Goal: Information Seeking & Learning: Learn about a topic

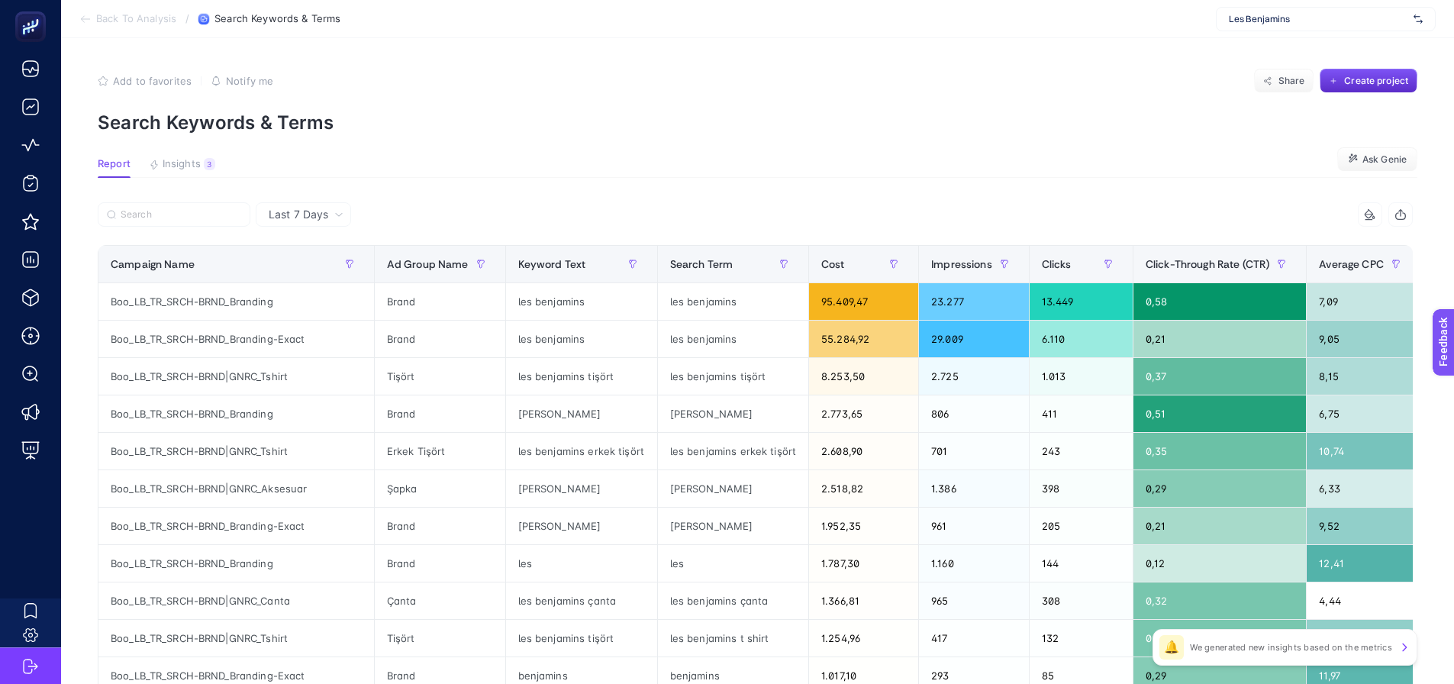
drag, startPoint x: 1239, startPoint y: 16, endPoint x: 1257, endPoint y: 5, distance: 21.2
click at [1241, 15] on span "Les Benjamins" at bounding box center [1318, 19] width 179 height 12
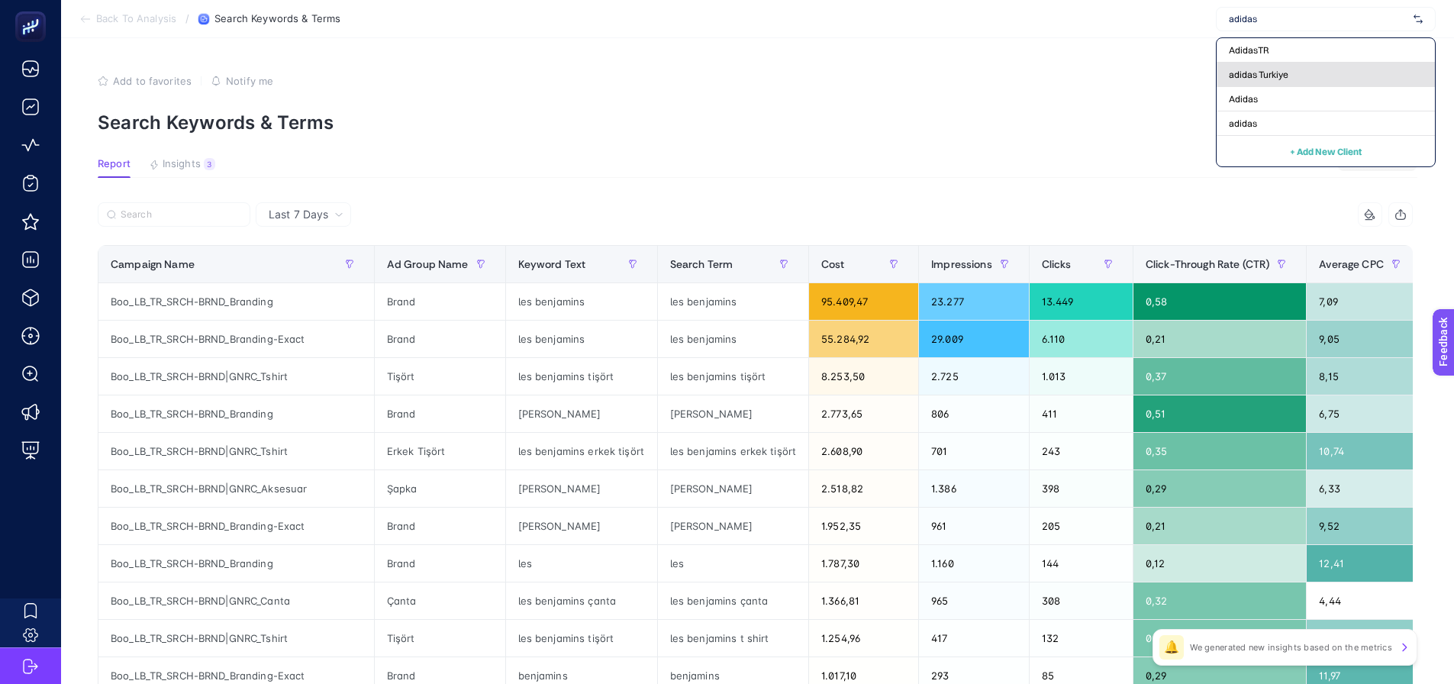
type input "adidas"
click at [1263, 69] on span "adidas Turkiye" at bounding box center [1259, 75] width 60 height 12
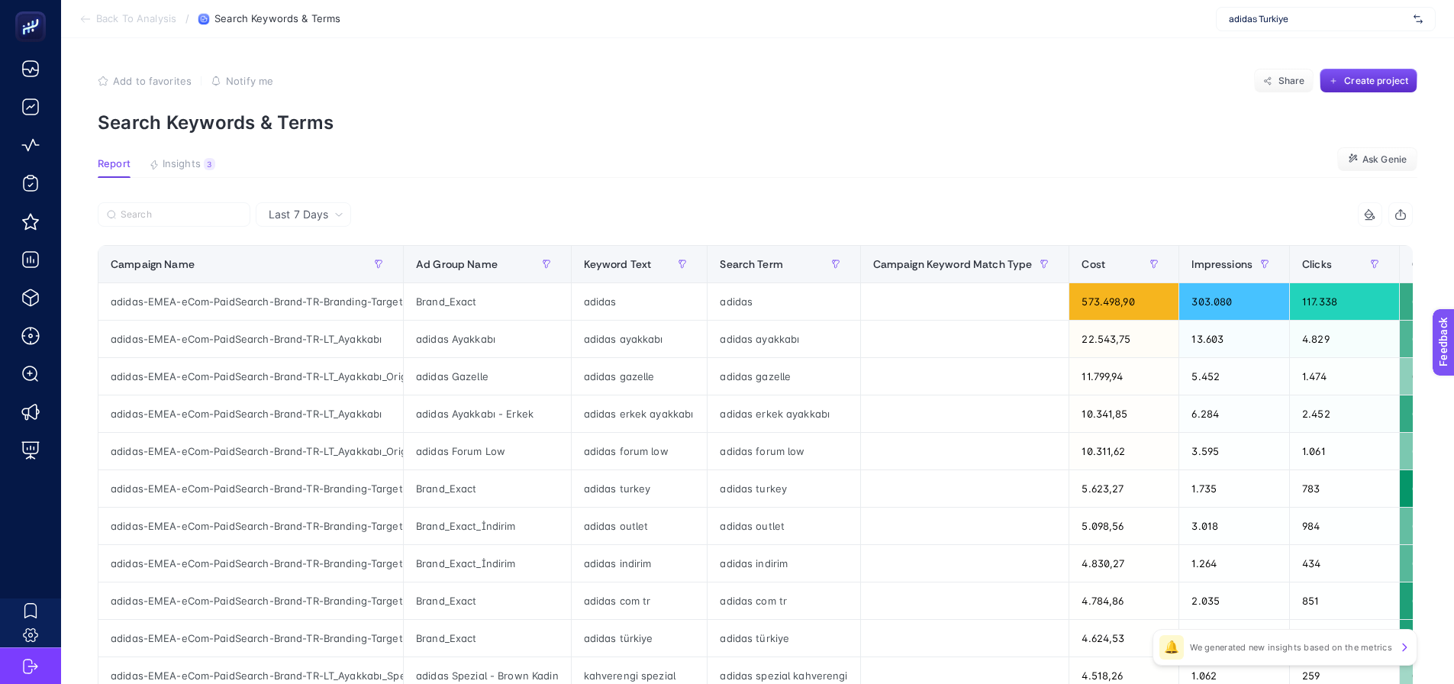
click at [601, 197] on article "Add to favorites false Notify me Share Create project Search Keywords & Terms R…" at bounding box center [757, 634] width 1393 height 1193
click at [316, 276] on div "Campaign Name" at bounding box center [251, 264] width 280 height 24
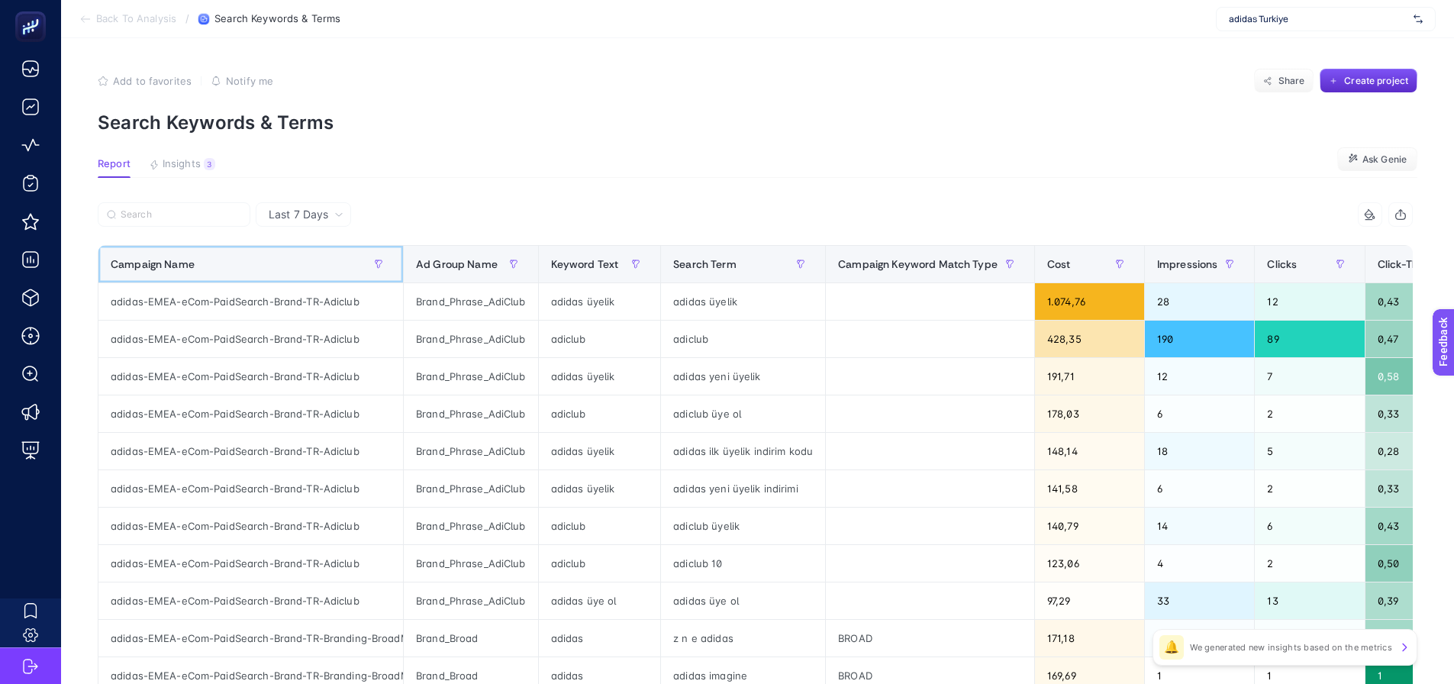
drag, startPoint x: 323, startPoint y: 263, endPoint x: 339, endPoint y: 269, distance: 17.2
click at [326, 263] on div "Campaign Name" at bounding box center [251, 264] width 280 height 24
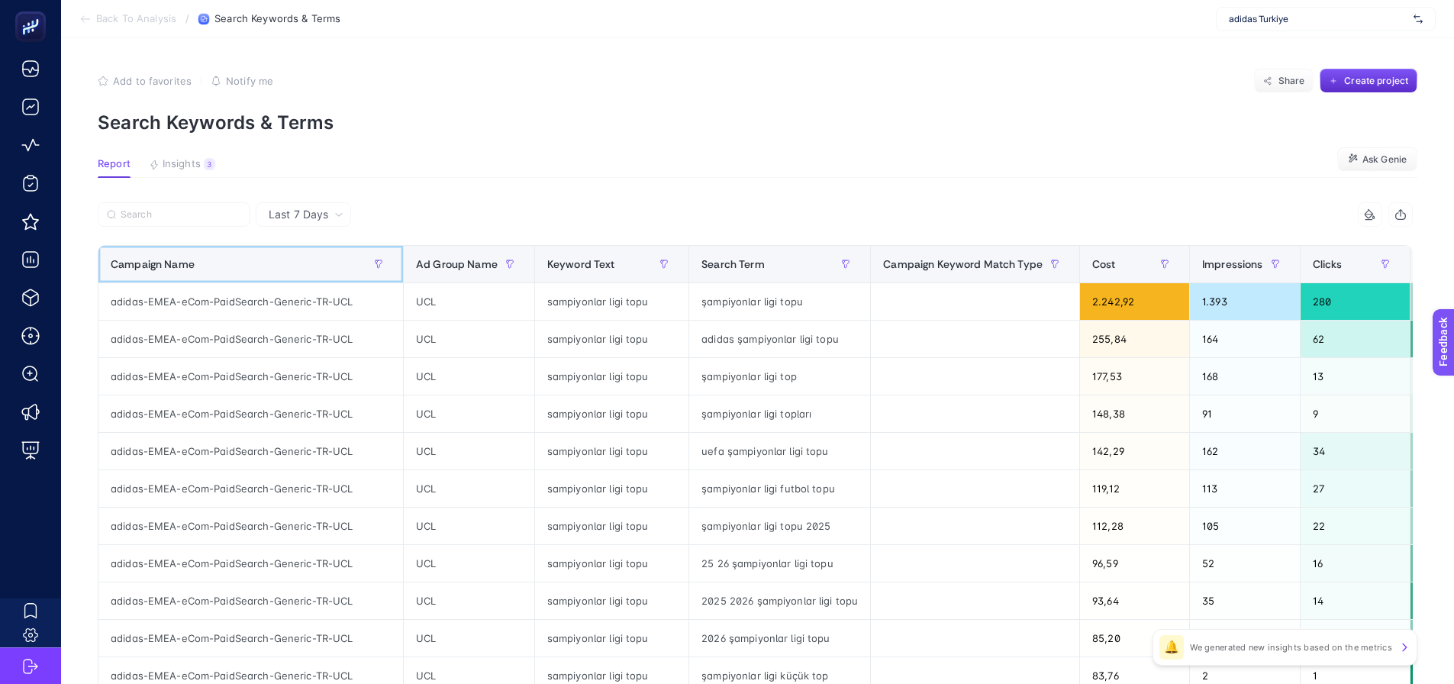
click at [340, 266] on div "Campaign Name" at bounding box center [251, 264] width 280 height 24
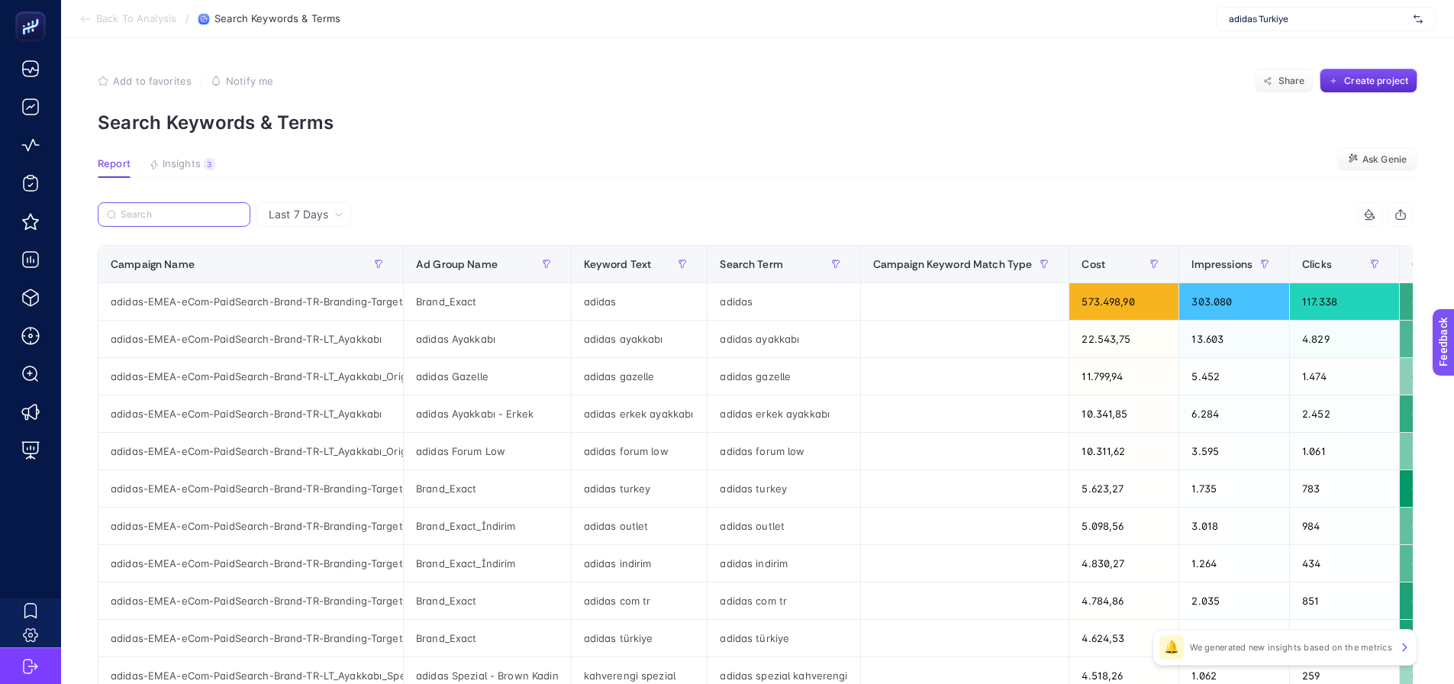
click at [198, 211] on input "Search" at bounding box center [181, 214] width 121 height 11
click at [189, 151] on article "Add to favorites false Notify me Share Create project Search Keywords & Terms R…" at bounding box center [757, 634] width 1393 height 1193
click at [189, 160] on span "Insights" at bounding box center [182, 164] width 38 height 12
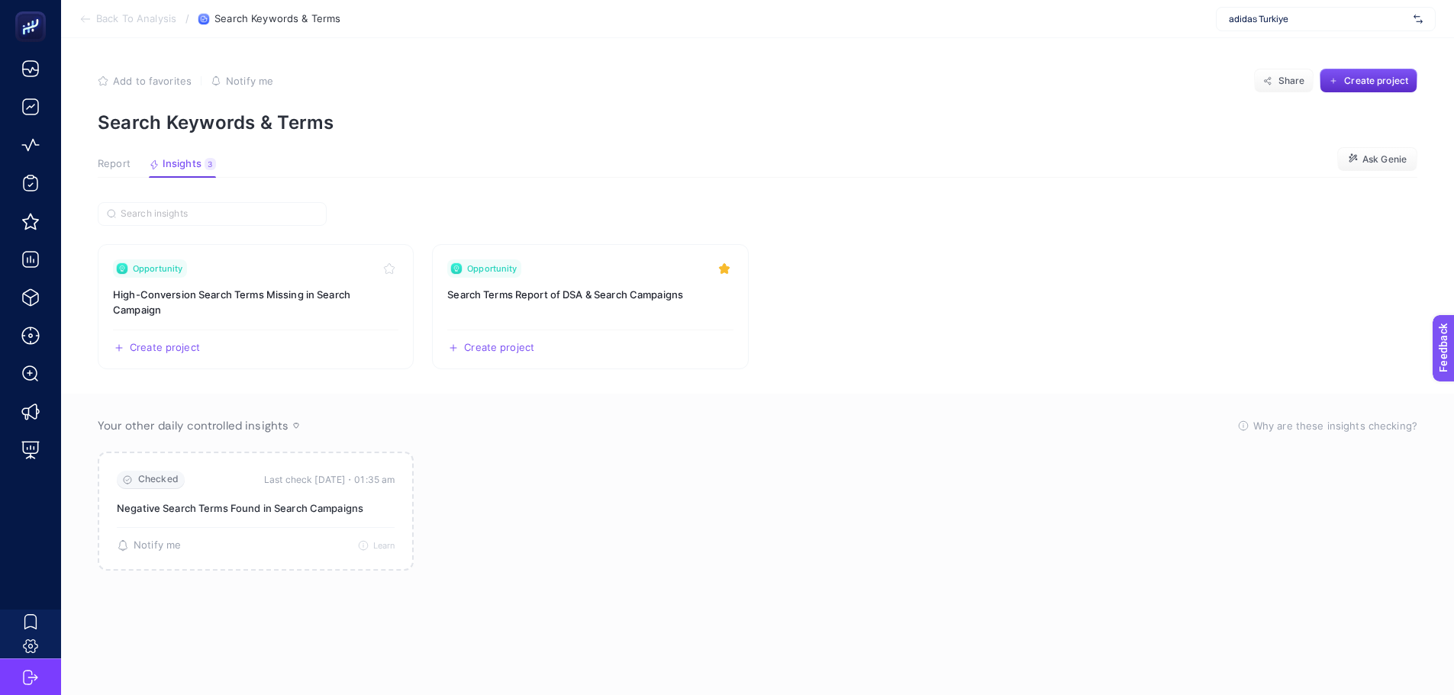
click at [123, 160] on span "Report" at bounding box center [114, 164] width 33 height 12
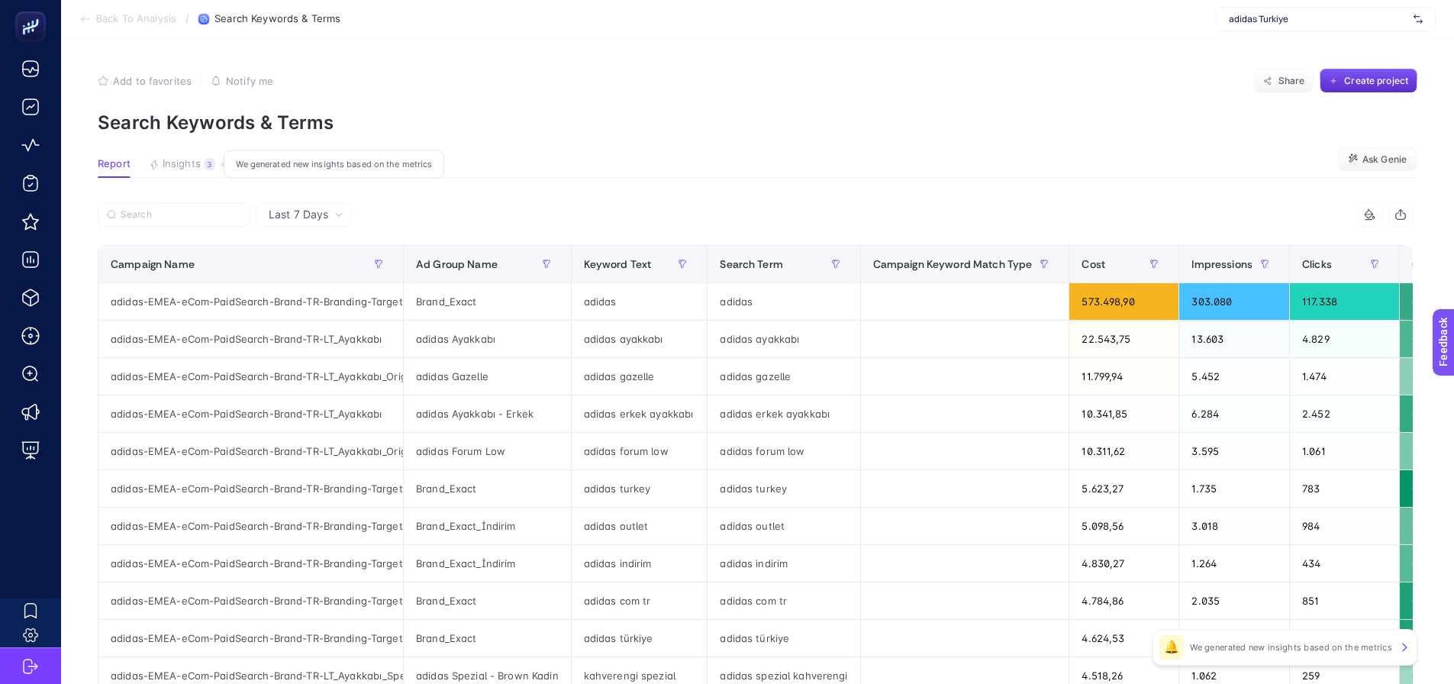
click at [177, 158] on span "Insights" at bounding box center [182, 164] width 38 height 12
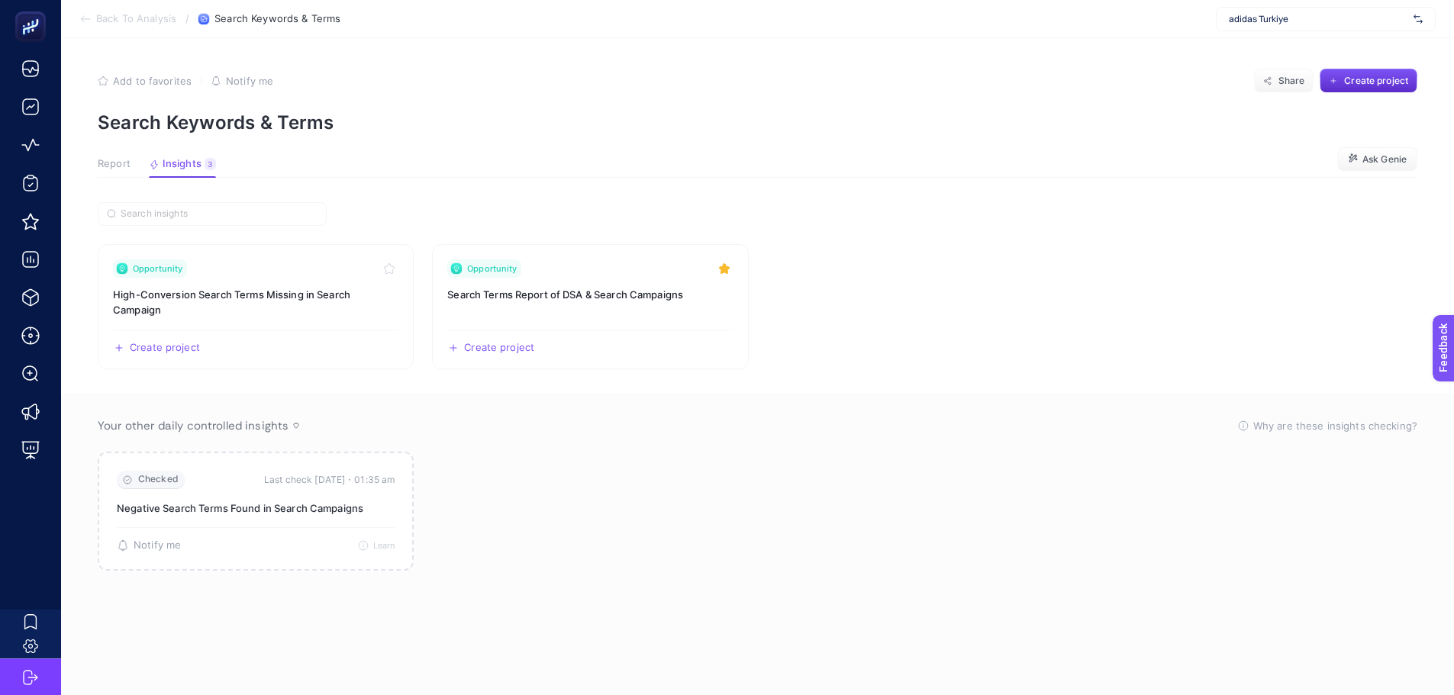
click at [121, 166] on span "Report" at bounding box center [114, 164] width 33 height 12
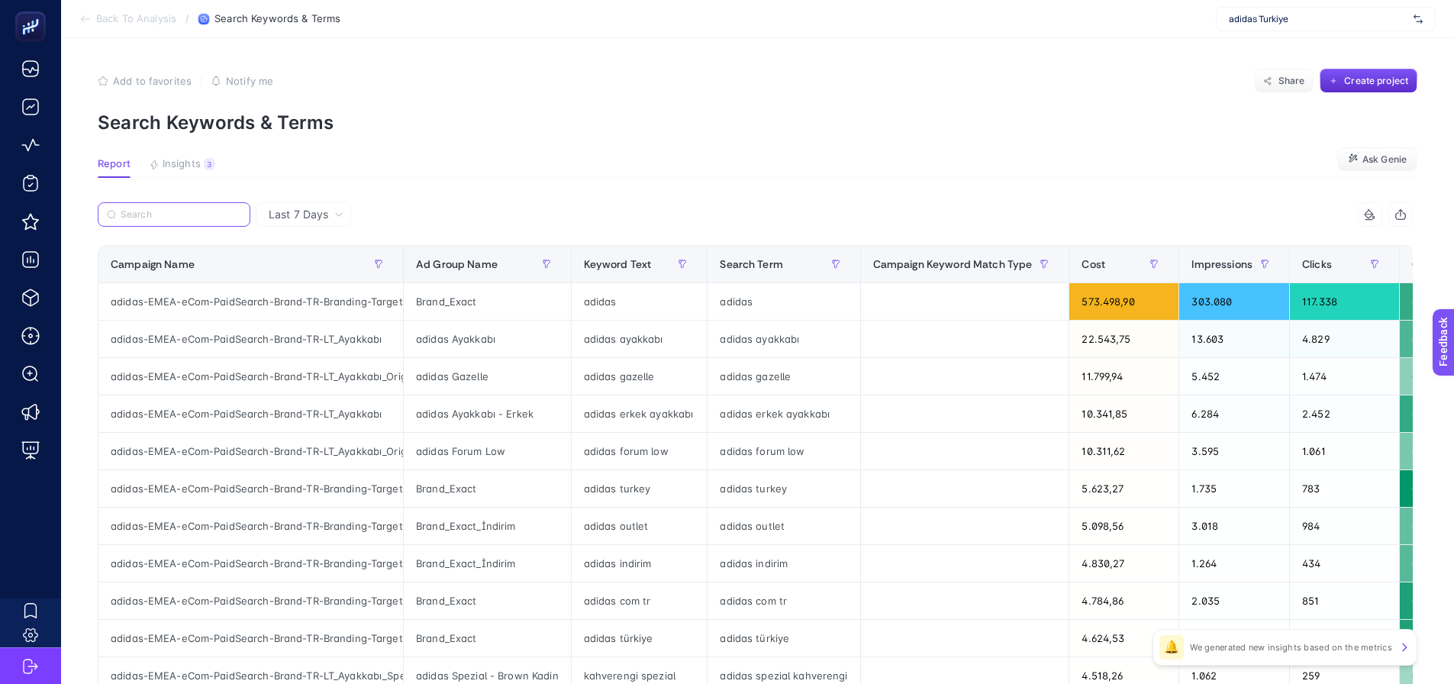
click at [202, 218] on input "Search" at bounding box center [181, 214] width 121 height 11
paste input "nd-TR-LT_Giyim"
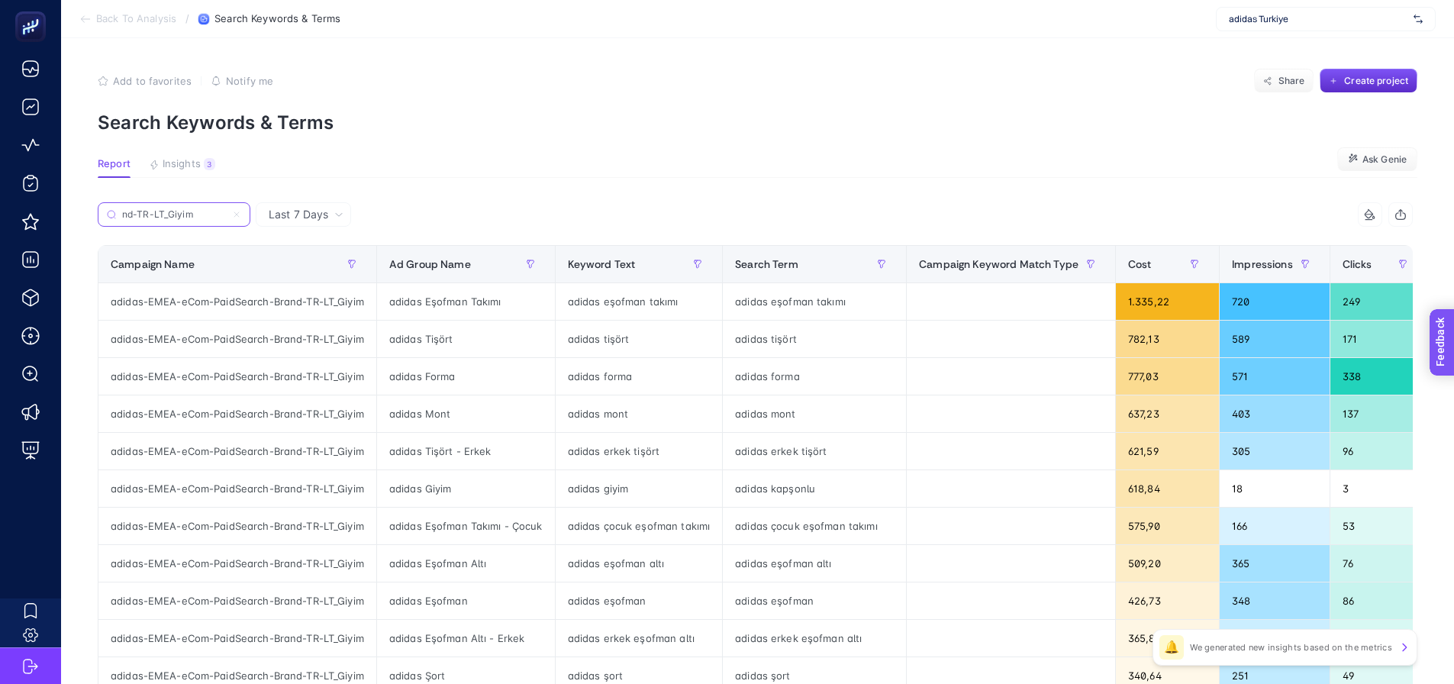
type input "nd-TR-LT_Giyim"
click at [1453, 383] on span "Feedback" at bounding box center [1463, 386] width 49 height 12
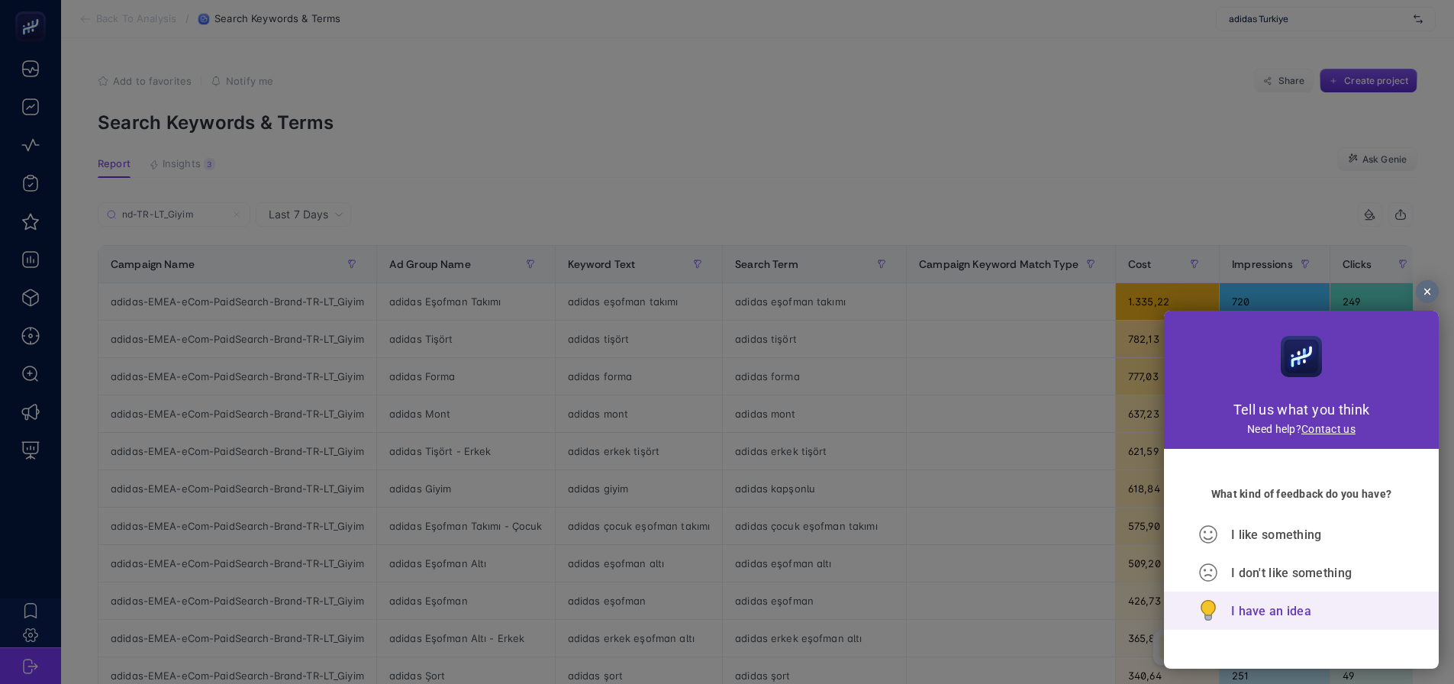
click at [1263, 624] on div "I have an idea" at bounding box center [1301, 611] width 206 height 38
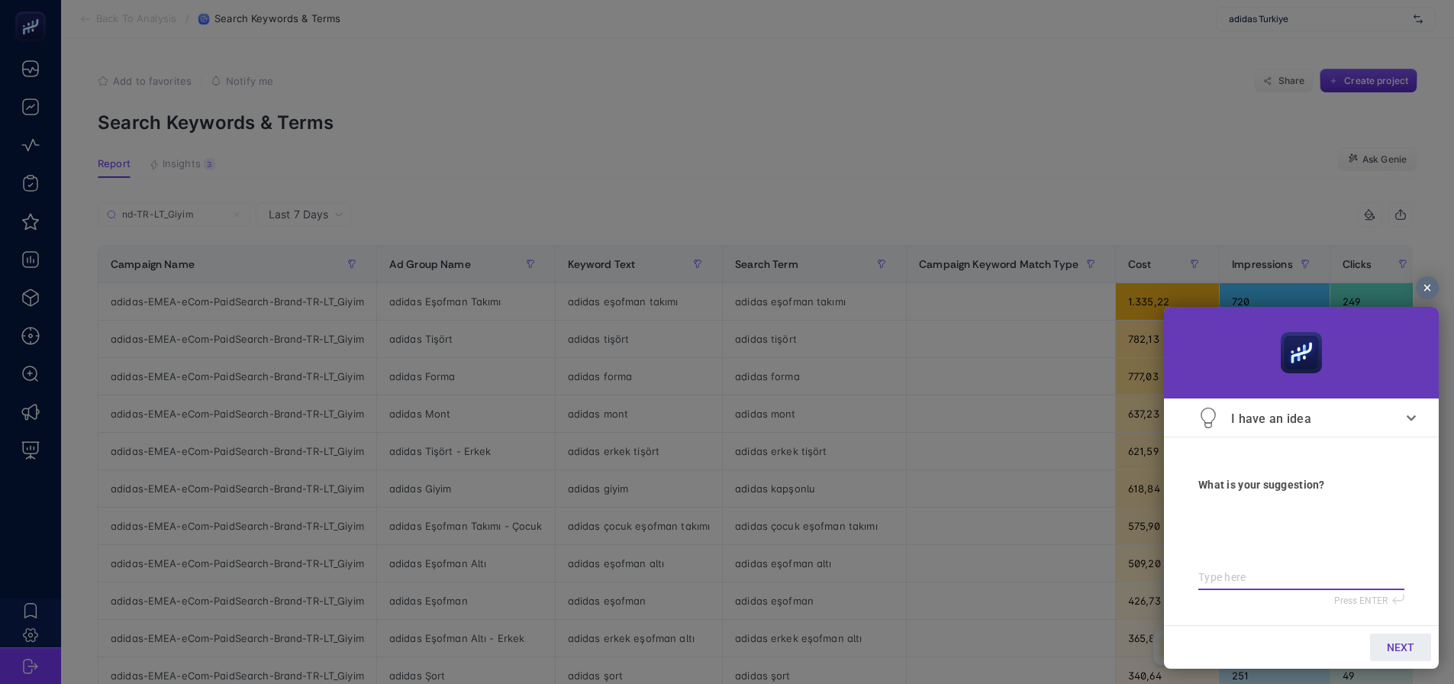
click at [1245, 584] on textarea at bounding box center [1301, 577] width 206 height 13
type textarea "c"
type textarea "ca"
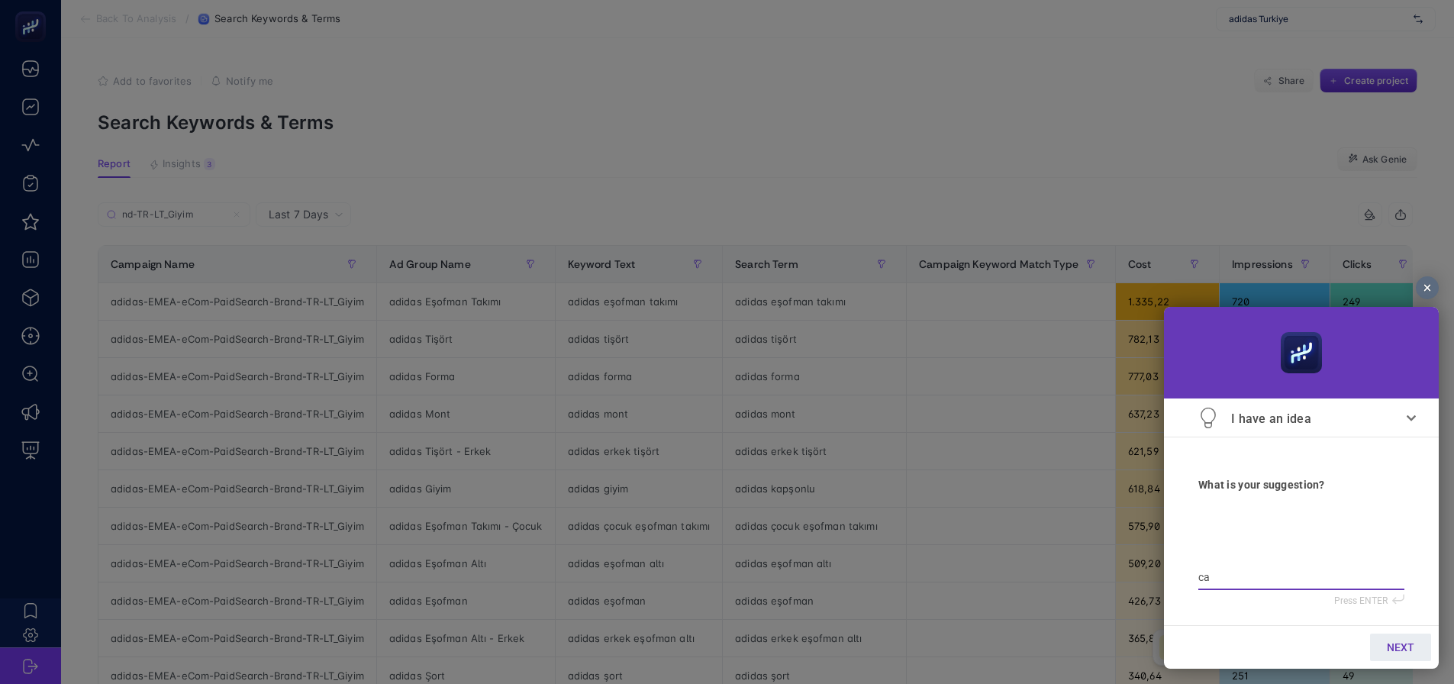
type textarea "cam"
type textarea "camp"
type textarea "campa"
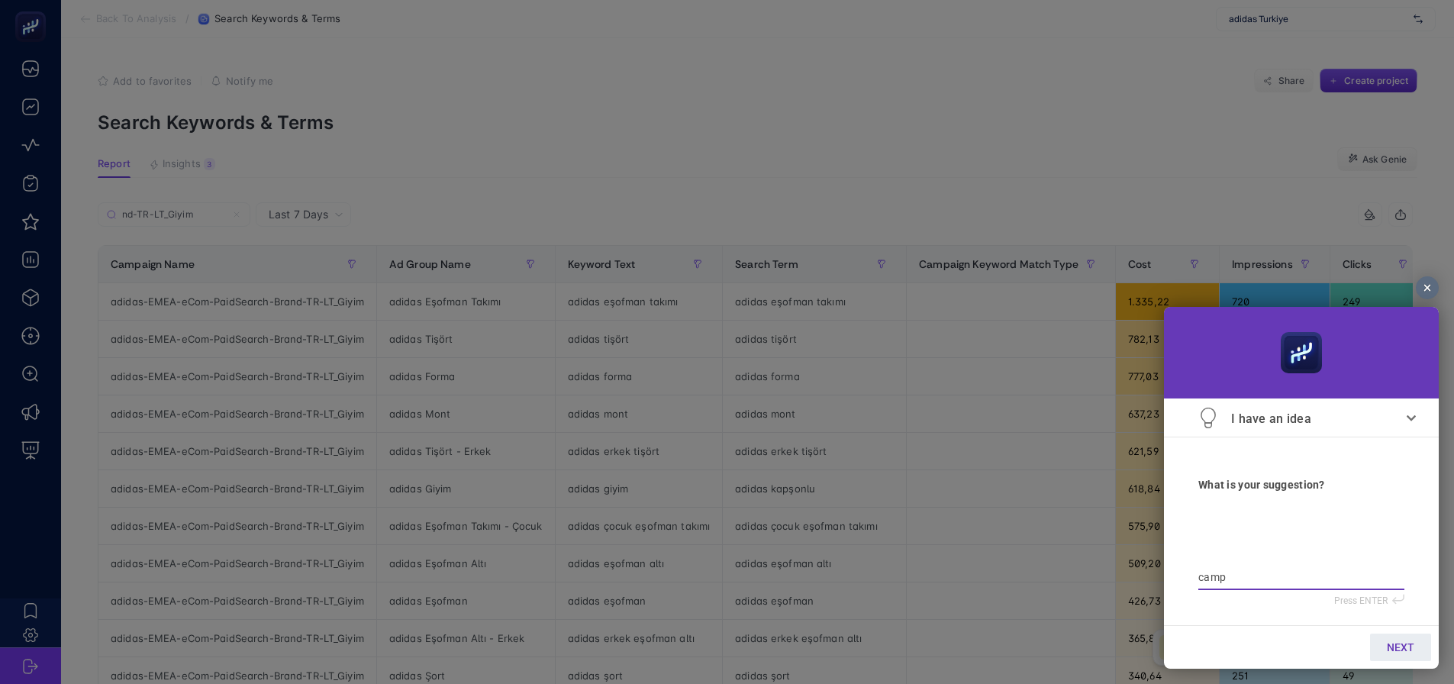
type textarea "campa"
type textarea "campai"
type textarea "campaig"
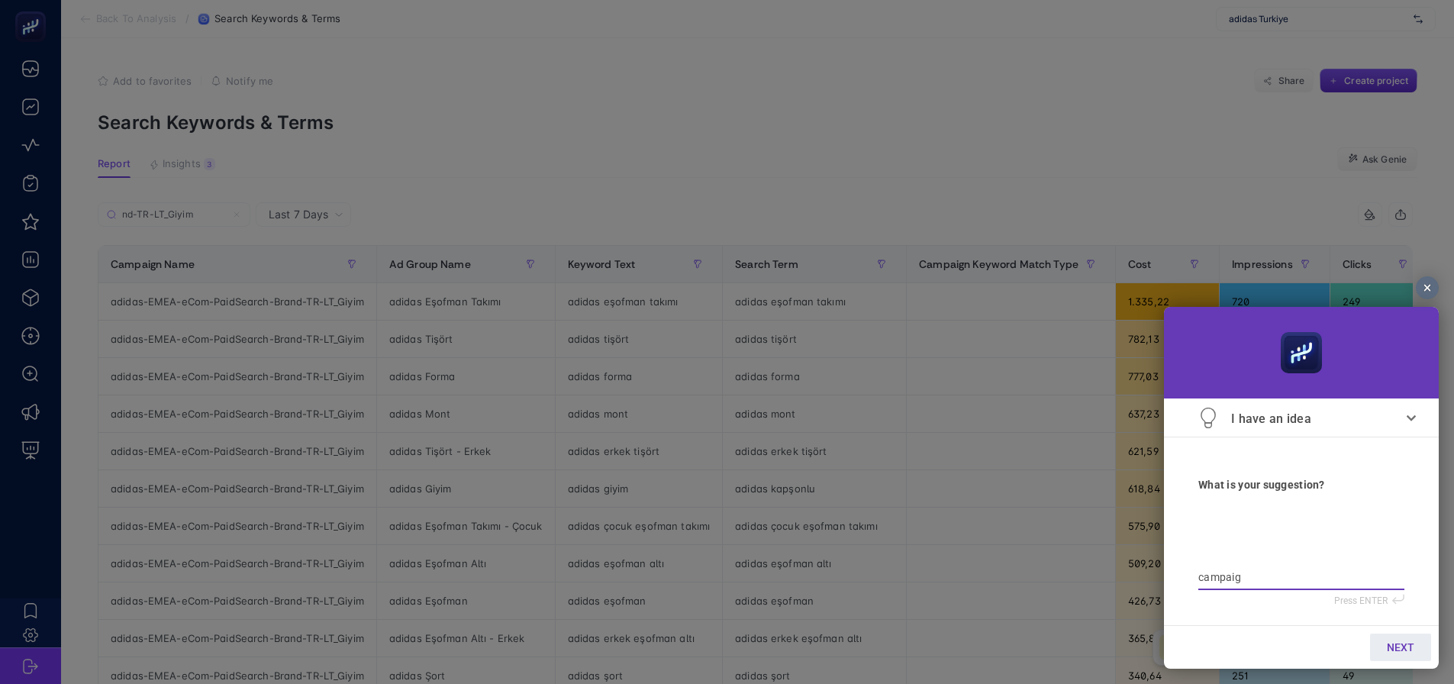
type textarea "campaign"
type textarea "campaign K"
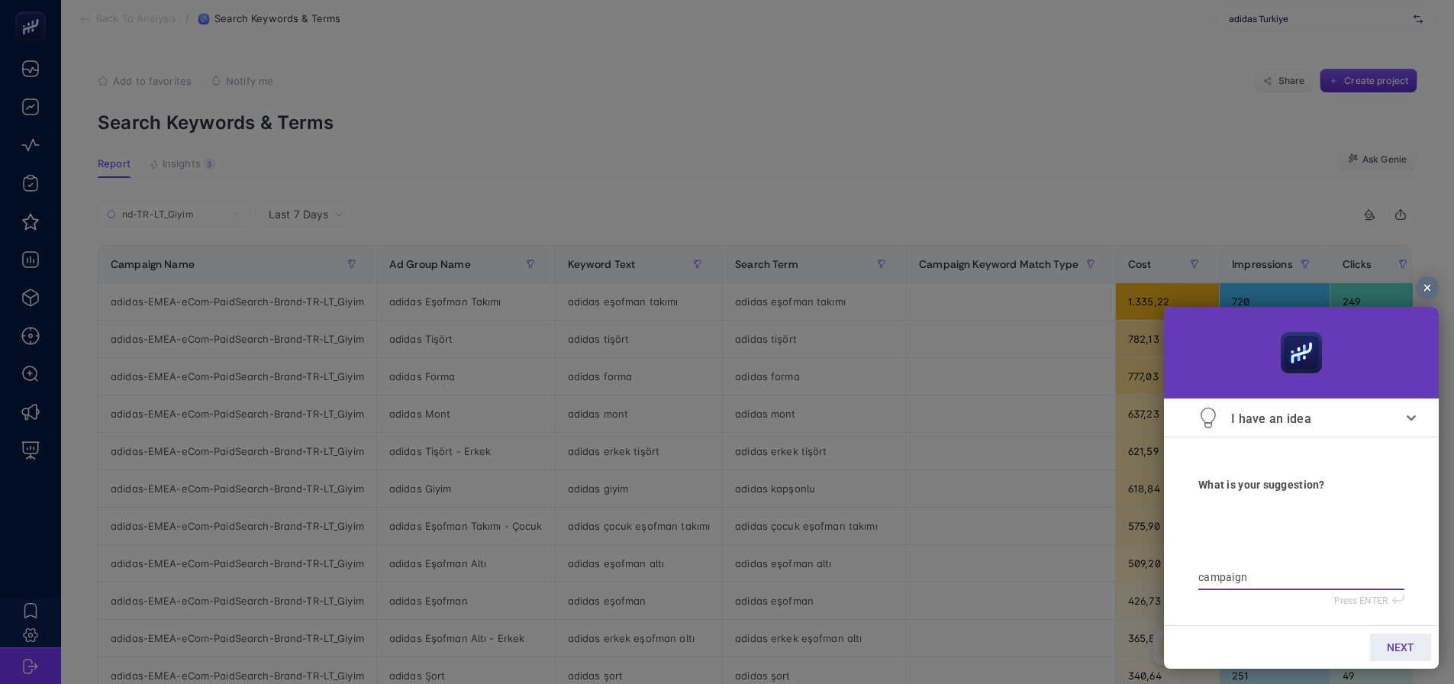
type textarea "campaign K"
type textarea "campaign KW"
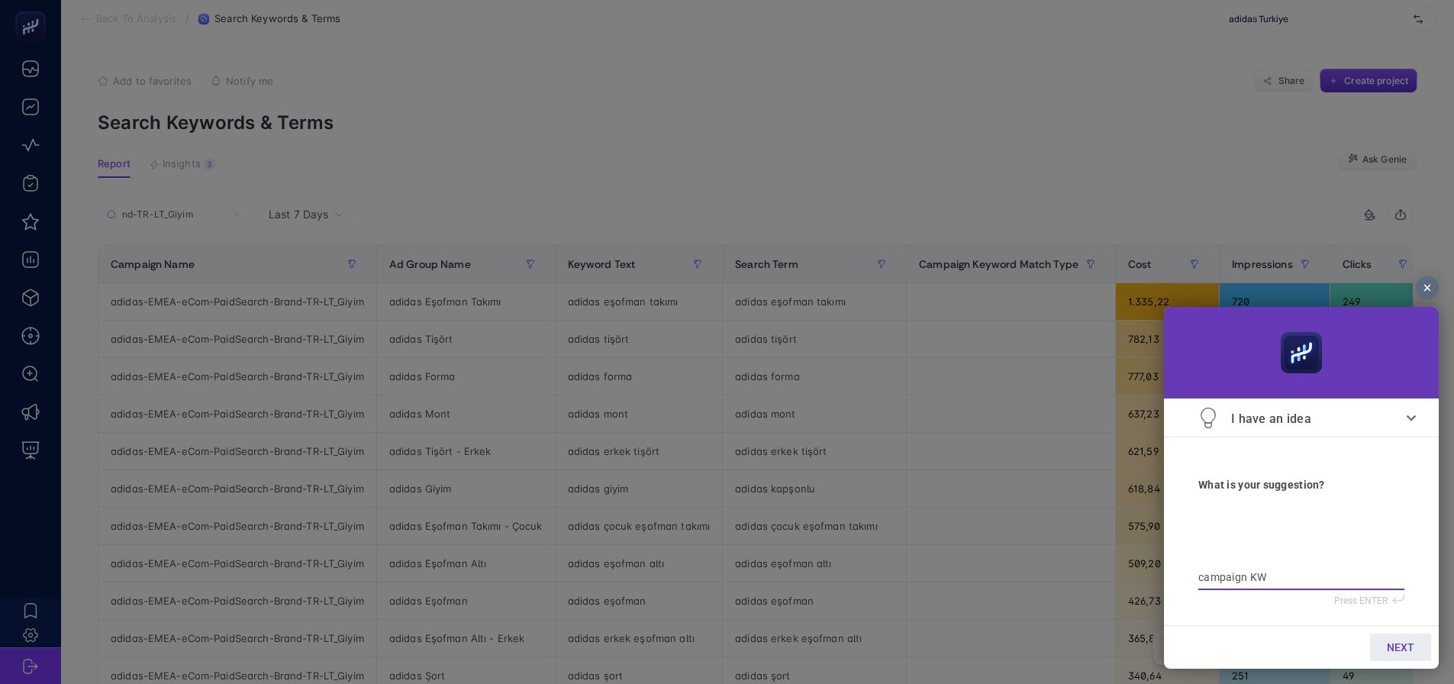
type textarea "campaign KW m"
type textarea "campaign KW m."
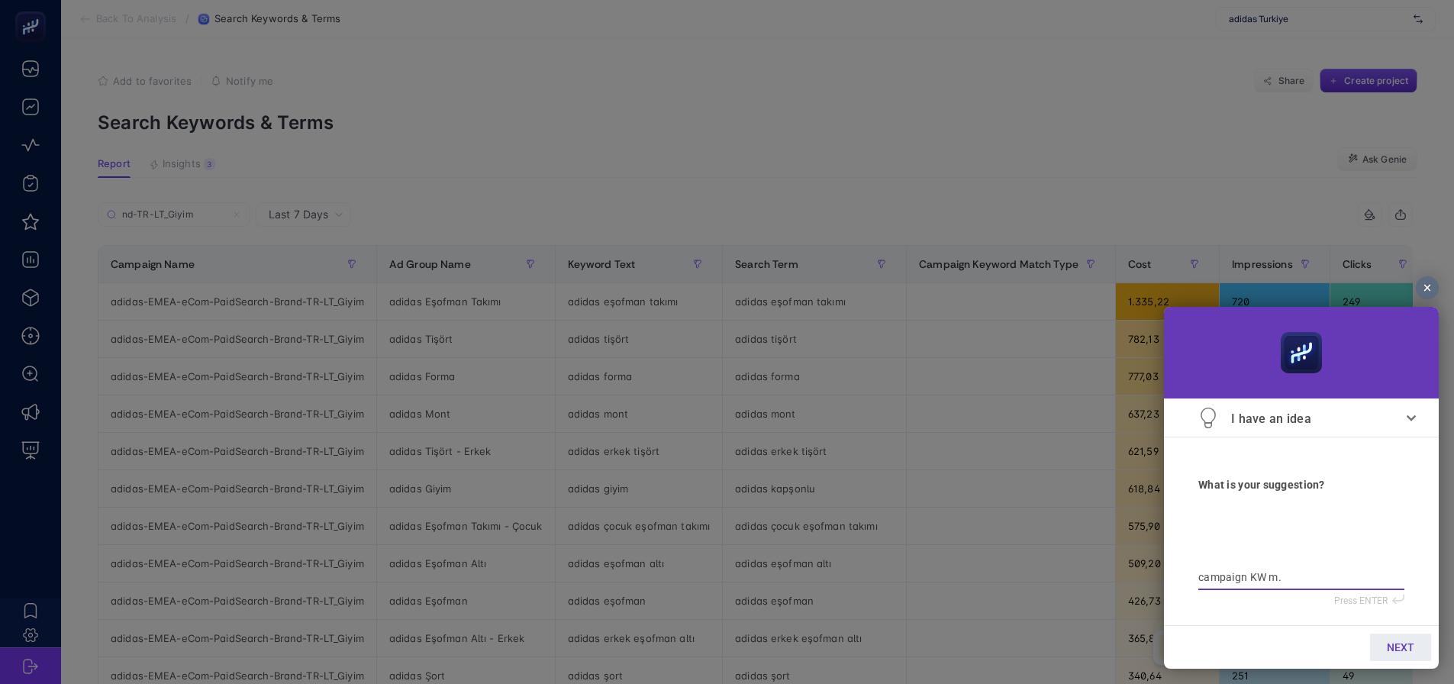
type textarea "campaign KW m."
type textarea "campaign KW m. t"
type textarea "campaign KW m. ty"
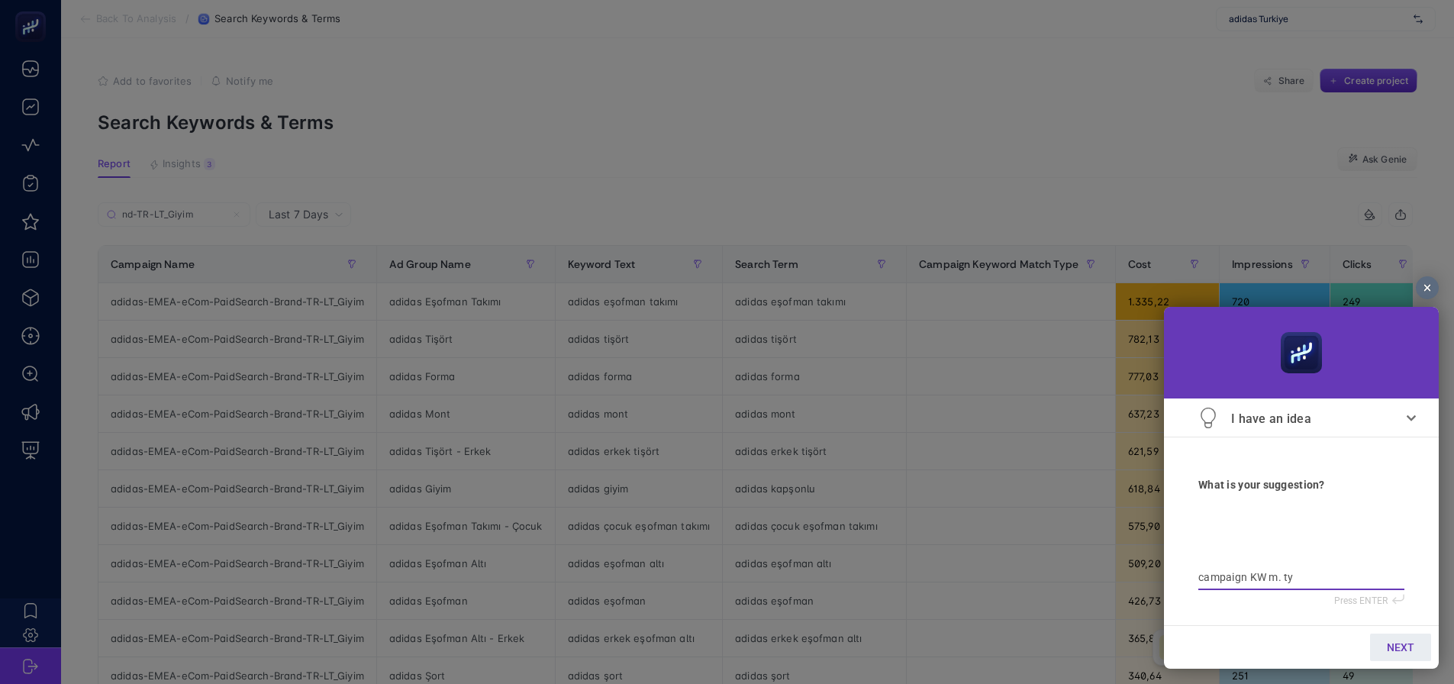
type textarea "campaign KW m. typ"
type textarea "campaign KW m. typr"
type textarea "campaign KW m. typ"
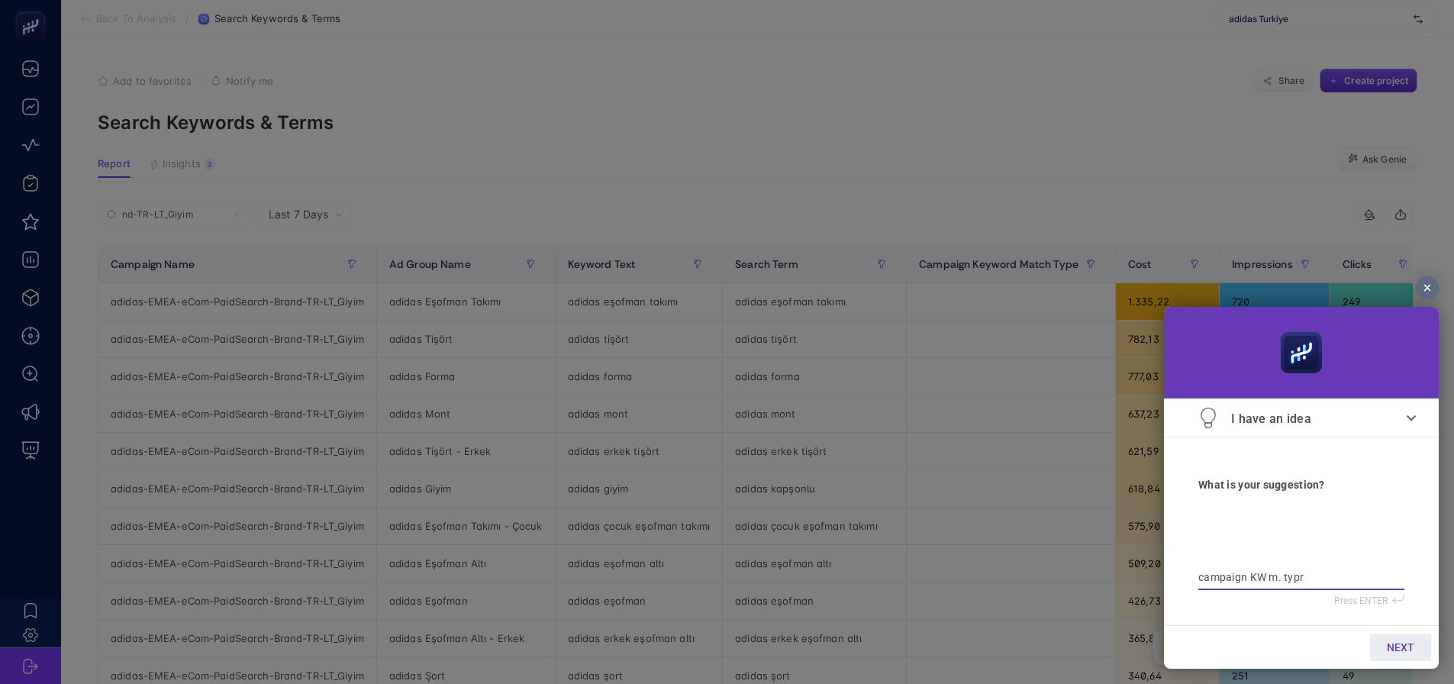
type textarea "campaign KW m. typ"
type textarea "campaign KW m. type"
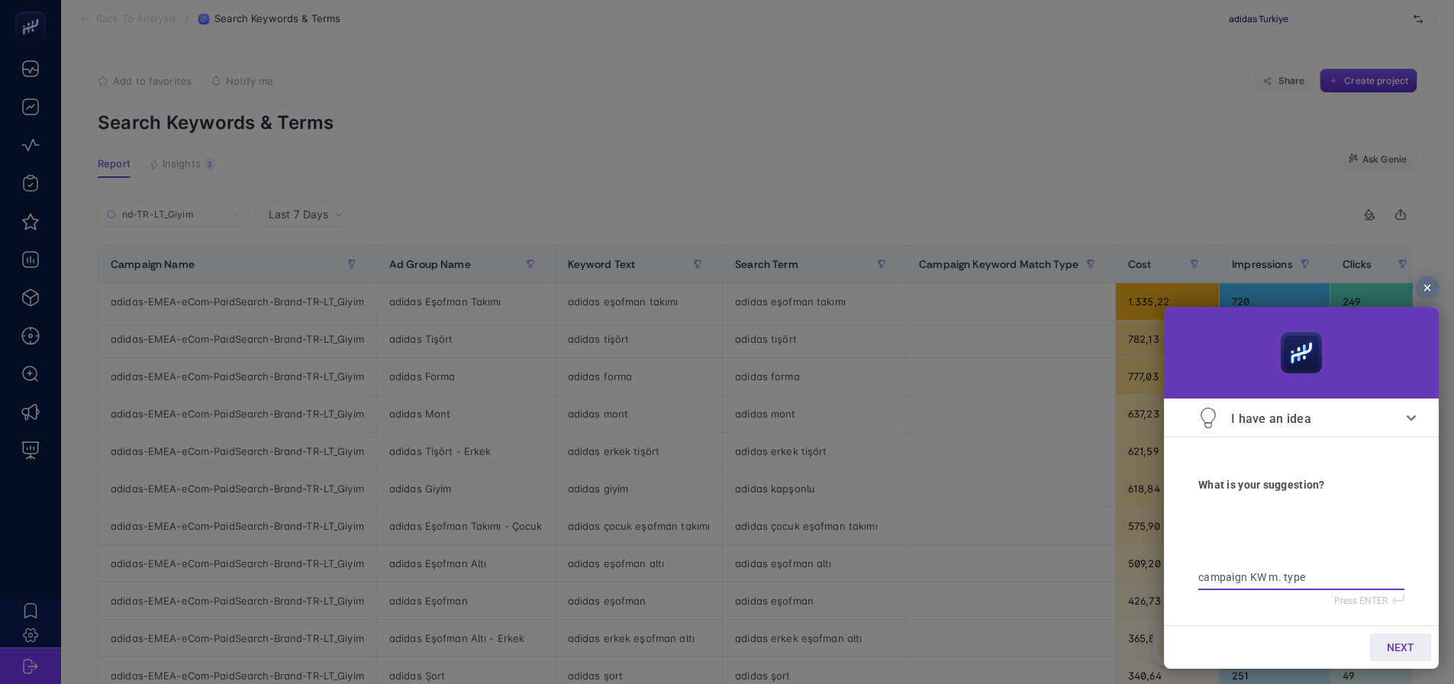
type textarea "campaign KW m. type s"
type textarea "campaign KW m. type sü"
type textarea "campaign KW m. type süt"
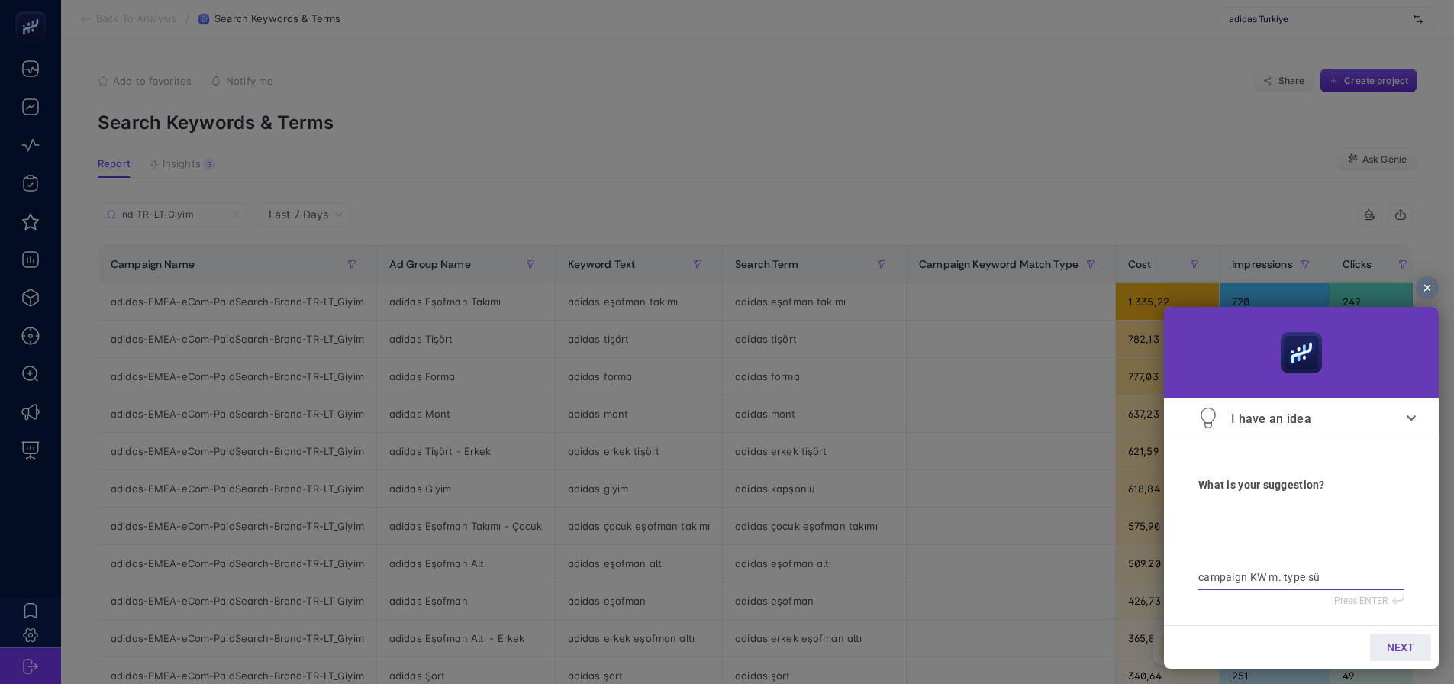
type textarea "campaign KW m. type süt"
type textarea "campaign KW m. type sütu"
type textarea "campaign KW m. type sütun"
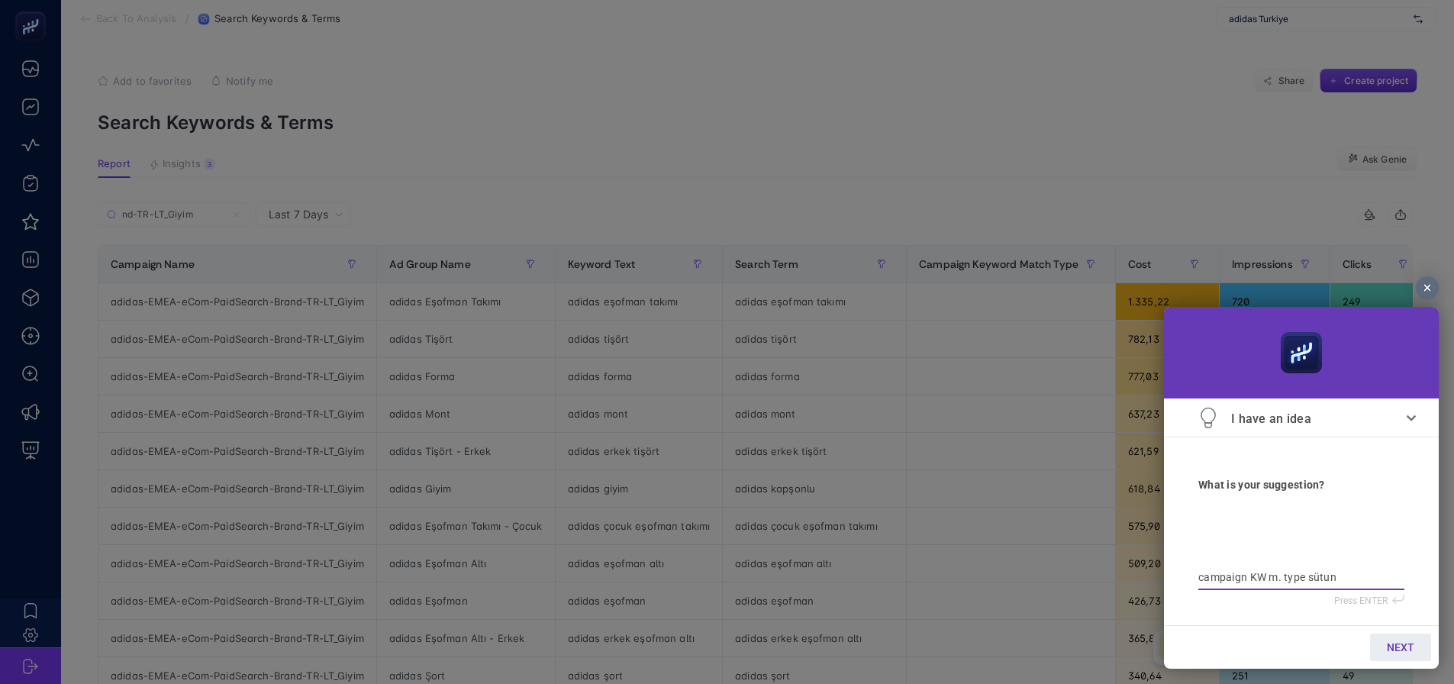
type textarea "campaign KW m. type sütunu"
type textarea "campaign KW m. type sütunu b"
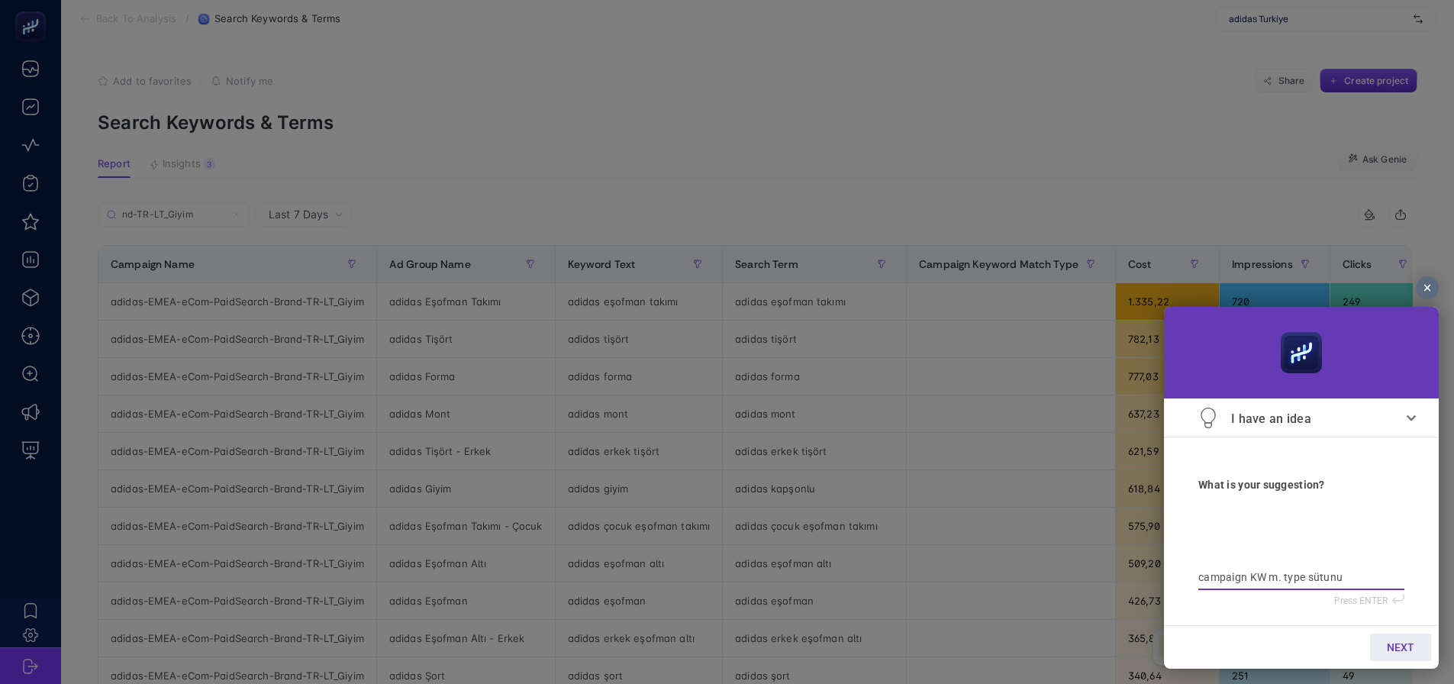
type textarea "campaign KW m. type sütunu b"
type textarea "campaign KW m. type sütunu bo"
type textarea "campaign KW m. type sütunu boş"
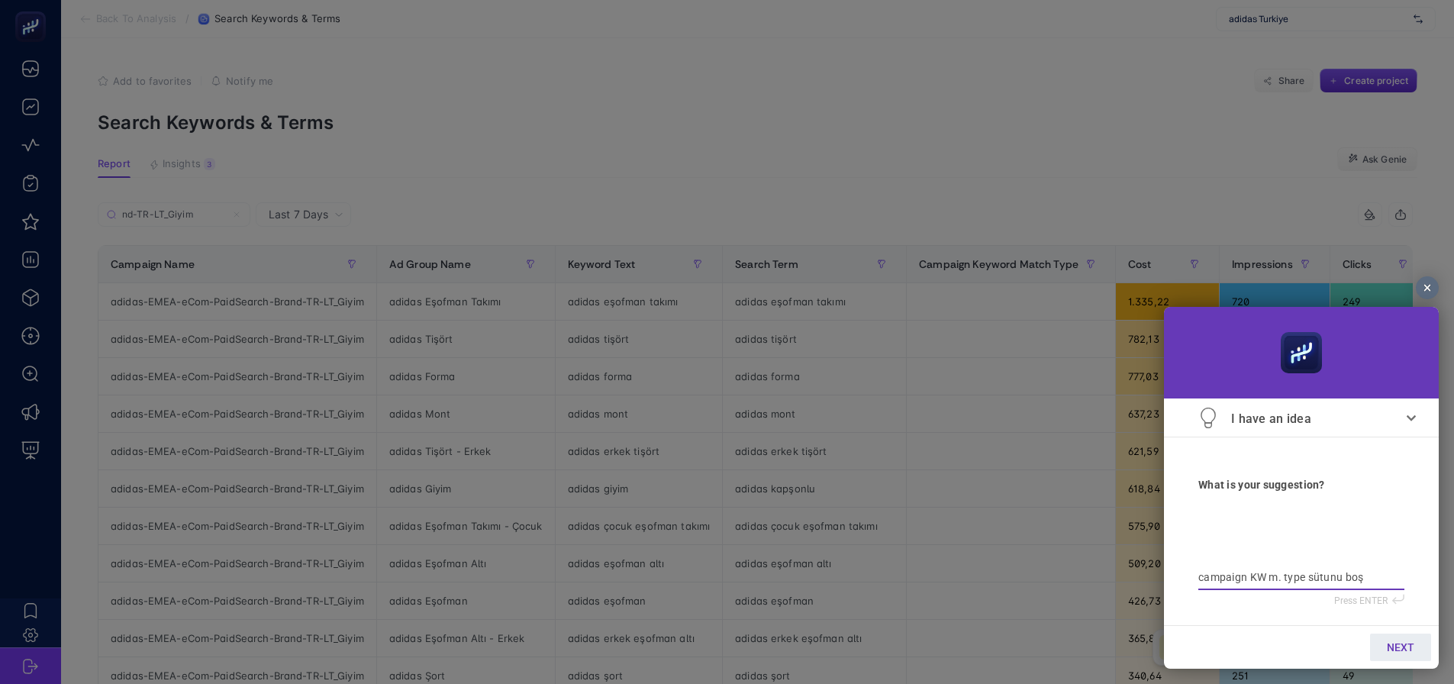
type textarea "campaign KW m. type sütunu boş"
type textarea "campaign KW m. type sütunu boş g"
type textarea "campaign KW m. type sütunu boş ge"
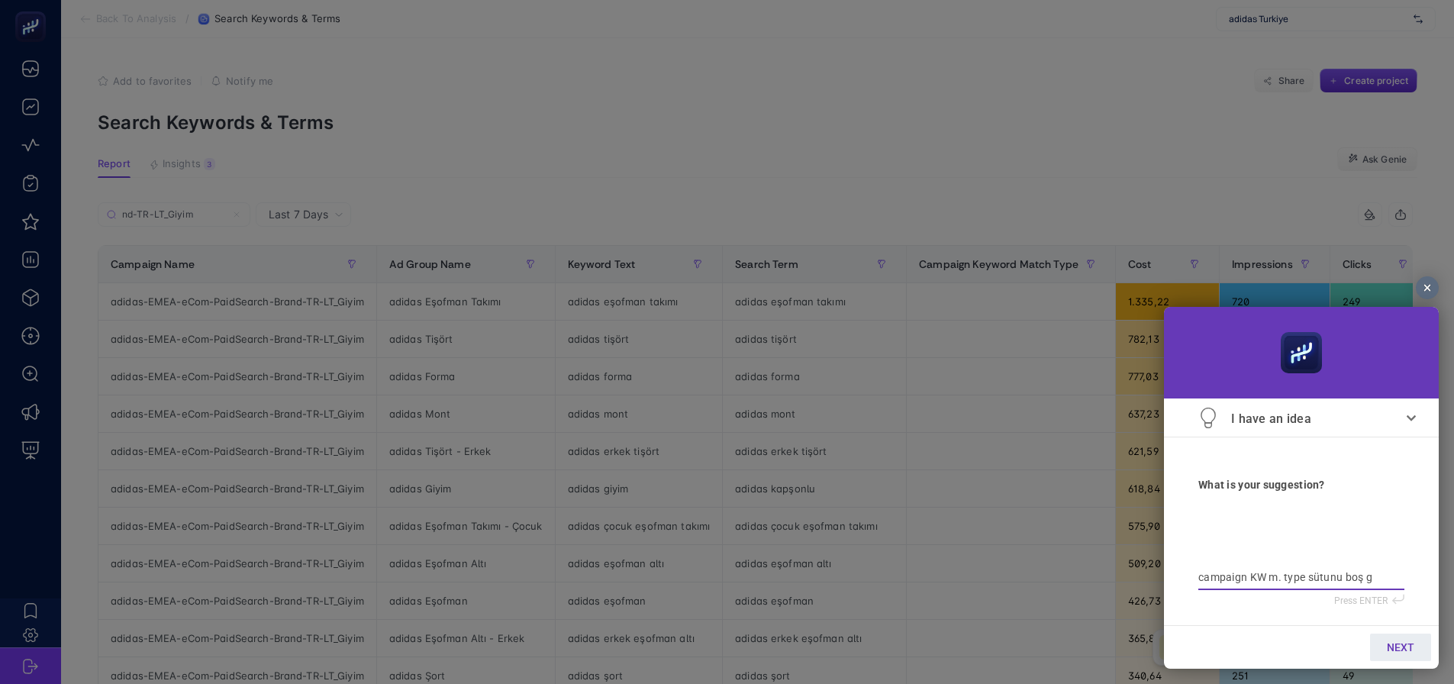
type textarea "campaign KW m. type sütunu boş ge"
type textarea "campaign KW m. type sütunu boş gel"
type textarea "campaign KW m. type sütunu boş gelm"
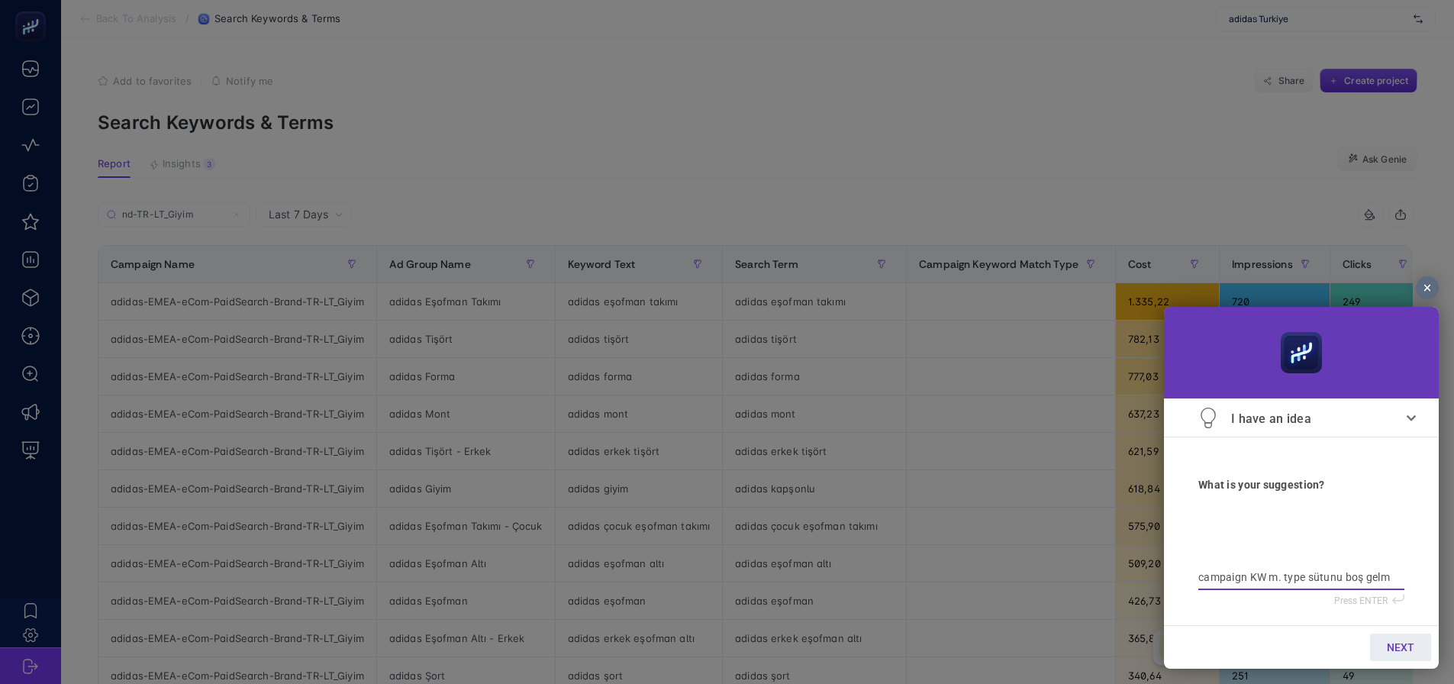
type textarea "campaign KW m. type sütunu boş gelmi"
type textarea "campaign KW m. type sütunu boş gelmiş"
type textarea "campaign KW m. type sütunu boş gelmiş."
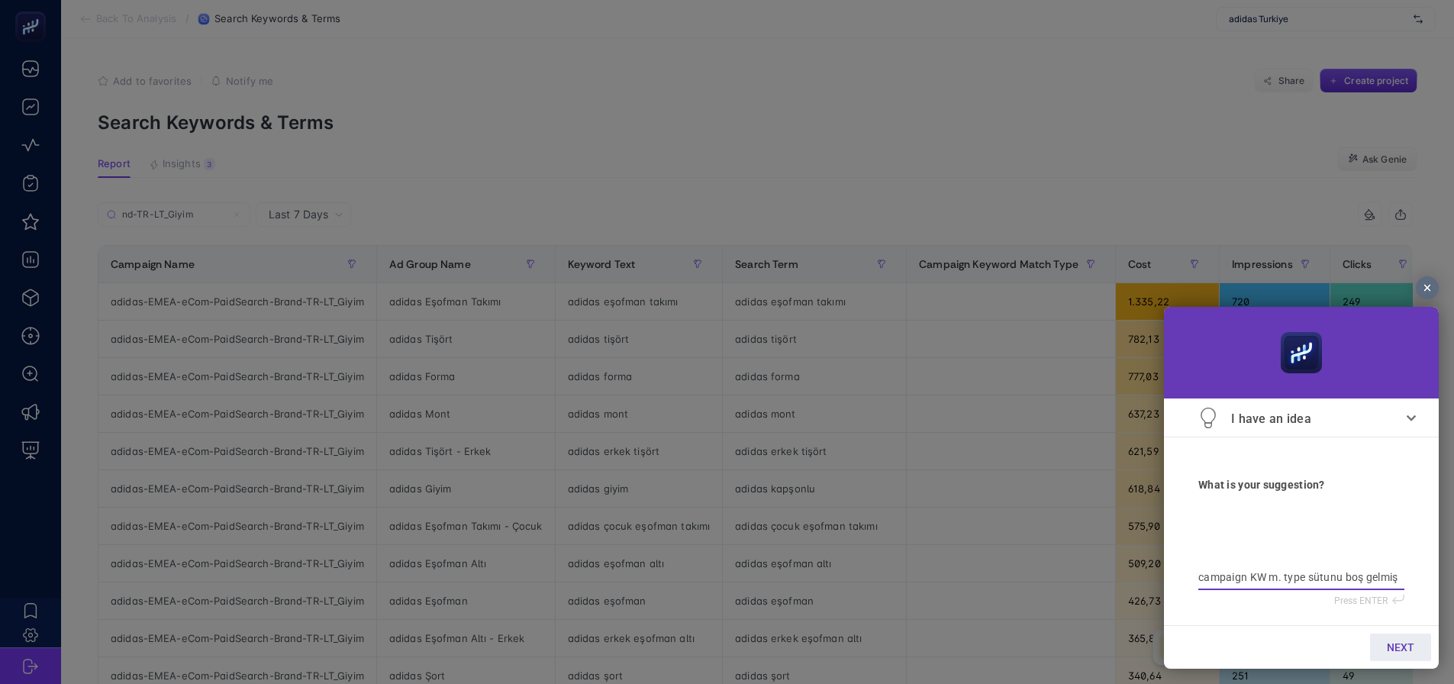
type textarea "campaign KW m. type sütunu boş gelmiş."
click at [1392, 645] on span "NEXT" at bounding box center [1400, 647] width 27 height 12
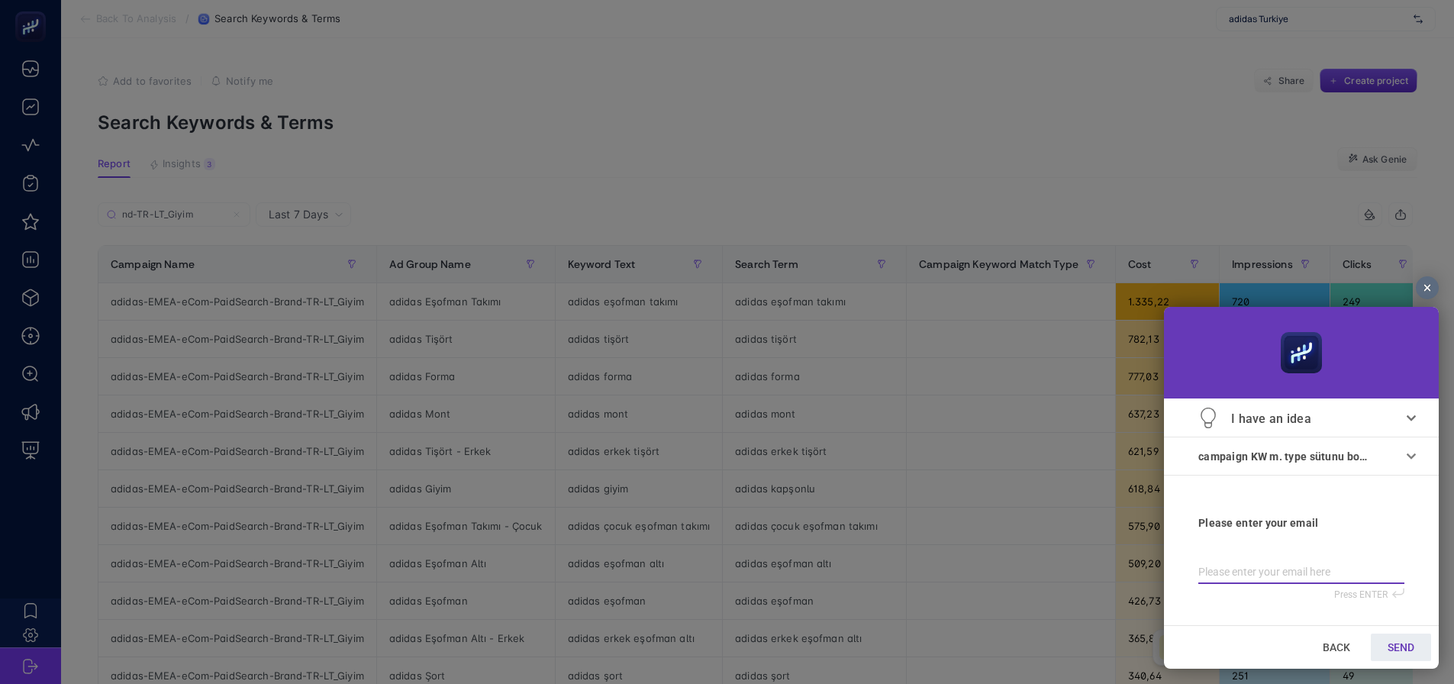
type input "b"
type input "ba"
type input "bat"
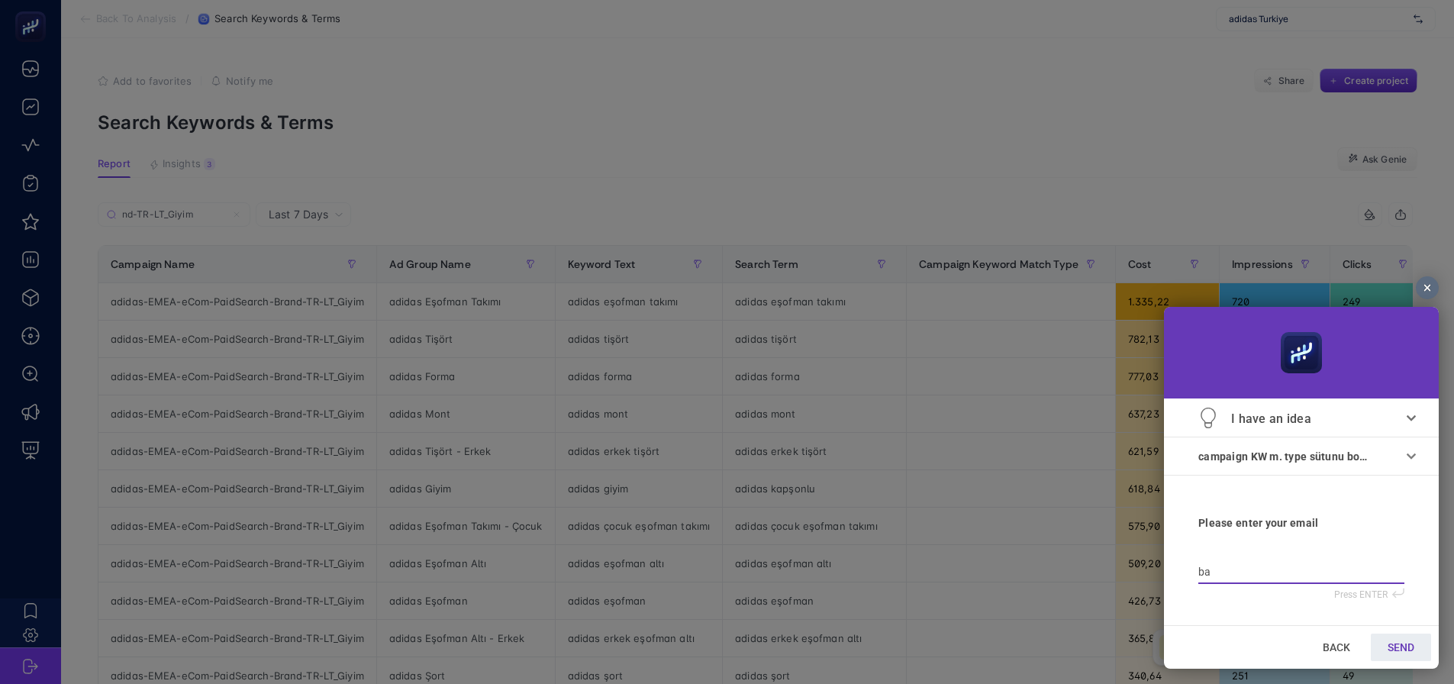
type input "bat"
type input "batu"
type input "batu@"
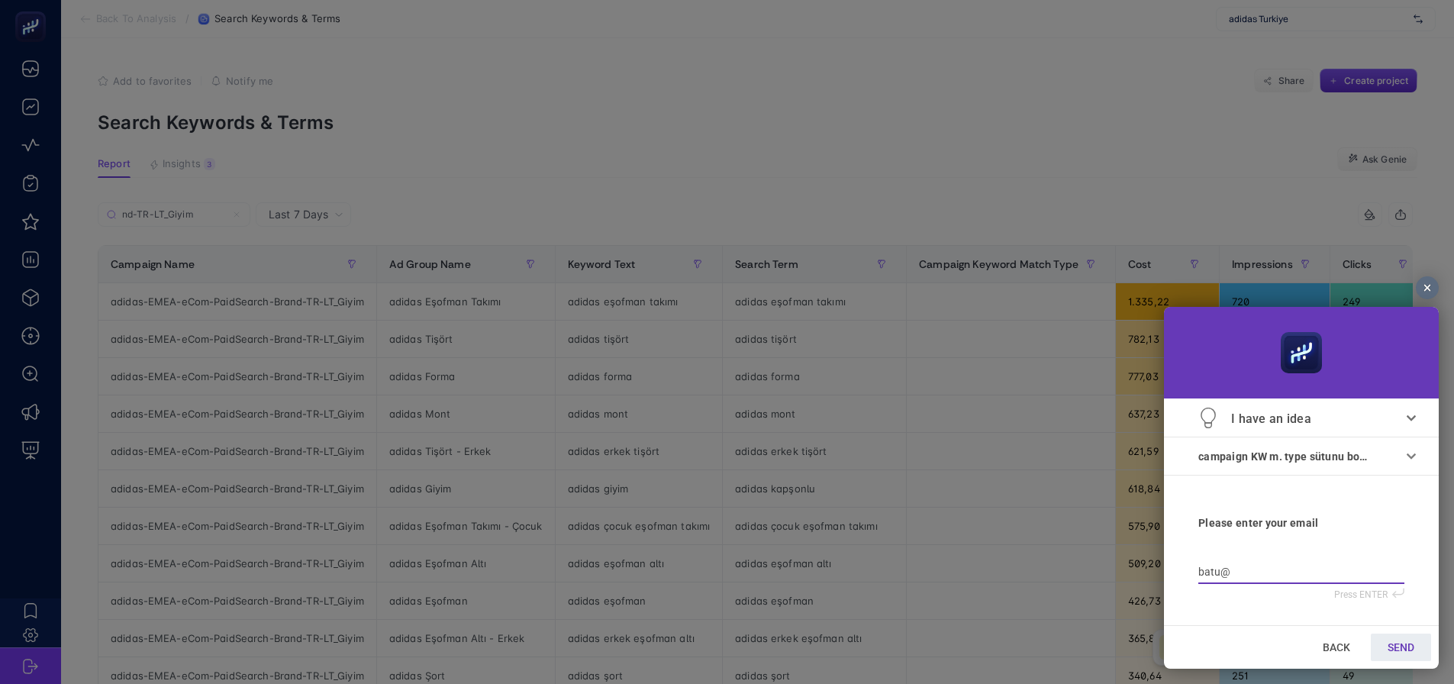
type input "batu@m"
type input "batu@ma"
type input "batu@mai"
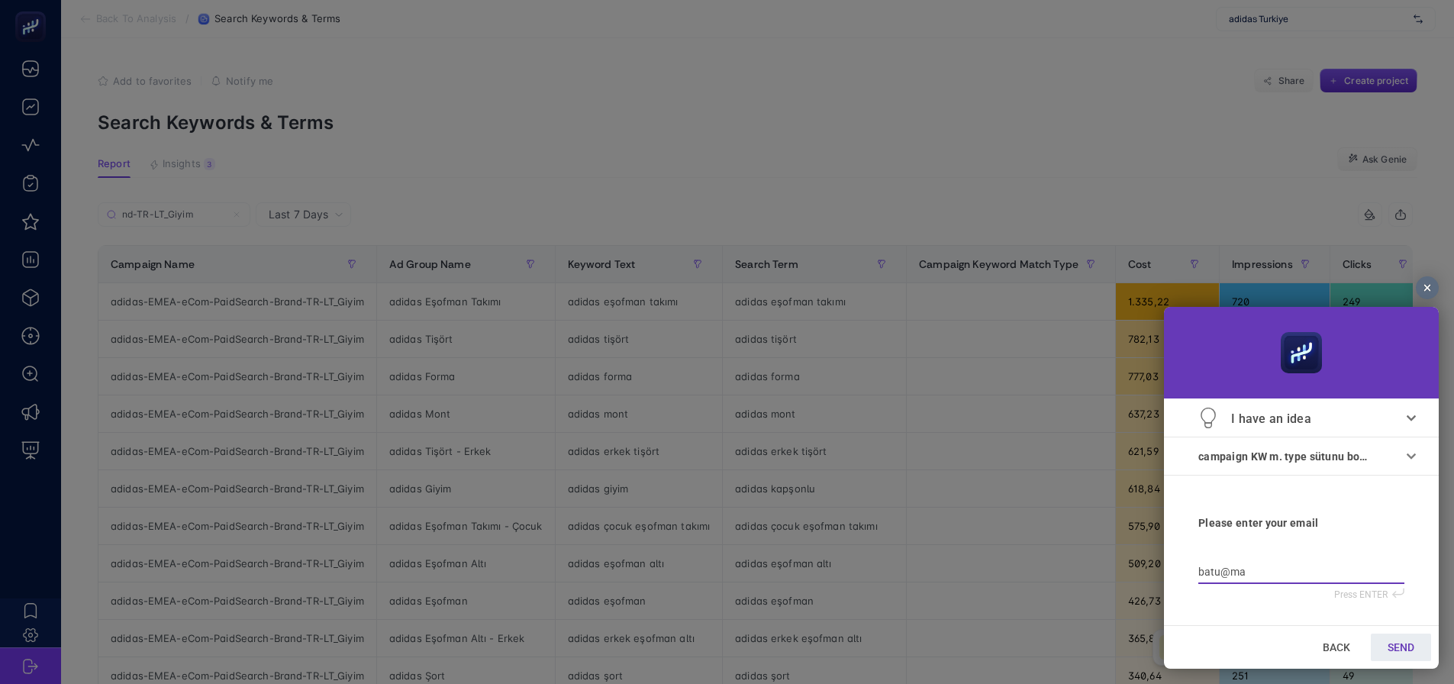
type input "batu@mai"
type input "batu@mail"
type input "batu@mail."
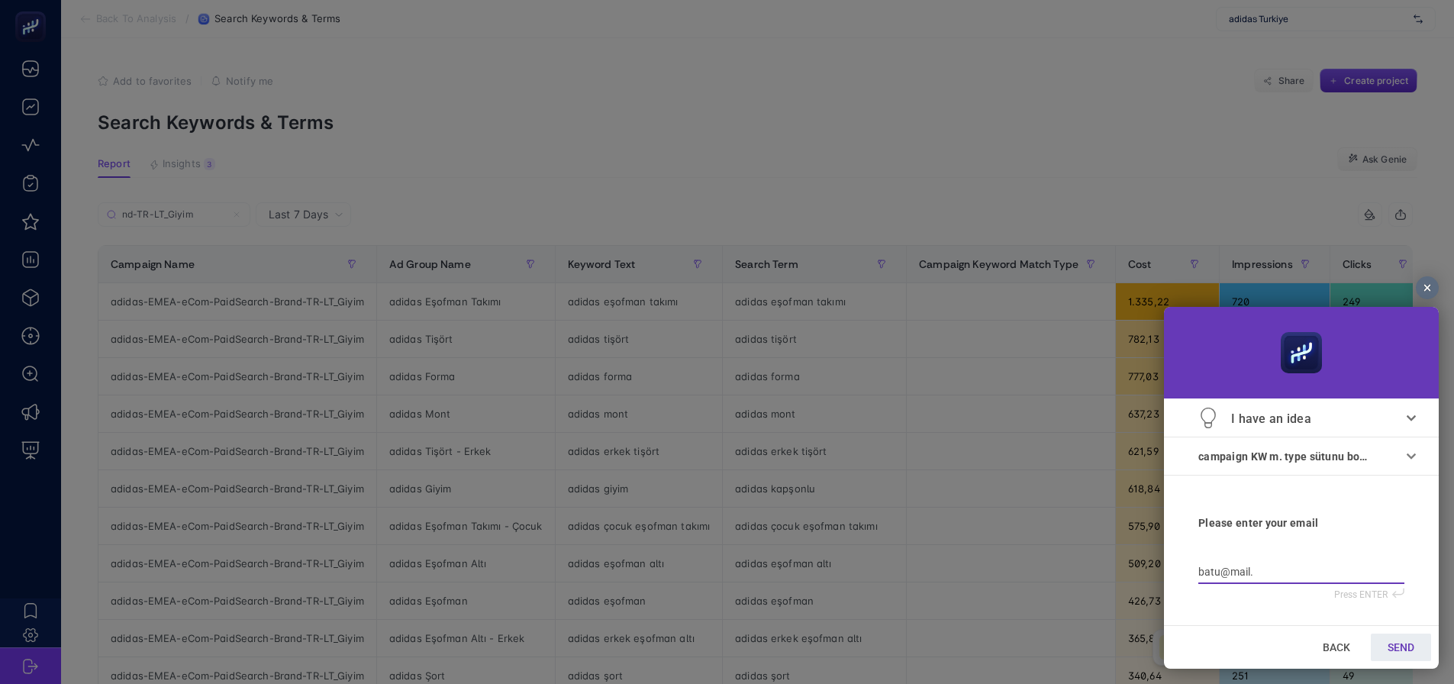
type input "batu@mail.c"
type input "batu@mail.co"
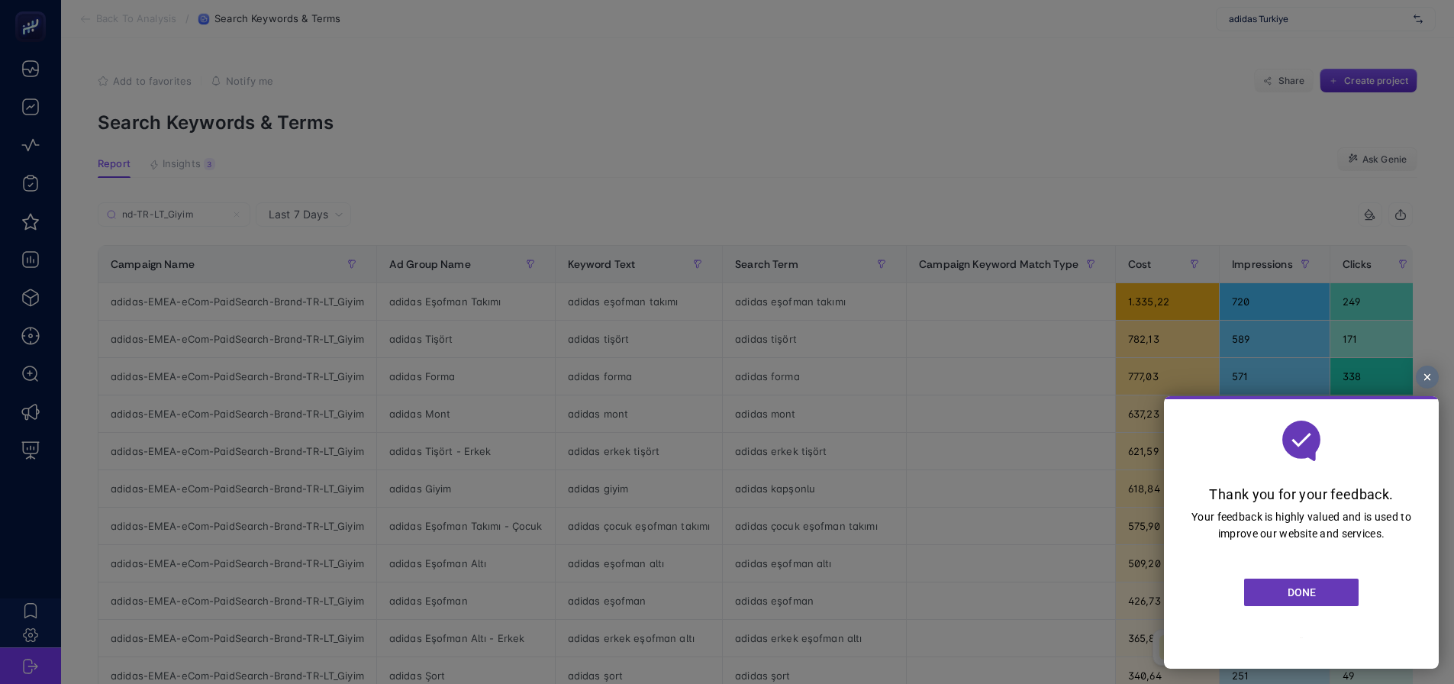
click at [1311, 589] on span "DONE" at bounding box center [1302, 592] width 28 height 12
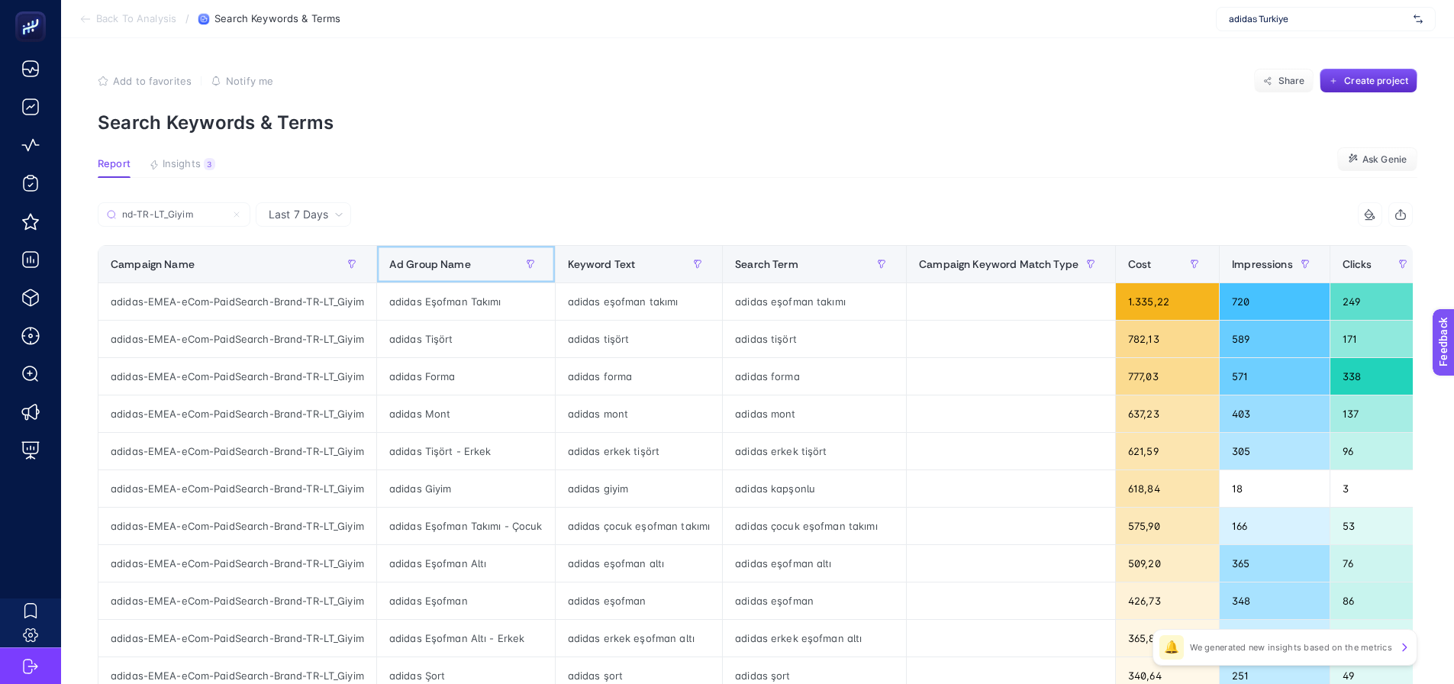
click at [457, 261] on span "Ad Group Name" at bounding box center [430, 264] width 82 height 12
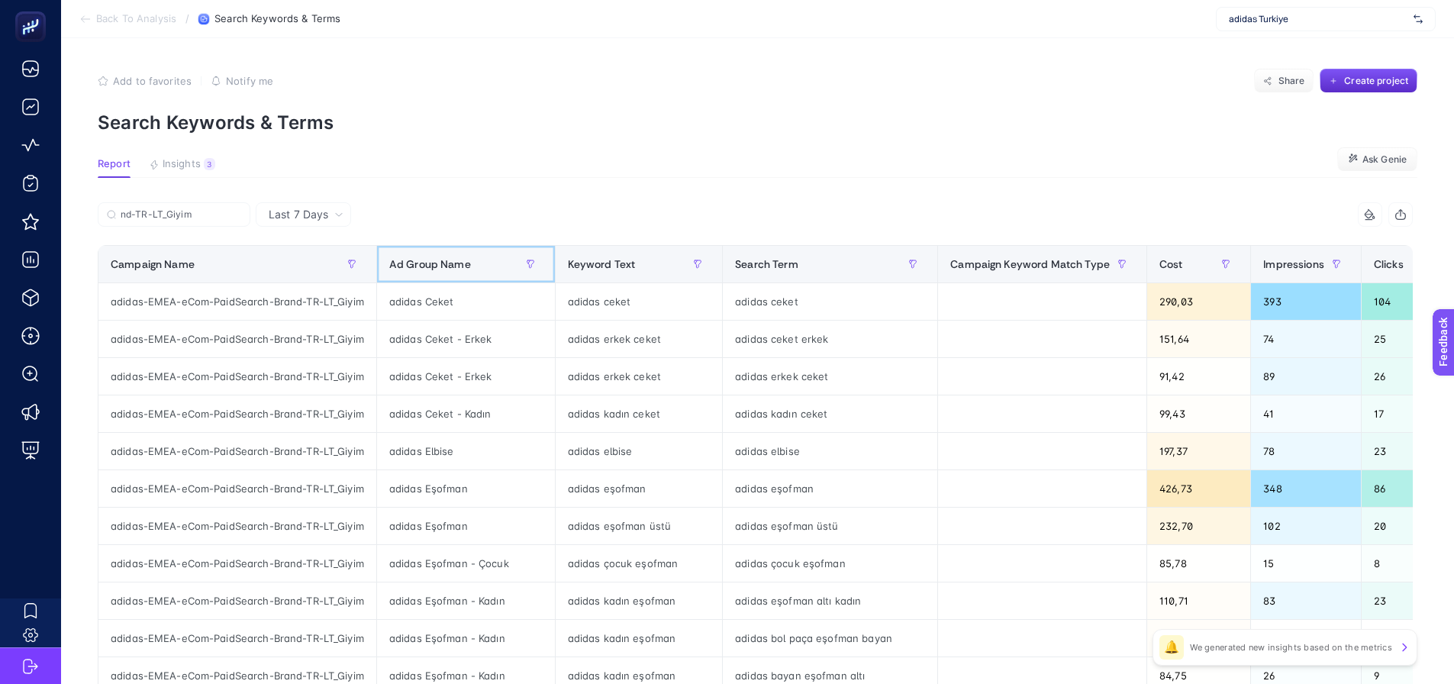
click at [479, 270] on div "Ad Group Name" at bounding box center [465, 264] width 153 height 24
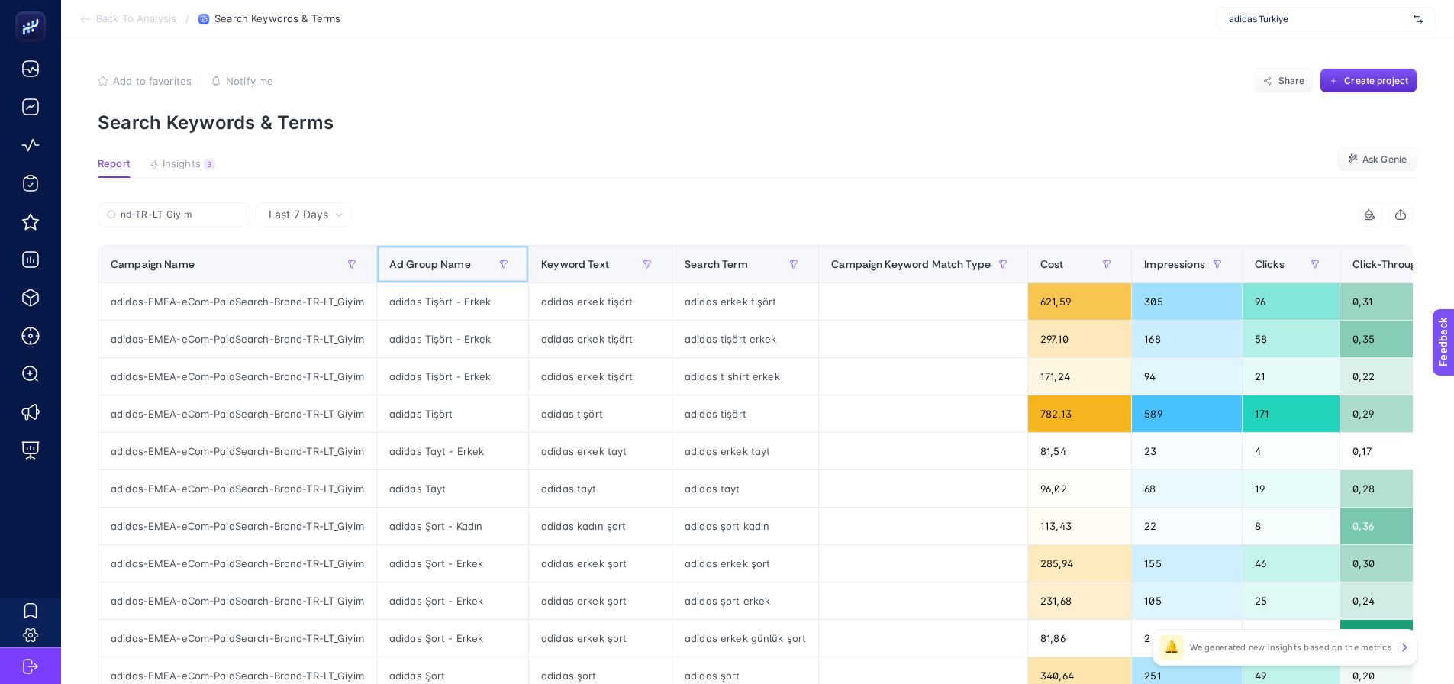
click at [465, 270] on span "Ad Group Name" at bounding box center [430, 264] width 82 height 12
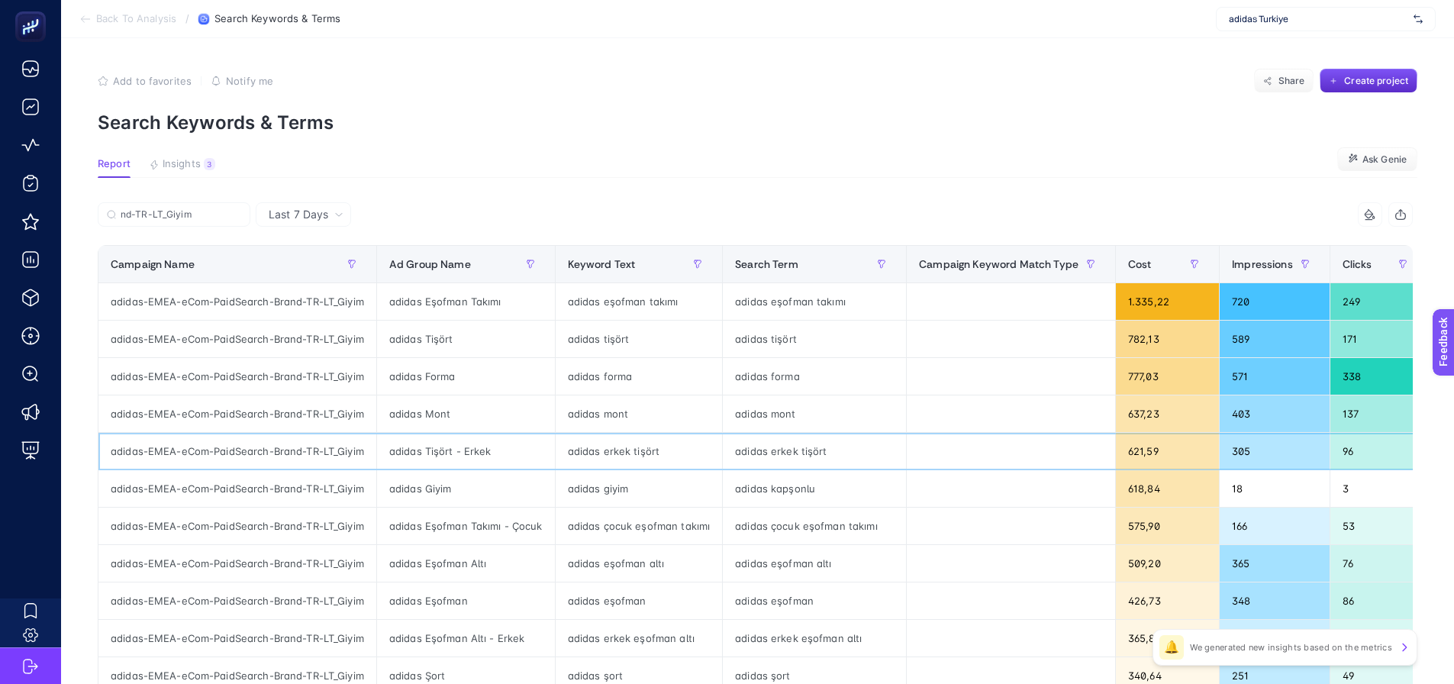
scroll to position [0, 818]
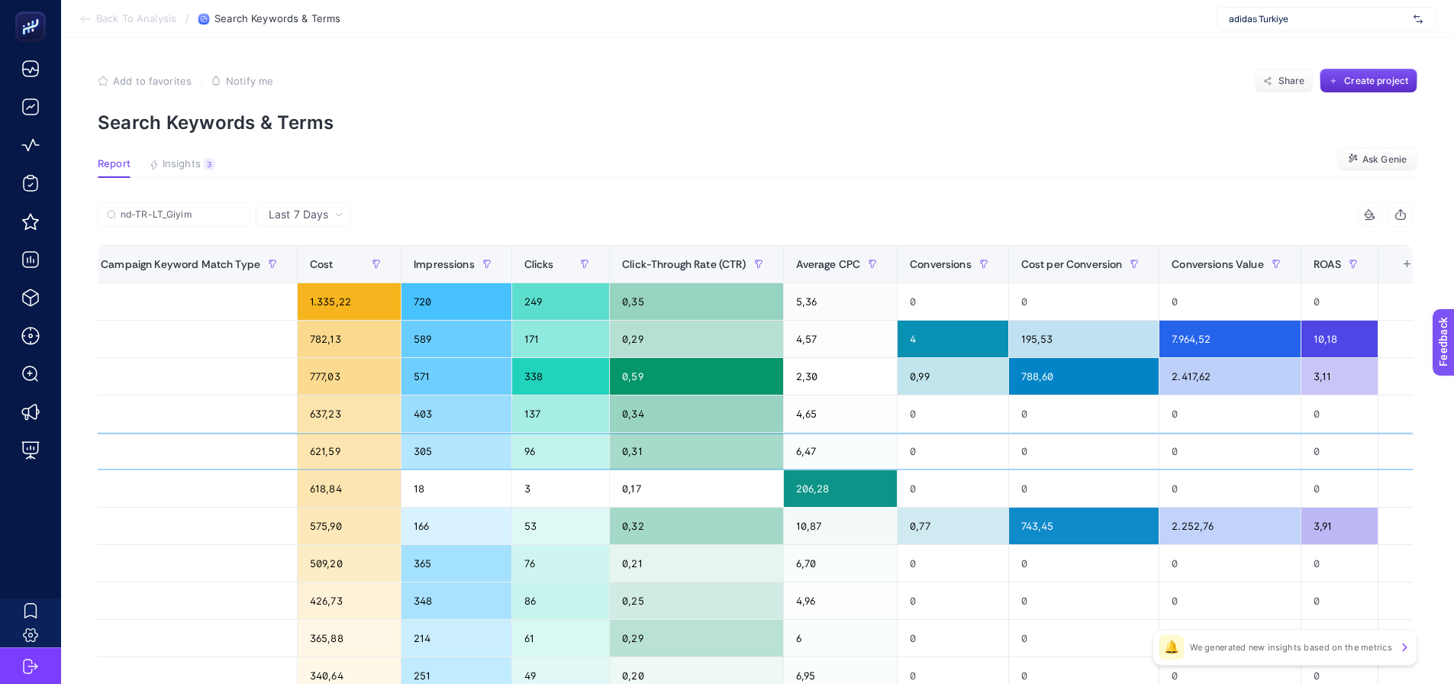
drag, startPoint x: 1083, startPoint y: 441, endPoint x: 1423, endPoint y: 414, distance: 340.7
click at [1398, 270] on div "+" at bounding box center [1407, 264] width 29 height 12
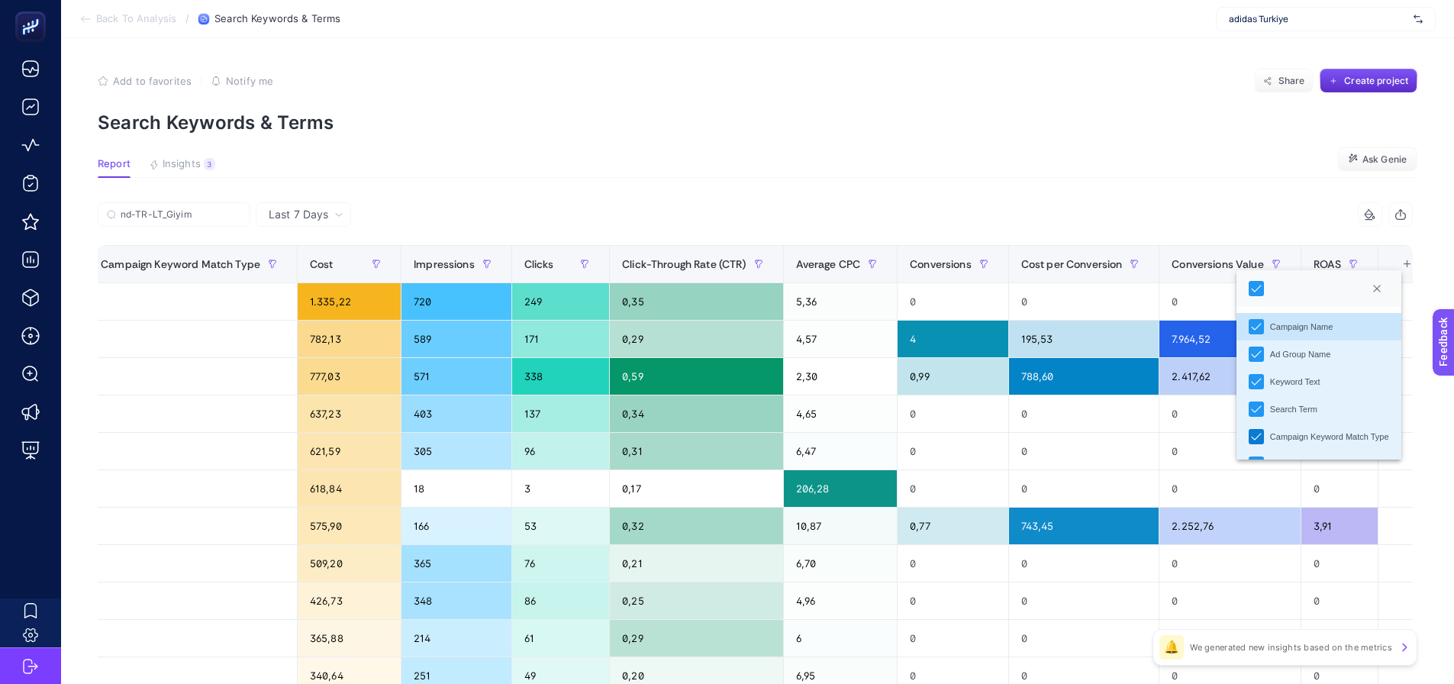
click at [1251, 440] on icon "Campaign Keyword Match Type" at bounding box center [1256, 436] width 11 height 11
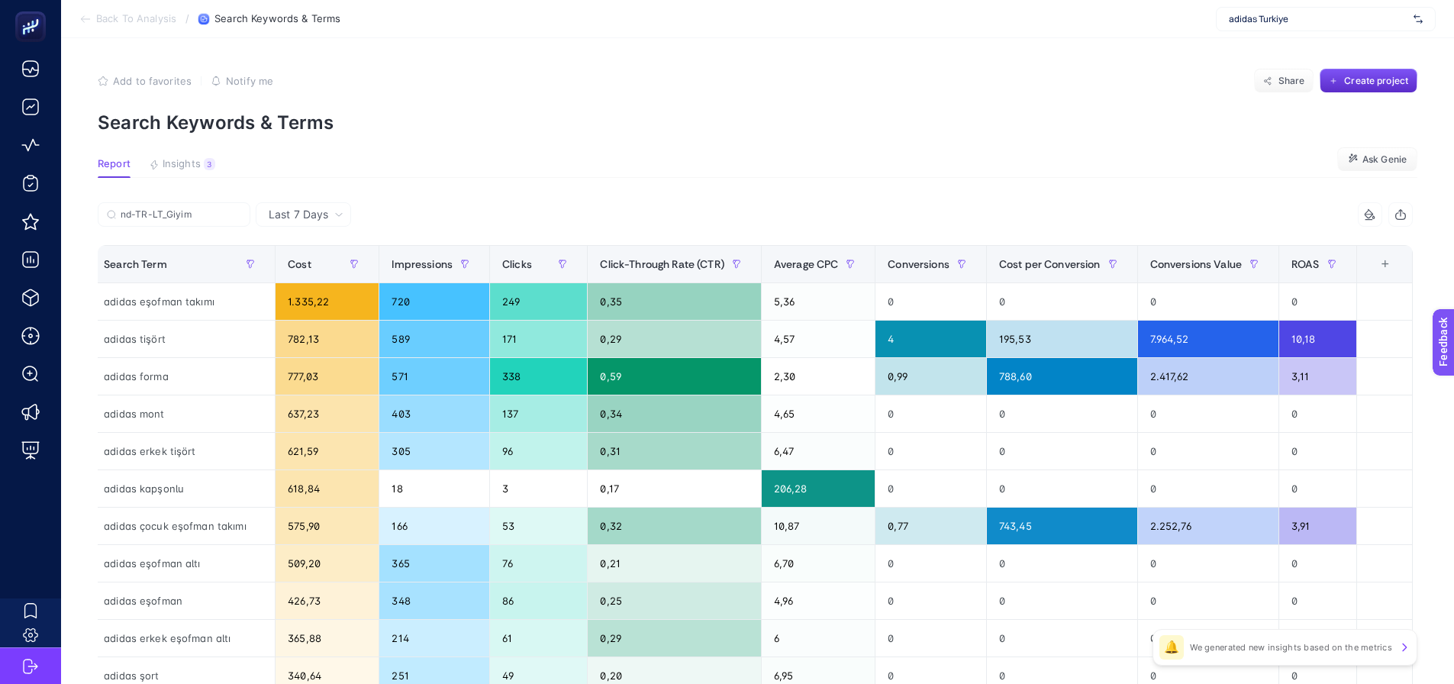
scroll to position [0, 612]
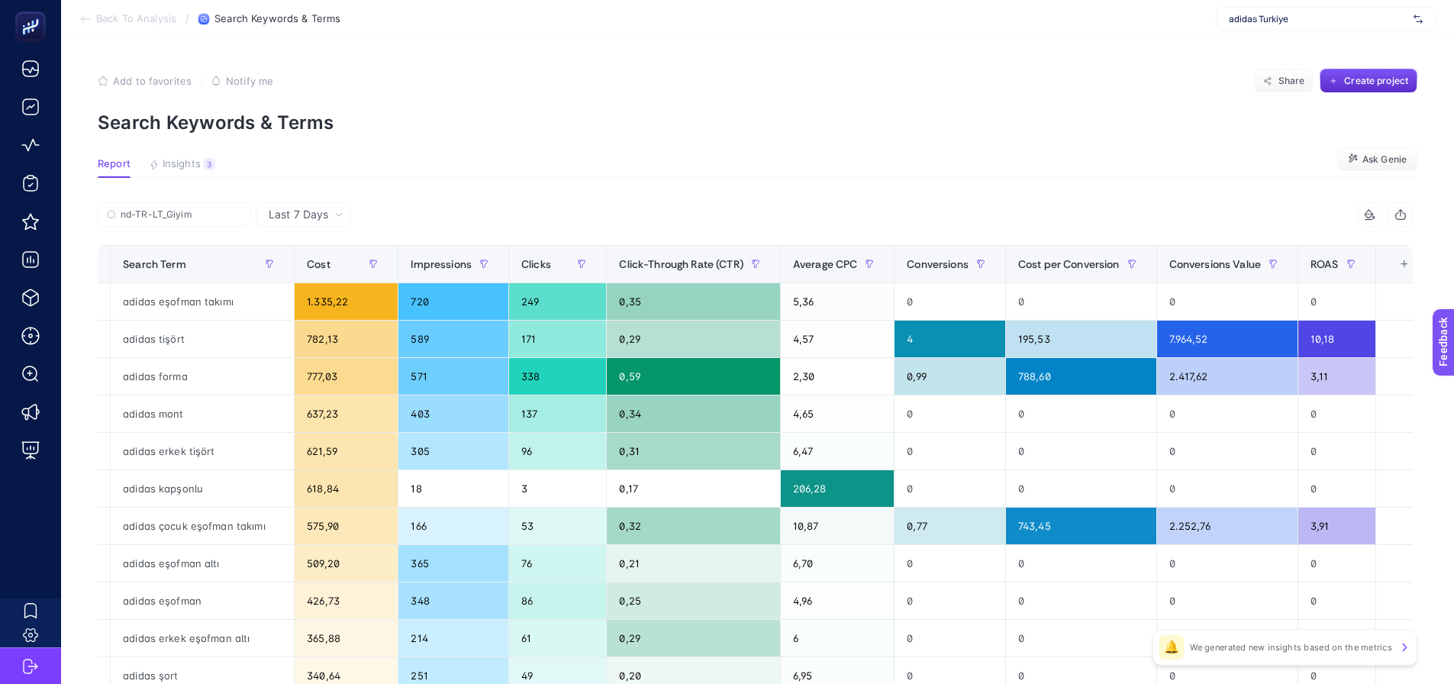
click at [1011, 196] on article "Add to favorites false Notify me Share Create project Search Keywords & Terms R…" at bounding box center [757, 634] width 1393 height 1193
click at [312, 220] on span "Last 7 Days" at bounding box center [299, 214] width 60 height 15
click at [307, 279] on li "Last 30 Days" at bounding box center [303, 273] width 86 height 27
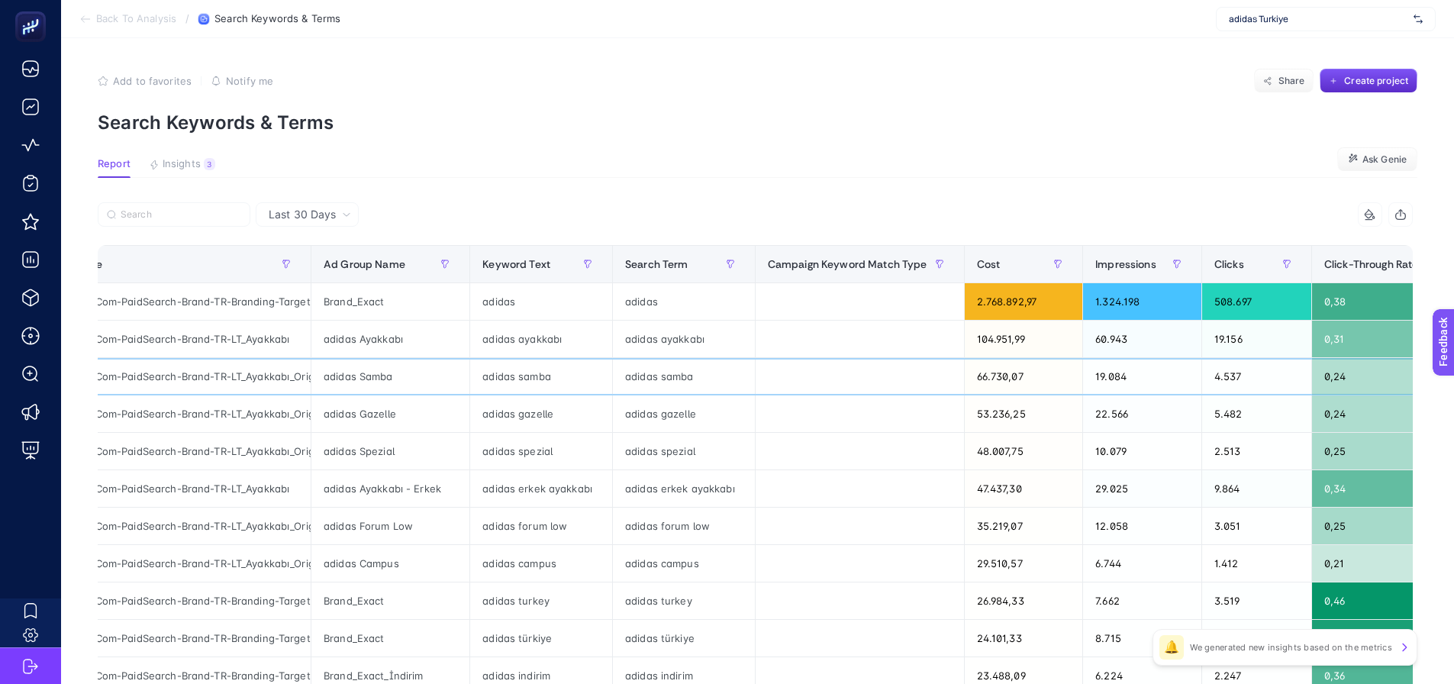
scroll to position [0, 787]
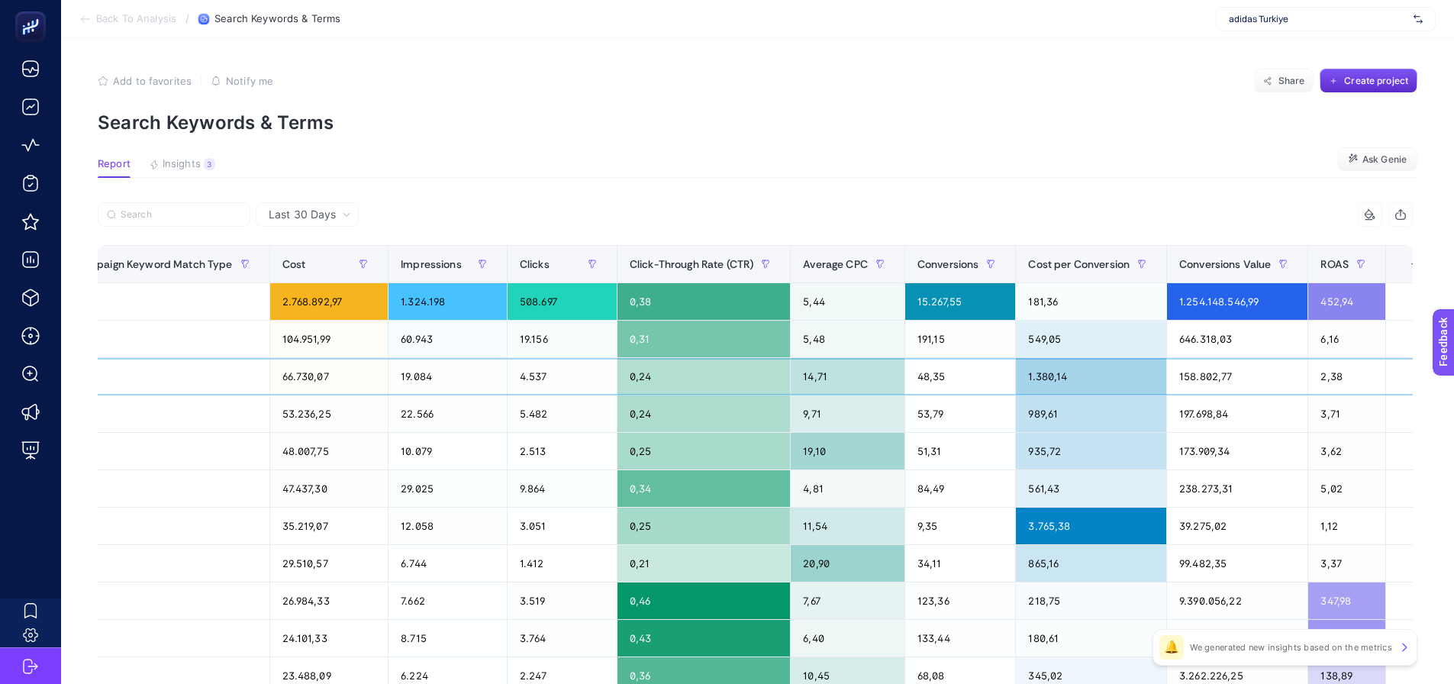
drag, startPoint x: 1229, startPoint y: 372, endPoint x: 1424, endPoint y: 381, distance: 195.6
click at [1404, 282] on table "Campaign Name Ad Group Name Keyword Text Search Term Campaign Keyword Match Typ…" at bounding box center [376, 658] width 2131 height 827
click at [1400, 266] on div "+" at bounding box center [1414, 264] width 29 height 12
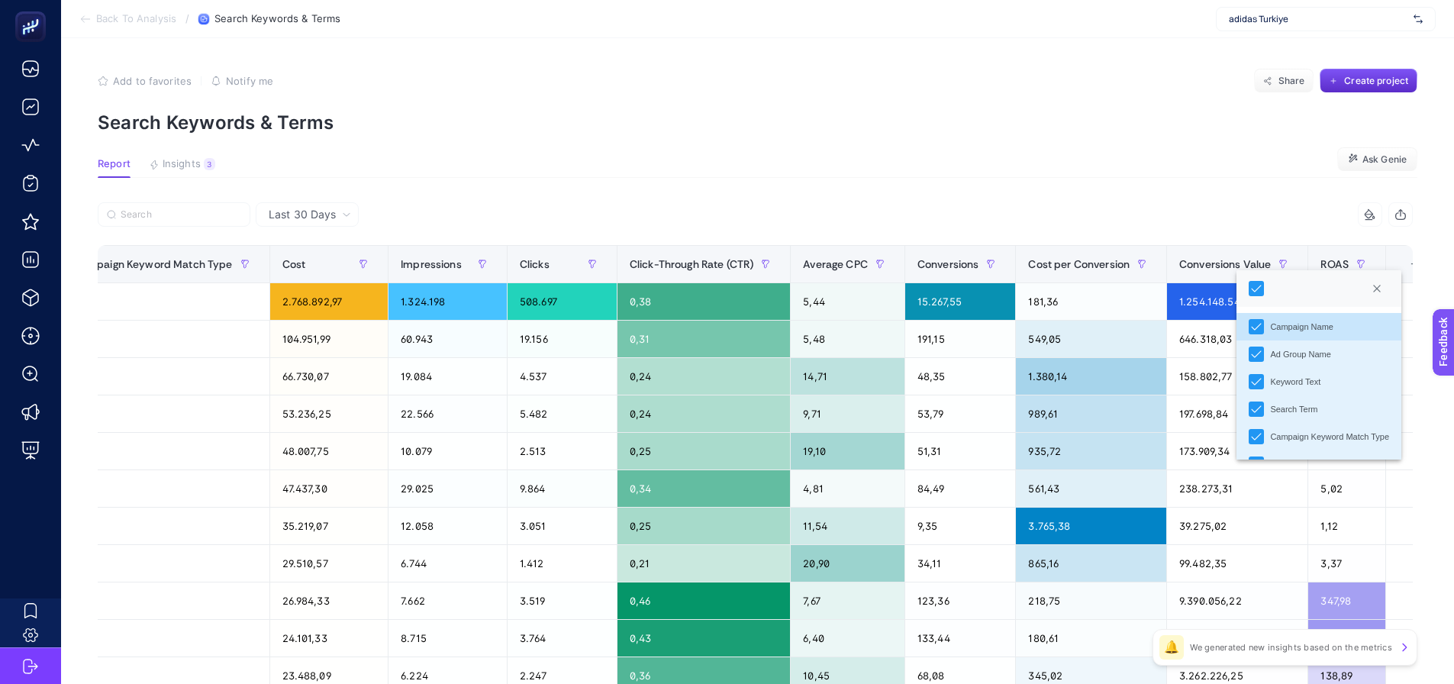
scroll to position [76, 0]
click at [1257, 355] on icon "Campaign Keyword Match Type" at bounding box center [1256, 360] width 11 height 11
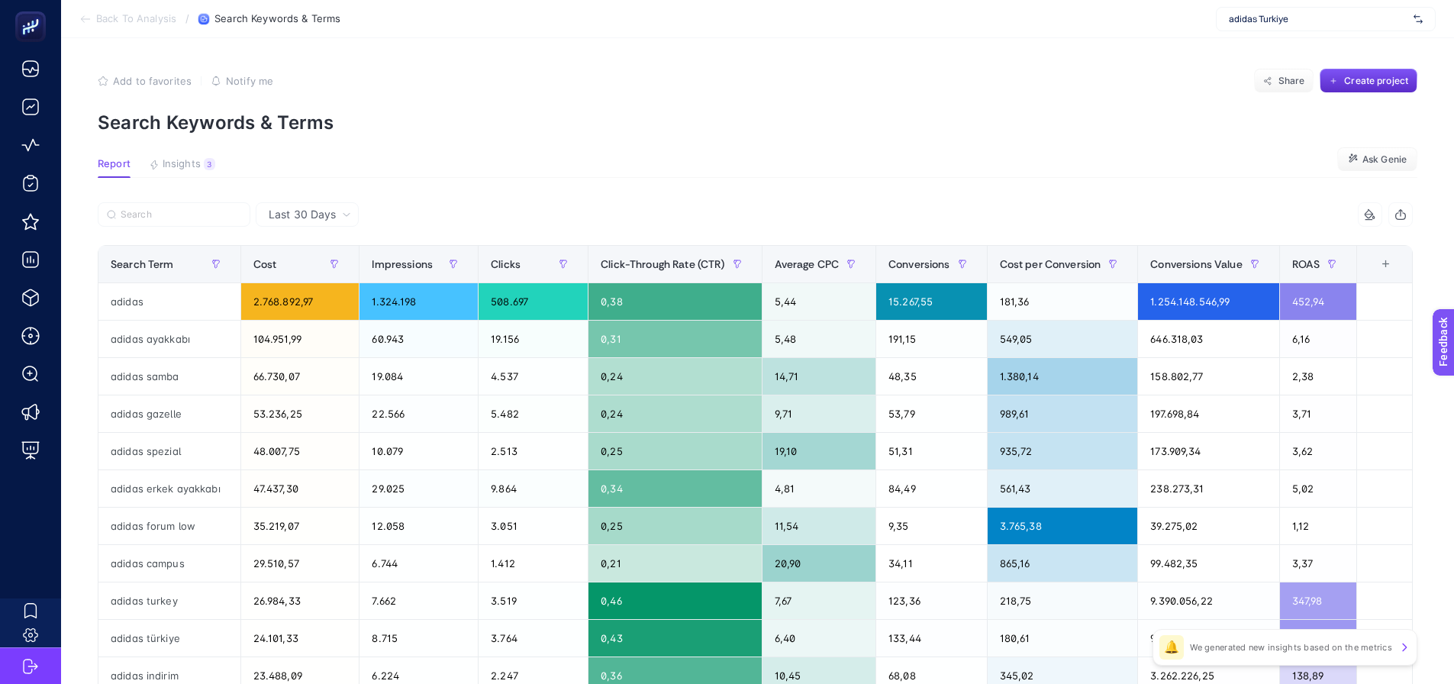
scroll to position [0, 581]
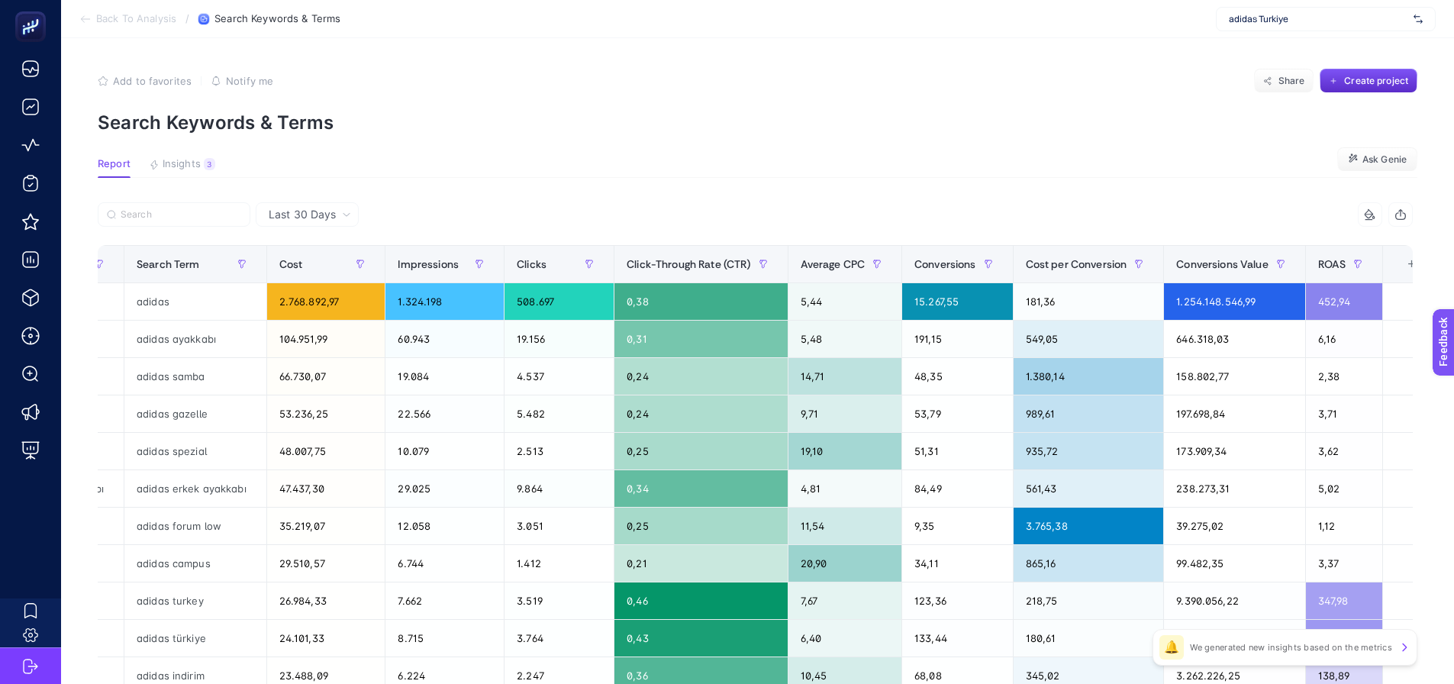
drag, startPoint x: 1173, startPoint y: 182, endPoint x: 939, endPoint y: 192, distance: 234.5
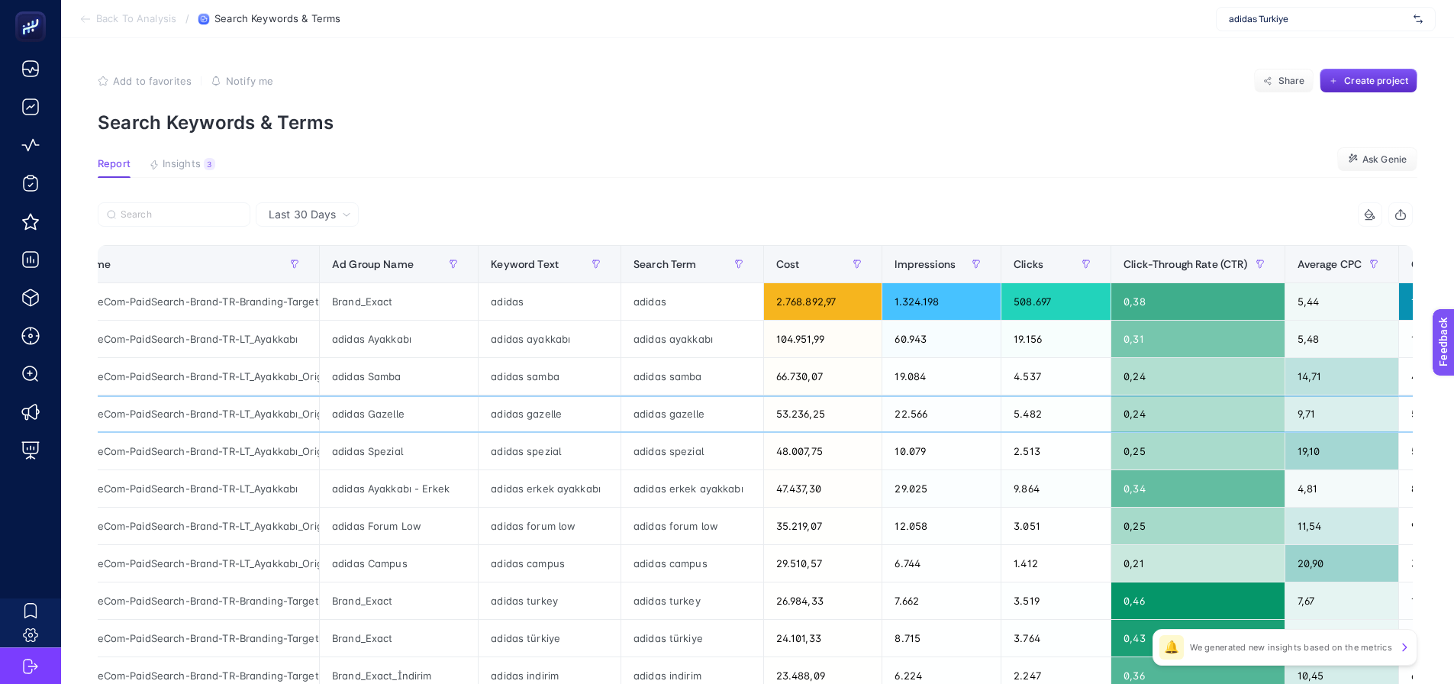
scroll to position [0, 0]
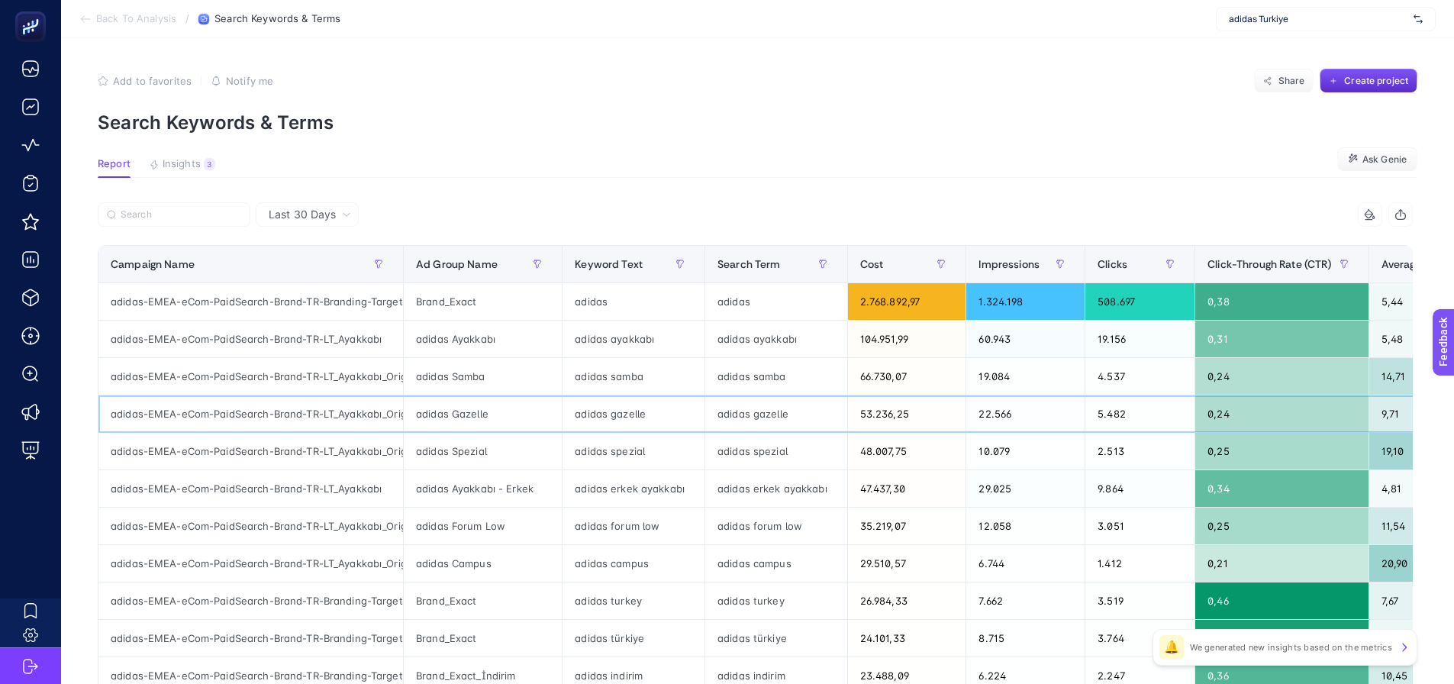
drag, startPoint x: 708, startPoint y: 420, endPoint x: 620, endPoint y: 414, distance: 88.0
click at [706, 192] on article "Add to favorites false Notify me Share Create project Search Keywords & Terms R…" at bounding box center [757, 634] width 1393 height 1193
click at [147, 217] on input "Search" at bounding box center [181, 214] width 121 height 11
paste input "nd-TR-LT_Giyim"
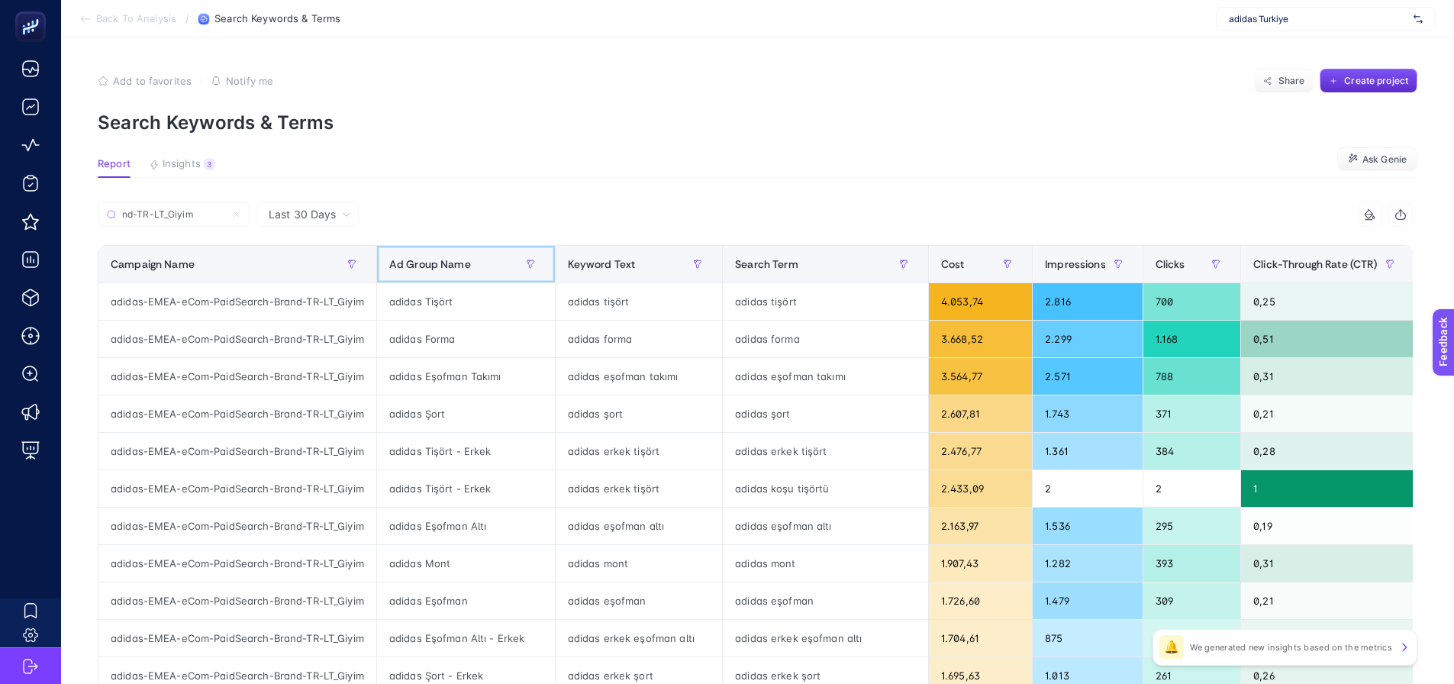
click at [478, 263] on div "Ad Group Name" at bounding box center [465, 264] width 153 height 24
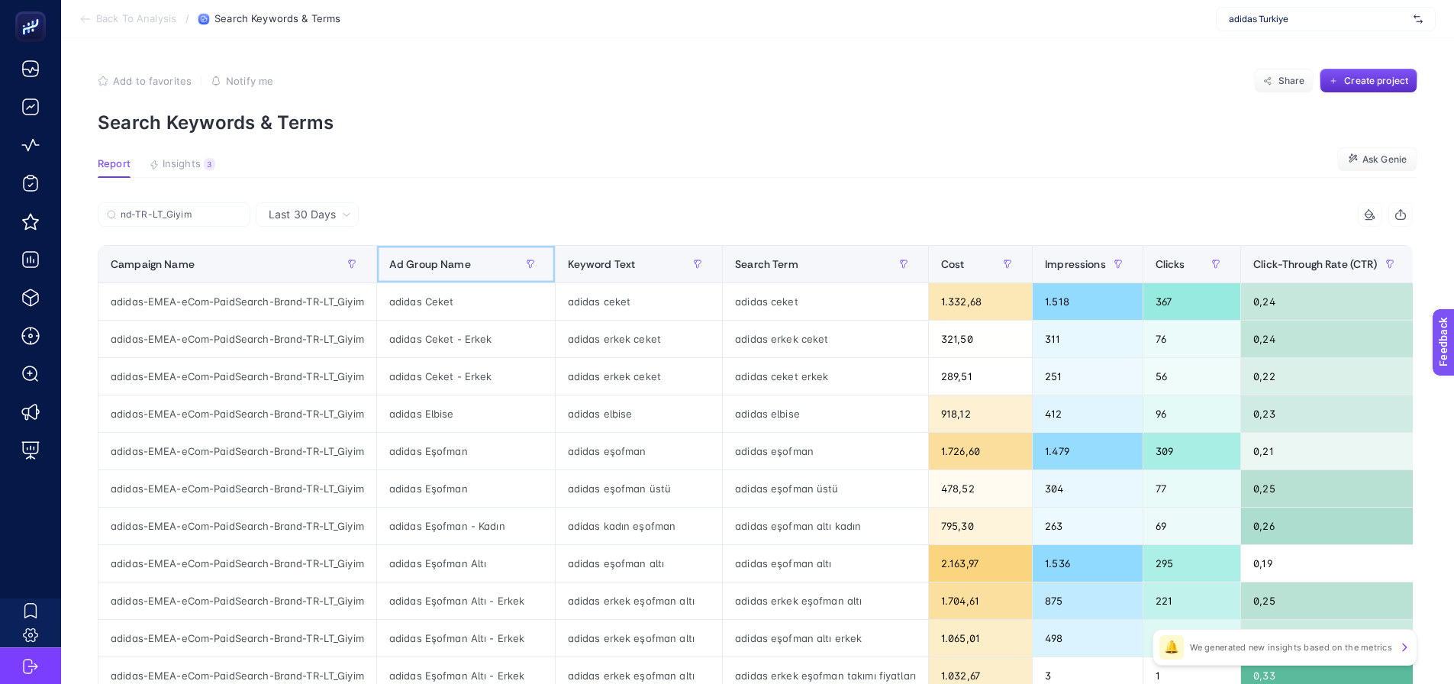
click at [477, 263] on div "Ad Group Name" at bounding box center [465, 264] width 153 height 24
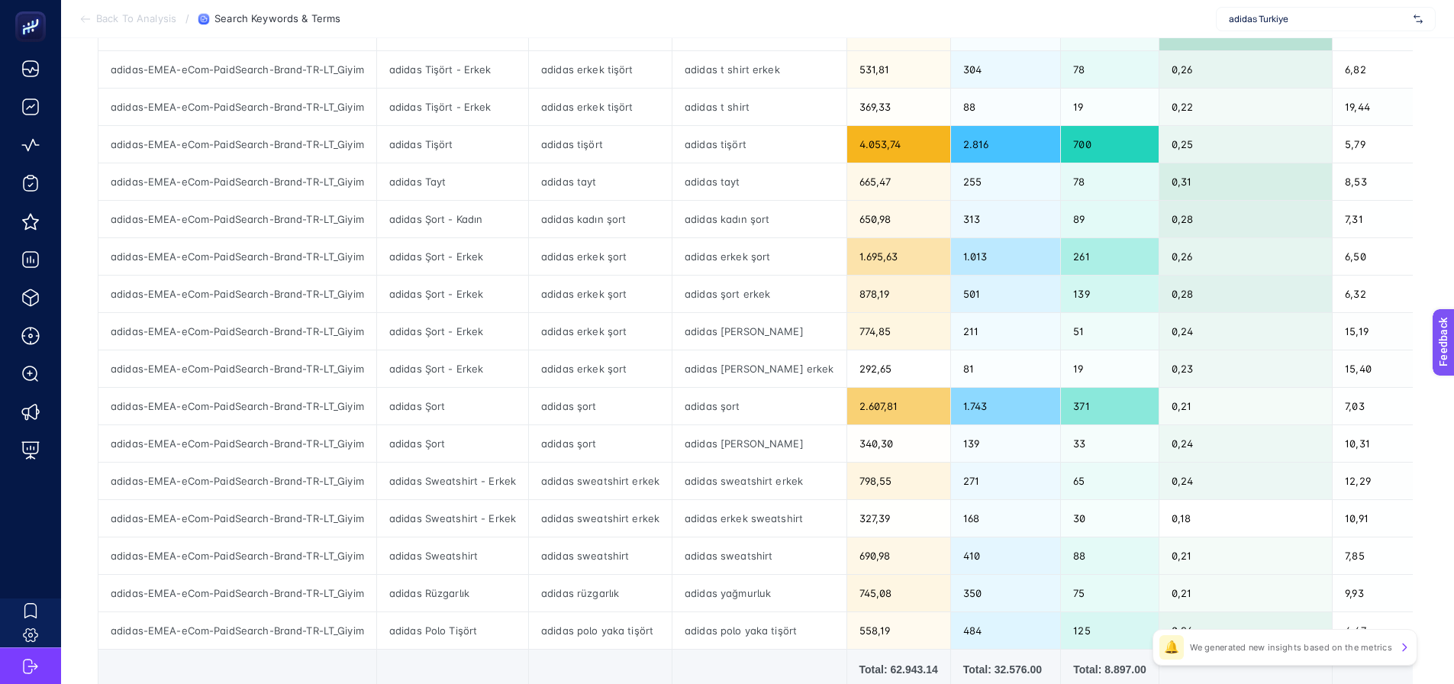
scroll to position [553, 0]
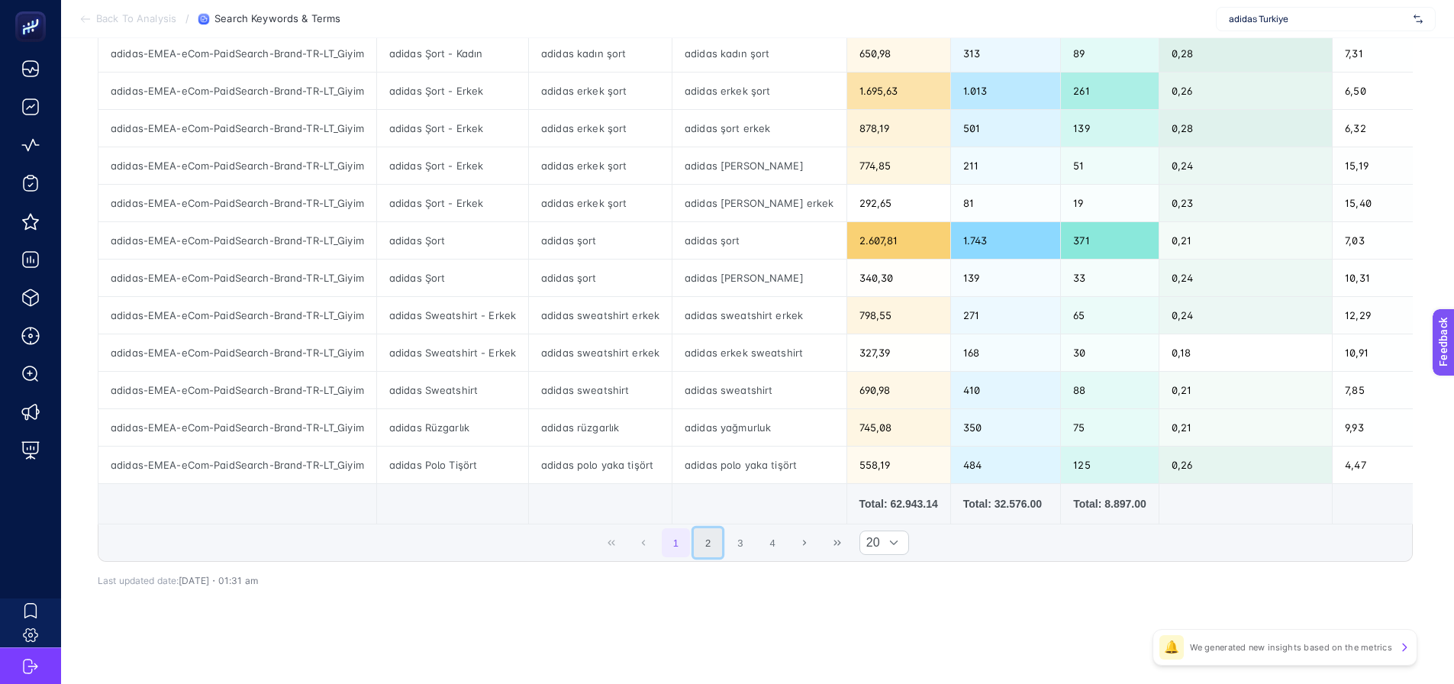
click at [717, 543] on button "2" at bounding box center [708, 542] width 29 height 29
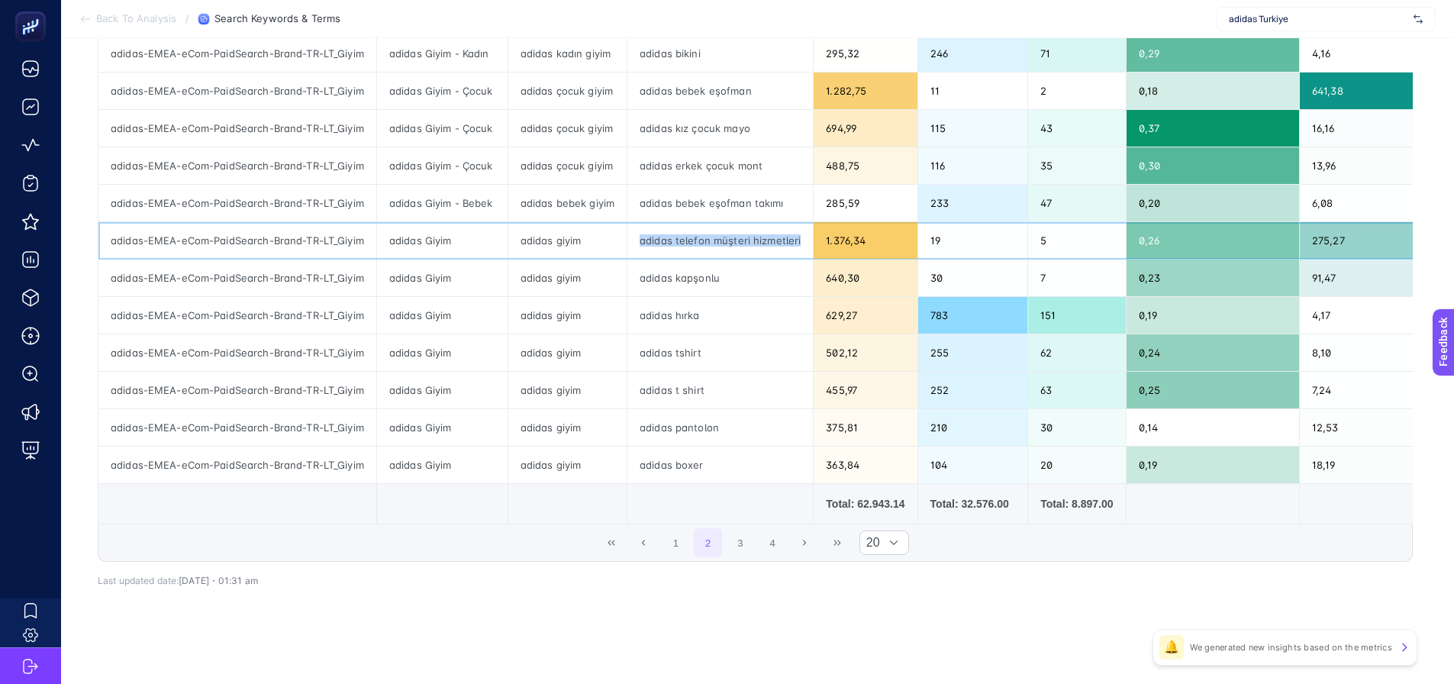
drag, startPoint x: 801, startPoint y: 229, endPoint x: 637, endPoint y: 246, distance: 165.0
click at [637, 246] on div "adidas telefon müşteri hizmetleri" at bounding box center [719, 240] width 185 height 37
copy div "adidas telefon müşteri hizmetleri"
click at [562, 587] on div "nd-TR-LT_Giyim 9 items selected Campaign Name Ad Group Name Keyword Text Search…" at bounding box center [755, 141] width 1315 height 925
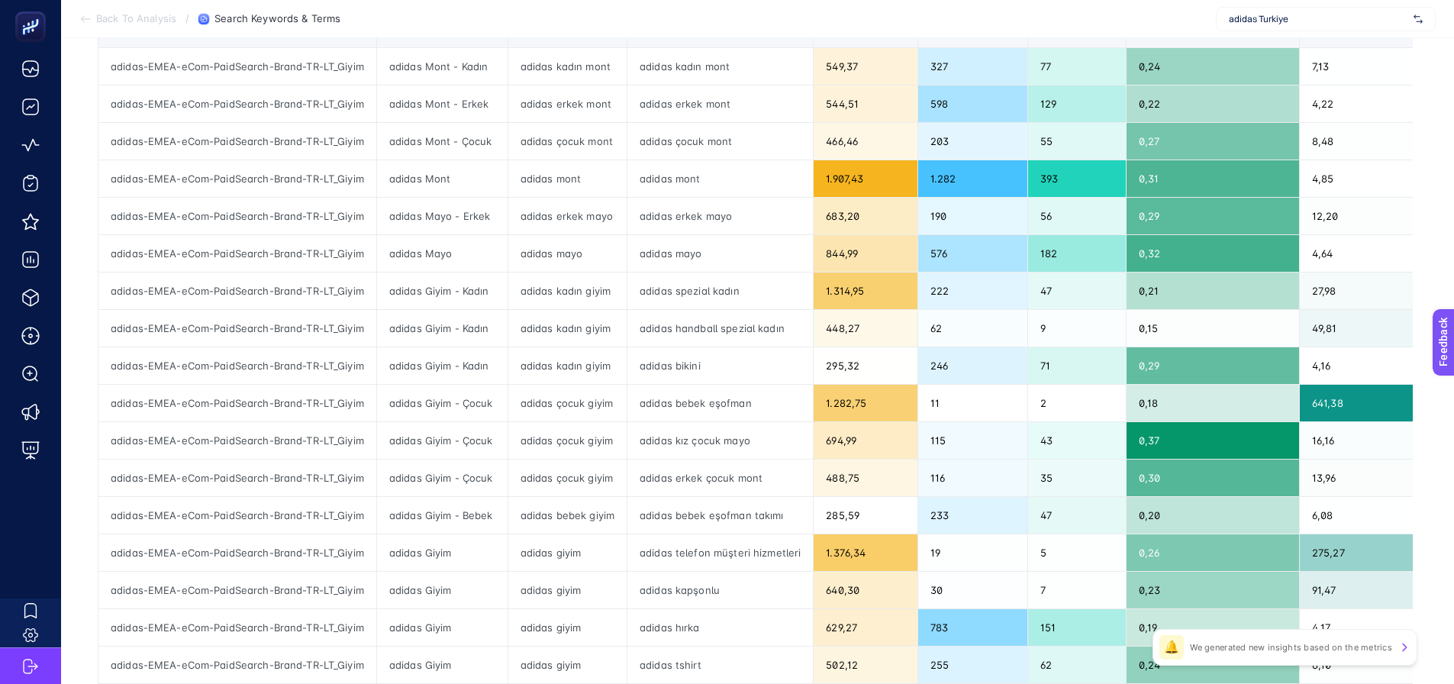
scroll to position [401, 0]
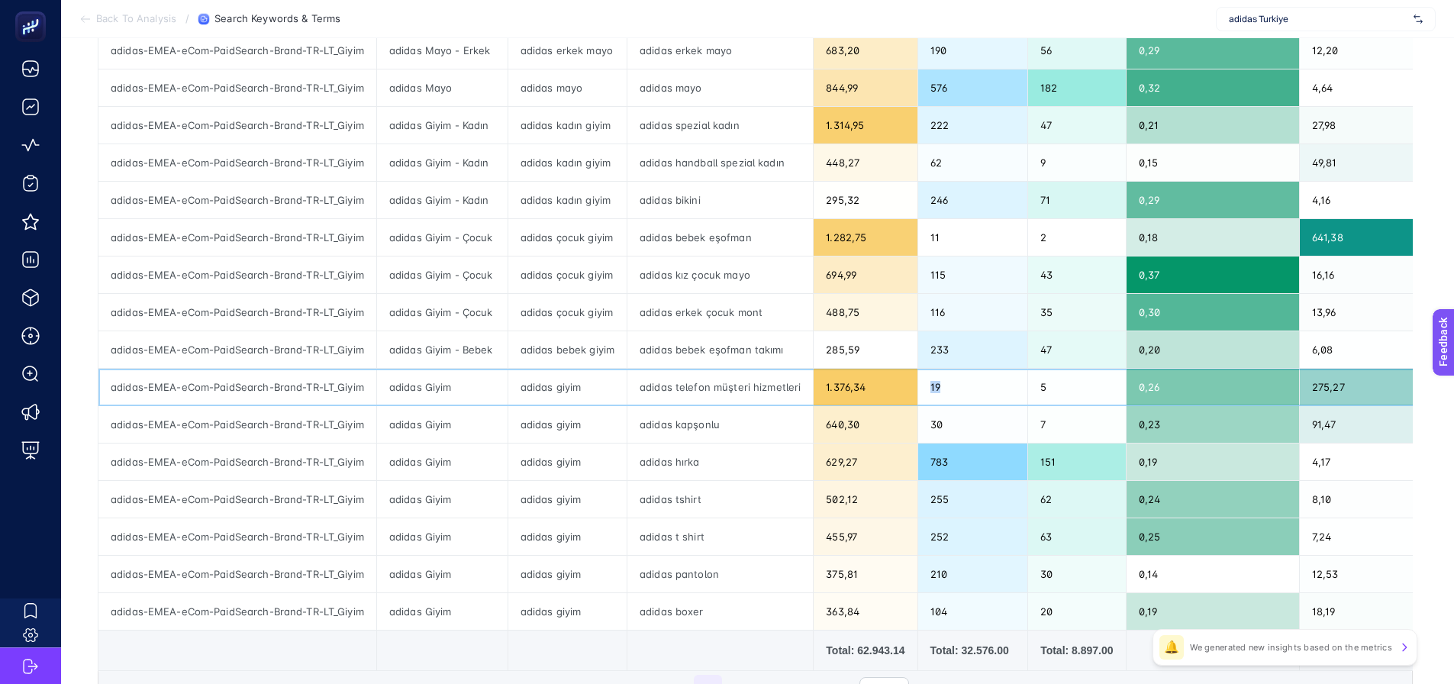
drag, startPoint x: 921, startPoint y: 382, endPoint x: 946, endPoint y: 382, distance: 25.2
click at [946, 382] on div "19" at bounding box center [973, 387] width 110 height 37
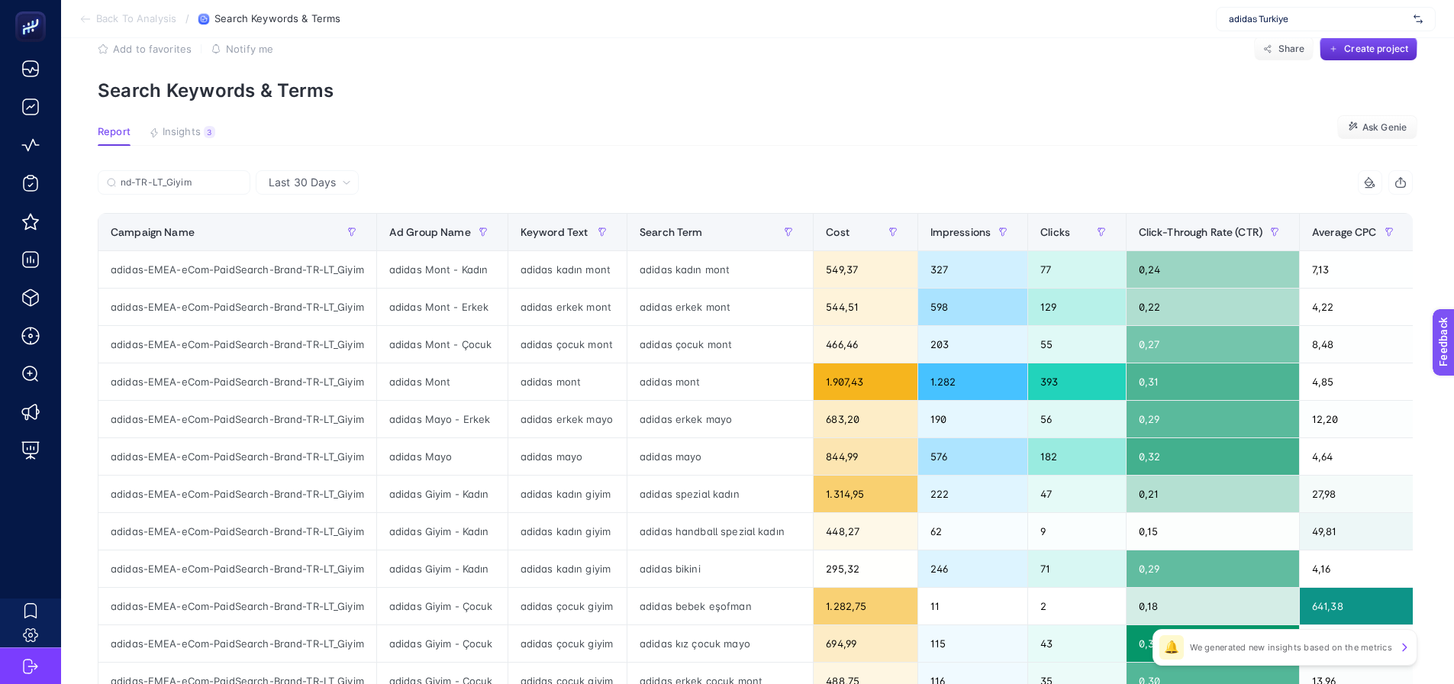
scroll to position [0, 0]
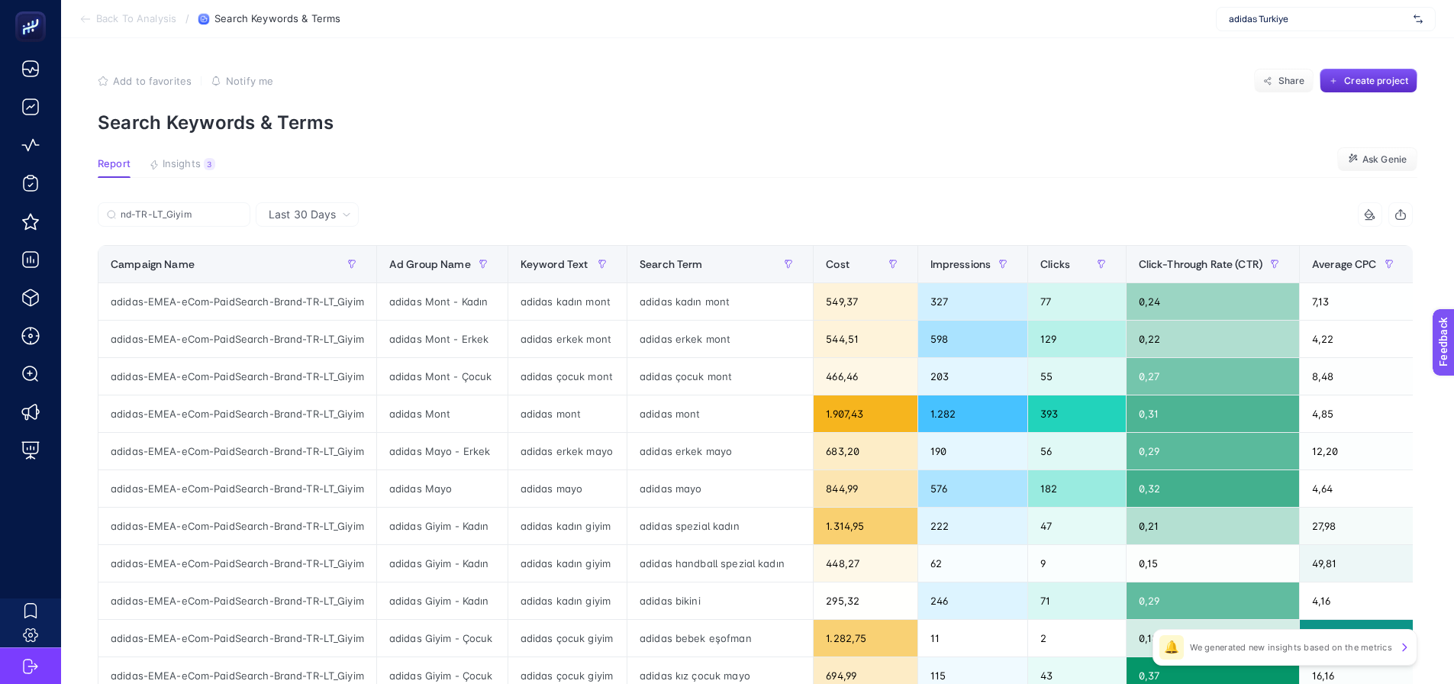
click at [683, 176] on section "Report Insights 3 We generated new insights based on the metrics Ask Genie" at bounding box center [758, 168] width 1320 height 20
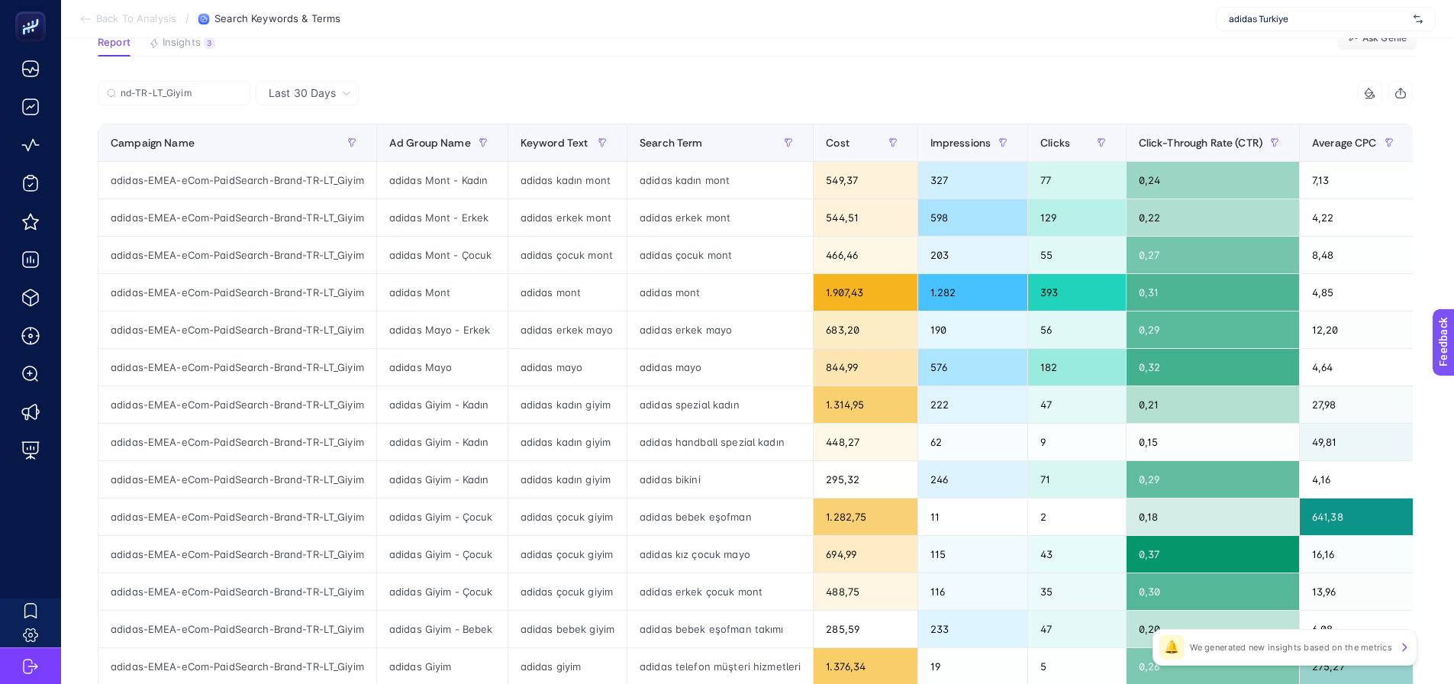
scroll to position [305, 0]
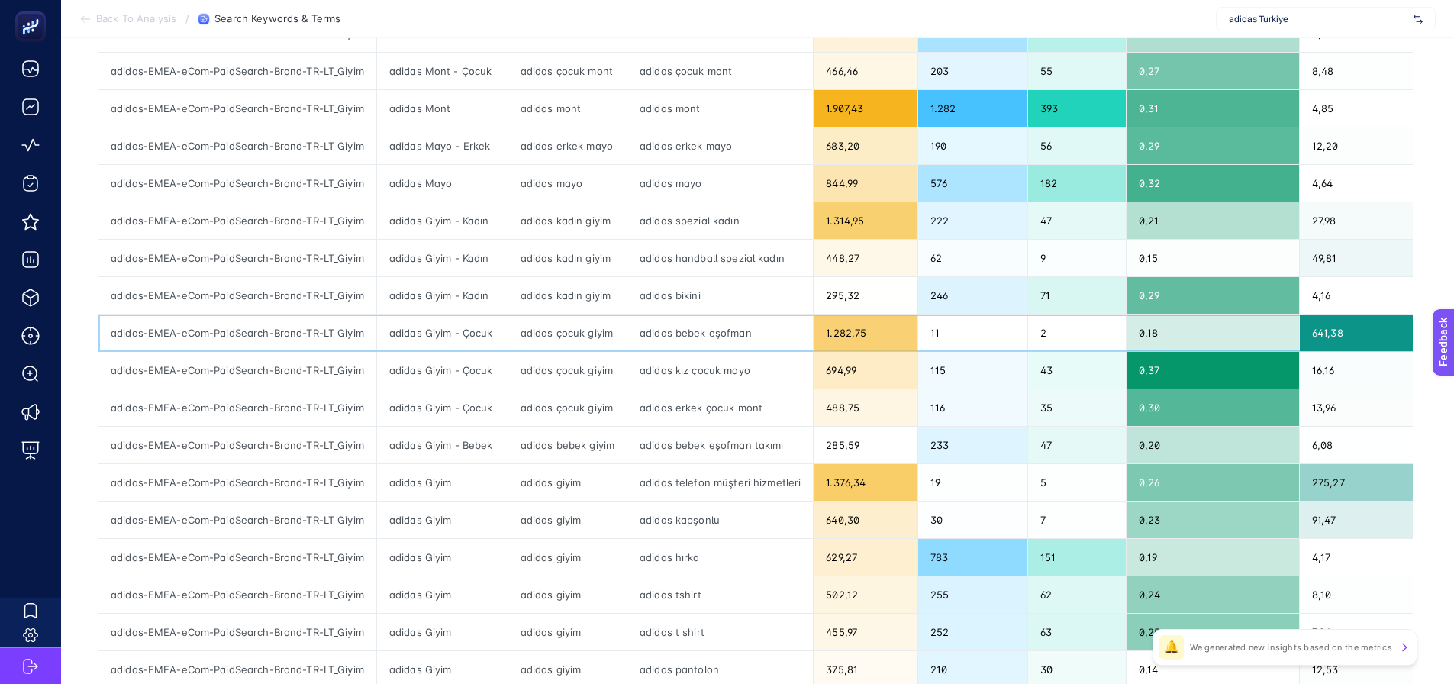
click at [540, 337] on div "adidas çocuk giyim" at bounding box center [567, 332] width 118 height 37
click at [652, 332] on div "adidas bebek eşofman" at bounding box center [719, 332] width 185 height 37
drag, startPoint x: 920, startPoint y: 331, endPoint x: 942, endPoint y: 330, distance: 22.1
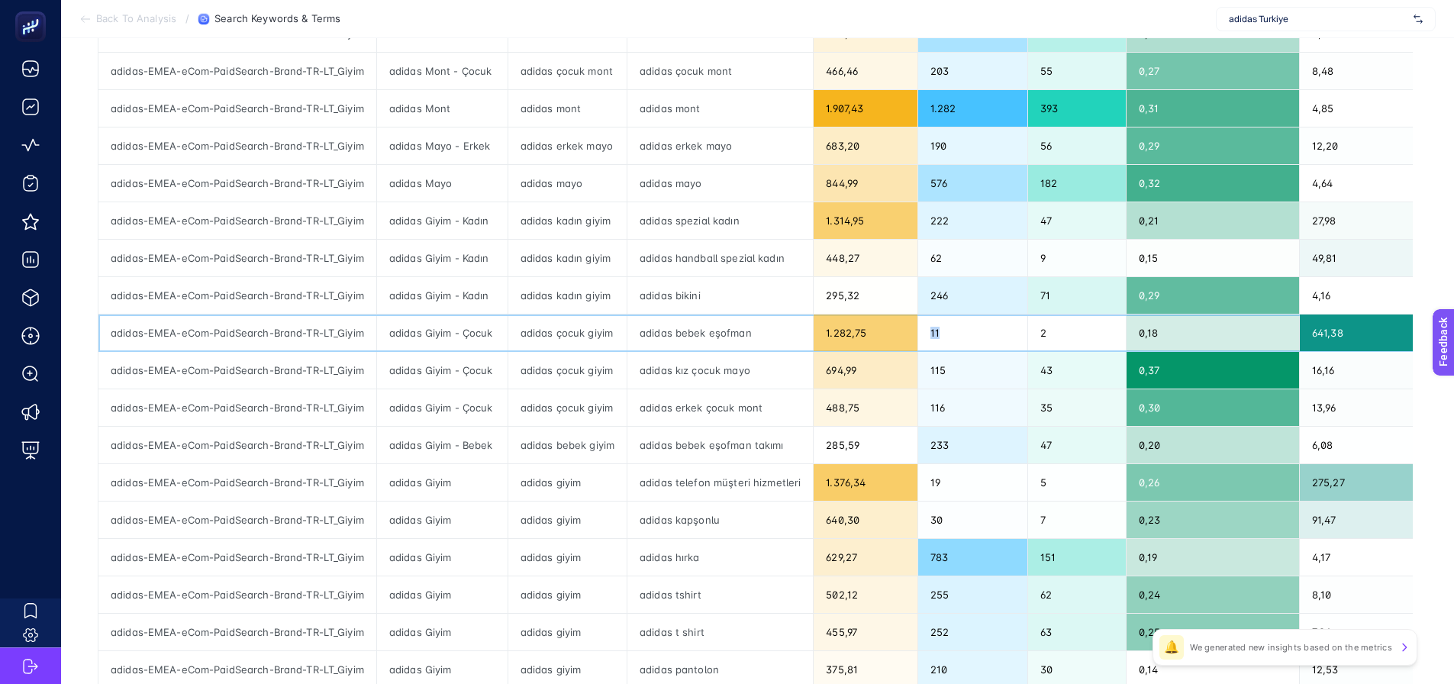
click at [942, 330] on div "11" at bounding box center [973, 332] width 110 height 37
click at [530, 331] on div "adidas çocuk giyim" at bounding box center [567, 332] width 118 height 37
click at [531, 331] on div "adidas çocuk giyim" at bounding box center [567, 332] width 118 height 37
click at [669, 334] on div "adidas bebek eşofman" at bounding box center [719, 332] width 185 height 37
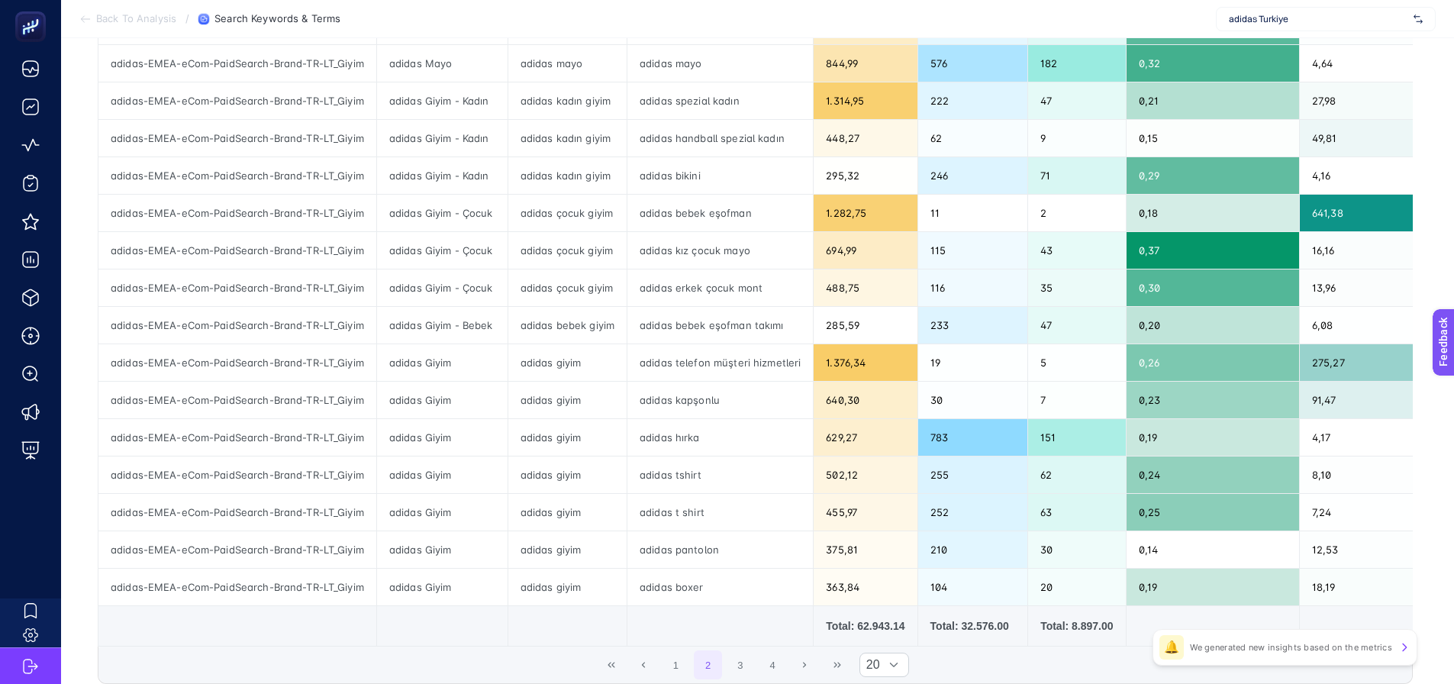
scroll to position [553, 0]
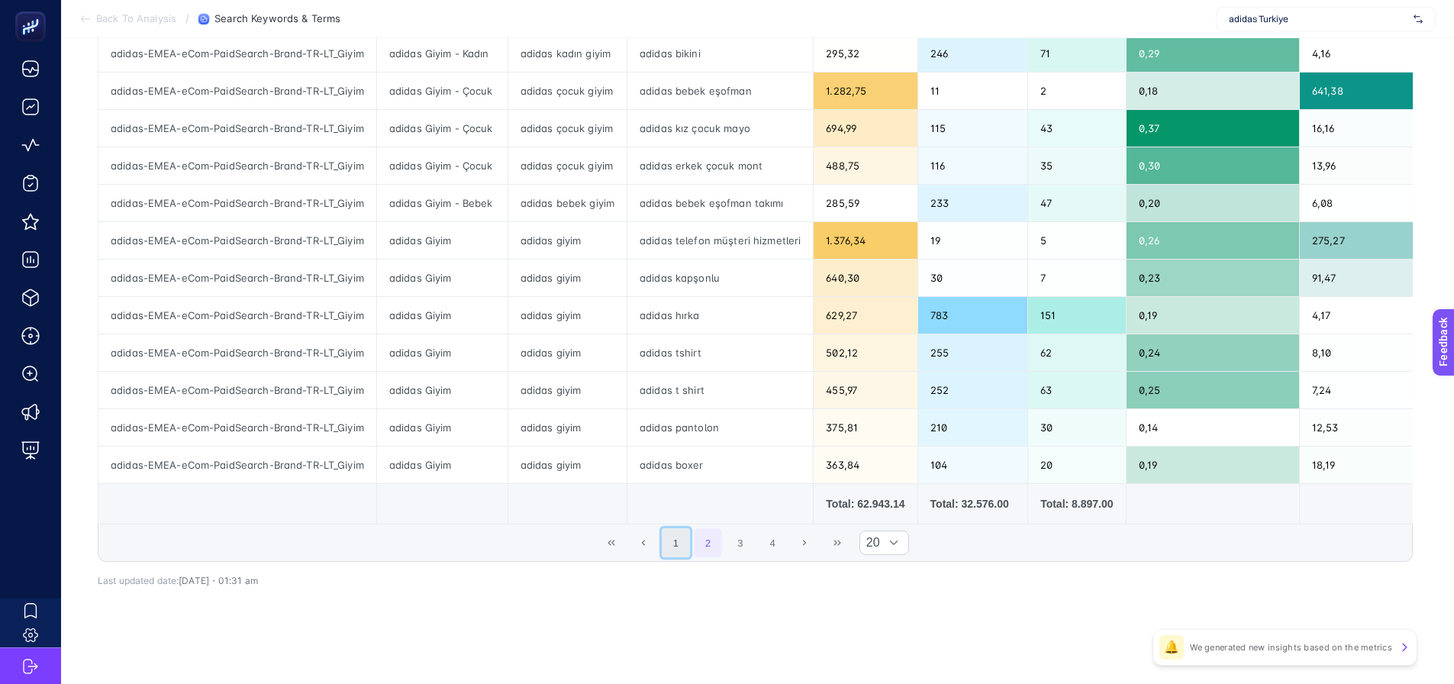
click at [671, 550] on button "1" at bounding box center [676, 542] width 29 height 29
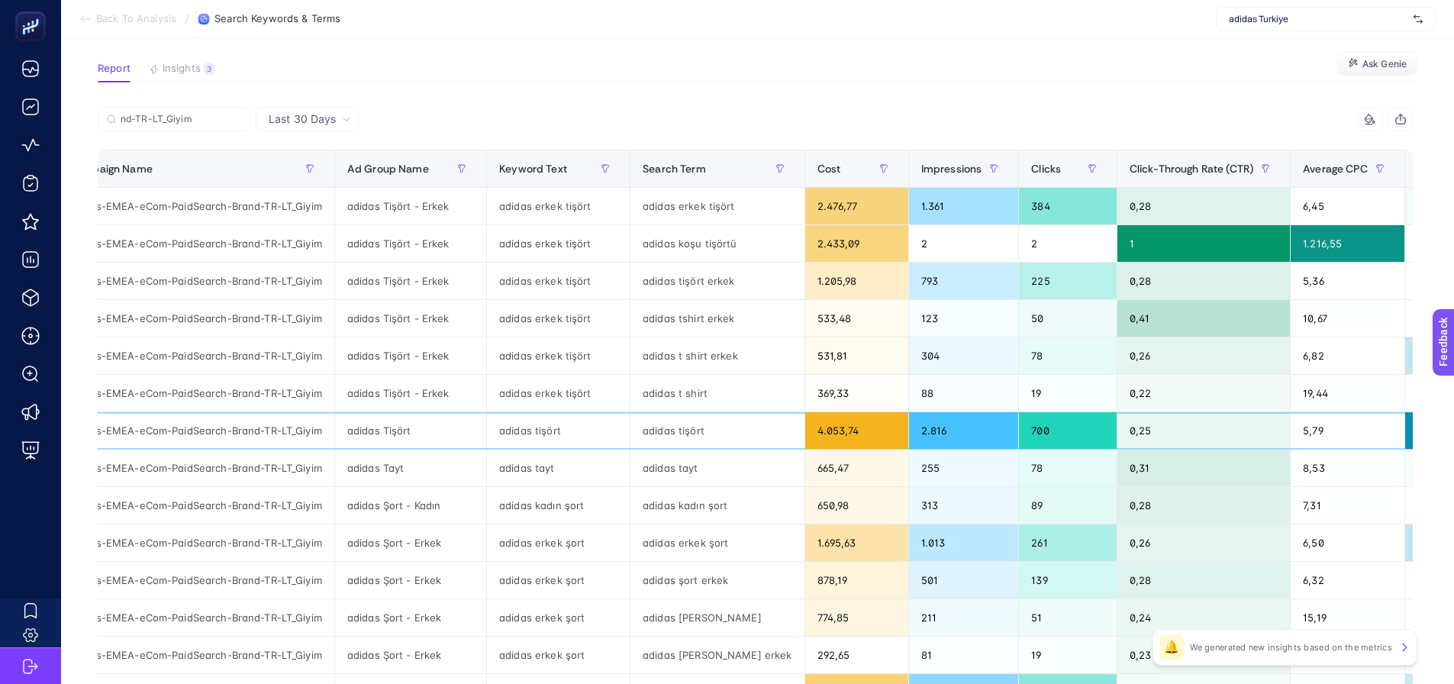
scroll to position [0, 52]
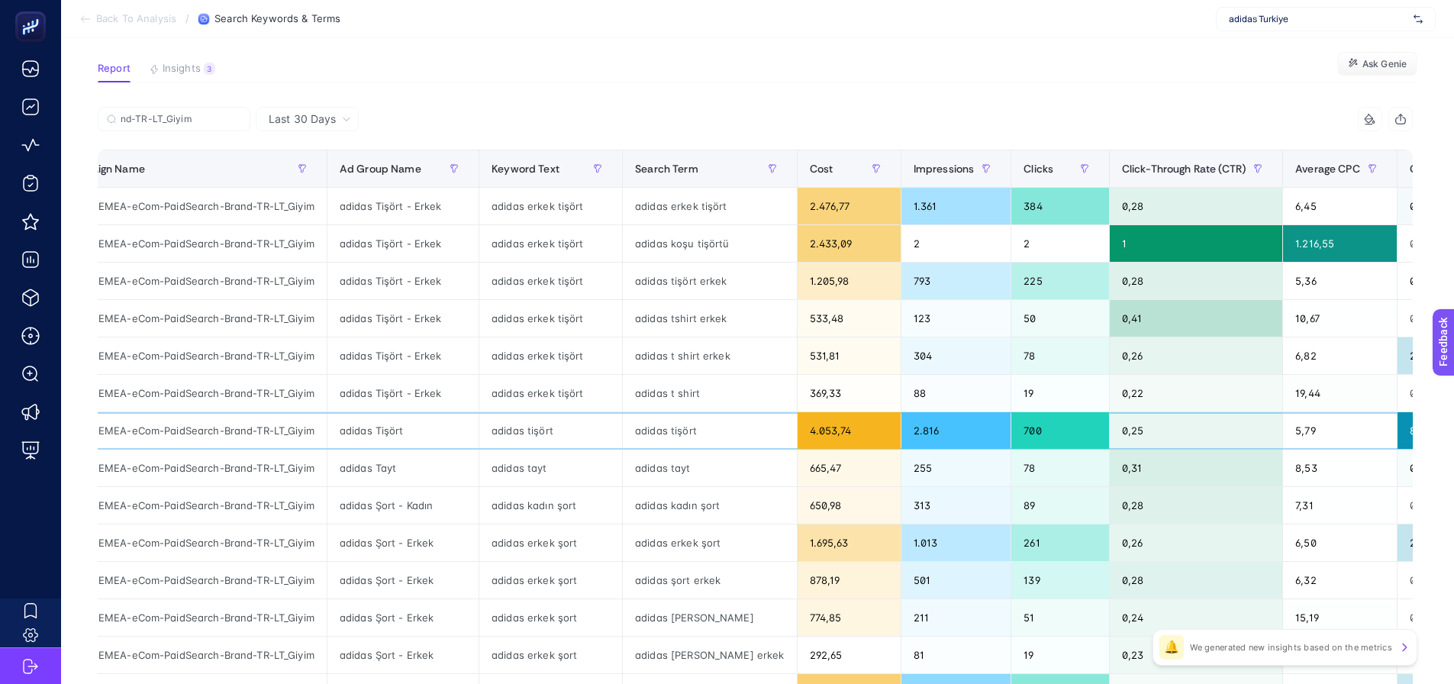
drag, startPoint x: 891, startPoint y: 422, endPoint x: 915, endPoint y: 420, distance: 24.5
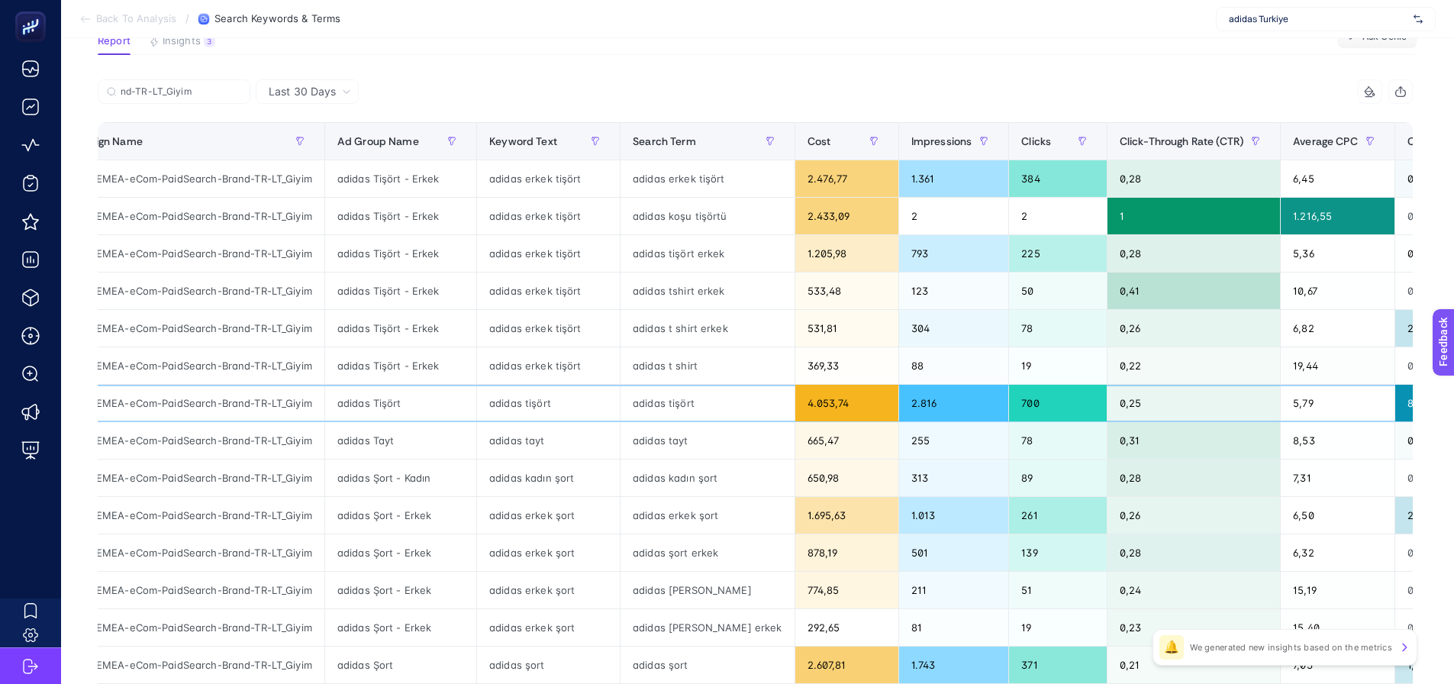
scroll to position [19, 0]
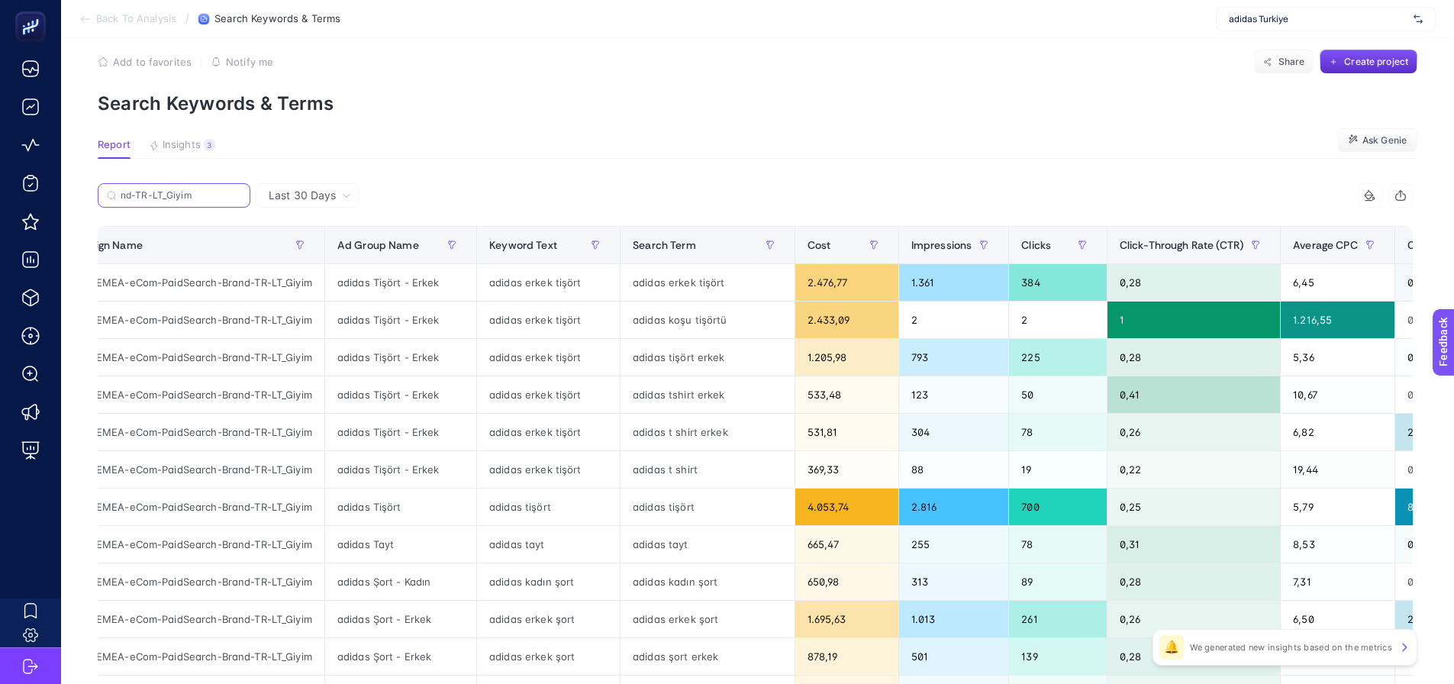
click at [208, 196] on input "nd-TR-LT_Giyim" at bounding box center [181, 195] width 121 height 11
click at [208, 196] on input "nd-TR-LT_Giyim" at bounding box center [174, 195] width 104 height 11
click at [219, 196] on input "nd-TR-LT_Giyim" at bounding box center [174, 195] width 104 height 11
click at [207, 192] on input "nd-TR-LT_Giyim" at bounding box center [174, 195] width 104 height 11
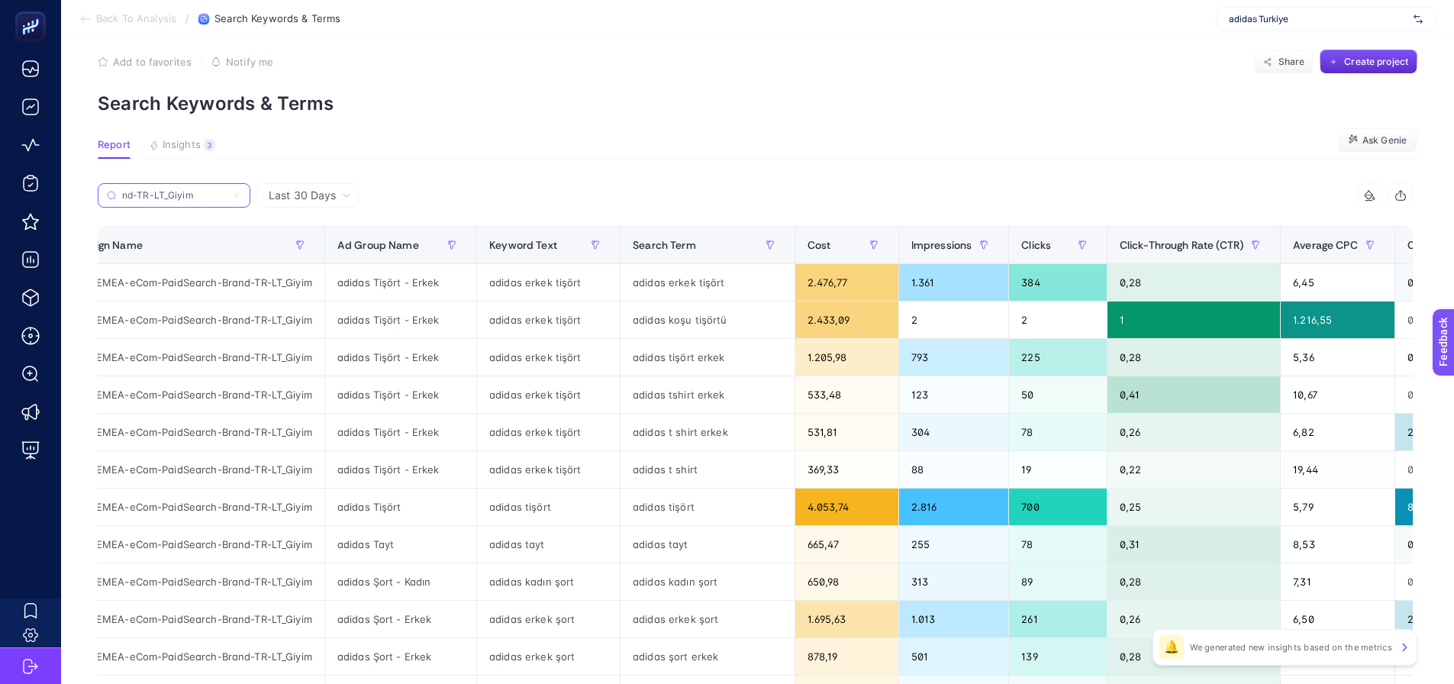
click at [207, 192] on input "nd-TR-LT_Giyim" at bounding box center [174, 195] width 104 height 11
click at [933, 138] on article "Add to favorites false Notify me Share Create project Search Keywords & Terms R…" at bounding box center [757, 615] width 1393 height 1193
drag, startPoint x: 633, startPoint y: 320, endPoint x: 644, endPoint y: 319, distance: 11.5
click at [644, 319] on div "adidas koşu tişörtü" at bounding box center [707, 320] width 173 height 37
click at [623, 323] on div "adidas koşu tişörtü" at bounding box center [707, 320] width 173 height 37
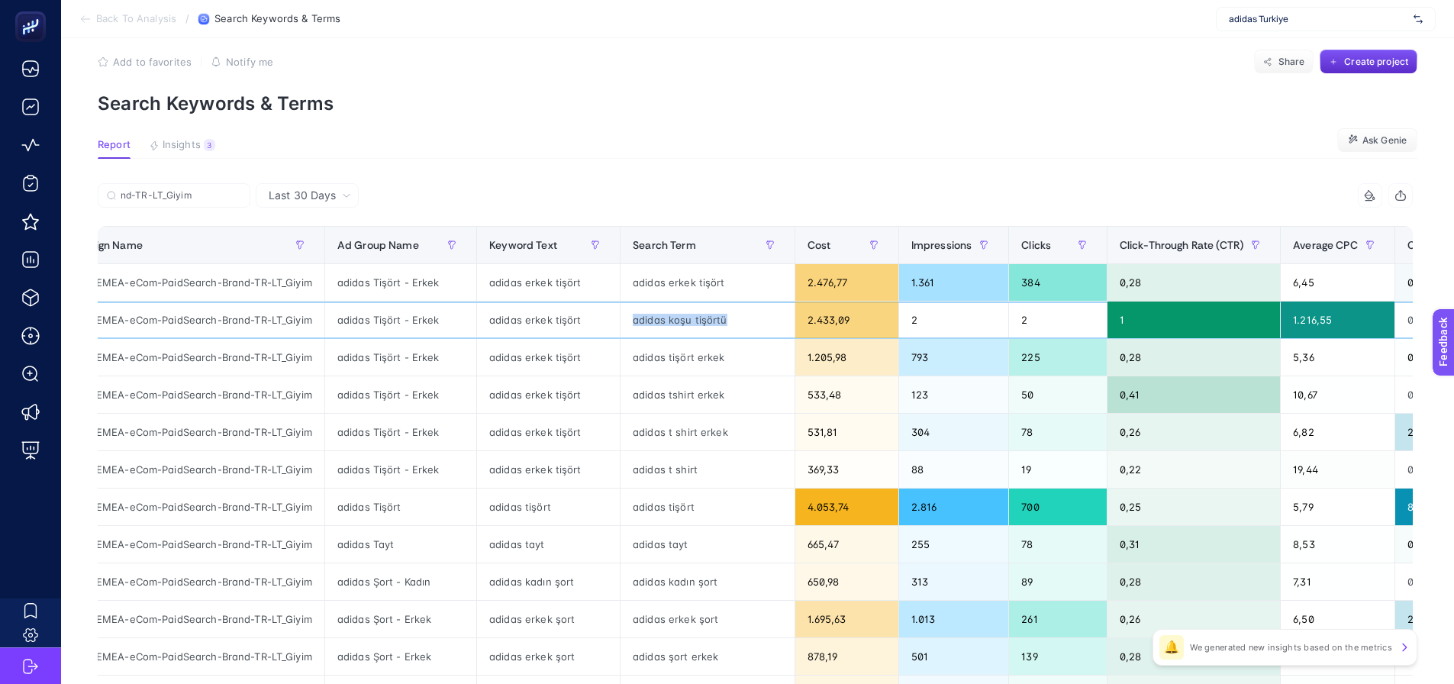
drag, startPoint x: 625, startPoint y: 321, endPoint x: 726, endPoint y: 312, distance: 101.2
click at [726, 312] on div "adidas koşu tişörtü" at bounding box center [707, 320] width 173 height 37
click at [199, 195] on input "nd-TR-LT_Giyim" at bounding box center [181, 195] width 121 height 11
click at [199, 195] on input "nd-TR-LT_Giyim" at bounding box center [174, 195] width 104 height 11
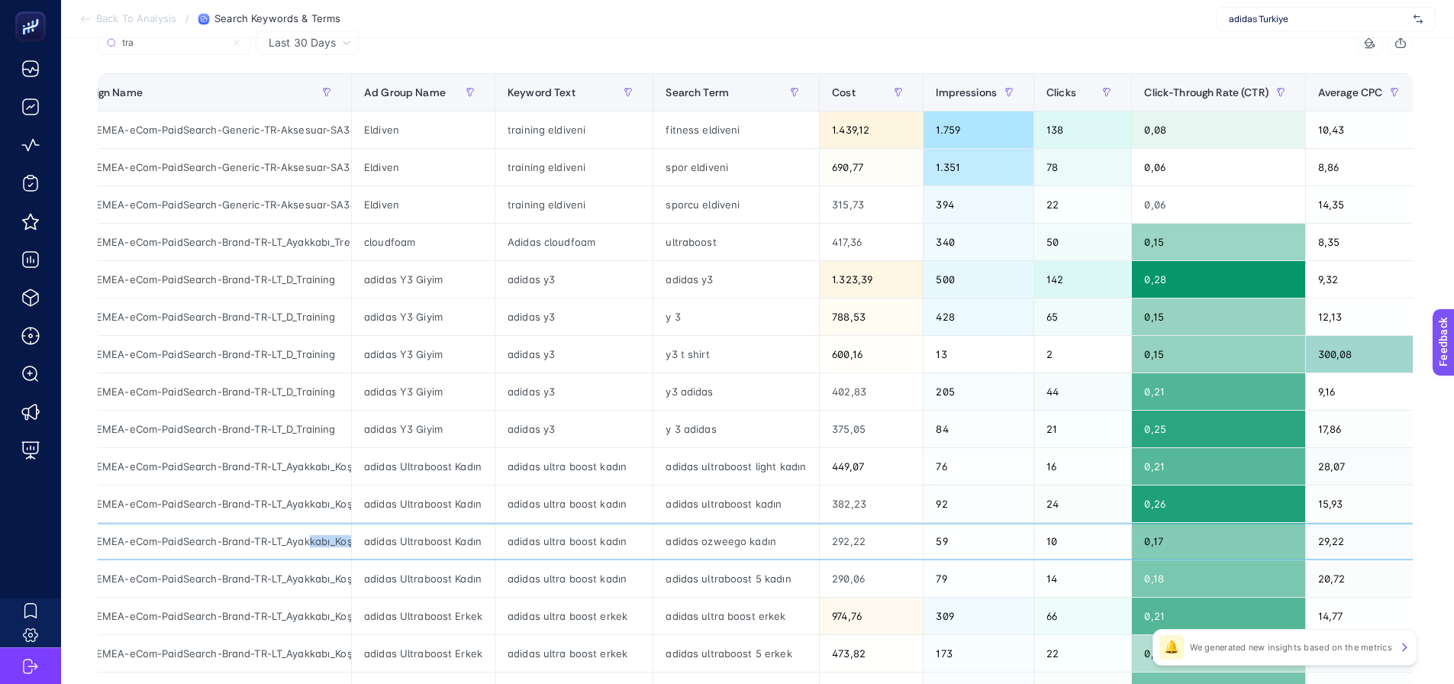
scroll to position [0, 20]
drag, startPoint x: 308, startPoint y: 541, endPoint x: 360, endPoint y: 547, distance: 51.5
click at [361, 547] on tr "adidas-EMEA-eCom-PaidSearch-Brand-TR-LT_Ayakkabı_Koşu adidas Ultraboost Kadın a…" at bounding box center [1002, 541] width 1911 height 37
click at [318, 543] on div "adidas-EMEA-eCom-PaidSearch-Brand-TR-LT_Ayakkabı_Koşu" at bounding box center [199, 541] width 305 height 37
click at [308, 434] on div "adidas-EMEA-eCom-PaidSearch-Brand-TR-LT_D_Training" at bounding box center [199, 429] width 305 height 37
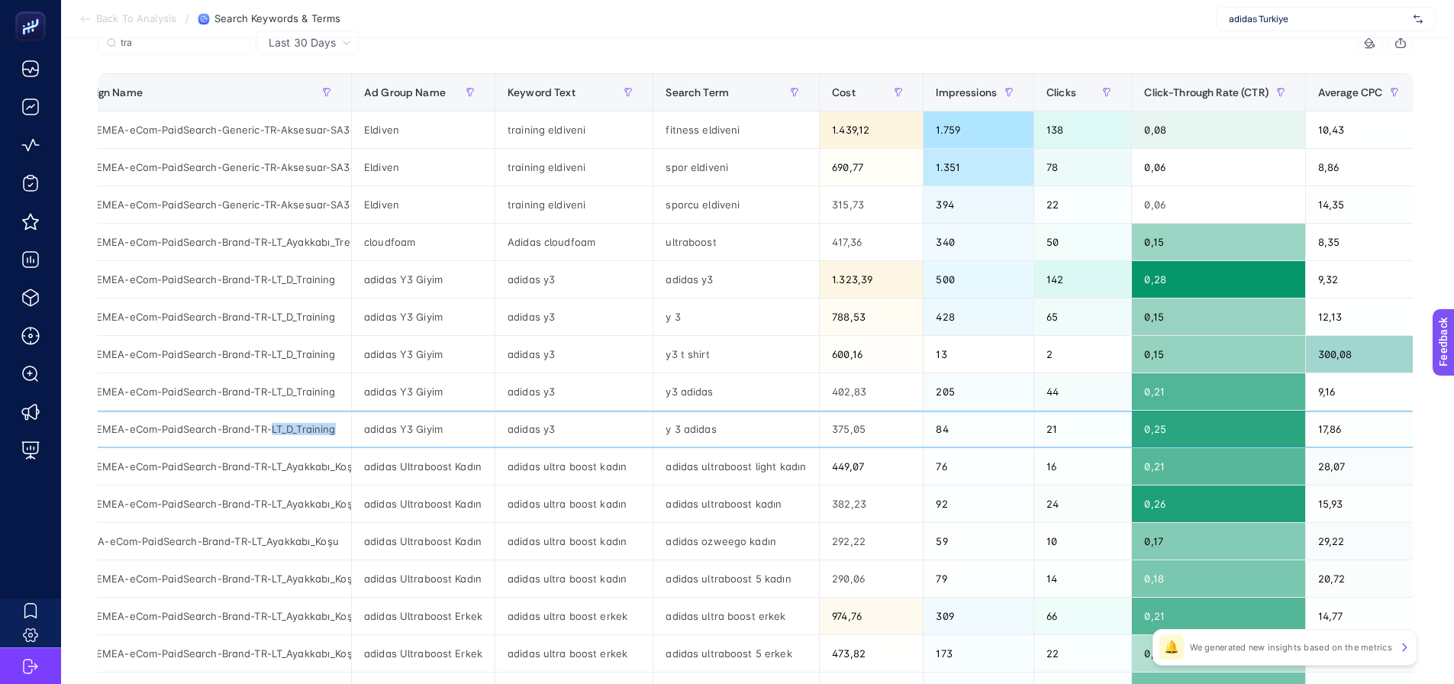
click at [308, 434] on div "adidas-EMEA-eCom-PaidSearch-Brand-TR-LT_D_Training" at bounding box center [199, 429] width 305 height 37
copy tr "adidas-EMEA-eCom-PaidSearch-Brand-TR-LT_D_Training"
click at [157, 45] on input "tra" at bounding box center [181, 42] width 121 height 11
click at [158, 45] on input "tra" at bounding box center [174, 42] width 104 height 11
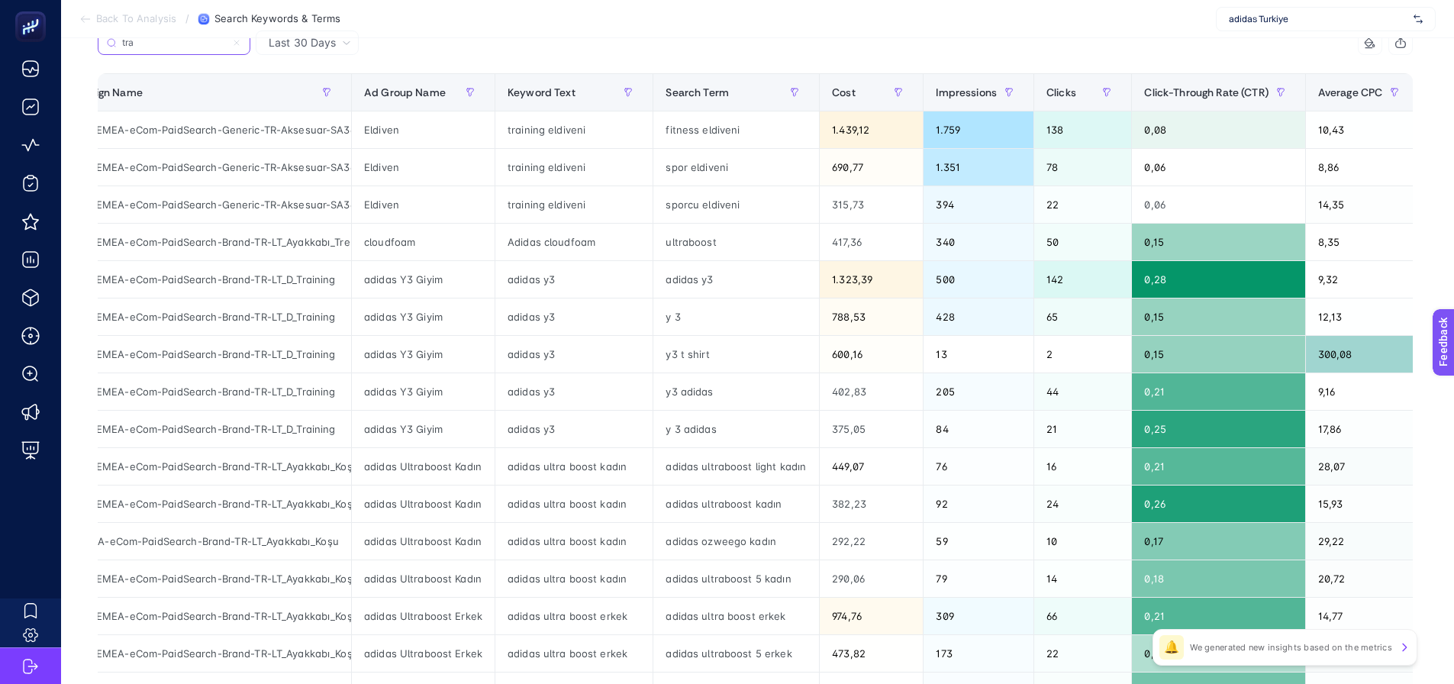
paste input "adidas-EMEA-eCom-PaidSearch-Brand-TR-LT_D_Training"
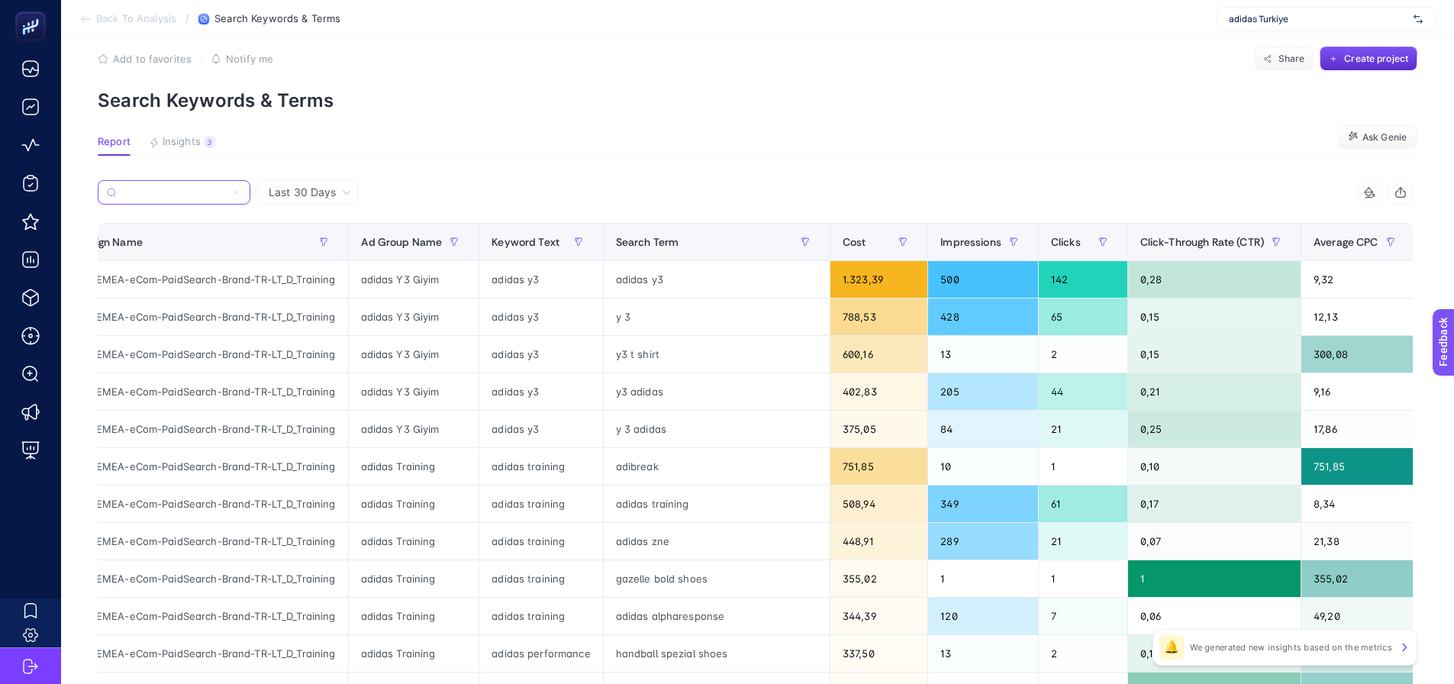
scroll to position [0, 0]
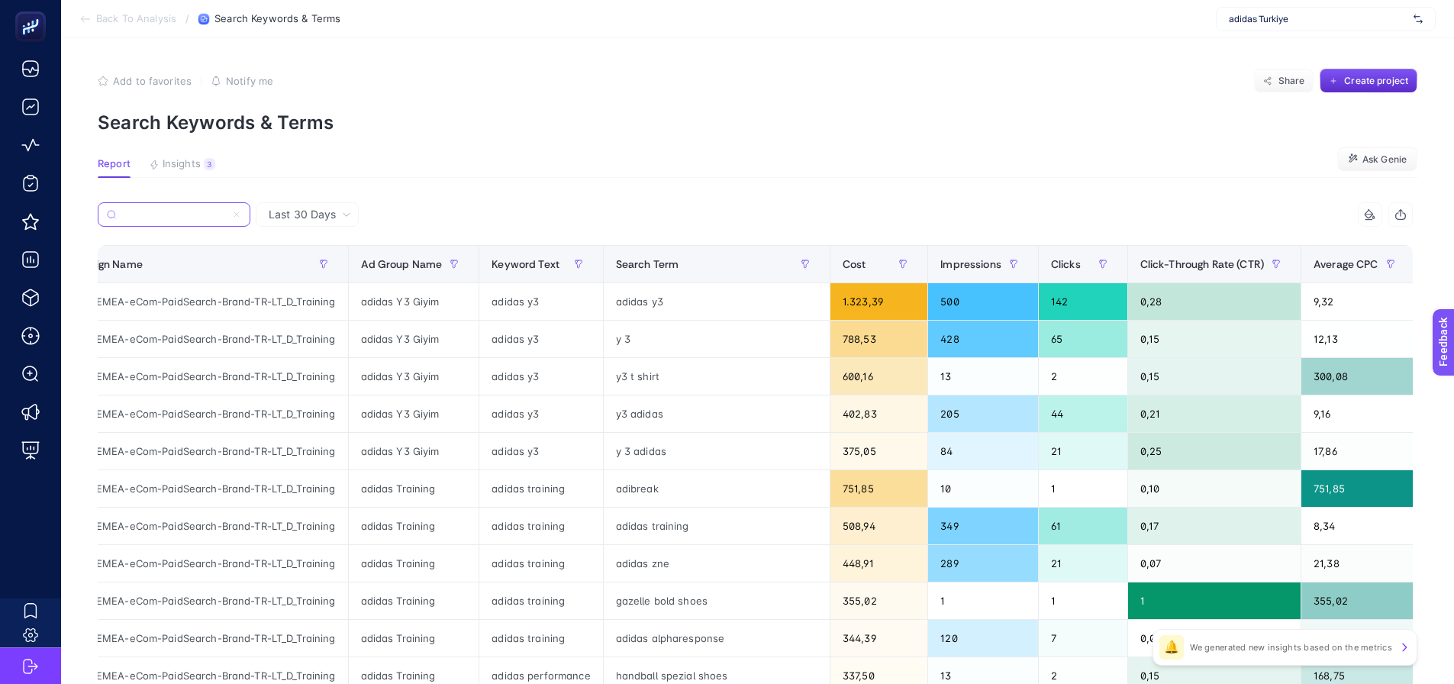
type input "adidas-EMEA-eCom-PaidSearch-Brand-TR-LT_D_Training"
click at [640, 379] on div "y3 t shirt" at bounding box center [717, 376] width 226 height 37
click at [649, 503] on div "adibreak" at bounding box center [717, 488] width 226 height 37
click at [640, 491] on div "adibreak" at bounding box center [717, 488] width 226 height 37
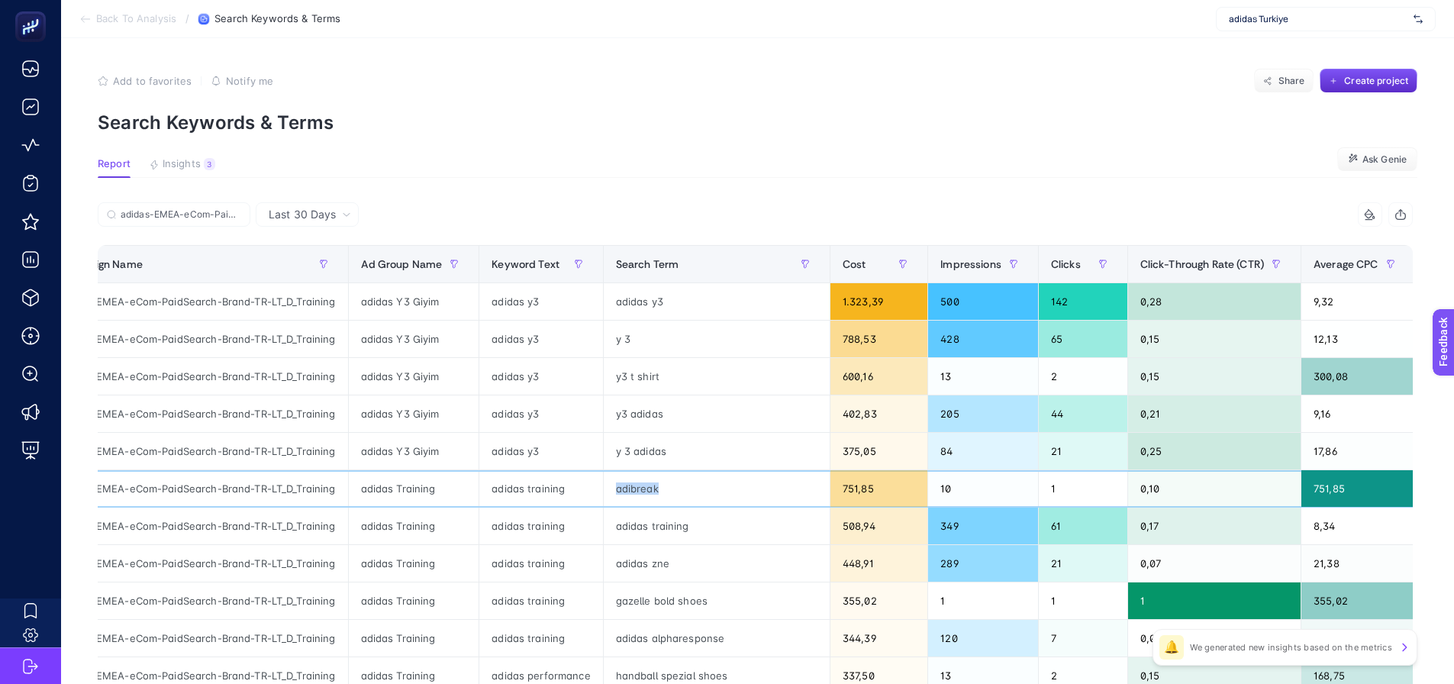
click at [640, 491] on div "adibreak" at bounding box center [717, 488] width 226 height 37
copy tr "adibreak"
click at [501, 150] on article "Add to favorites false Notify me Share Create project Search Keywords & Terms R…" at bounding box center [757, 578] width 1393 height 1081
drag, startPoint x: 217, startPoint y: 208, endPoint x: 236, endPoint y: 211, distance: 19.3
click at [236, 211] on label "adidas-EMEA-eCom-PaidSearch-Brand-TR-LT_D_Training" at bounding box center [174, 214] width 153 height 24
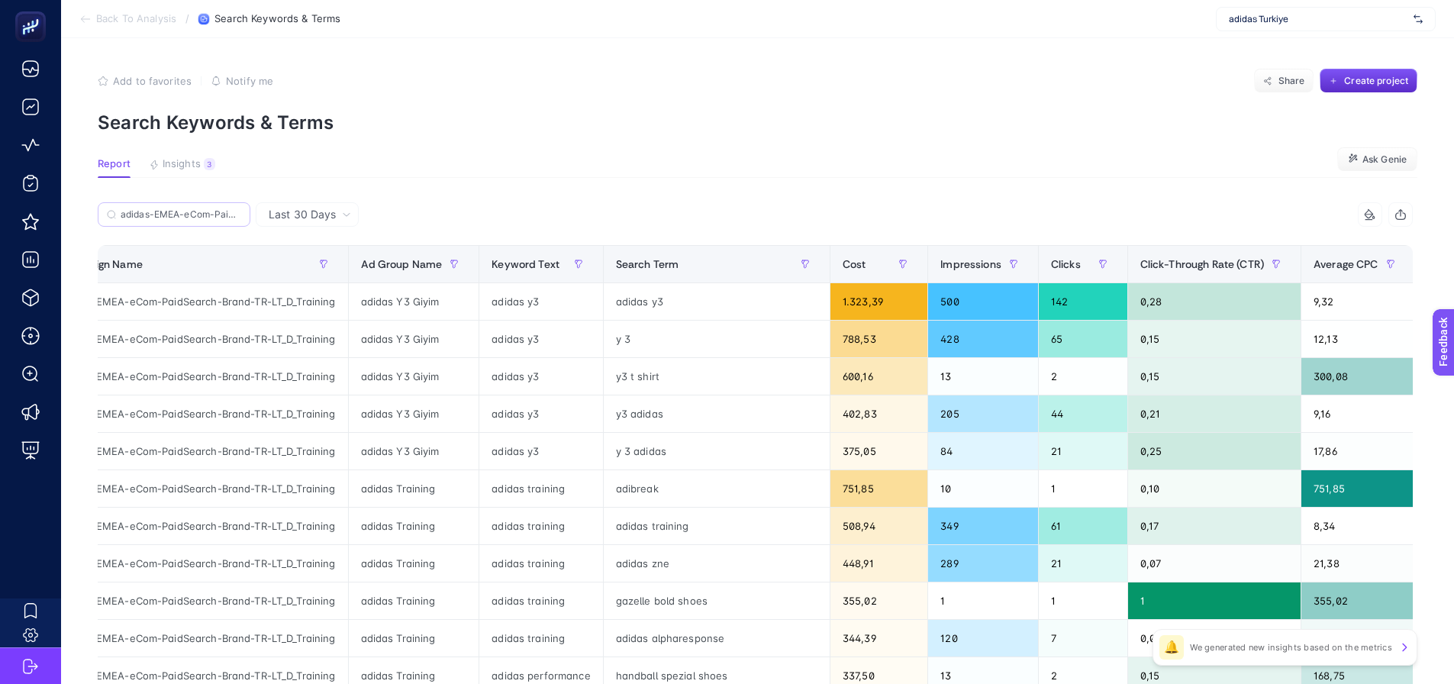
click at [0, 0] on input "nd-TR-LT_Giyim" at bounding box center [0, 0] width 0 height 0
click at [211, 214] on input "adidas-EMEA-eCom-PaidSearch-Brand-TR-LT_D_Training" at bounding box center [181, 214] width 121 height 11
click at [236, 212] on icon at bounding box center [236, 214] width 9 height 9
click at [0, 0] on input "nd-TR-LT_Giyim" at bounding box center [0, 0] width 0 height 0
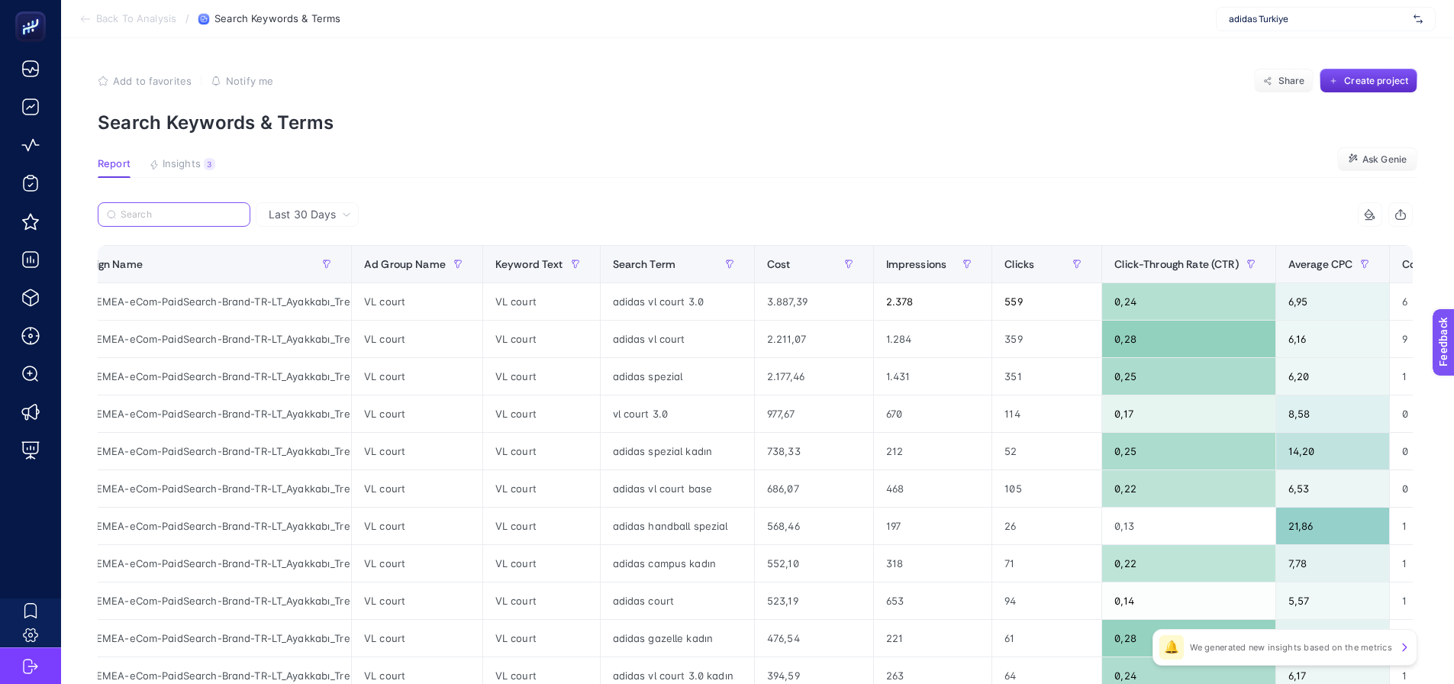
click at [187, 216] on input "Search" at bounding box center [181, 214] width 121 height 11
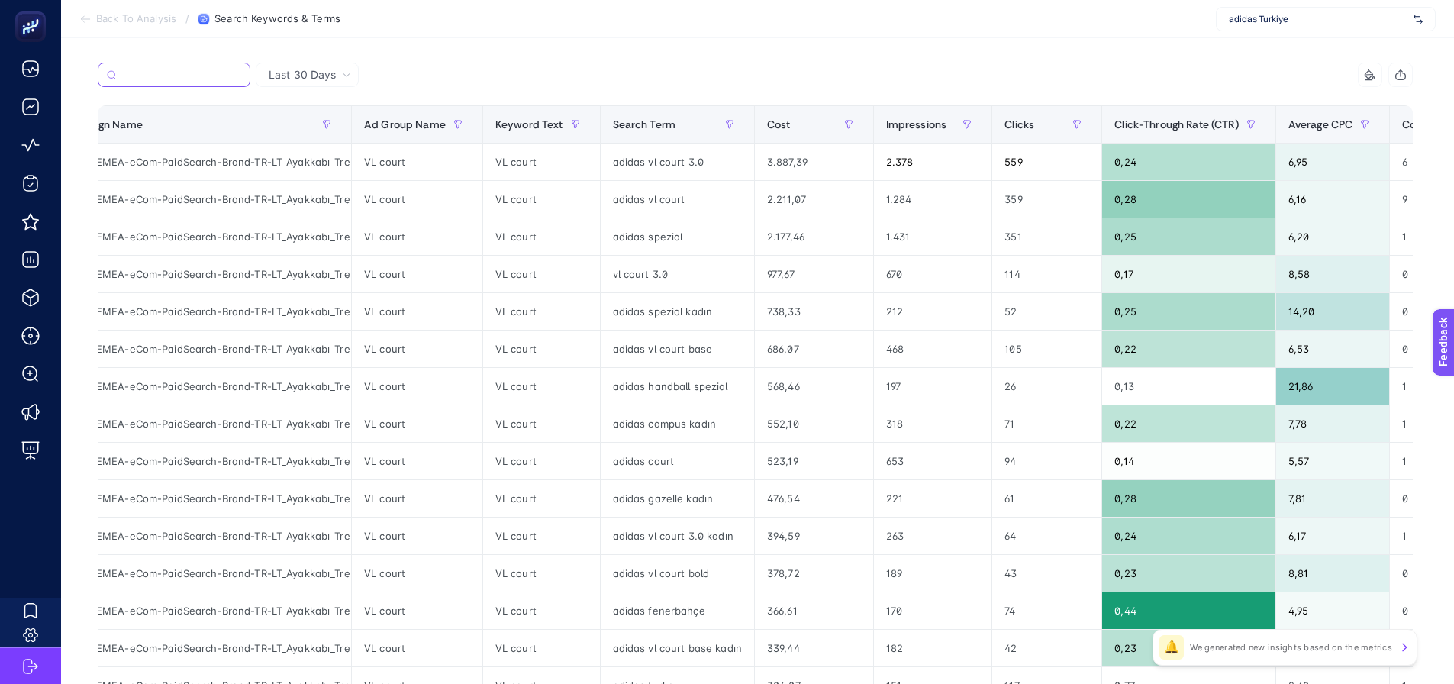
scroll to position [153, 0]
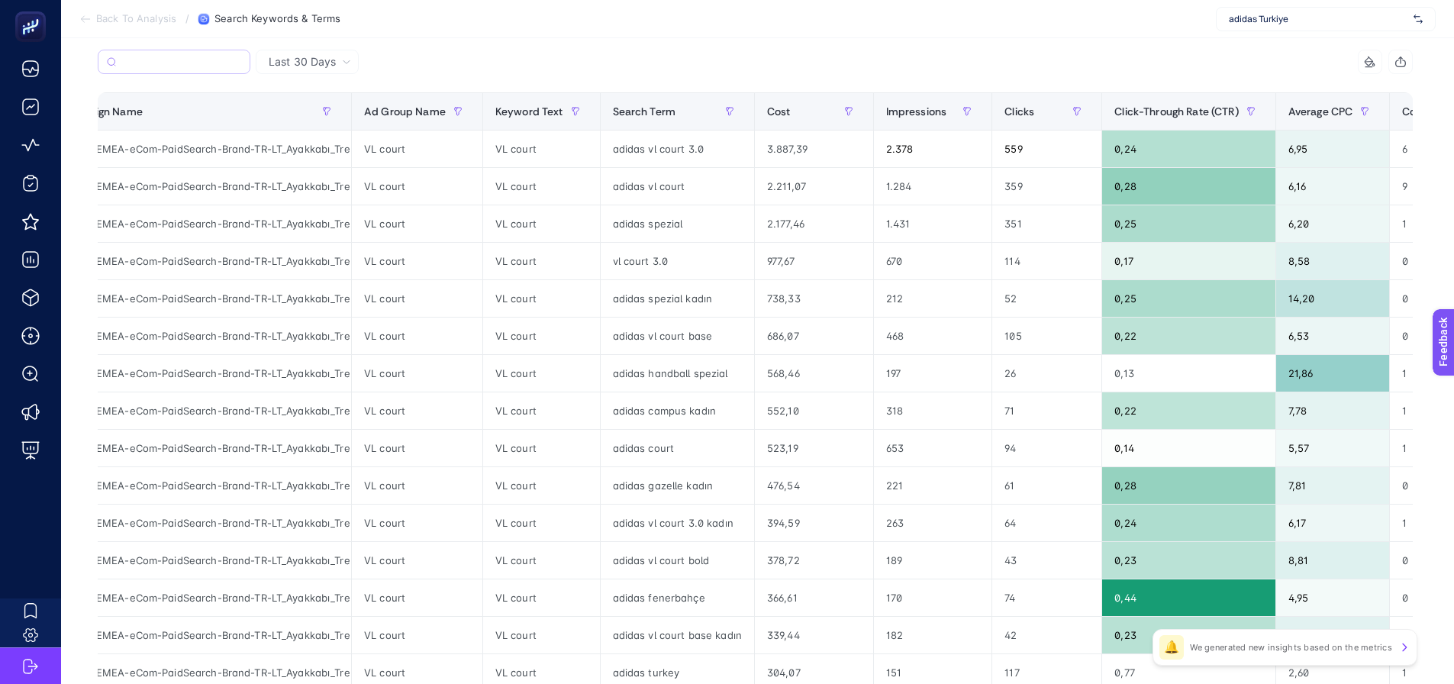
click at [182, 54] on label at bounding box center [174, 62] width 153 height 24
click at [0, 0] on input "nd-TR-LT_Giyim" at bounding box center [0, 0] width 0 height 0
click at [157, 58] on input "Search" at bounding box center [181, 61] width 121 height 11
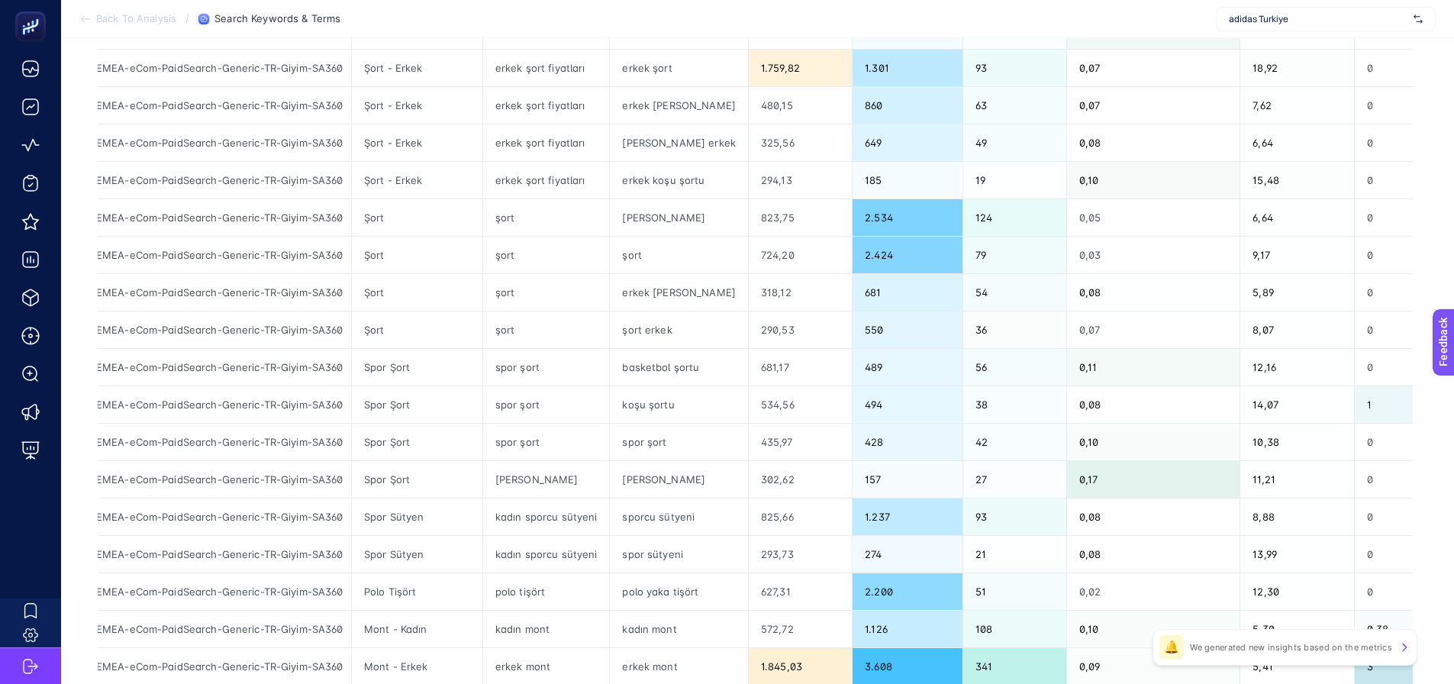
scroll to position [458, 0]
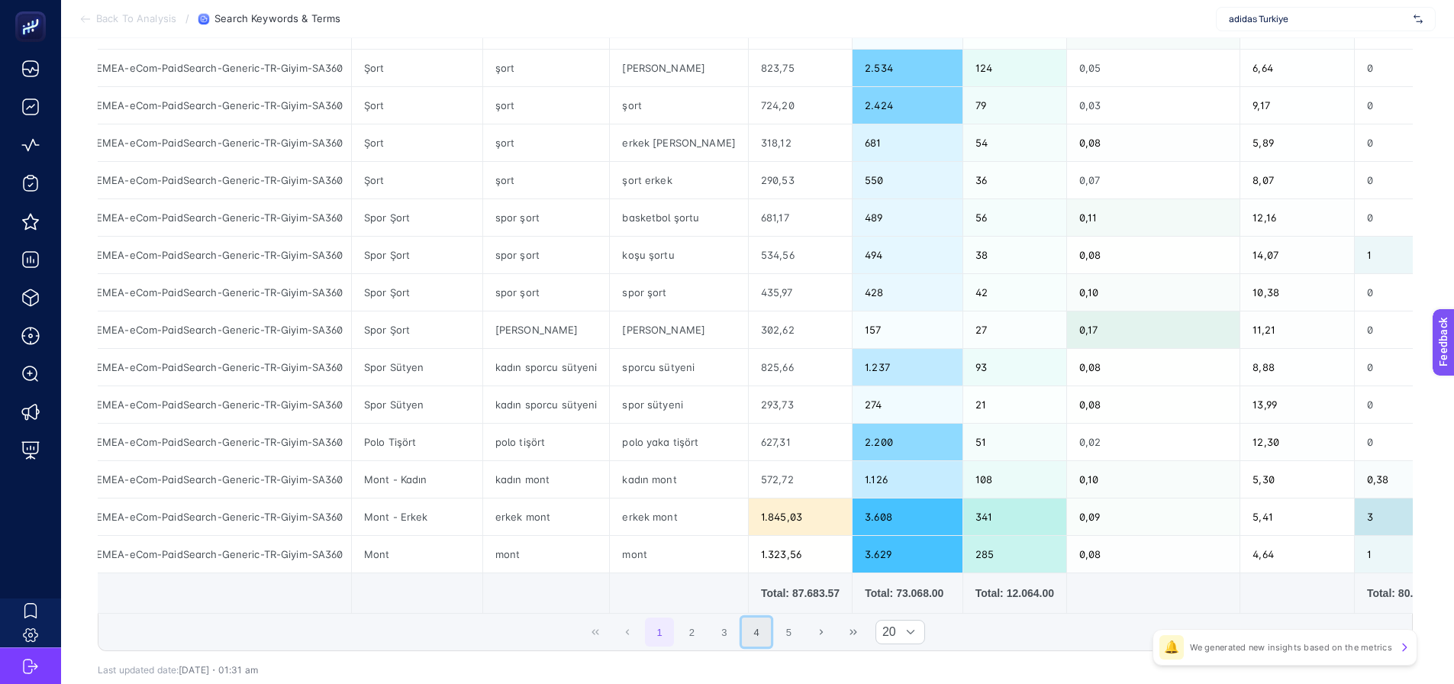
click at [749, 637] on button "4" at bounding box center [756, 632] width 29 height 29
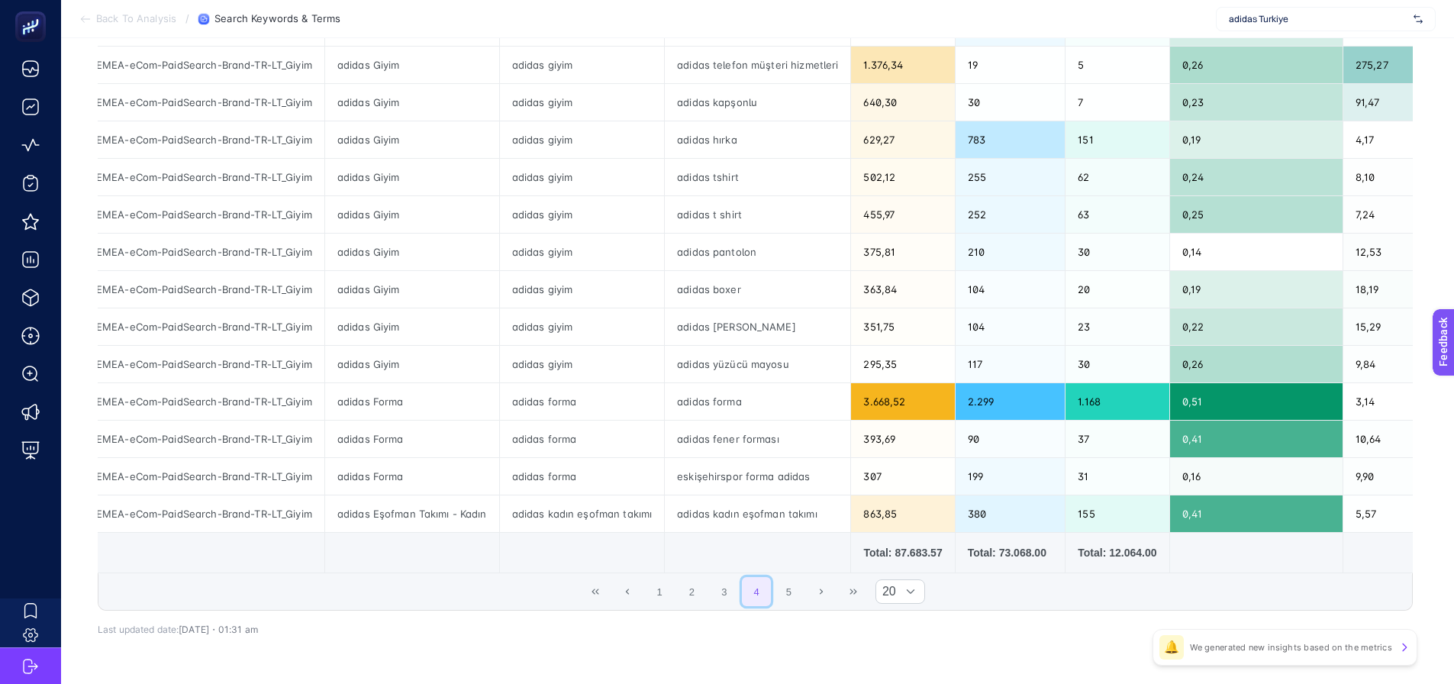
scroll to position [534, 0]
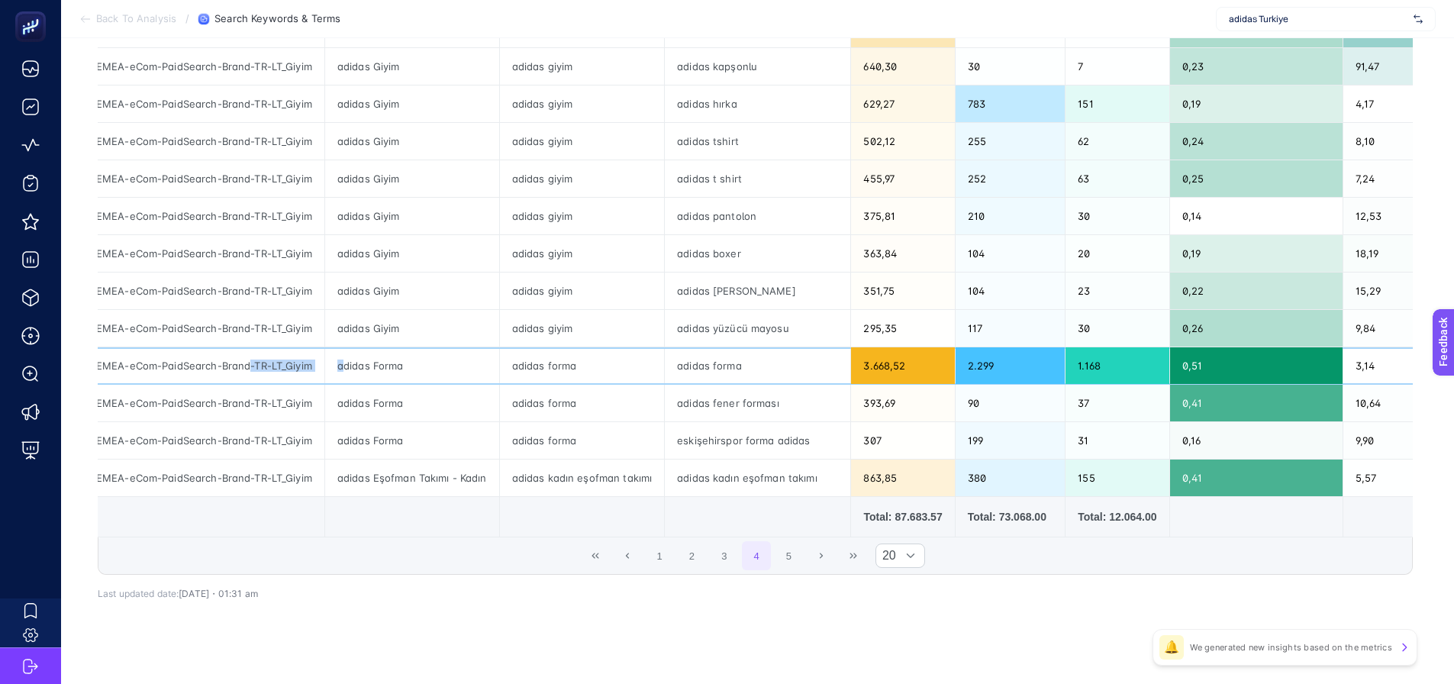
drag, startPoint x: 249, startPoint y: 367, endPoint x: 347, endPoint y: 382, distance: 99.5
click at [347, 382] on tr "adidas-EMEA-eCom-PaidSearch-Brand-TR-LT_Giyim adidas Forma adidas forma adidas …" at bounding box center [1021, 365] width 1948 height 37
click at [314, 366] on div "adidas-EMEA-eCom-PaidSearch-Brand-TR-LT_Giyim" at bounding box center [186, 365] width 278 height 37
click at [317, 363] on div "adidas-EMEA-eCom-PaidSearch-Brand-TR-LT_Giyim" at bounding box center [186, 365] width 278 height 37
click at [319, 365] on div "adidas-EMEA-eCom-PaidSearch-Brand-TR-LT_Giyim" at bounding box center [186, 365] width 278 height 37
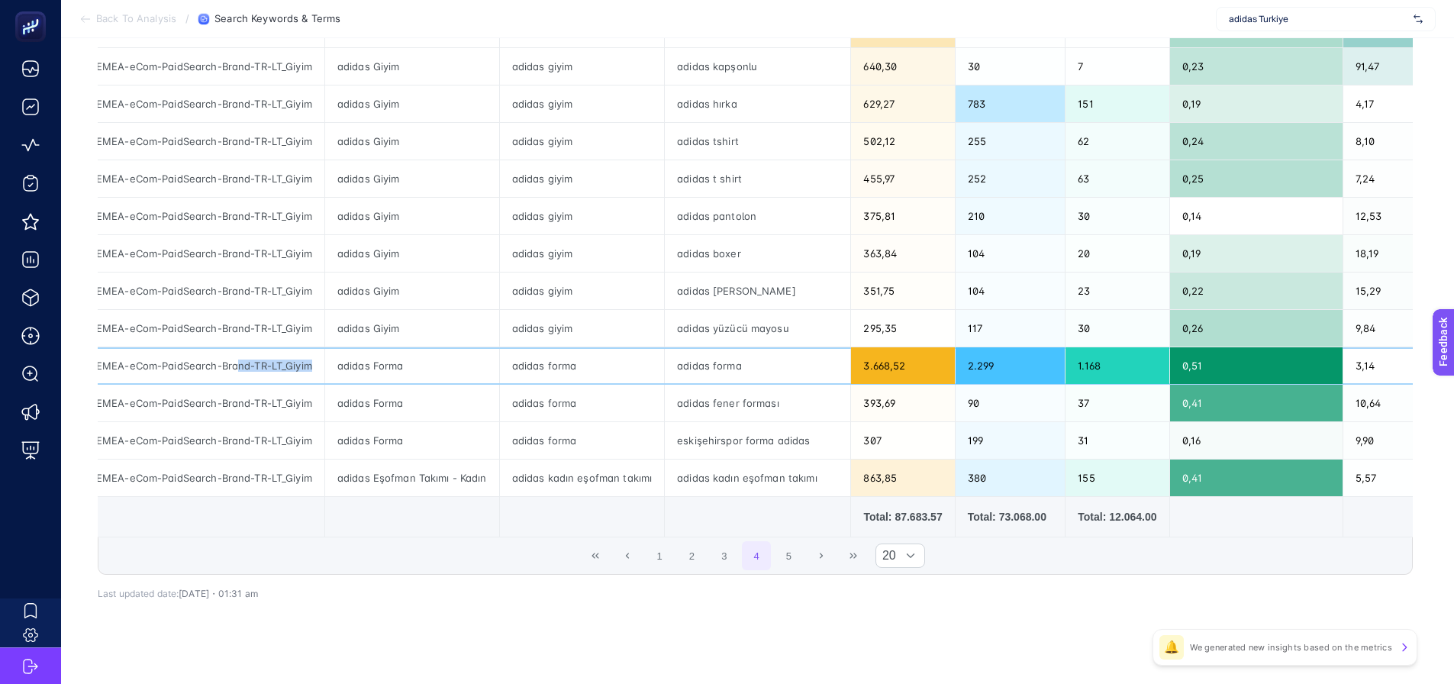
drag, startPoint x: 238, startPoint y: 366, endPoint x: 324, endPoint y: 362, distance: 86.4
click at [324, 362] on div "adidas-EMEA-eCom-PaidSearch-Brand-TR-LT_Giyim" at bounding box center [186, 365] width 278 height 37
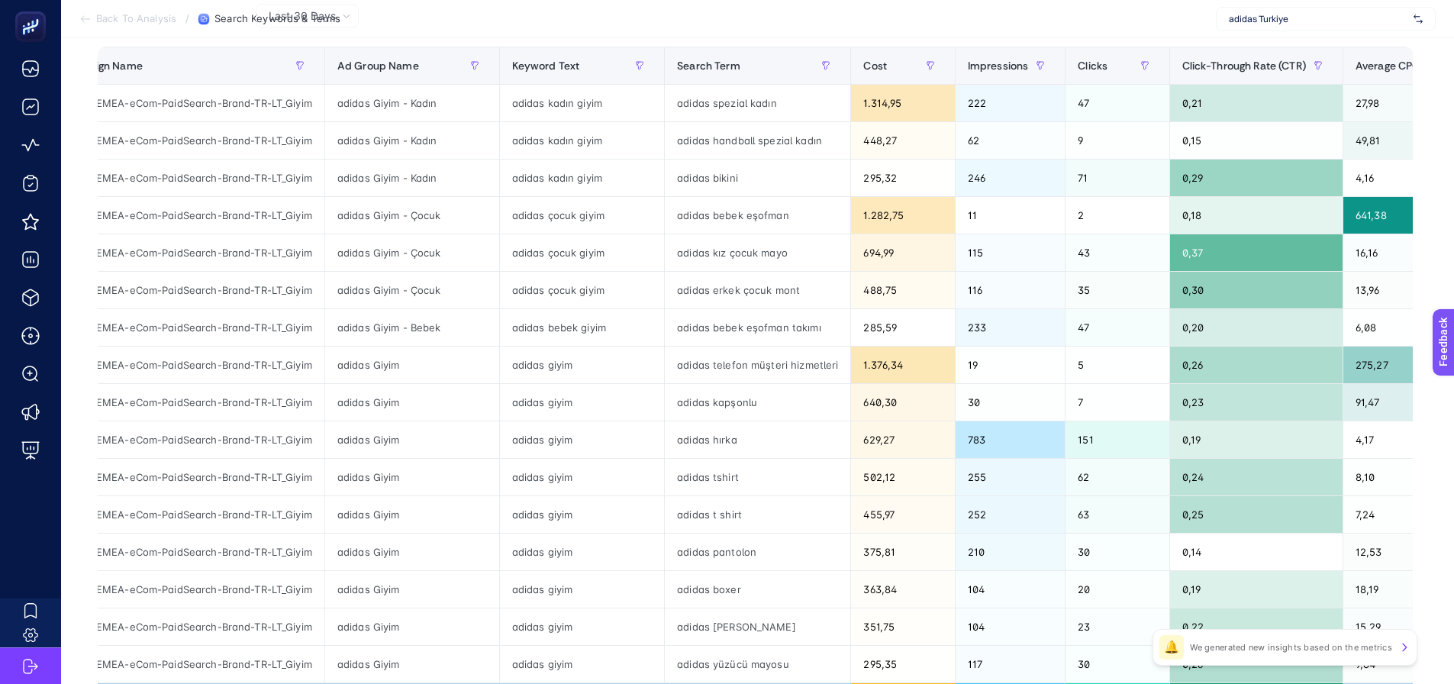
scroll to position [19, 0]
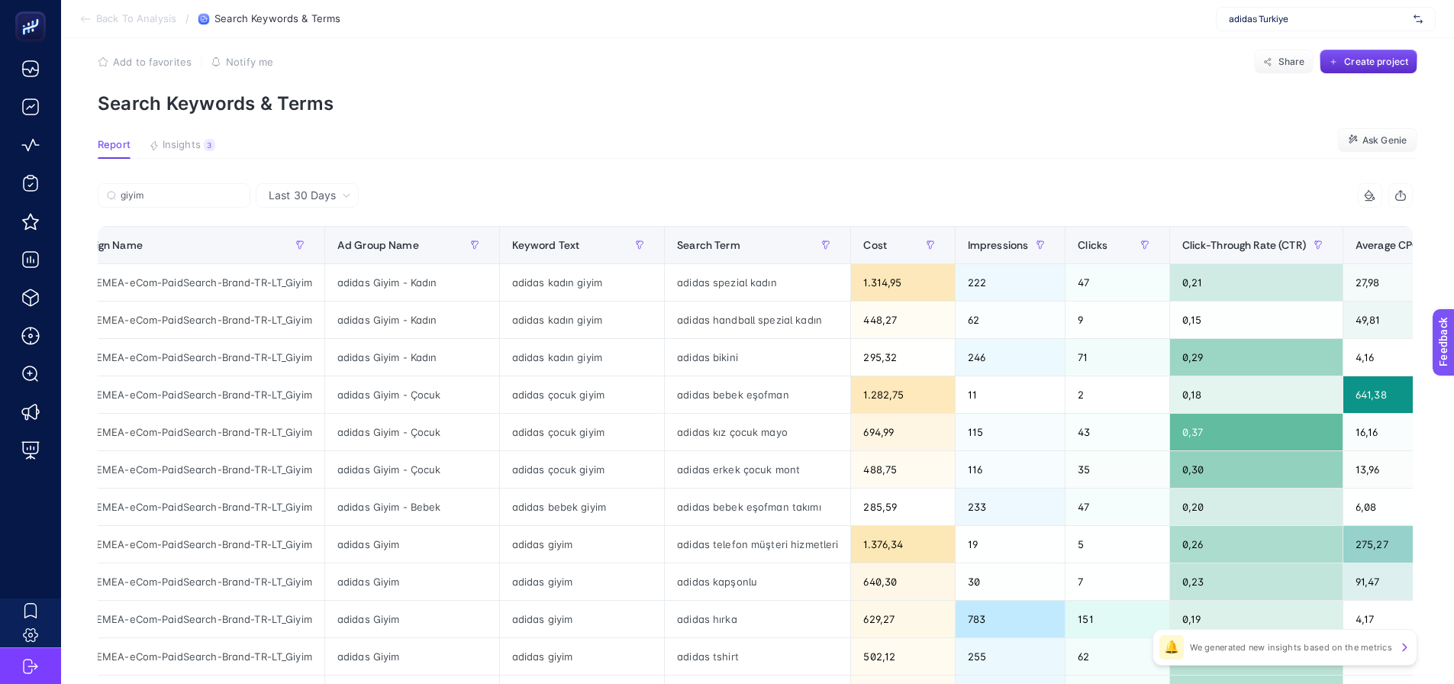
click at [179, 178] on article "Add to favorites false Notify me Share Create project Search Keywords & Terms R…" at bounding box center [757, 615] width 1393 height 1193
click at [176, 196] on input "giyim" at bounding box center [181, 195] width 121 height 11
click at [176, 196] on input "giyim" at bounding box center [174, 195] width 104 height 11
paste input "nd-TR-LT_G"
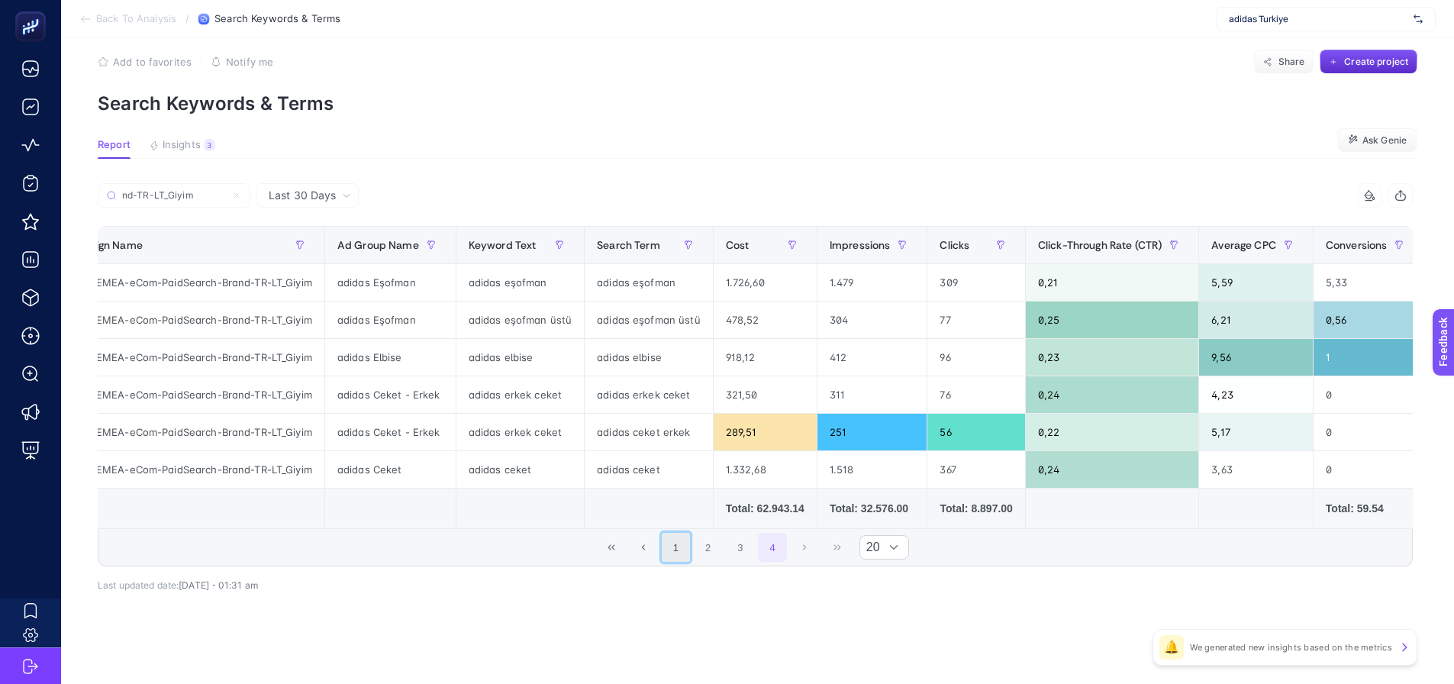
click at [679, 558] on button "1" at bounding box center [676, 547] width 29 height 29
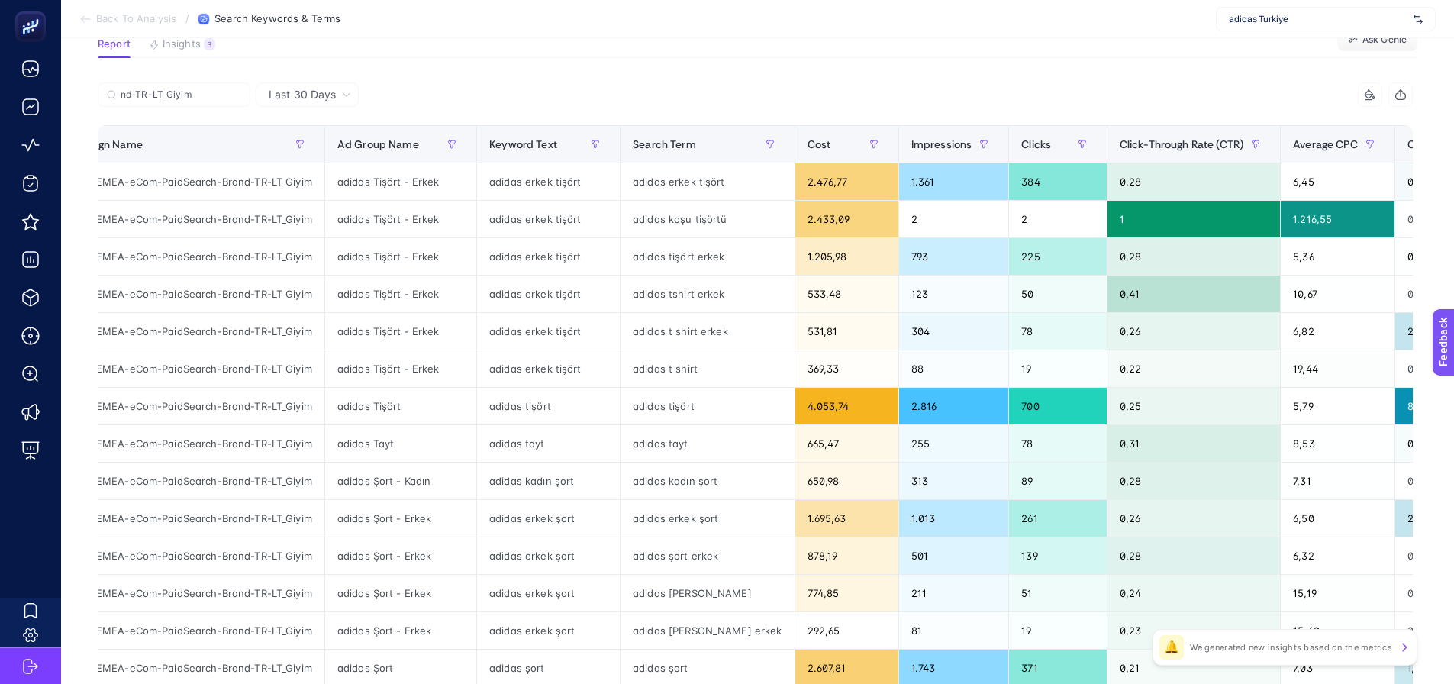
scroll to position [172, 0]
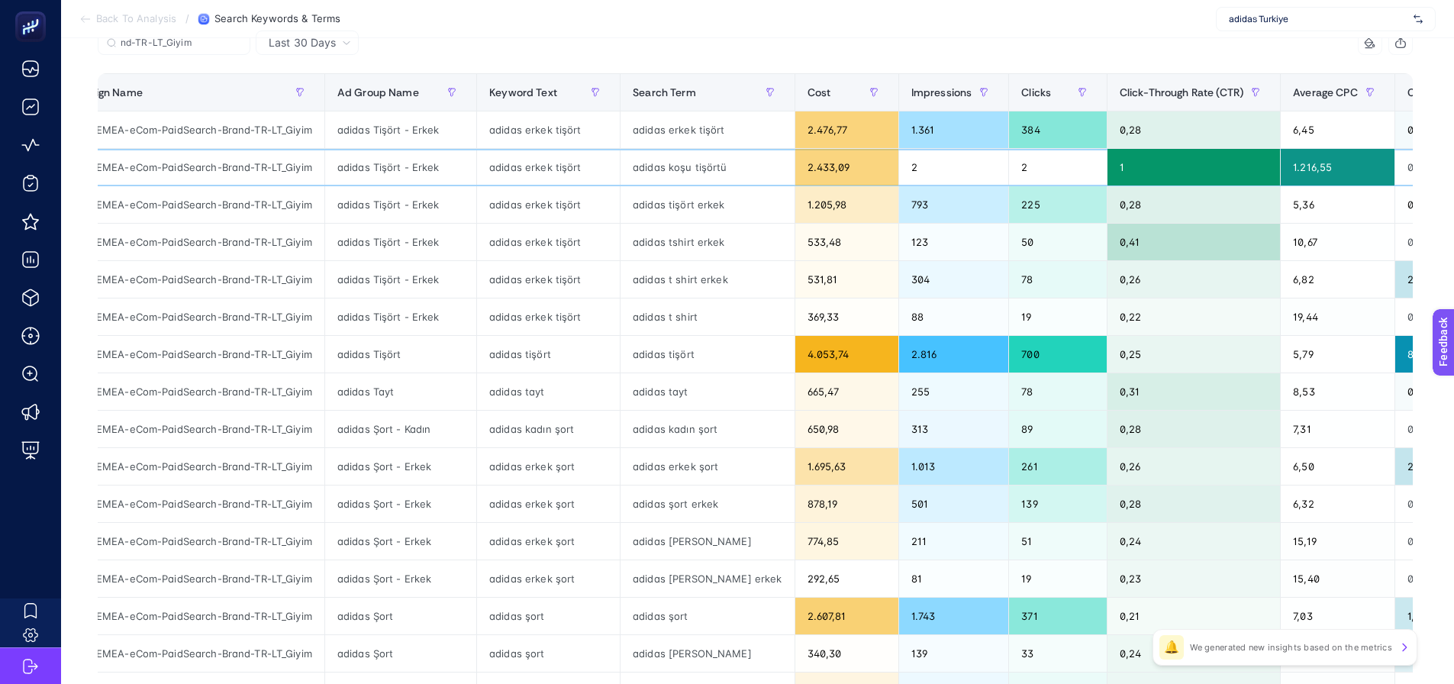
click at [529, 172] on div "adidas erkek tişört" at bounding box center [548, 167] width 143 height 37
click at [666, 164] on div "adidas koşu tişörtü" at bounding box center [707, 167] width 173 height 37
drag, startPoint x: 1253, startPoint y: 164, endPoint x: 1287, endPoint y: 166, distance: 33.6
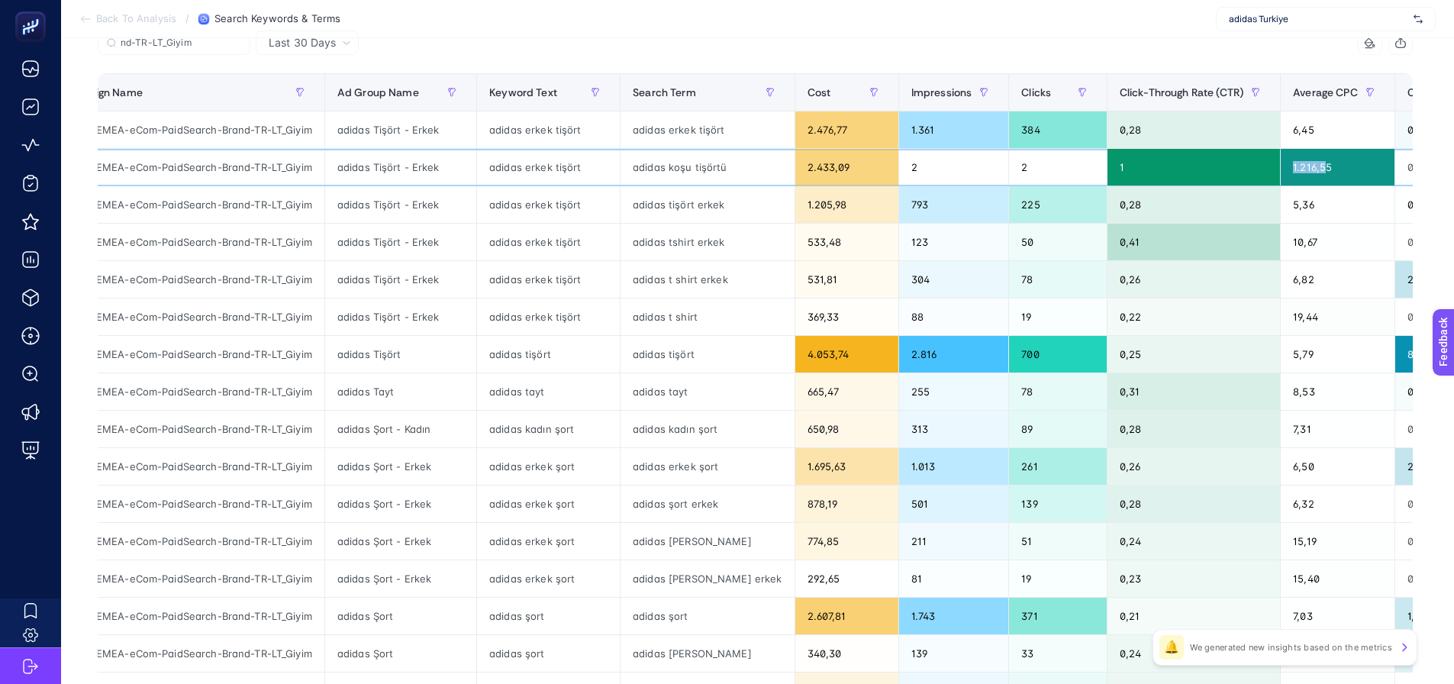
click at [1287, 166] on div "1.216,55" at bounding box center [1338, 167] width 114 height 37
click at [1285, 169] on div "1.216,55" at bounding box center [1338, 167] width 114 height 37
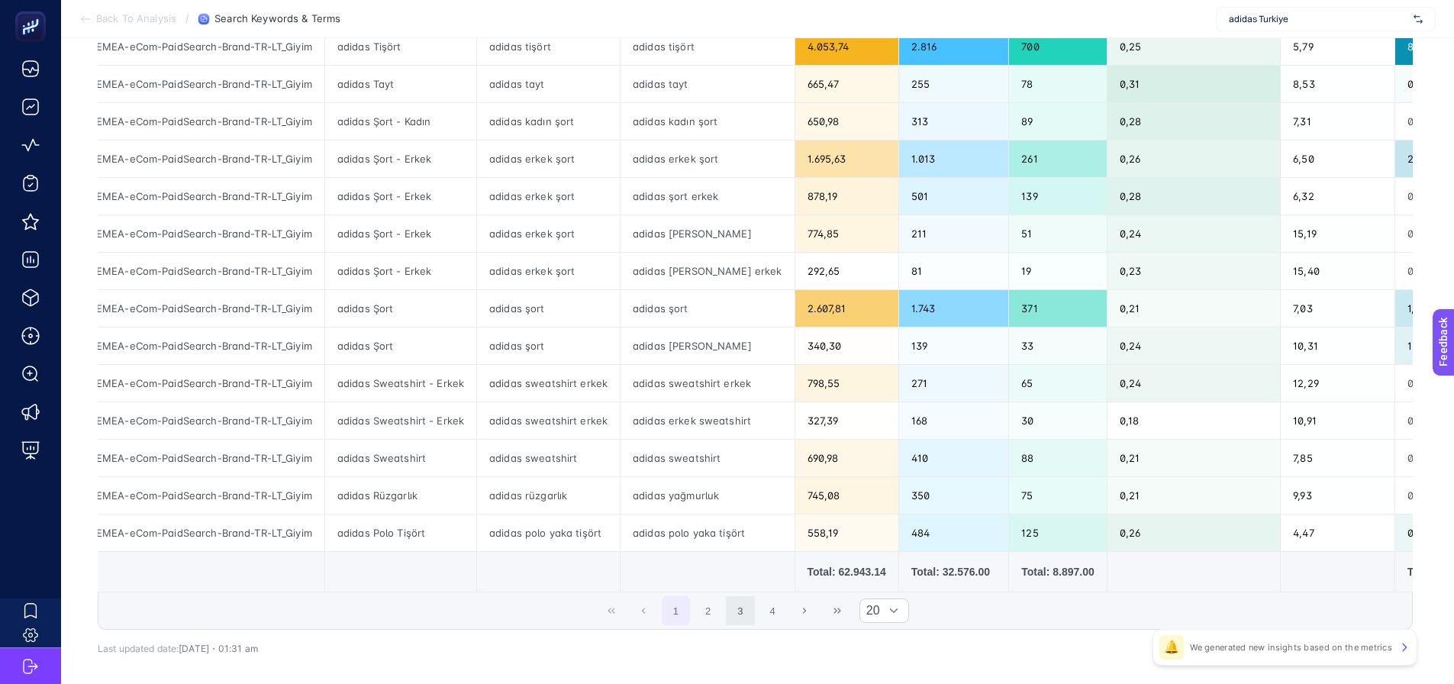
scroll to position [553, 0]
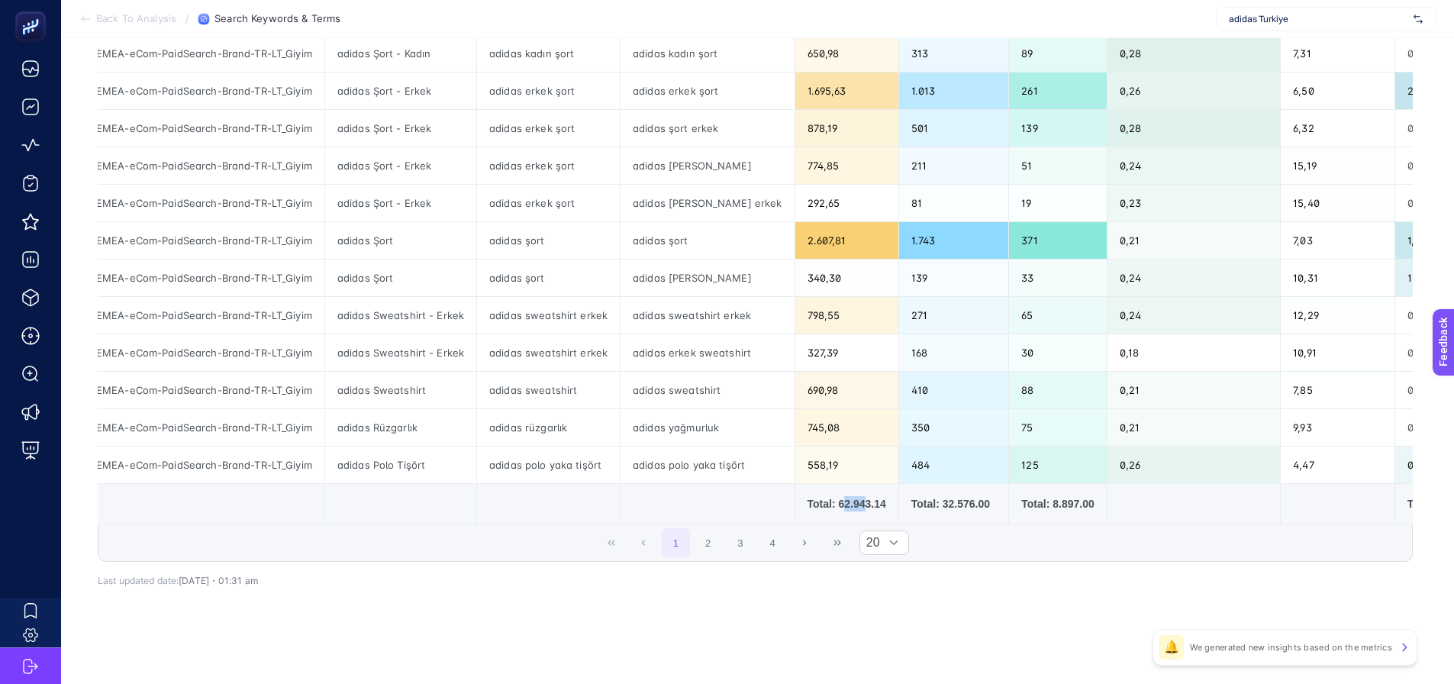
drag, startPoint x: 816, startPoint y: 501, endPoint x: 828, endPoint y: 498, distance: 12.4
click at [828, 498] on div "Total: 62.943.14" at bounding box center [847, 503] width 79 height 15
click at [717, 540] on button "2" at bounding box center [708, 542] width 29 height 29
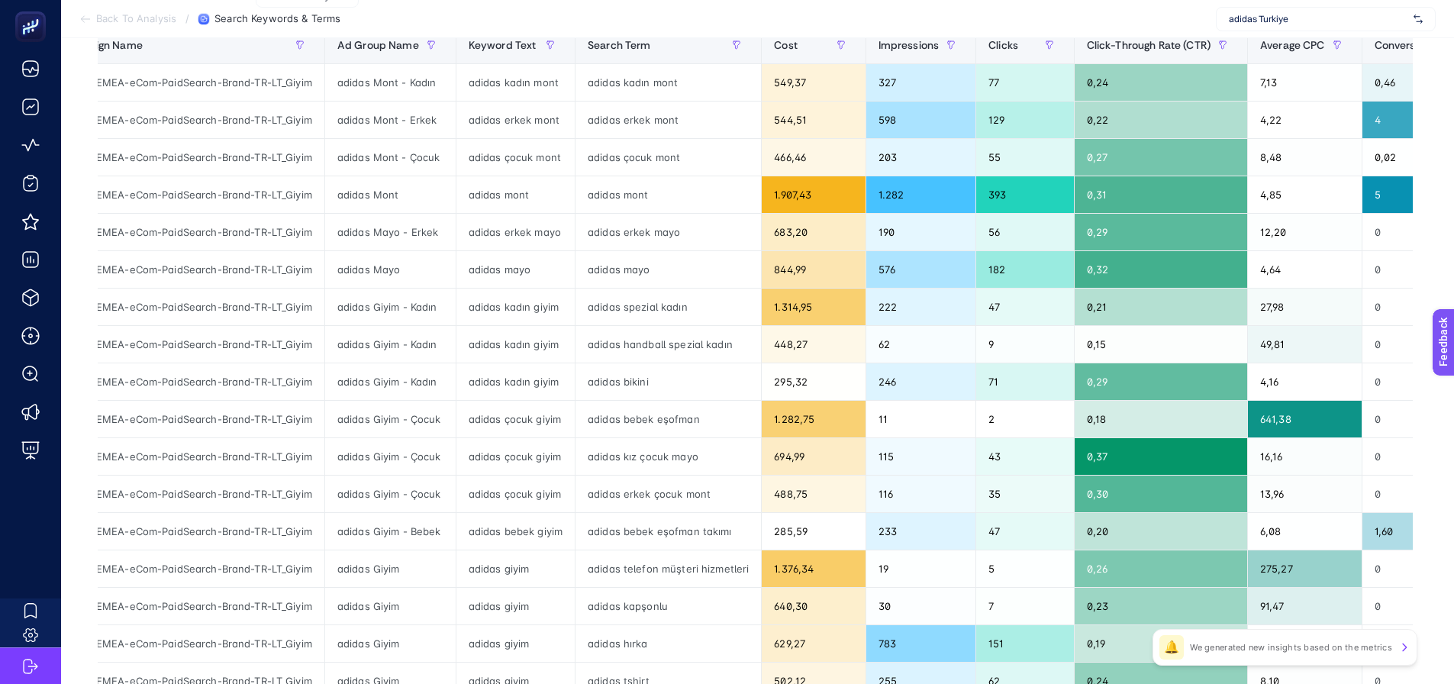
scroll to position [229, 0]
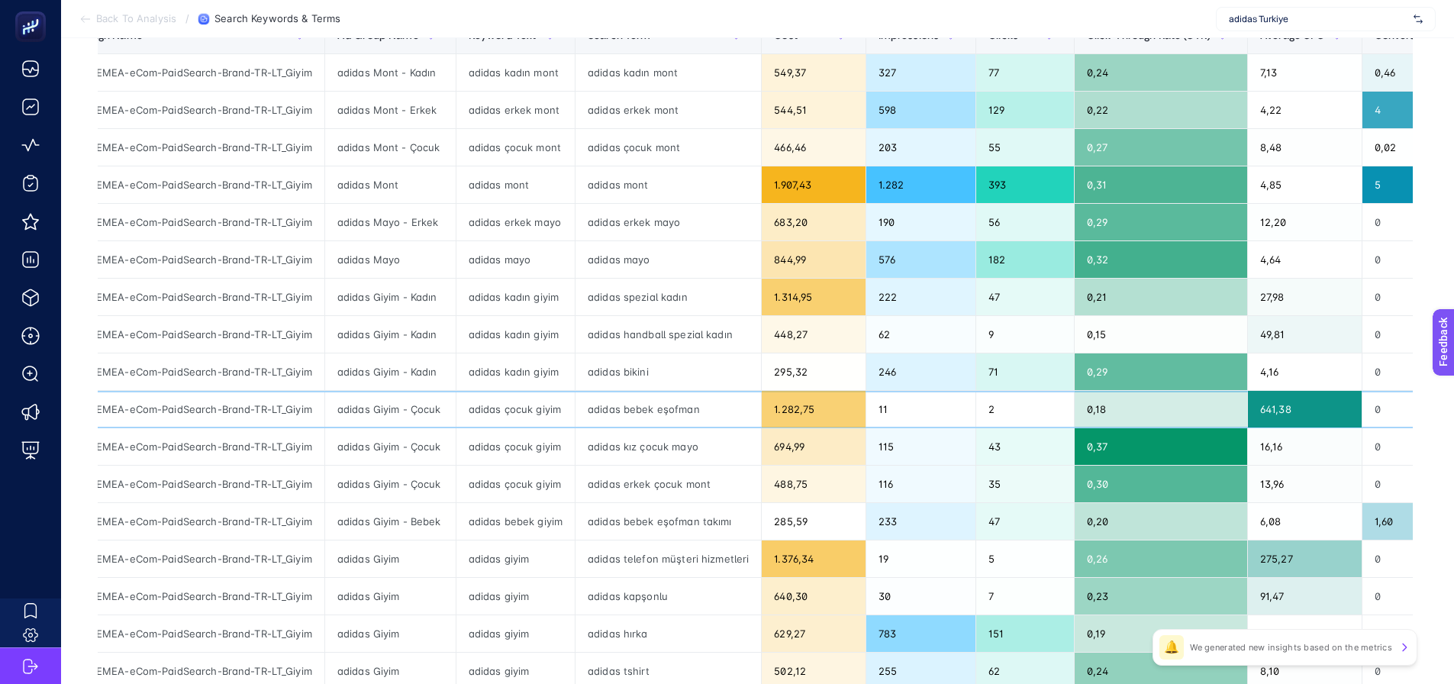
click at [627, 412] on div "adidas bebek eşofman" at bounding box center [668, 409] width 185 height 37
drag, startPoint x: 868, startPoint y: 414, endPoint x: 879, endPoint y: 412, distance: 11.6
click at [879, 412] on div "11" at bounding box center [921, 409] width 110 height 37
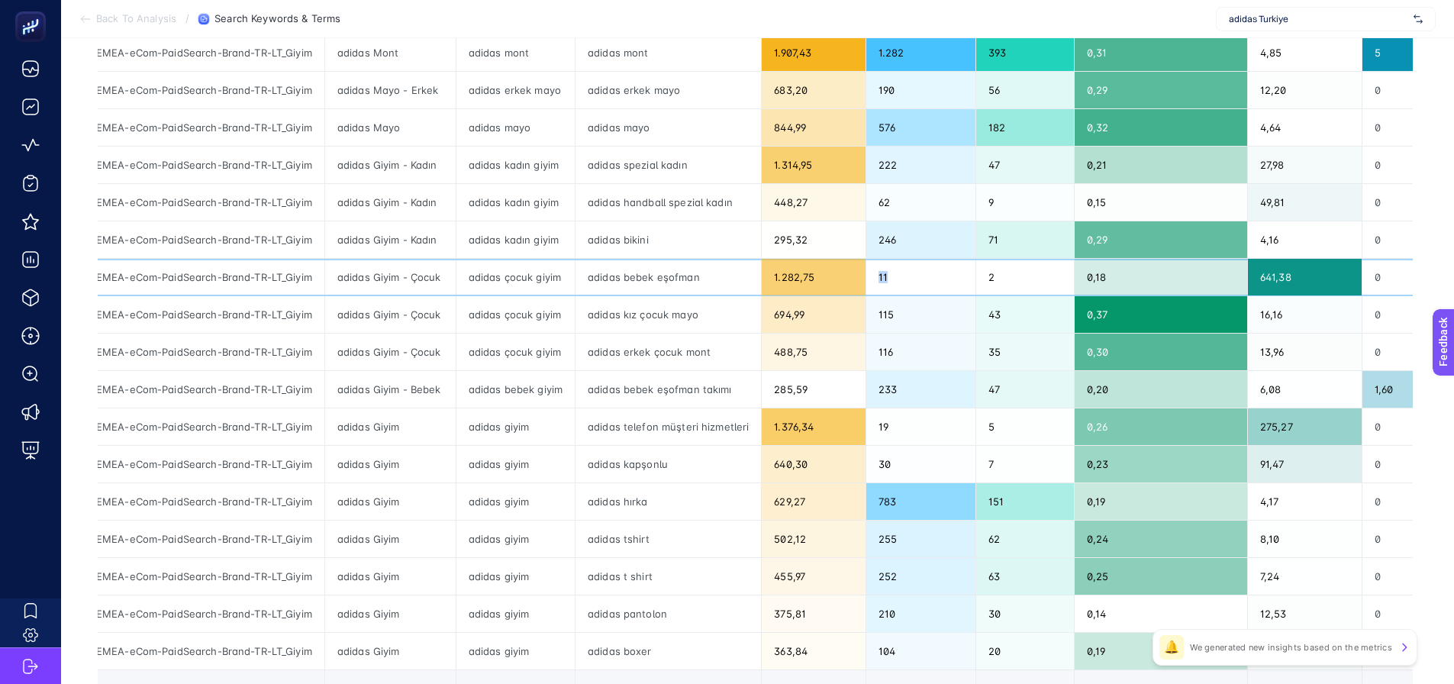
scroll to position [382, 0]
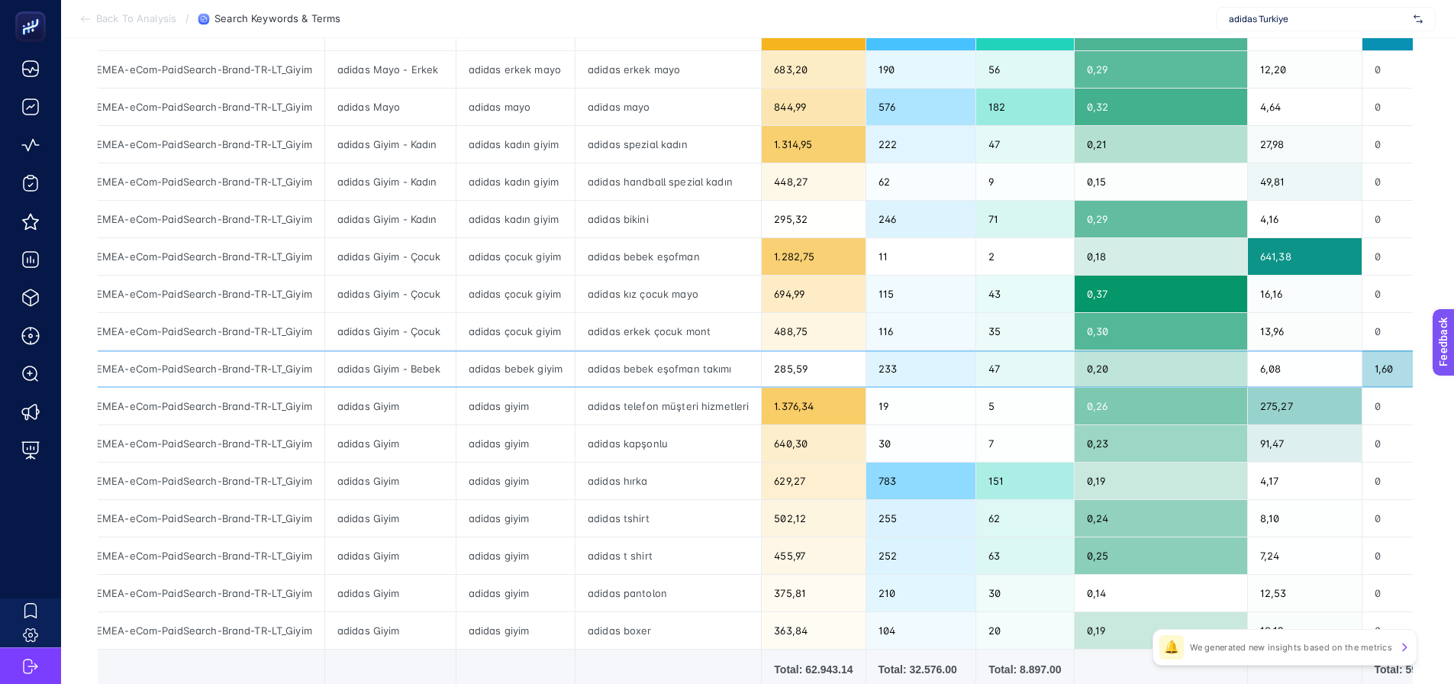
click at [404, 372] on div "adidas Giyim - Bebek" at bounding box center [390, 368] width 131 height 37
drag, startPoint x: 587, startPoint y: 413, endPoint x: 733, endPoint y: 404, distance: 146.1
click at [733, 404] on div "adidas telefon müşteri hizmetleri" at bounding box center [668, 406] width 185 height 37
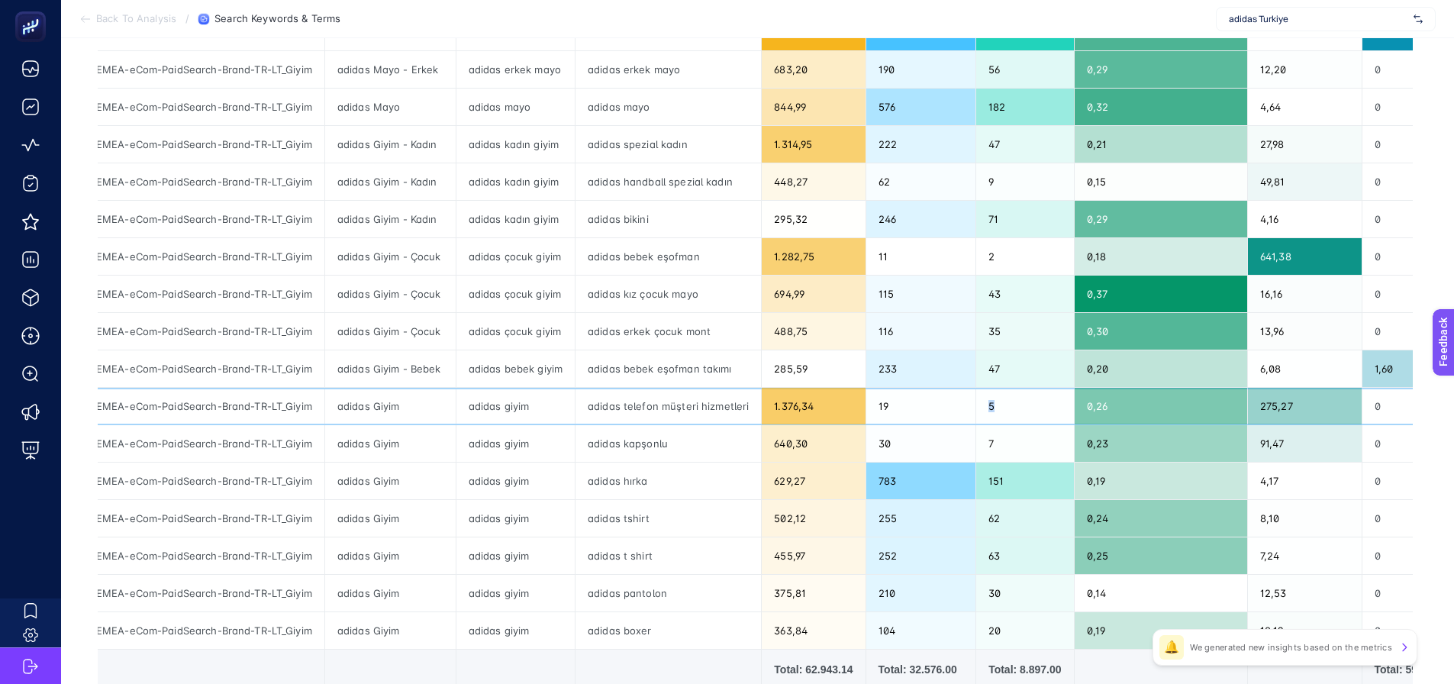
drag, startPoint x: 978, startPoint y: 405, endPoint x: 988, endPoint y: 405, distance: 10.7
click at [988, 405] on div "5" at bounding box center [1024, 406] width 97 height 37
drag, startPoint x: 1251, startPoint y: 409, endPoint x: 1266, endPoint y: 409, distance: 15.3
click at [1266, 410] on div "275,27" at bounding box center [1305, 406] width 114 height 37
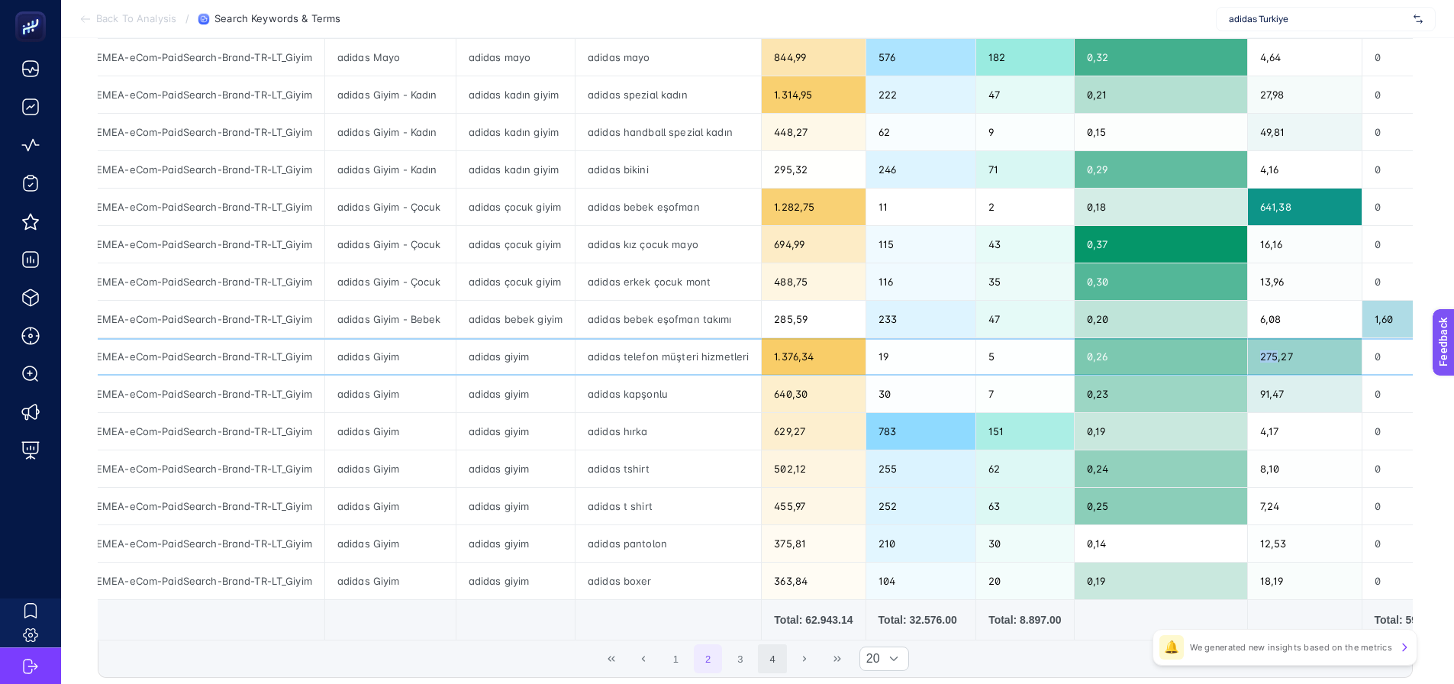
scroll to position [458, 0]
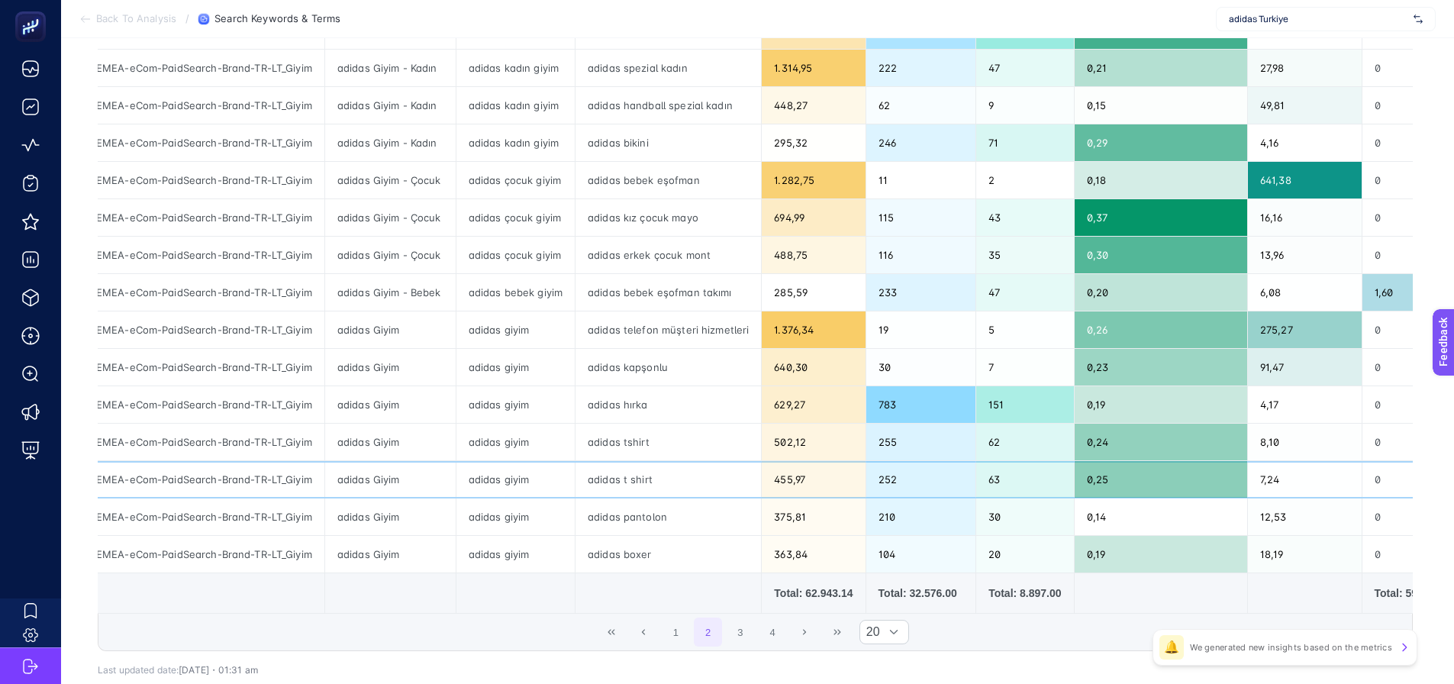
click at [643, 489] on div "adidas t shirt" at bounding box center [668, 479] width 185 height 37
click at [633, 455] on div "adidas tshirt" at bounding box center [668, 442] width 185 height 37
click at [631, 444] on div "adidas tshirt" at bounding box center [668, 442] width 185 height 37
click at [633, 482] on div "adidas t shirt" at bounding box center [668, 479] width 185 height 37
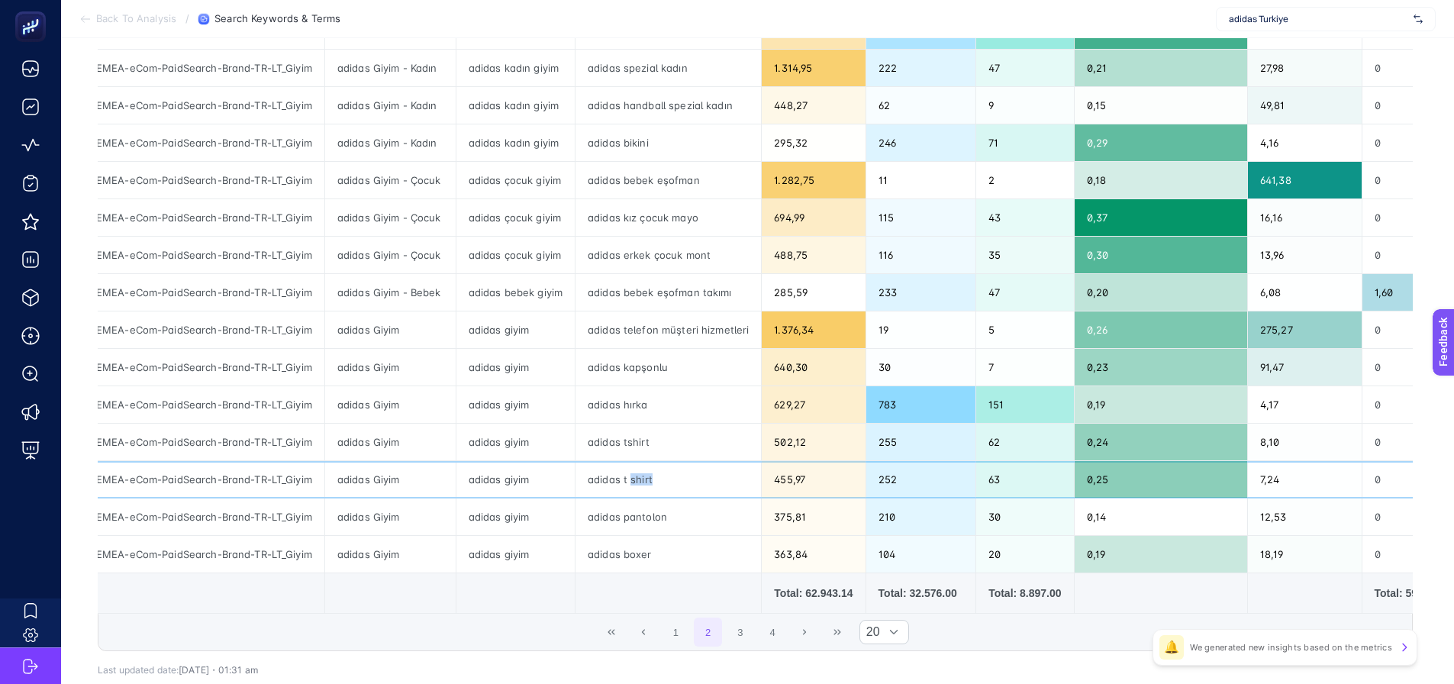
click at [633, 482] on div "adidas t shirt" at bounding box center [668, 479] width 185 height 37
click at [751, 645] on button "3" at bounding box center [740, 632] width 29 height 29
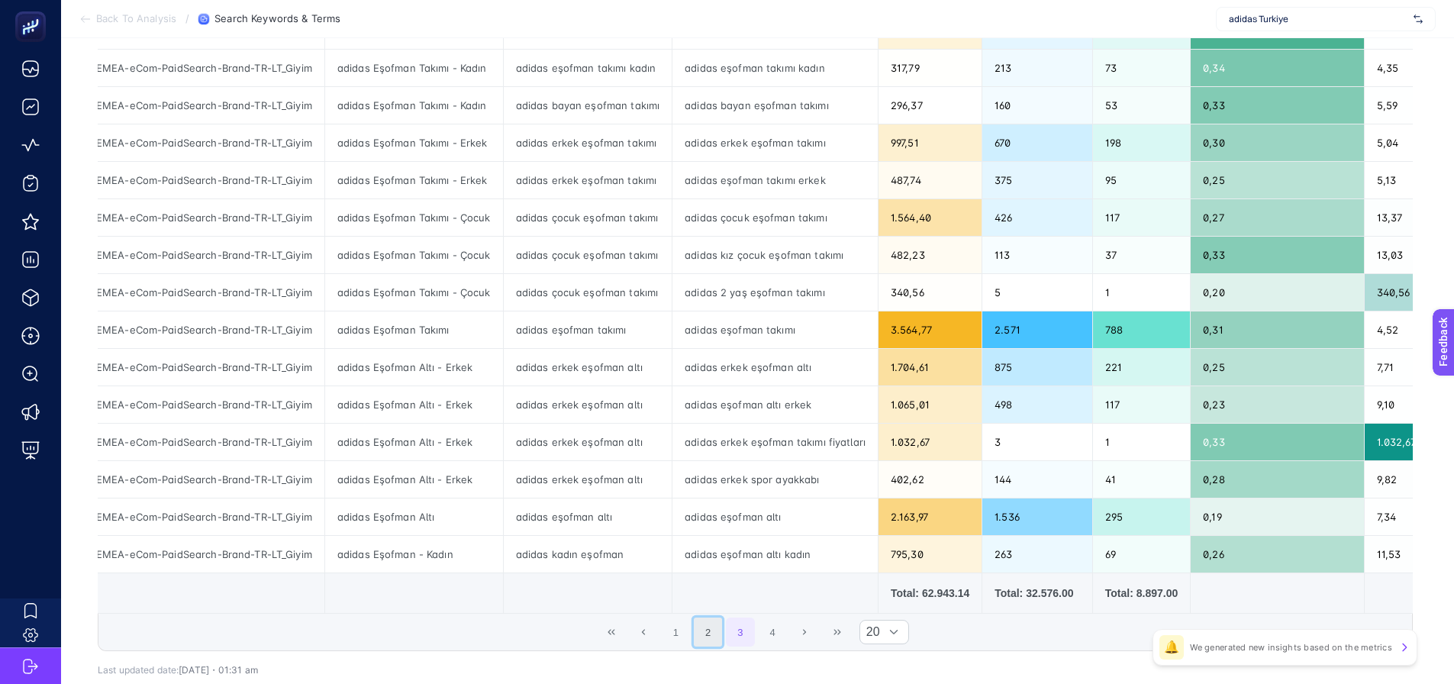
click at [723, 643] on button "2" at bounding box center [708, 632] width 29 height 29
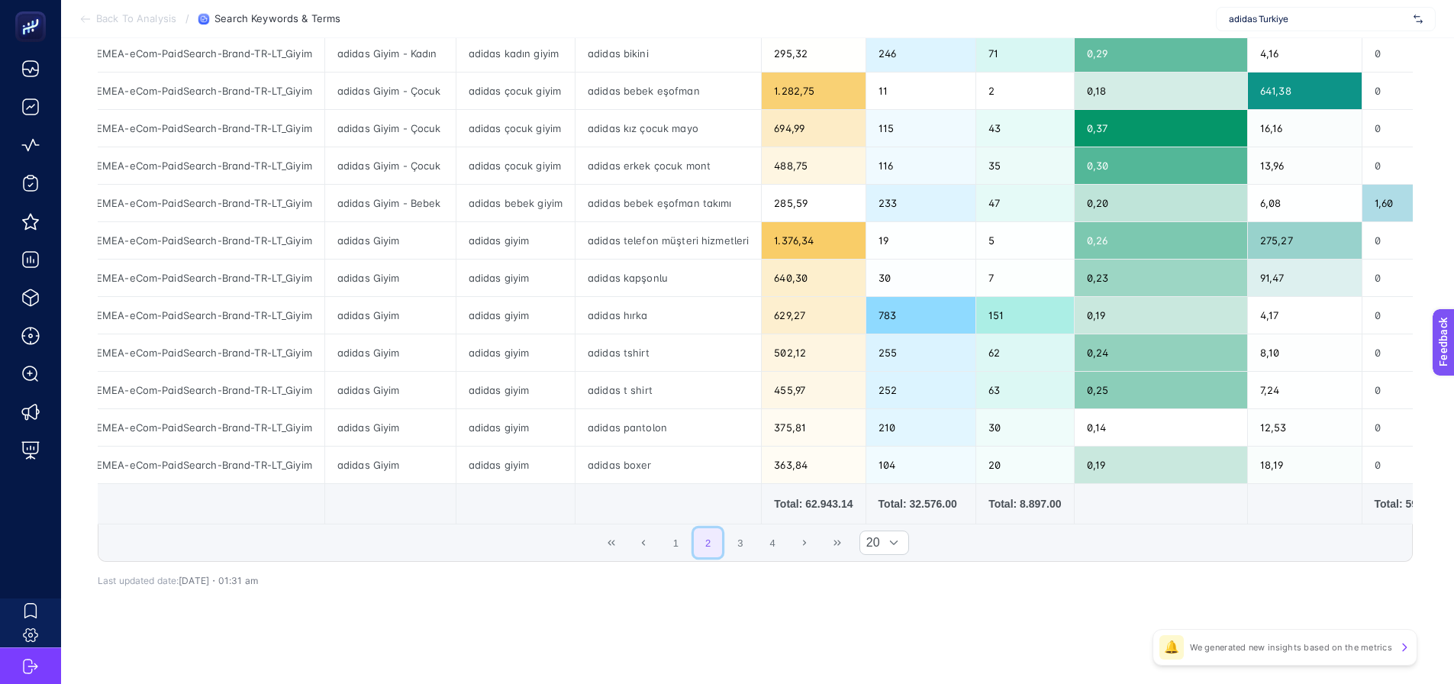
scroll to position [553, 0]
click at [748, 546] on button "3" at bounding box center [740, 542] width 29 height 29
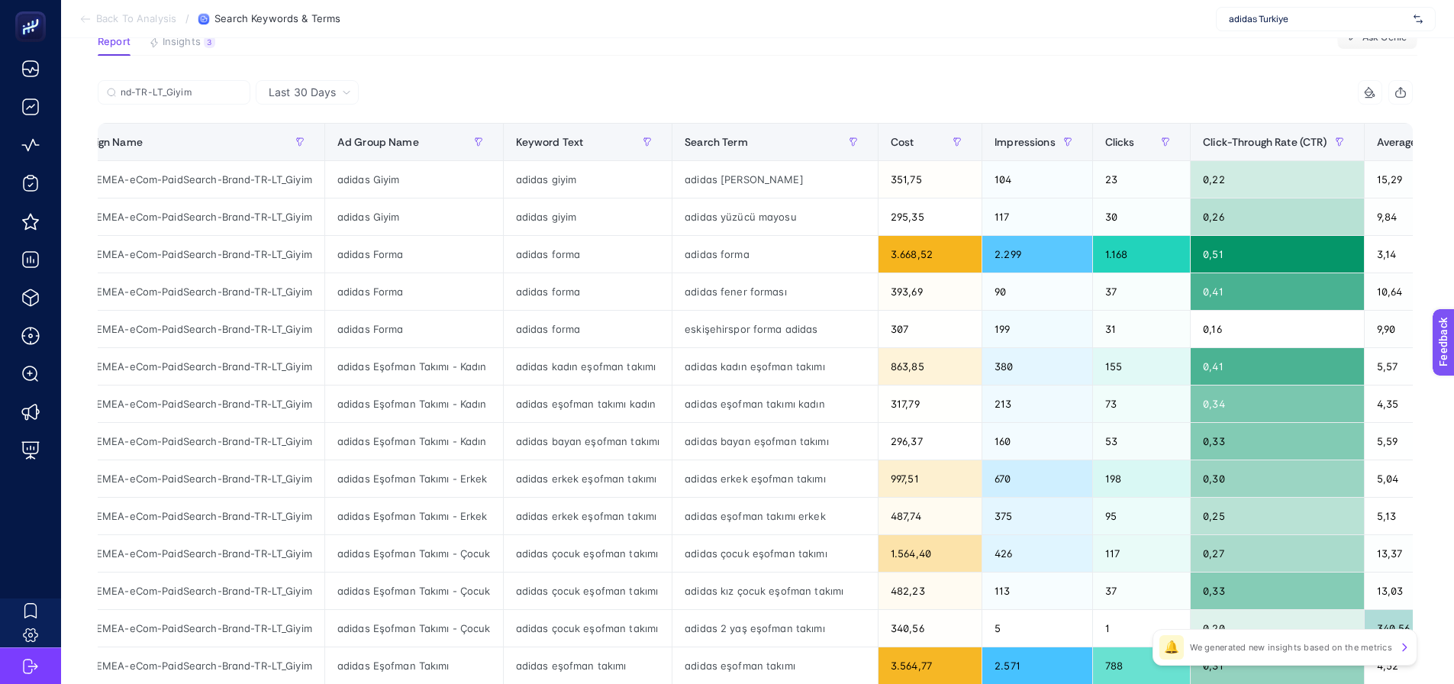
scroll to position [95, 0]
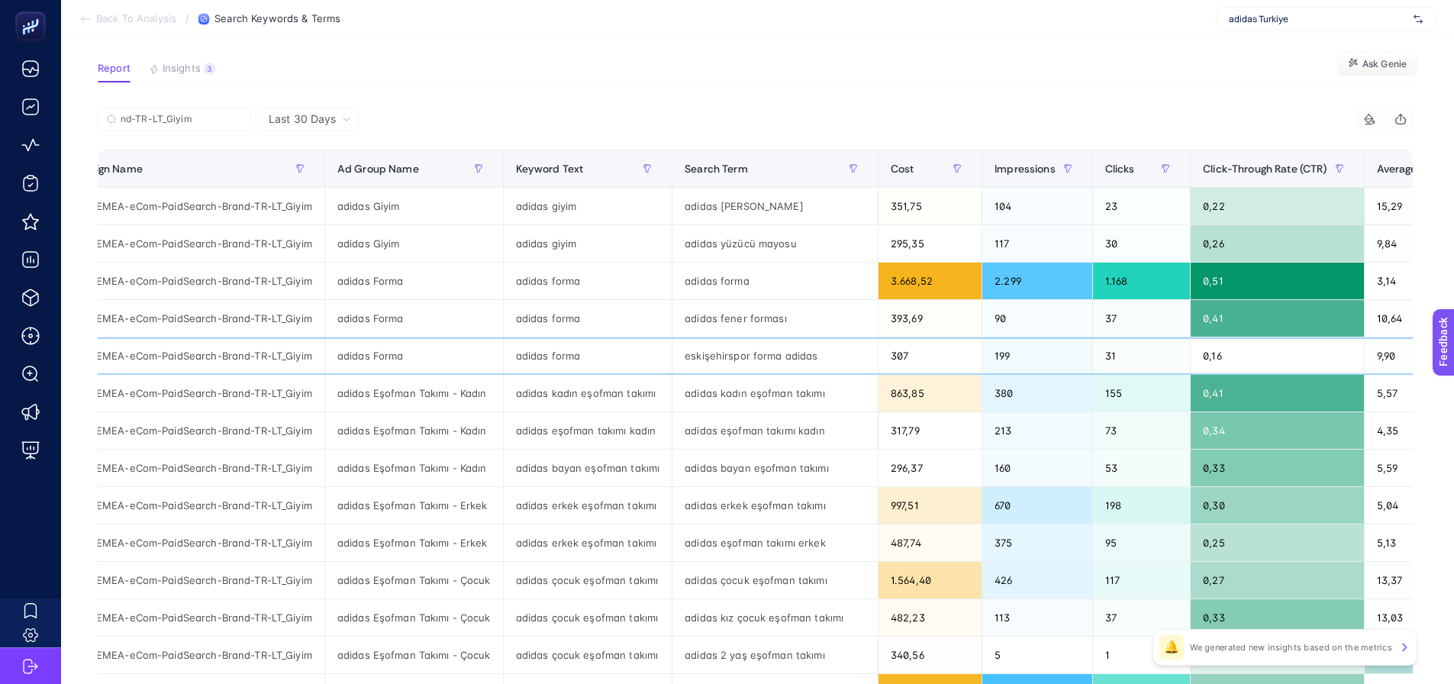
click at [700, 360] on div "eskişehirspor forma adidas" at bounding box center [774, 355] width 205 height 37
drag, startPoint x: 685, startPoint y: 356, endPoint x: 724, endPoint y: 353, distance: 39.0
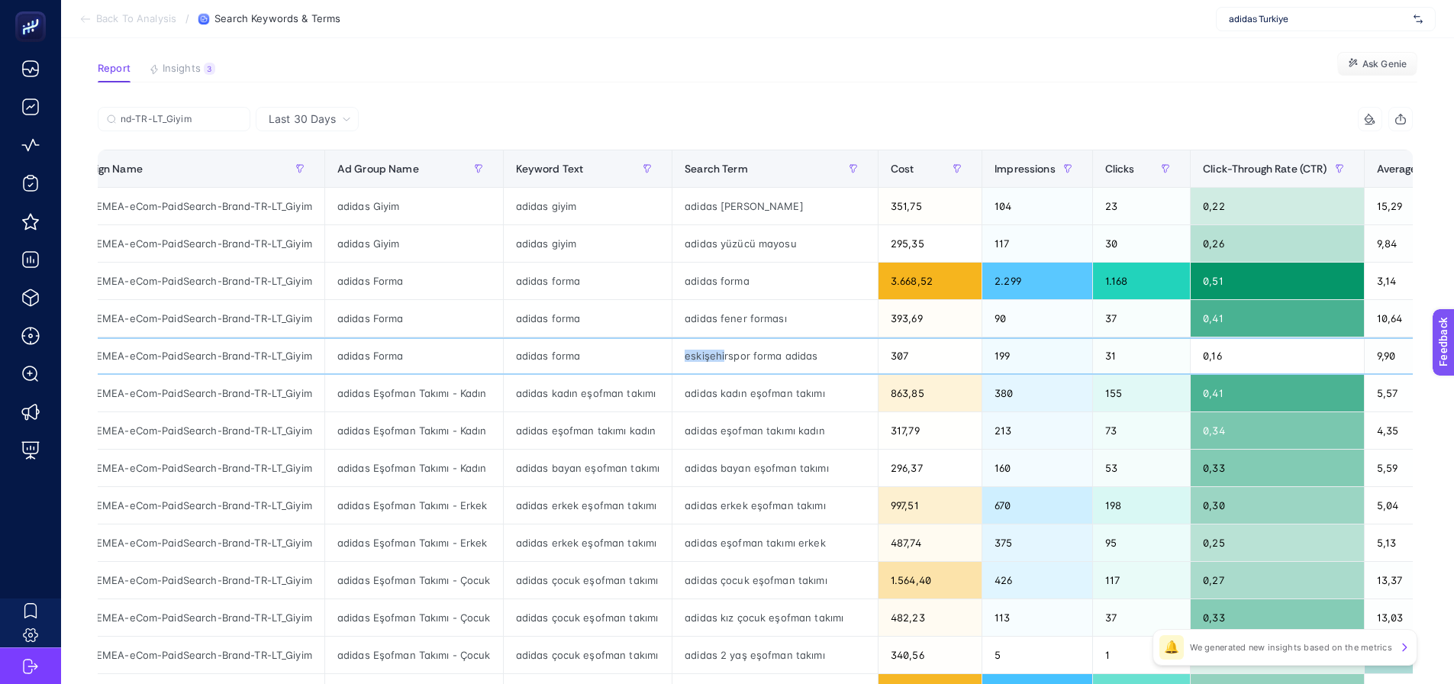
click at [724, 353] on div "eskişehirspor forma adidas" at bounding box center [774, 355] width 205 height 37
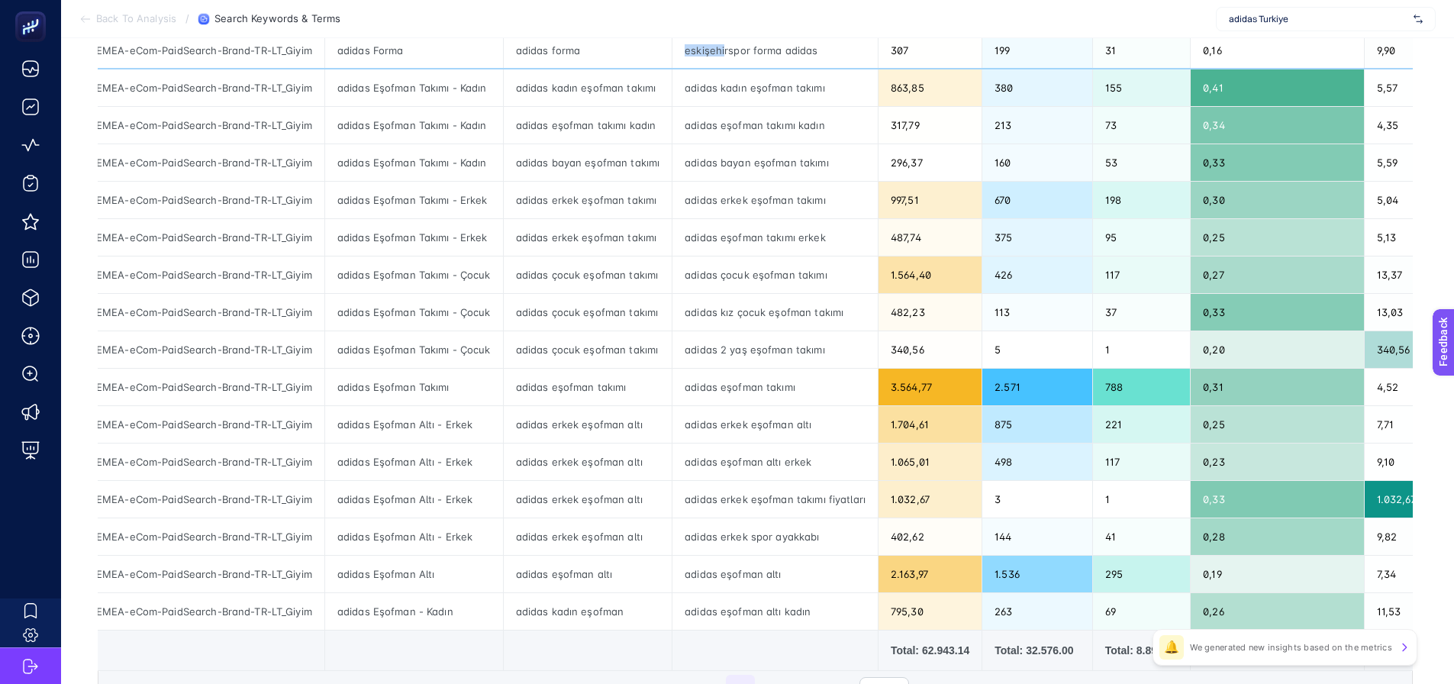
scroll to position [477, 0]
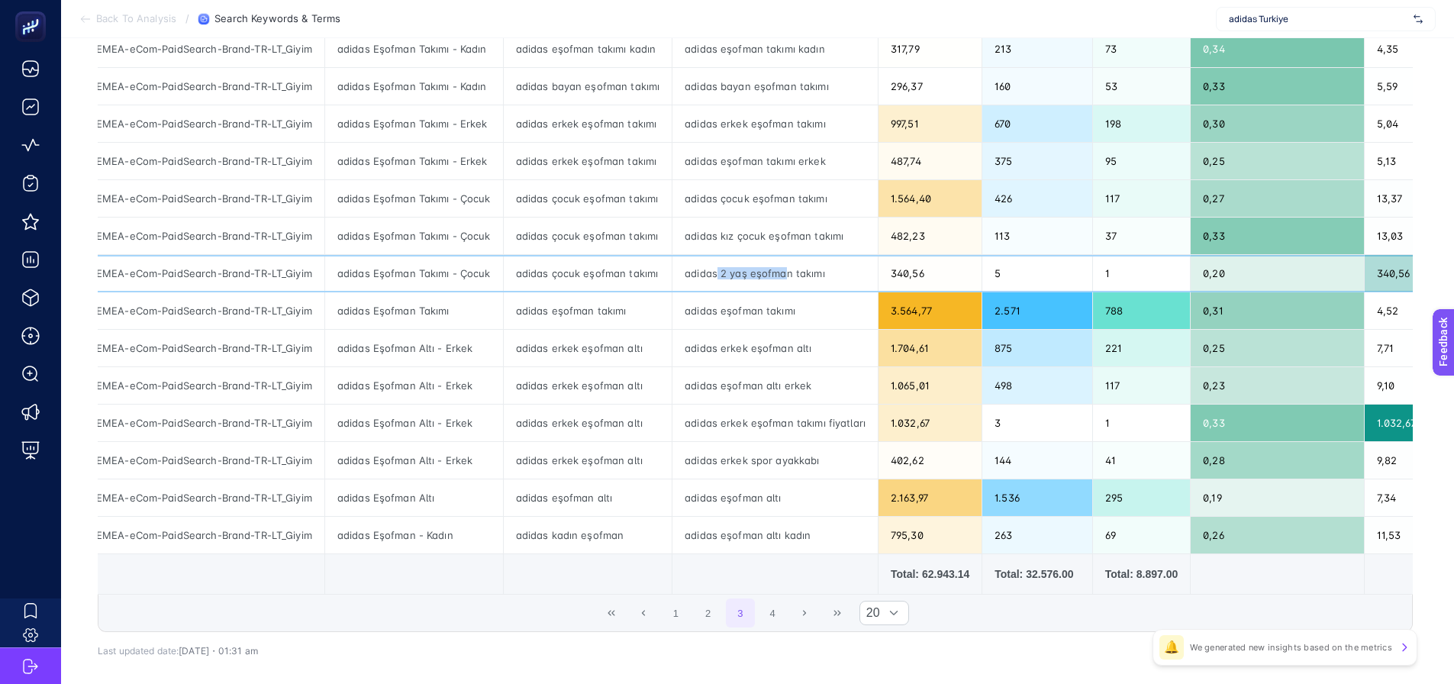
drag, startPoint x: 720, startPoint y: 273, endPoint x: 786, endPoint y: 276, distance: 66.5
click at [786, 276] on div "adidas 2 yaş eşofman takımı" at bounding box center [774, 273] width 205 height 37
click at [782, 614] on button "4" at bounding box center [772, 612] width 29 height 29
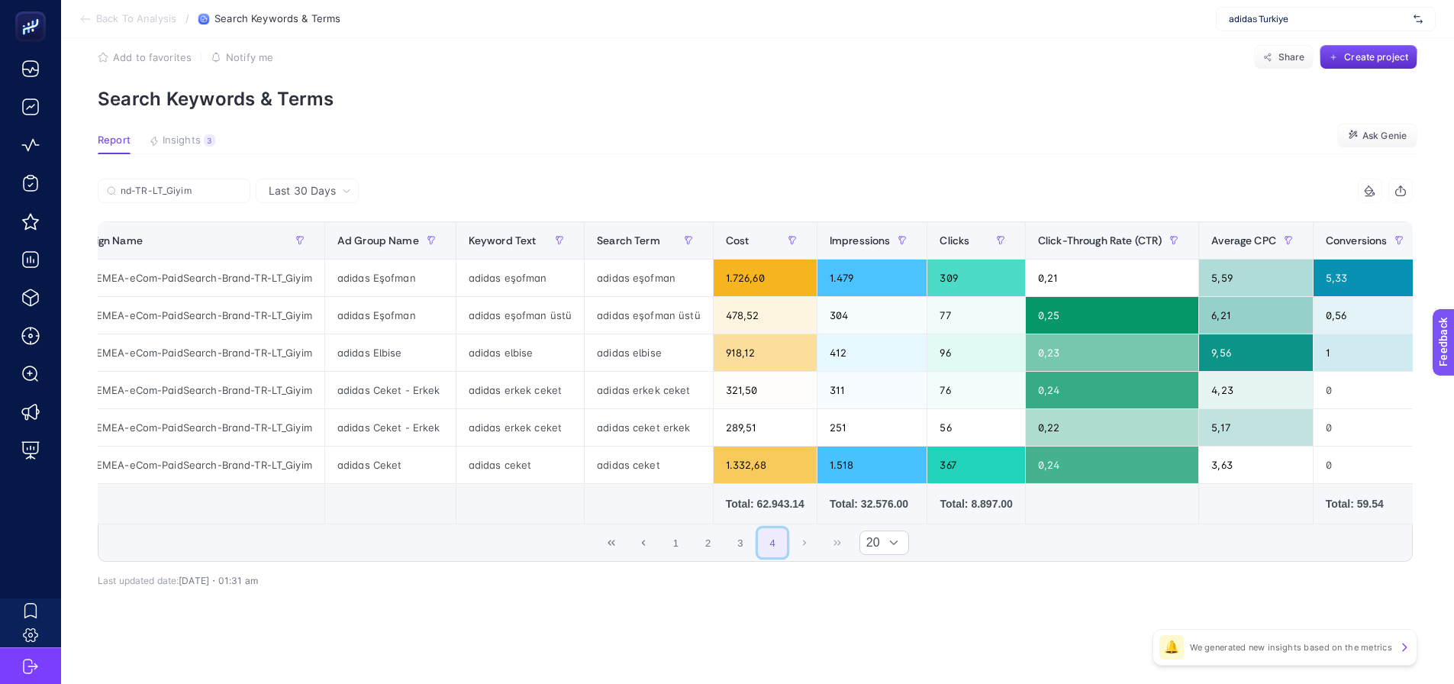
scroll to position [30, 0]
click at [383, 344] on div "adidas Elbise" at bounding box center [390, 352] width 131 height 37
click at [383, 343] on div "adidas Elbise" at bounding box center [390, 352] width 131 height 37
click at [376, 463] on div "adidas Ceket" at bounding box center [390, 465] width 131 height 37
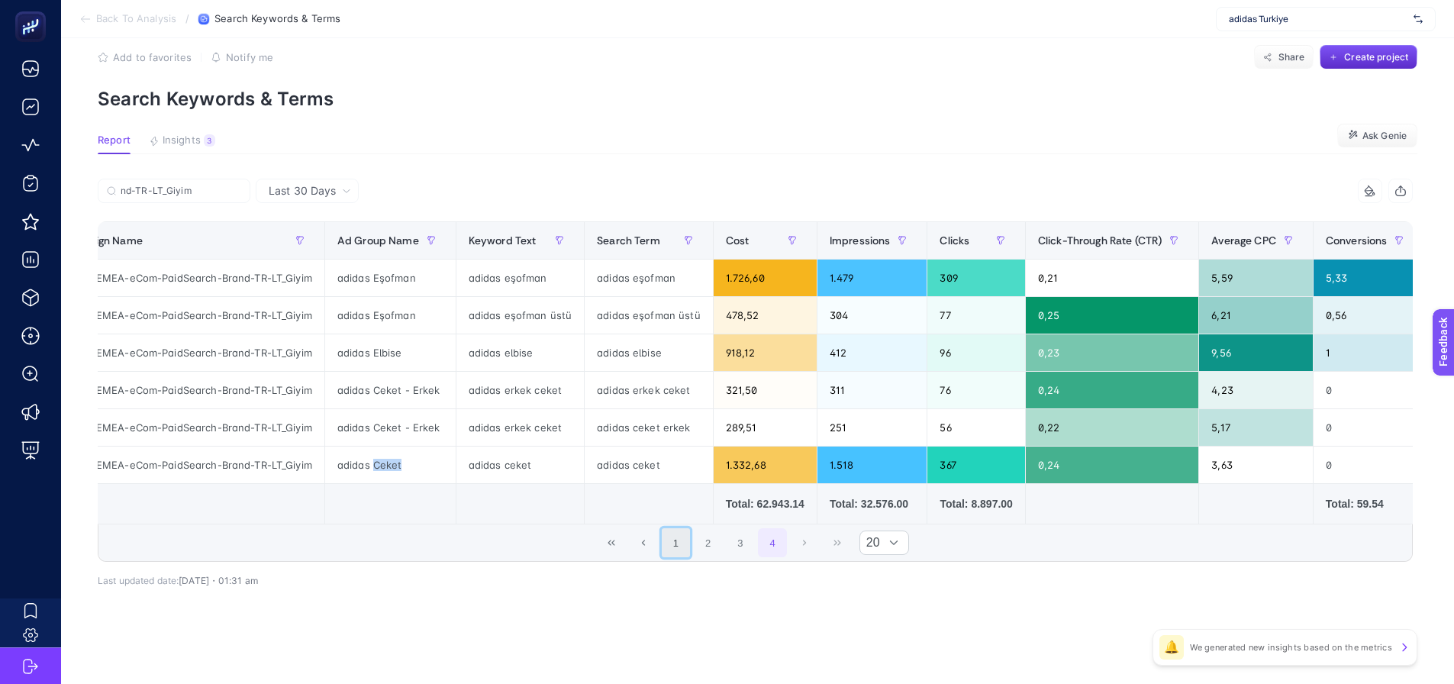
click at [681, 536] on button "1" at bounding box center [676, 542] width 29 height 29
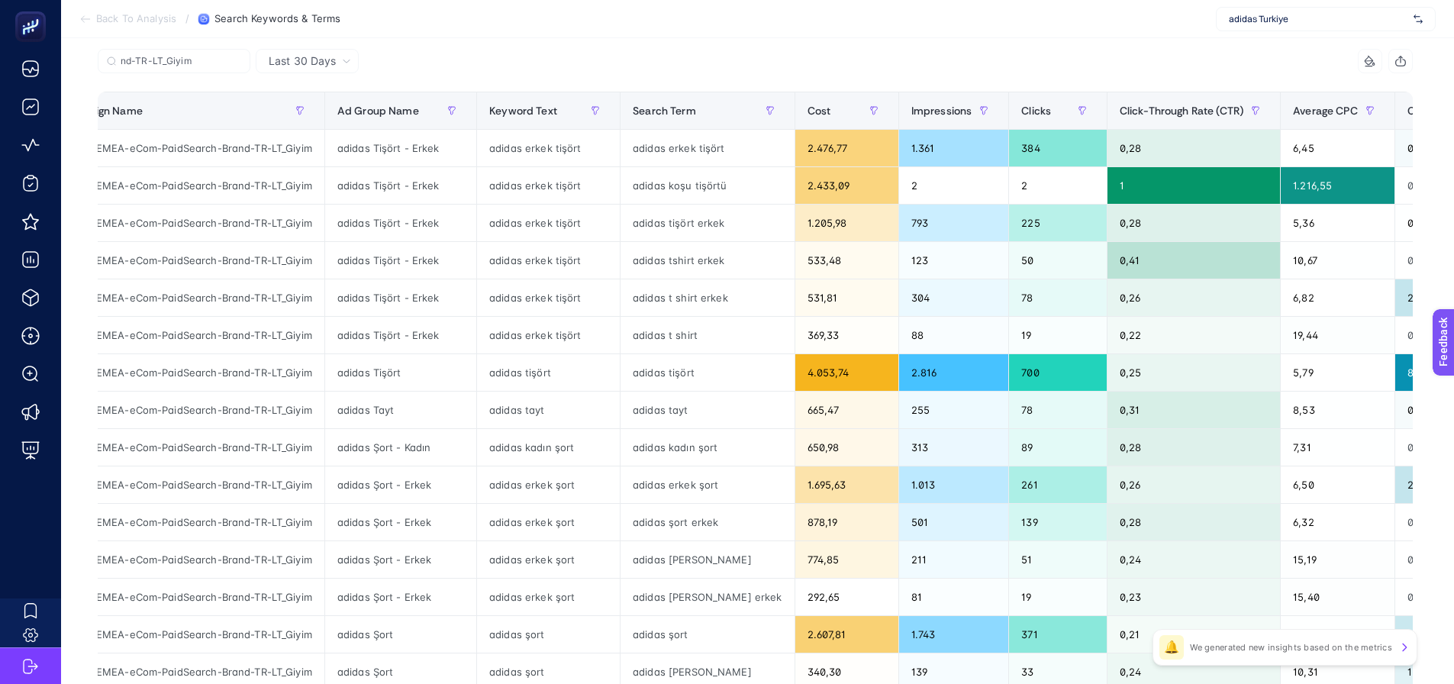
scroll to position [106, 0]
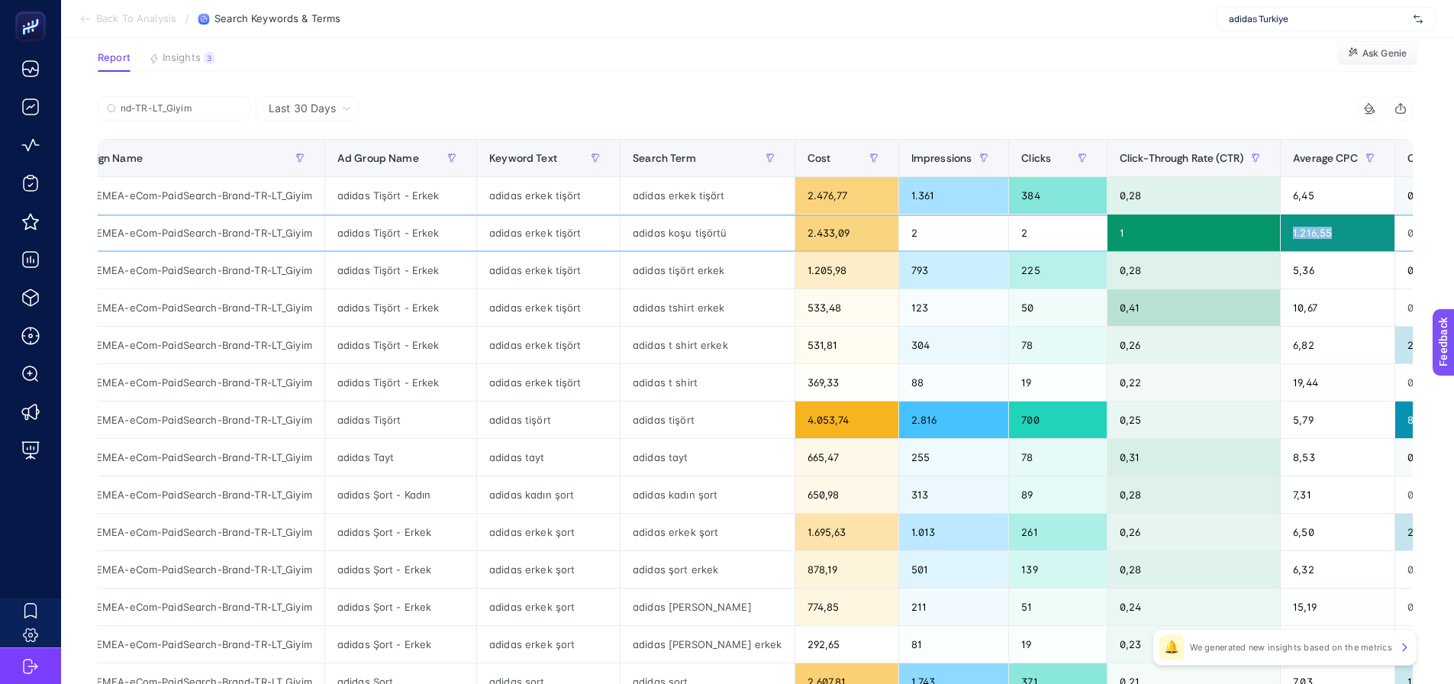
drag, startPoint x: 1251, startPoint y: 230, endPoint x: 1301, endPoint y: 231, distance: 49.6
click at [1301, 231] on div "1.216,55" at bounding box center [1338, 232] width 114 height 37
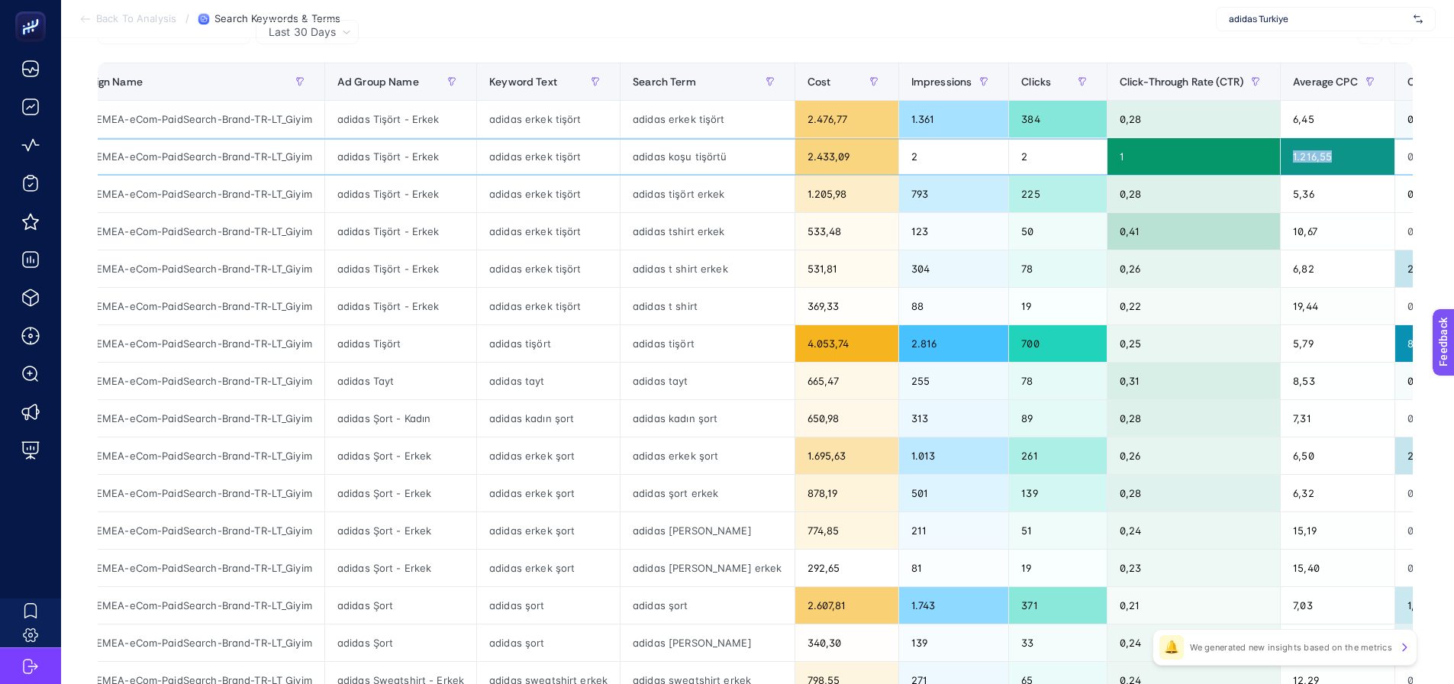
scroll to position [19, 0]
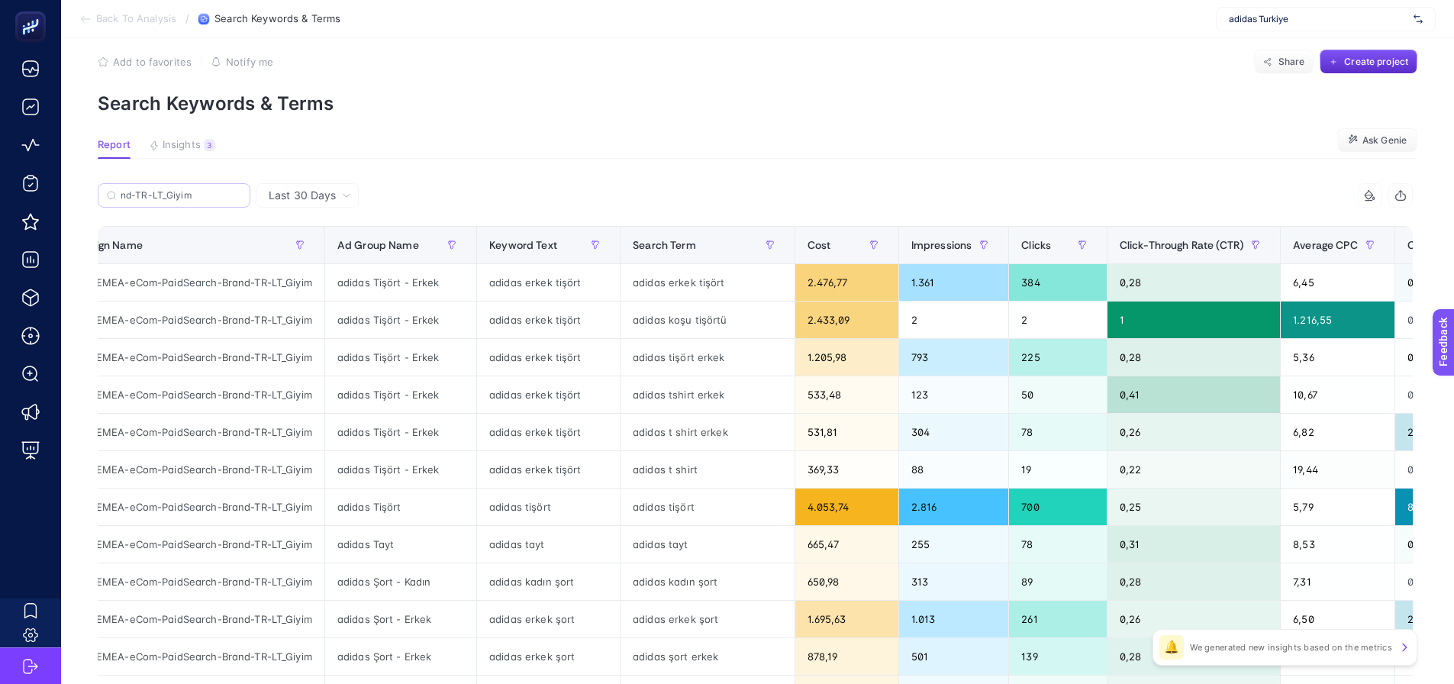
click at [215, 184] on label "nd-TR-LT_Giyim" at bounding box center [174, 195] width 153 height 24
click at [0, 0] on input "nd-TR-LT_Giyim" at bounding box center [0, 0] width 0 height 0
click at [208, 191] on input "nd-TR-LT_Giyim" at bounding box center [181, 195] width 121 height 11
click at [208, 191] on input "nd-TR-LT_Giyim" at bounding box center [174, 195] width 104 height 11
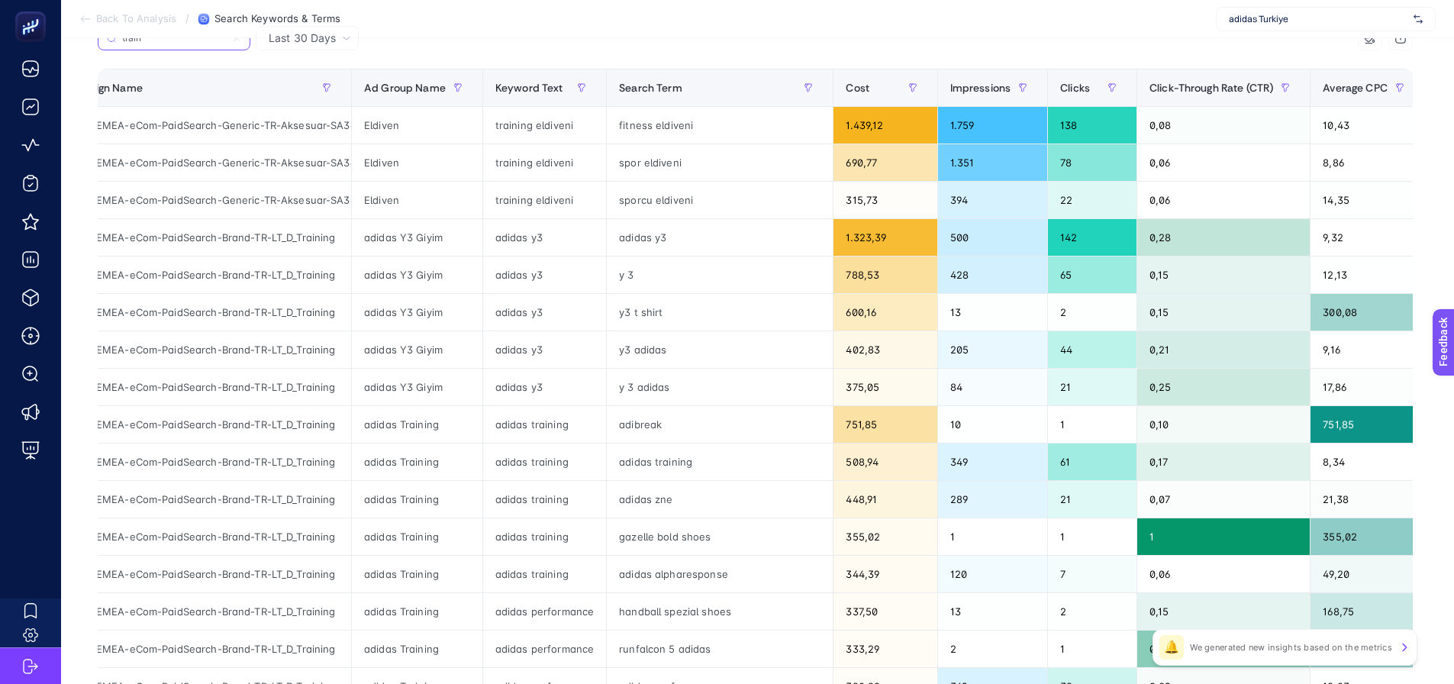
scroll to position [172, 0]
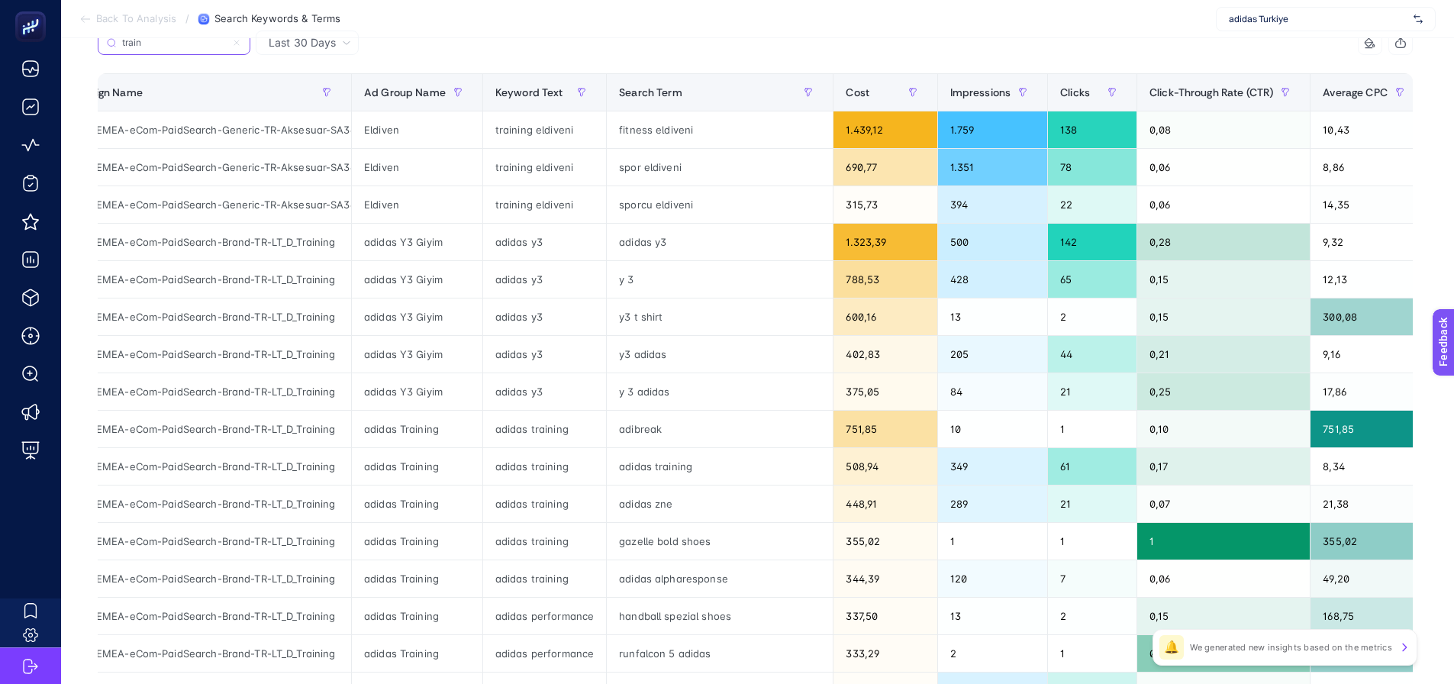
type input "train"
click at [531, 243] on div "adidas y3" at bounding box center [544, 242] width 123 height 37
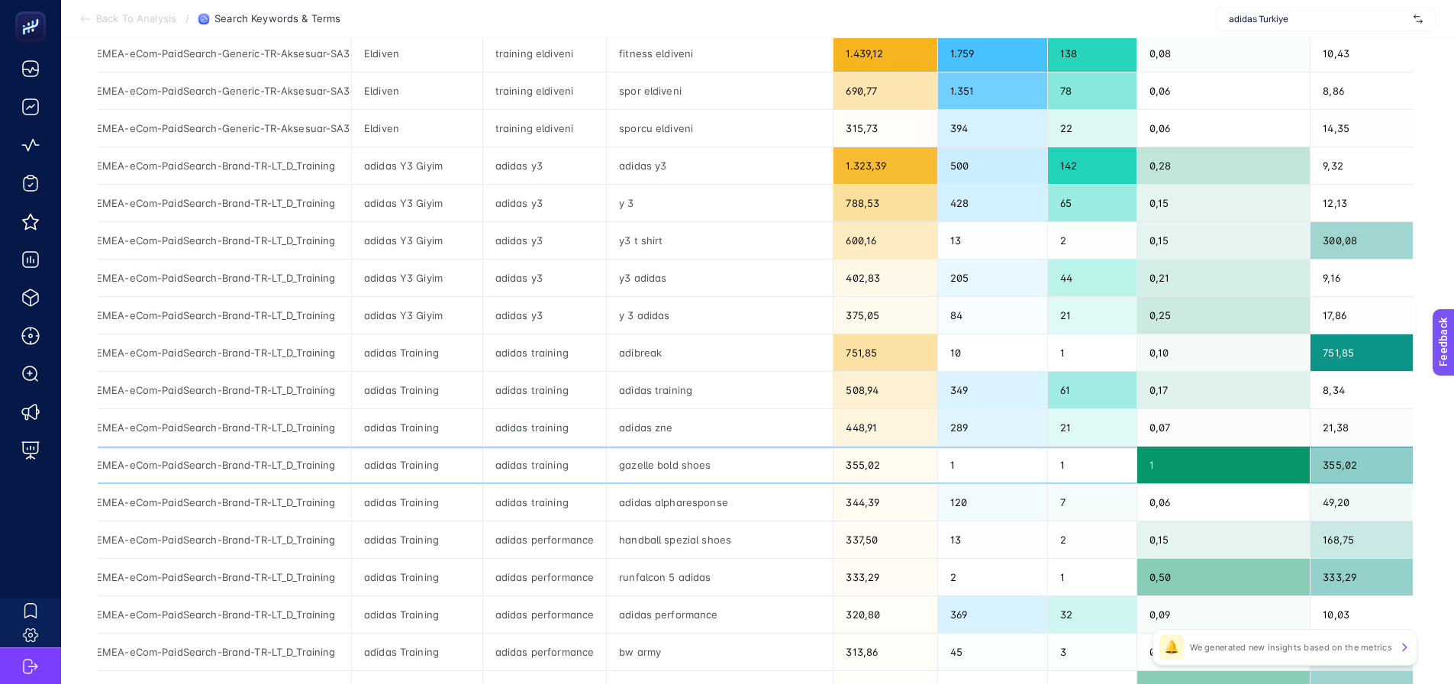
click at [516, 467] on div "adidas training" at bounding box center [544, 465] width 123 height 37
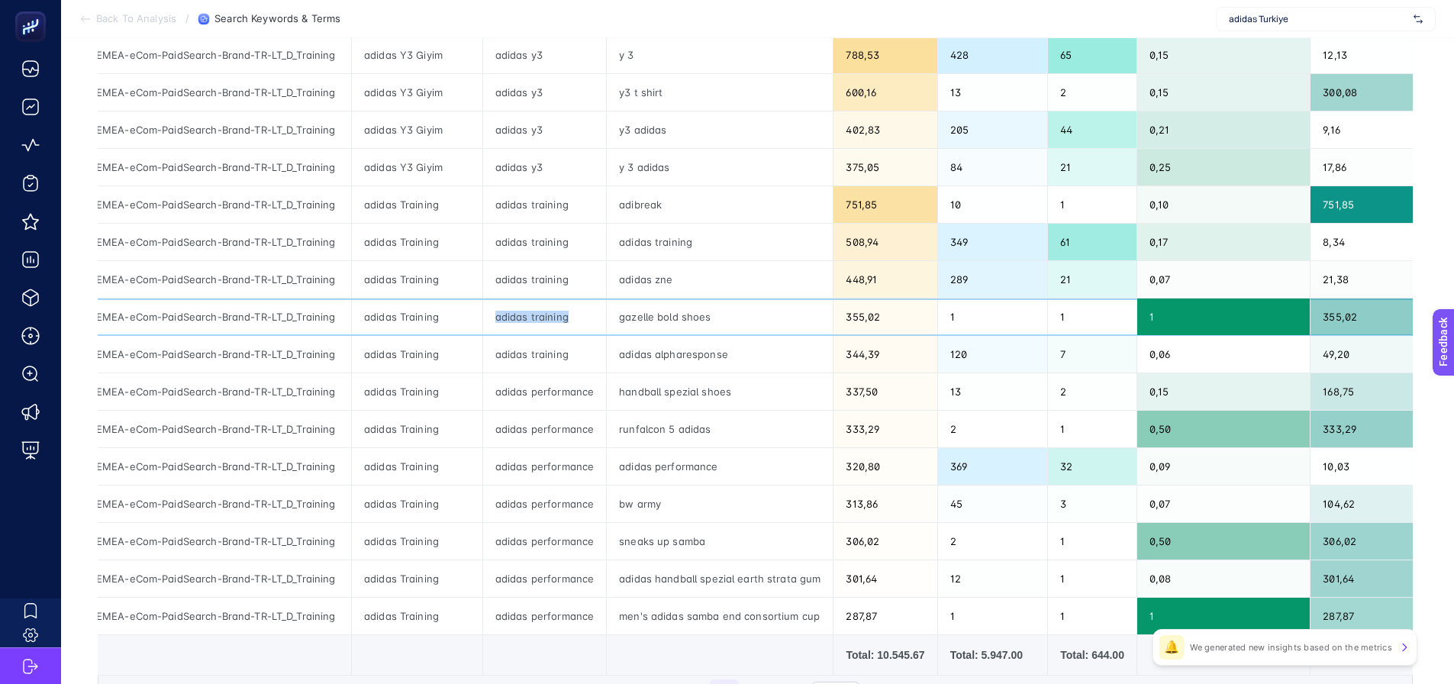
scroll to position [401, 0]
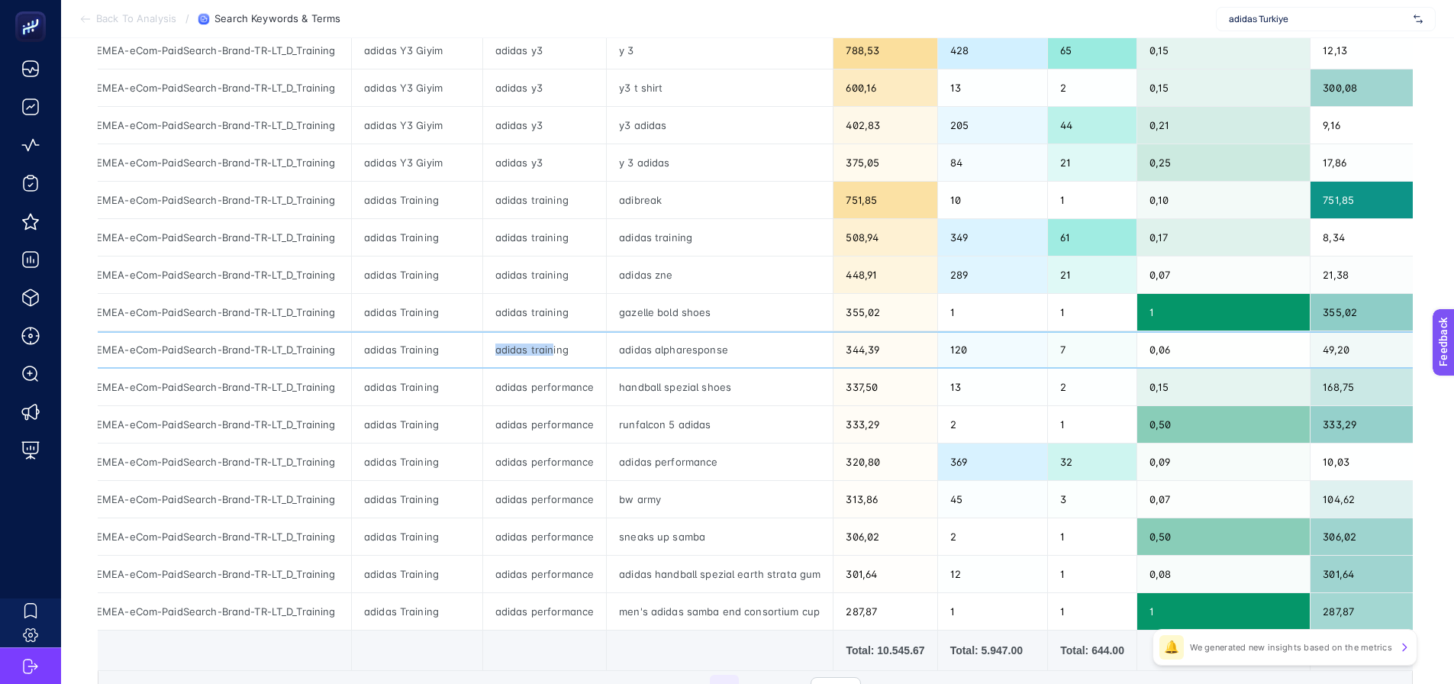
drag, startPoint x: 493, startPoint y: 351, endPoint x: 549, endPoint y: 347, distance: 55.9
click at [549, 347] on div "adidas training" at bounding box center [544, 349] width 123 height 37
drag, startPoint x: 491, startPoint y: 387, endPoint x: 589, endPoint y: 382, distance: 97.8
click at [589, 382] on div "adidas performance" at bounding box center [544, 387] width 123 height 37
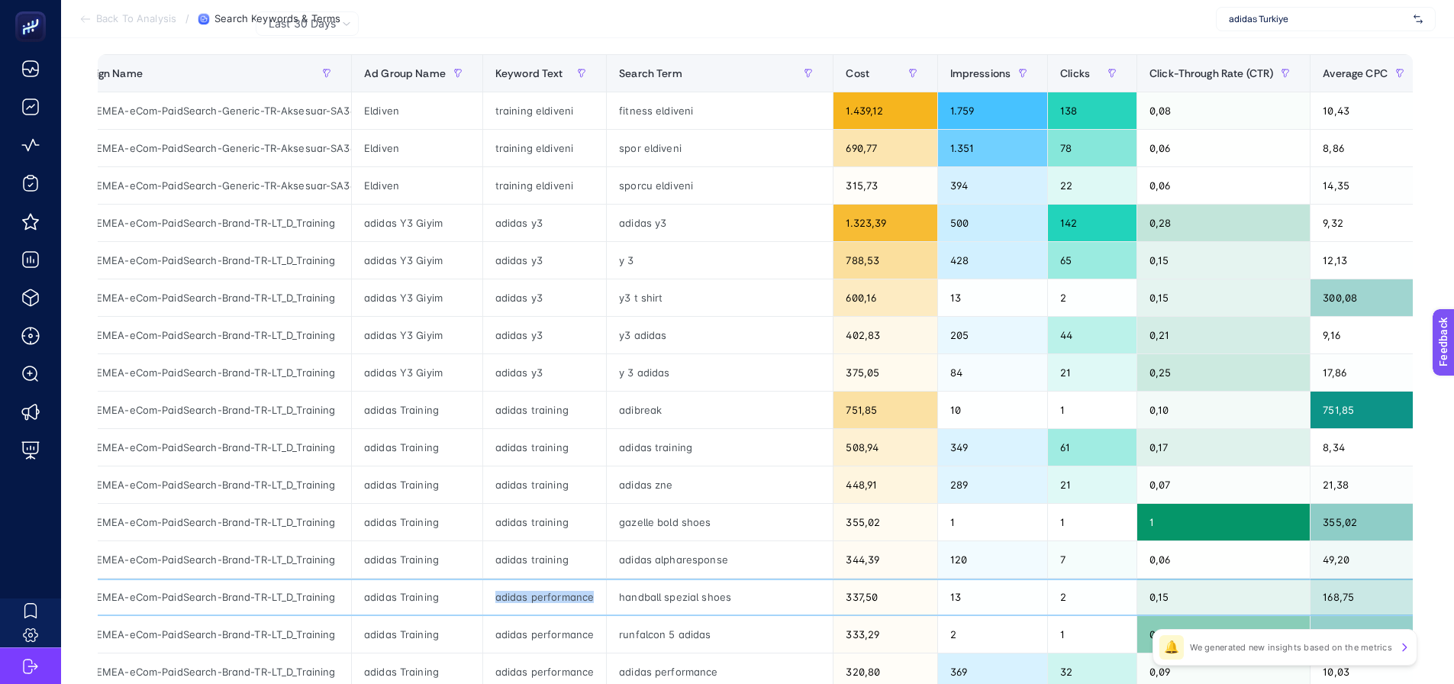
scroll to position [172, 0]
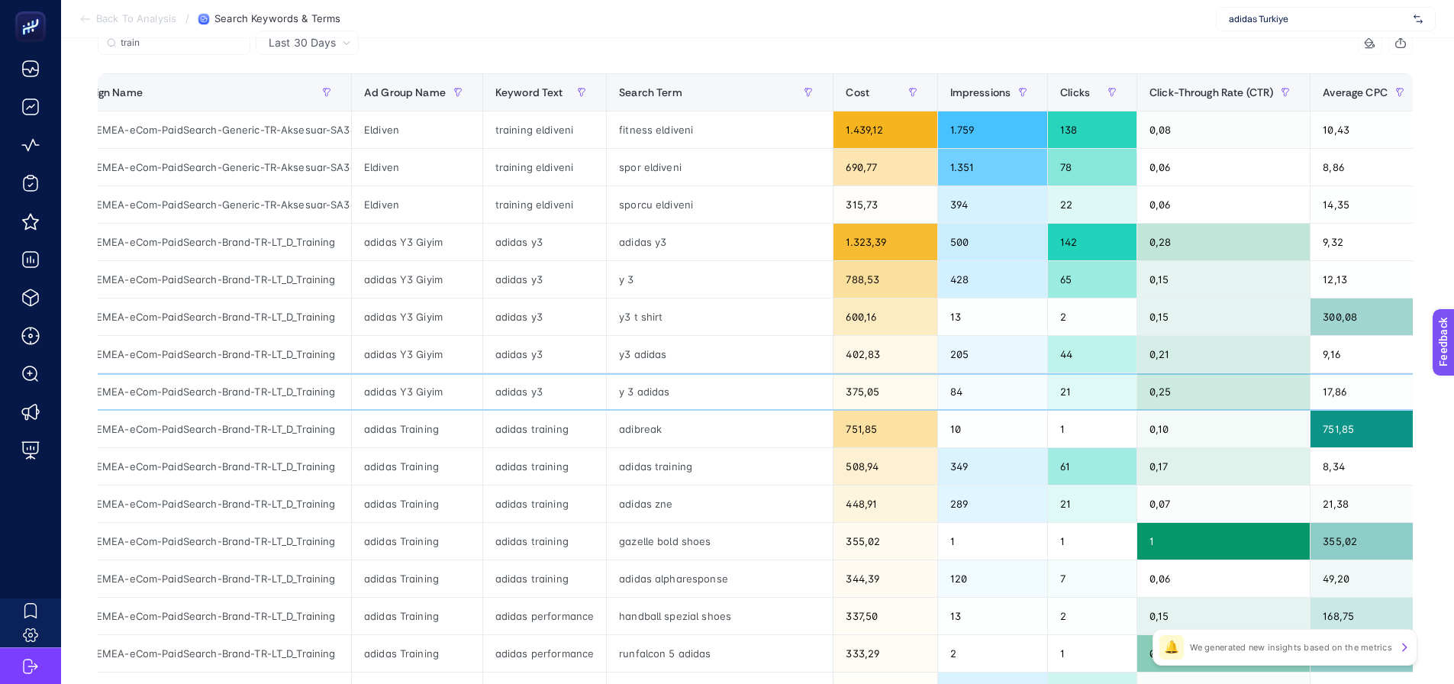
click at [295, 395] on div "adidas-EMEA-eCom-PaidSearch-Brand-TR-LT_D_Training" at bounding box center [199, 391] width 305 height 37
click at [511, 396] on div "adidas y3" at bounding box center [544, 391] width 123 height 37
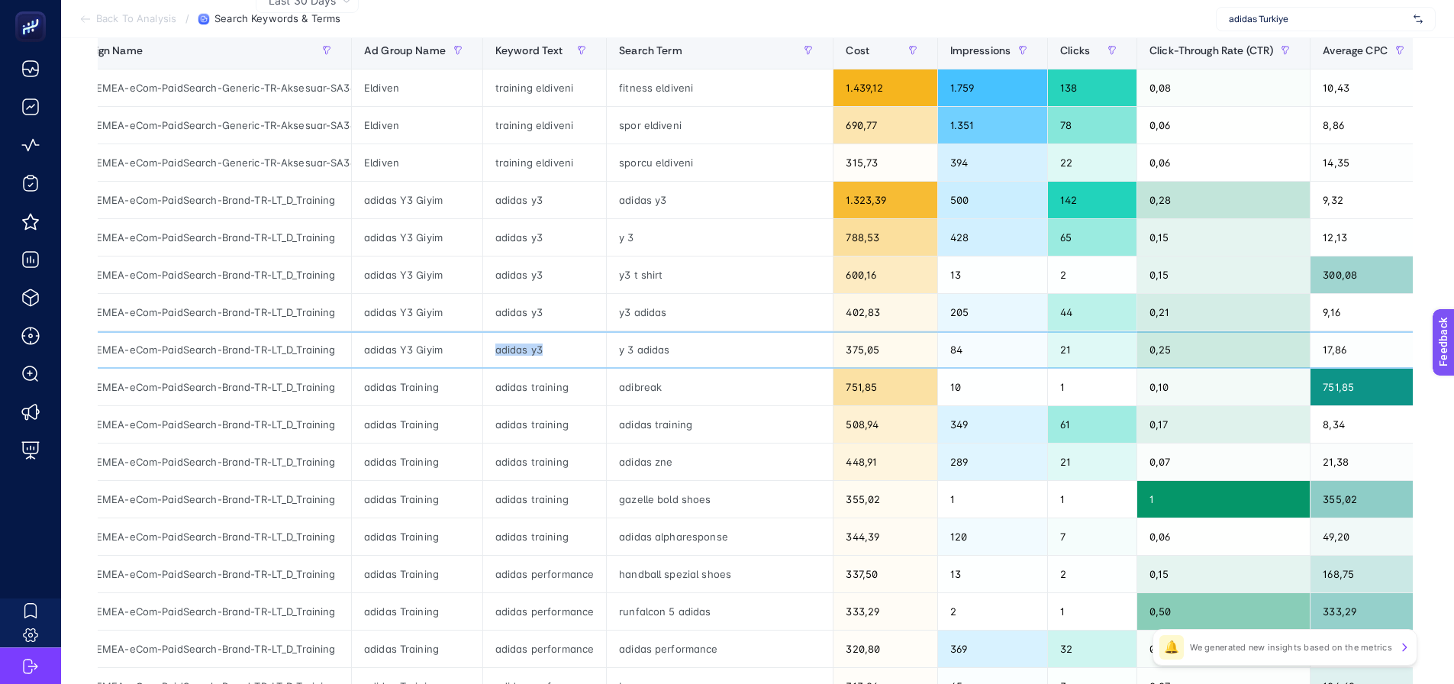
scroll to position [248, 0]
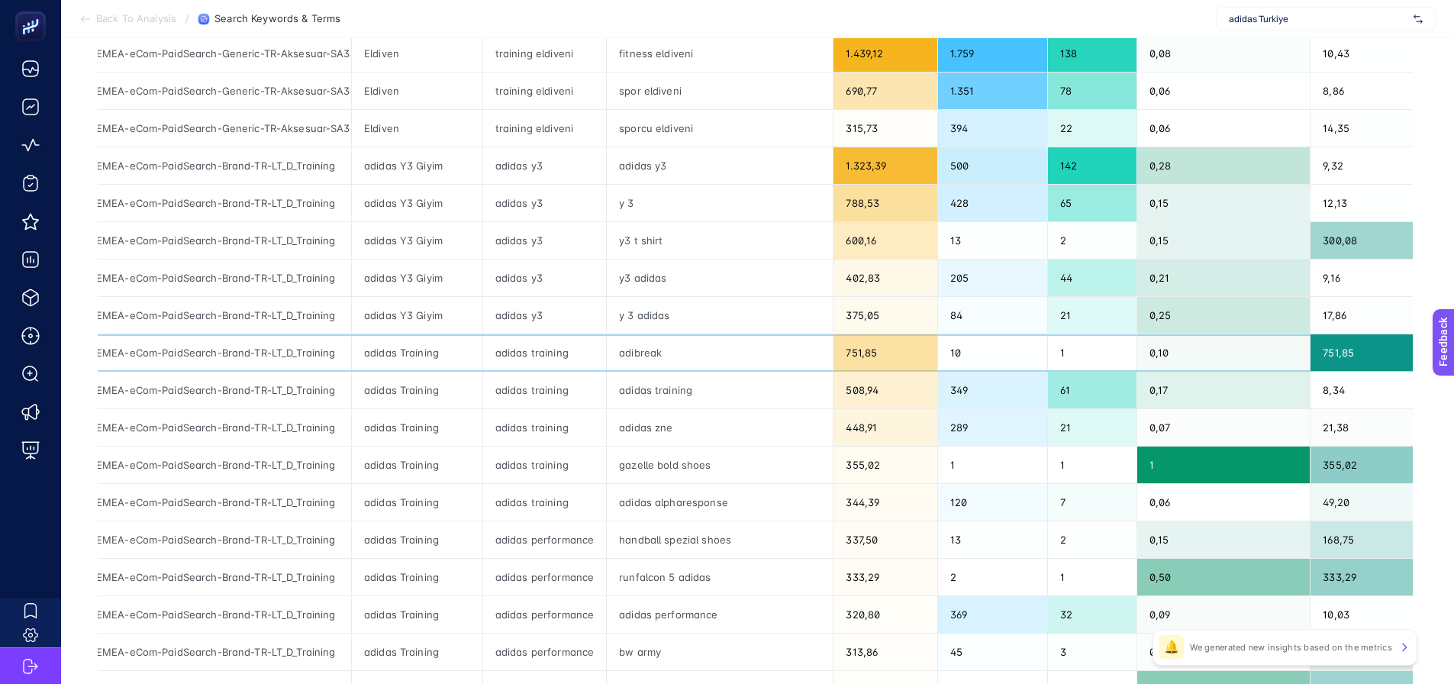
click at [518, 353] on div "adidas training" at bounding box center [544, 352] width 123 height 37
click at [534, 537] on div "adidas performance" at bounding box center [544, 539] width 123 height 37
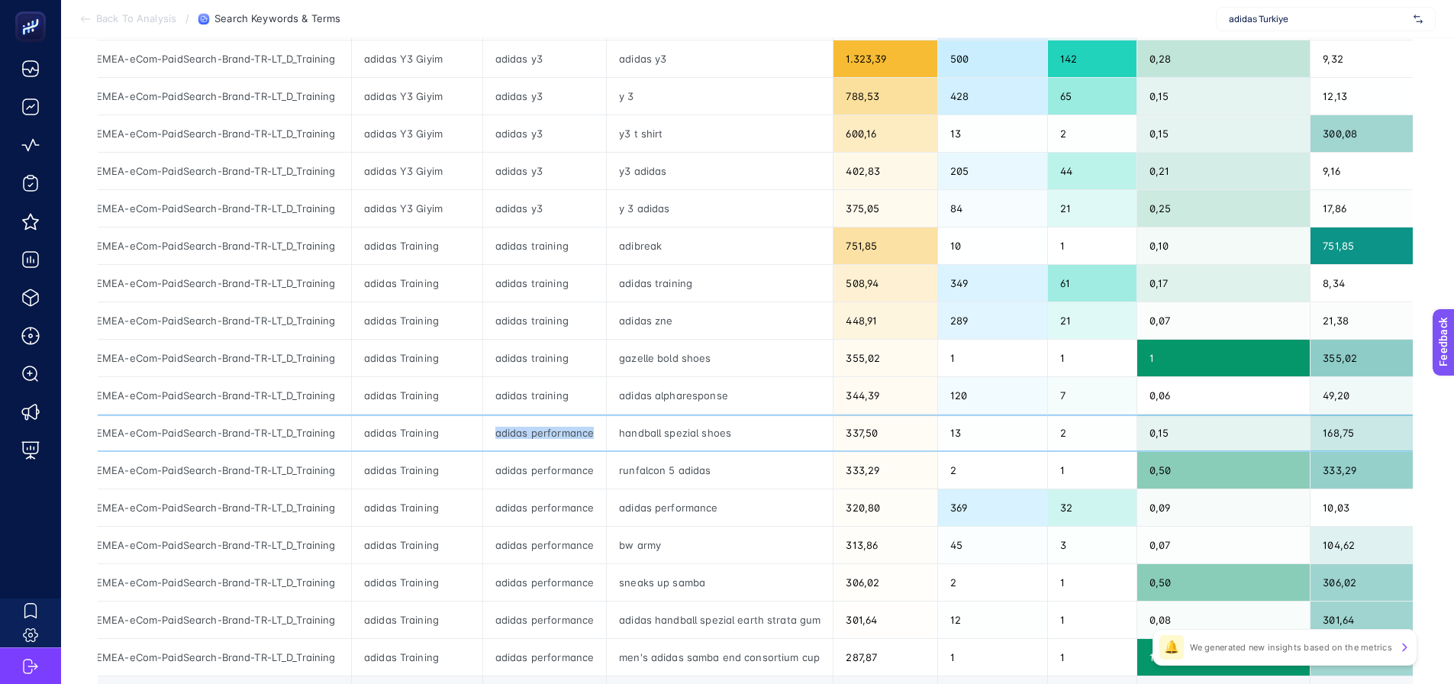
scroll to position [401, 0]
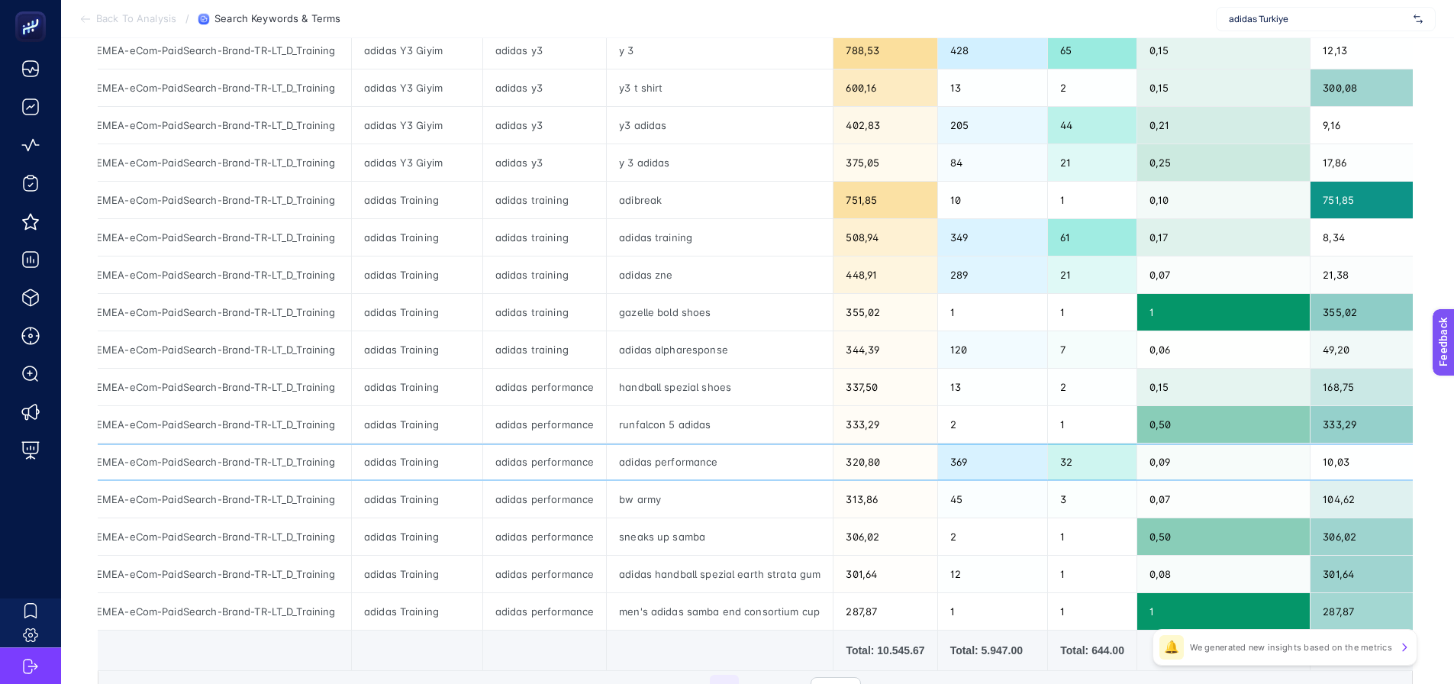
click at [670, 466] on div "adidas performance" at bounding box center [720, 461] width 226 height 37
click at [670, 467] on div "adidas performance" at bounding box center [720, 461] width 226 height 37
click at [656, 428] on div "runfalcon 5 adidas" at bounding box center [720, 424] width 226 height 37
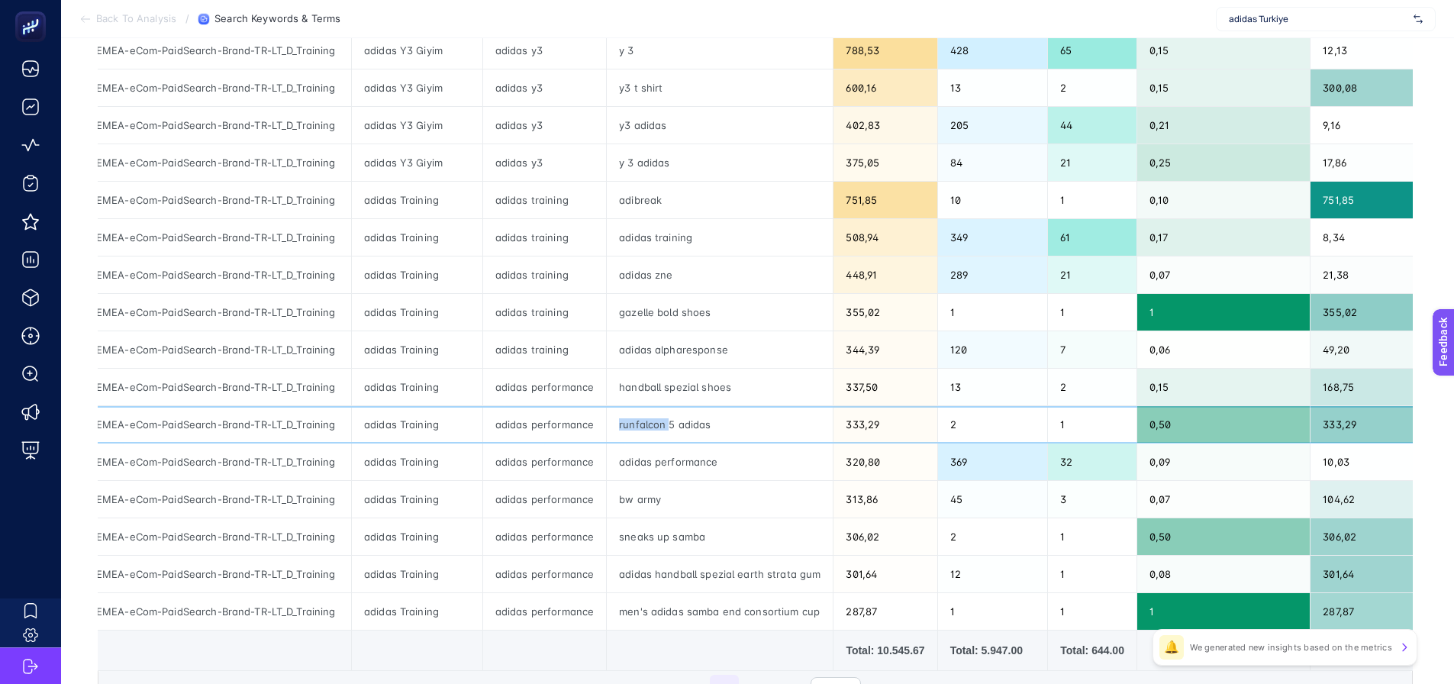
click at [656, 426] on div "runfalcon 5 adidas" at bounding box center [720, 424] width 226 height 37
drag, startPoint x: 264, startPoint y: 422, endPoint x: 335, endPoint y: 423, distance: 71.0
click at [335, 423] on div "adidas-EMEA-eCom-PaidSearch-Brand-TR-LT_D_Training" at bounding box center [199, 424] width 305 height 37
click at [640, 427] on div "runfalcon 5 adidas" at bounding box center [720, 424] width 226 height 37
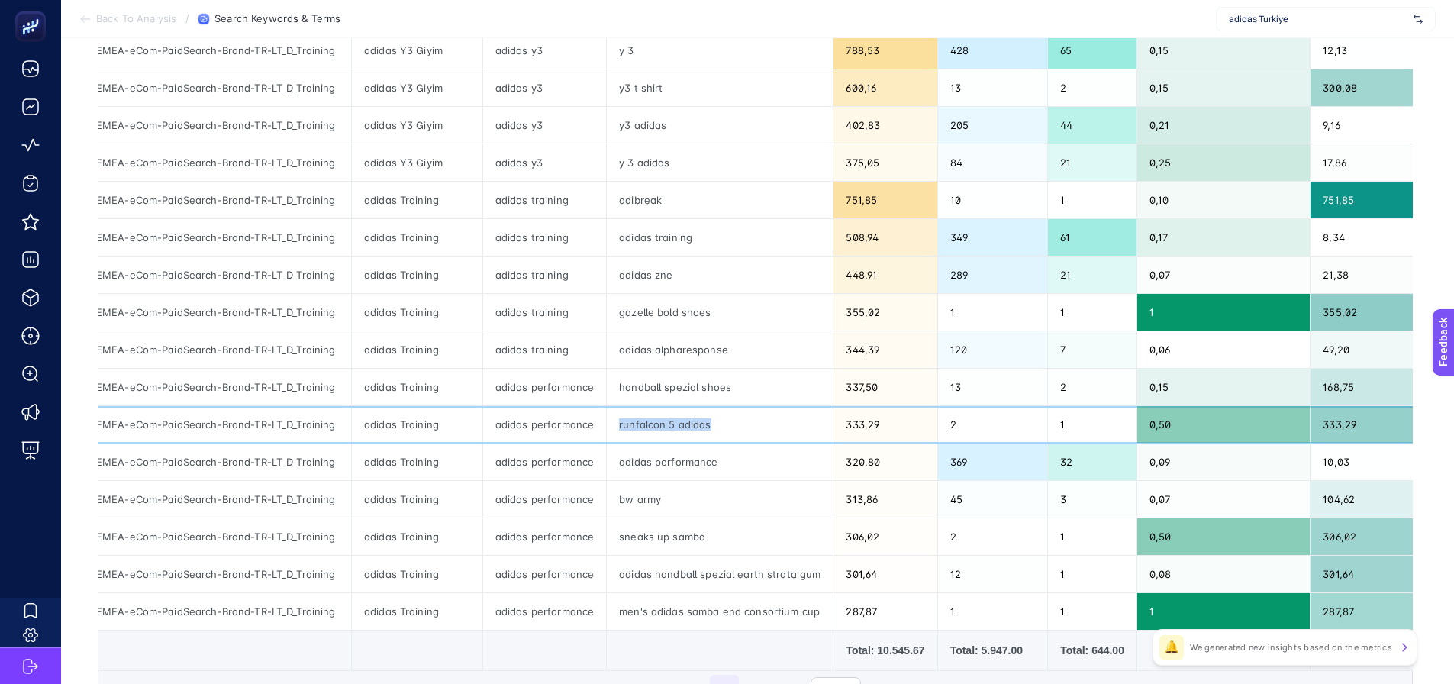
click at [640, 427] on div "runfalcon 5 adidas" at bounding box center [720, 424] width 226 height 37
copy tr "runfalcon 5 adidas"
click at [524, 391] on div "adidas performance" at bounding box center [544, 387] width 123 height 37
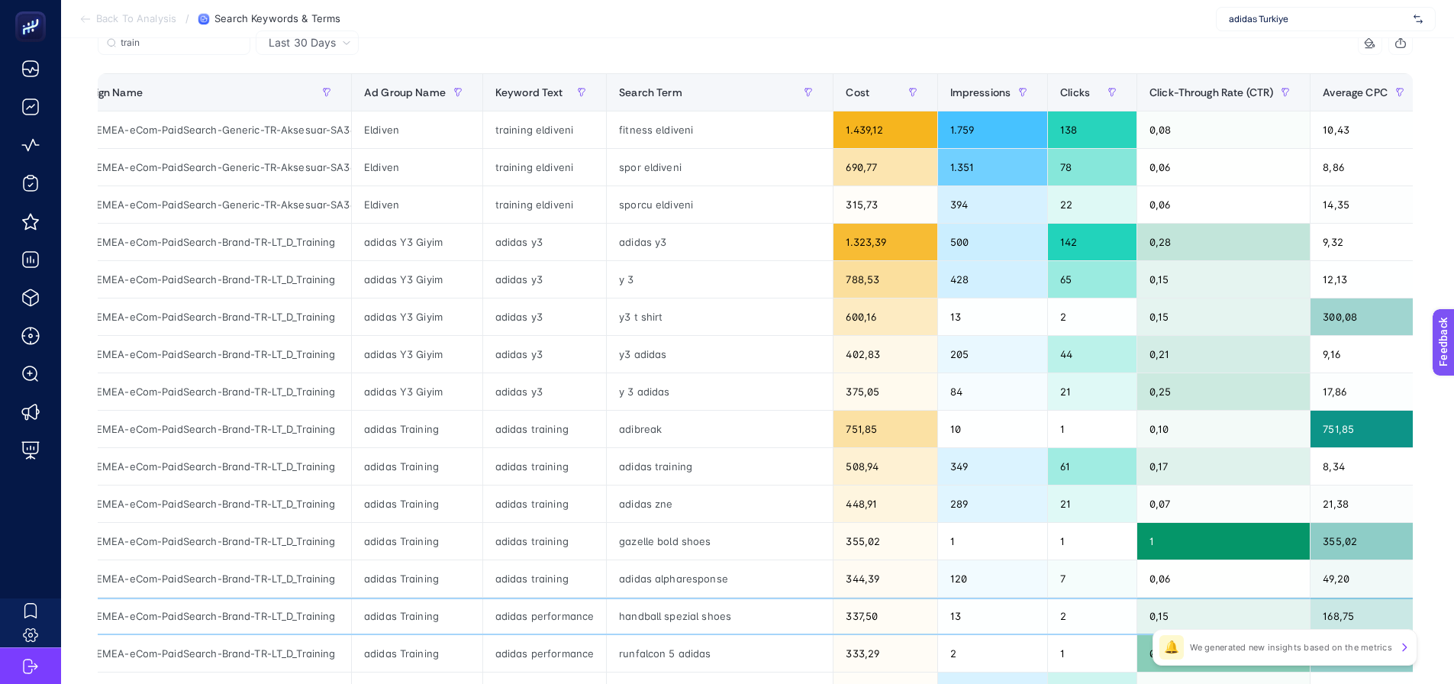
scroll to position [477, 0]
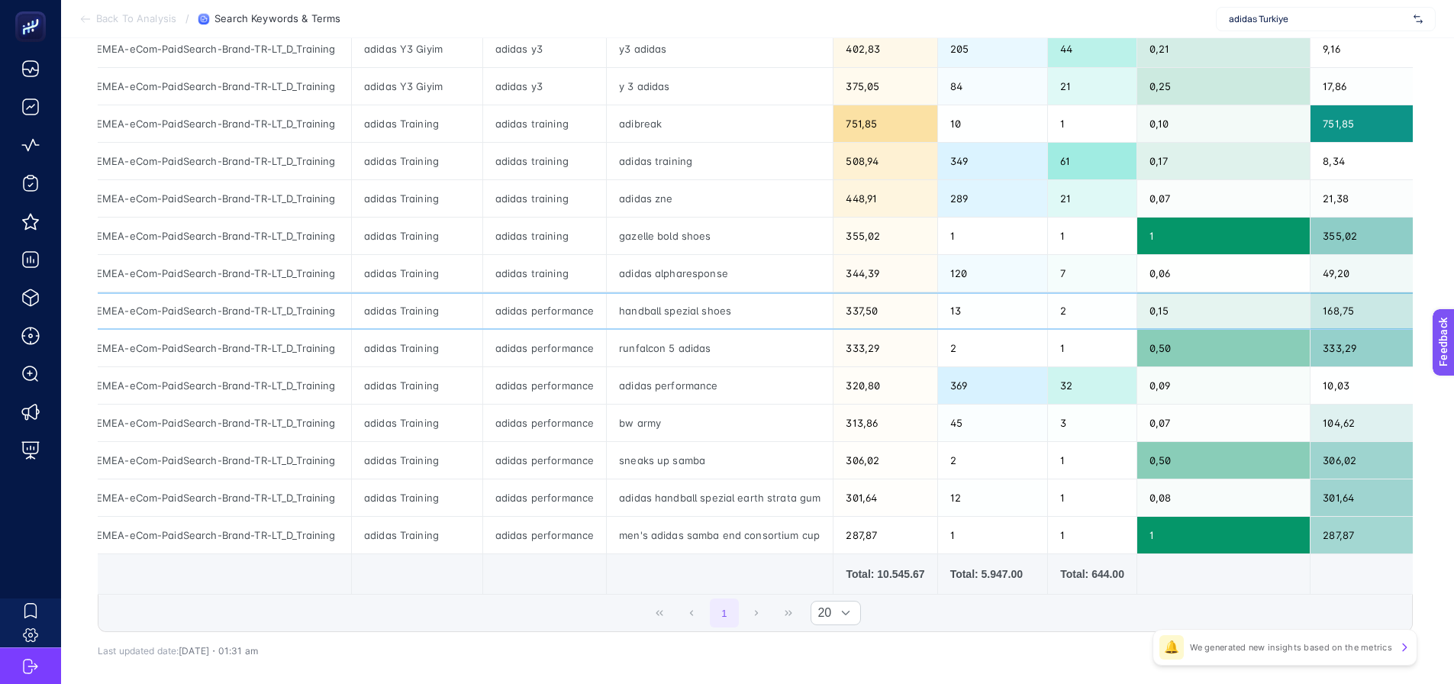
click at [1339, 311] on div "168,75" at bounding box center [1368, 310] width 114 height 37
click at [1333, 350] on div "333,29" at bounding box center [1368, 348] width 114 height 37
click at [1330, 427] on div "104,62" at bounding box center [1368, 423] width 114 height 37
drag, startPoint x: 621, startPoint y: 424, endPoint x: 674, endPoint y: 428, distance: 53.6
click at [669, 426] on div "bw army" at bounding box center [720, 423] width 226 height 37
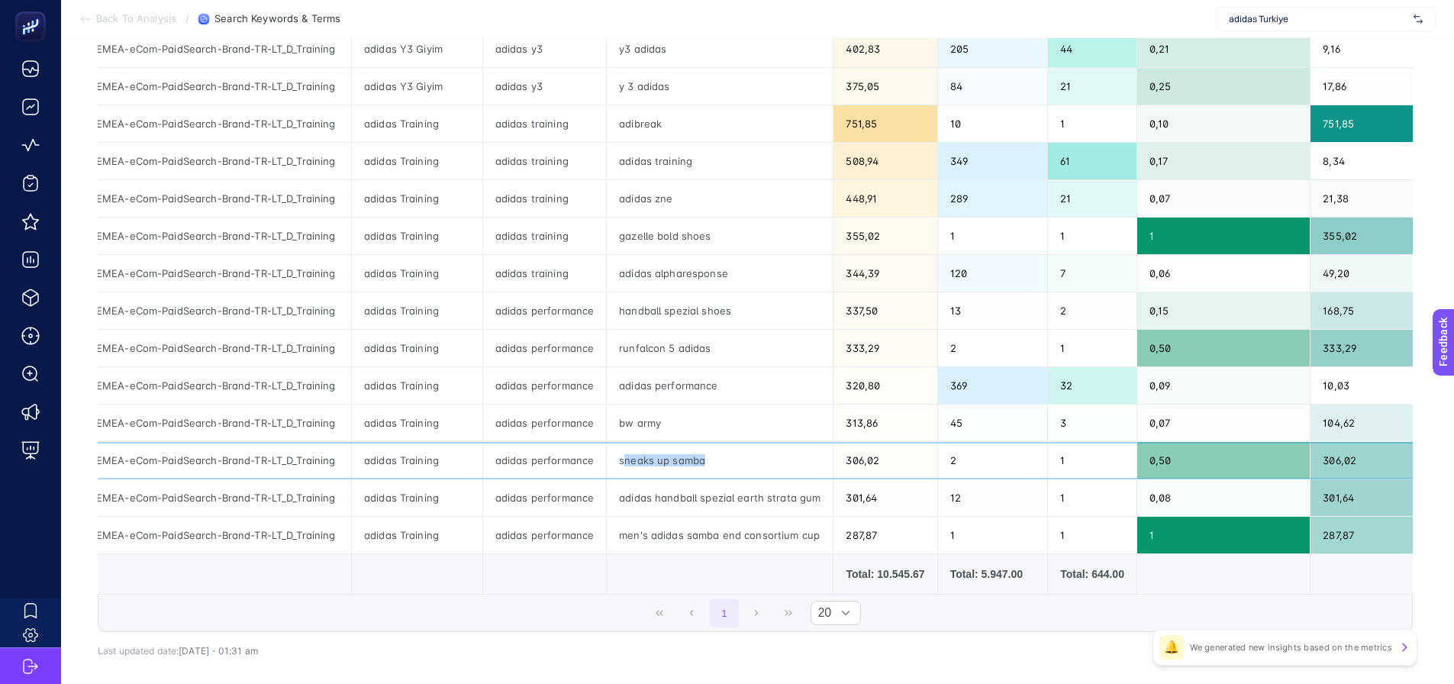
drag, startPoint x: 621, startPoint y: 458, endPoint x: 718, endPoint y: 457, distance: 97.7
click at [718, 457] on div "sneaks up samba" at bounding box center [720, 460] width 226 height 37
drag, startPoint x: 1313, startPoint y: 456, endPoint x: 1343, endPoint y: 455, distance: 29.8
click at [1343, 455] on div "306,02" at bounding box center [1368, 460] width 114 height 37
drag, startPoint x: 632, startPoint y: 461, endPoint x: 668, endPoint y: 461, distance: 35.9
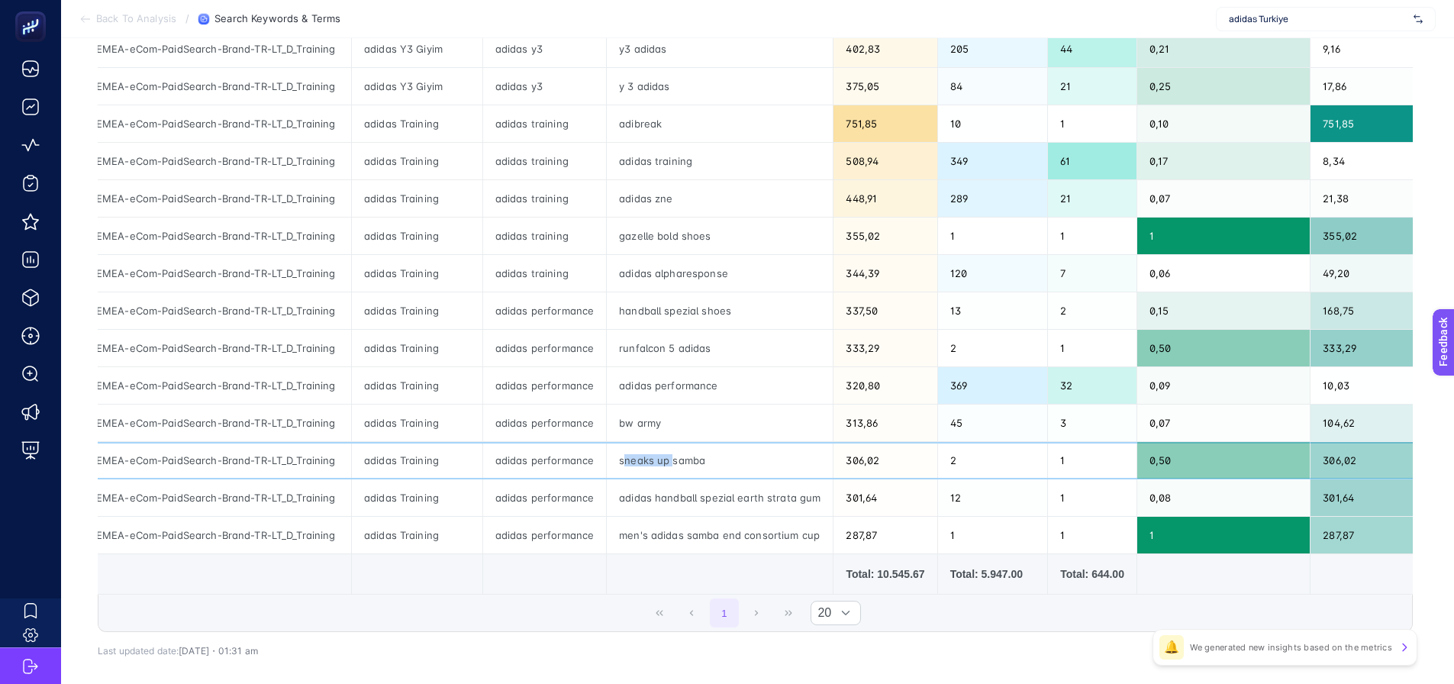
click at [668, 461] on div "sneaks up samba" at bounding box center [720, 460] width 226 height 37
click at [782, 502] on div "adidas handball spezial earth strata gum" at bounding box center [720, 497] width 226 height 37
click at [1322, 497] on div "301,64" at bounding box center [1368, 497] width 114 height 37
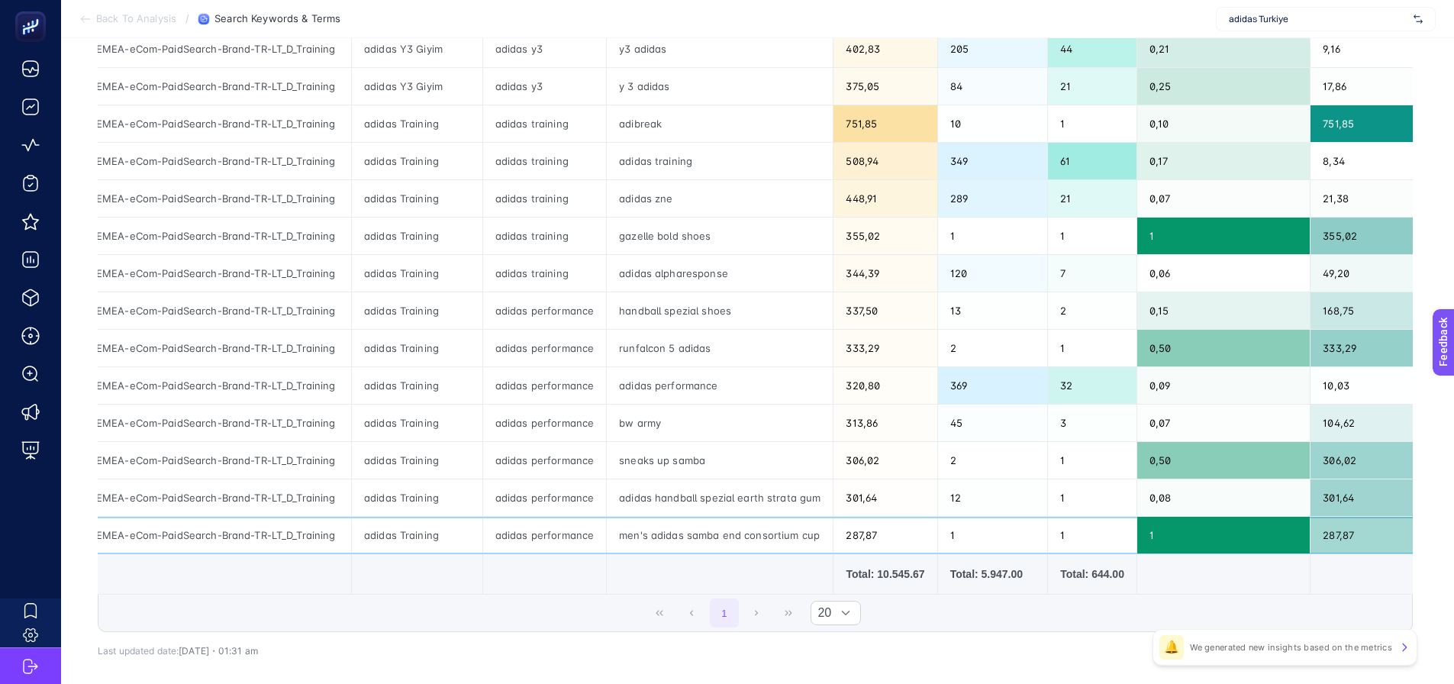
click at [675, 540] on div "men's adidas samba end consortium cup" at bounding box center [720, 535] width 226 height 37
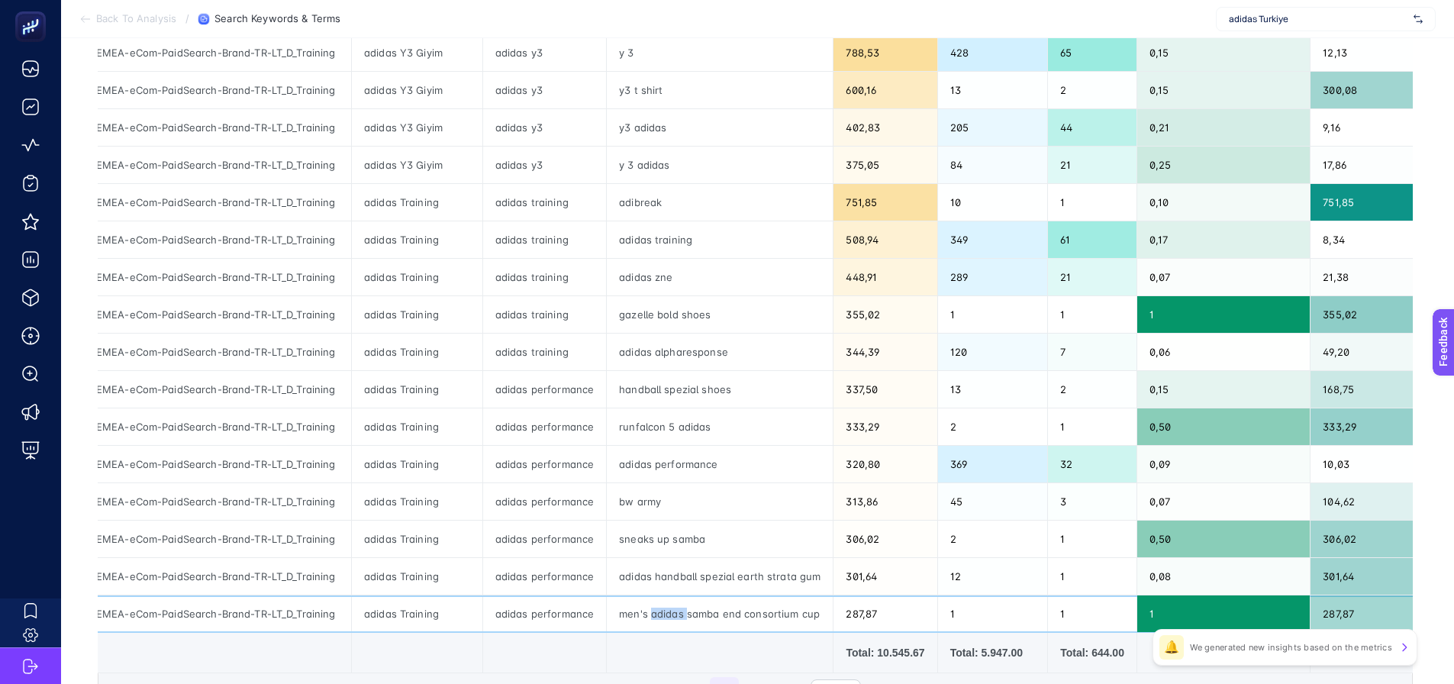
scroll to position [401, 0]
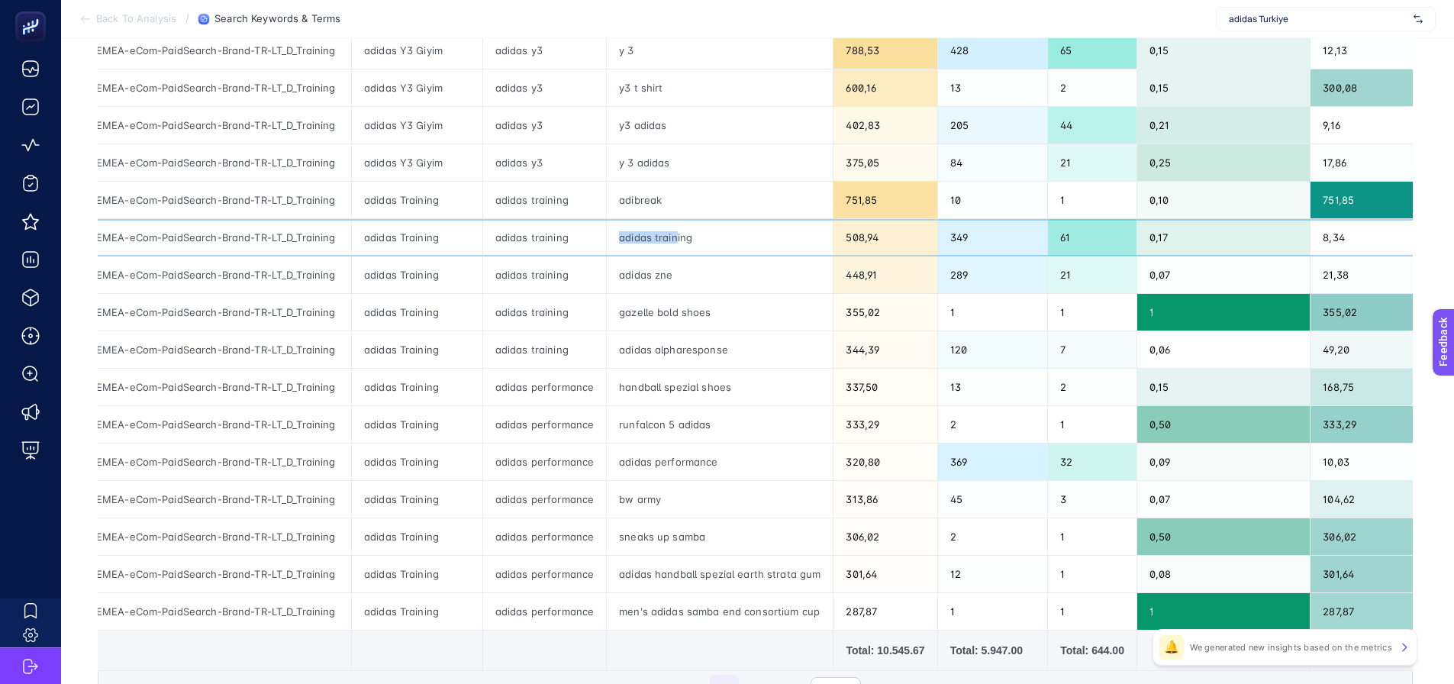
drag, startPoint x: 615, startPoint y: 231, endPoint x: 672, endPoint y: 237, distance: 57.5
click at [672, 237] on div "adidas training" at bounding box center [720, 237] width 226 height 37
drag, startPoint x: 1050, startPoint y: 237, endPoint x: 1069, endPoint y: 234, distance: 20.2
click at [1069, 234] on div "61" at bounding box center [1092, 237] width 89 height 37
drag, startPoint x: 616, startPoint y: 271, endPoint x: 721, endPoint y: 276, distance: 104.7
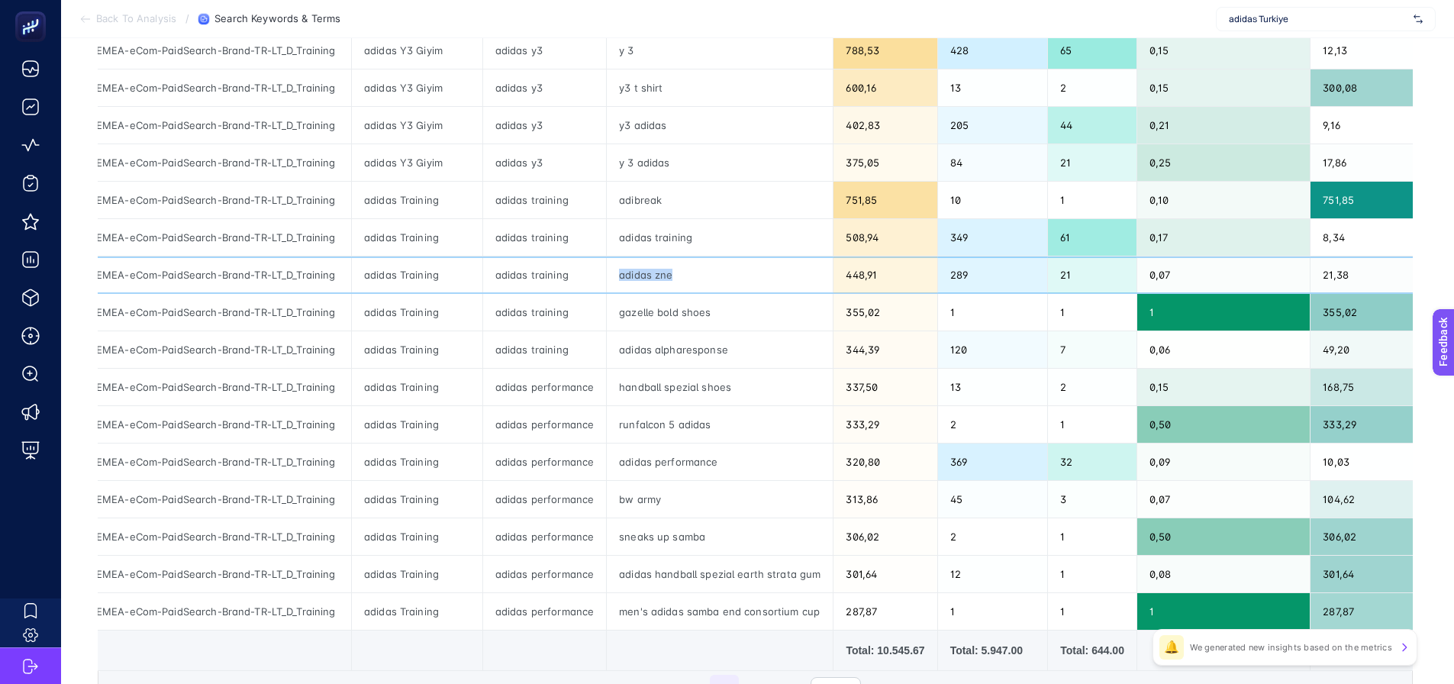
click at [721, 276] on div "adidas zne" at bounding box center [720, 274] width 226 height 37
copy div "adidas zne"
click at [664, 244] on div "adidas training" at bounding box center [720, 237] width 226 height 37
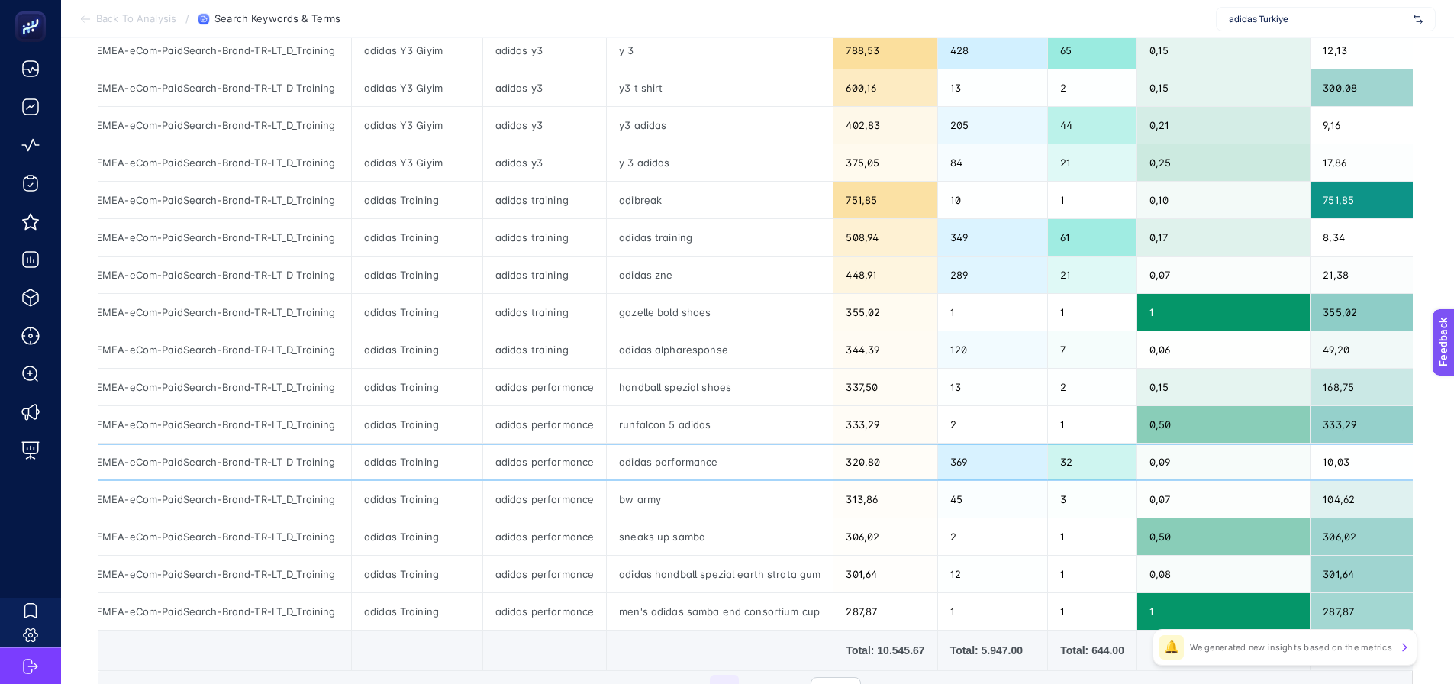
click at [669, 460] on div "adidas performance" at bounding box center [720, 461] width 226 height 37
drag, startPoint x: 1054, startPoint y: 460, endPoint x: 1072, endPoint y: 460, distance: 17.6
click at [1072, 460] on div "32" at bounding box center [1092, 461] width 89 height 37
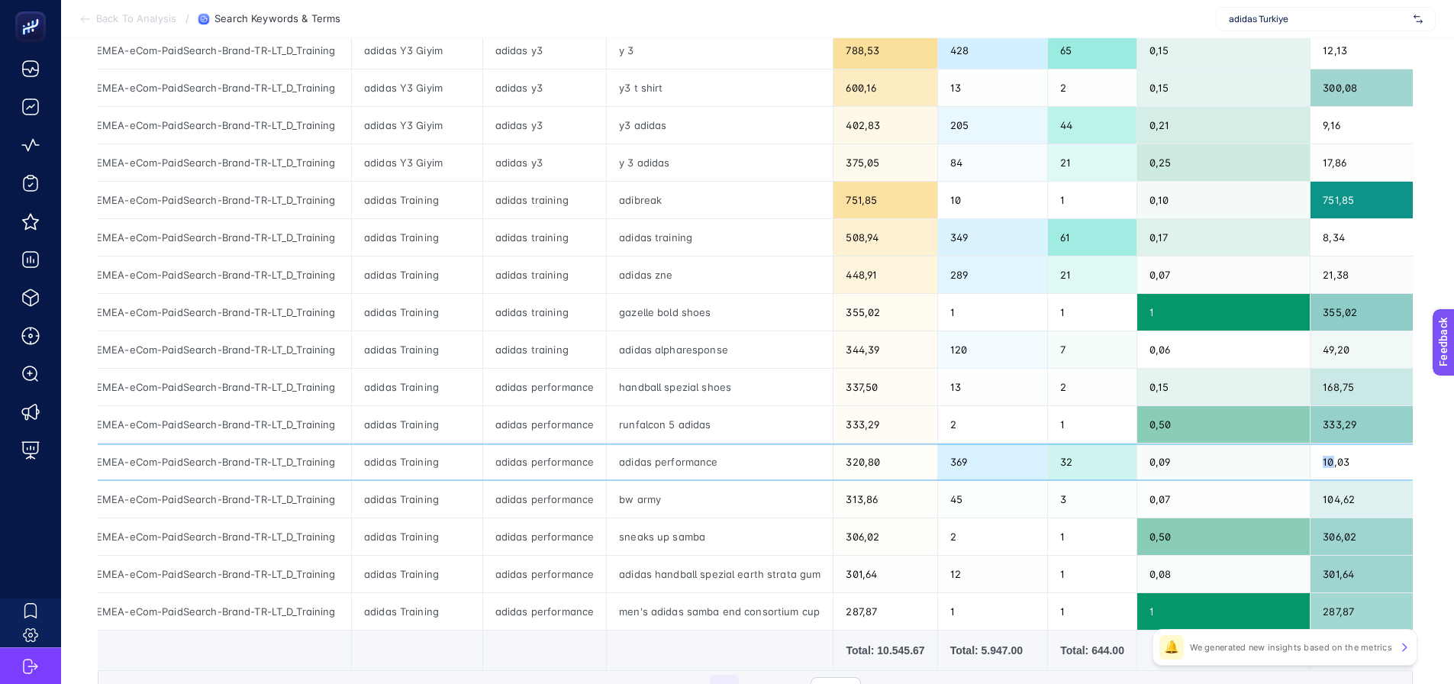
drag, startPoint x: 1310, startPoint y: 460, endPoint x: 1321, endPoint y: 459, distance: 11.5
click at [1321, 459] on div "10,03" at bounding box center [1368, 461] width 114 height 37
click at [1315, 460] on div "10,03" at bounding box center [1368, 461] width 114 height 37
click at [1324, 242] on div "8,34" at bounding box center [1368, 237] width 114 height 37
drag, startPoint x: 614, startPoint y: 532, endPoint x: 676, endPoint y: 531, distance: 61.8
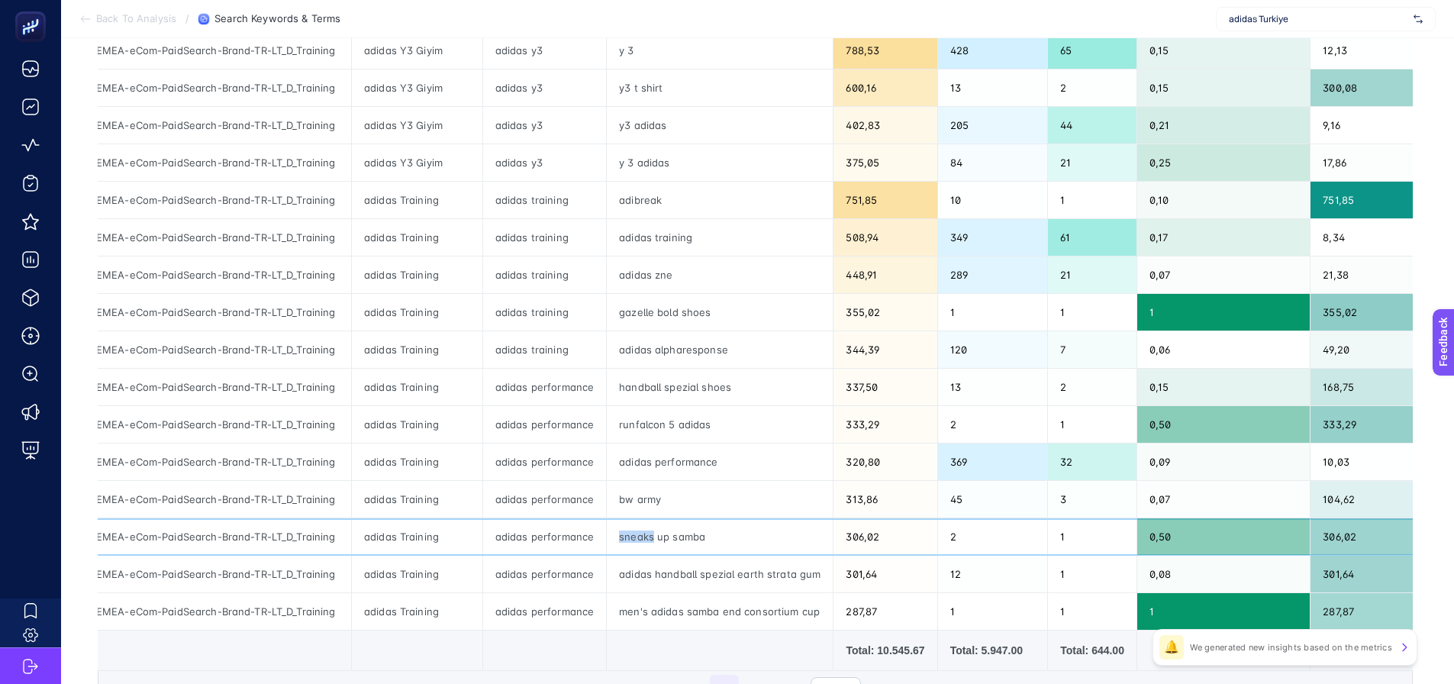
click at [656, 531] on div "sneaks up samba" at bounding box center [720, 536] width 226 height 37
click at [621, 418] on div "runfalcon 5 adidas" at bounding box center [720, 424] width 226 height 37
drag, startPoint x: 623, startPoint y: 194, endPoint x: 650, endPoint y: 195, distance: 26.8
click at [650, 195] on div "adibreak" at bounding box center [720, 200] width 226 height 37
drag, startPoint x: 1312, startPoint y: 201, endPoint x: 1340, endPoint y: 198, distance: 28.3
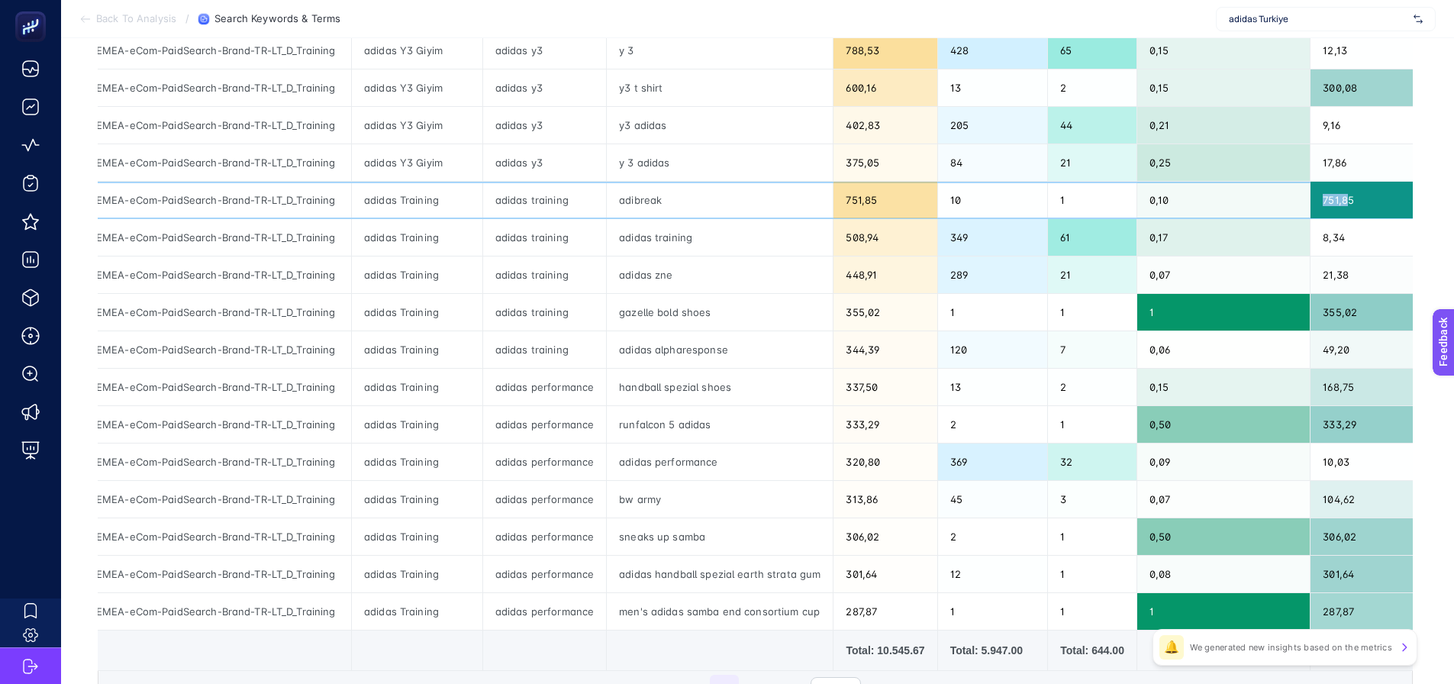
click at [1340, 198] on div "751,85" at bounding box center [1368, 200] width 114 height 37
click at [649, 346] on div "adidas alpharesponse" at bounding box center [720, 349] width 226 height 37
click at [650, 436] on div "runfalcon 5 adidas" at bounding box center [720, 424] width 226 height 37
drag, startPoint x: 528, startPoint y: 241, endPoint x: 625, endPoint y: 232, distance: 97.4
click at [582, 242] on div "adidas training" at bounding box center [544, 237] width 123 height 37
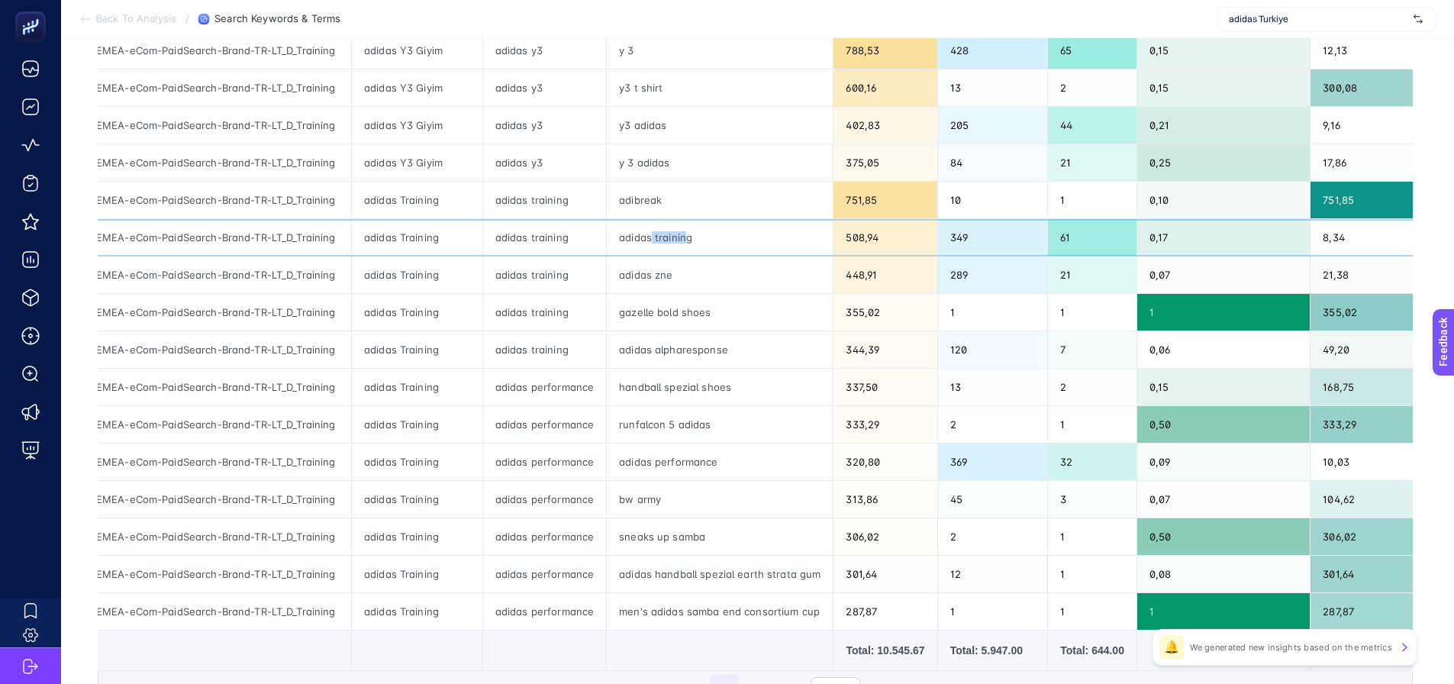
drag, startPoint x: 653, startPoint y: 237, endPoint x: 681, endPoint y: 253, distance: 31.4
click at [681, 241] on div "adidas training" at bounding box center [720, 237] width 226 height 37
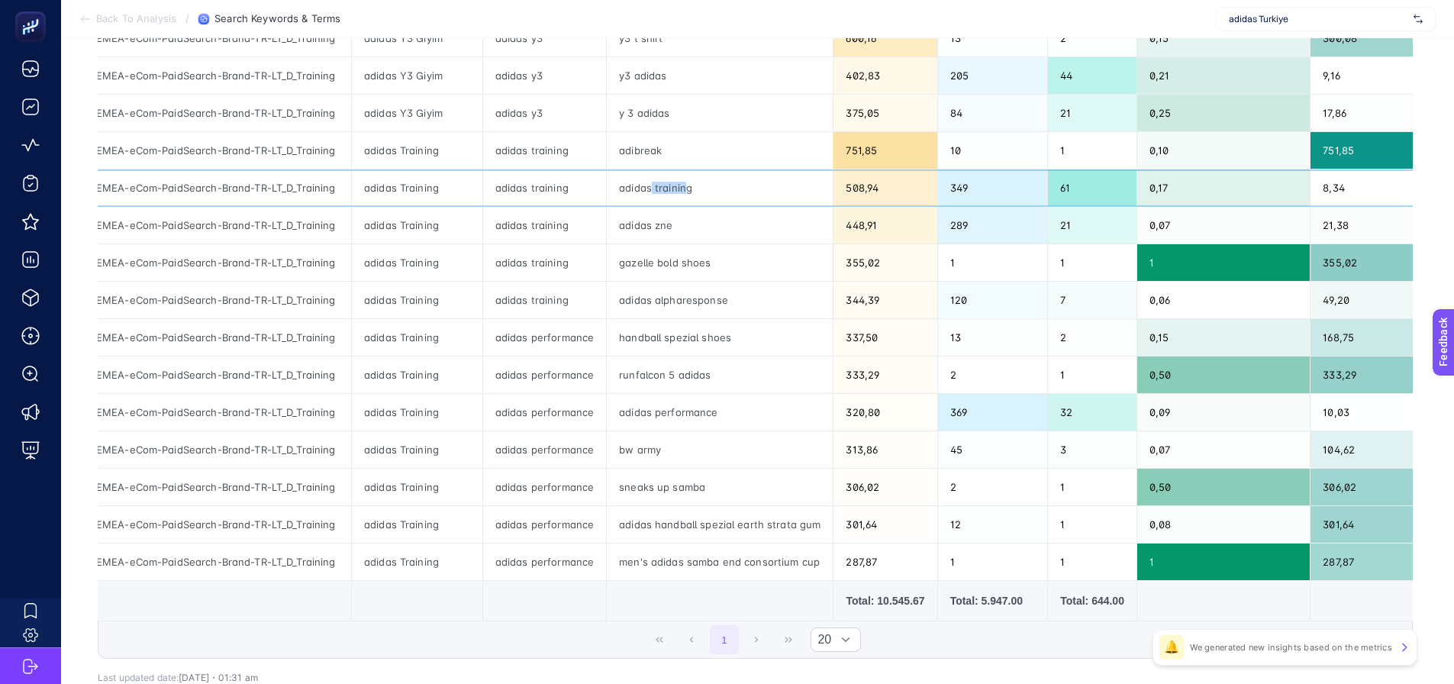
scroll to position [477, 0]
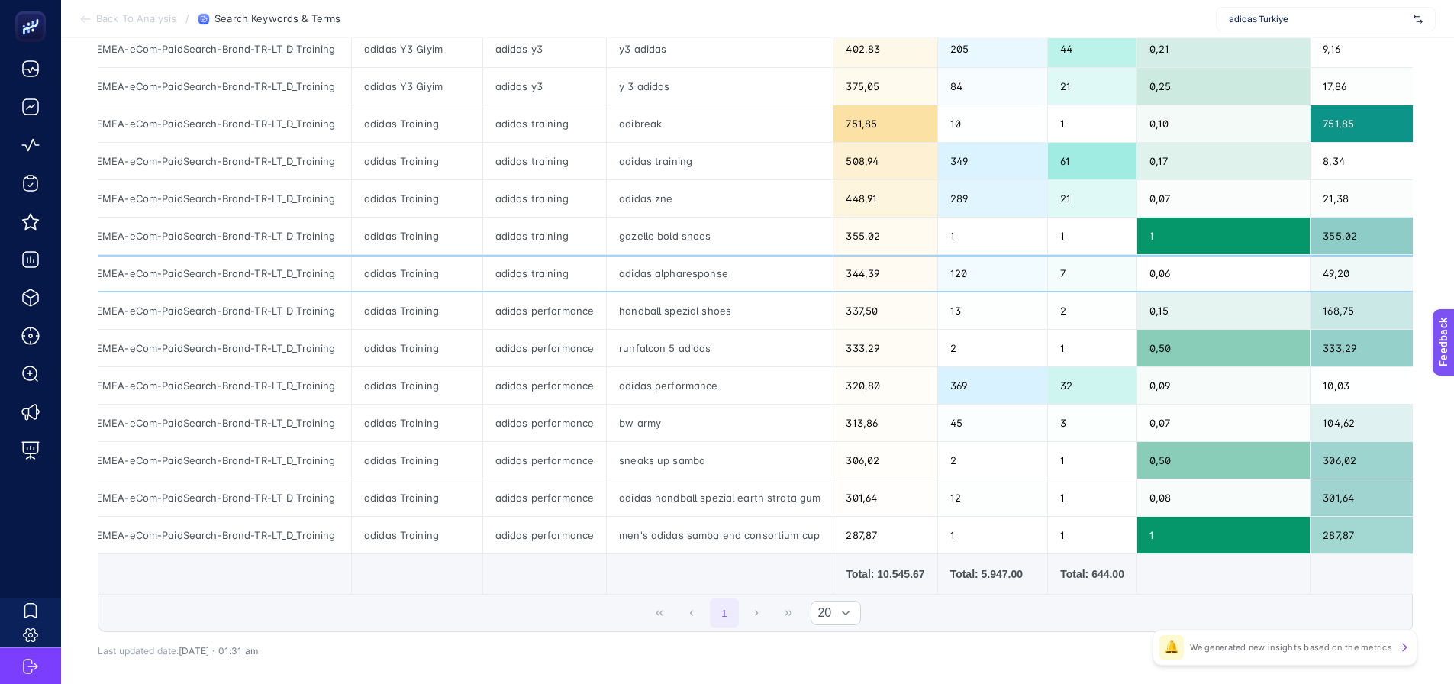
click at [543, 270] on div "adidas training" at bounding box center [544, 273] width 123 height 37
click at [540, 315] on div "adidas performance" at bounding box center [544, 310] width 123 height 37
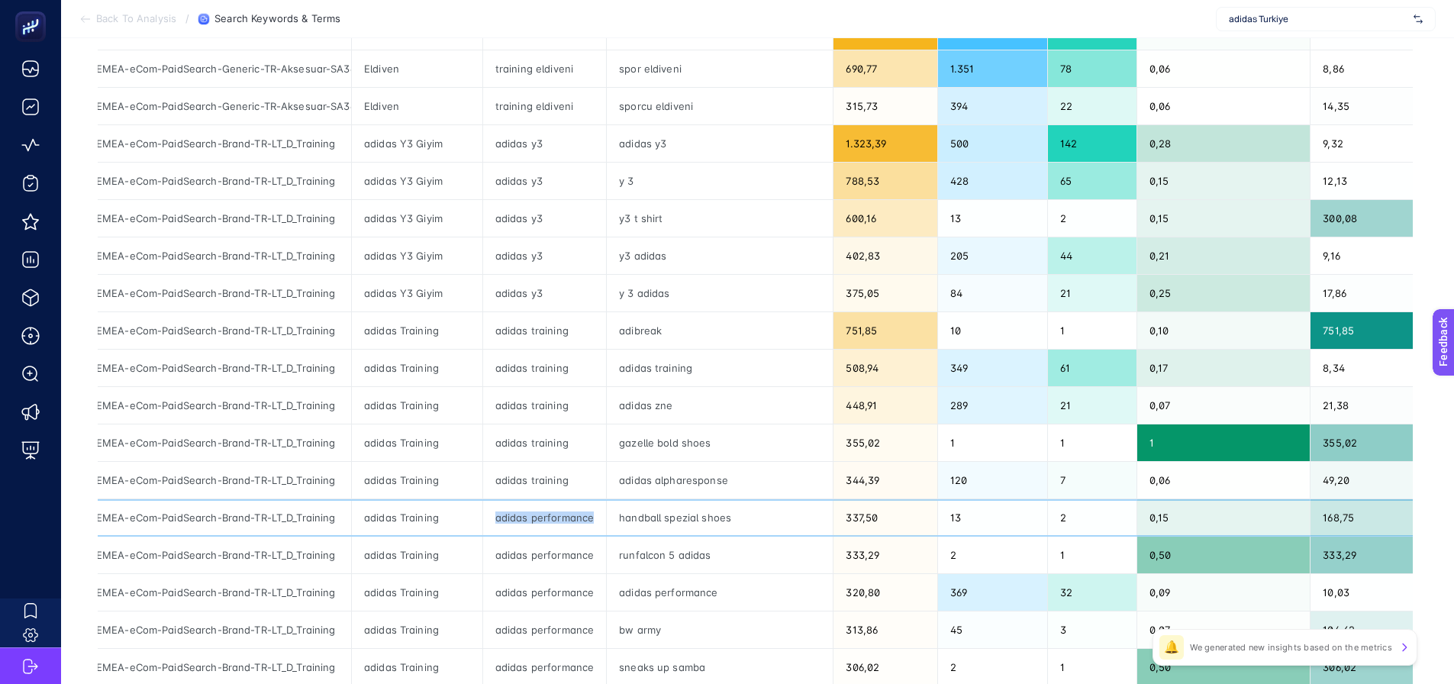
scroll to position [248, 0]
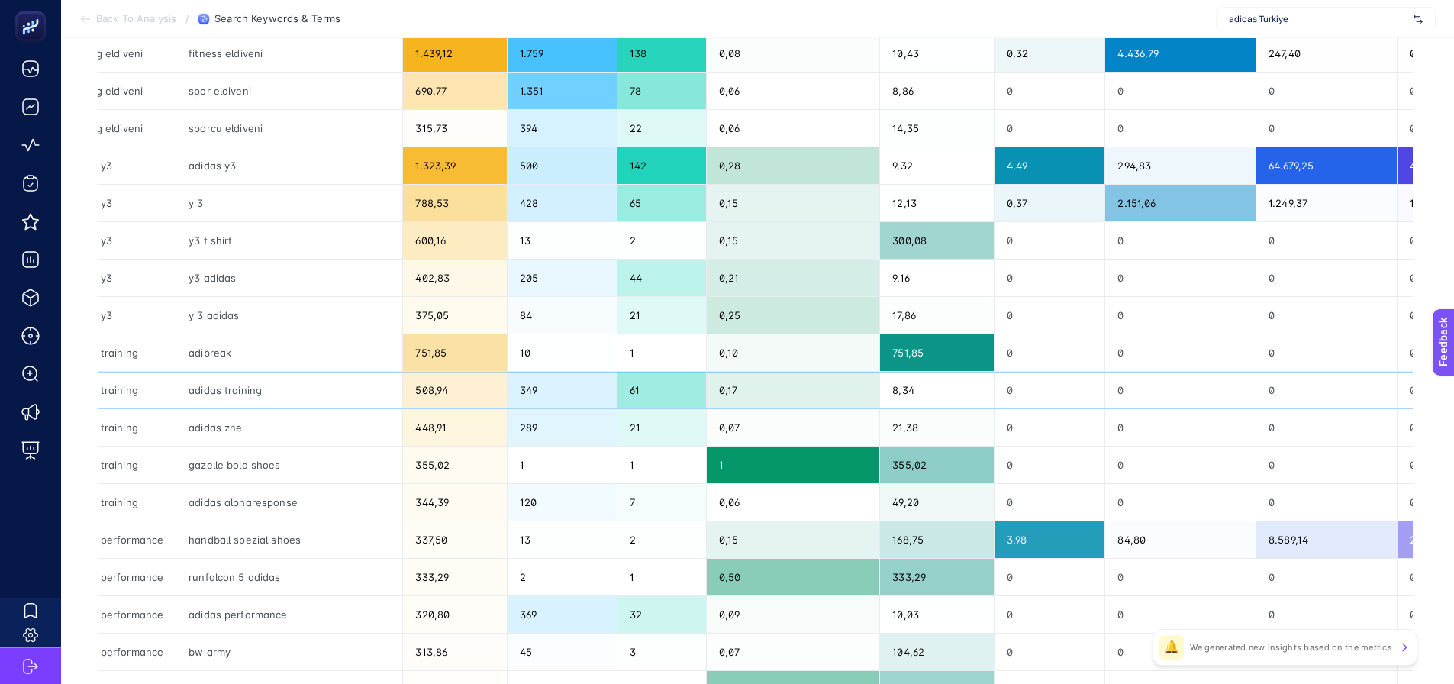
drag, startPoint x: 750, startPoint y: 405, endPoint x: 844, endPoint y: 415, distance: 94.5
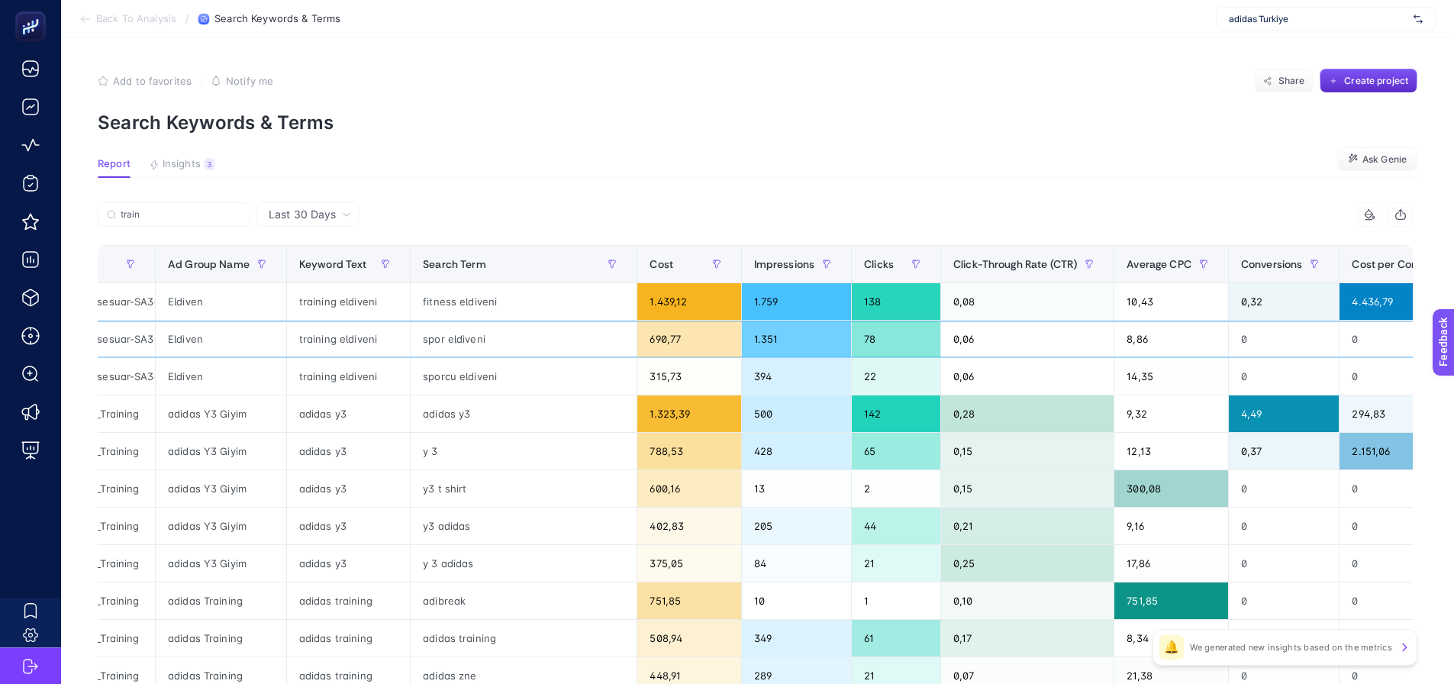
scroll to position [0, 0]
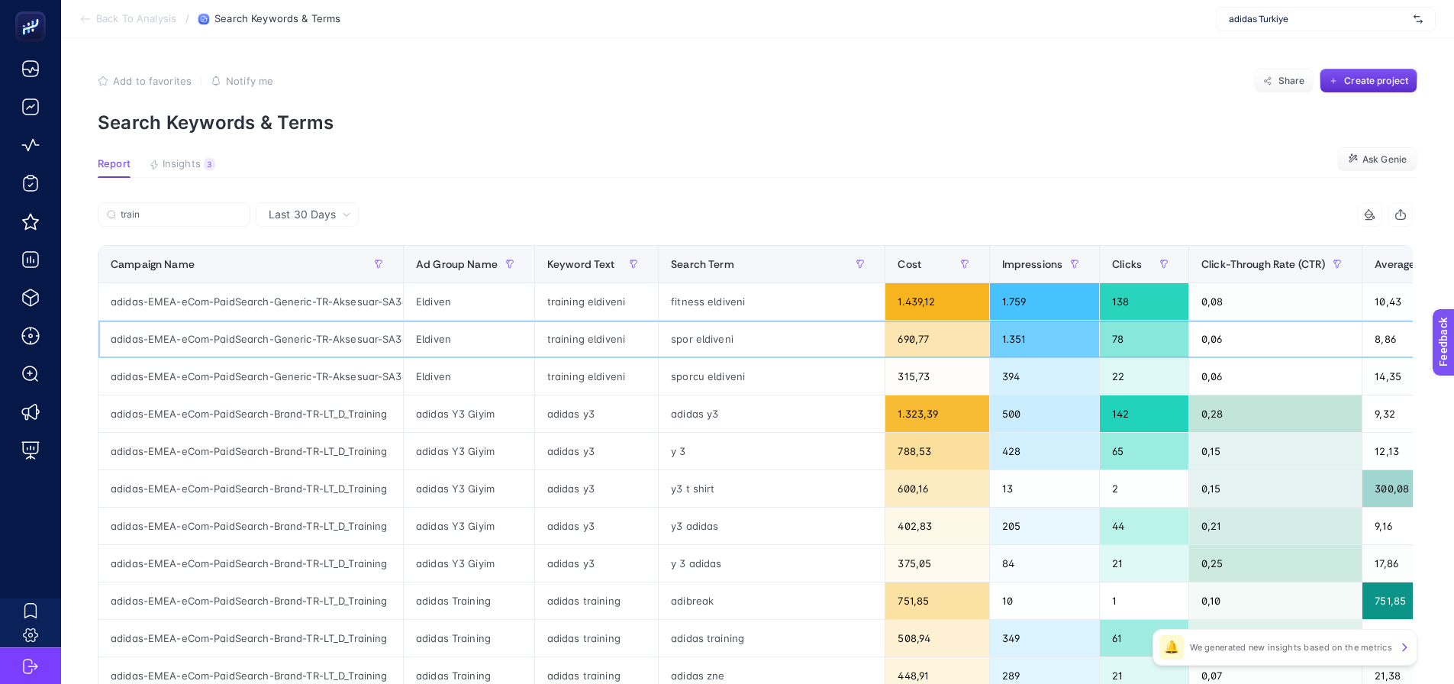
drag, startPoint x: 934, startPoint y: 345, endPoint x: 762, endPoint y: 356, distance: 172.1
click at [188, 210] on input "train" at bounding box center [181, 214] width 121 height 11
click at [188, 210] on input "train" at bounding box center [174, 214] width 104 height 11
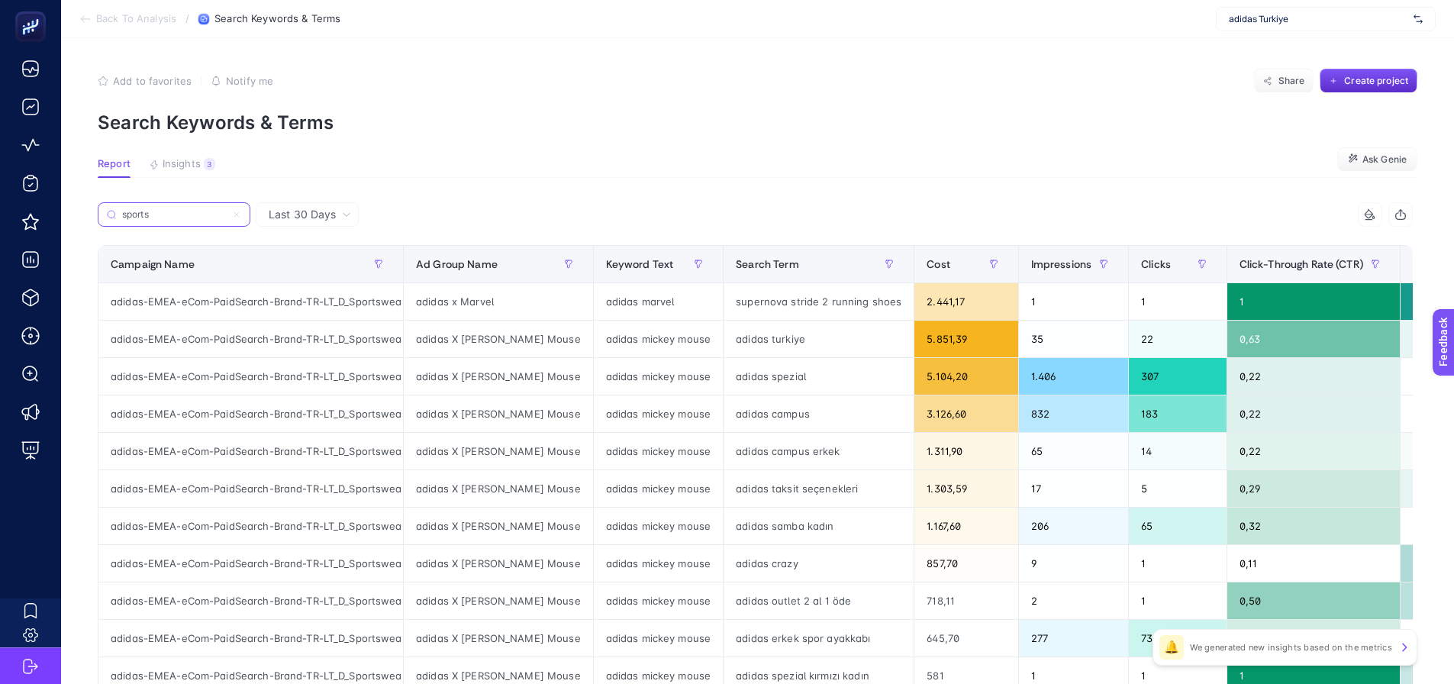
scroll to position [76, 0]
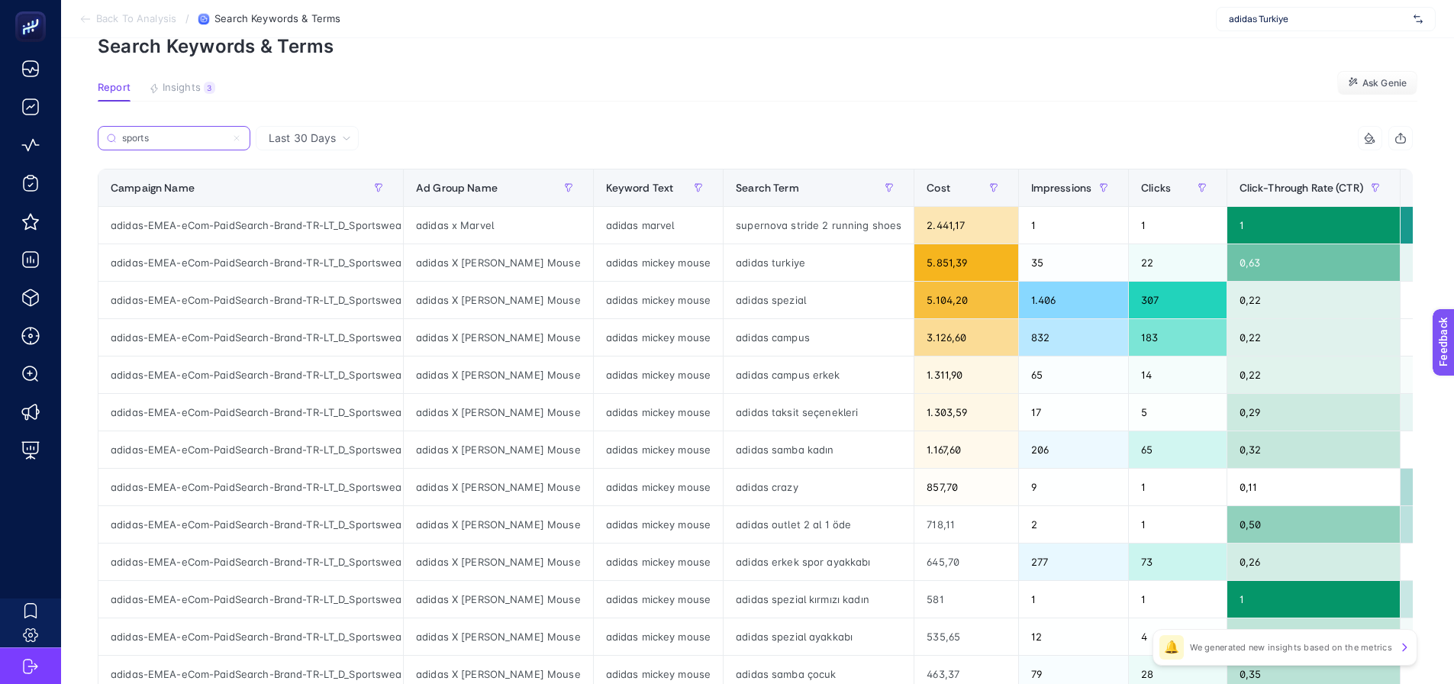
type input "sports"
click at [759, 301] on div "adidas spezial" at bounding box center [819, 300] width 190 height 37
click at [759, 345] on div "adidas campus" at bounding box center [819, 337] width 190 height 37
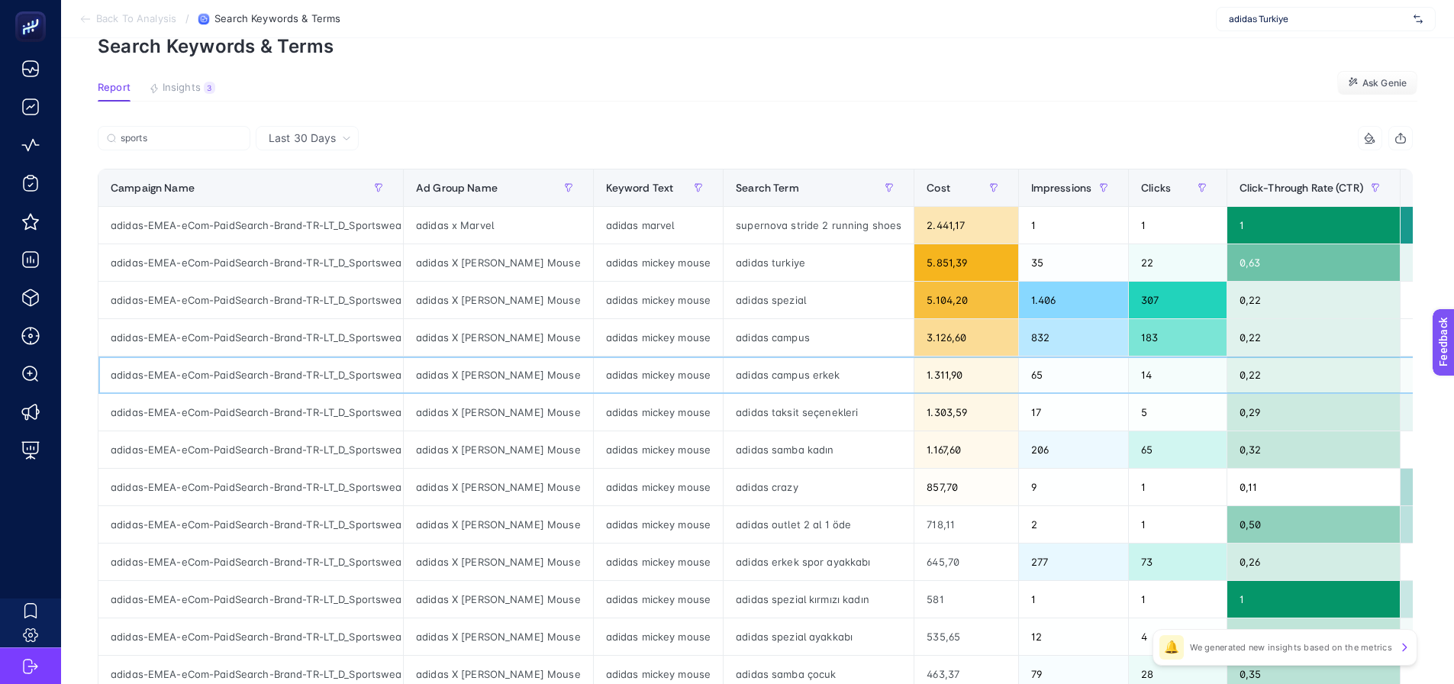
click at [756, 377] on div "adidas campus erkek" at bounding box center [819, 374] width 190 height 37
click at [752, 286] on div "adidas spezial" at bounding box center [819, 300] width 190 height 37
click at [750, 335] on div "adidas campus" at bounding box center [819, 337] width 190 height 37
click at [684, 337] on div "adidas mickey mouse" at bounding box center [658, 337] width 129 height 37
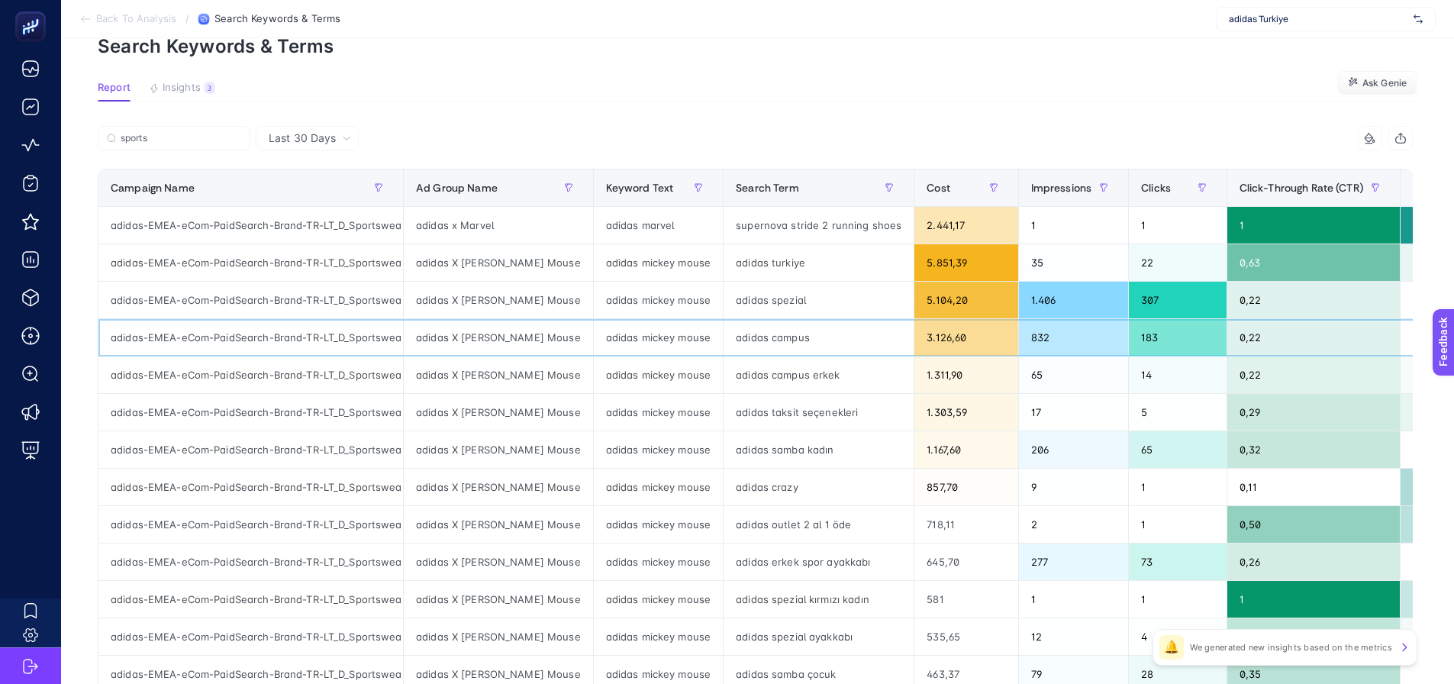
click at [737, 334] on div "adidas campus" at bounding box center [819, 337] width 190 height 37
click at [738, 305] on div "adidas spezial" at bounding box center [819, 300] width 190 height 37
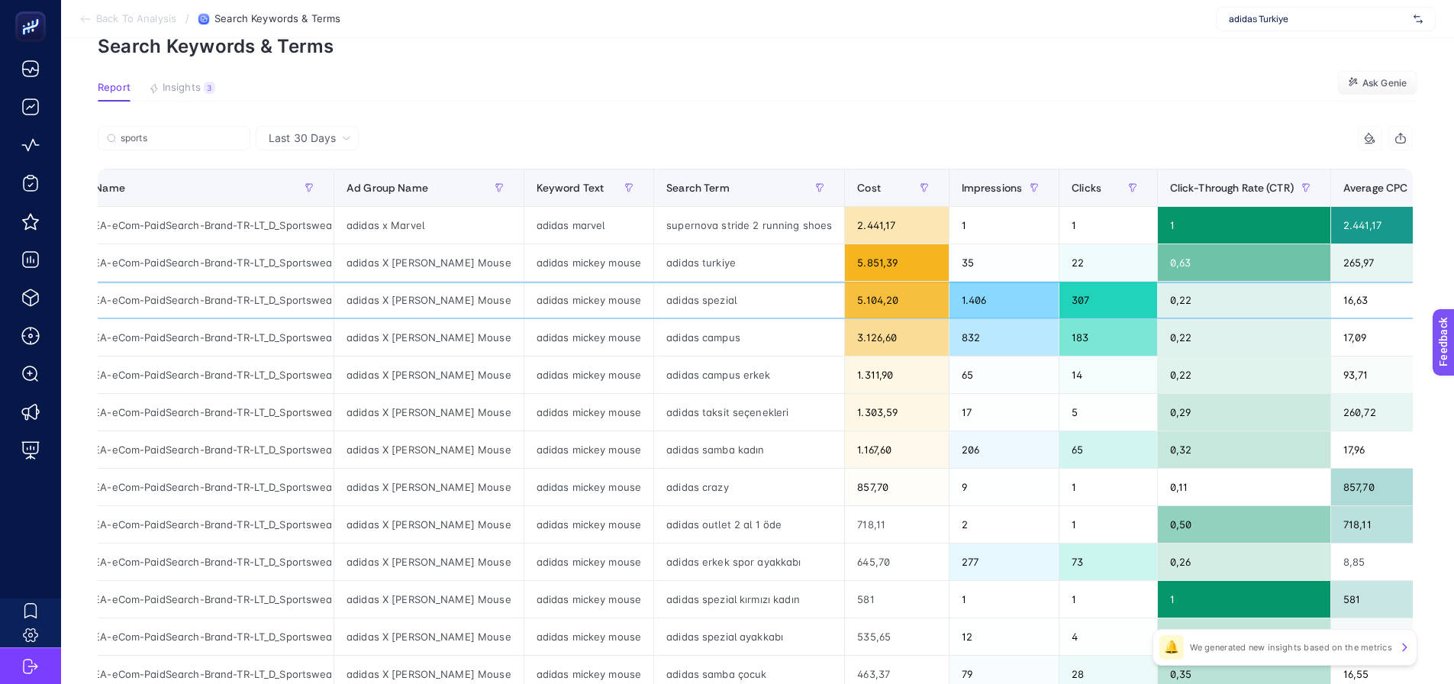
drag, startPoint x: 780, startPoint y: 308, endPoint x: 798, endPoint y: 311, distance: 18.6
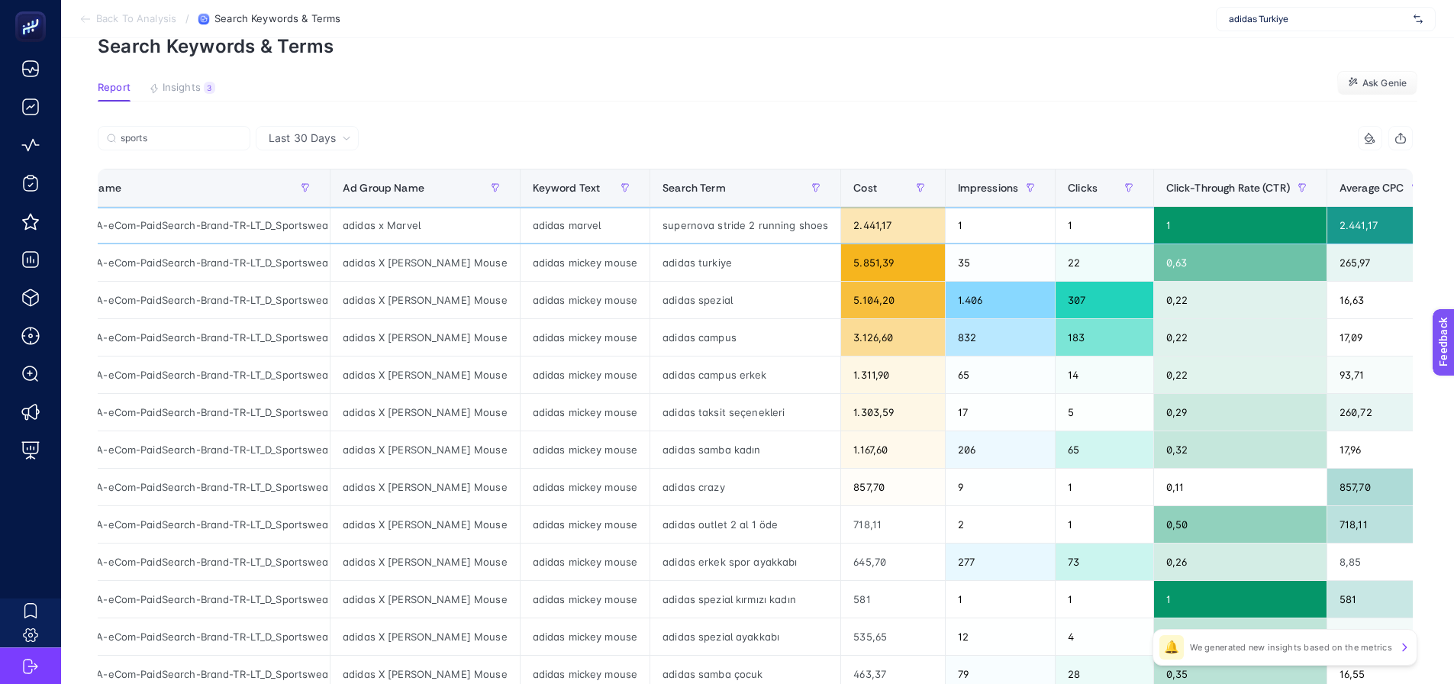
click at [714, 227] on div "supernova stride 2 running shoes" at bounding box center [745, 225] width 190 height 37
copy tr "supernova stride 2 running shoes"
click at [684, 268] on div "adidas turkiye" at bounding box center [745, 262] width 190 height 37
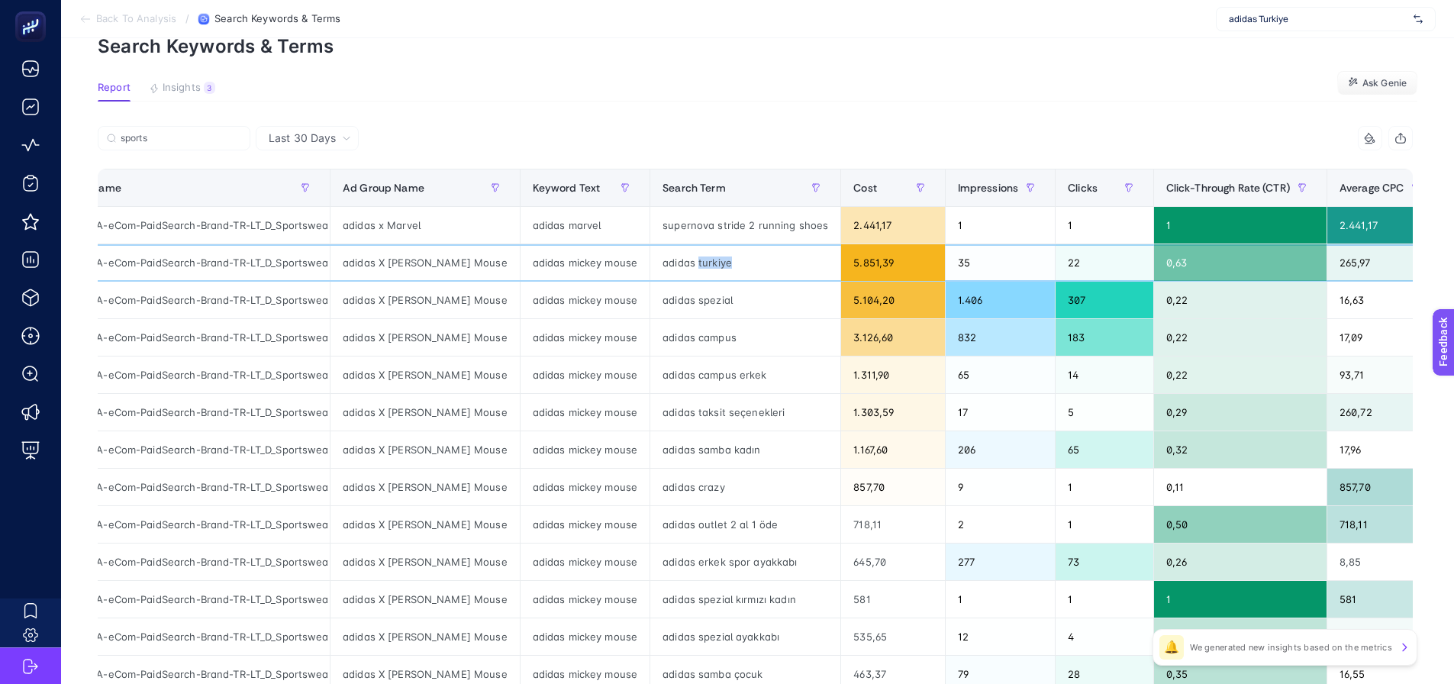
click at [684, 268] on div "adidas turkiye" at bounding box center [745, 262] width 190 height 37
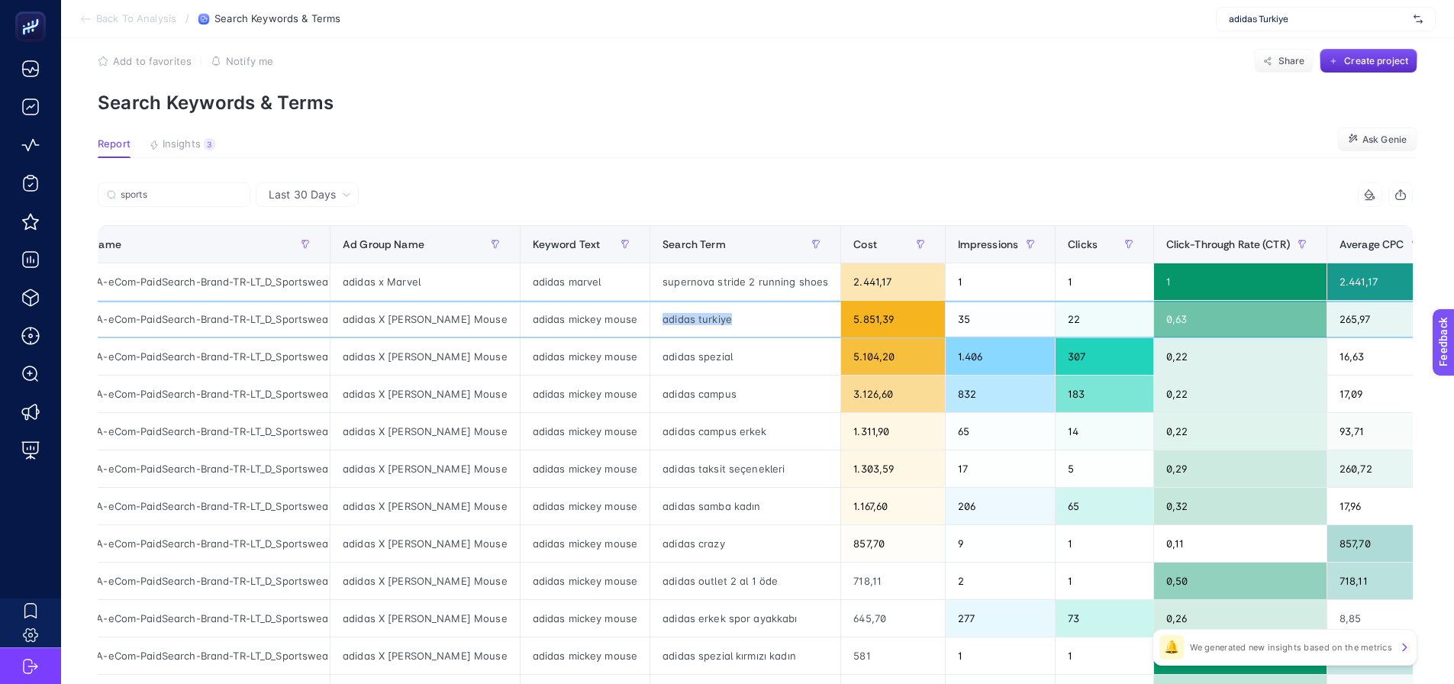
scroll to position [0, 0]
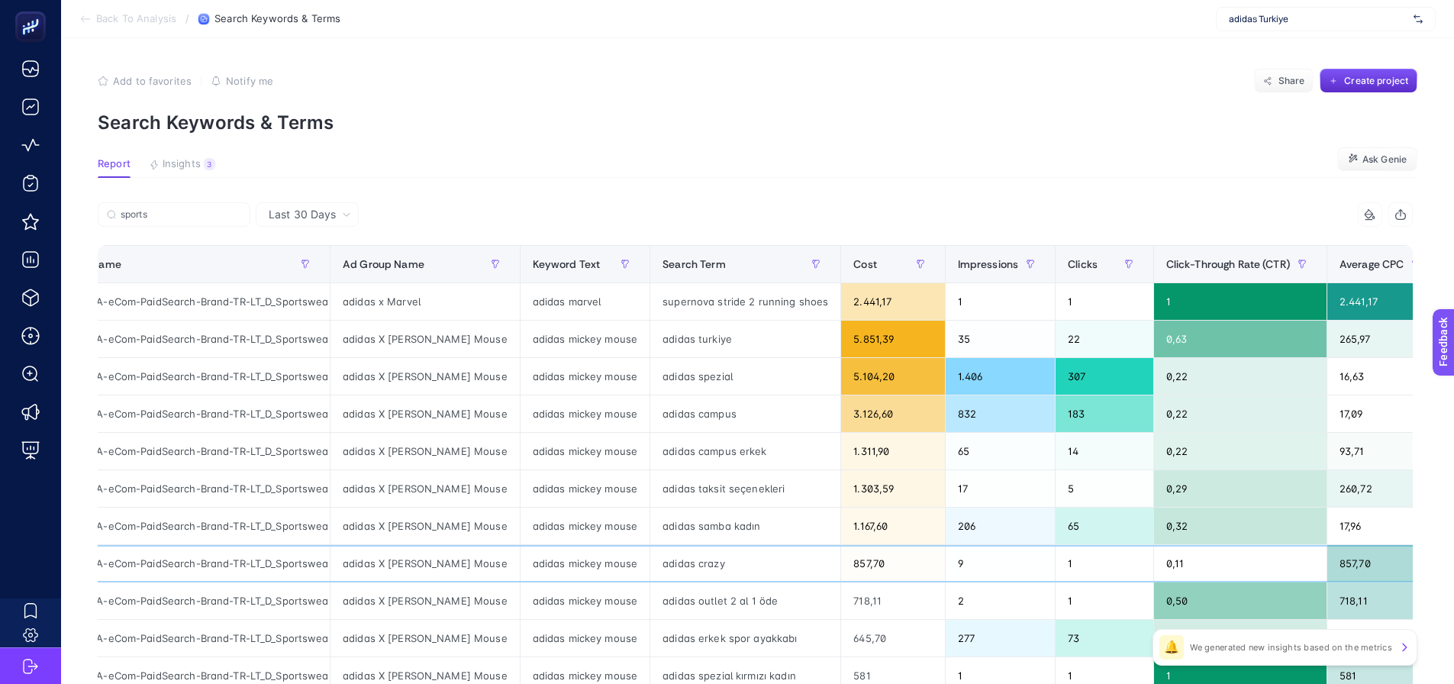
click at [548, 554] on div "adidas mickey mouse" at bounding box center [585, 563] width 129 height 37
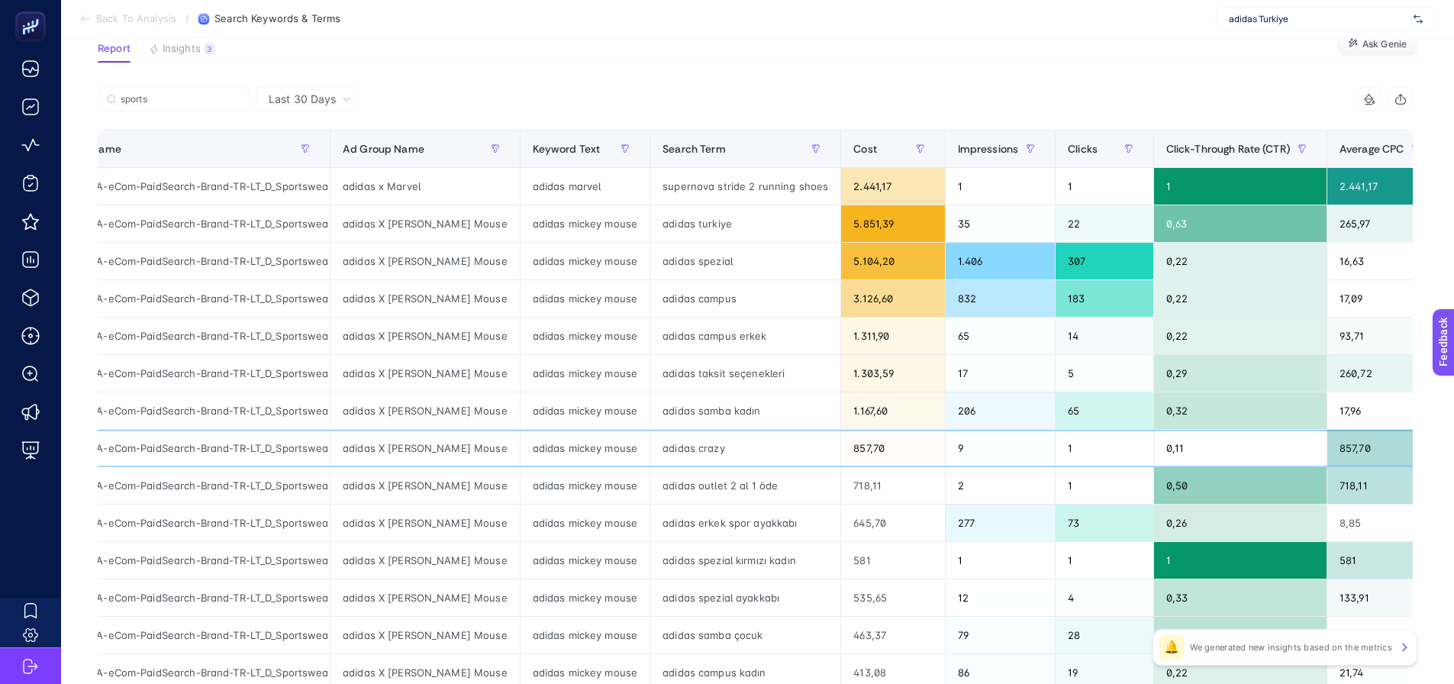
scroll to position [153, 0]
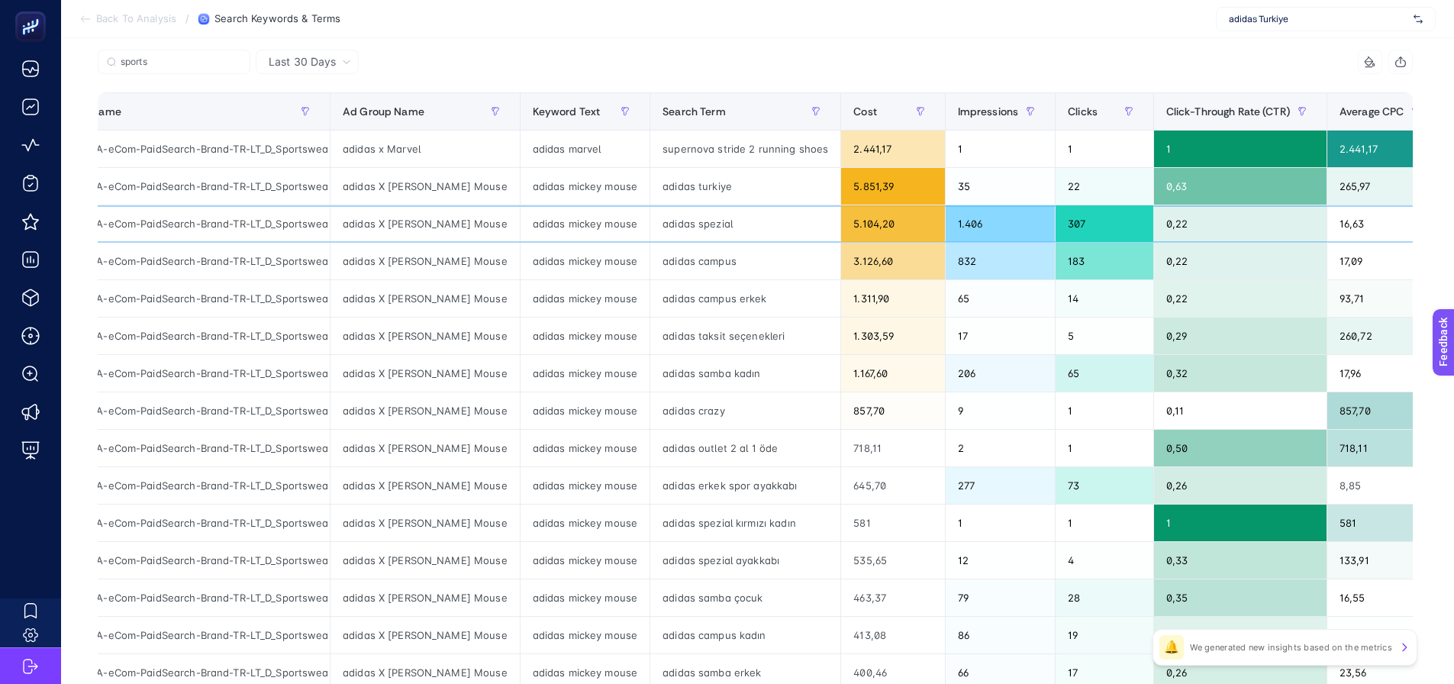
click at [715, 213] on div "adidas spezial" at bounding box center [745, 223] width 190 height 37
click at [708, 250] on div "adidas campus" at bounding box center [745, 261] width 190 height 37
click at [708, 212] on div "adidas spezial" at bounding box center [745, 223] width 190 height 37
click at [699, 176] on div "adidas turkiye" at bounding box center [745, 186] width 190 height 37
click at [686, 144] on div "supernova stride 2 running shoes" at bounding box center [745, 149] width 190 height 37
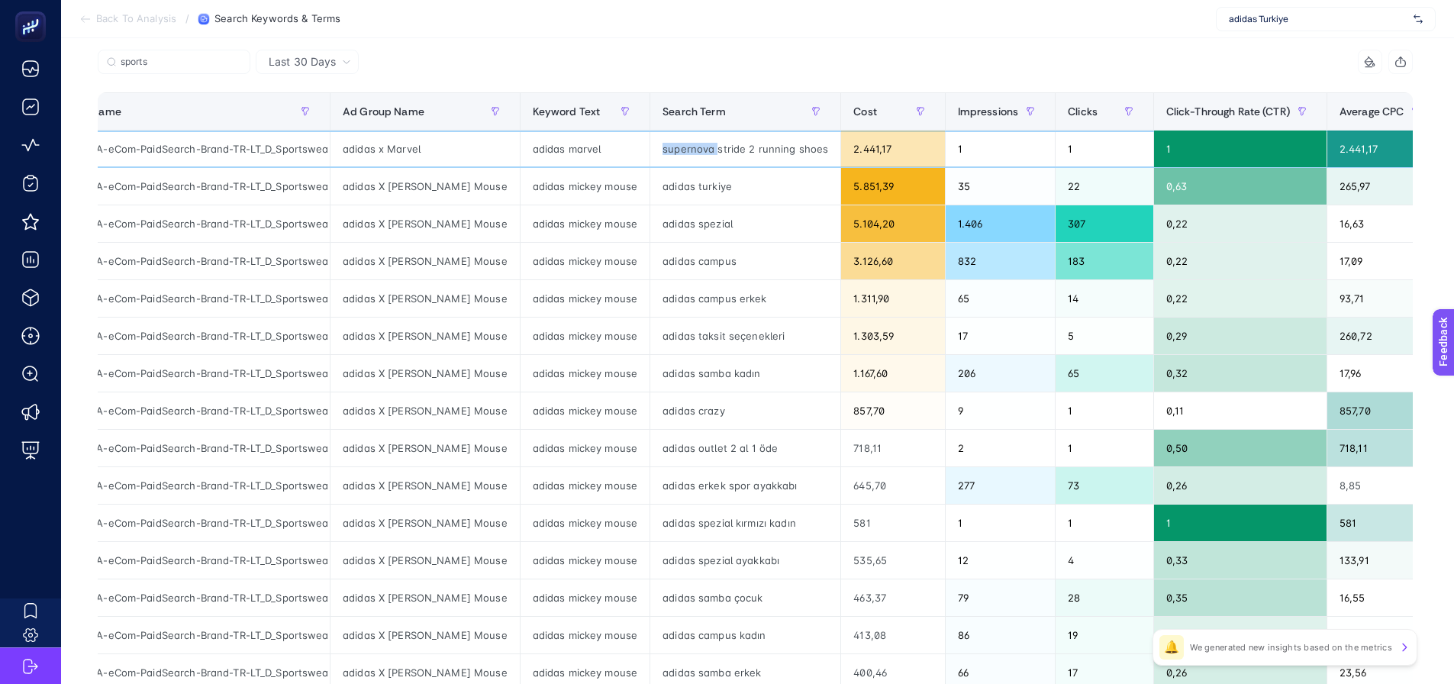
click at [686, 144] on div "supernova stride 2 running shoes" at bounding box center [745, 149] width 190 height 37
drag, startPoint x: 1313, startPoint y: 149, endPoint x: 1363, endPoint y: 142, distance: 50.1
click at [1362, 142] on div "2.441,17" at bounding box center [1384, 149] width 114 height 37
click at [746, 150] on div "supernova stride 2 running shoes" at bounding box center [745, 149] width 190 height 37
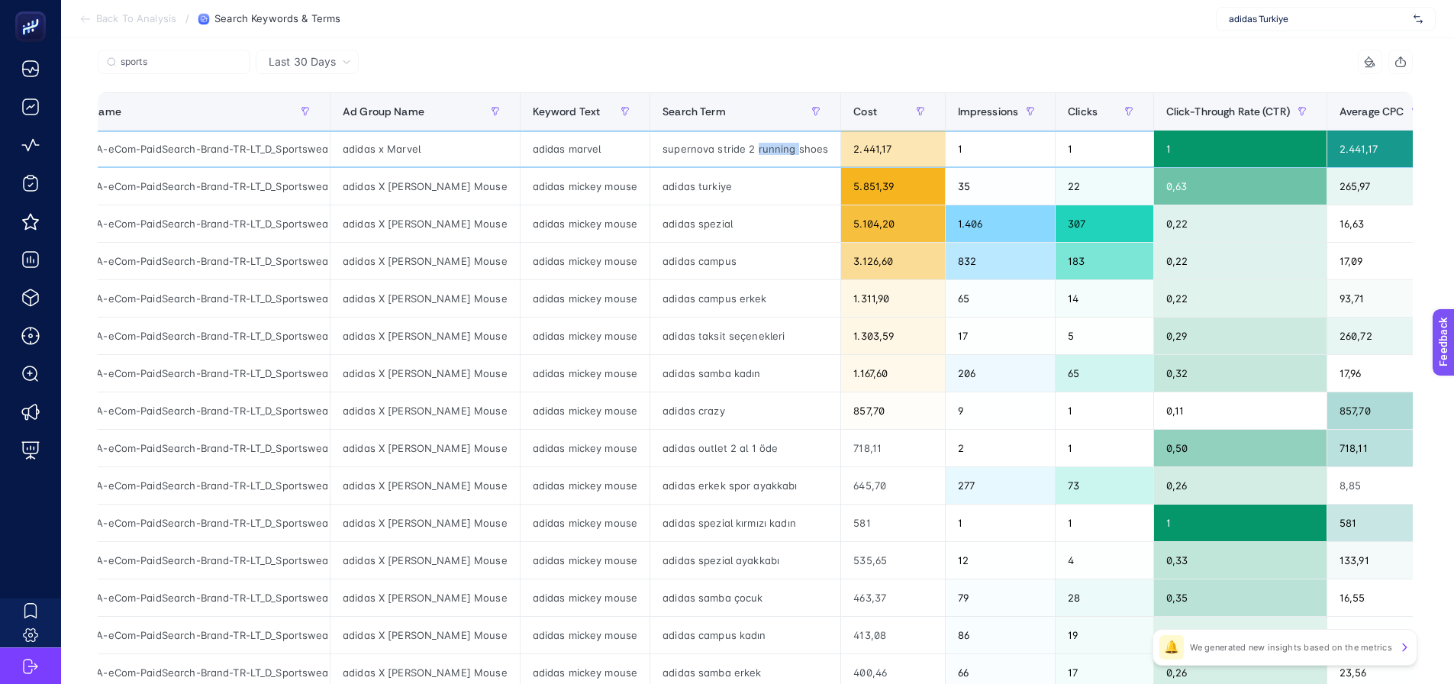
click at [746, 150] on div "supernova stride 2 running shoes" at bounding box center [745, 149] width 190 height 37
click at [747, 150] on div "supernova stride 2 running shoes" at bounding box center [745, 149] width 190 height 37
copy tr "supernova stride 2 running shoes"
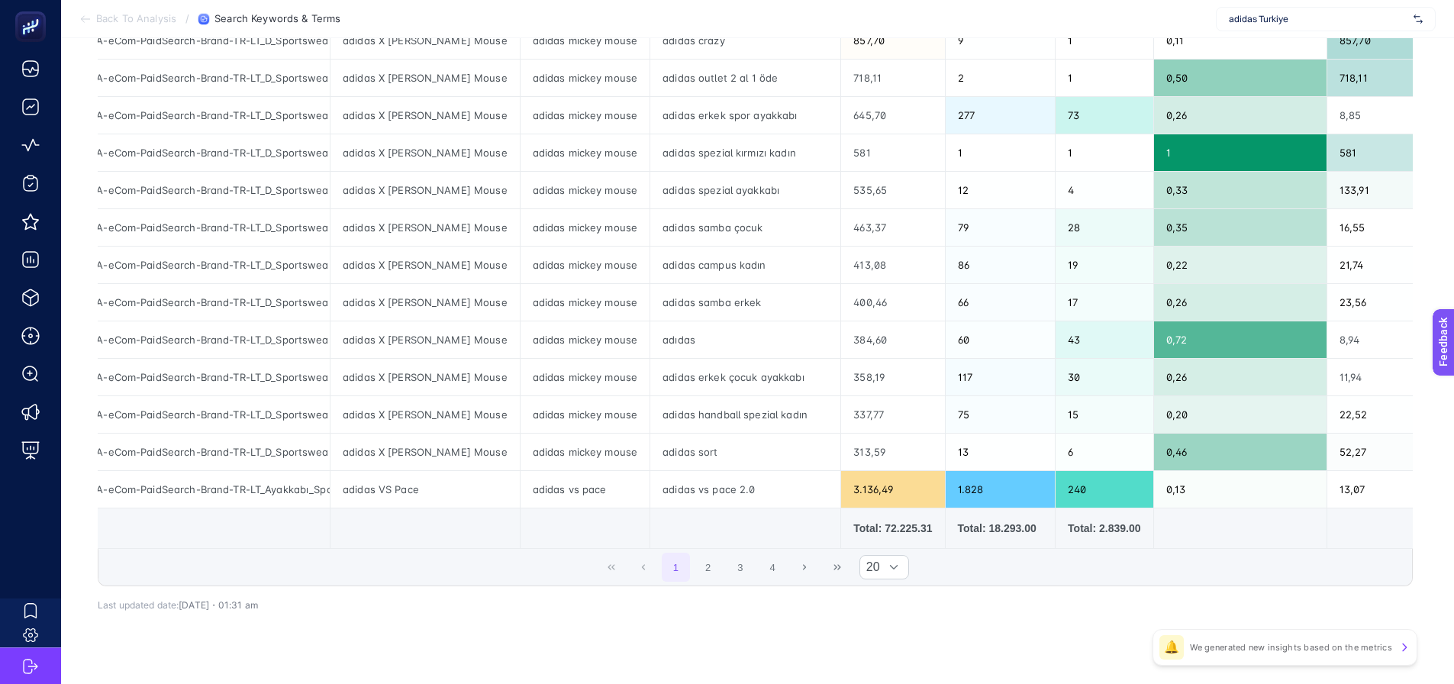
scroll to position [534, 0]
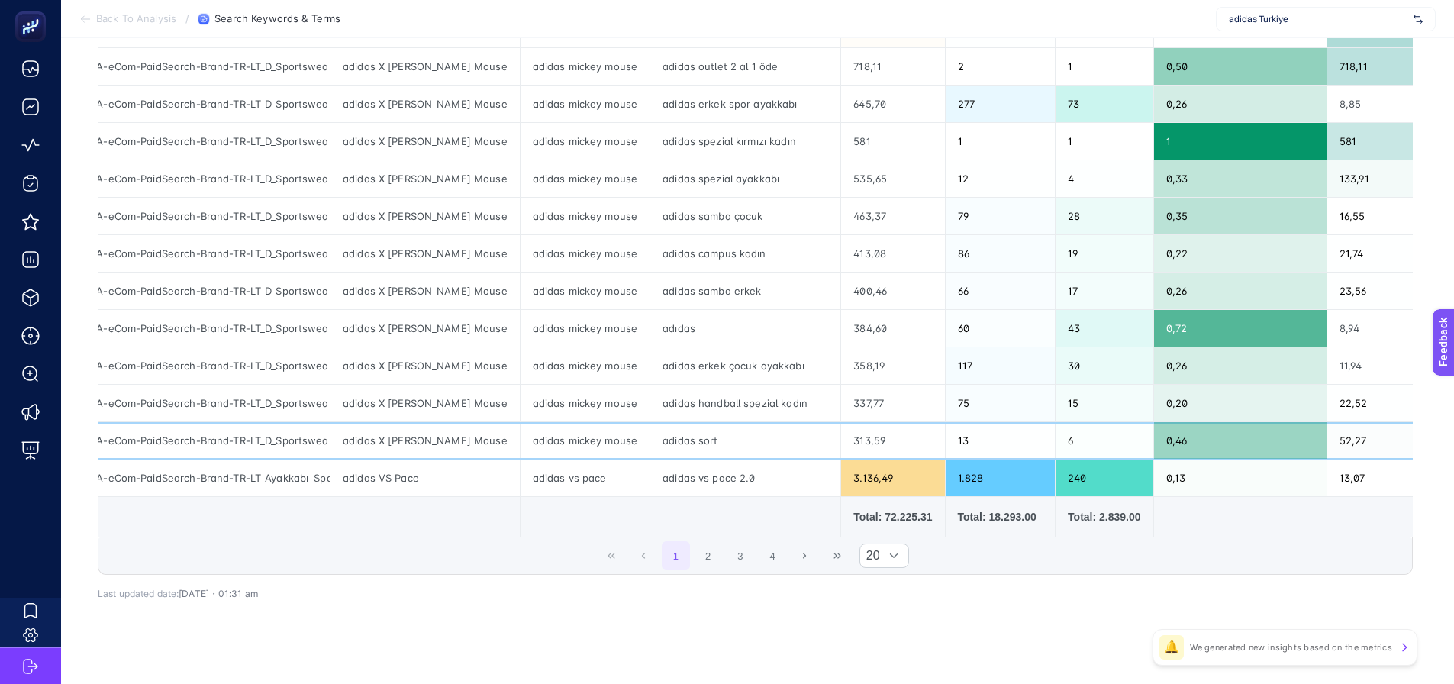
click at [578, 443] on div "adidas mickey mouse" at bounding box center [585, 440] width 129 height 37
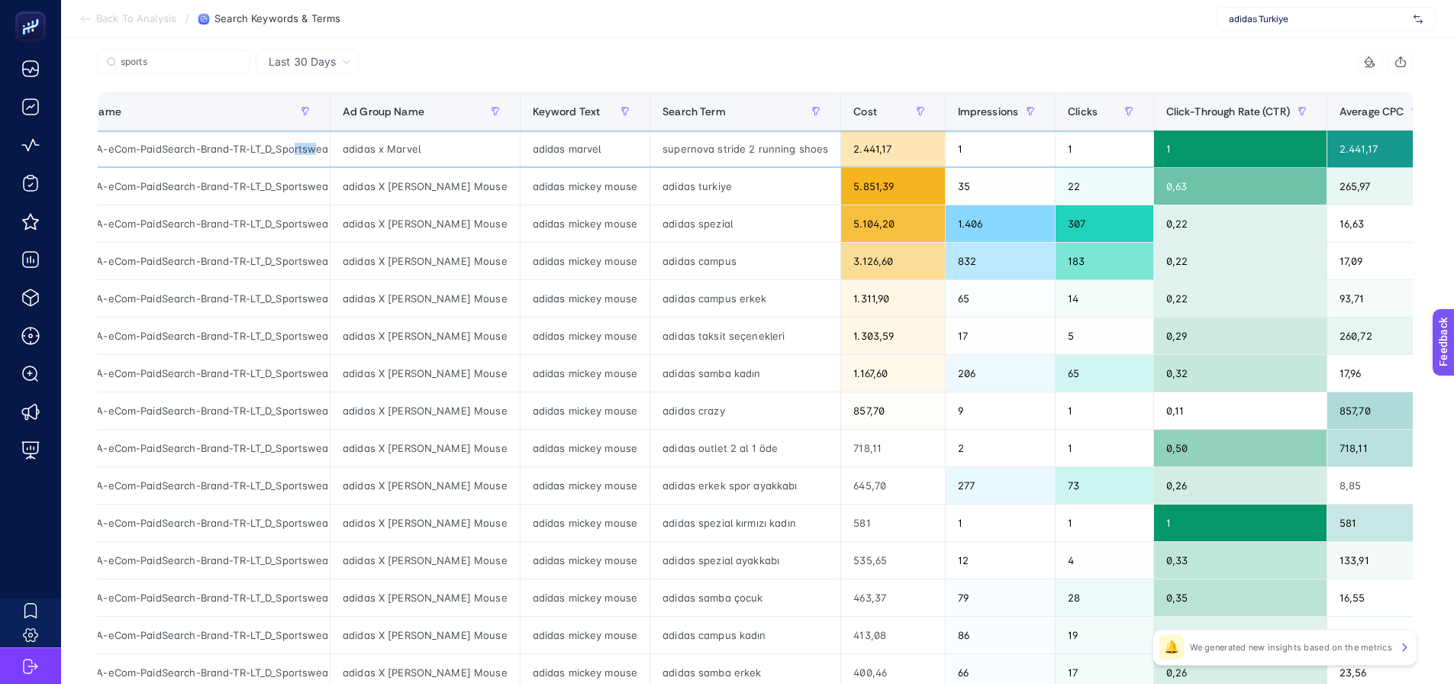
scroll to position [0, 15]
drag, startPoint x: 305, startPoint y: 151, endPoint x: 295, endPoint y: 154, distance: 10.4
click at [331, 205] on tr "adidas-EMEA-eCom-PaidSearch-Brand-TR-LT_D_Sportswear adidas x Marvel adidas mar…" at bounding box center [1001, 223] width 1953 height 37
click at [714, 150] on div "supernova stride 2 running shoes" at bounding box center [745, 149] width 190 height 37
click at [721, 156] on div "supernova stride 2 running shoes" at bounding box center [745, 149] width 190 height 37
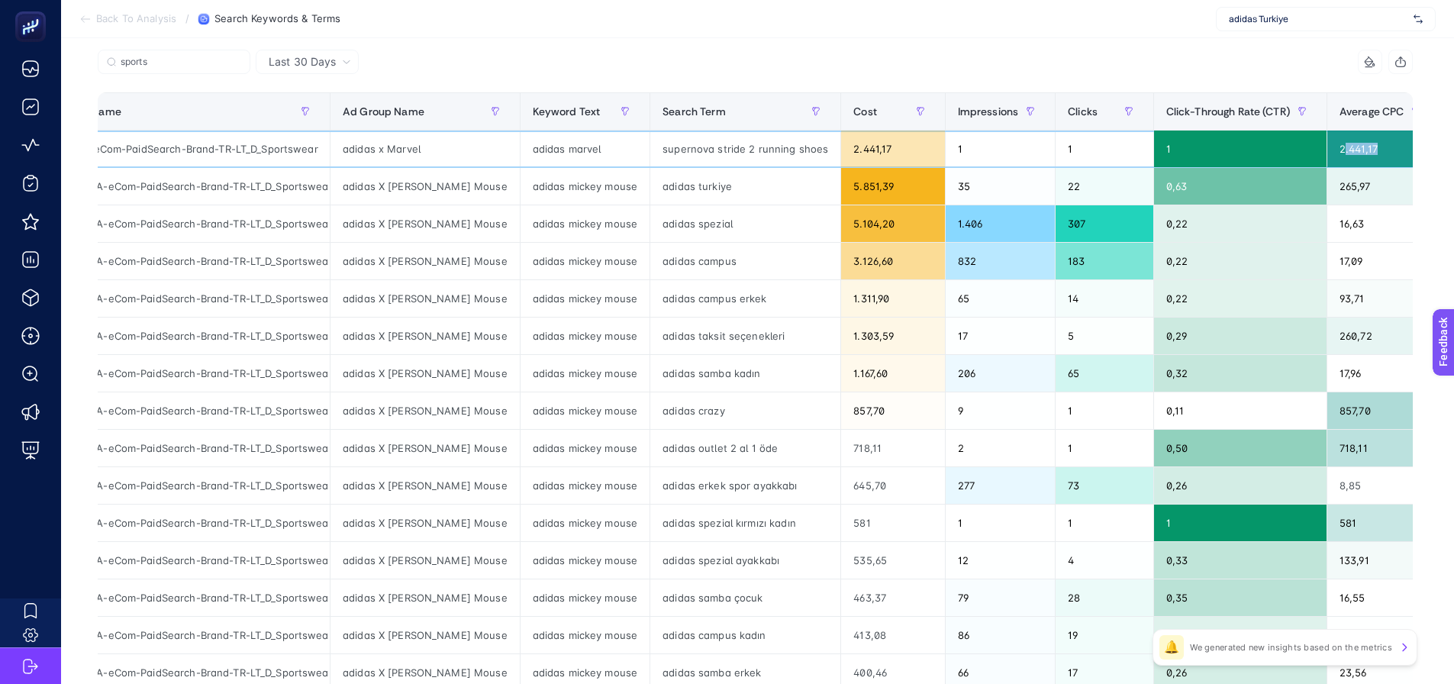
drag, startPoint x: 1314, startPoint y: 144, endPoint x: 1354, endPoint y: 146, distance: 40.5
click at [1354, 146] on div "2.441,17" at bounding box center [1384, 149] width 114 height 37
click at [718, 155] on div "supernova stride 2 running shoes" at bounding box center [745, 149] width 190 height 37
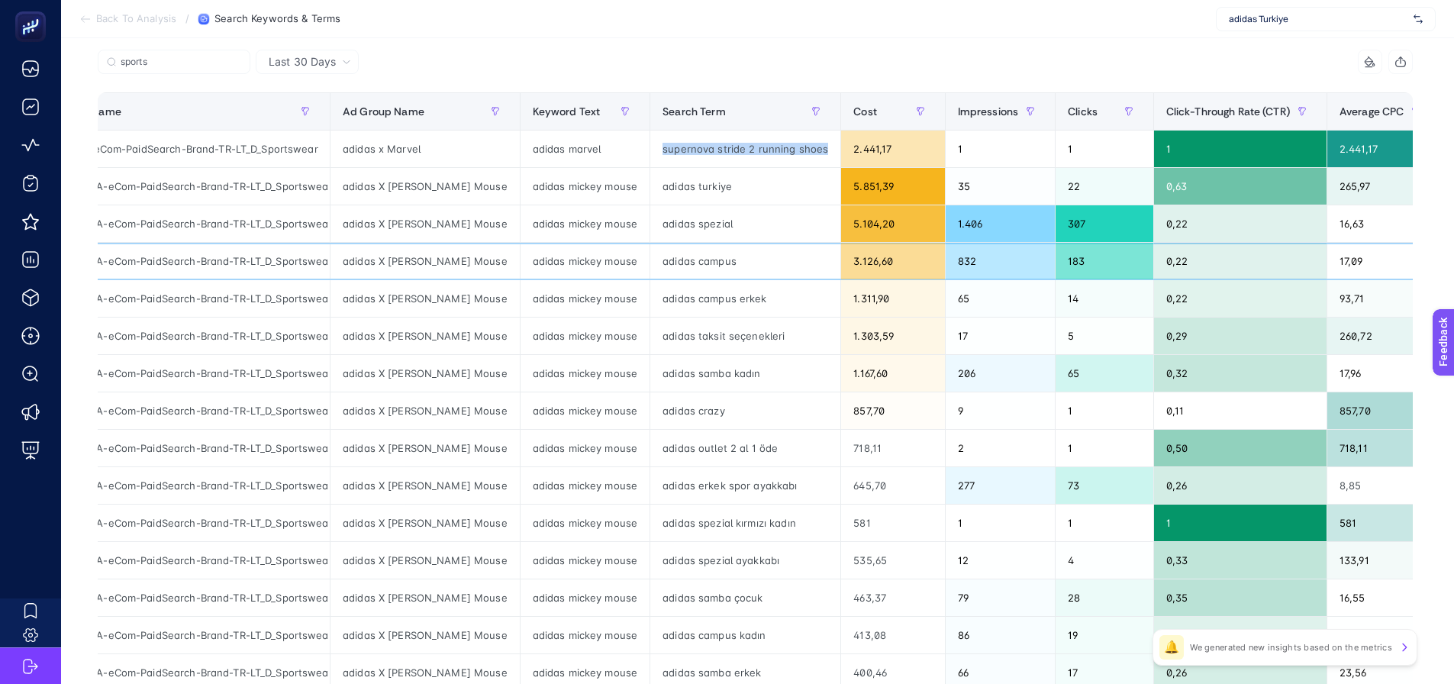
drag, startPoint x: 630, startPoint y: 242, endPoint x: 619, endPoint y: 237, distance: 11.6
click at [630, 241] on tbody "adidas-EMEA-eCom-PaidSearch-Brand-TR-LT_D_Sportswear adidas x Marvel adidas mar…" at bounding box center [1001, 505] width 1953 height 748
click at [471, 76] on div "sports" at bounding box center [427, 67] width 658 height 34
click at [301, 67] on span "Last 30 Days" at bounding box center [302, 61] width 67 height 15
click at [428, 40] on article "Add to favorites false Notify me Share Create project Search Keywords & Terms R…" at bounding box center [757, 482] width 1393 height 1193
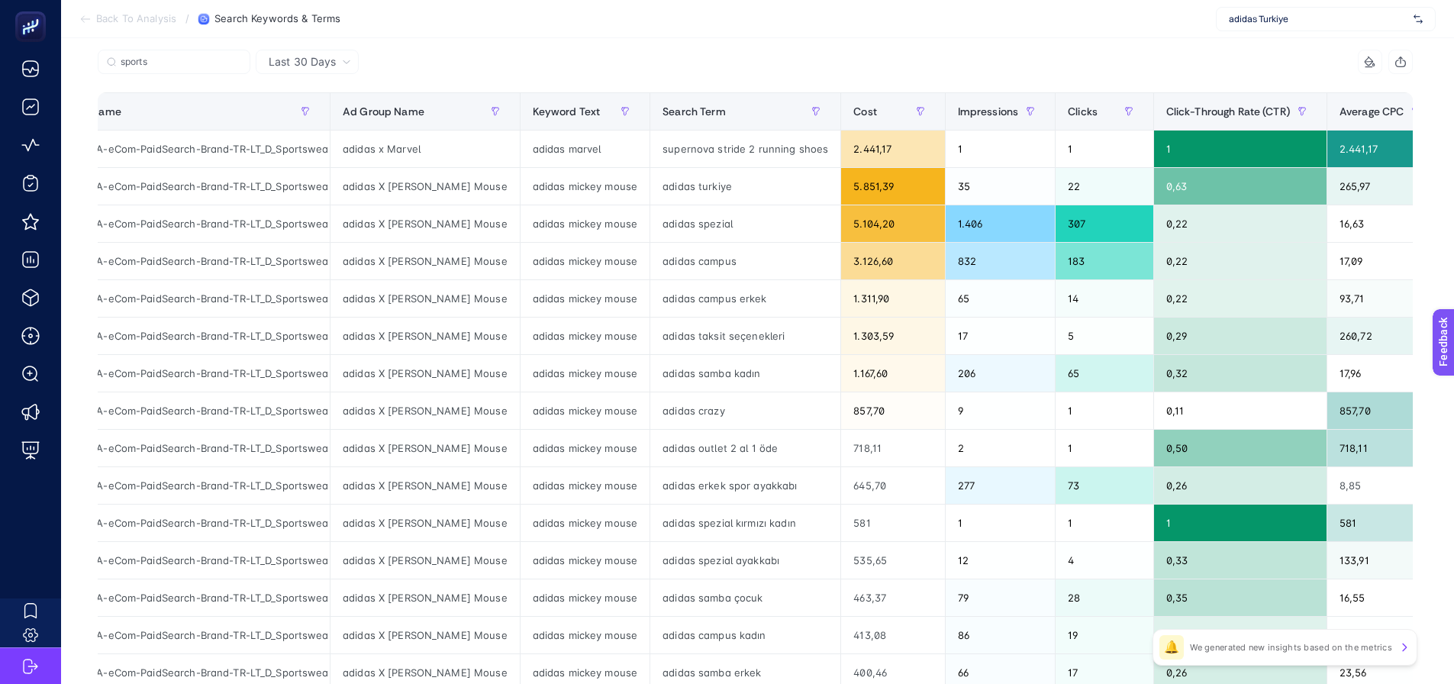
click at [325, 59] on span "Last 30 Days" at bounding box center [302, 61] width 67 height 15
click at [418, 41] on article "Add to favorites false Notify me Share Create project Search Keywords & Terms R…" at bounding box center [757, 482] width 1393 height 1193
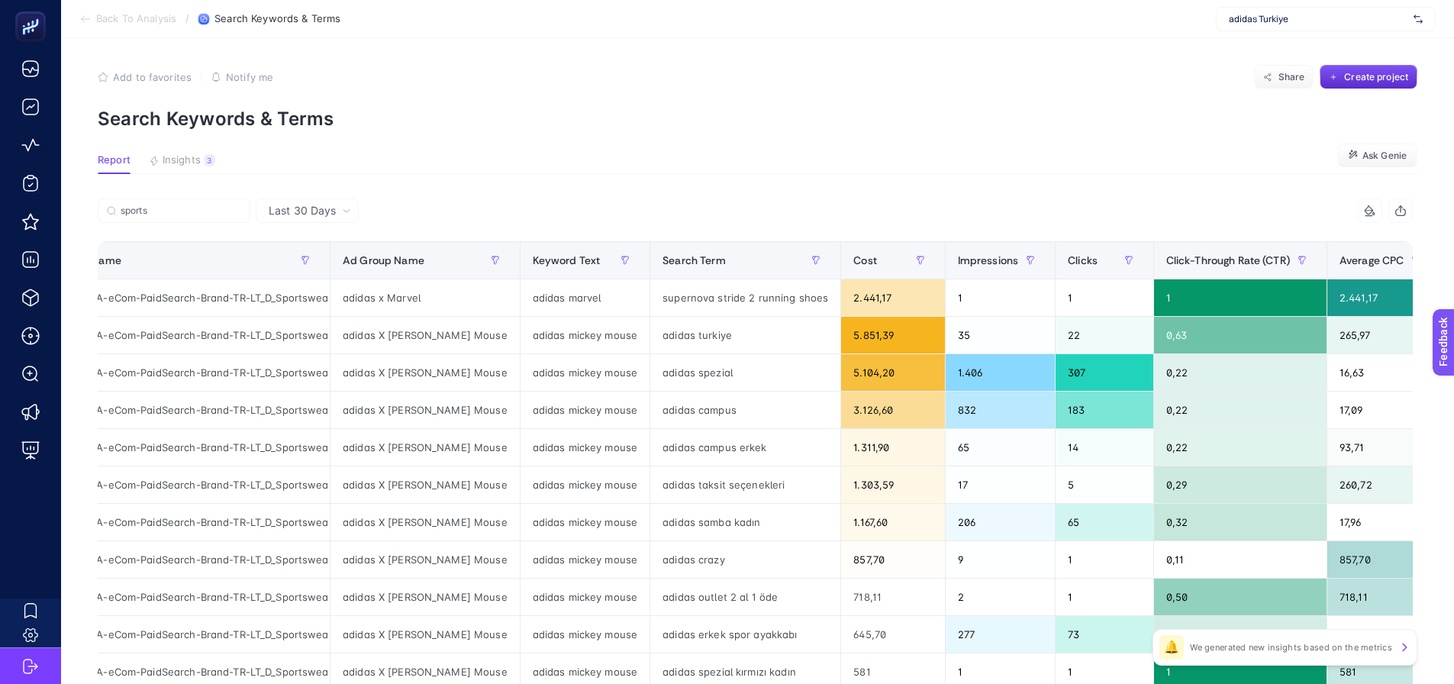
scroll to position [0, 0]
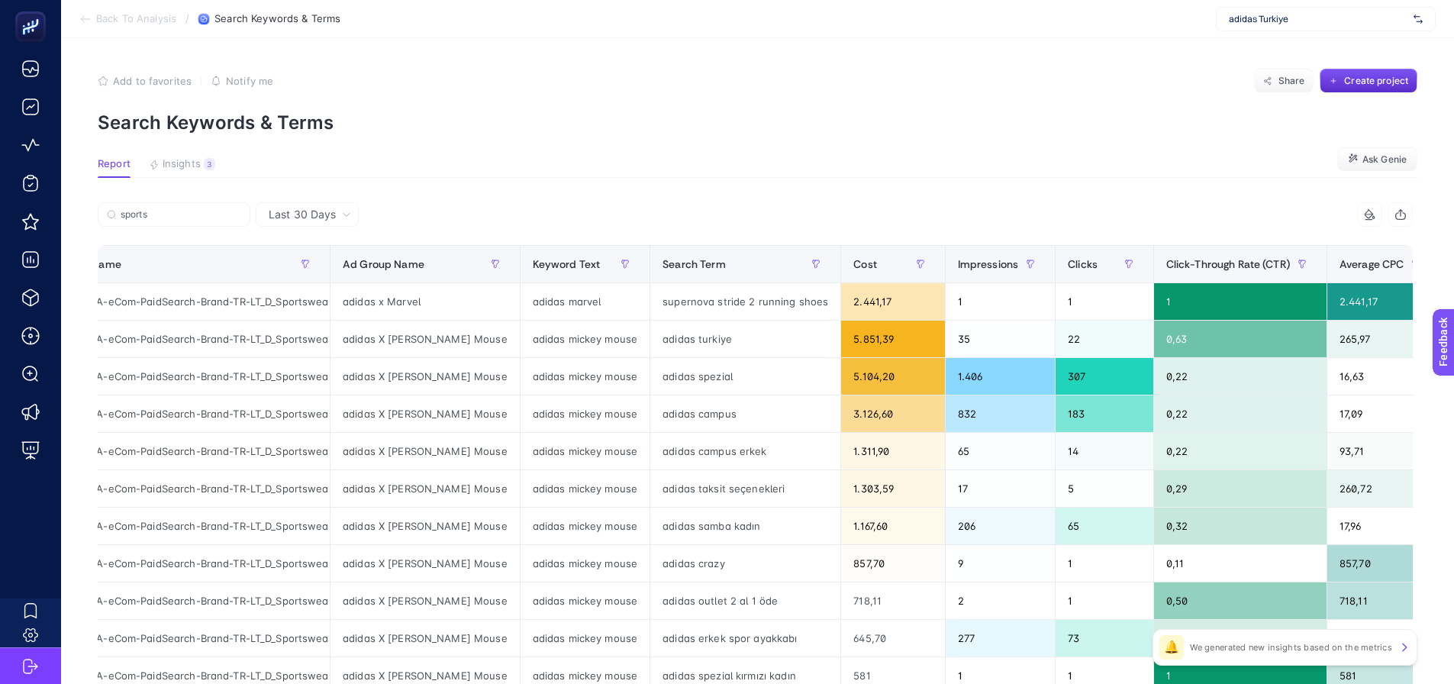
click at [302, 219] on span "Last 30 Days" at bounding box center [302, 214] width 67 height 15
click at [296, 260] on li "Last 7 Days" at bounding box center [307, 273] width 94 height 27
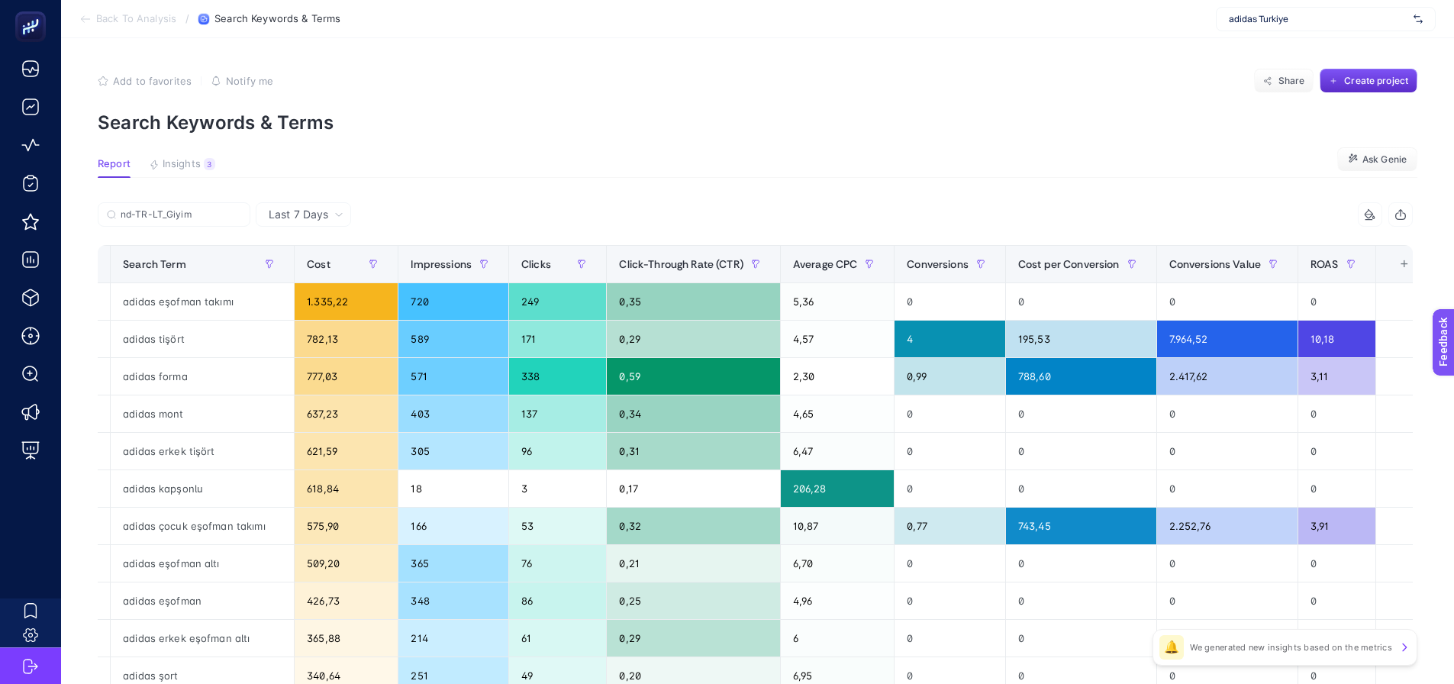
click at [439, 189] on article "Add to favorites false Notify me Share Create project Search Keywords & Terms R…" at bounding box center [757, 634] width 1393 height 1193
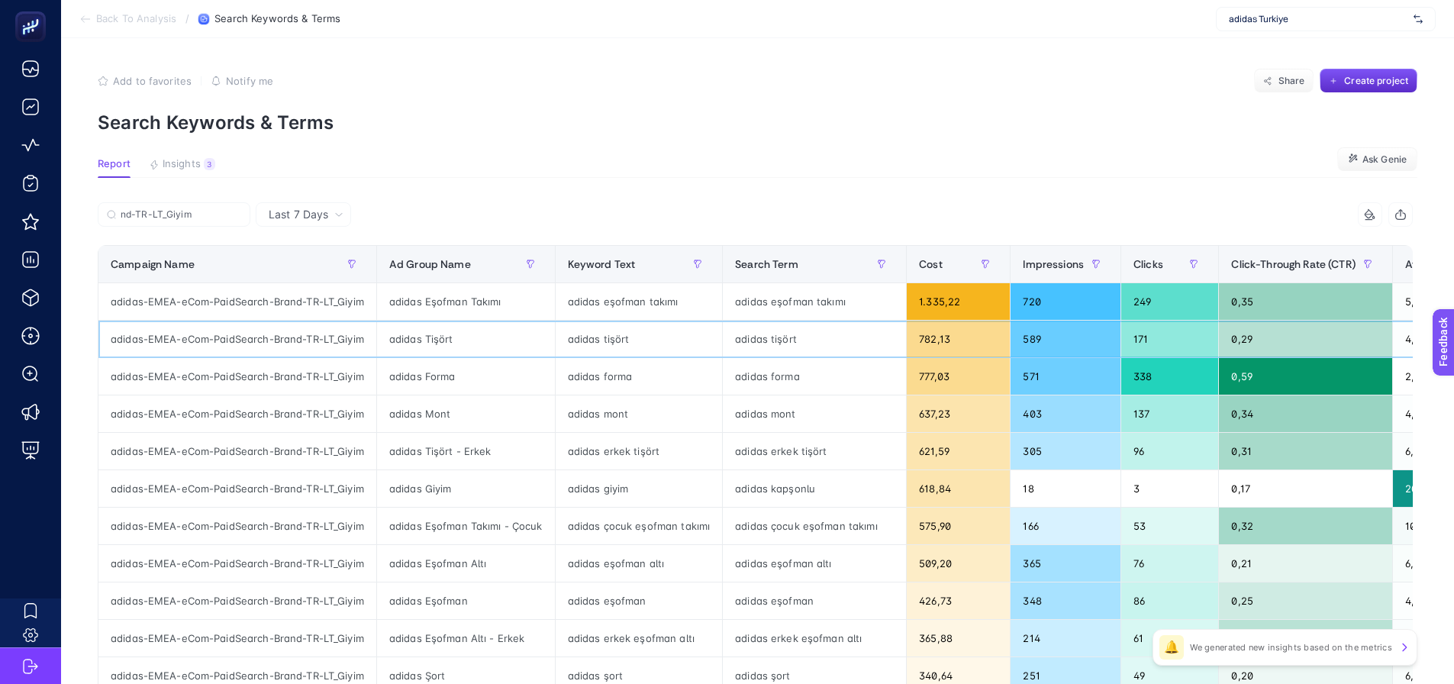
drag, startPoint x: 230, startPoint y: 334, endPoint x: 164, endPoint y: 345, distance: 66.5
click at [749, 161] on section "Report Insights 3 We generated new insights based on the metrics Ask Genie" at bounding box center [758, 168] width 1320 height 20
click at [682, 183] on article "Add to favorites false Notify me Share Create project Search Keywords & Terms R…" at bounding box center [757, 634] width 1393 height 1193
click at [199, 225] on label "nd-TR-LT_Giyim" at bounding box center [174, 214] width 153 height 24
click at [199, 221] on input "nd-TR-LT_Giyim" at bounding box center [181, 214] width 121 height 11
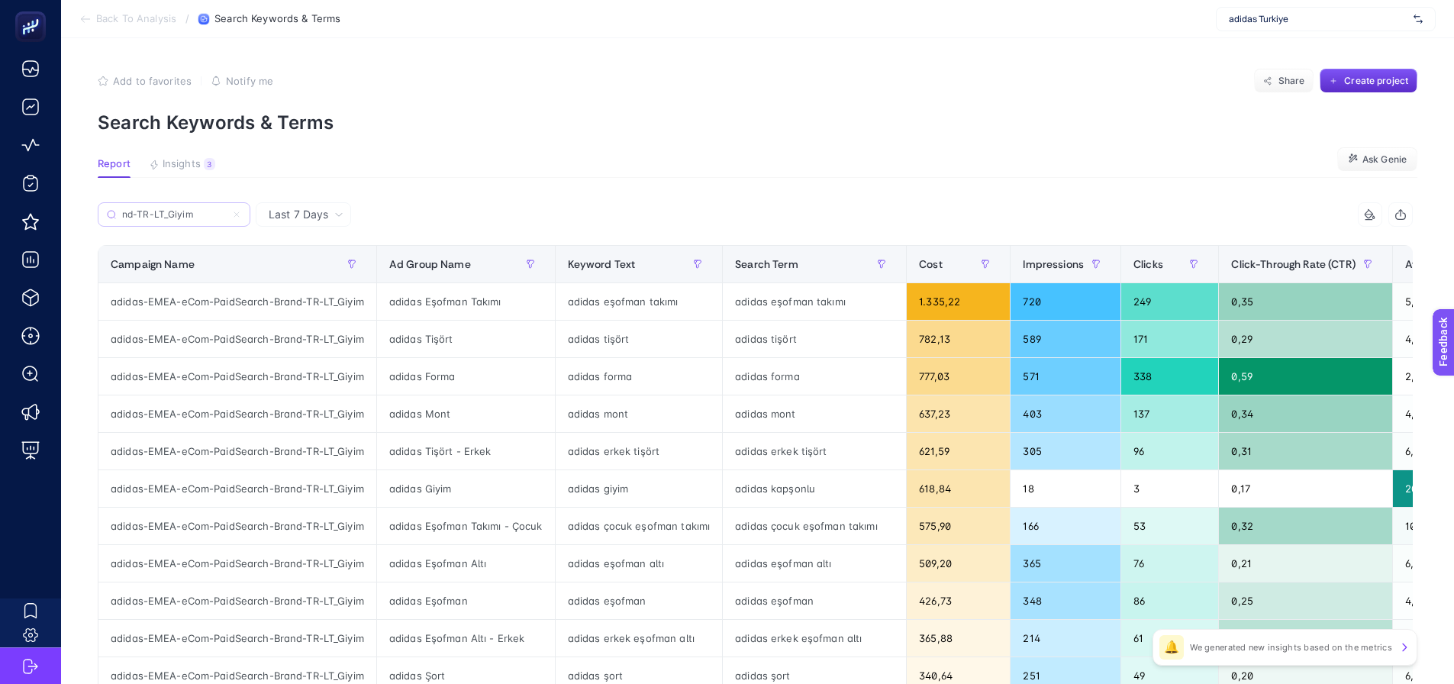
click at [199, 221] on label "nd-TR-LT_Giyim" at bounding box center [174, 214] width 153 height 24
click at [199, 221] on input "nd-TR-LT_Giyim" at bounding box center [174, 214] width 104 height 11
click at [199, 221] on label "nd-TR-LT_Giyim" at bounding box center [174, 214] width 153 height 24
click at [199, 221] on input "nd-TR-LT_Giyim" at bounding box center [174, 214] width 104 height 11
click at [238, 215] on icon at bounding box center [236, 214] width 9 height 9
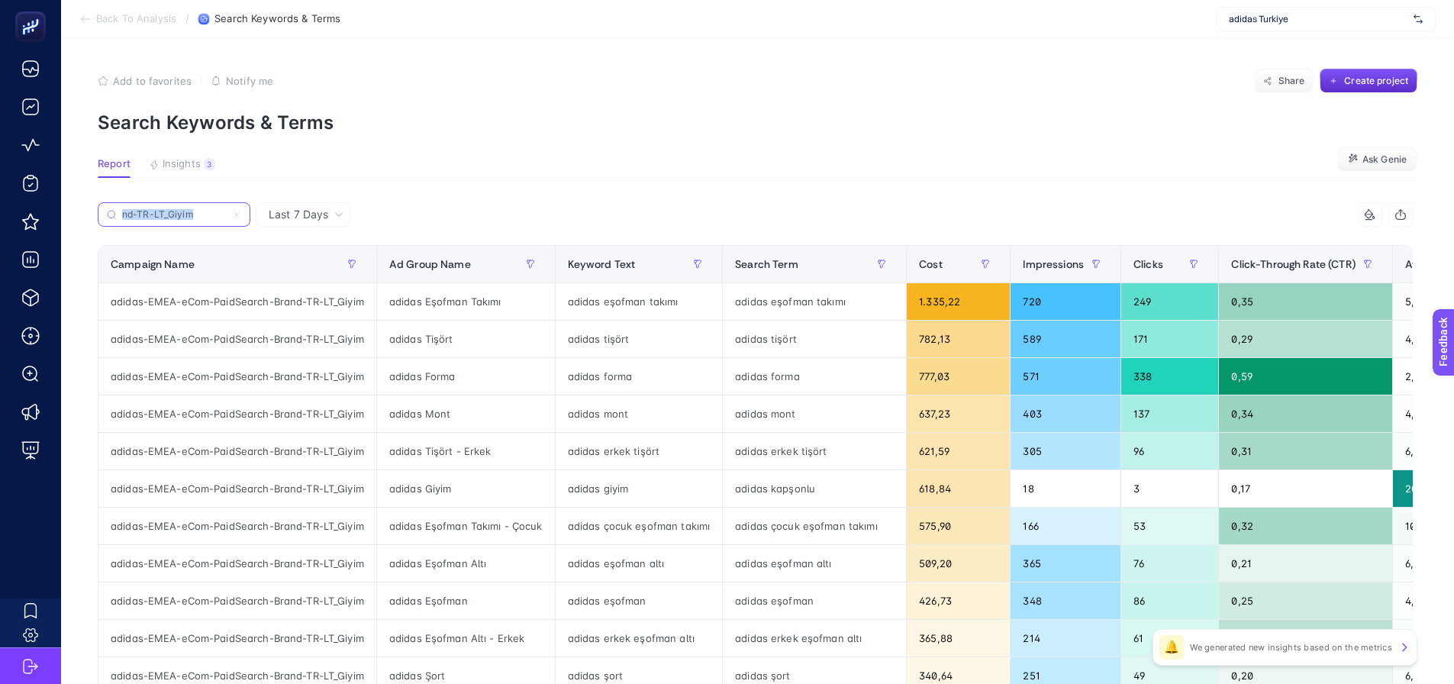
click at [226, 215] on input "nd-TR-LT_Giyim" at bounding box center [174, 214] width 104 height 11
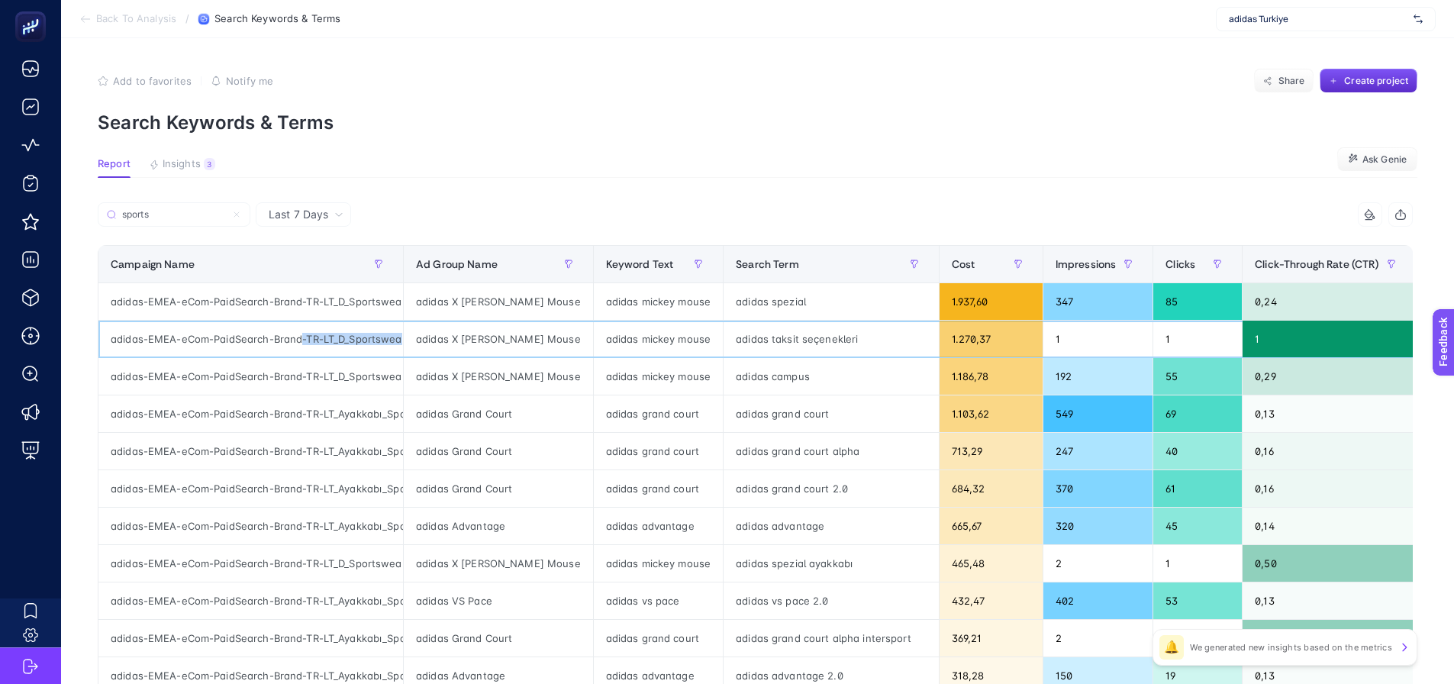
scroll to position [0, 15]
drag, startPoint x: 301, startPoint y: 343, endPoint x: 411, endPoint y: 343, distance: 109.9
click at [411, 470] on tr "adidas-EMEA-eCom-PaidSearch-Brand-TR-LT_D_Sportswear adidas X Disney Mickey Mou…" at bounding box center [1082, 488] width 1969 height 37
copy tr "-TR-LT_D_Sportswear"
drag, startPoint x: 154, startPoint y: 221, endPoint x: 161, endPoint y: 214, distance: 9.7
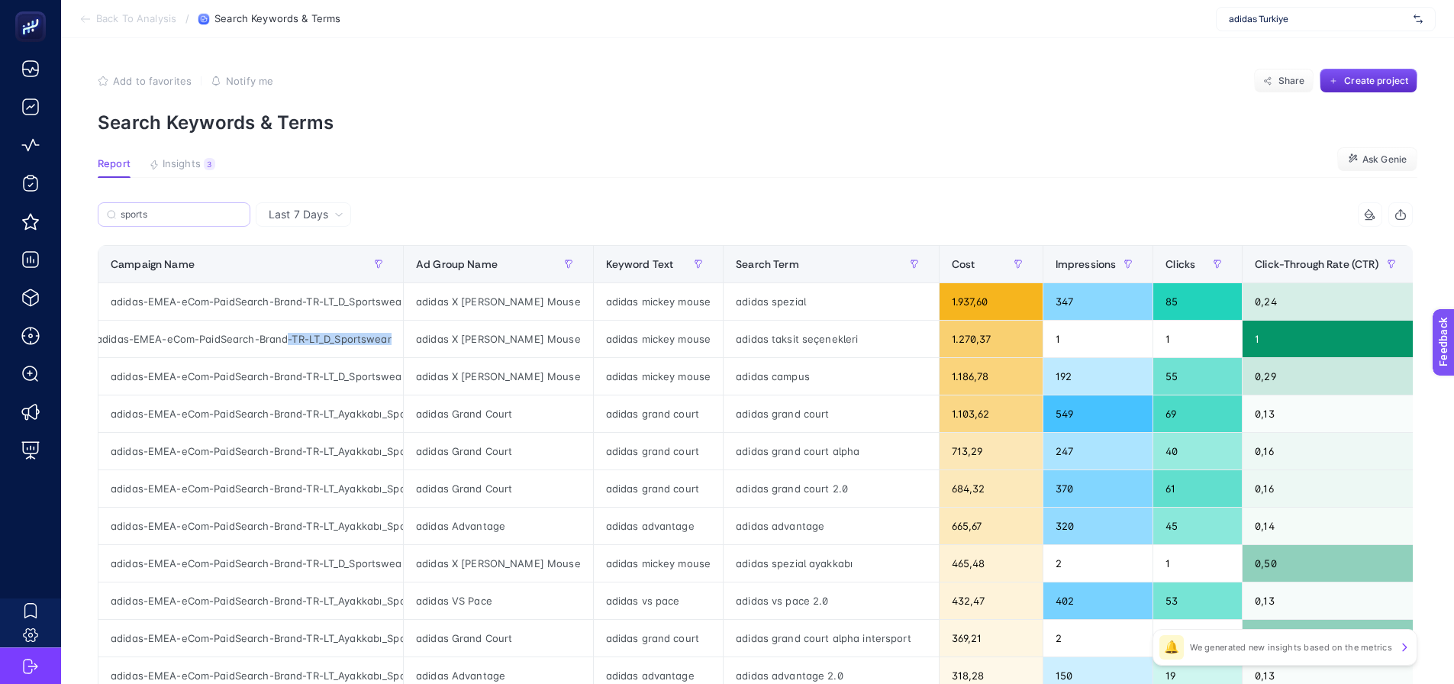
click at [156, 220] on label "sports" at bounding box center [174, 214] width 153 height 24
click at [156, 220] on input "sports" at bounding box center [181, 214] width 121 height 11
click at [161, 214] on input "sports" at bounding box center [174, 214] width 104 height 11
paste input "-TR-LT_D_Sportswear"
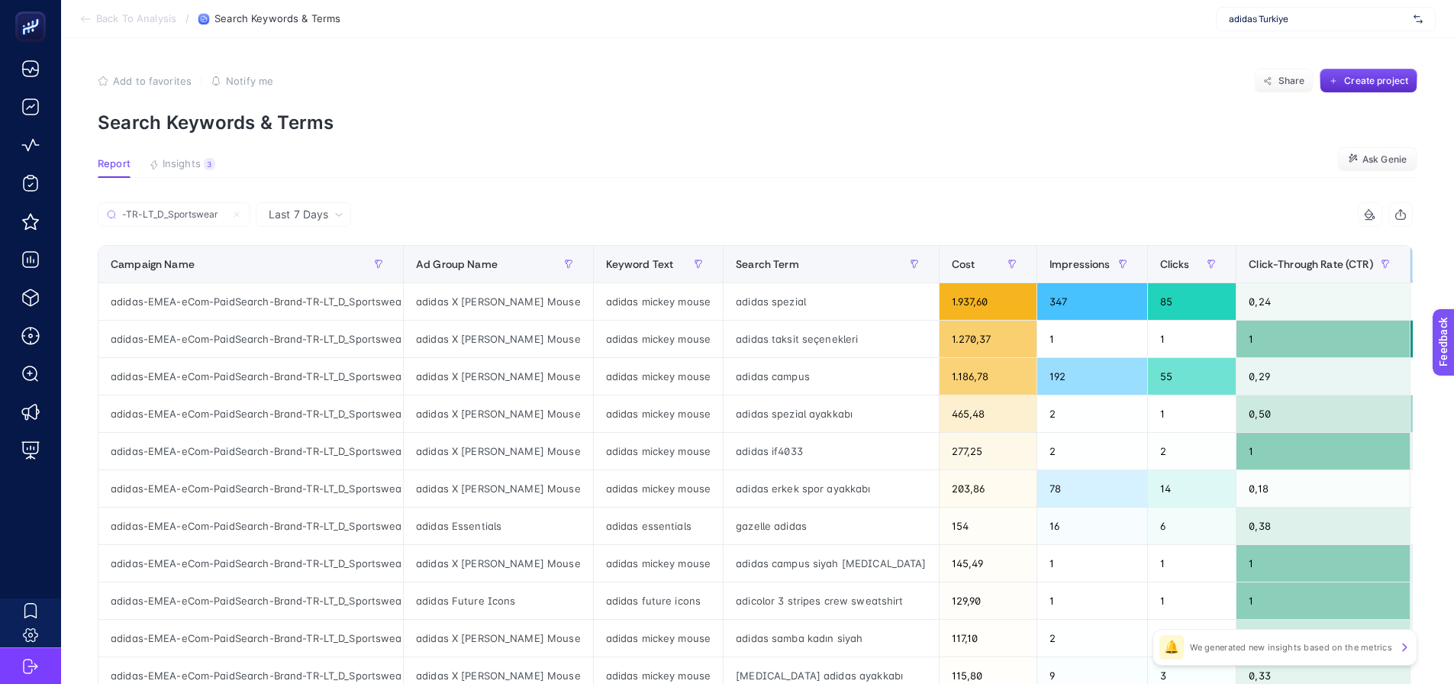
click at [1423, 265] on span "Average CPC" at bounding box center [1455, 264] width 65 height 12
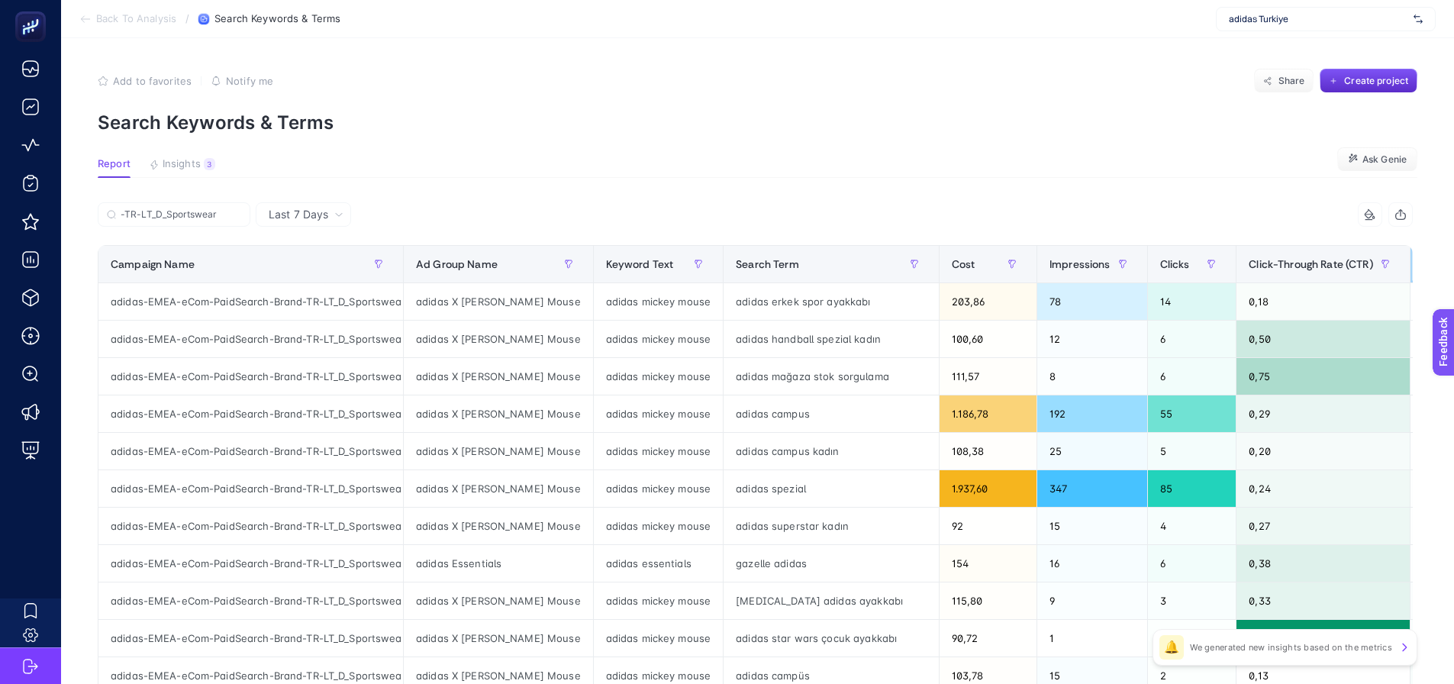
click at [1423, 270] on span "Average CPC" at bounding box center [1455, 264] width 65 height 12
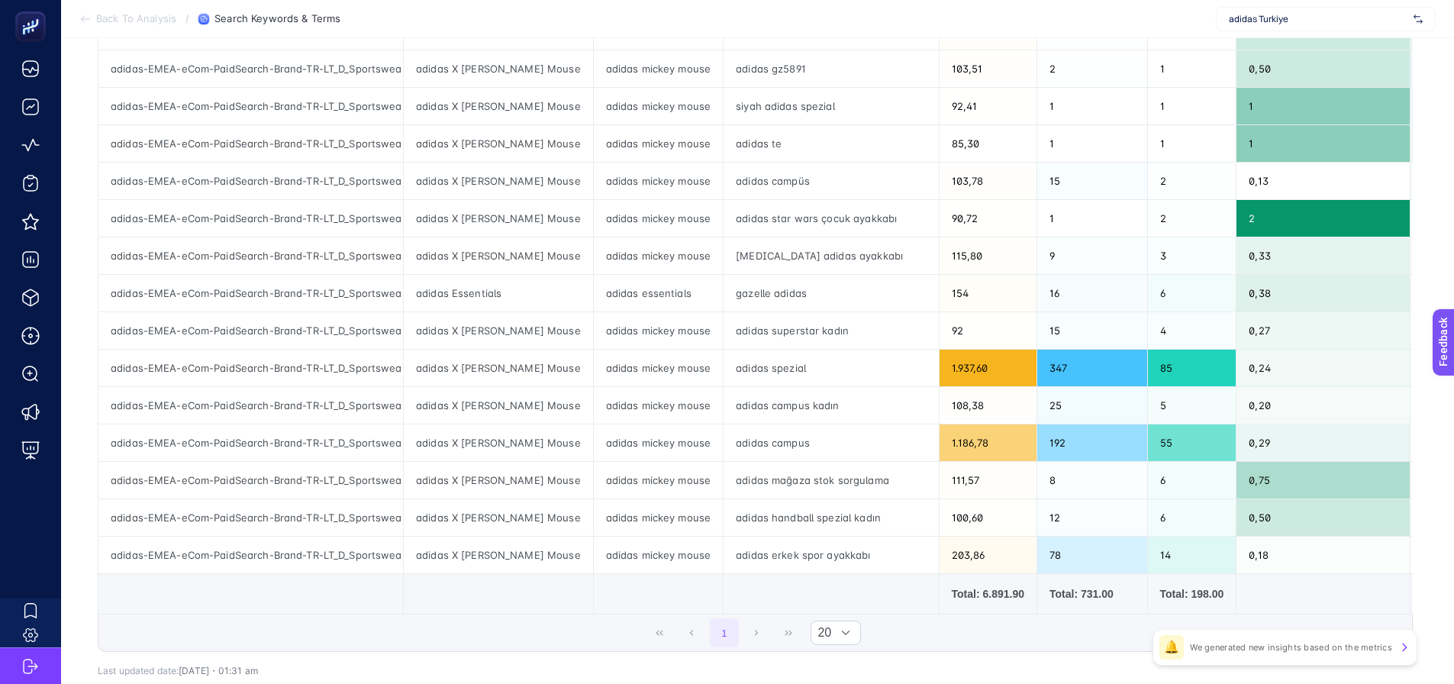
scroll to position [458, 0]
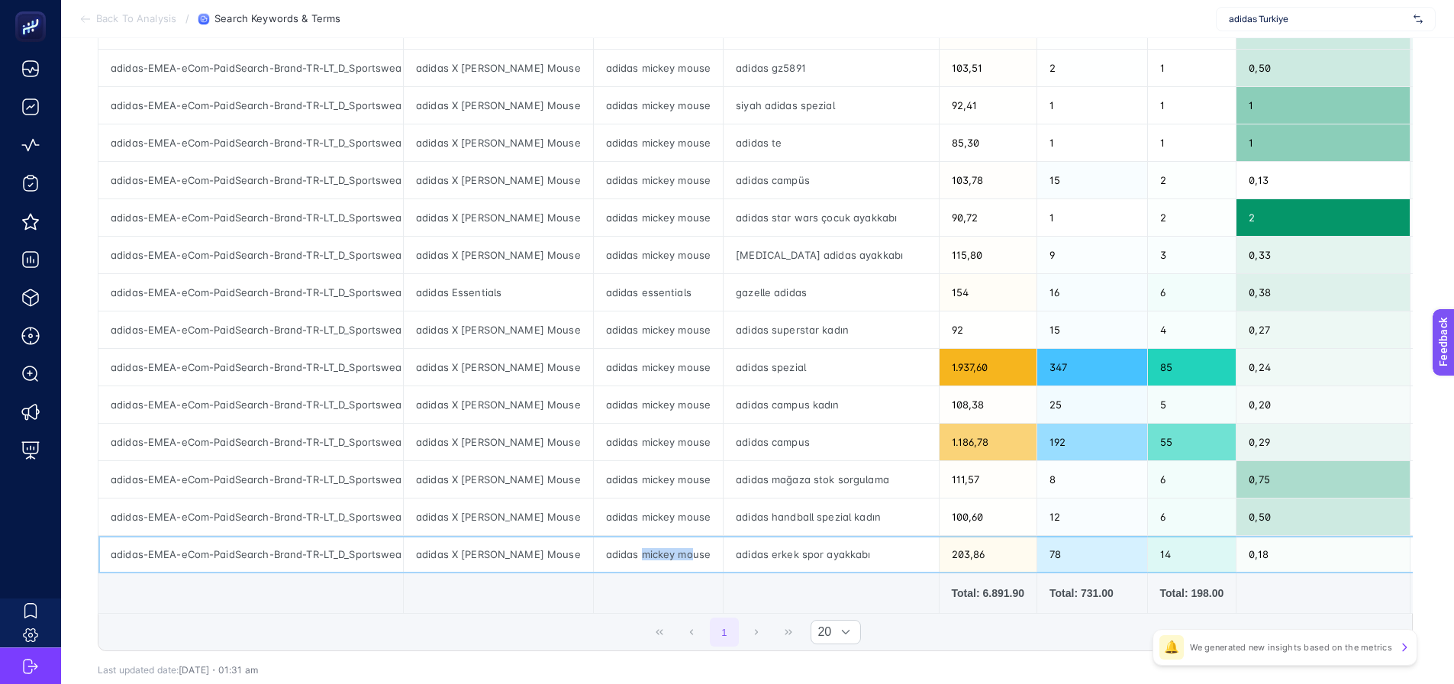
drag, startPoint x: 632, startPoint y: 558, endPoint x: 677, endPoint y: 566, distance: 45.8
click at [677, 566] on div "adidas mickey mouse" at bounding box center [658, 554] width 129 height 37
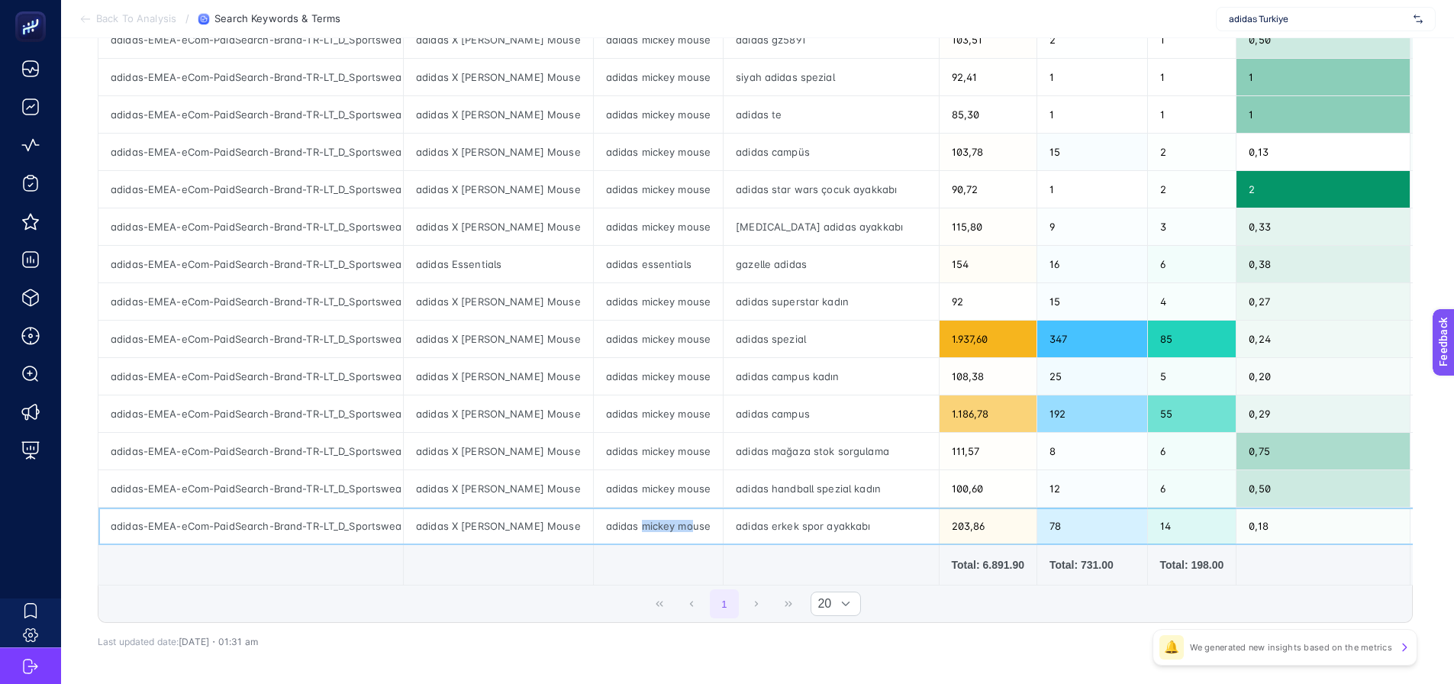
scroll to position [534, 0]
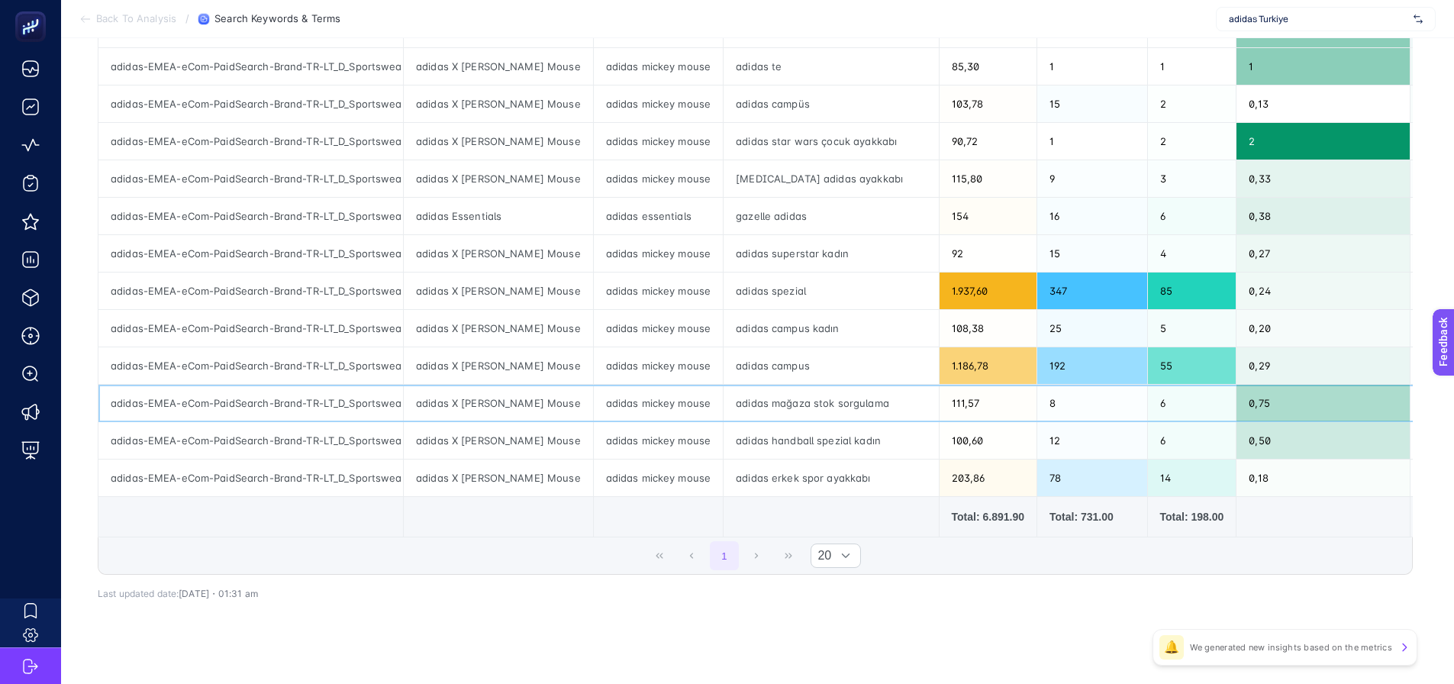
click at [630, 405] on div "adidas mickey mouse" at bounding box center [658, 403] width 129 height 37
copy tr "adidas mickey mouse"
click at [490, 295] on div "adidas X Disney Mickey Mouse" at bounding box center [498, 291] width 189 height 37
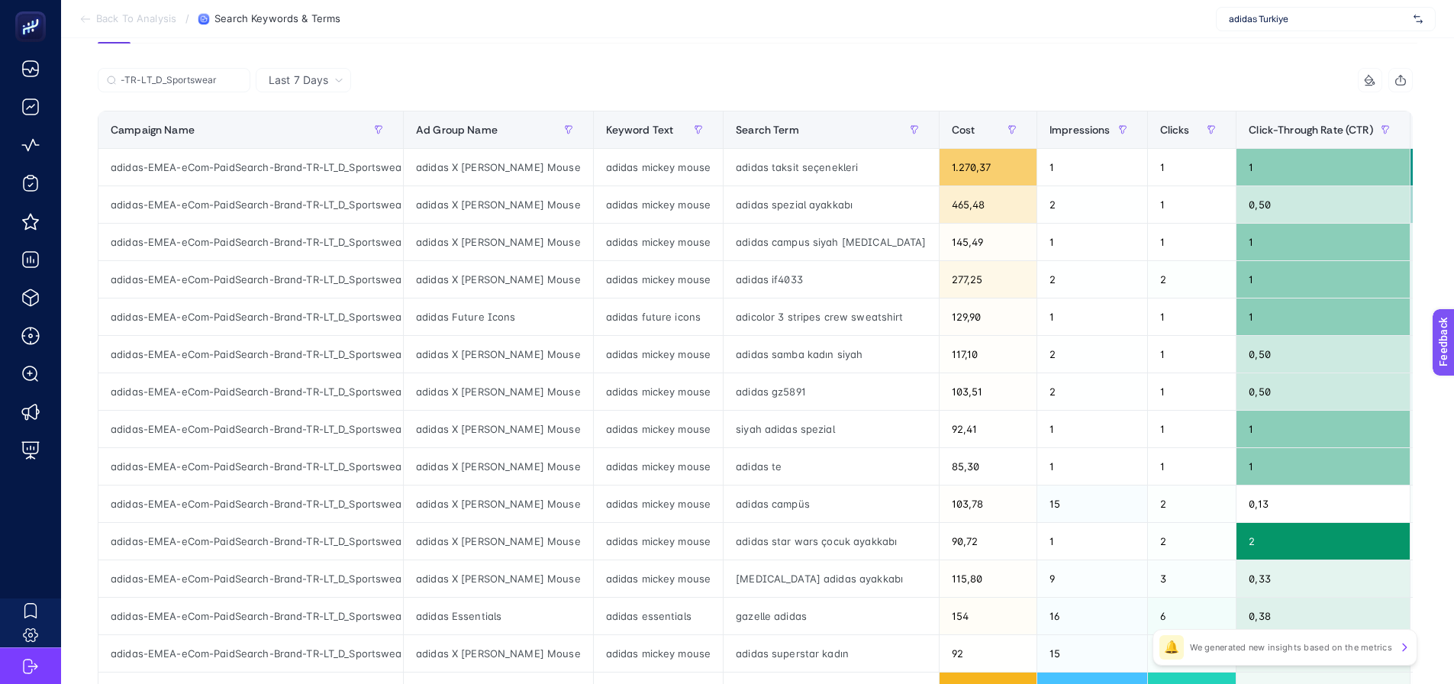
scroll to position [153, 0]
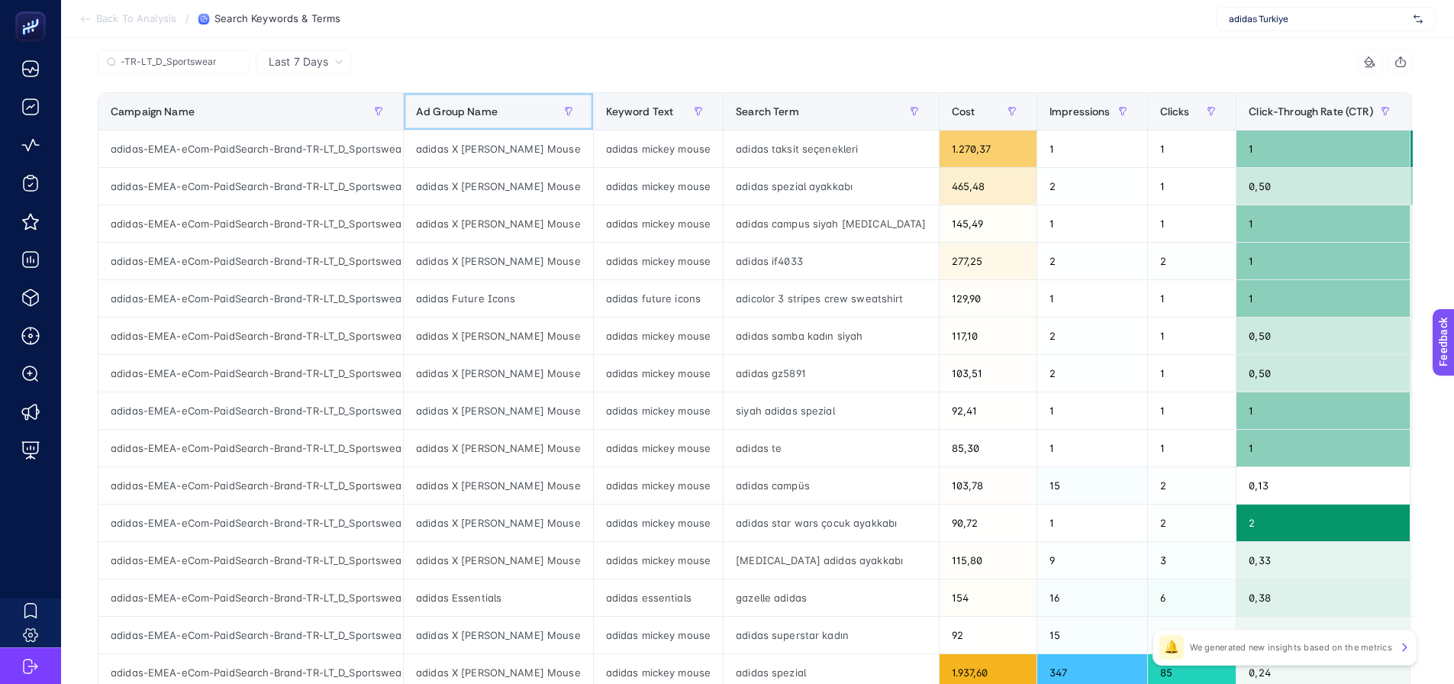
click at [460, 116] on span "Ad Group Name" at bounding box center [457, 111] width 82 height 12
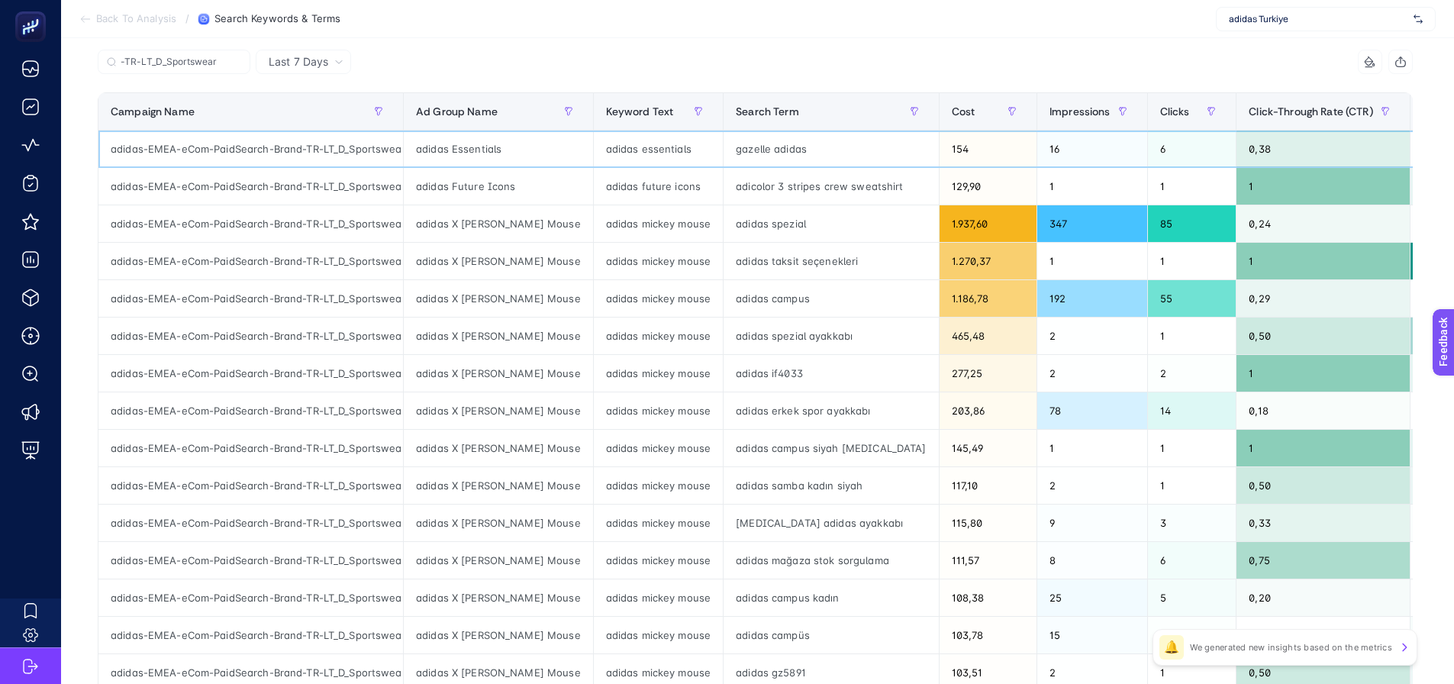
click at [462, 147] on div "adidas Essentials" at bounding box center [498, 149] width 189 height 37
click at [462, 192] on div "adidas Future Icons" at bounding box center [498, 186] width 189 height 37
click at [669, 150] on div "adidas essentials" at bounding box center [658, 149] width 129 height 37
click at [655, 195] on div "adidas future icons" at bounding box center [658, 186] width 129 height 37
click at [741, 150] on div "gazelle adidas" at bounding box center [831, 149] width 214 height 37
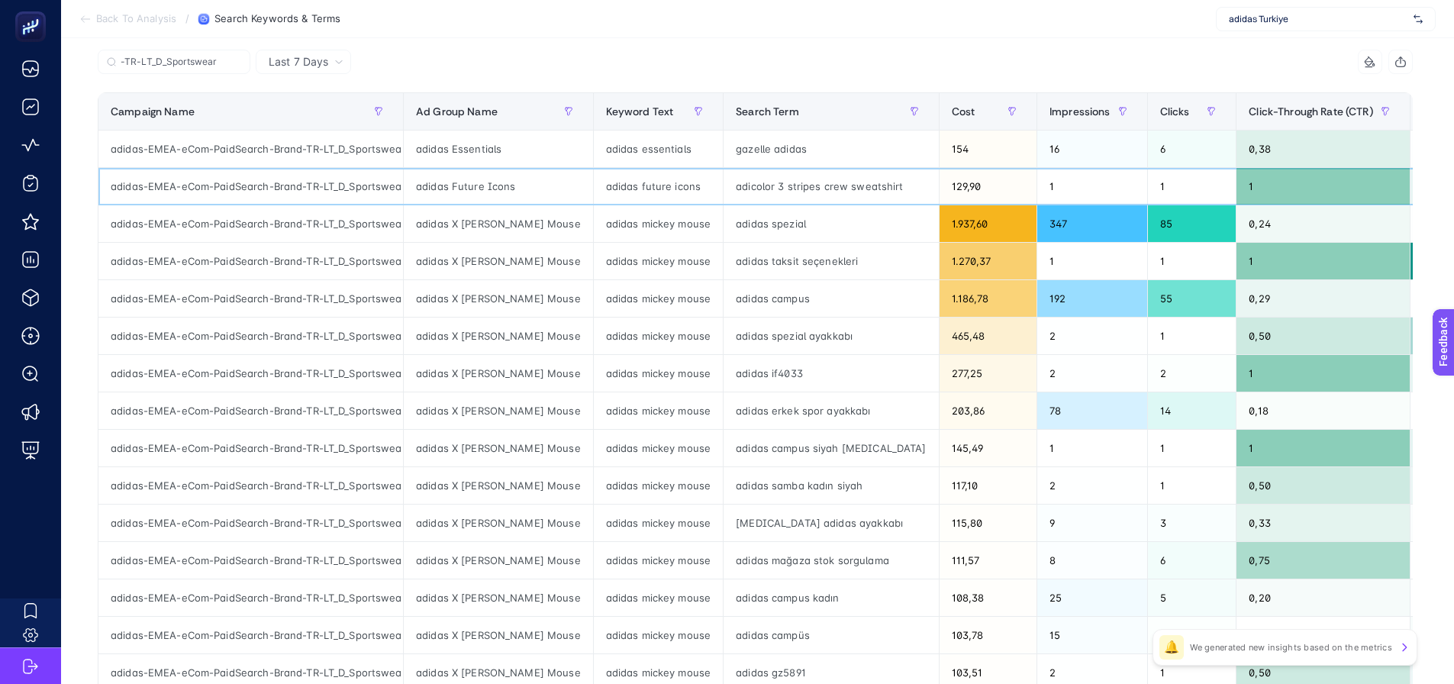
click at [750, 183] on div "adicolor 3 stripes crew sweatshirt" at bounding box center [831, 186] width 214 height 37
drag, startPoint x: 905, startPoint y: 153, endPoint x: 933, endPoint y: 147, distance: 28.7
click at [940, 147] on div "154" at bounding box center [988, 149] width 97 height 37
drag, startPoint x: 905, startPoint y: 181, endPoint x: 959, endPoint y: 187, distance: 53.8
click at [956, 182] on div "129,90" at bounding box center [988, 186] width 97 height 37
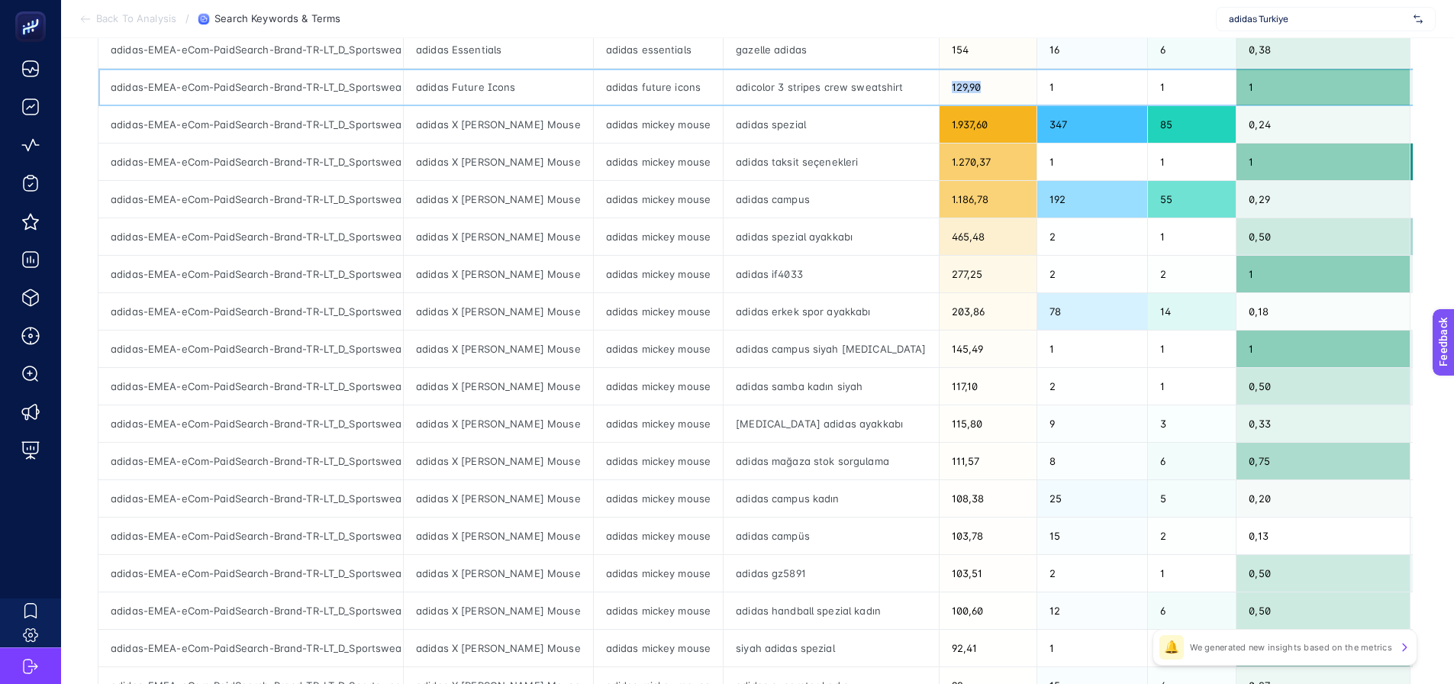
scroll to position [229, 0]
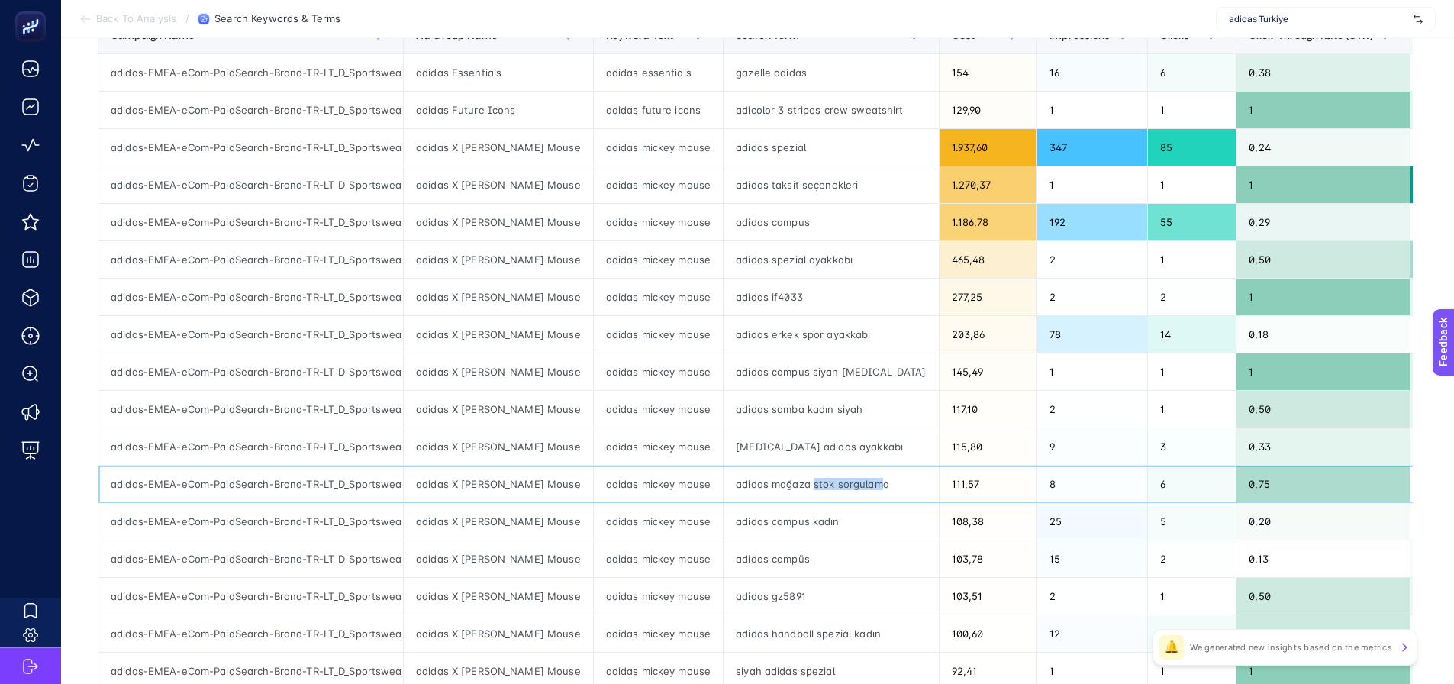
drag, startPoint x: 796, startPoint y: 489, endPoint x: 868, endPoint y: 489, distance: 71.8
click at [867, 489] on div "adidas mağaza stok sorgulama" at bounding box center [831, 484] width 214 height 37
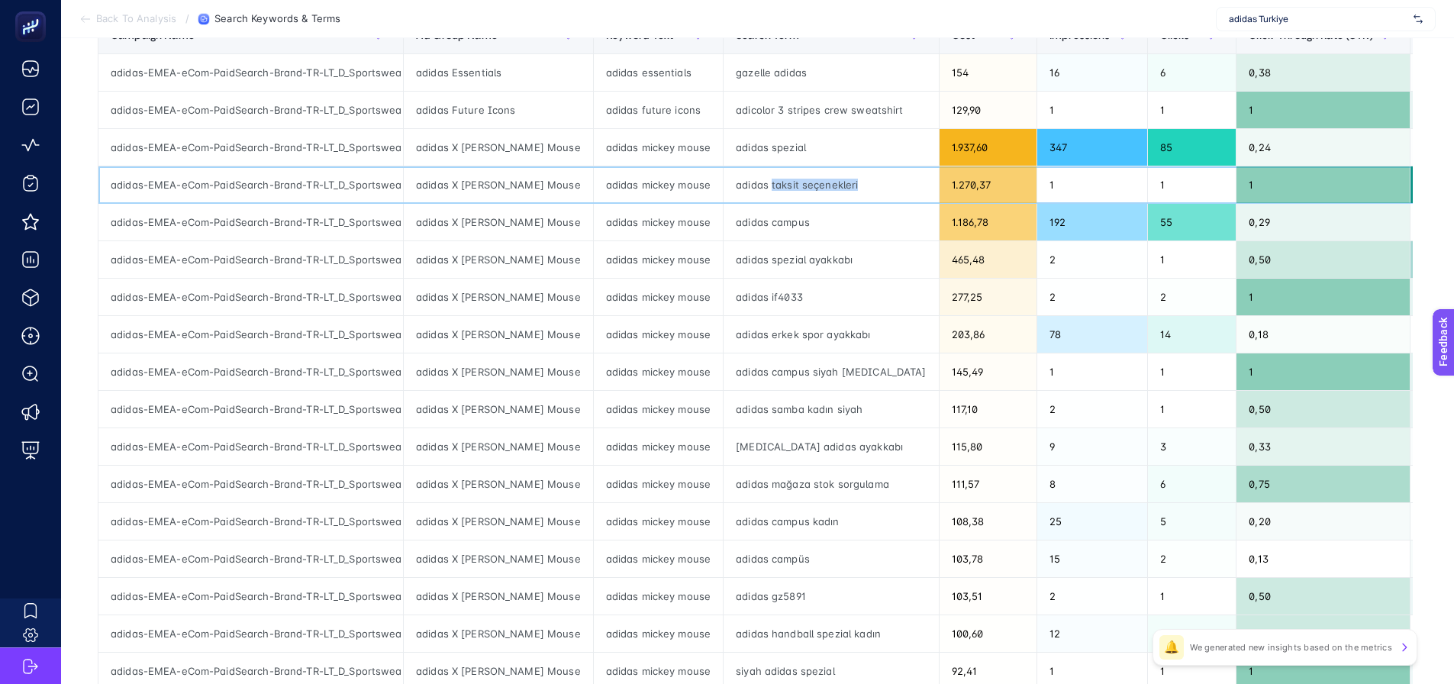
drag, startPoint x: 763, startPoint y: 185, endPoint x: 865, endPoint y: 220, distance: 107.4
click at [852, 185] on div "adidas taksit seçenekleri" at bounding box center [831, 184] width 214 height 37
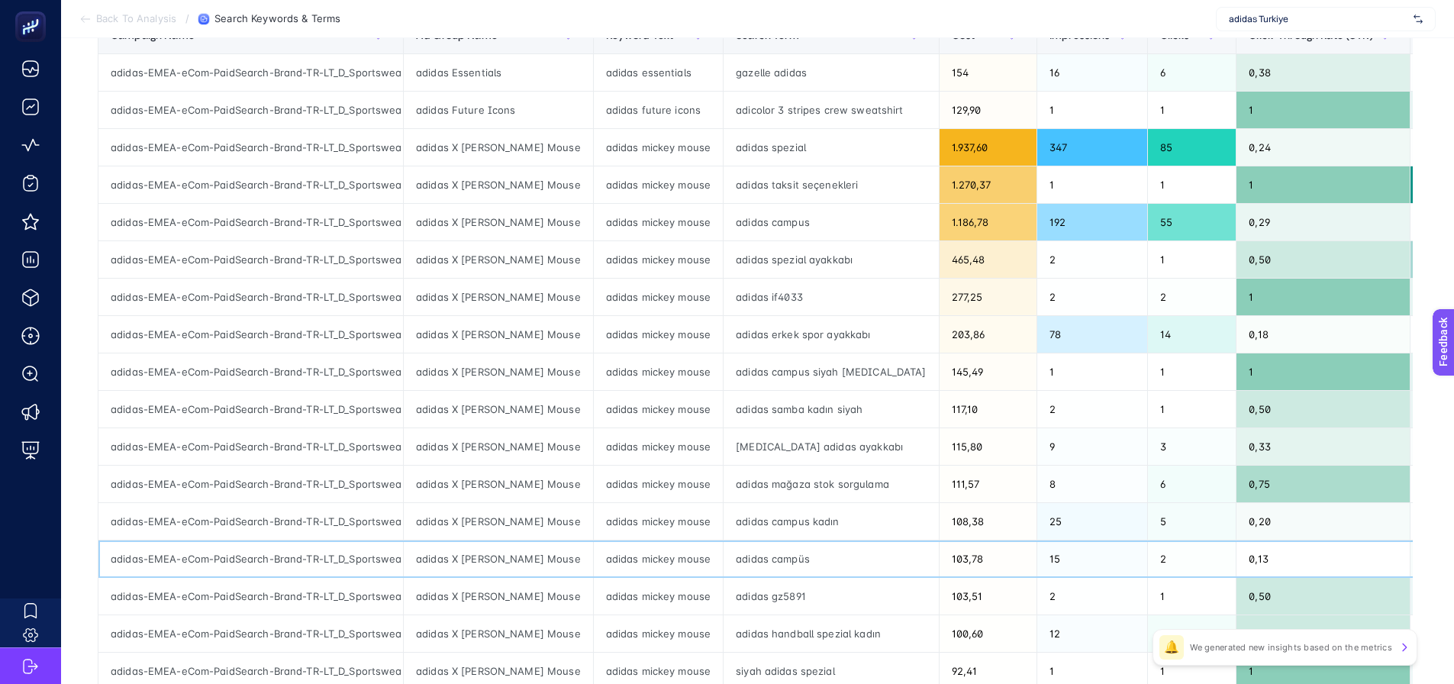
click at [766, 561] on div "adidas campüs" at bounding box center [831, 558] width 214 height 37
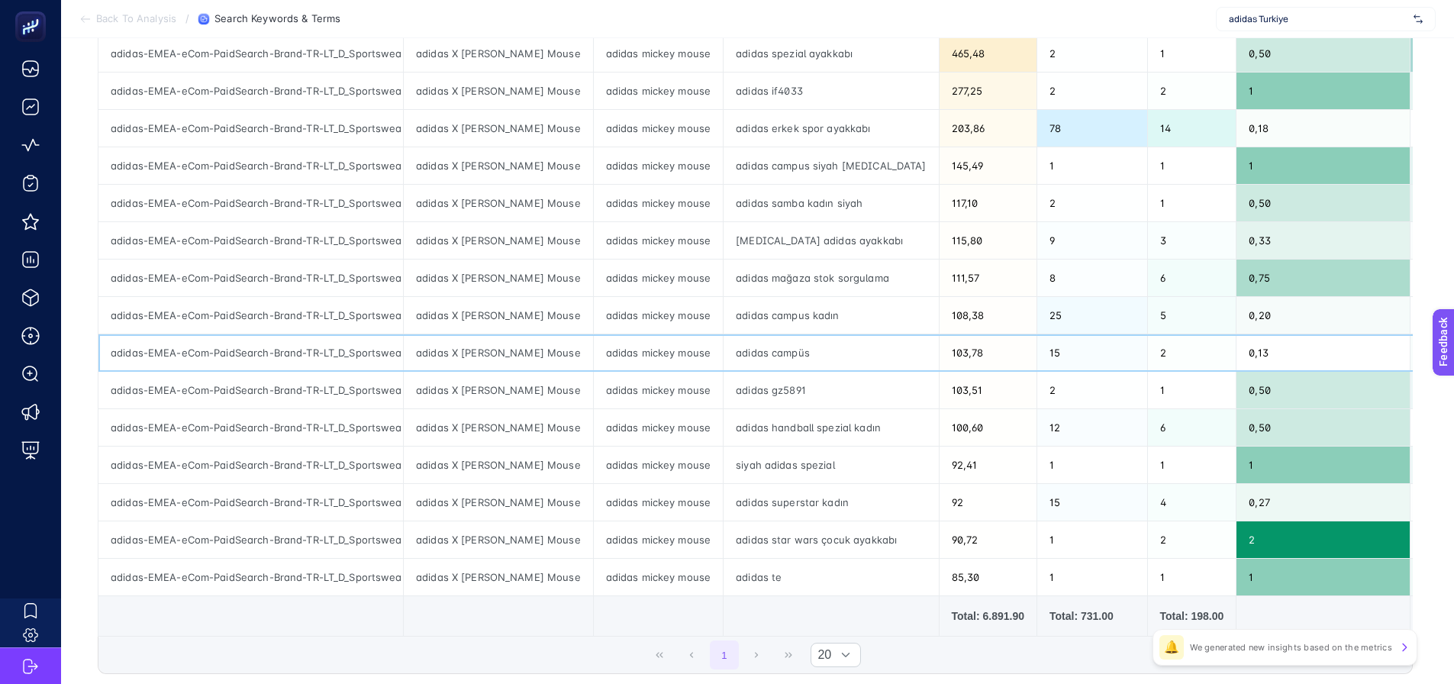
scroll to position [458, 0]
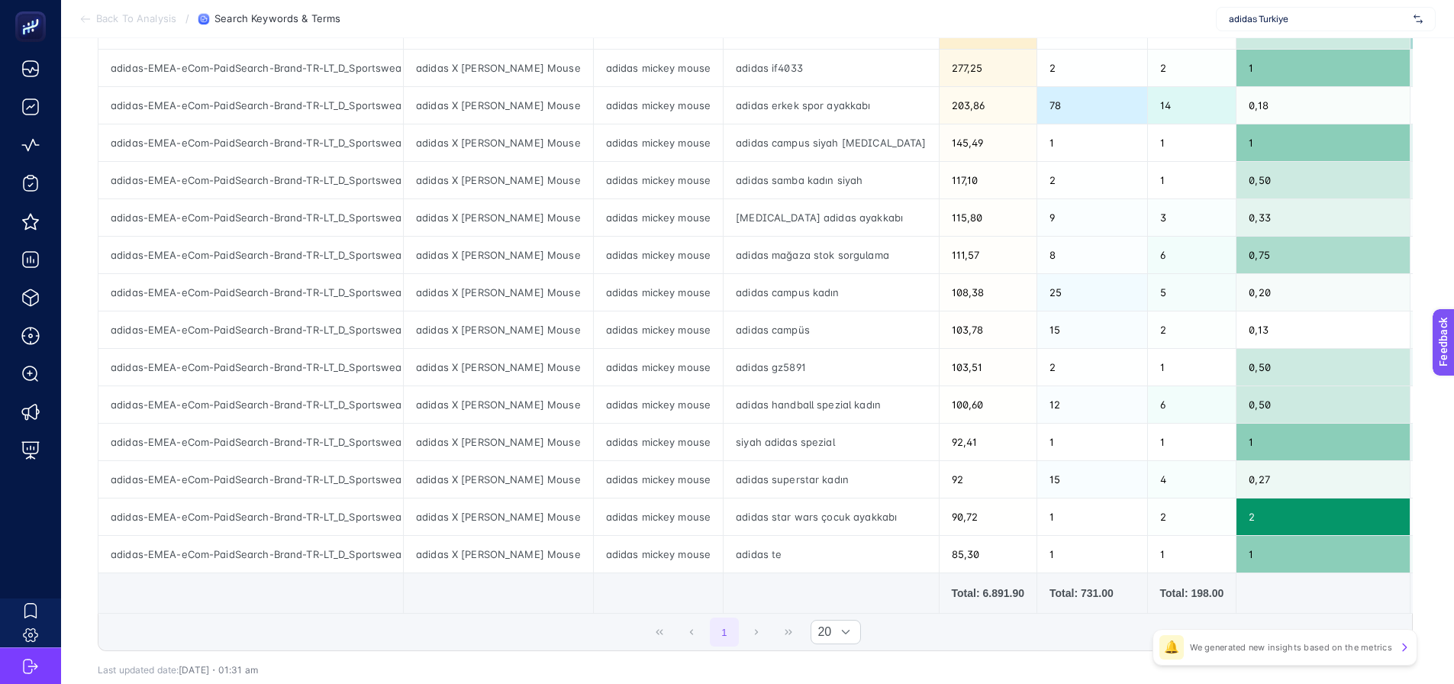
click at [937, 631] on div "1 20" at bounding box center [755, 632] width 1314 height 37
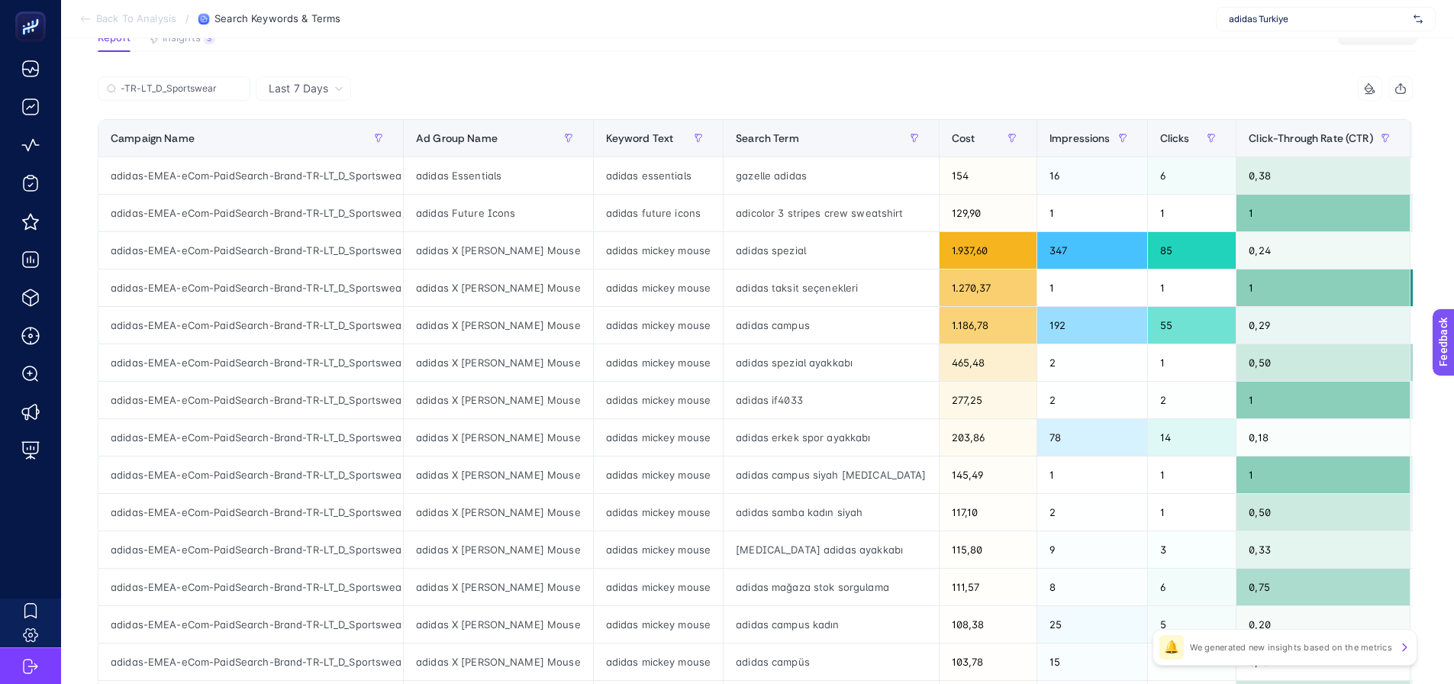
scroll to position [0, 0]
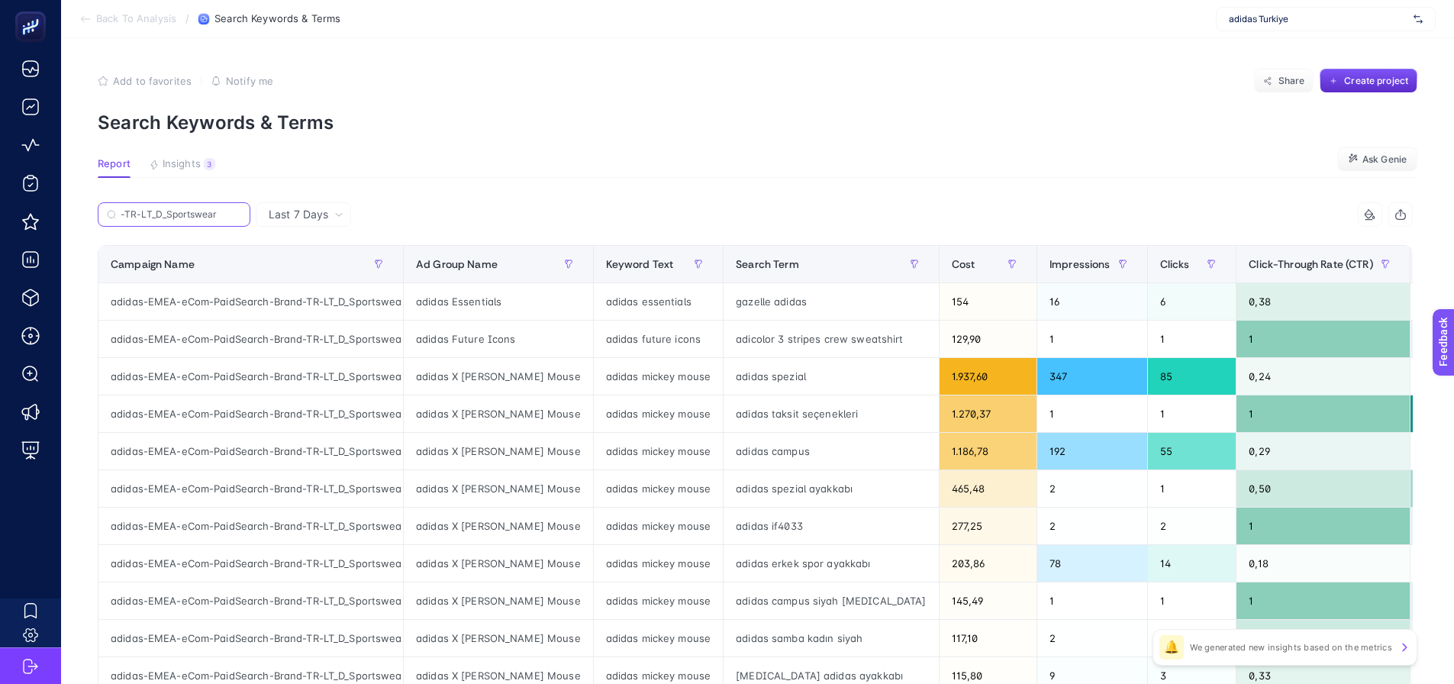
click at [210, 211] on input "-TR-LT_D_Sportswear" at bounding box center [181, 214] width 121 height 11
click at [210, 211] on input "-TR-LT_D_Sportswear" at bounding box center [174, 214] width 104 height 11
paste input "Brand-TR-LT_D_Originals"
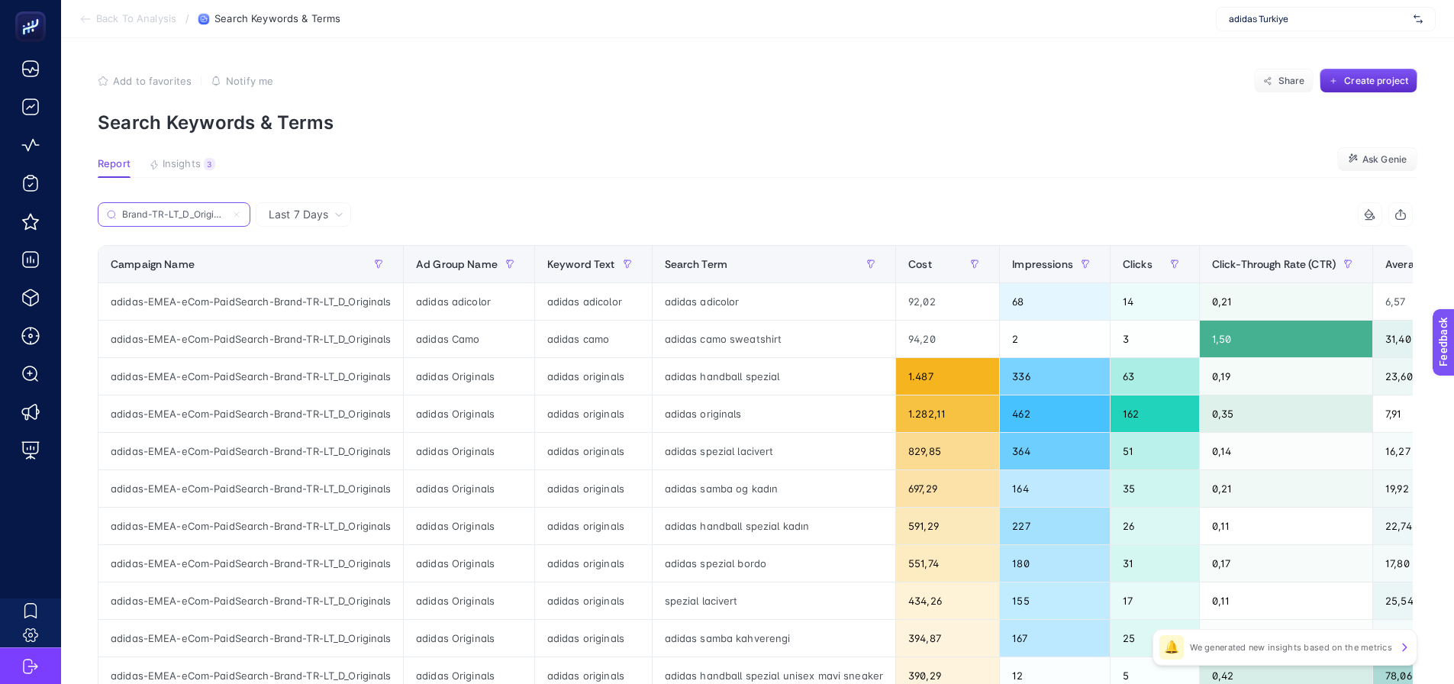
scroll to position [0, 5]
type input "Brand-TR-LT_D_Originals"
click at [1385, 261] on span "Average CPC" at bounding box center [1417, 264] width 65 height 12
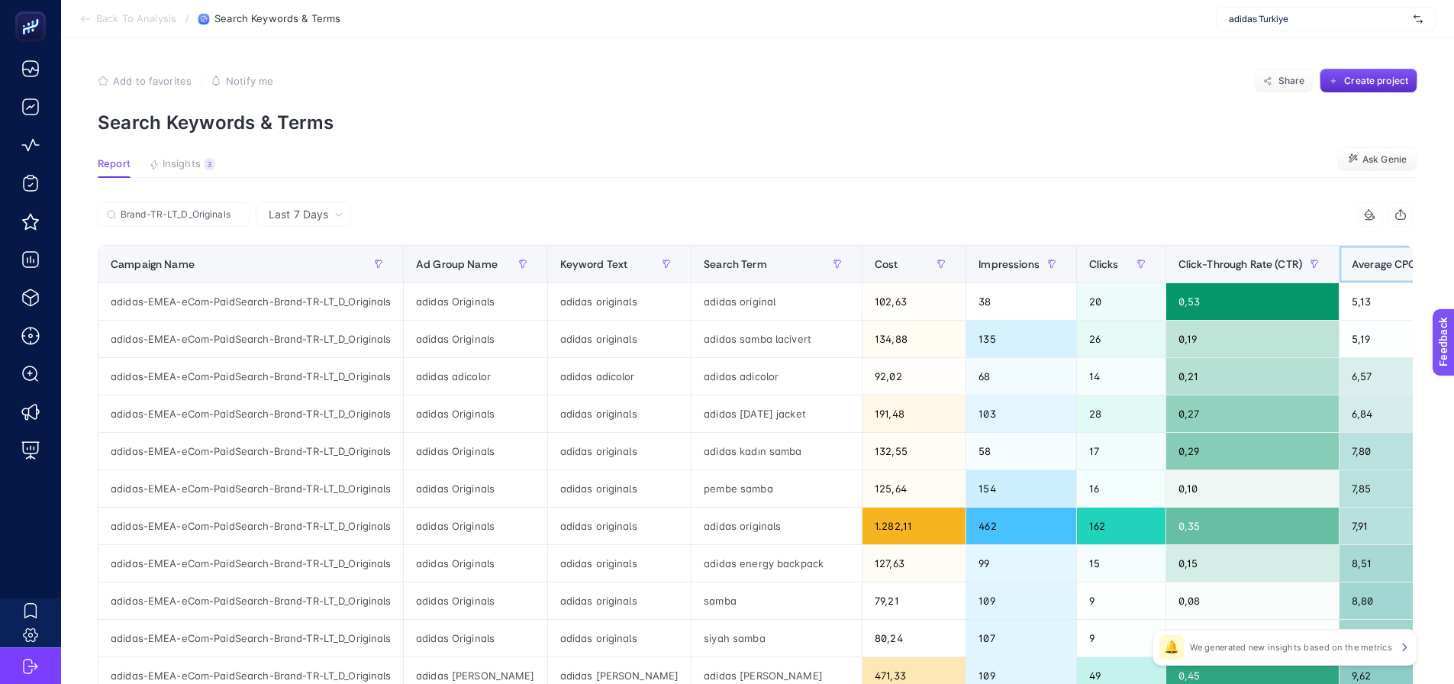
scroll to position [0, 0]
click at [1362, 260] on span "Average CPC" at bounding box center [1384, 264] width 65 height 12
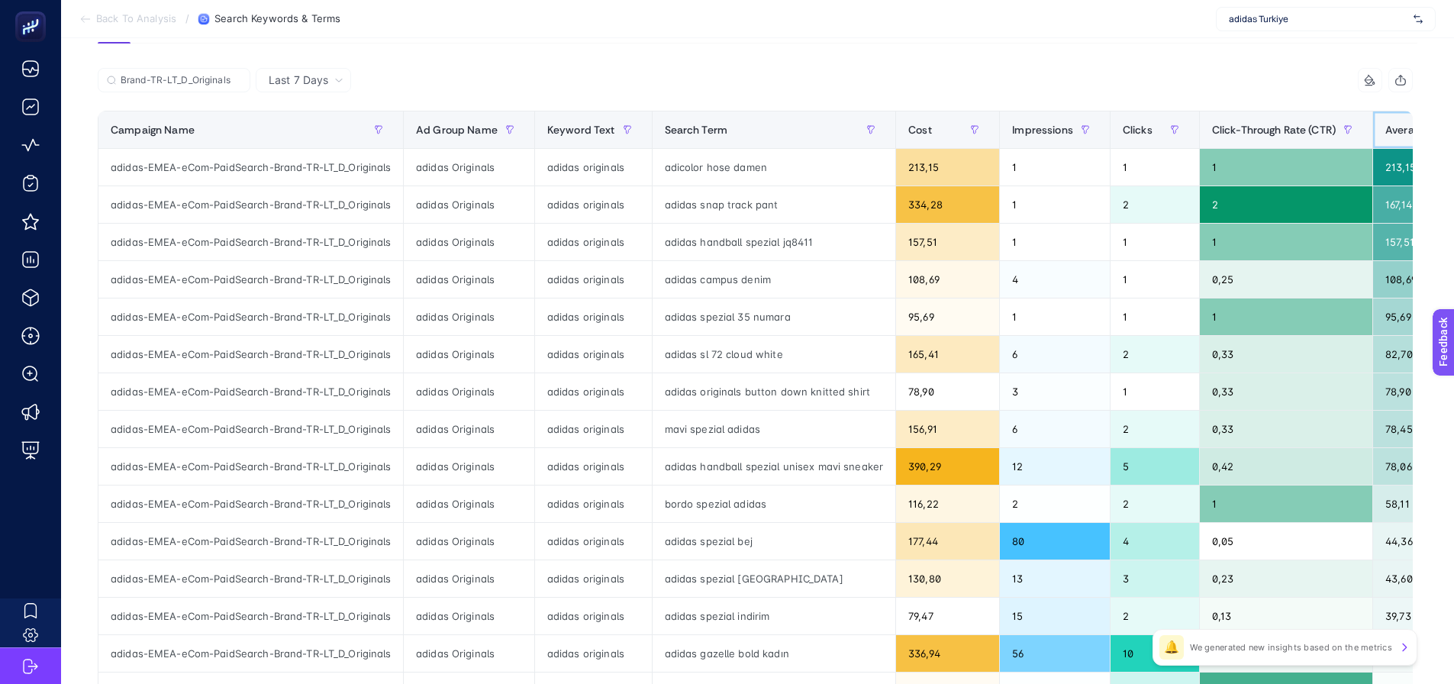
scroll to position [153, 0]
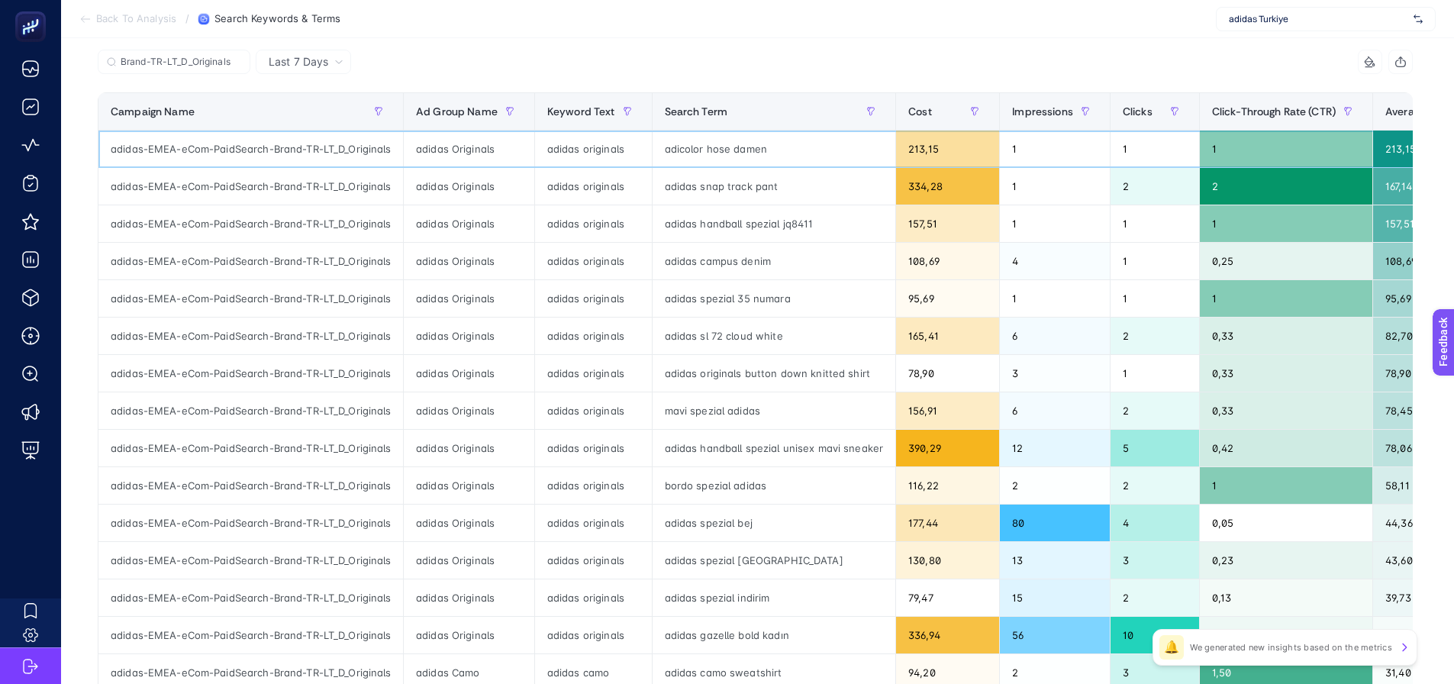
click at [685, 146] on div "adicolor hose damen" at bounding box center [774, 149] width 243 height 37
copy tr "adicolor hose damen"
click at [693, 432] on div "adidas handball spezial unisex mavi sneaker" at bounding box center [774, 448] width 243 height 37
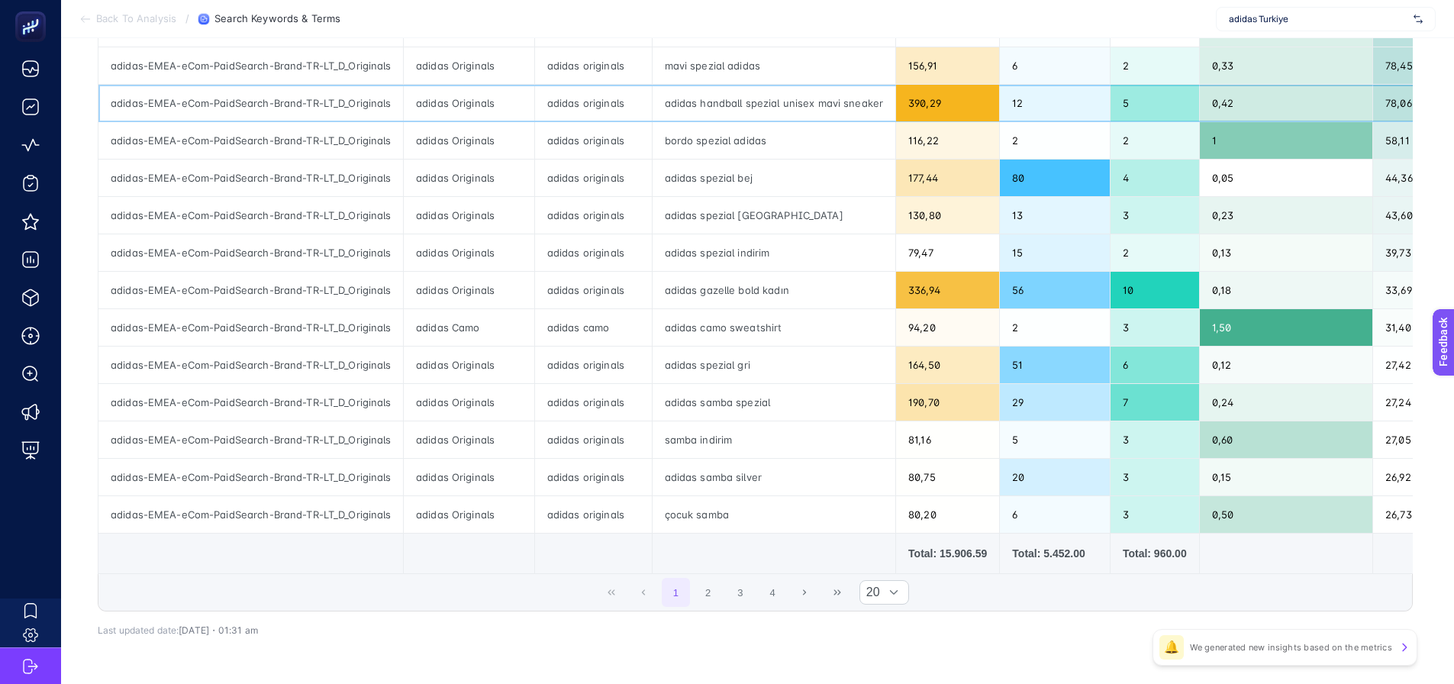
scroll to position [534, 0]
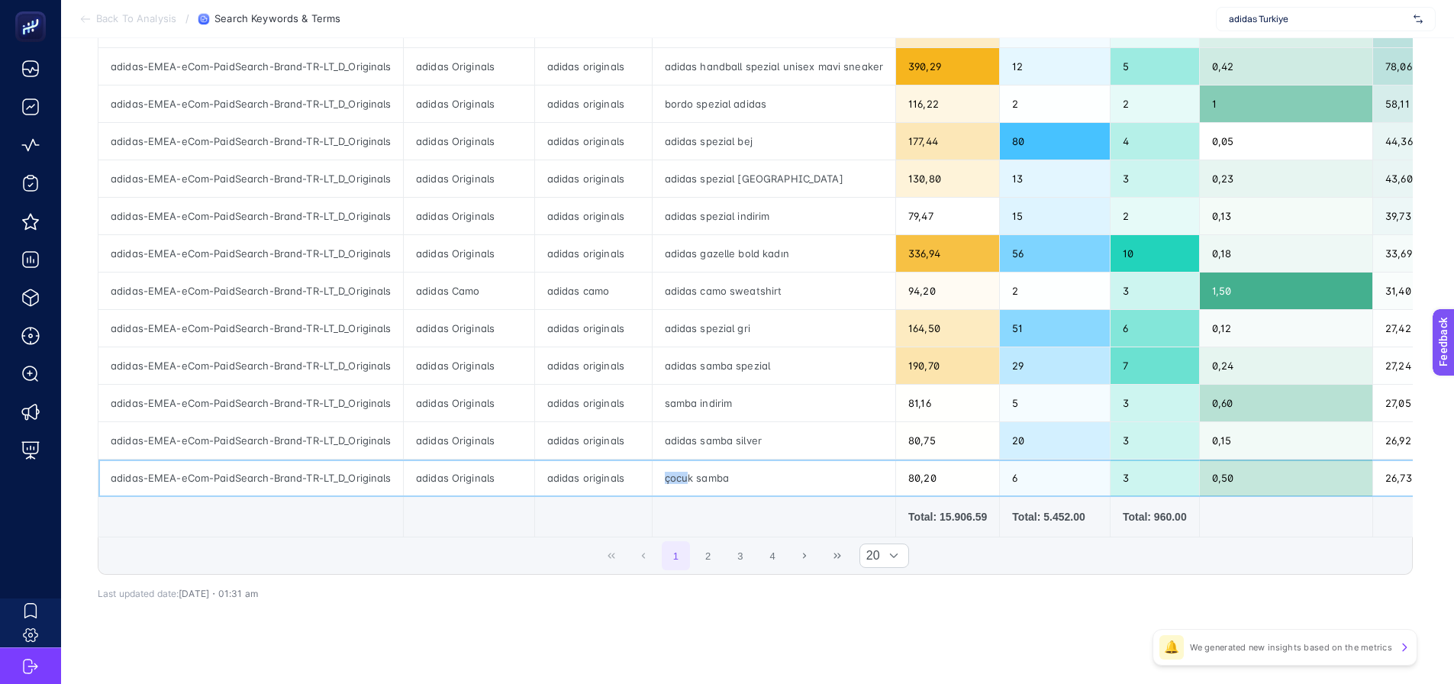
drag, startPoint x: 654, startPoint y: 475, endPoint x: 683, endPoint y: 472, distance: 29.2
click at [683, 472] on div "çocuk samba" at bounding box center [774, 478] width 243 height 37
drag, startPoint x: 902, startPoint y: 483, endPoint x: 991, endPoint y: 481, distance: 88.6
click at [913, 479] on div "80,20" at bounding box center [947, 478] width 103 height 37
click at [713, 566] on button "2" at bounding box center [708, 555] width 29 height 29
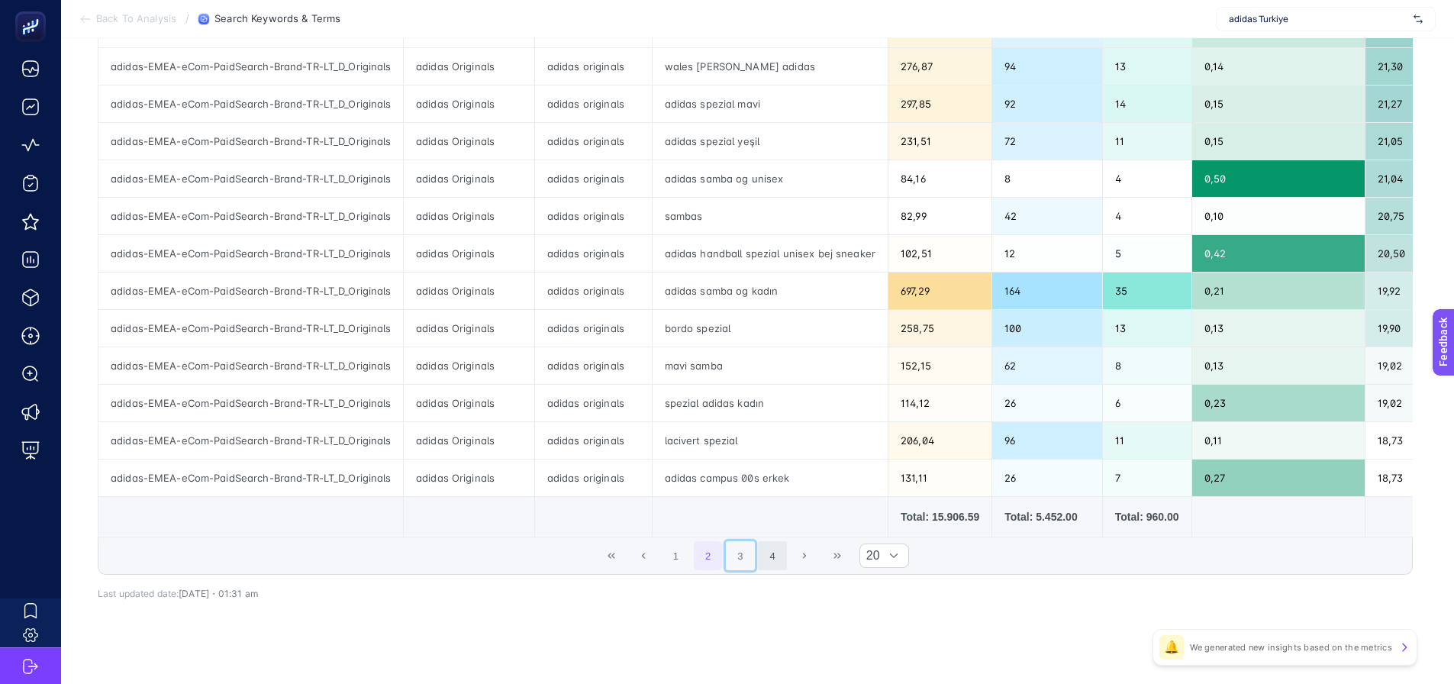
click at [747, 567] on button "3" at bounding box center [740, 555] width 29 height 29
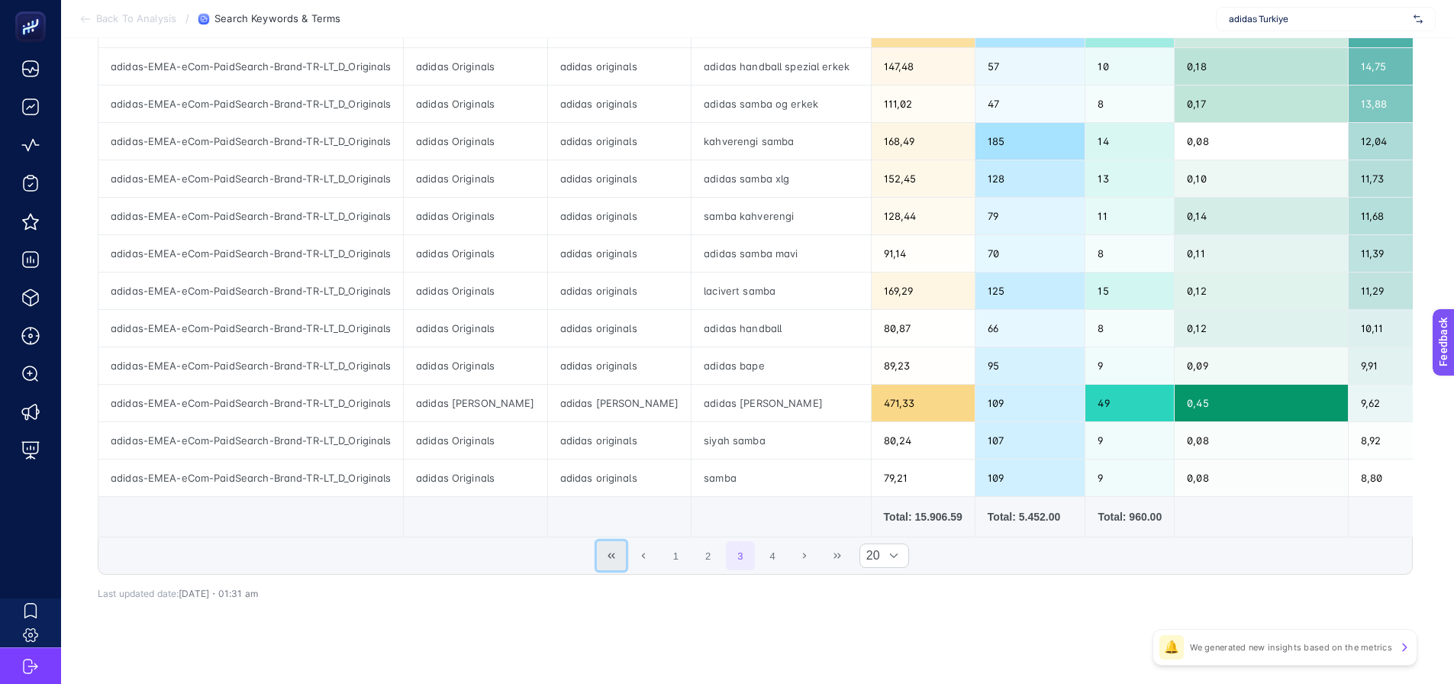
click at [619, 568] on button "First Page" at bounding box center [611, 555] width 29 height 29
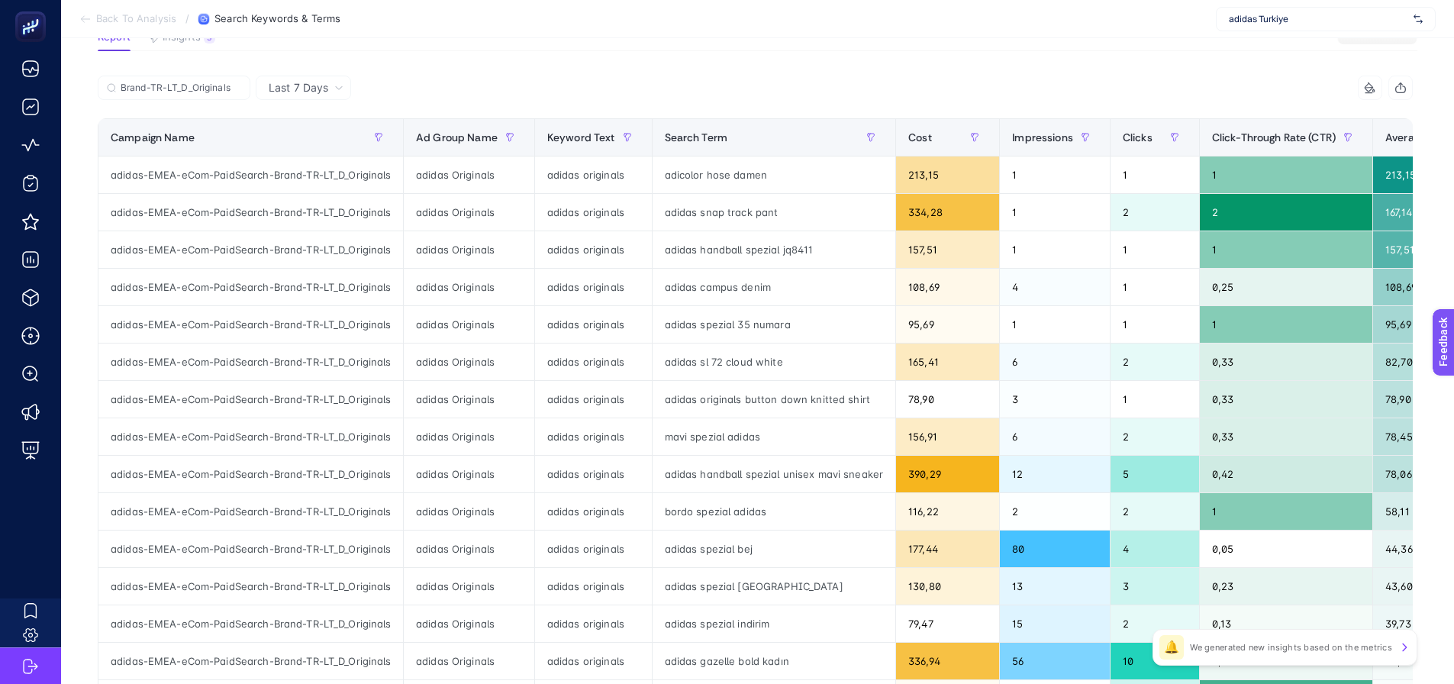
scroll to position [153, 0]
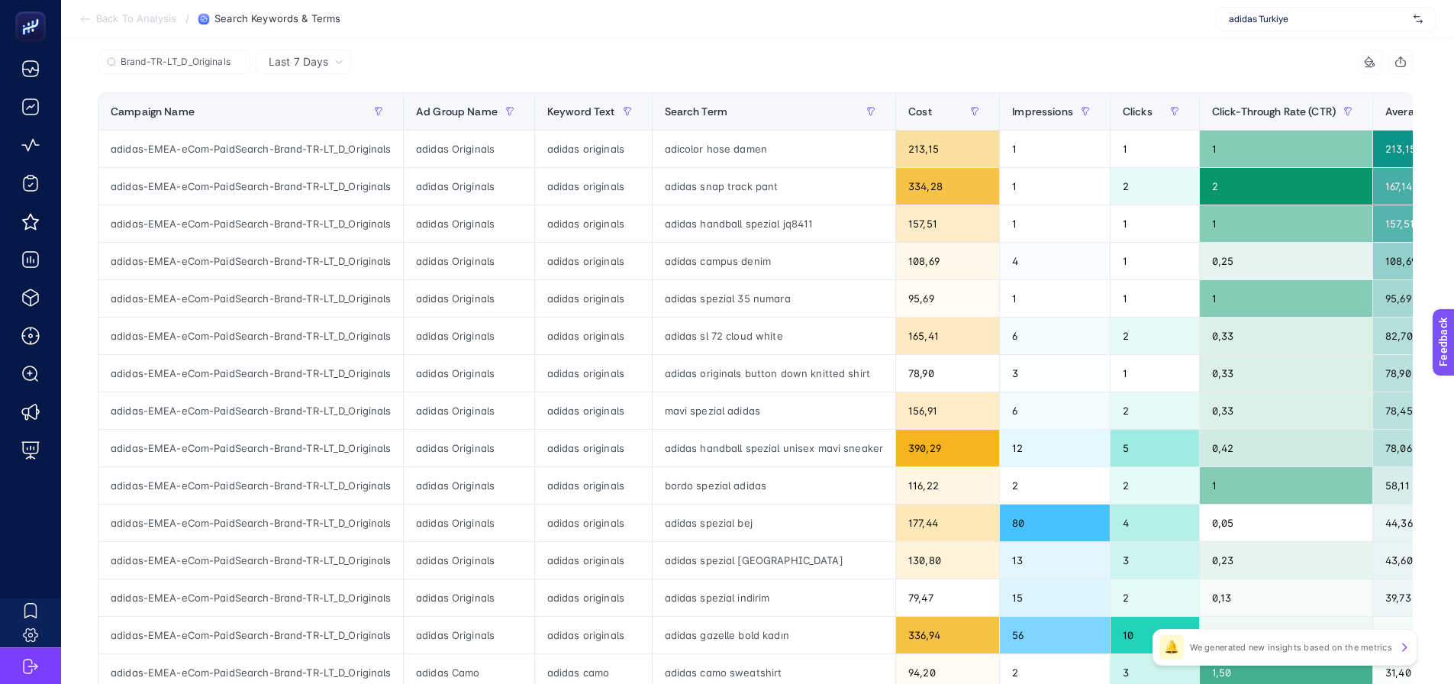
click at [696, 59] on div "Brand-TR-LT_D_Originals" at bounding box center [427, 67] width 658 height 34
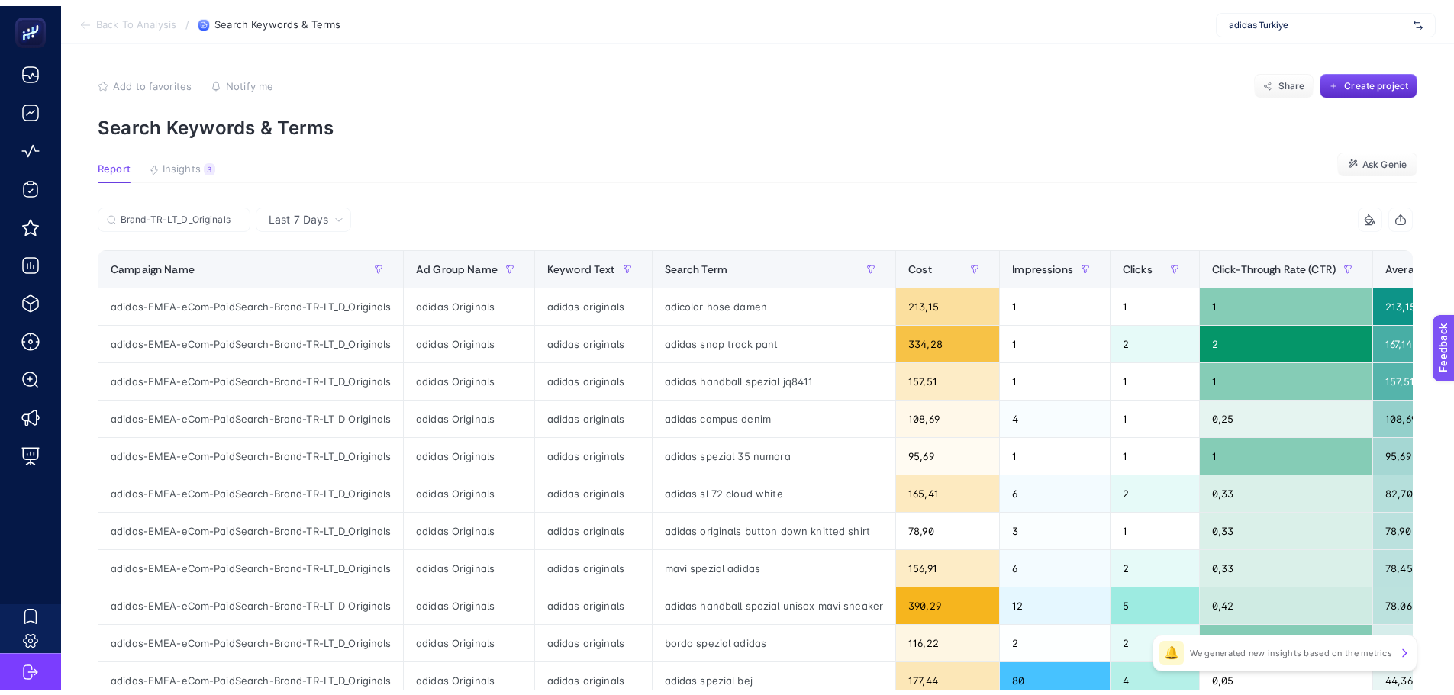
scroll to position [0, 0]
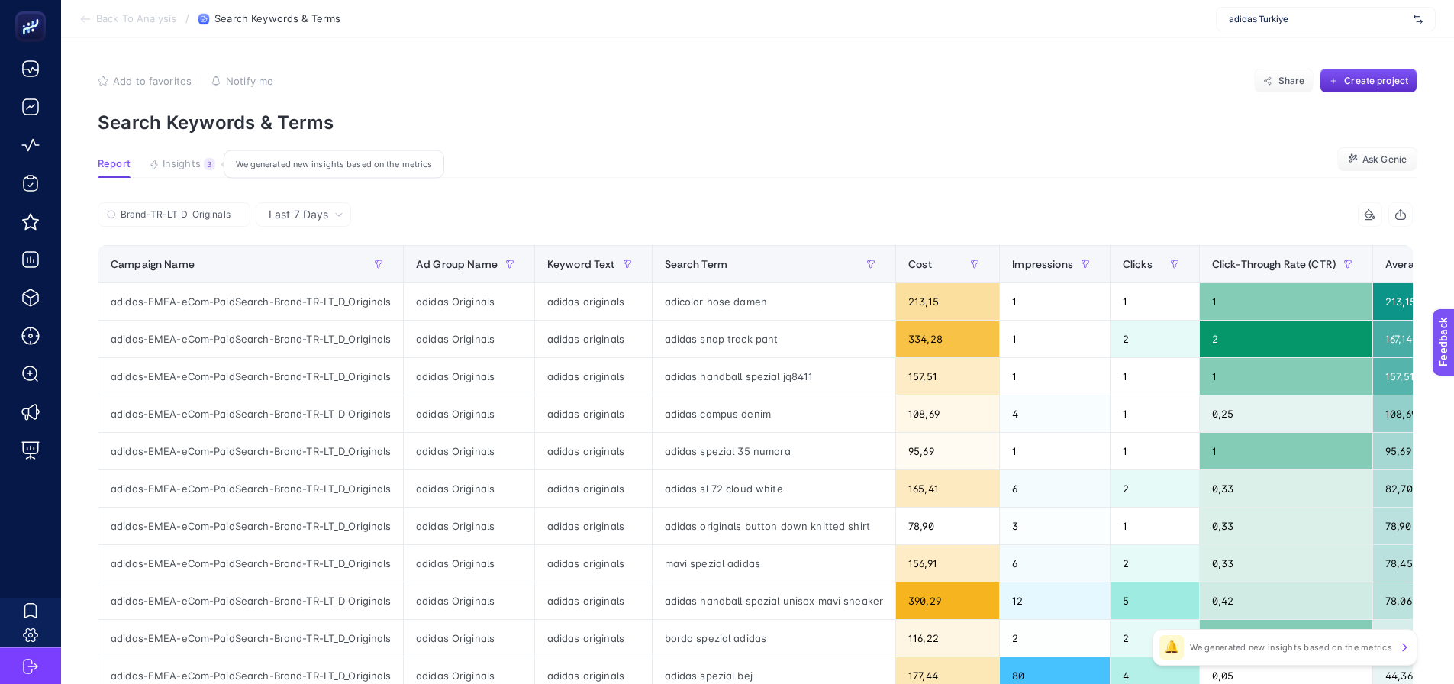
click at [181, 163] on span "Insights" at bounding box center [182, 164] width 38 height 12
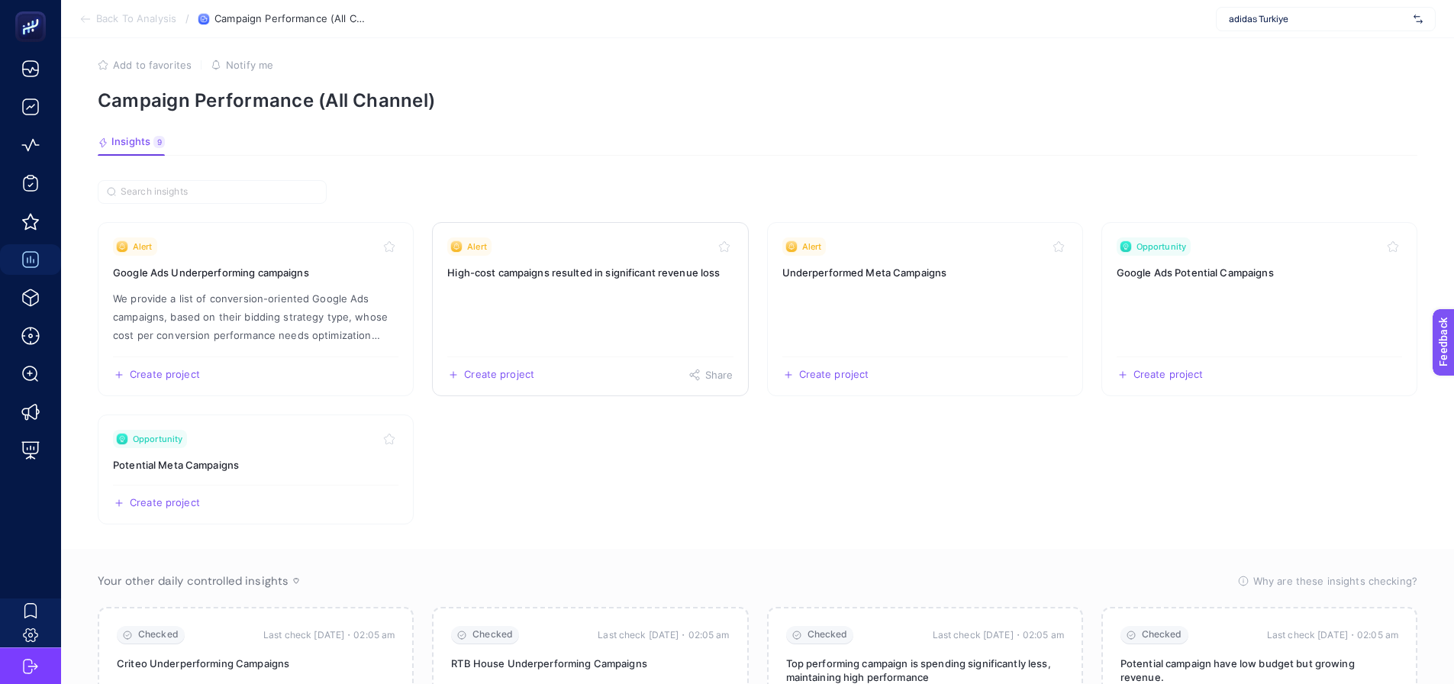
scroll to position [76, 0]
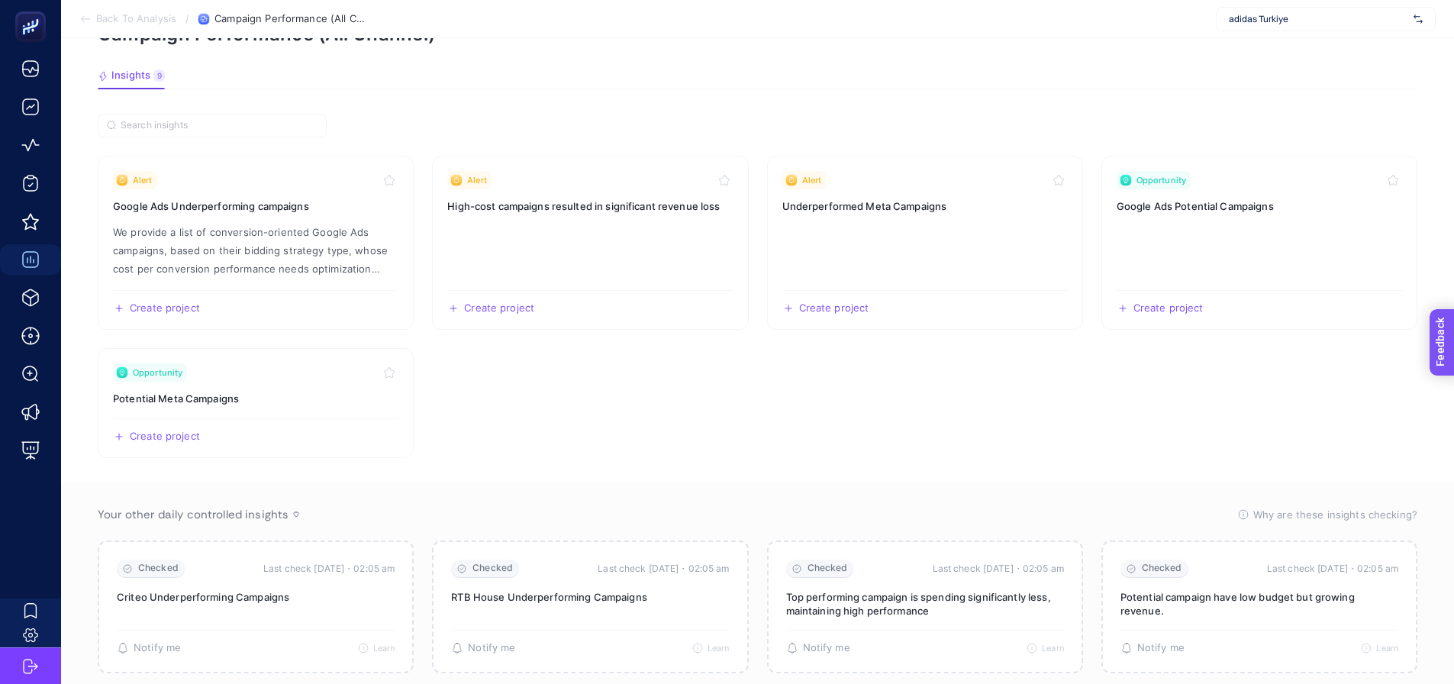
click at [1452, 385] on span "Feedback" at bounding box center [1463, 386] width 49 height 12
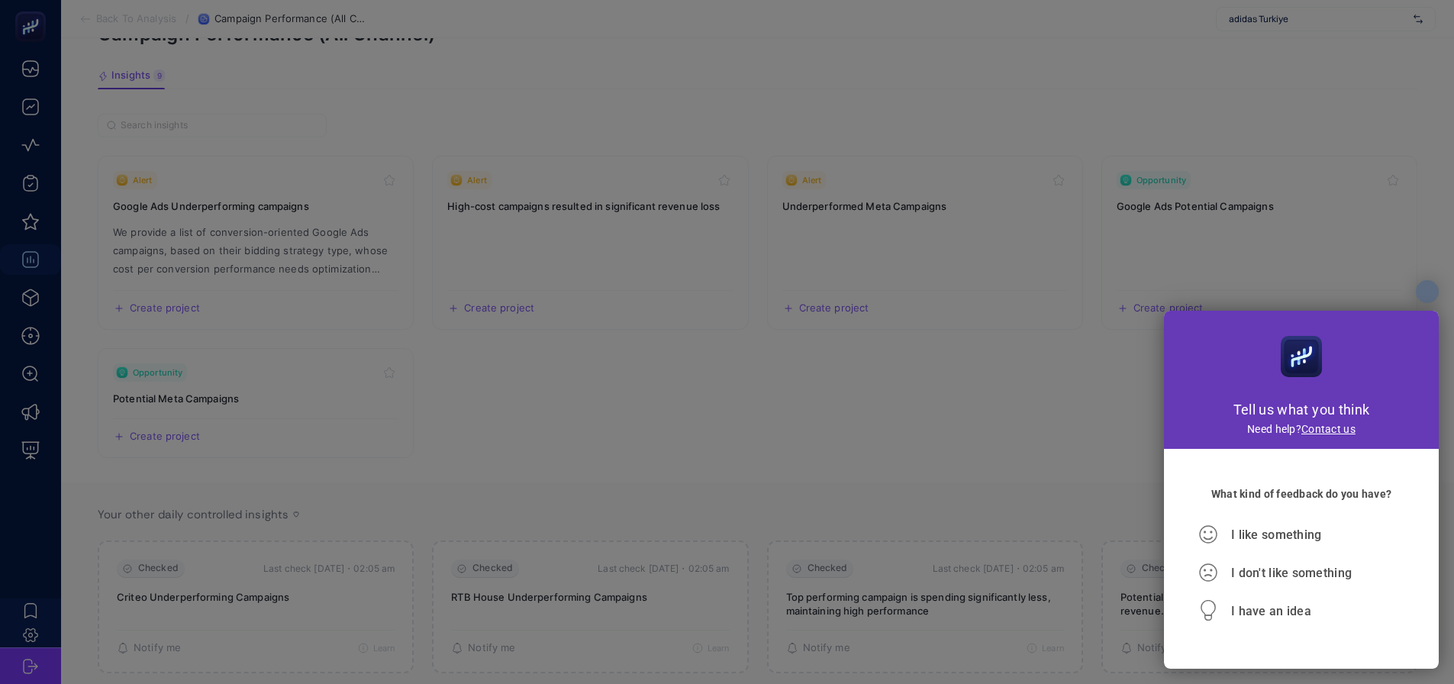
scroll to position [0, 0]
click at [1056, 475] on div at bounding box center [727, 342] width 1454 height 684
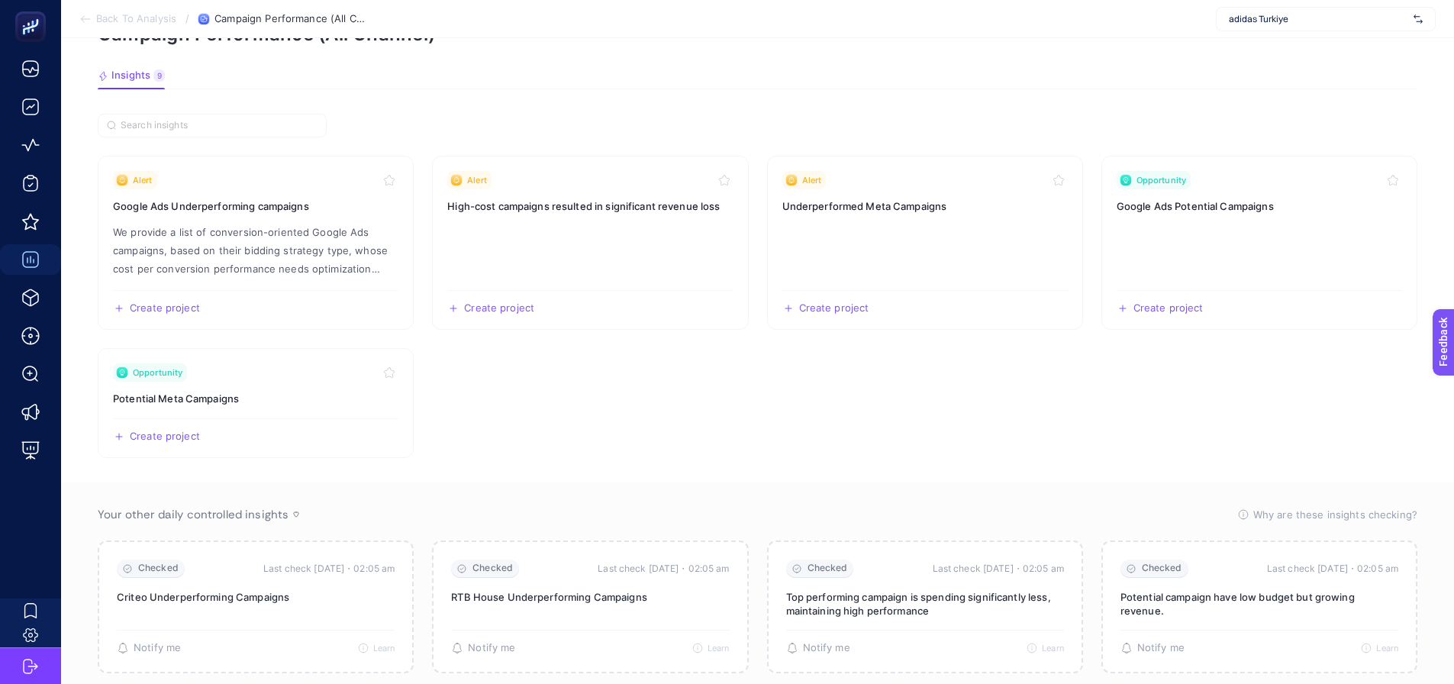
click at [615, 425] on section "Alert Google Ads Underperforming campaigns We provide a list of conversion-orie…" at bounding box center [758, 307] width 1320 height 302
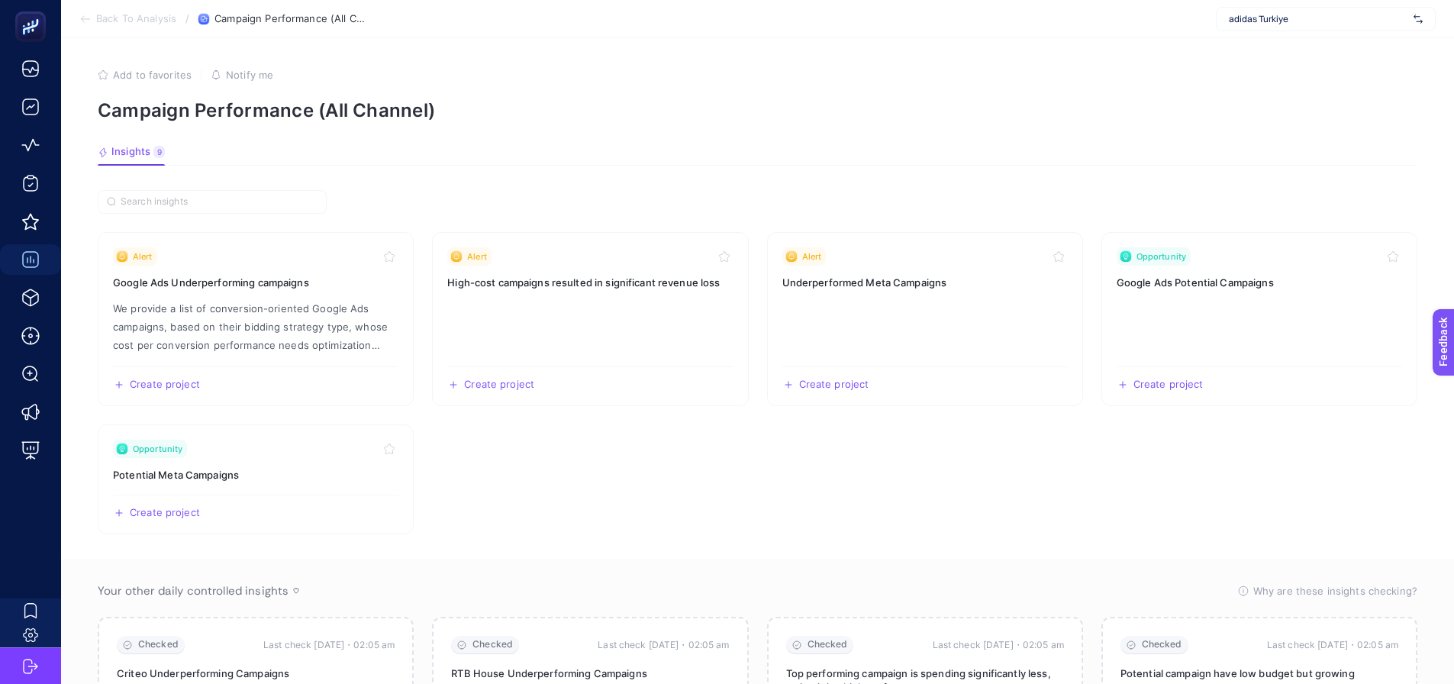
click at [413, 185] on article "Add to favorites false Notify me Campaign Performance (All Channel) Insights 9 …" at bounding box center [757, 415] width 1393 height 755
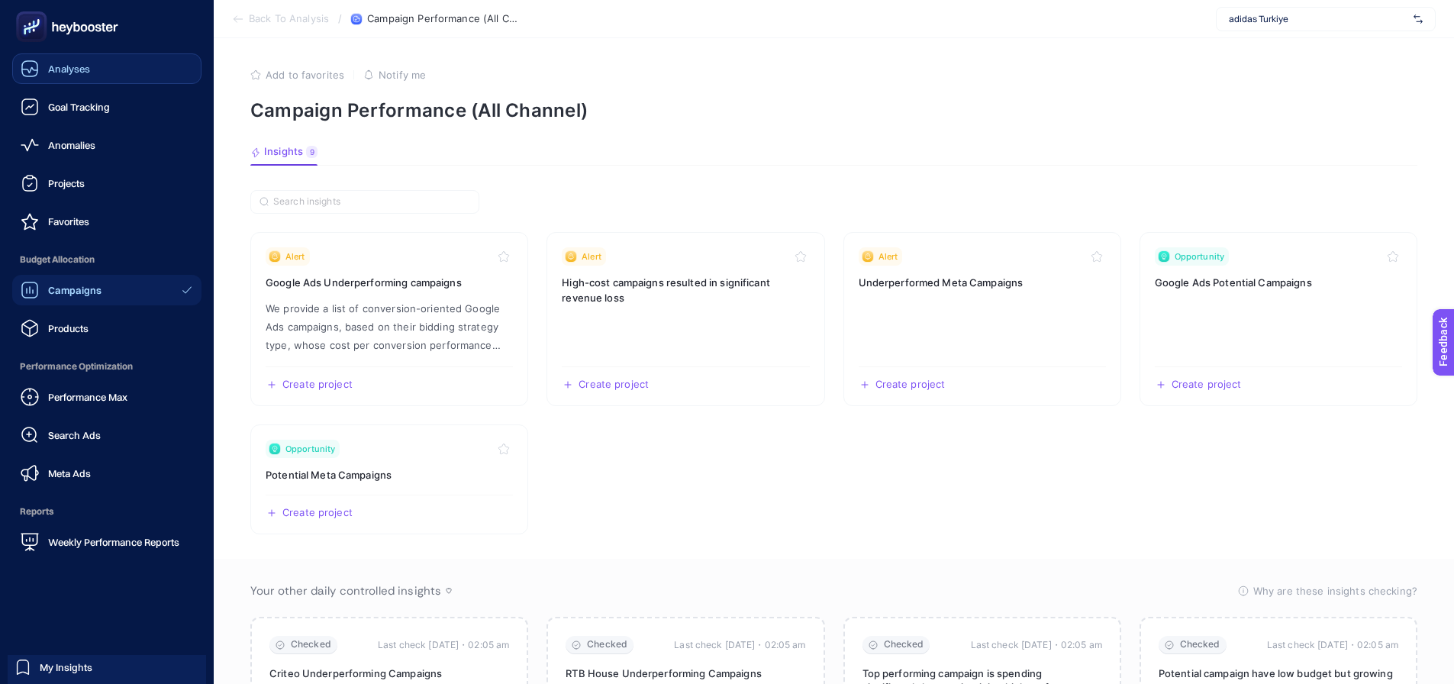
click at [60, 60] on div "Analyses" at bounding box center [55, 69] width 69 height 18
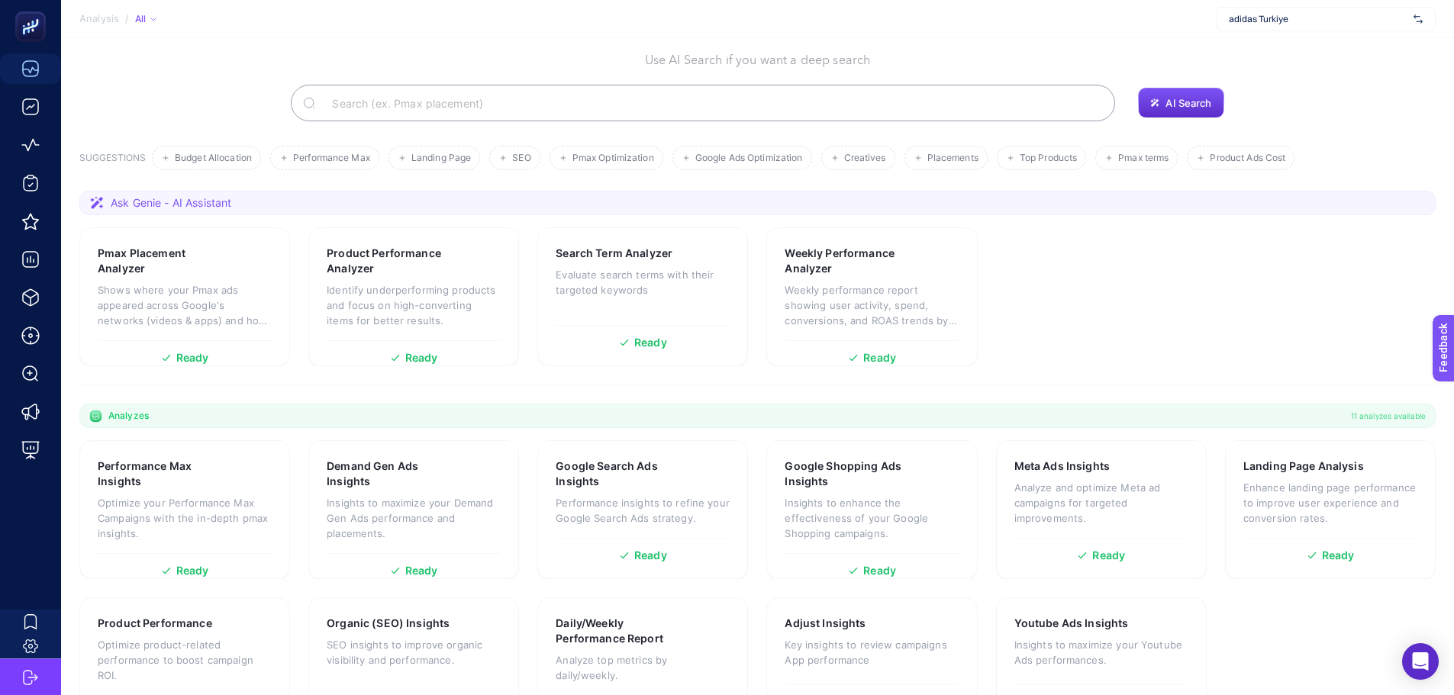
scroll to position [131, 0]
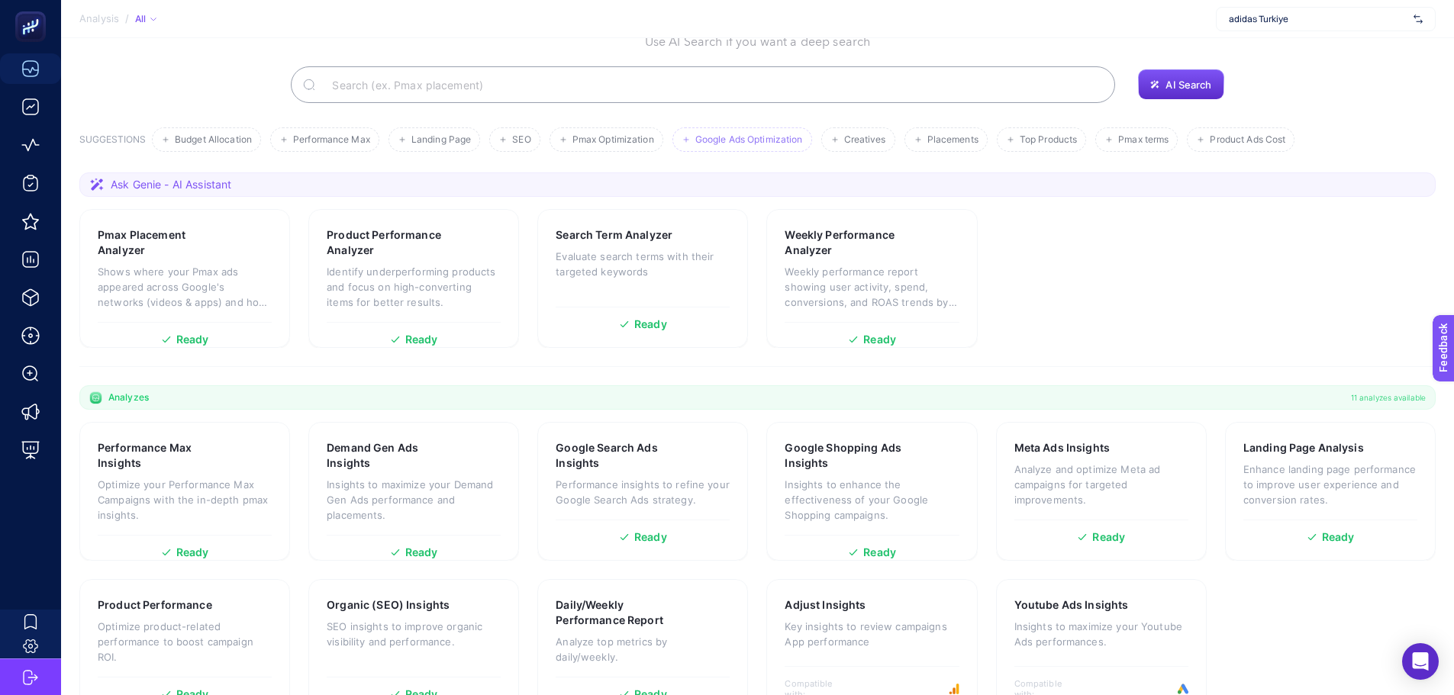
click at [734, 134] on span "Google Ads Optimization" at bounding box center [749, 139] width 108 height 11
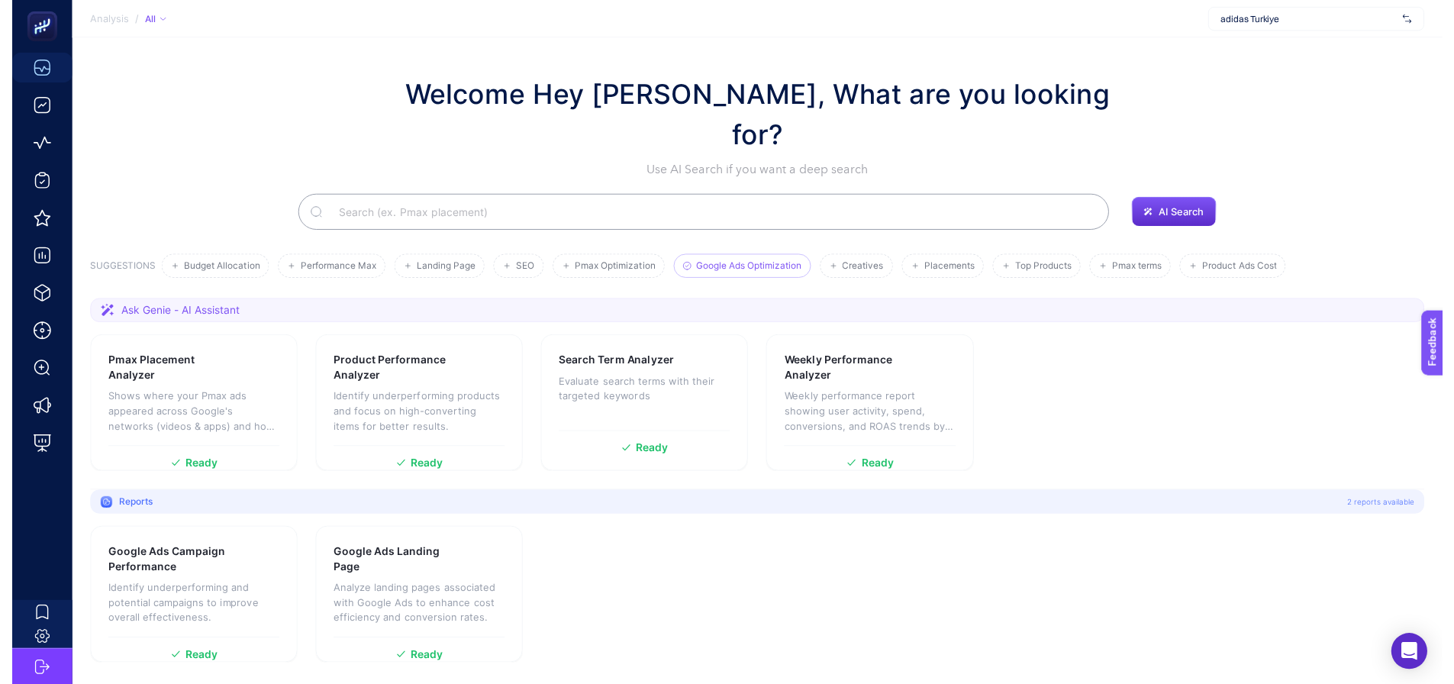
scroll to position [0, 0]
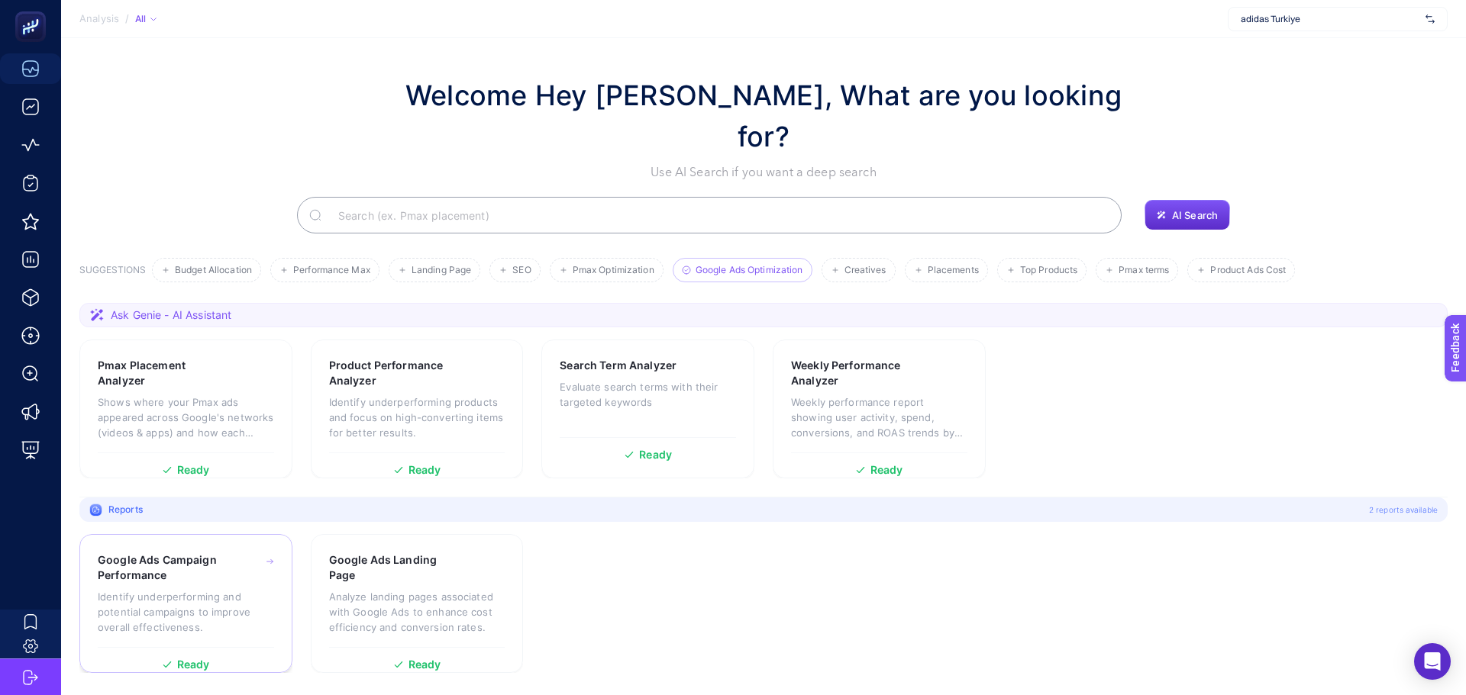
click at [186, 589] on p "Identify underperforming and potential campaigns to improve overall effectivene…" at bounding box center [186, 612] width 176 height 46
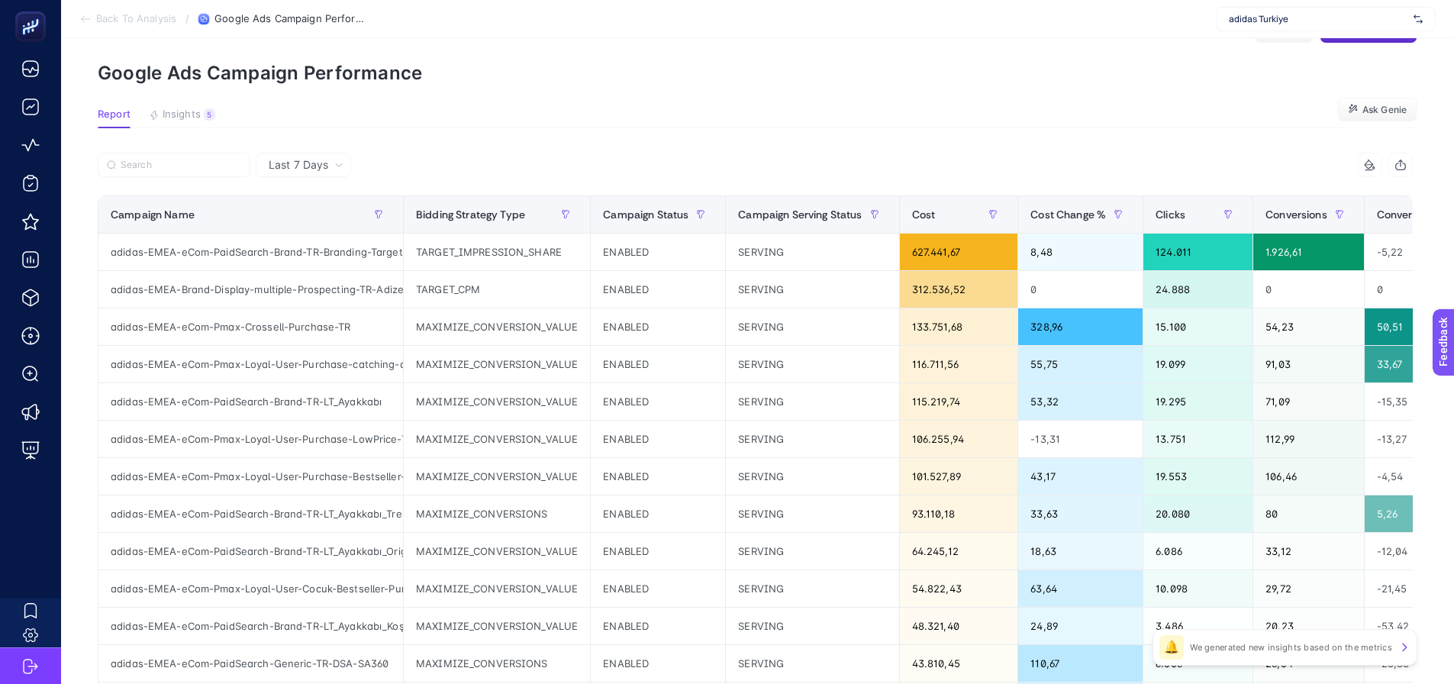
scroll to position [76, 0]
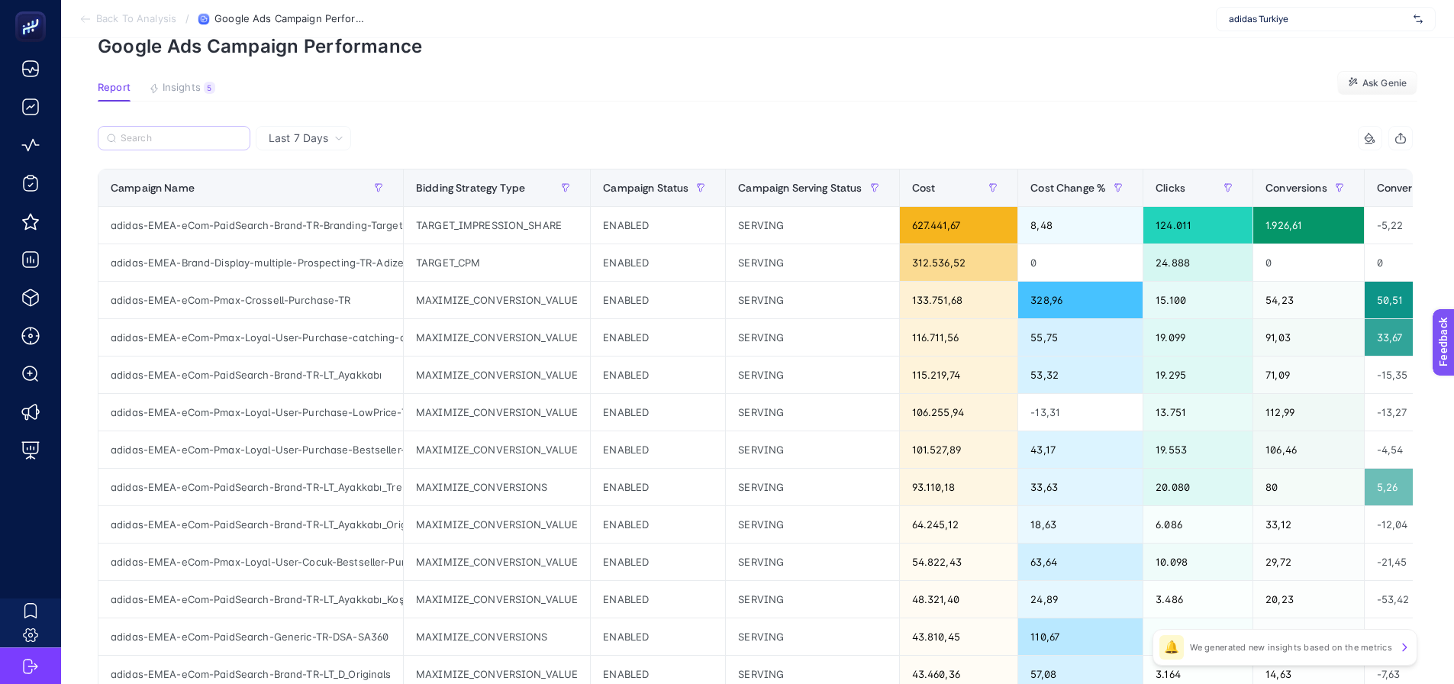
click at [166, 131] on label at bounding box center [174, 138] width 153 height 24
click at [166, 133] on input "Search" at bounding box center [181, 138] width 121 height 11
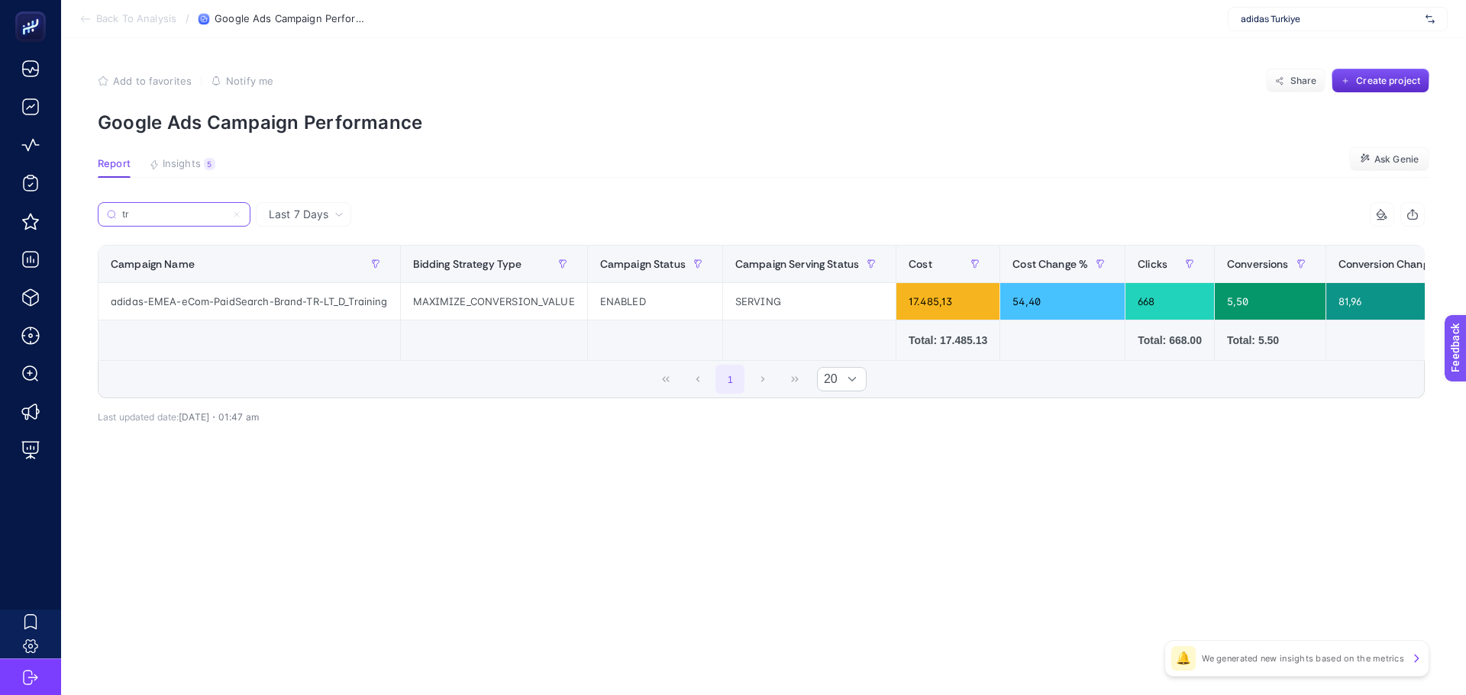
type input "t"
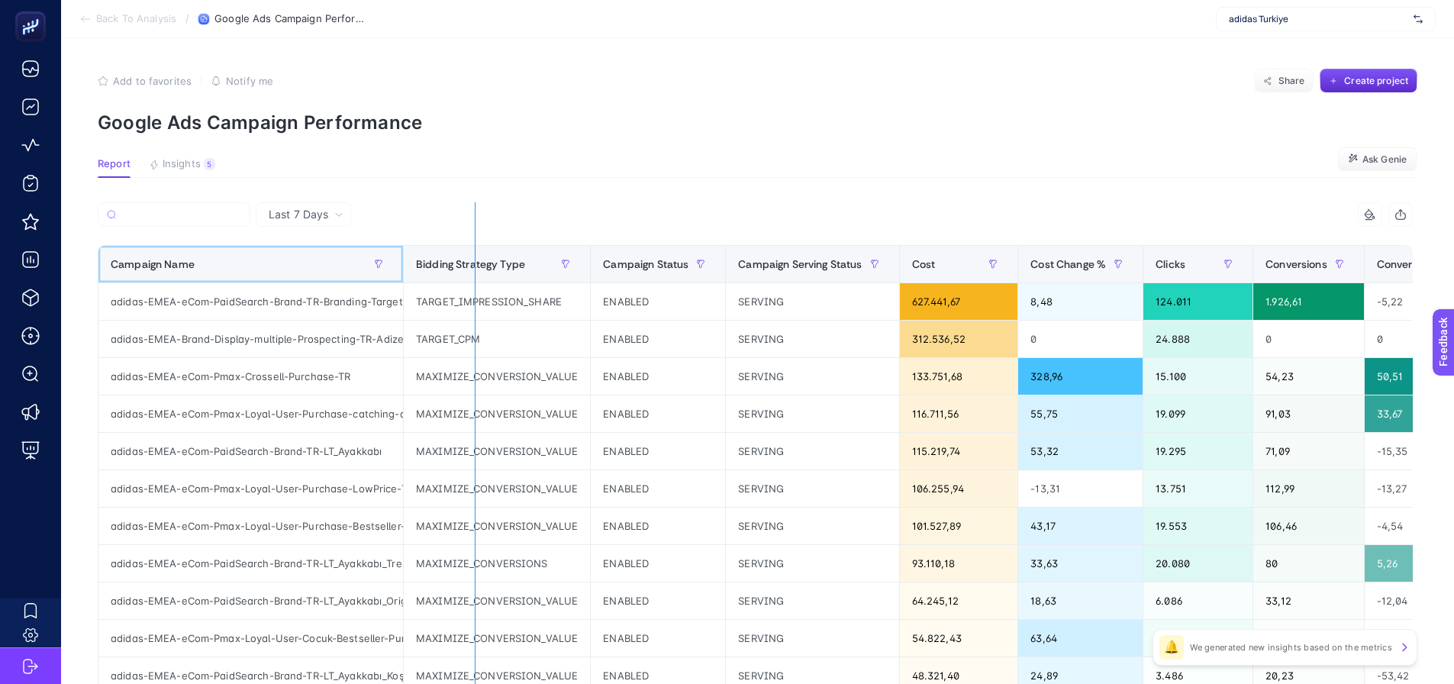
drag, startPoint x: 402, startPoint y: 270, endPoint x: 475, endPoint y: 263, distance: 73.6
click at [475, 263] on div "12 items selected Campaign Name Bidding Strategy Type Campaign Status Campaign …" at bounding box center [755, 655] width 1315 height 907
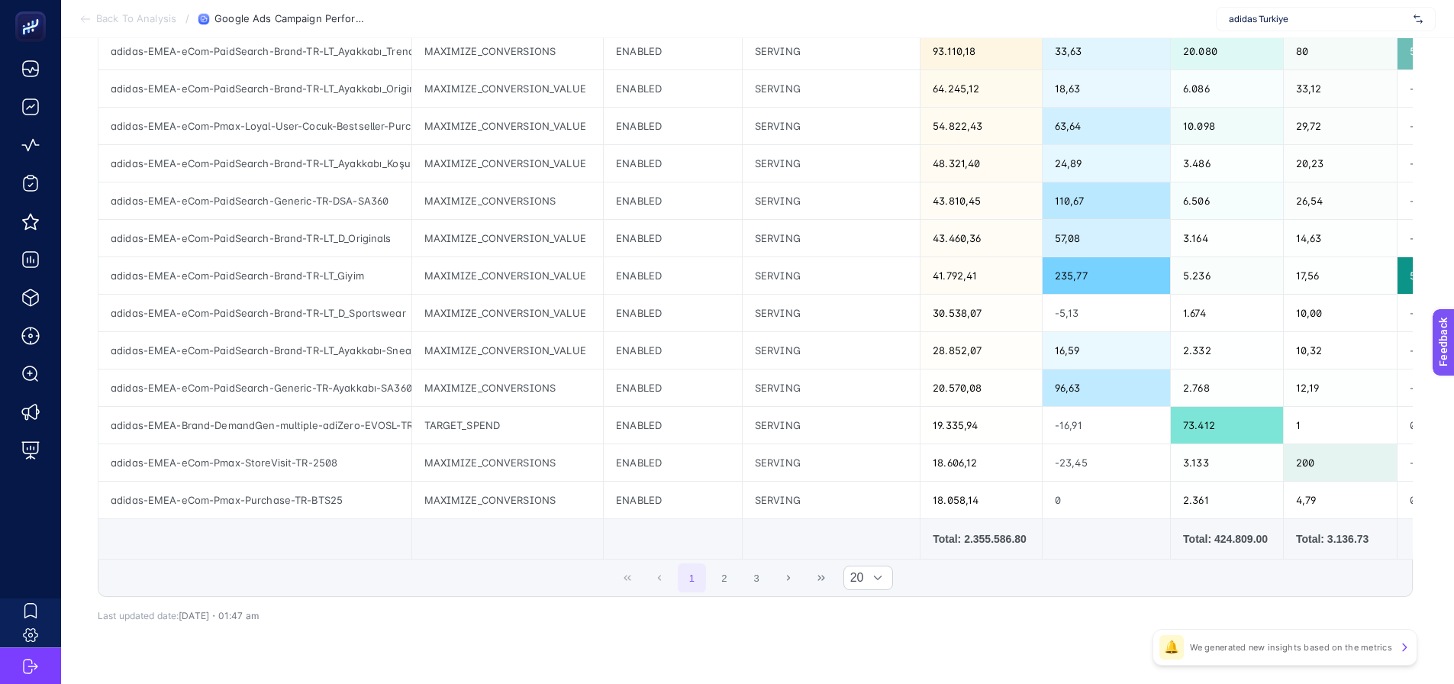
scroll to position [534, 0]
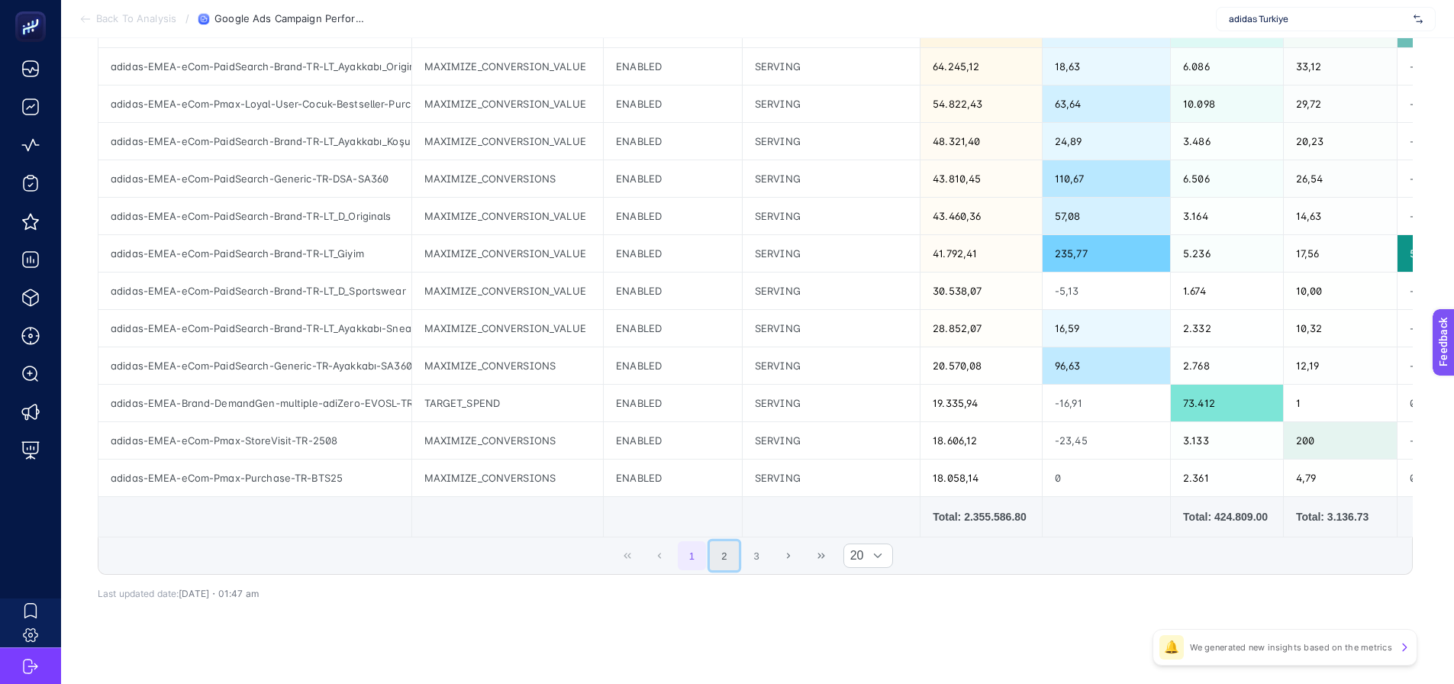
click at [730, 563] on button "2" at bounding box center [724, 555] width 29 height 29
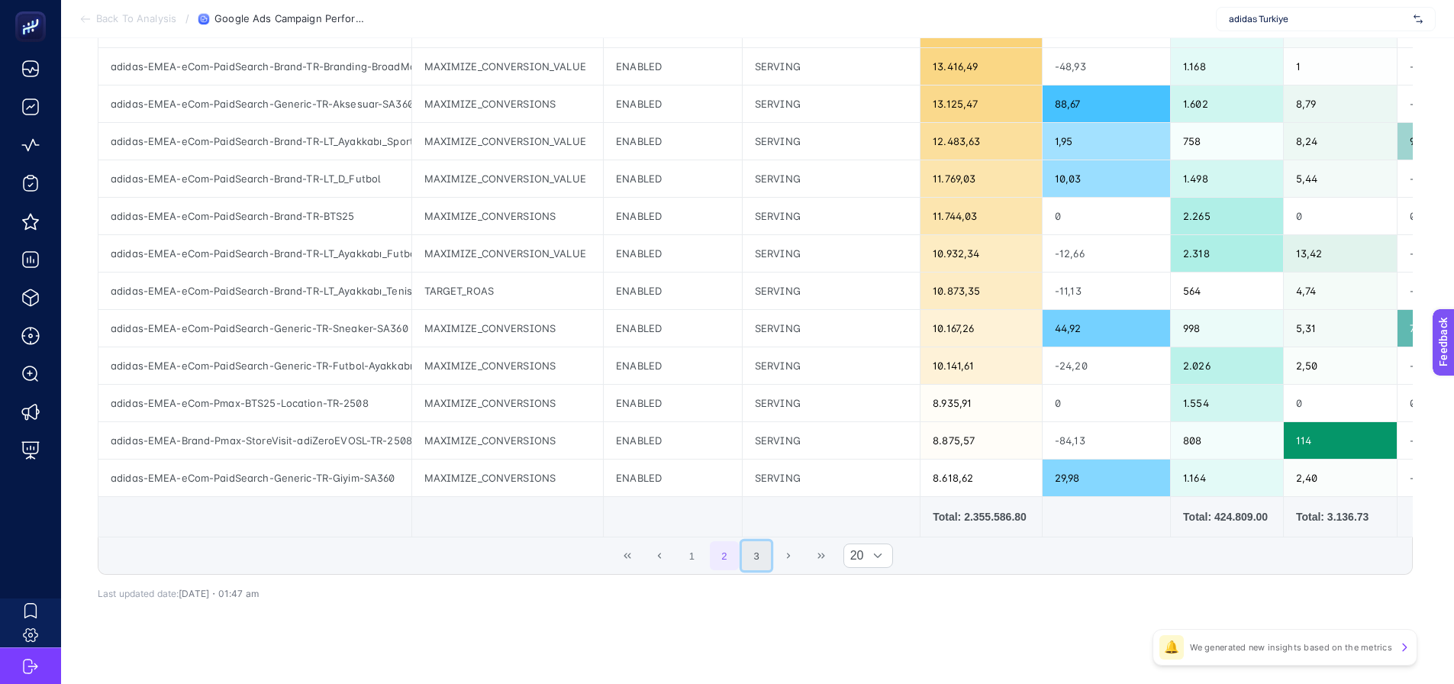
click at [766, 568] on button "3" at bounding box center [756, 555] width 29 height 29
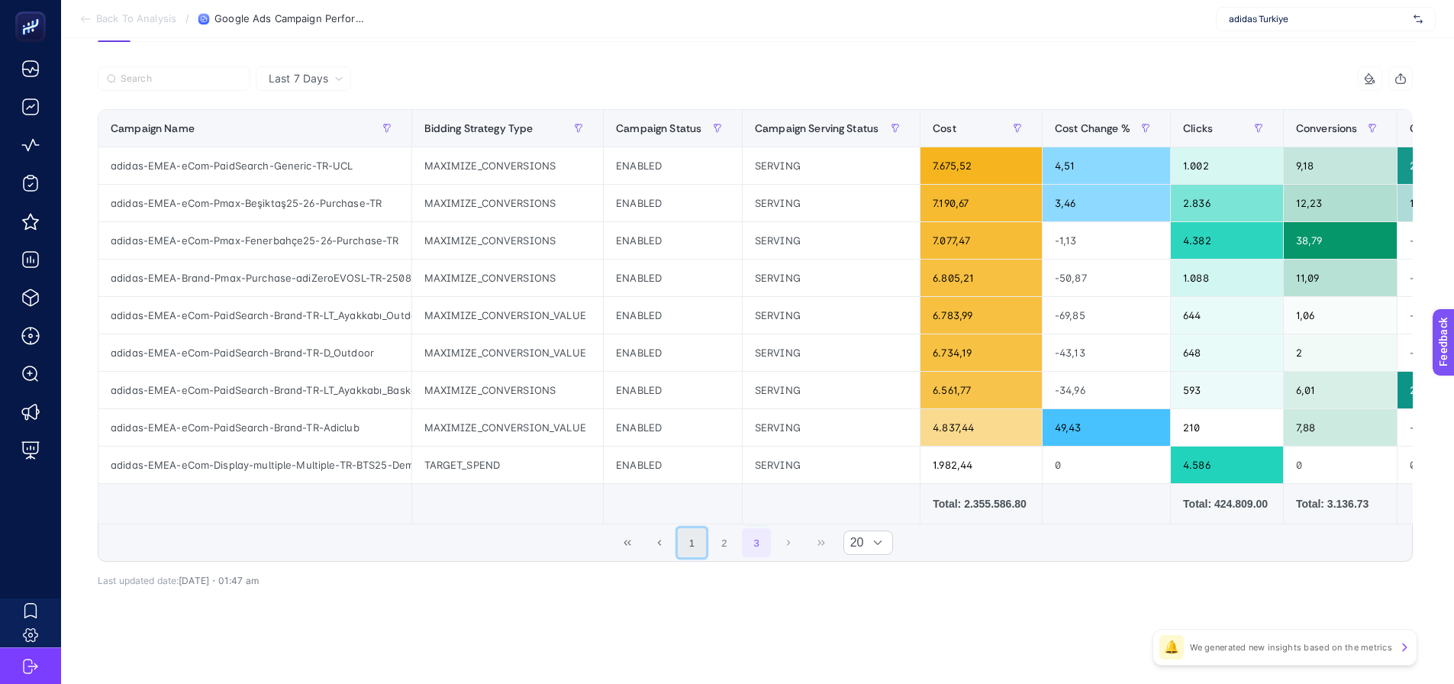
click at [692, 548] on button "1" at bounding box center [692, 542] width 29 height 29
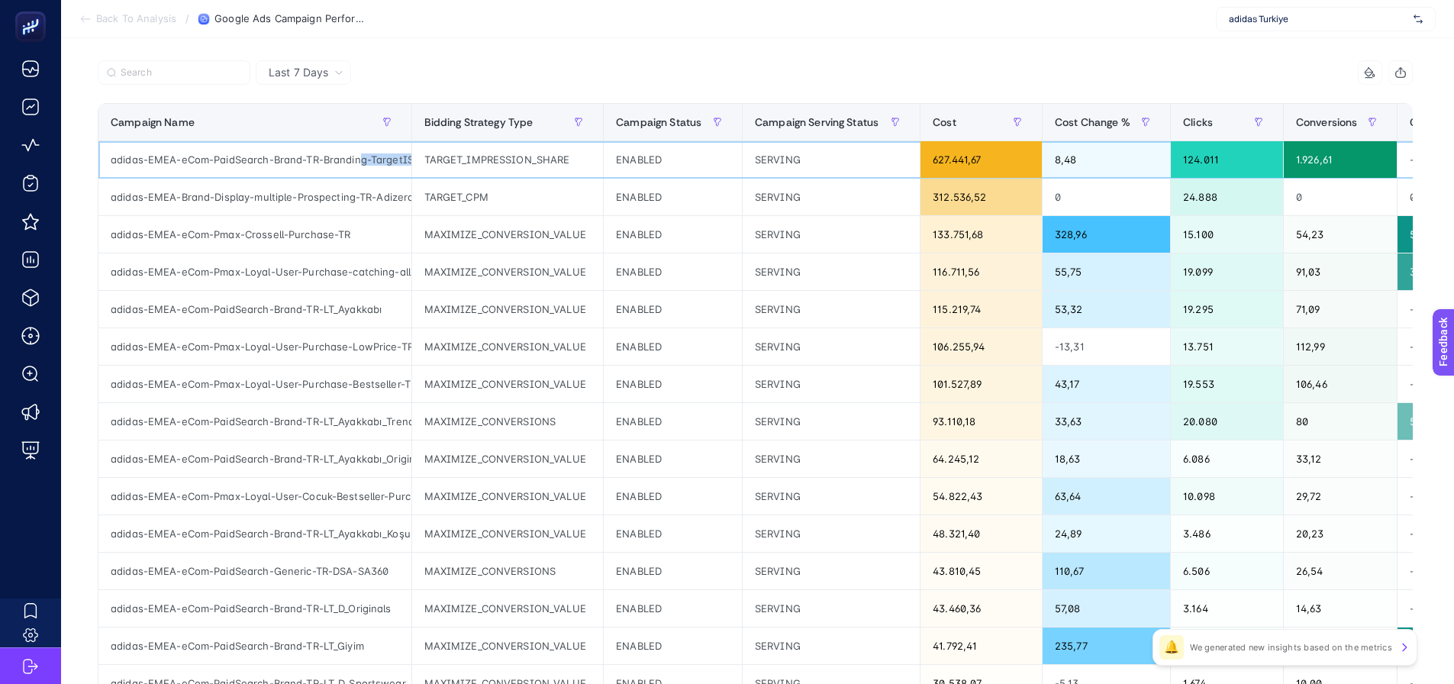
scroll to position [0, 14]
drag, startPoint x: 361, startPoint y: 160, endPoint x: 415, endPoint y: 167, distance: 54.6
click at [417, 216] on tr "adidas-EMEA-eCom-PaidSearch-Brand-TR-Branding-TargetIS TARGET_IMPRESSION_SHARE …" at bounding box center [1466, 234] width 2736 height 37
click at [383, 162] on div "adidas-EMEA-eCom-PaidSearch-Brand-TR-Branding-TargetIS" at bounding box center [254, 159] width 313 height 37
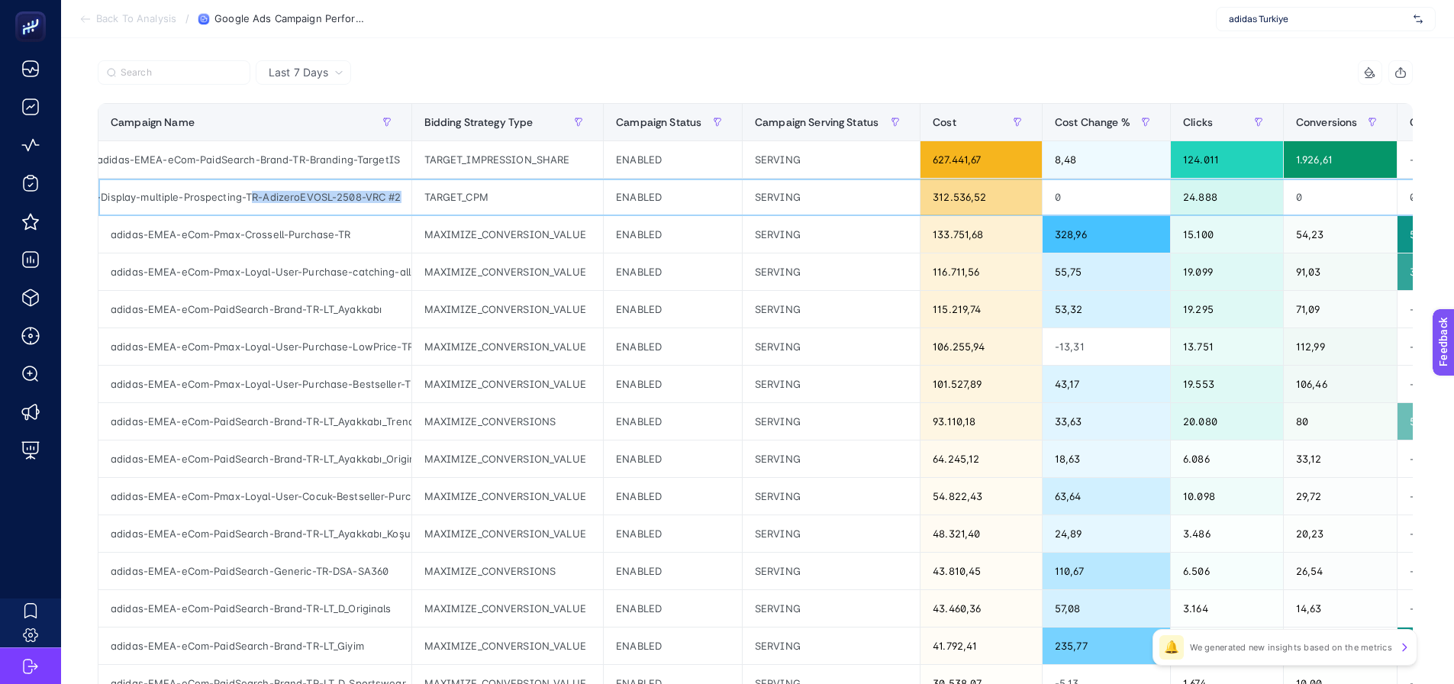
drag, startPoint x: 374, startPoint y: 201, endPoint x: 408, endPoint y: 196, distance: 34.7
click at [408, 196] on div "adidas-EMEA-Brand-Display-multiple-Prospecting-TR-AdizeroEVOSL-2508-VRC #2" at bounding box center [254, 197] width 313 height 37
click at [374, 231] on div "adidas-EMEA-eCom-Pmax-Crossell-Purchase-TR" at bounding box center [254, 234] width 313 height 37
click at [364, 309] on div "adidas-EMEA-eCom-PaidSearch-Brand-TR-LT_Ayakkabı" at bounding box center [254, 309] width 313 height 37
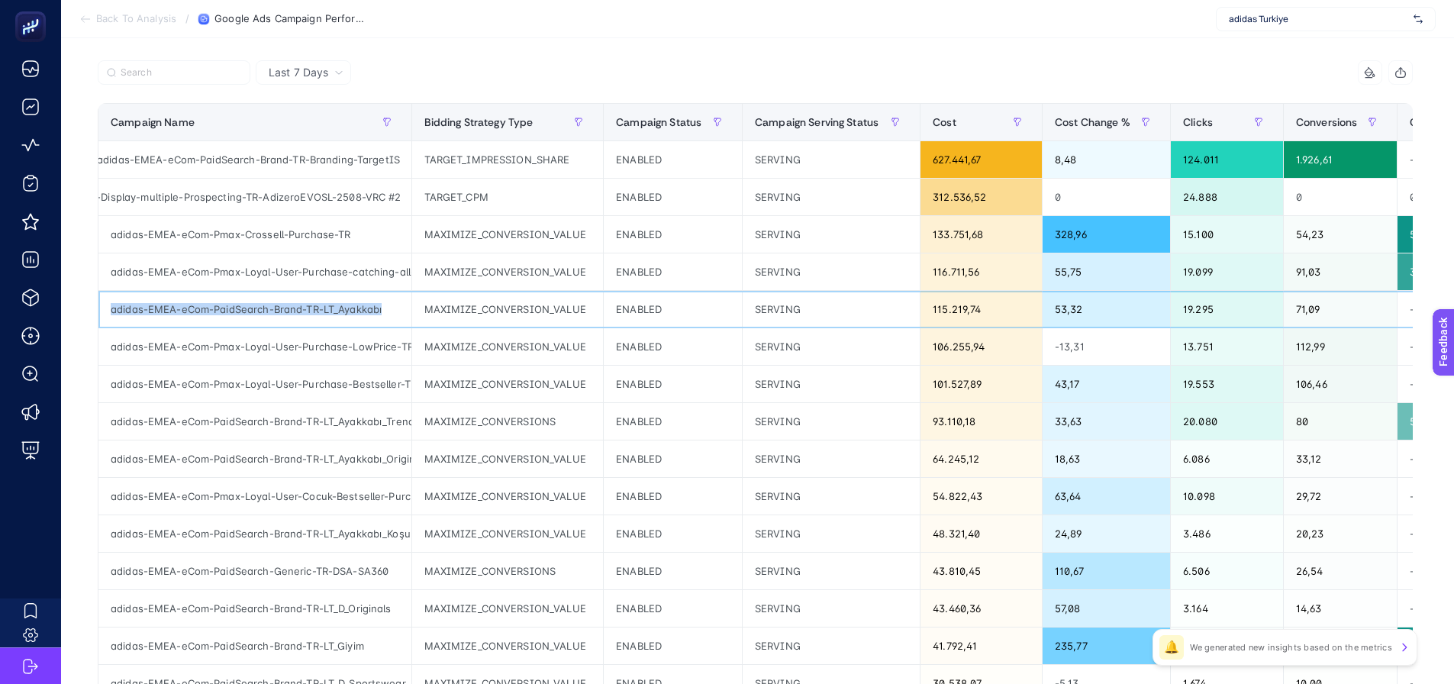
click at [364, 309] on div "adidas-EMEA-eCom-PaidSearch-Brand-TR-LT_Ayakkabı" at bounding box center [254, 309] width 313 height 37
click at [355, 308] on div "adidas-EMEA-eCom-PaidSearch-Brand-TR-LT_Ayakkabı" at bounding box center [254, 309] width 313 height 37
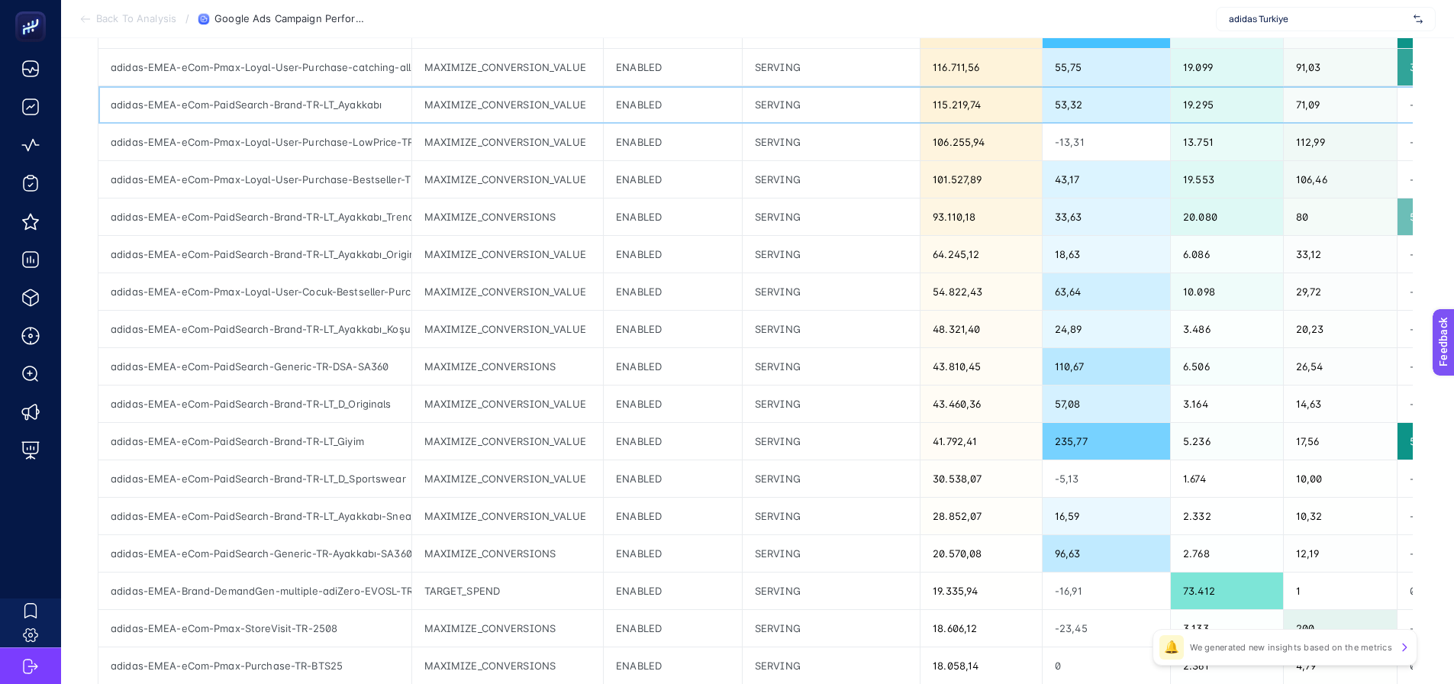
scroll to position [371, 0]
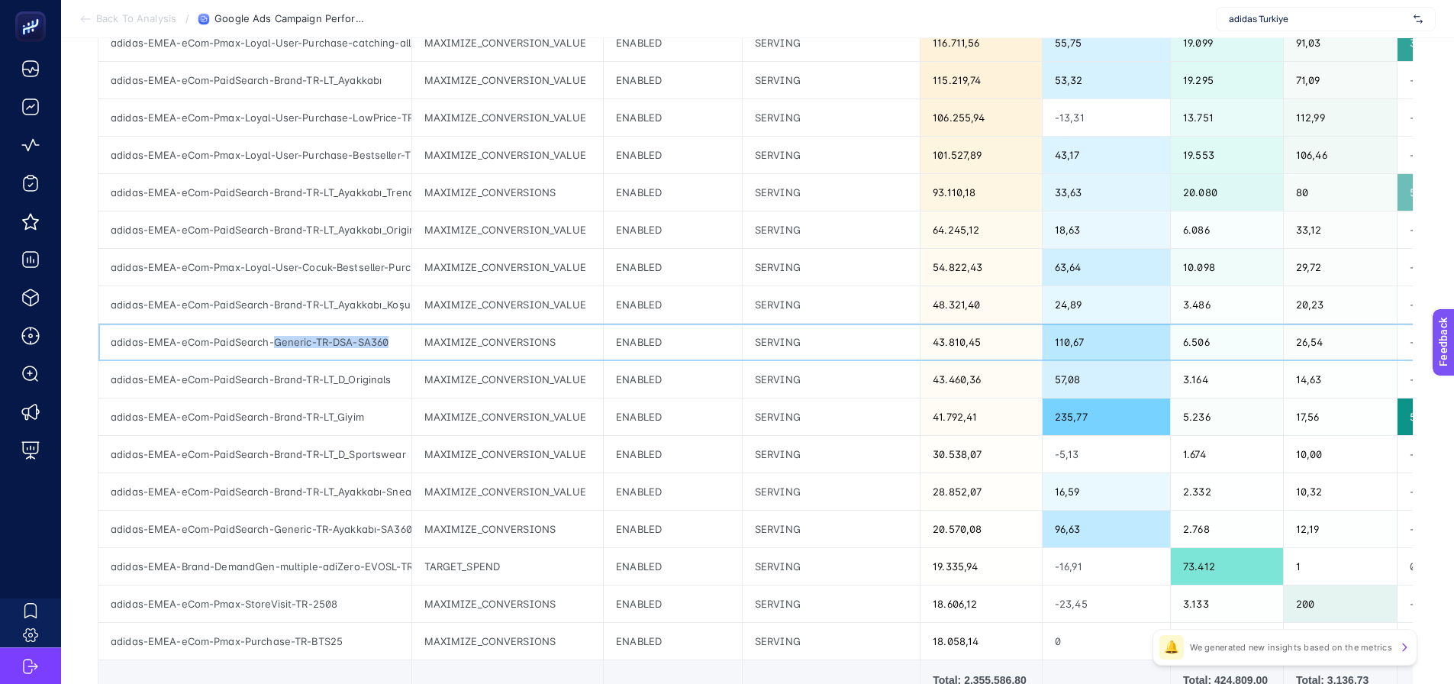
drag, startPoint x: 273, startPoint y: 343, endPoint x: 387, endPoint y: 363, distance: 116.1
click at [402, 337] on div "adidas-EMEA-eCom-PaidSearch-Generic-TR-DSA-SA360" at bounding box center [254, 342] width 313 height 37
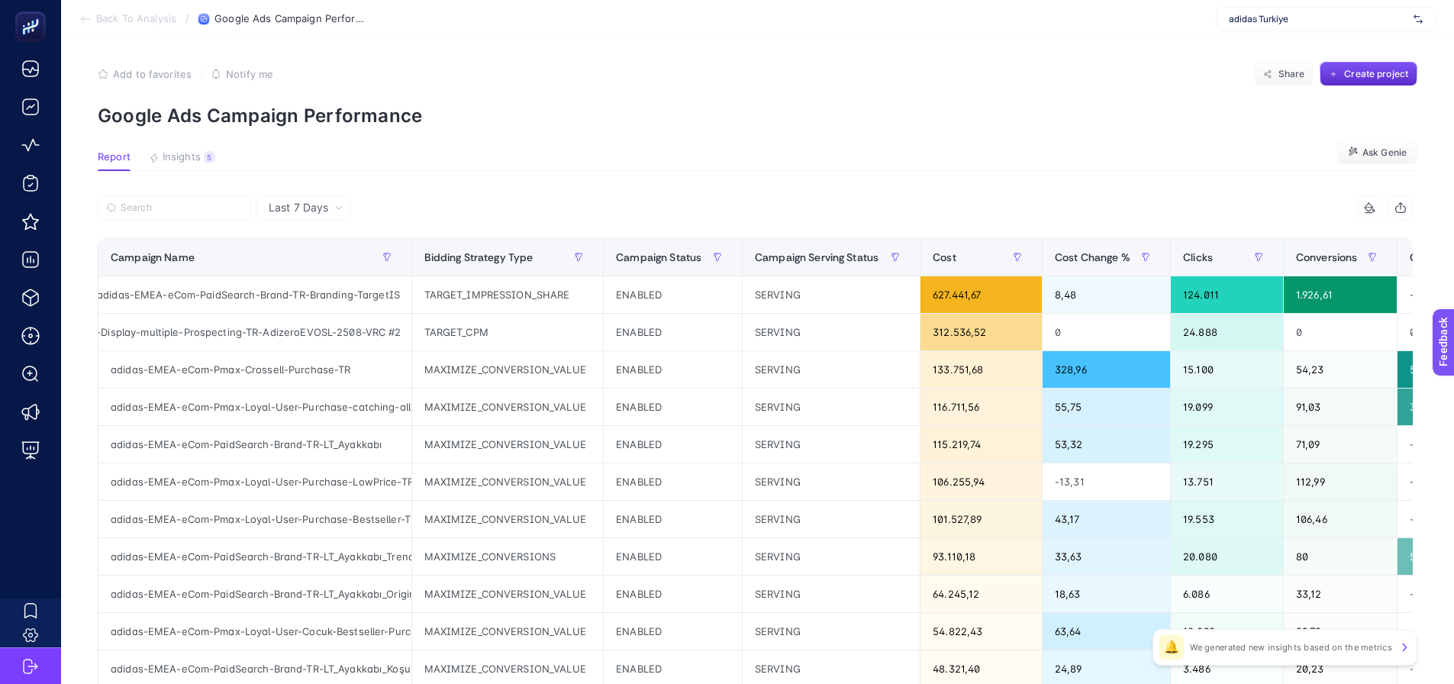
scroll to position [0, 0]
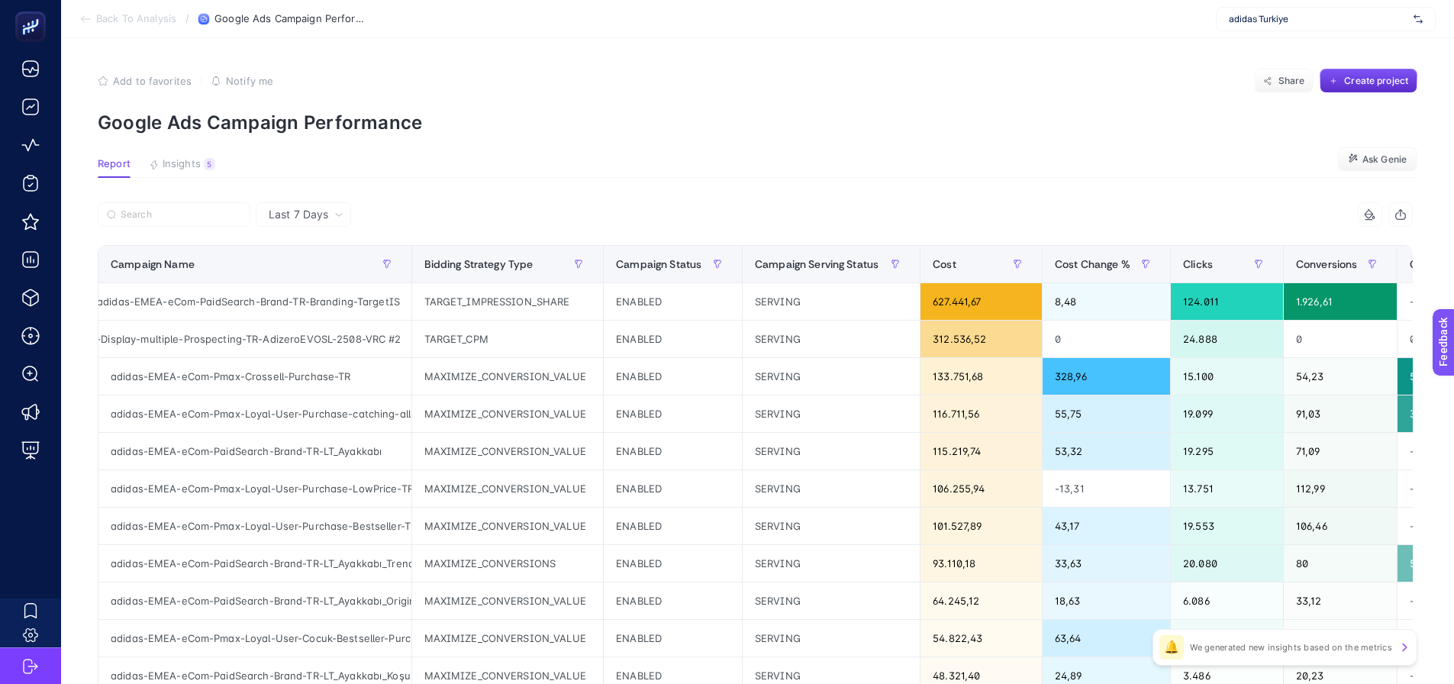
click at [466, 166] on section "Report Insights 5 We generated new insights based on the metrics Ask Genie" at bounding box center [758, 168] width 1320 height 20
click at [161, 214] on input "Search" at bounding box center [181, 214] width 121 height 11
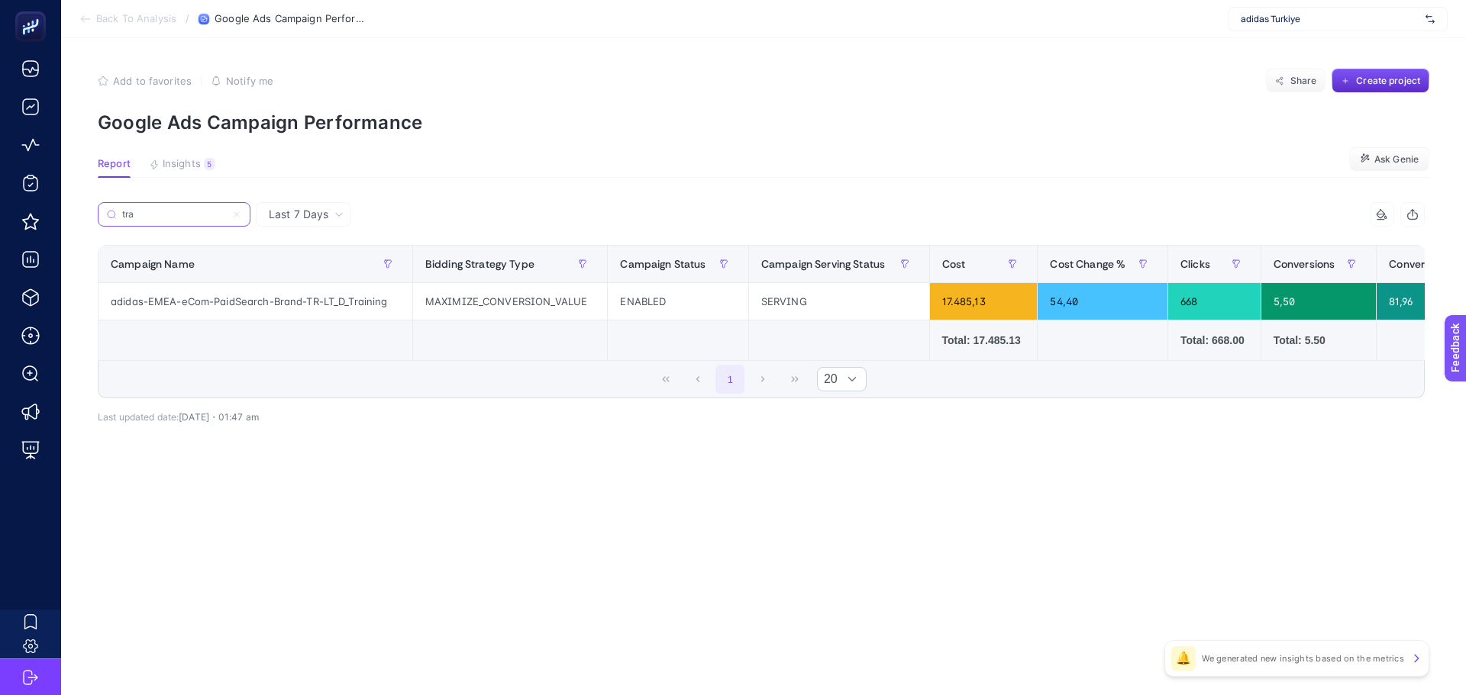
type input "tra"
click at [351, 306] on div "adidas-EMEA-eCom-PaidSearch-Brand-TR-LT_D_Training" at bounding box center [255, 301] width 314 height 37
click at [547, 153] on article "Add to favorites false Notify me Share Create project Google Ads Campaign Perfo…" at bounding box center [763, 366] width 1405 height 657
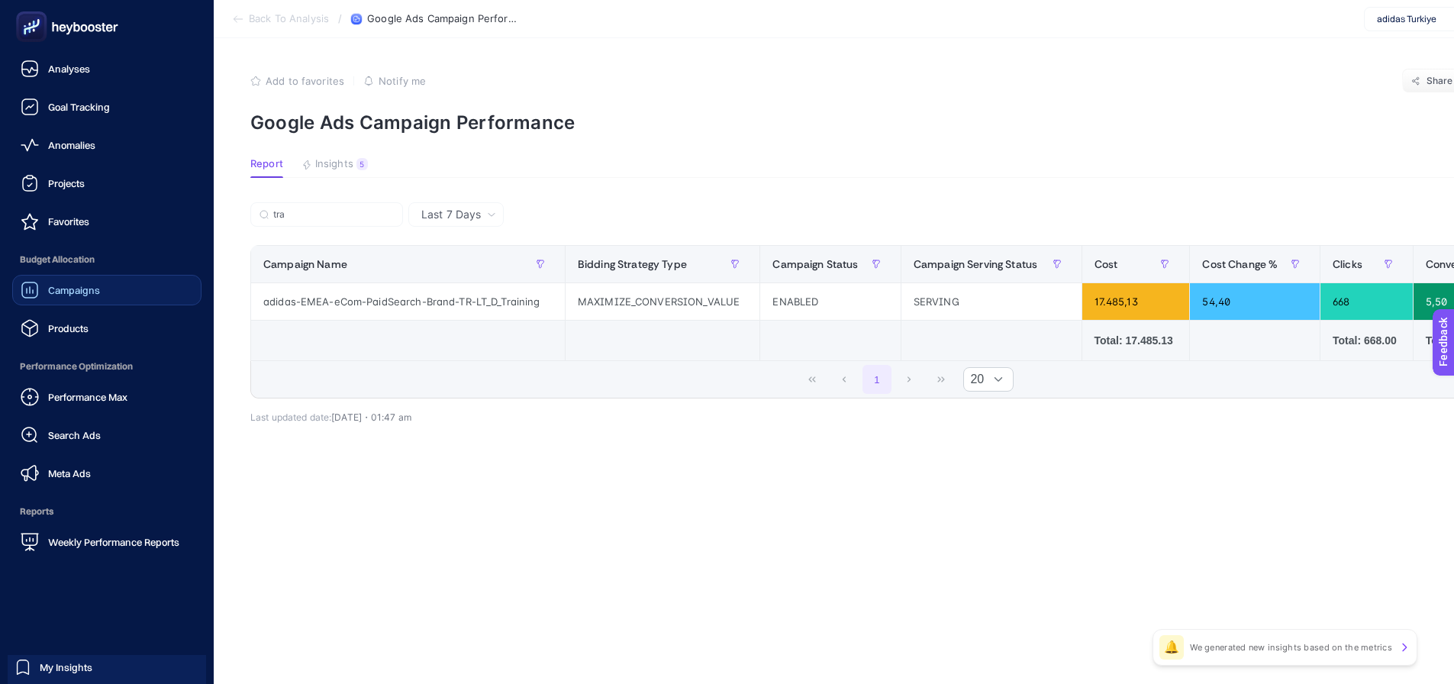
click at [34, 287] on icon at bounding box center [30, 290] width 18 height 18
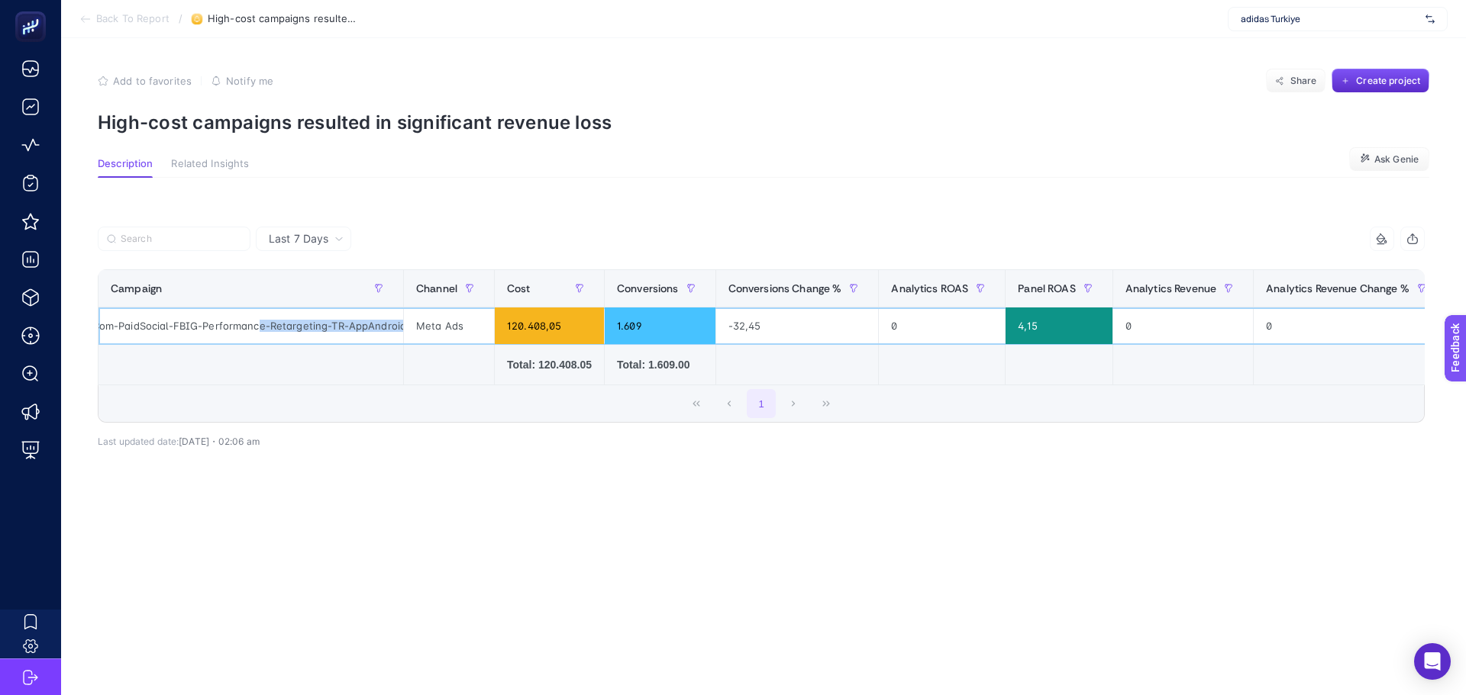
scroll to position [0, 135]
drag, startPoint x: 353, startPoint y: 326, endPoint x: 421, endPoint y: 335, distance: 68.5
click at [421, 335] on tr "adidas-EMEA-eCom-PaidSocial-FBIG-Performance-Retargeting-TR-AppAndroid-2412 Met…" at bounding box center [1139, 326] width 2082 height 37
click at [494, 365] on td at bounding box center [549, 365] width 110 height 40
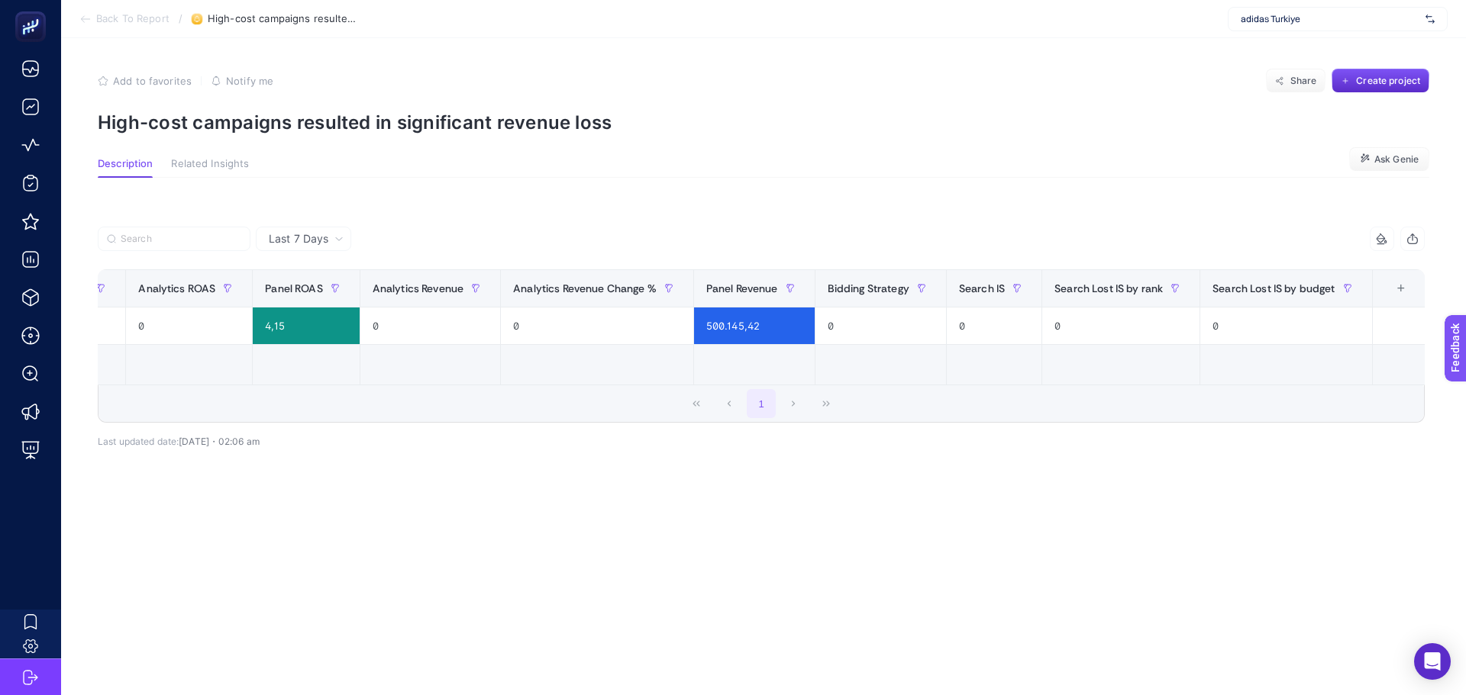
scroll to position [0, 754]
click at [1385, 291] on div "+" at bounding box center [1399, 288] width 29 height 12
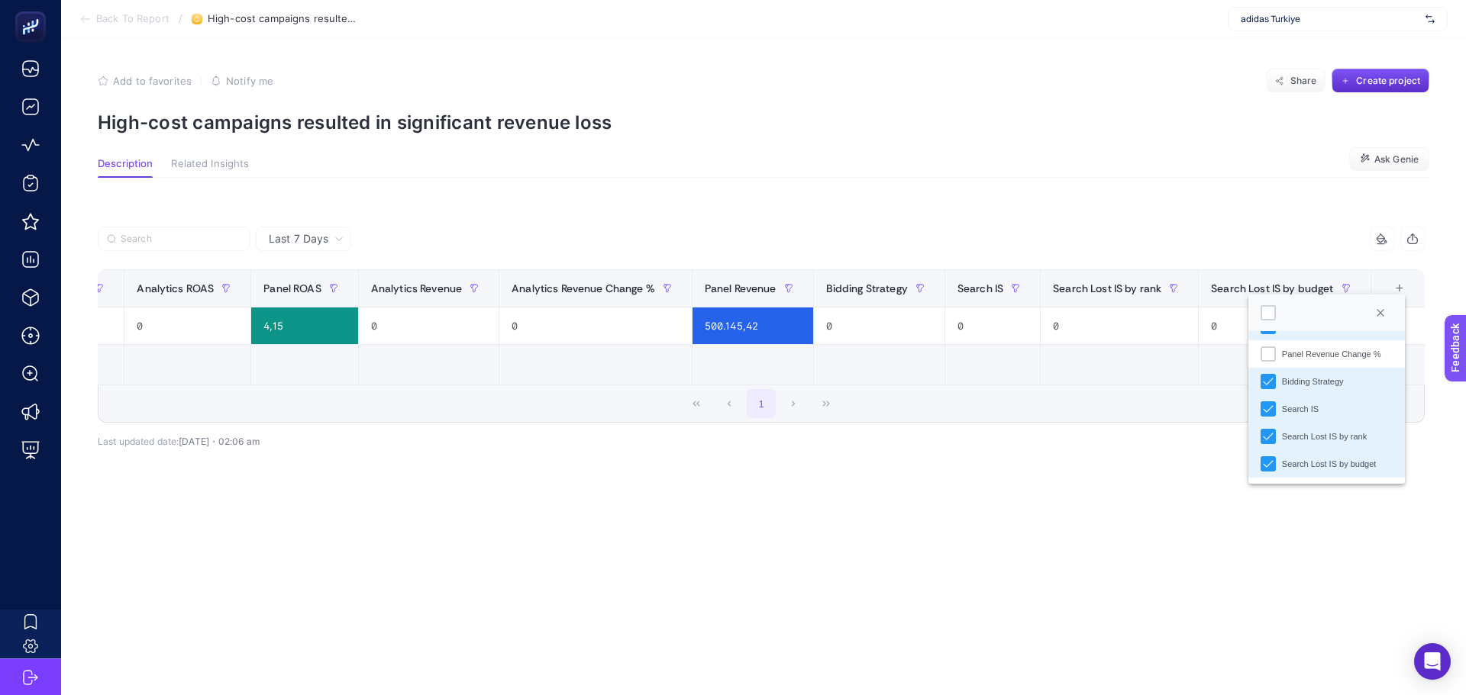
scroll to position [278, 0]
click at [1270, 431] on div "Panel Revenue Change %" at bounding box center [1267, 430] width 15 height 15
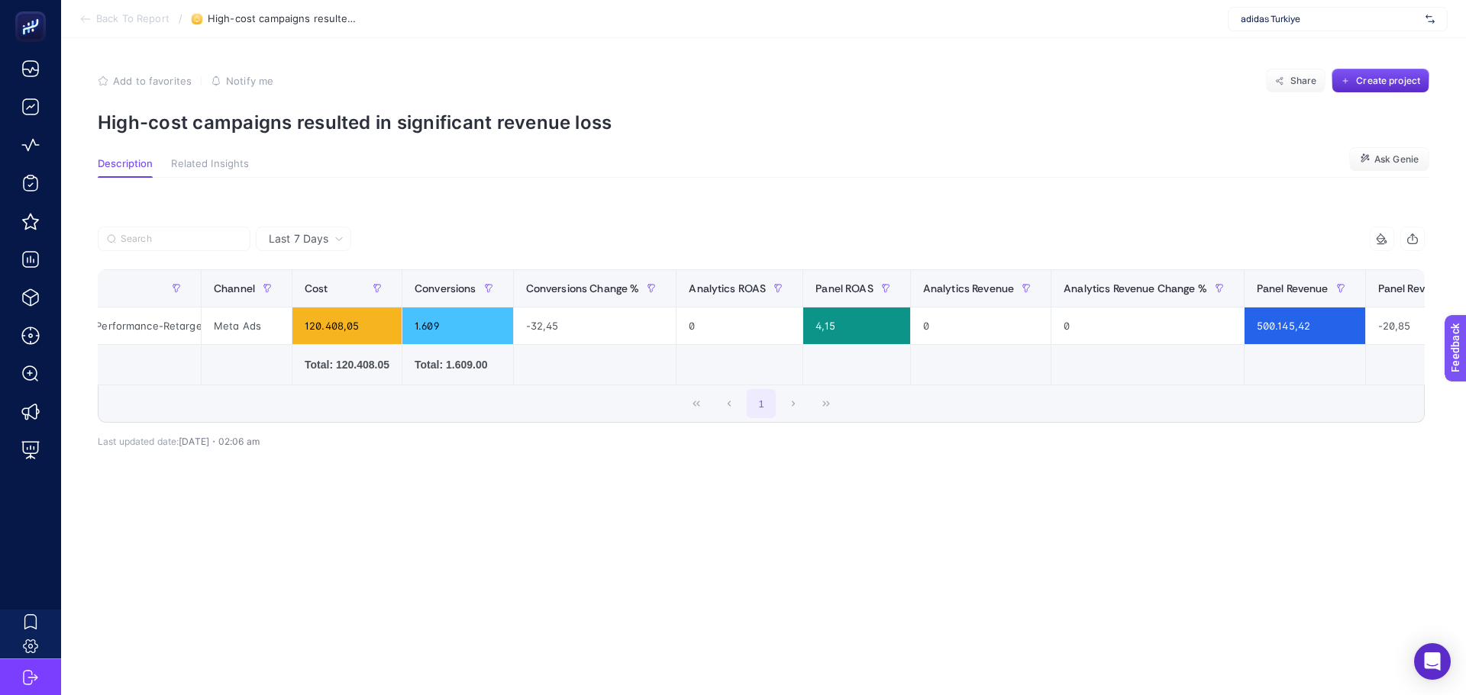
scroll to position [0, 0]
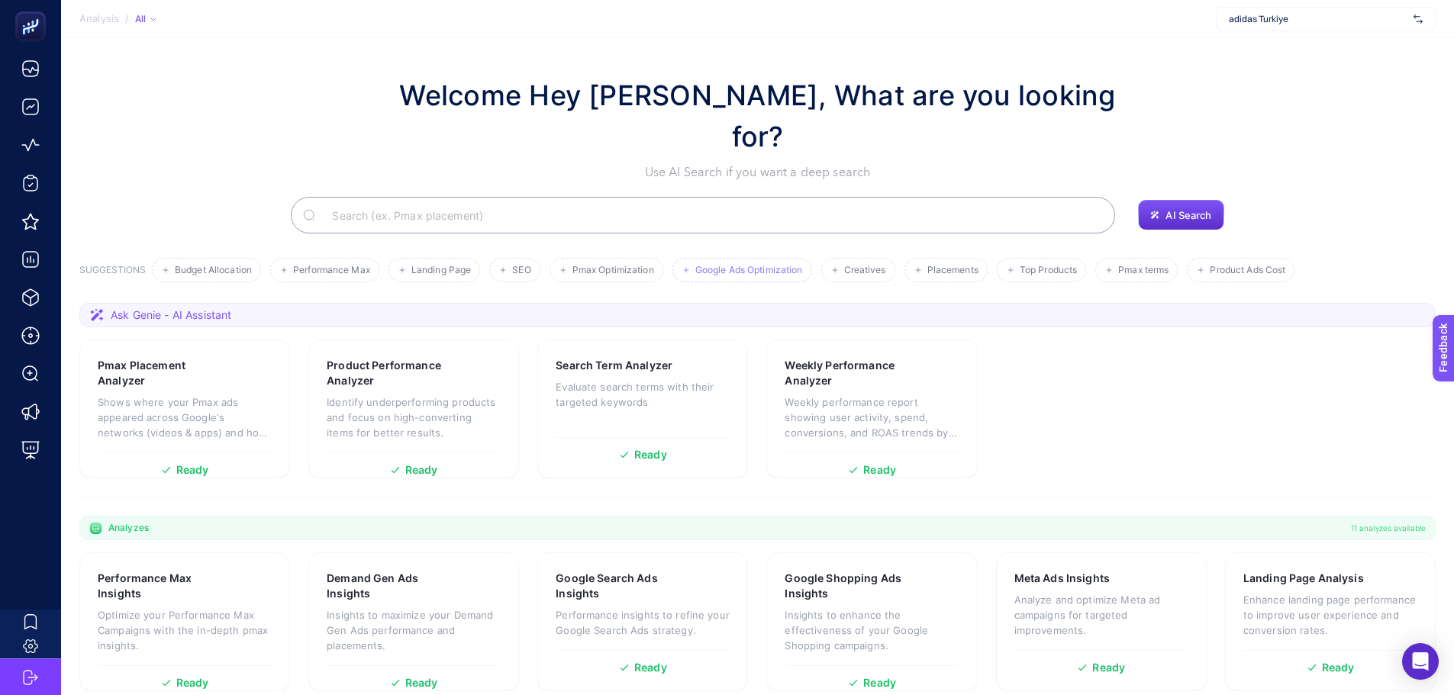
click at [713, 265] on span "Google Ads Optimization" at bounding box center [749, 270] width 108 height 11
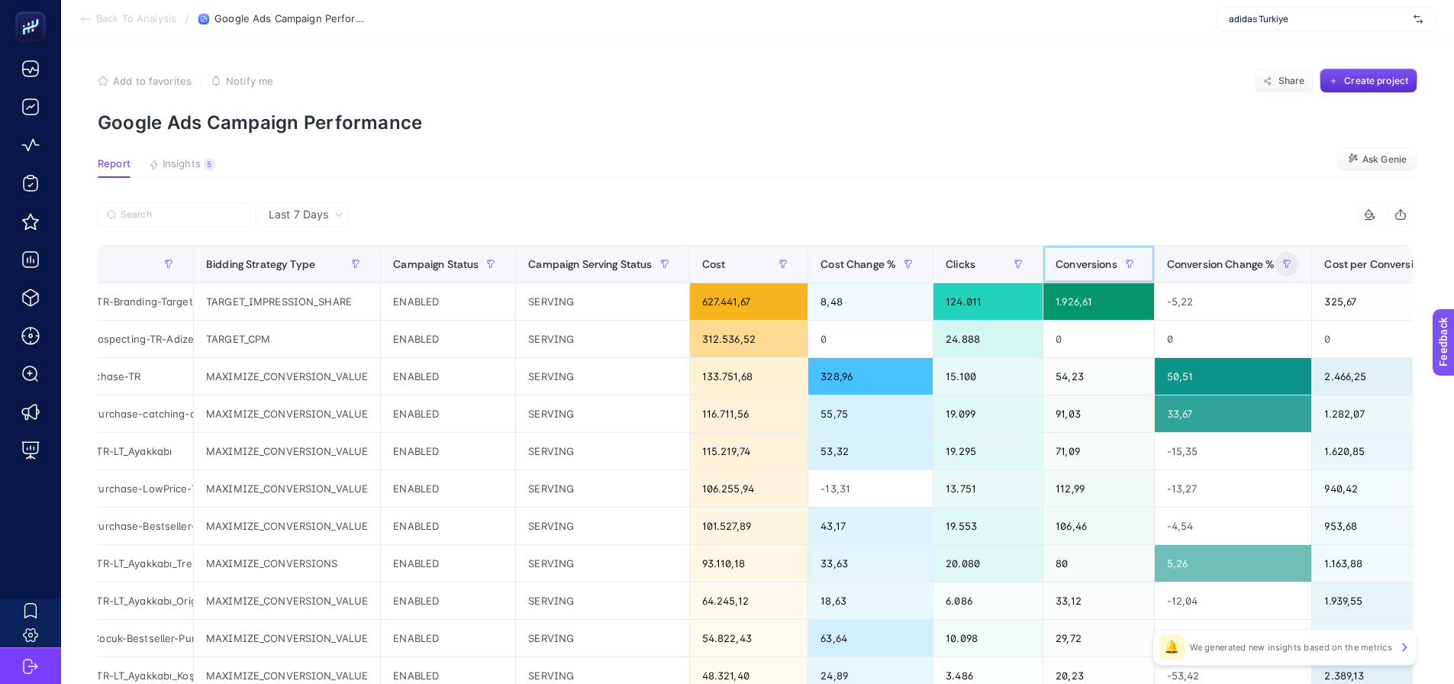
drag, startPoint x: 1293, startPoint y: 271, endPoint x: 1335, endPoint y: 271, distance: 42.0
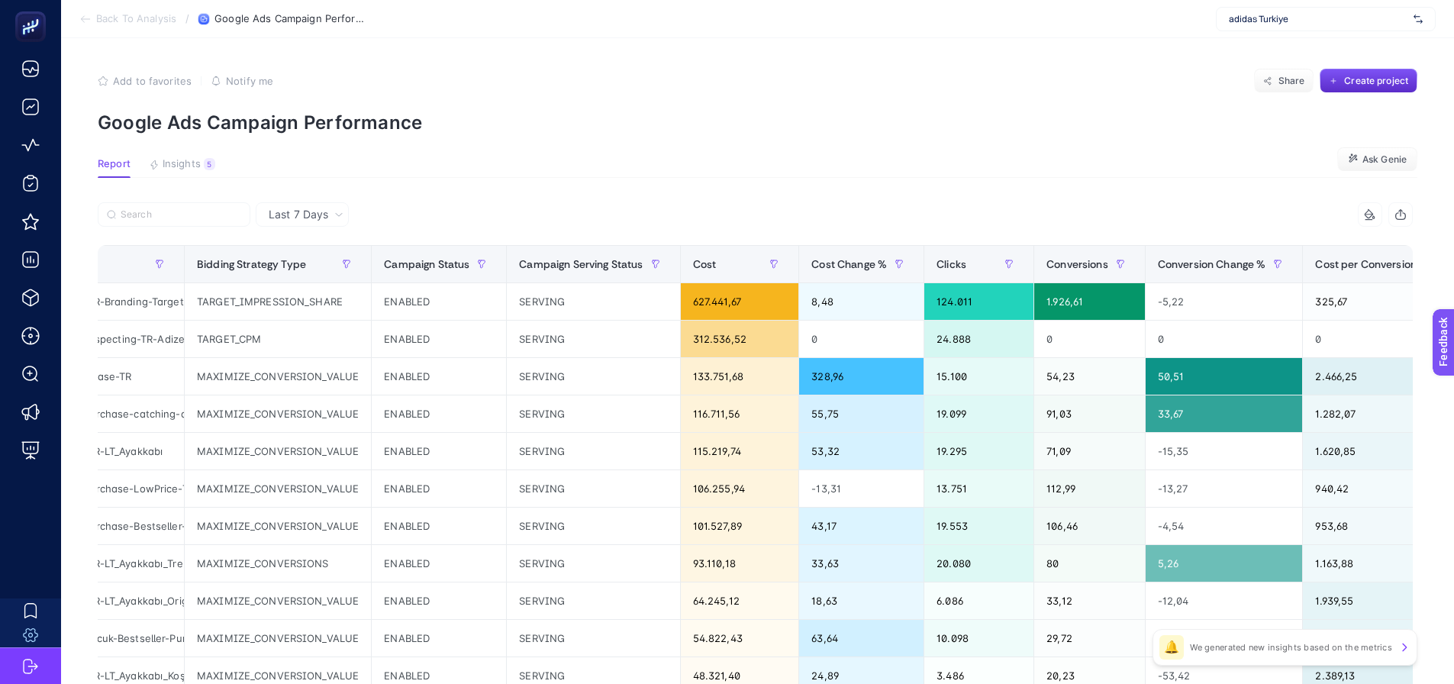
drag, startPoint x: 566, startPoint y: 190, endPoint x: 525, endPoint y: 190, distance: 40.5
drag, startPoint x: 200, startPoint y: 149, endPoint x: 196, endPoint y: 161, distance: 12.8
click at [199, 150] on article "Add to favorites false Notify me Share Create project Google Ads Campaign Perfo…" at bounding box center [757, 634] width 1393 height 1193
click at [192, 168] on span "Insights" at bounding box center [182, 164] width 38 height 12
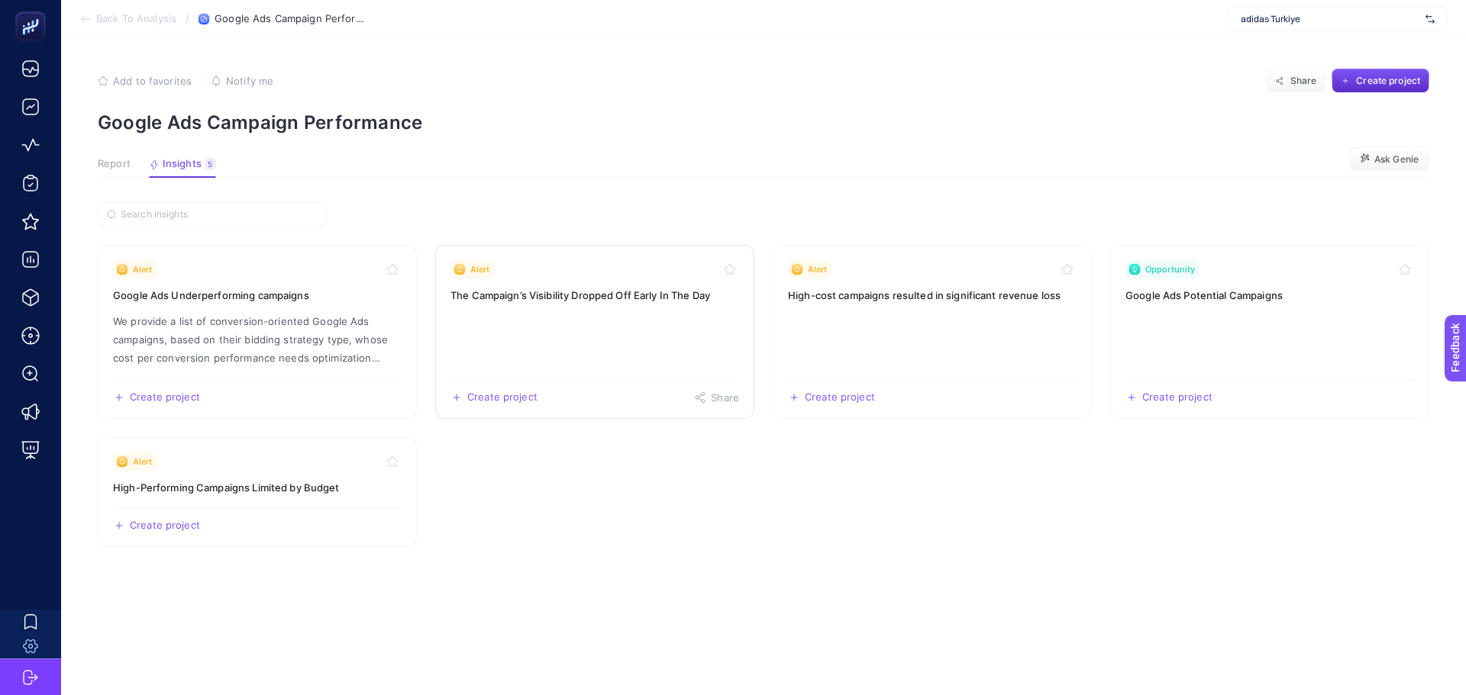
drag, startPoint x: 526, startPoint y: 316, endPoint x: 633, endPoint y: 273, distance: 115.4
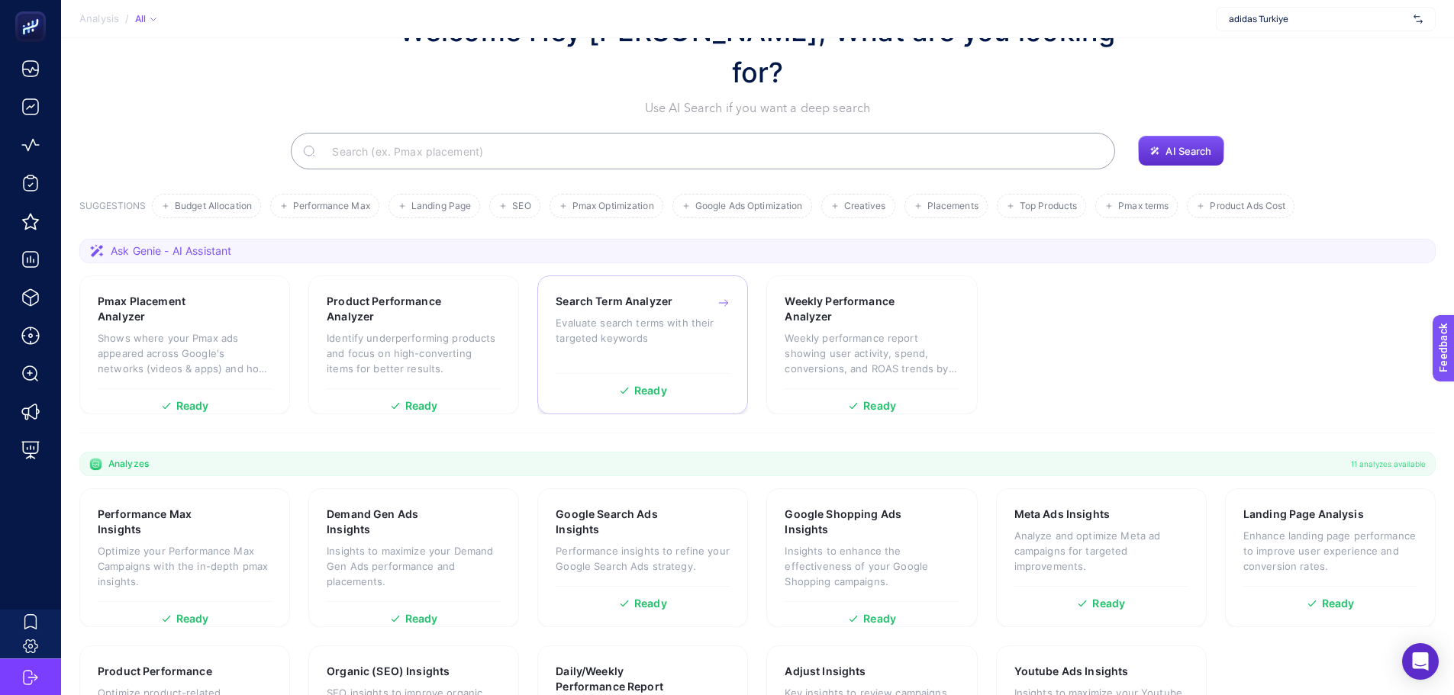
scroll to position [131, 0]
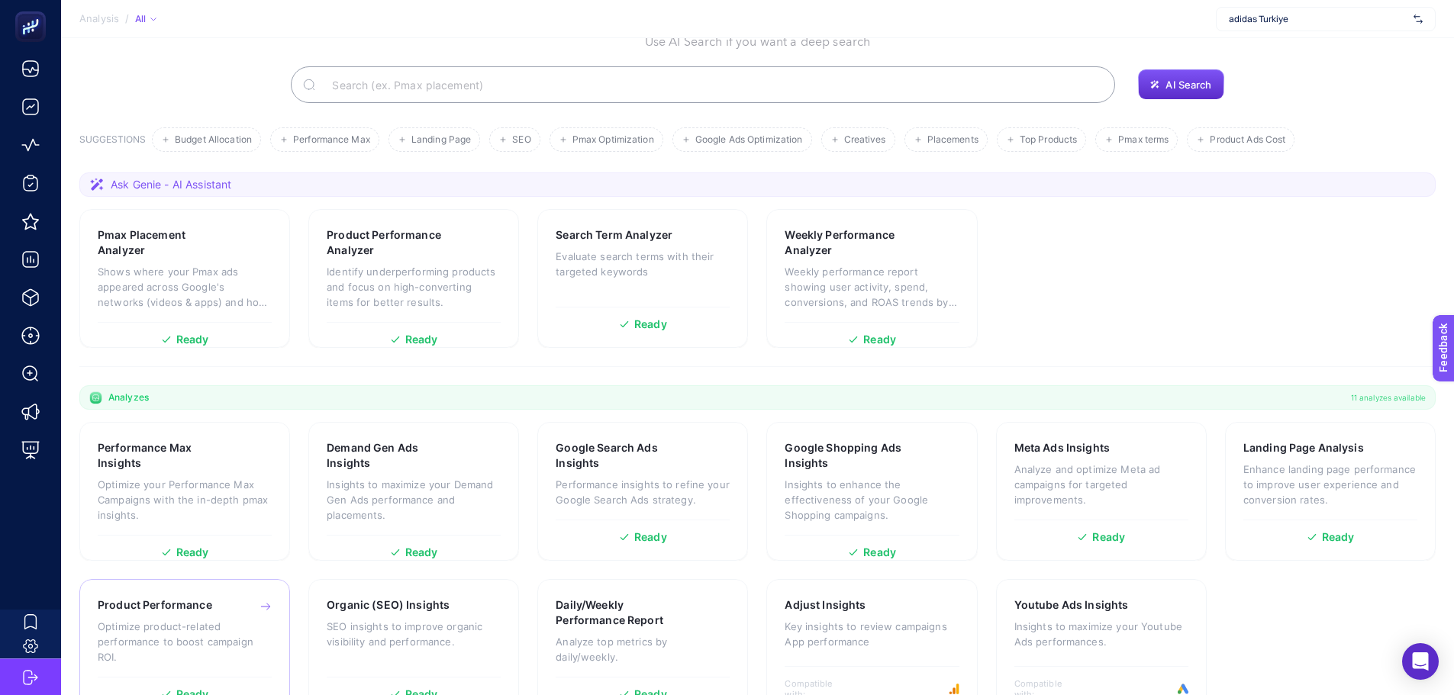
click at [239, 598] on div "Product Performance" at bounding box center [185, 605] width 174 height 15
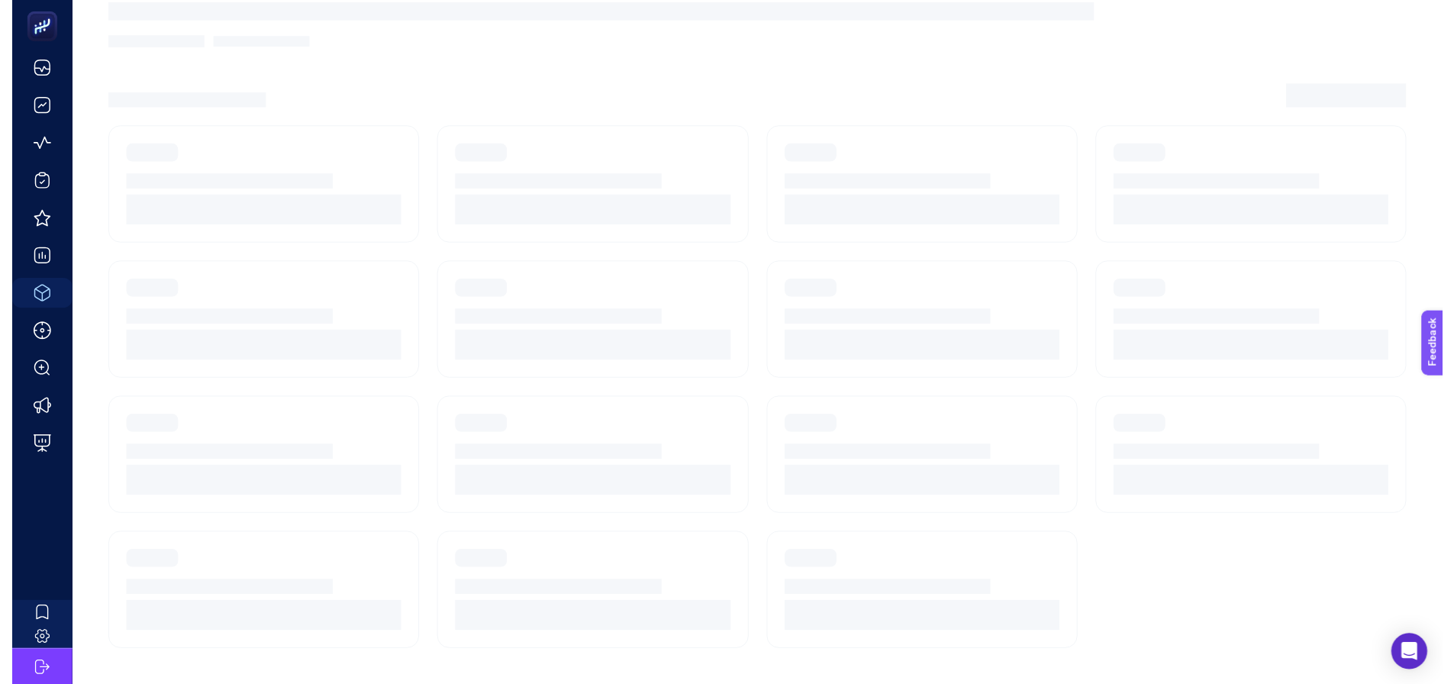
scroll to position [11, 0]
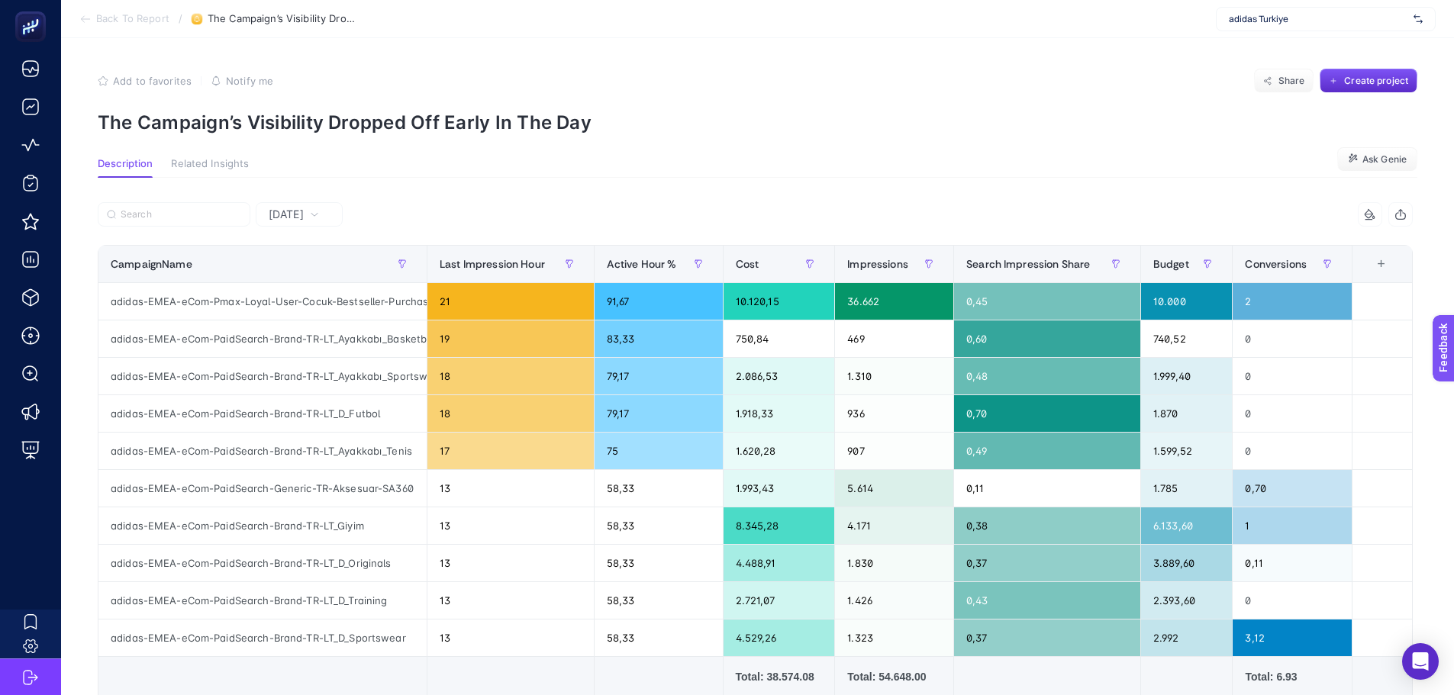
scroll to position [76, 0]
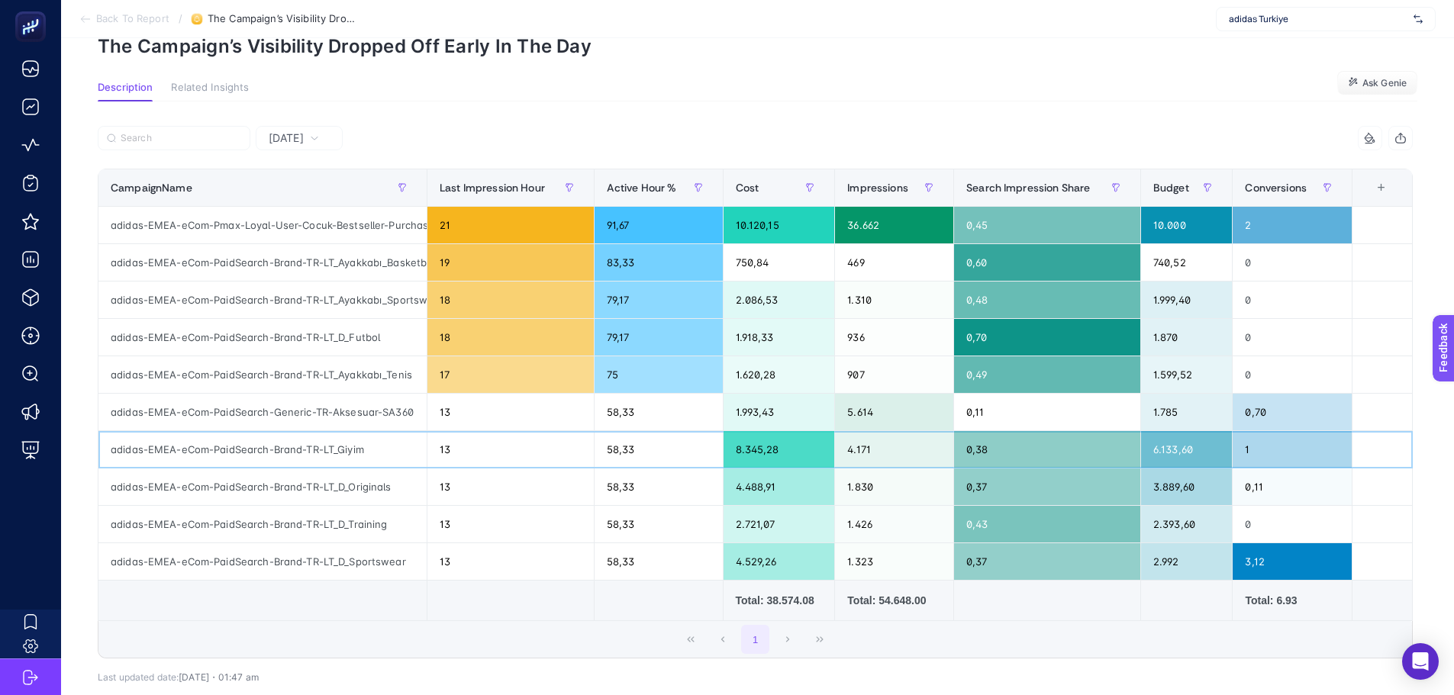
click at [753, 450] on div "8.345,28" at bounding box center [779, 449] width 111 height 37
click at [1193, 455] on div "6.133,60" at bounding box center [1187, 449] width 92 height 37
click at [1159, 518] on div "2.393,60" at bounding box center [1187, 524] width 92 height 37
click at [1172, 546] on div "2.992" at bounding box center [1187, 561] width 92 height 37
click at [266, 132] on div "Yesterday" at bounding box center [299, 138] width 87 height 24
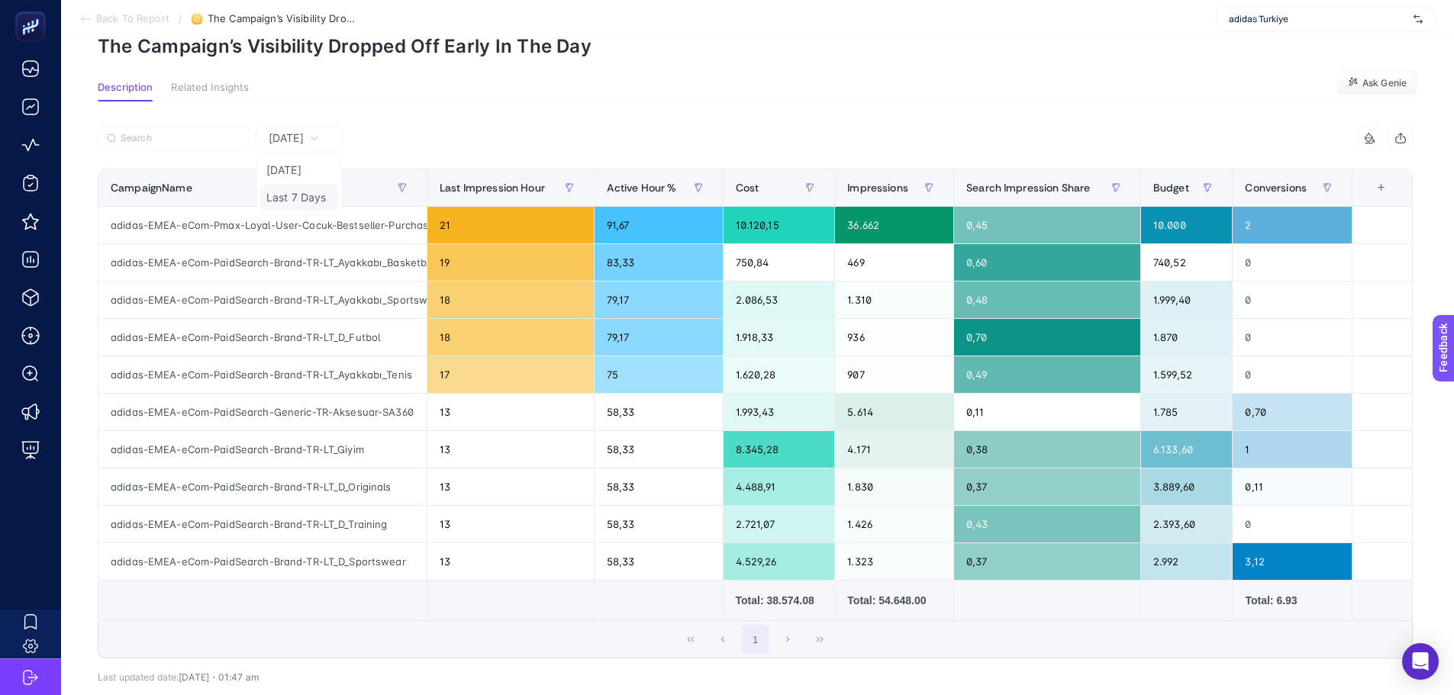
click at [289, 185] on li "Last 7 Days" at bounding box center [299, 197] width 78 height 27
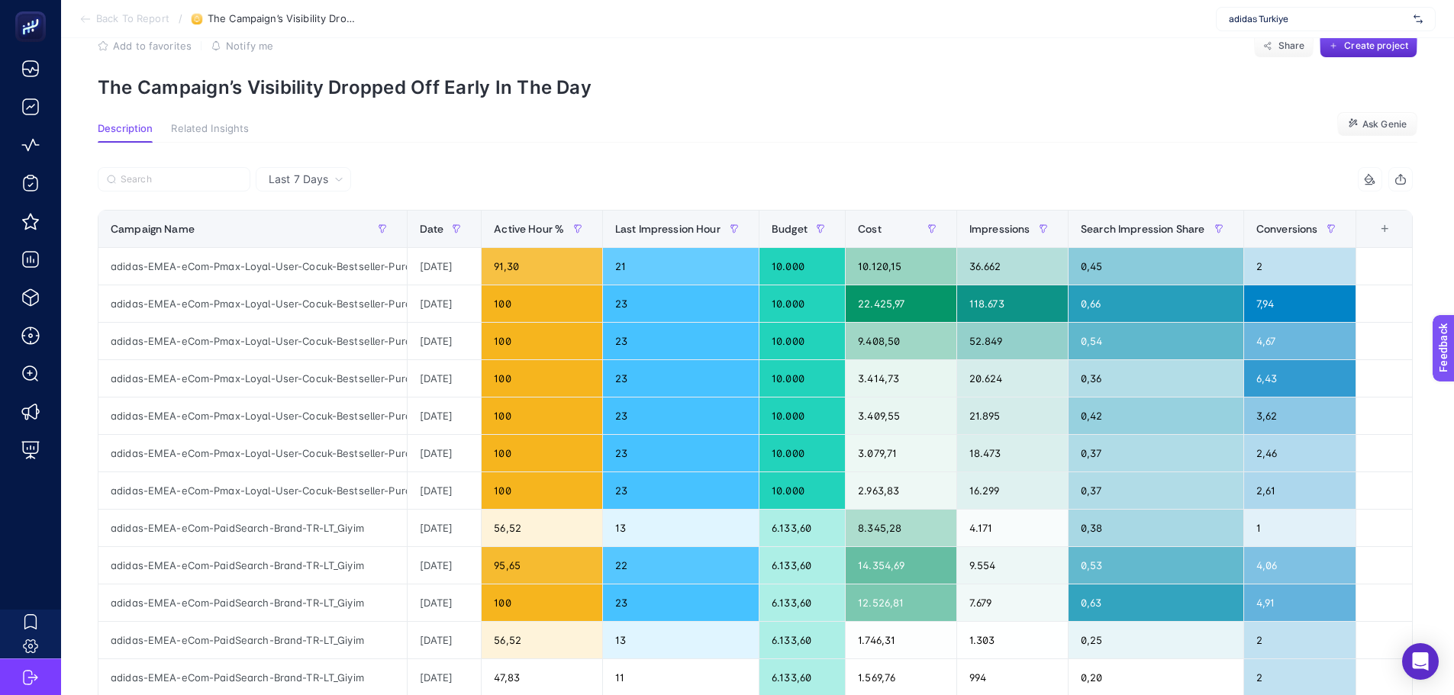
scroll to position [0, 0]
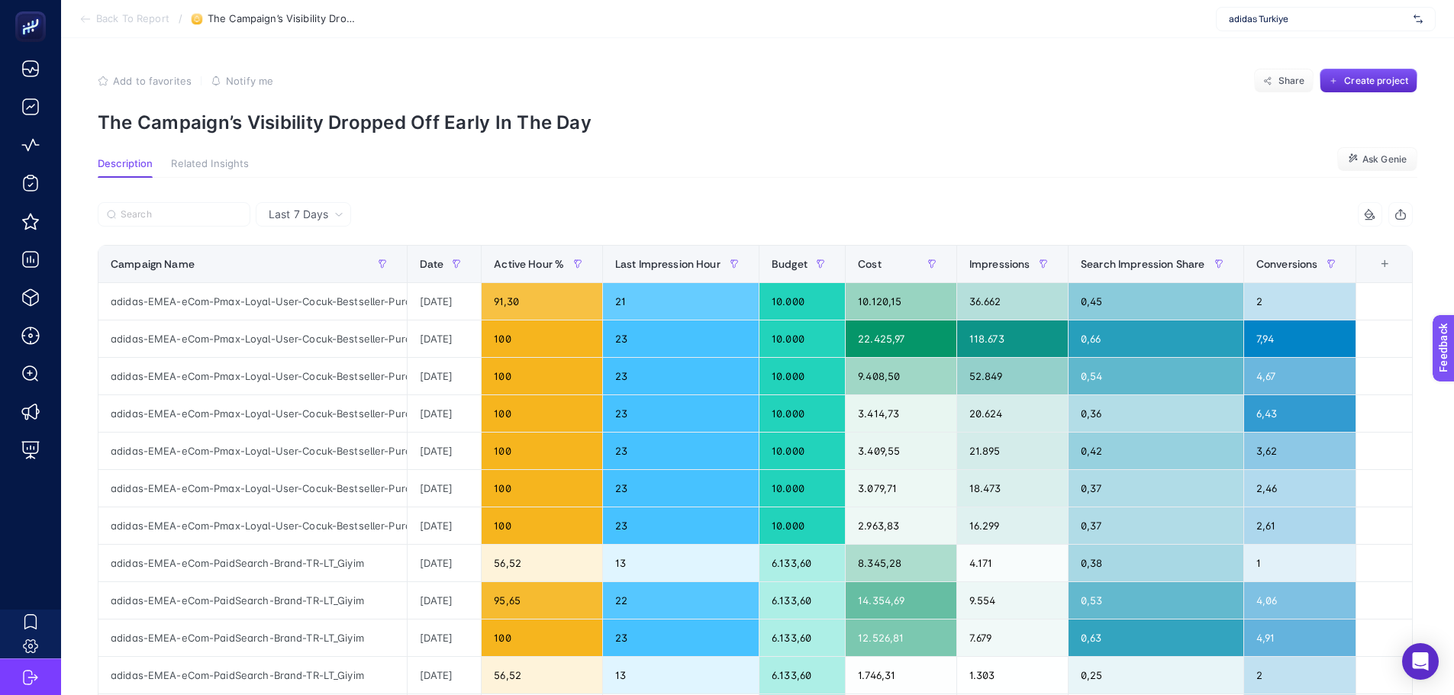
click at [301, 218] on span "Last 7 Days" at bounding box center [299, 214] width 60 height 15
click at [302, 280] on li "Last 7 Days" at bounding box center [303, 273] width 86 height 27
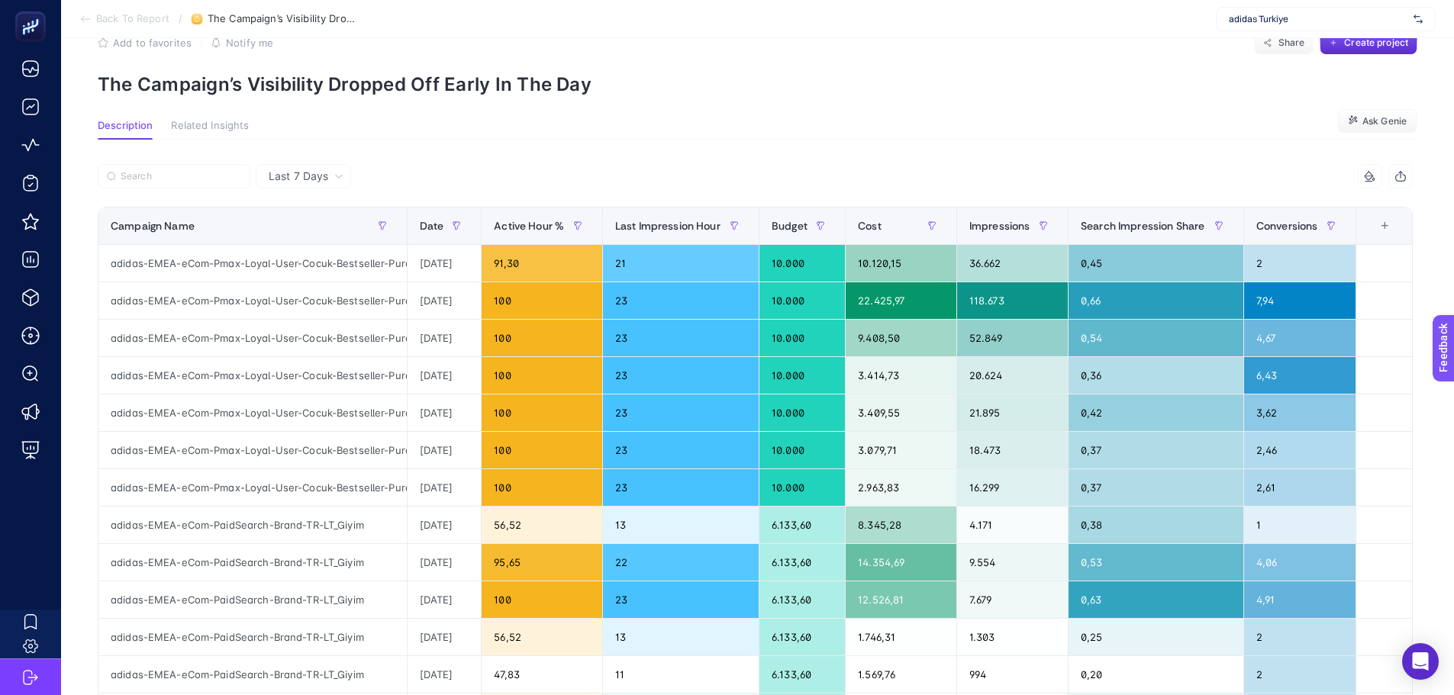
scroll to position [76, 0]
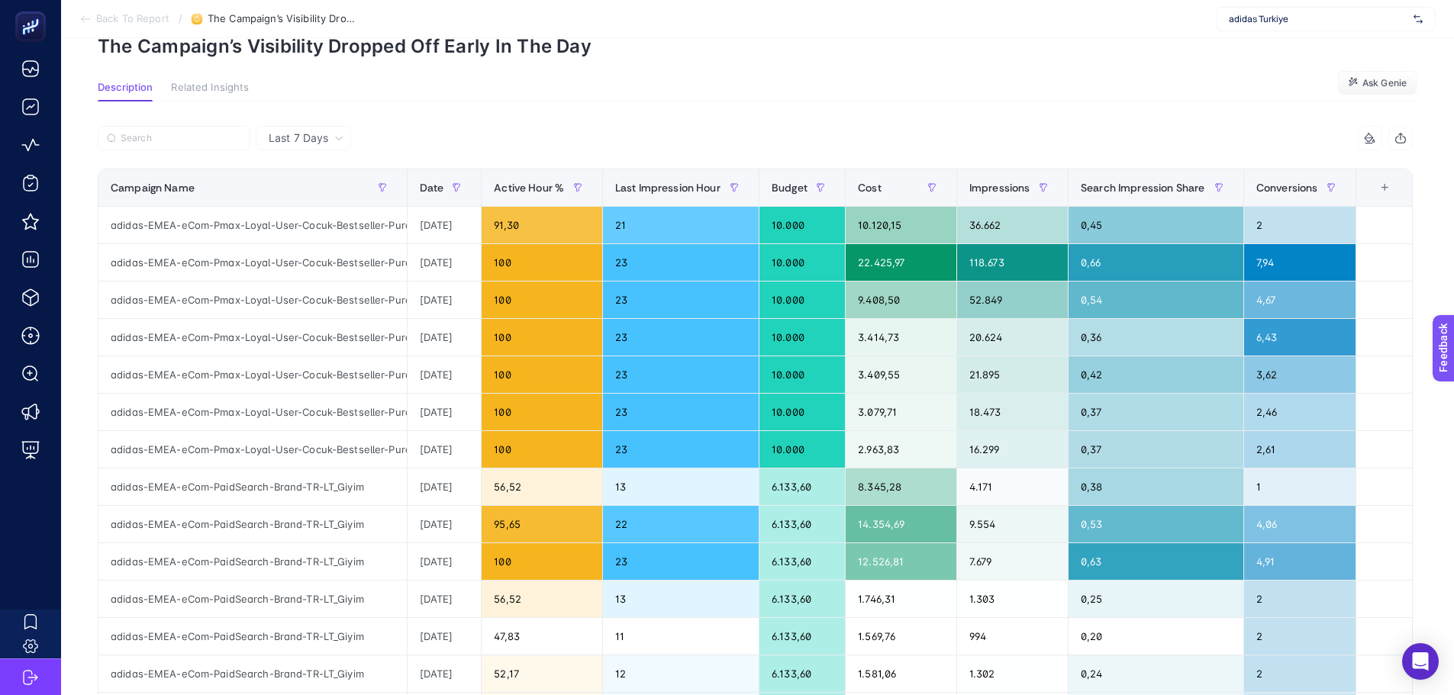
click at [292, 150] on div "Last 7 Days" at bounding box center [303, 138] width 95 height 24
click at [295, 184] on li "Yesterday" at bounding box center [303, 197] width 86 height 27
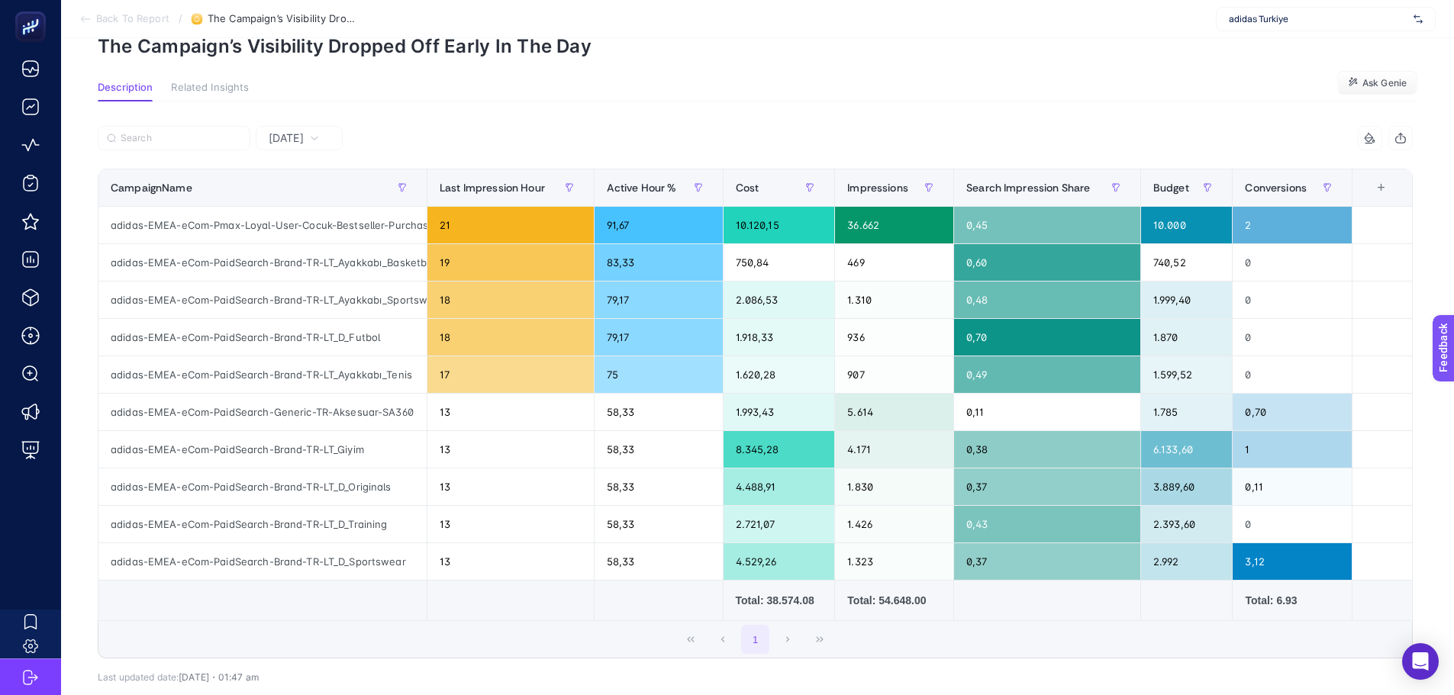
click at [419, 112] on div "Yesterday 7 items selected CampaignName Last Impression Hour Active Hour % Cost…" at bounding box center [755, 432] width 1340 height 661
click at [359, 446] on div "adidas-EMEA-eCom-PaidSearch-Brand-TR-LT_Giyim" at bounding box center [262, 449] width 328 height 37
click at [371, 479] on div "adidas-EMEA-eCom-PaidSearch-Brand-TR-LT_D_Originals" at bounding box center [262, 487] width 328 height 37
drag, startPoint x: 376, startPoint y: 514, endPoint x: 381, endPoint y: 539, distance: 25.0
click at [376, 514] on div "adidas-EMEA-eCom-PaidSearch-Brand-TR-LT_D_Training" at bounding box center [262, 524] width 328 height 37
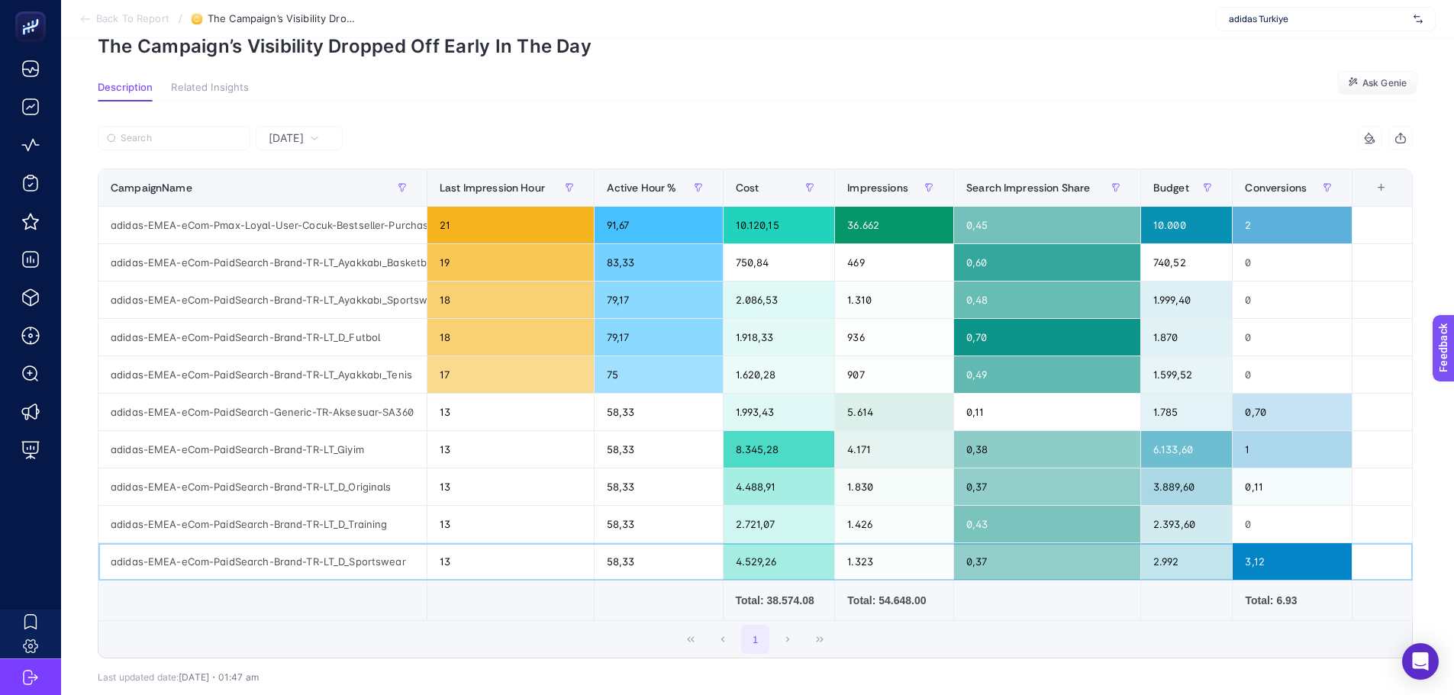
click at [382, 560] on div "adidas-EMEA-eCom-PaidSearch-Brand-TR-LT_D_Sportswear" at bounding box center [262, 561] width 328 height 37
click at [392, 415] on div "adidas-EMEA-eCom-PaidSearch-Generic-TR-Aksesuar-SA360" at bounding box center [262, 412] width 328 height 37
click at [334, 456] on div "adidas-EMEA-eCom-PaidSearch-Brand-TR-LT_Giyim" at bounding box center [262, 449] width 328 height 37
click at [334, 488] on div "adidas-EMEA-eCom-PaidSearch-Brand-TR-LT_D_Originals" at bounding box center [262, 487] width 328 height 37
click at [747, 410] on div "1.993,43" at bounding box center [779, 412] width 111 height 37
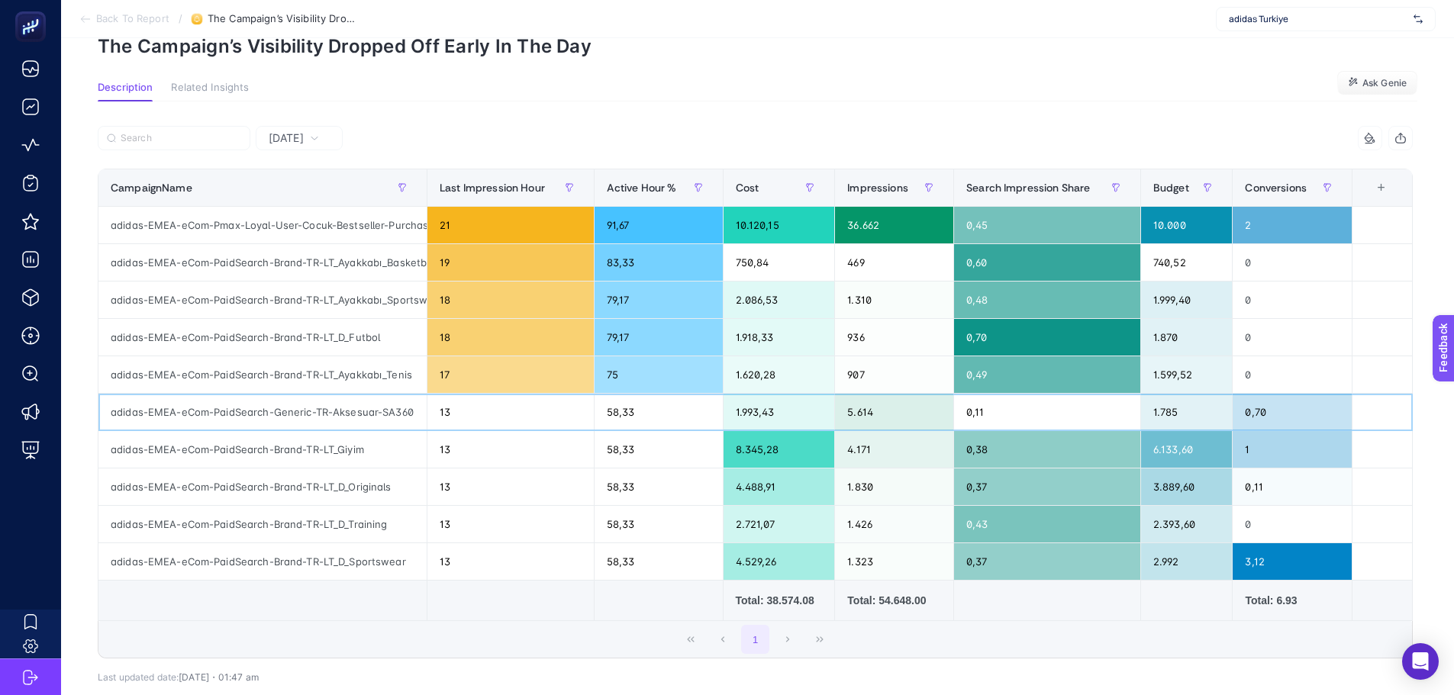
click at [1172, 413] on div "1.785" at bounding box center [1187, 412] width 92 height 37
click at [1174, 447] on div "6.133,60" at bounding box center [1187, 449] width 92 height 37
click at [1176, 485] on div "3.889,60" at bounding box center [1187, 487] width 92 height 37
click at [1173, 553] on div "2.992" at bounding box center [1187, 561] width 92 height 37
click at [772, 426] on div "1.993,43" at bounding box center [779, 412] width 111 height 37
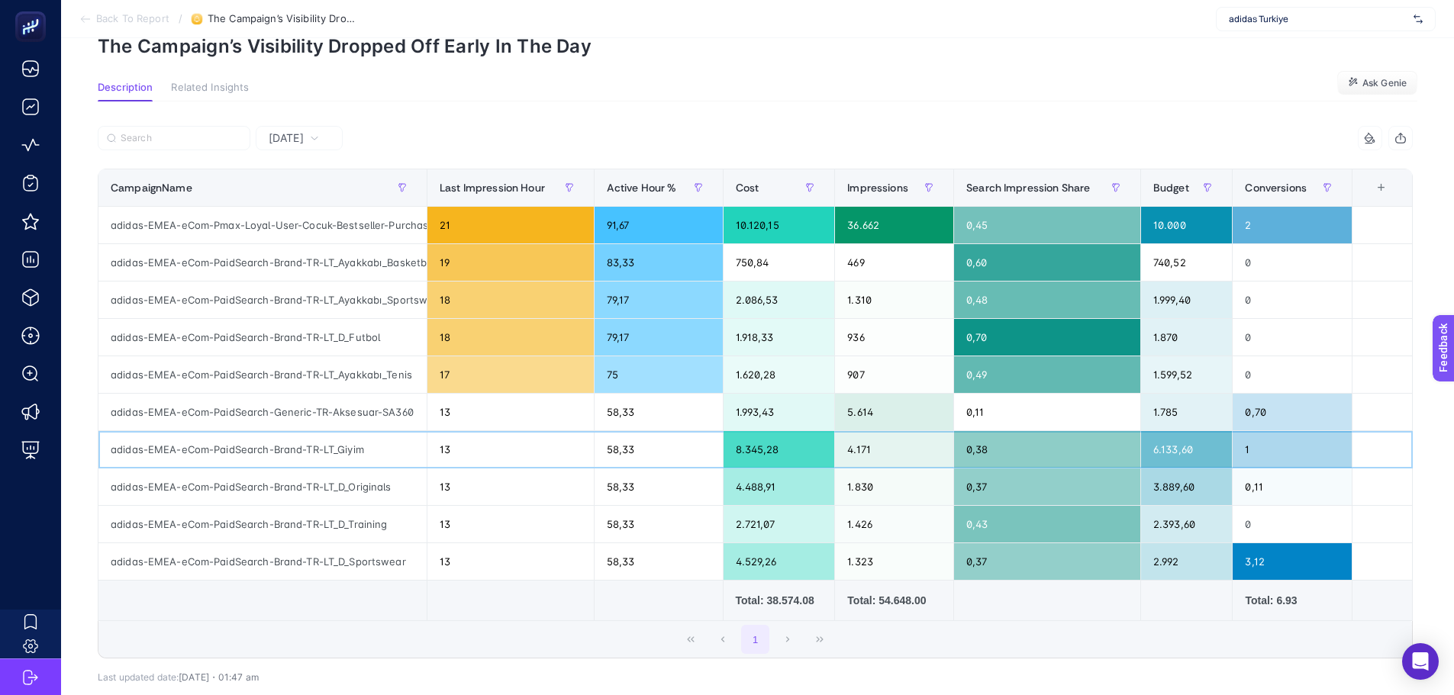
click at [769, 460] on div "8.345,28" at bounding box center [779, 449] width 111 height 37
click at [768, 494] on div "4.488,91" at bounding box center [779, 487] width 111 height 37
click at [768, 535] on div "2.721,07" at bounding box center [779, 524] width 111 height 37
click at [775, 560] on div "4.529,26" at bounding box center [779, 561] width 111 height 37
click at [324, 134] on div "Yesterday" at bounding box center [294, 138] width 63 height 11
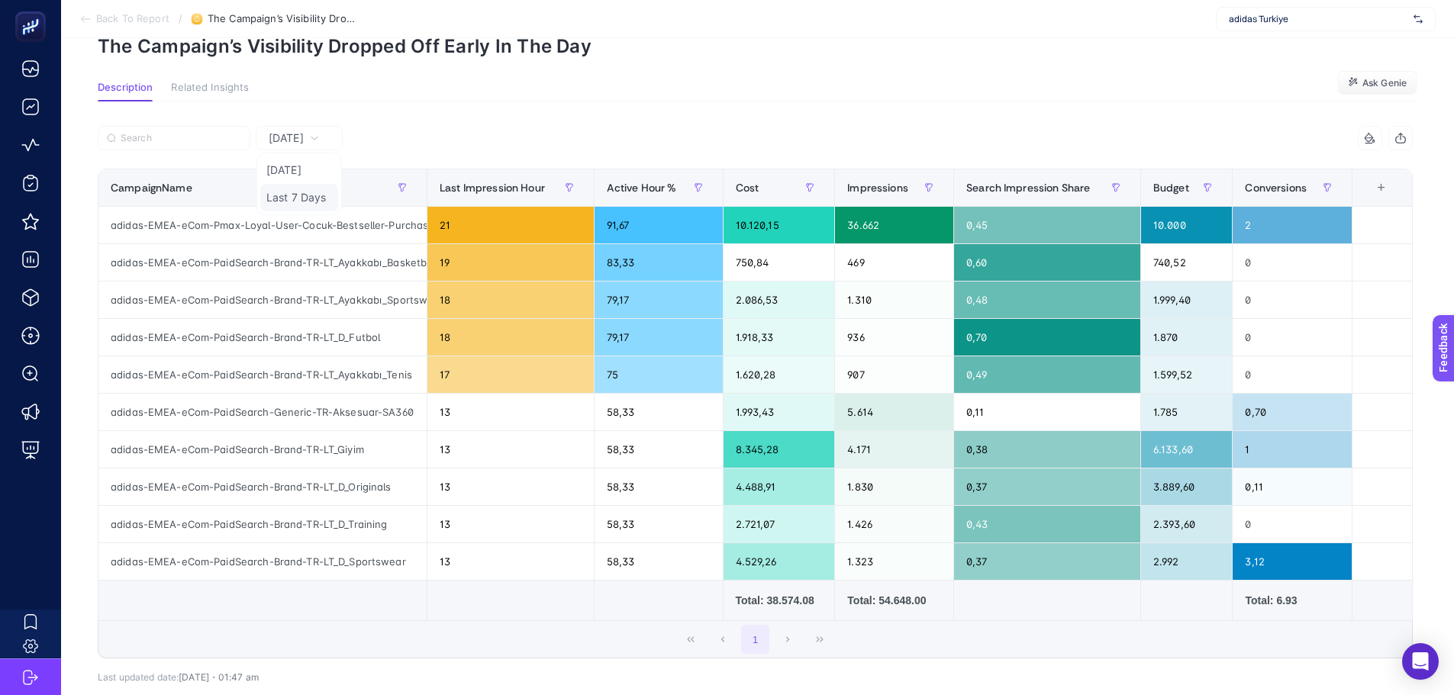
click at [307, 195] on li "Last 7 Days" at bounding box center [299, 197] width 78 height 27
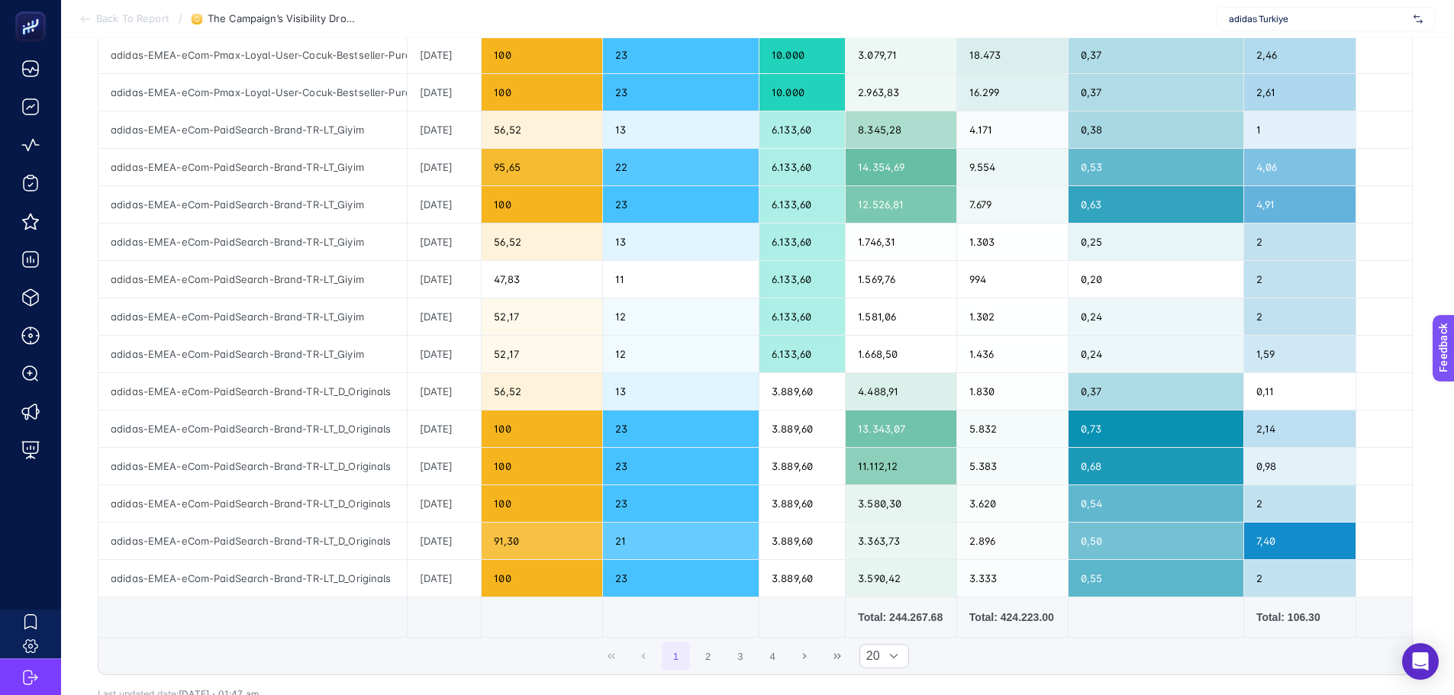
scroll to position [458, 0]
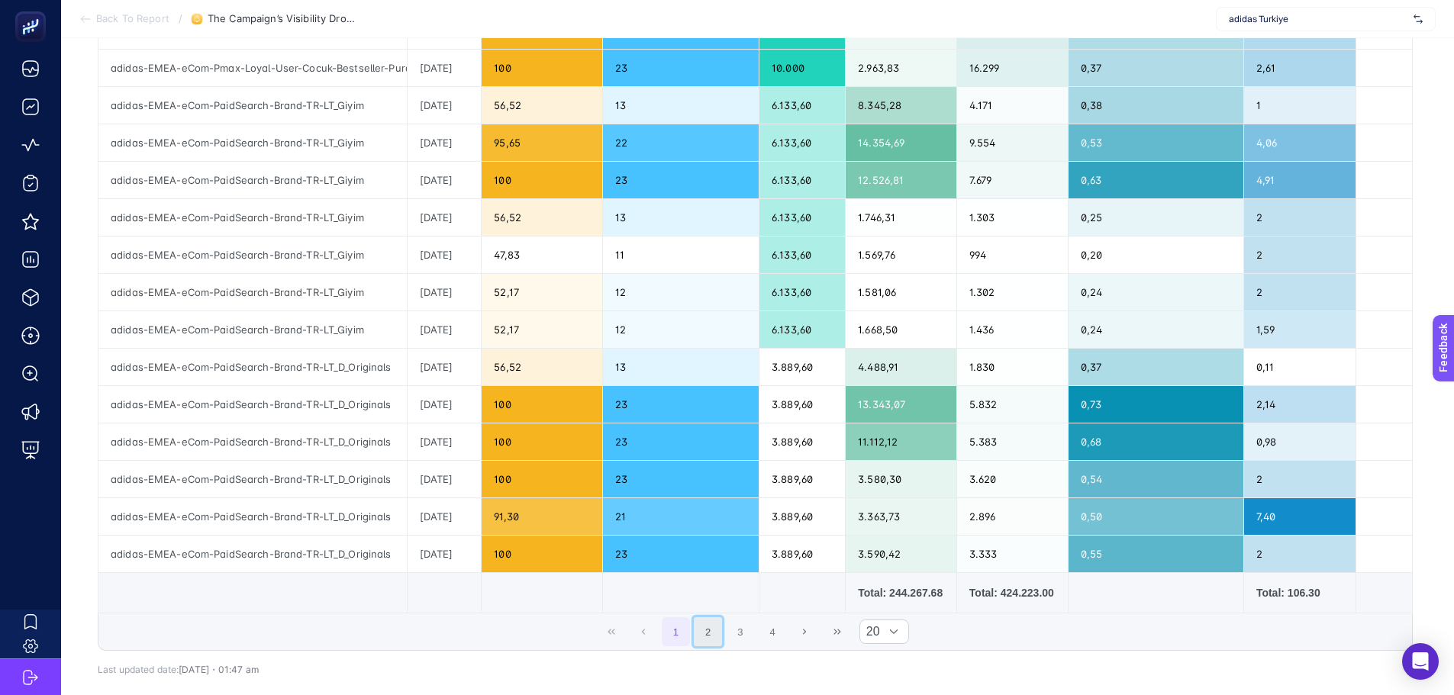
click at [723, 633] on button "2" at bounding box center [708, 632] width 29 height 29
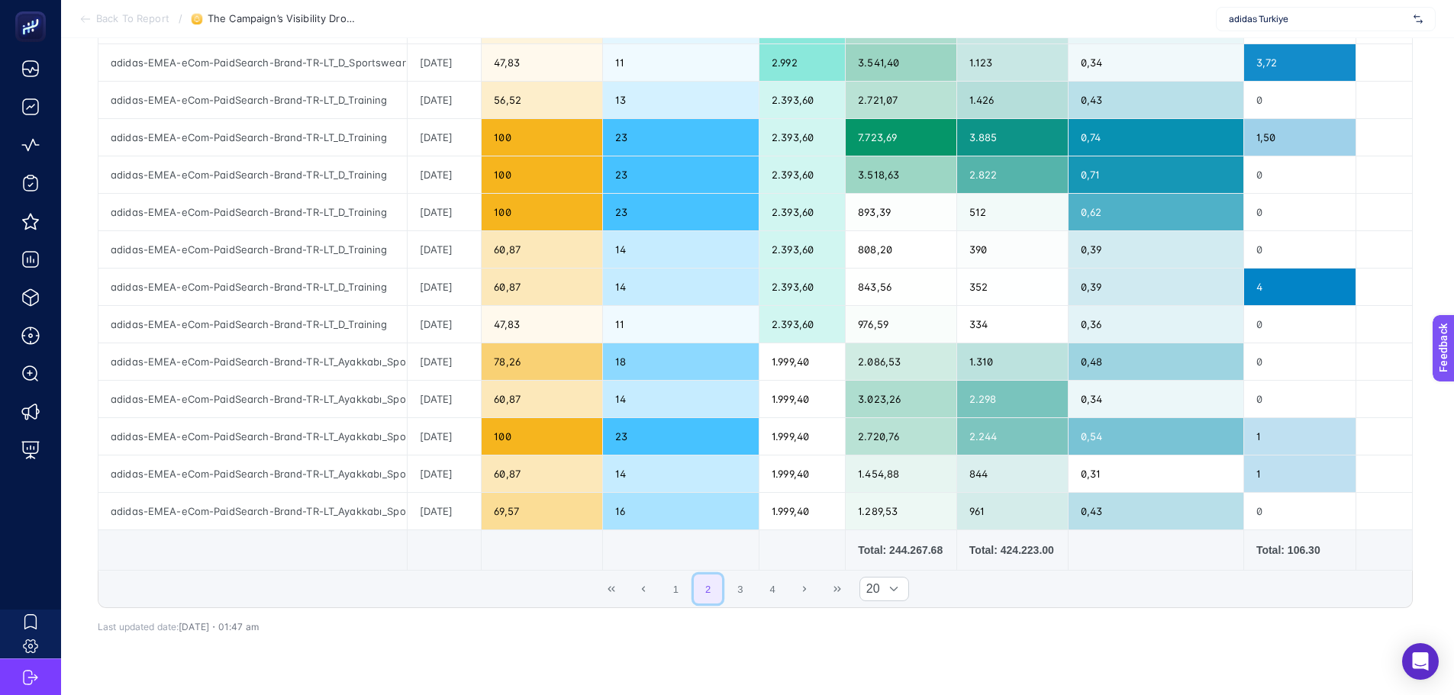
scroll to position [534, 0]
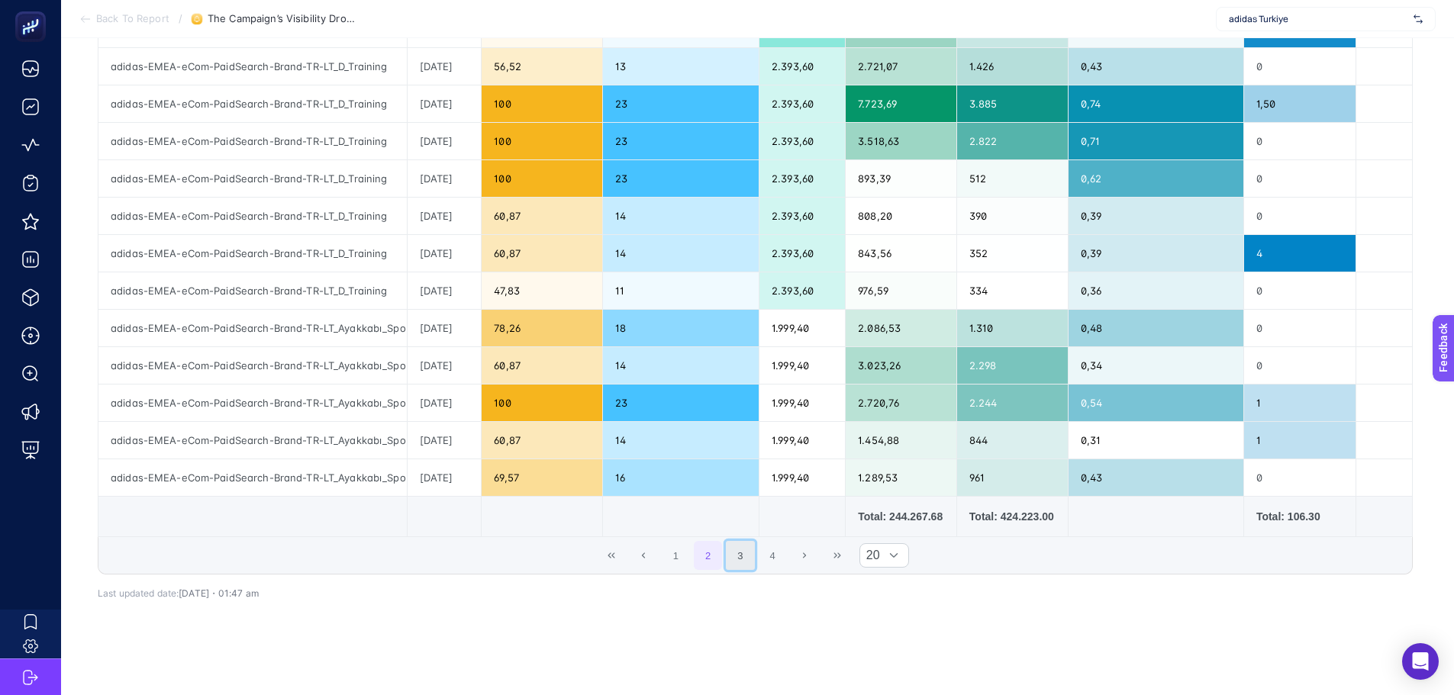
click at [754, 550] on button "3" at bounding box center [740, 555] width 29 height 29
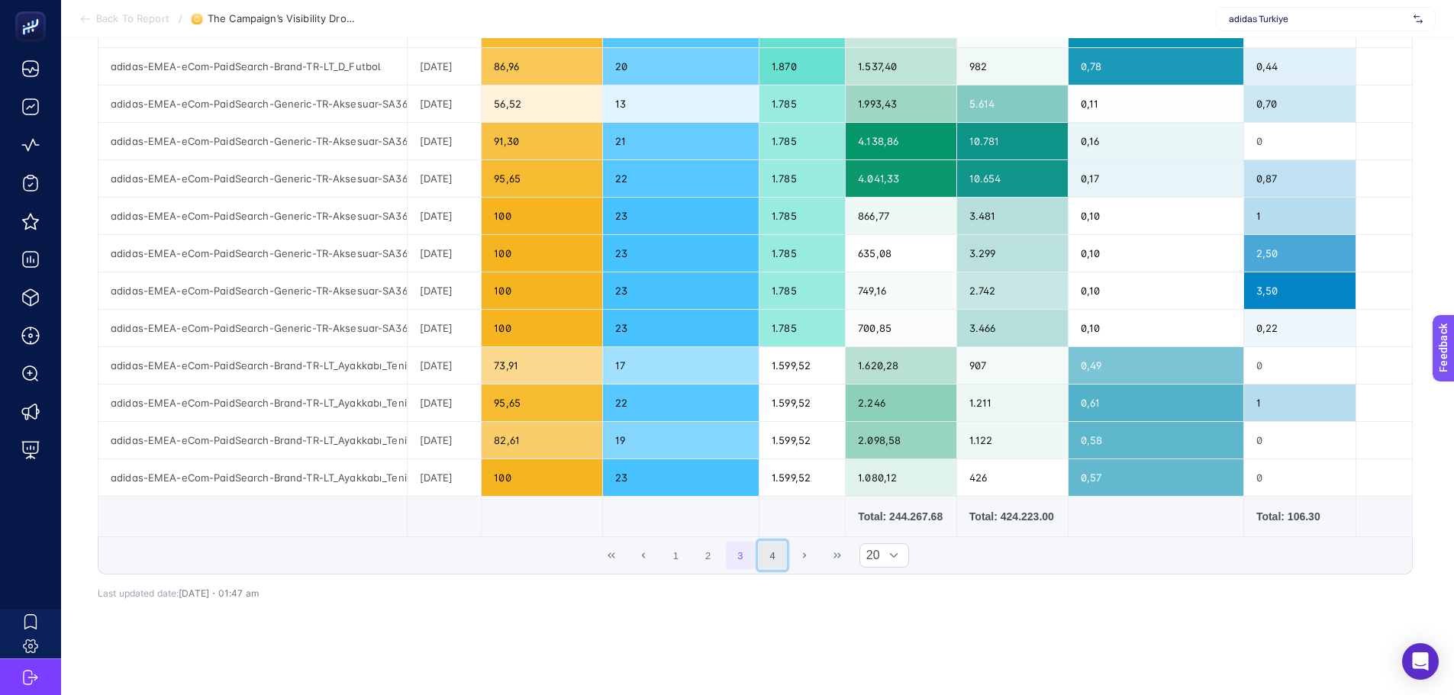
click at [787, 561] on button "4" at bounding box center [772, 555] width 29 height 29
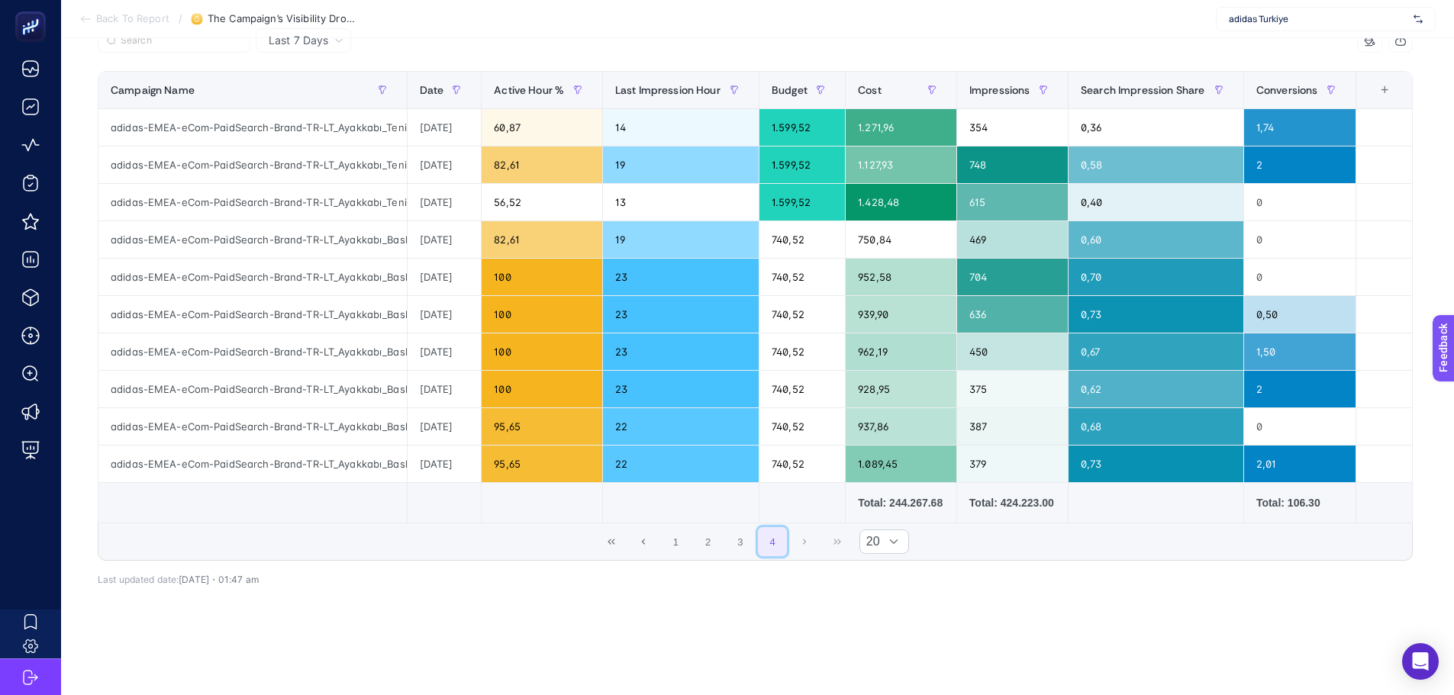
scroll to position [185, 0]
click at [625, 527] on button "First Page" at bounding box center [611, 541] width 29 height 29
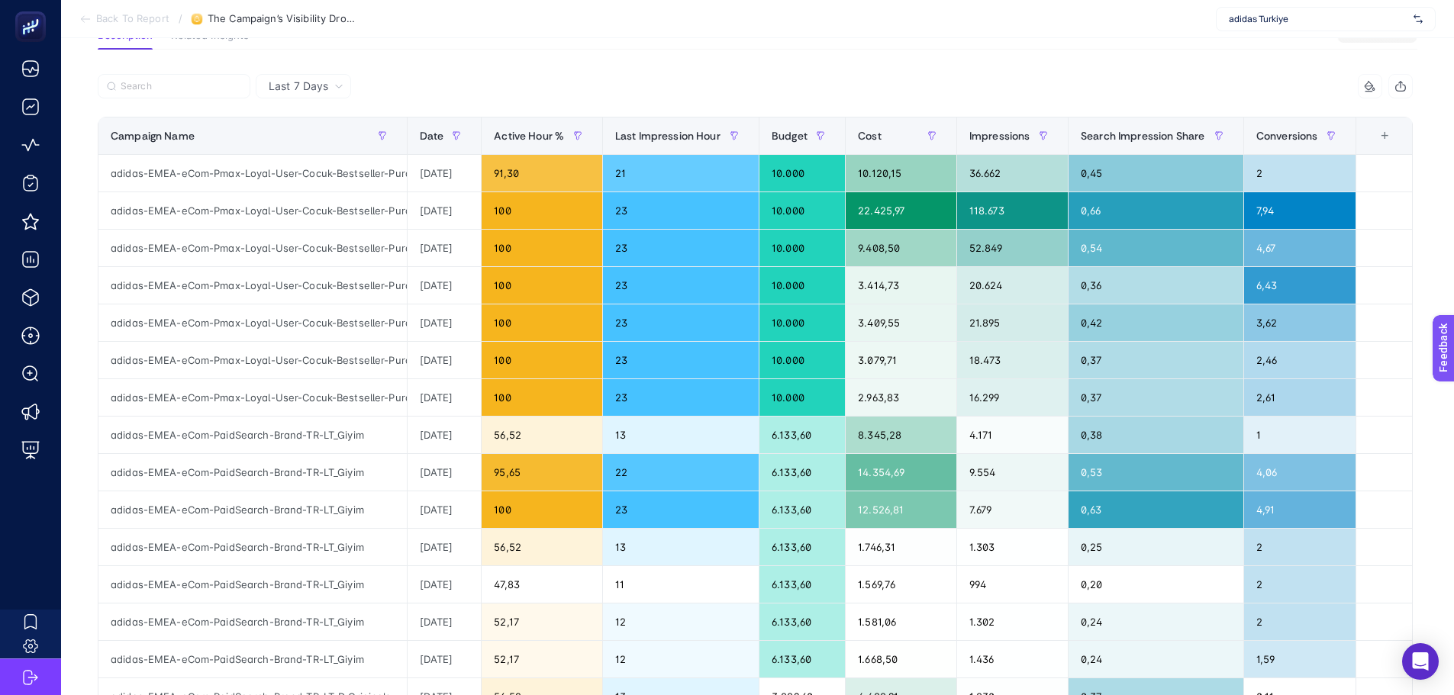
scroll to position [0, 0]
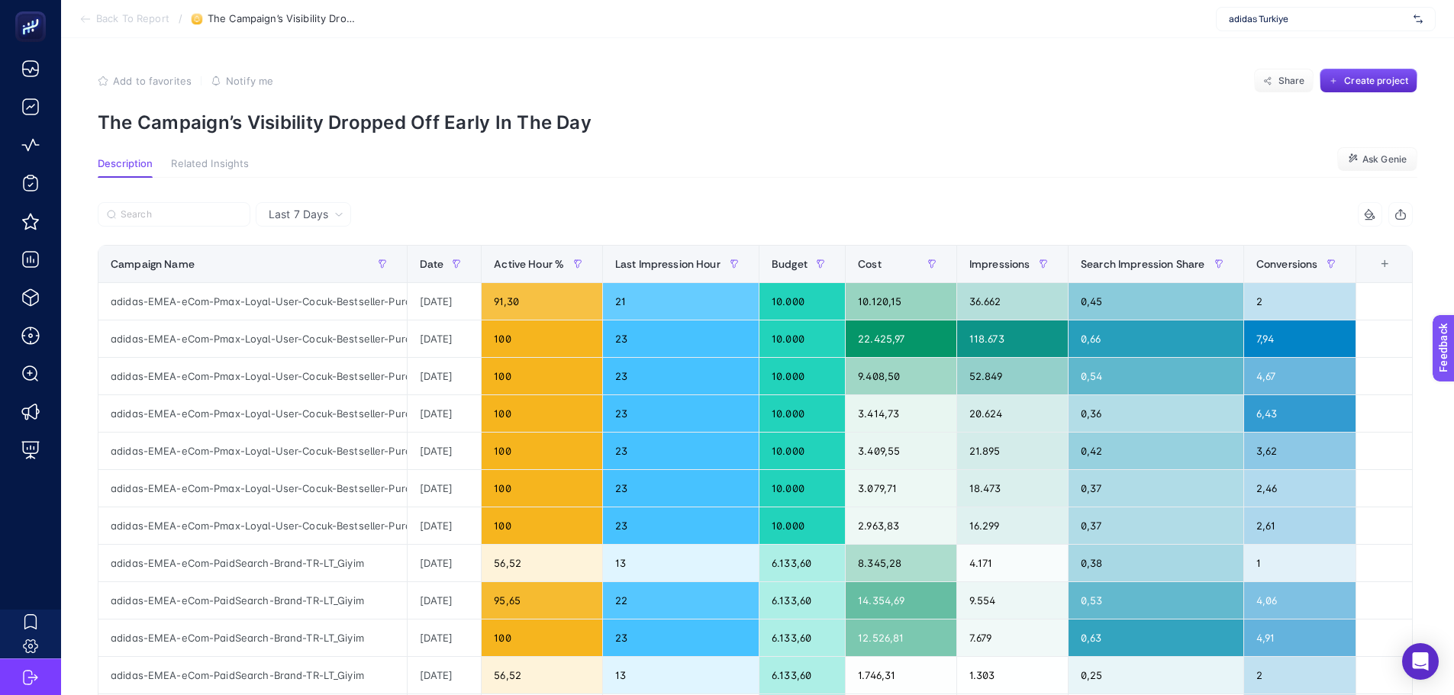
click at [315, 211] on span "Last 7 Days" at bounding box center [299, 214] width 60 height 15
click at [323, 260] on li "Yesterday" at bounding box center [303, 273] width 86 height 27
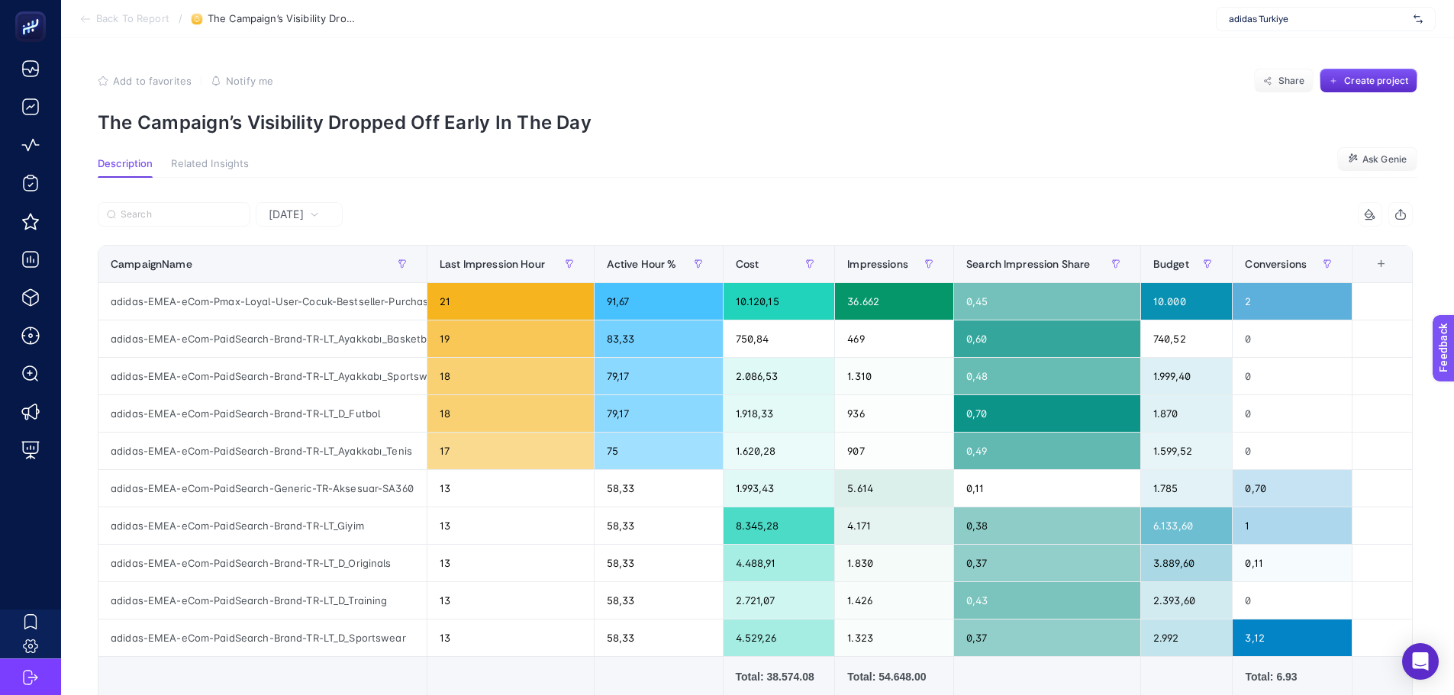
scroll to position [76, 0]
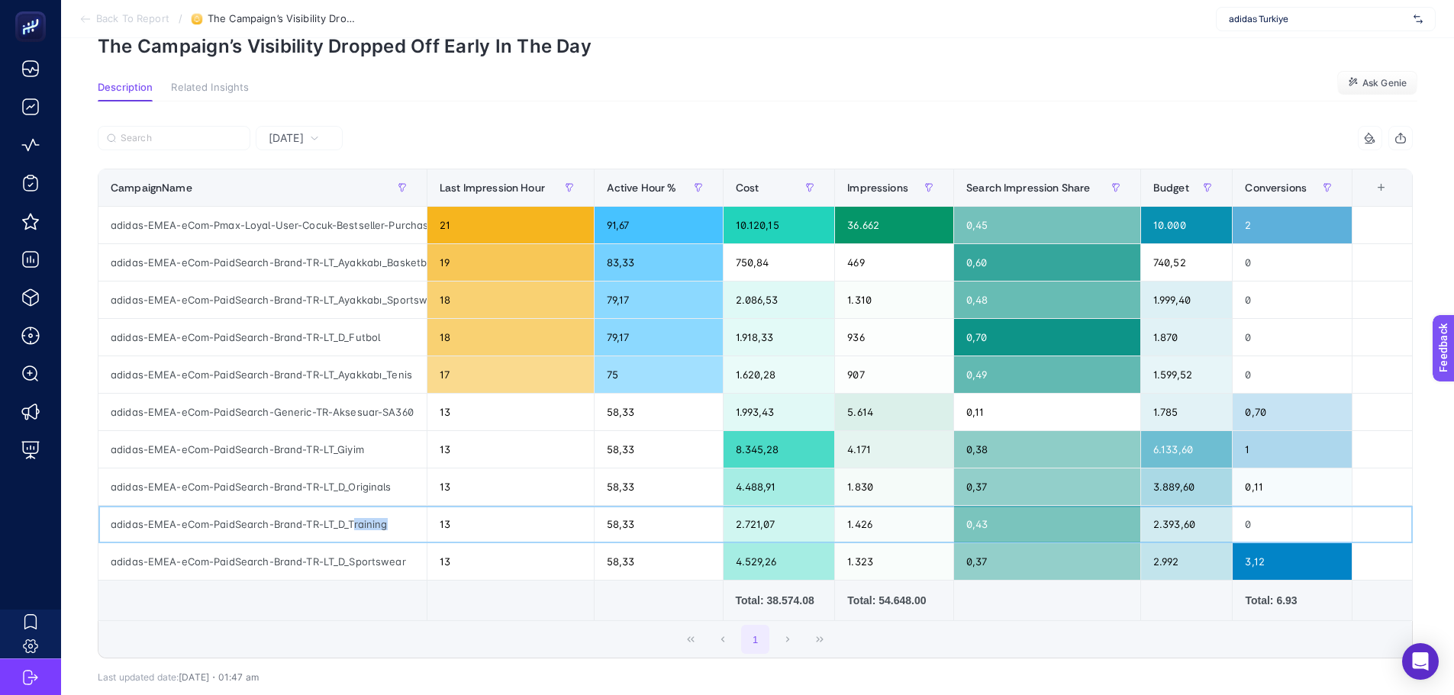
drag, startPoint x: 353, startPoint y: 524, endPoint x: 391, endPoint y: 526, distance: 37.4
click at [391, 526] on div "adidas-EMEA-eCom-PaidSearch-Brand-TR-LT_D_Training" at bounding box center [262, 524] width 328 height 37
click at [347, 523] on div "adidas-EMEA-eCom-PaidSearch-Brand-TR-LT_D_Training" at bounding box center [262, 524] width 328 height 37
drag, startPoint x: 740, startPoint y: 222, endPoint x: 775, endPoint y: 224, distance: 34.4
click at [775, 224] on div "10.120,15" at bounding box center [779, 225] width 111 height 37
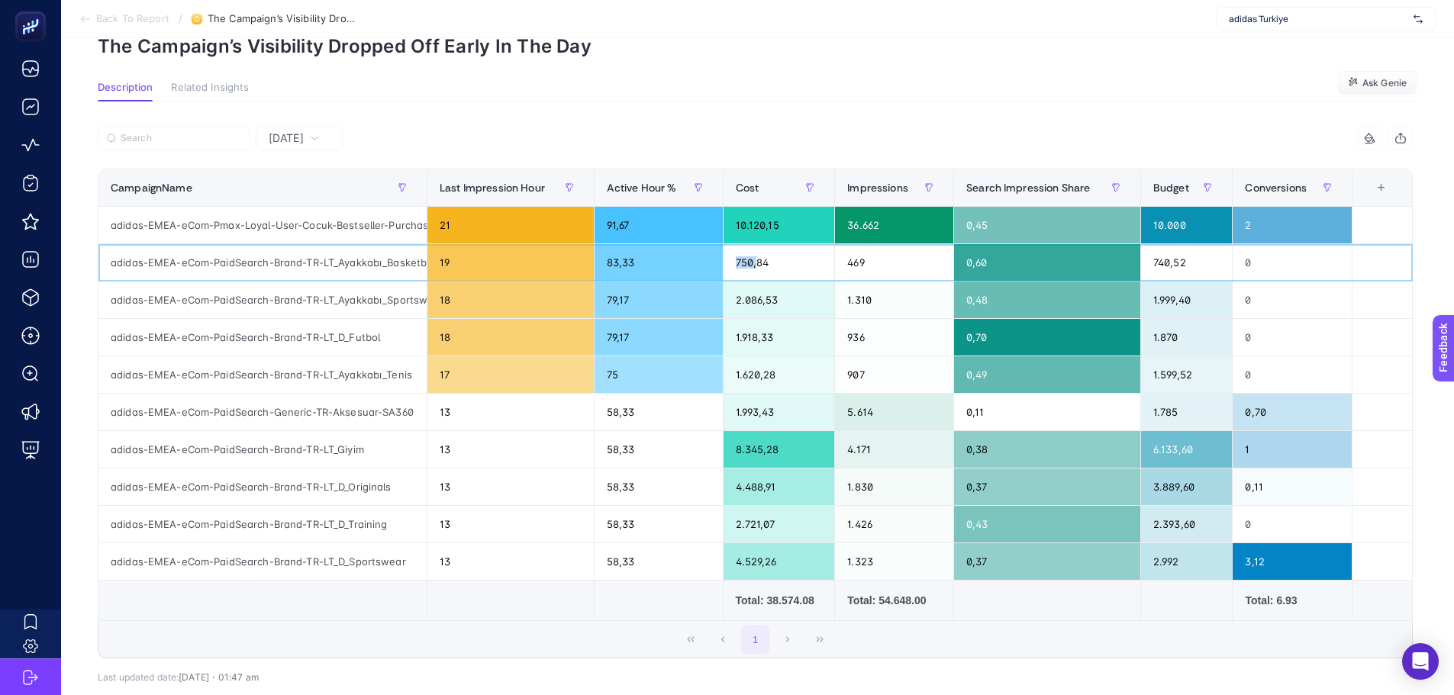
drag, startPoint x: 746, startPoint y: 263, endPoint x: 766, endPoint y: 263, distance: 20.6
click at [766, 263] on div "750,84" at bounding box center [779, 262] width 111 height 37
click at [769, 563] on div "4.529,26" at bounding box center [779, 561] width 111 height 37
drag, startPoint x: 338, startPoint y: 524, endPoint x: 392, endPoint y: 521, distance: 54.3
click at [392, 521] on div "adidas-EMEA-eCom-PaidSearch-Brand-TR-LT_D_Training" at bounding box center [262, 524] width 328 height 37
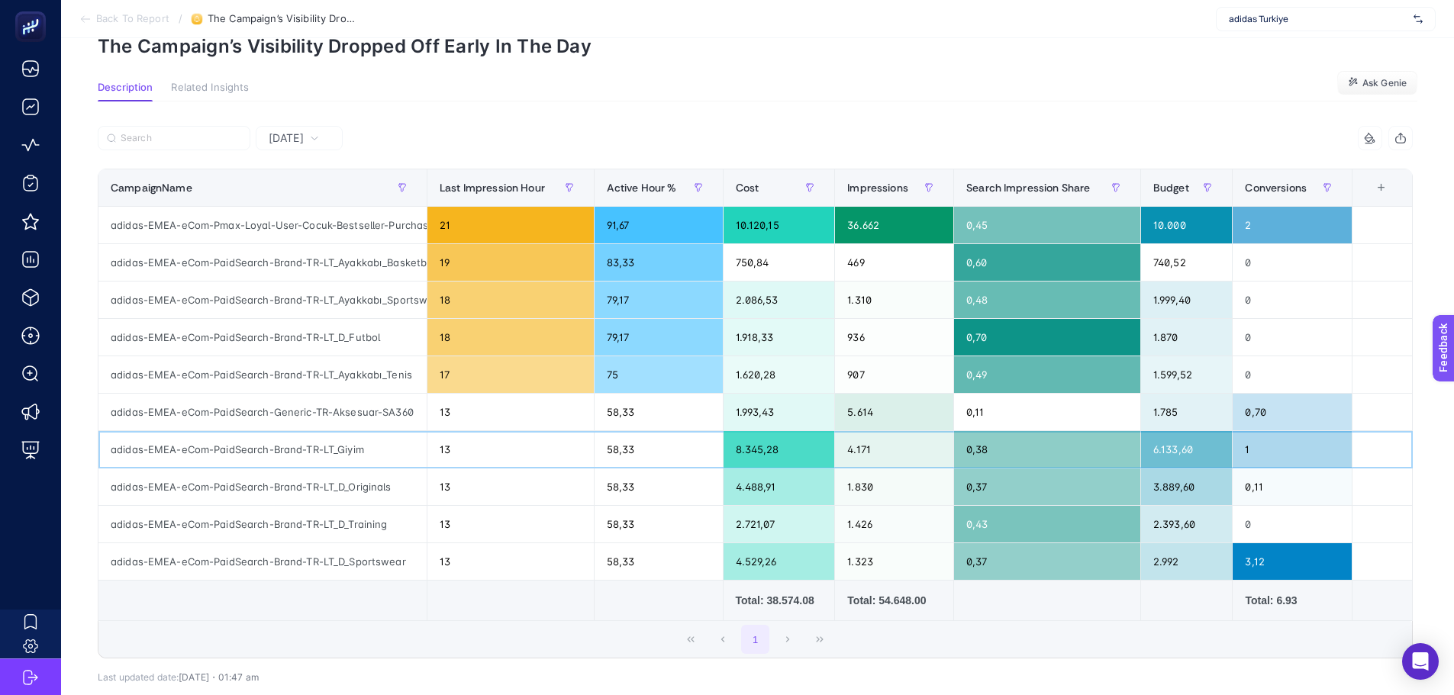
click at [475, 444] on div "13" at bounding box center [510, 449] width 166 height 37
click at [472, 487] on div "13" at bounding box center [510, 487] width 166 height 37
click at [472, 523] on div "13" at bounding box center [510, 524] width 166 height 37
click at [763, 436] on div "8.345,28" at bounding box center [779, 449] width 111 height 37
click at [386, 563] on div "adidas-EMEA-eCom-PaidSearch-Brand-TR-LT_D_Sportswear" at bounding box center [262, 561] width 328 height 37
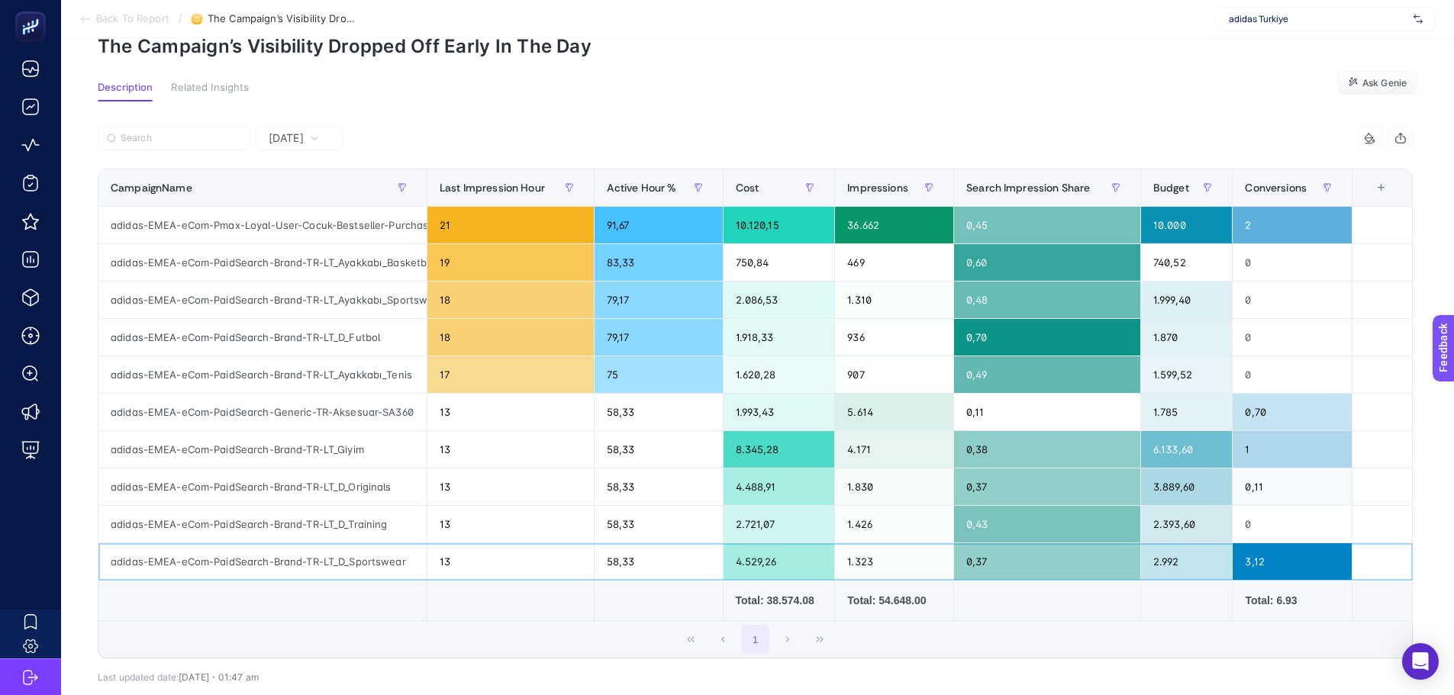
click at [385, 560] on div "adidas-EMEA-eCom-PaidSearch-Brand-TR-LT_D_Sportswear" at bounding box center [262, 561] width 328 height 37
click at [386, 558] on div "adidas-EMEA-eCom-PaidSearch-Brand-TR-LT_D_Sportswear" at bounding box center [262, 561] width 328 height 37
click at [356, 563] on div "adidas-EMEA-eCom-PaidSearch-Brand-TR-LT_D_Sportswear" at bounding box center [262, 561] width 328 height 37
click at [348, 563] on div "adidas-EMEA-eCom-PaidSearch-Brand-TR-LT_D_Sportswear" at bounding box center [262, 561] width 328 height 37
click at [356, 527] on div "adidas-EMEA-eCom-PaidSearch-Brand-TR-LT_D_Training" at bounding box center [262, 524] width 328 height 37
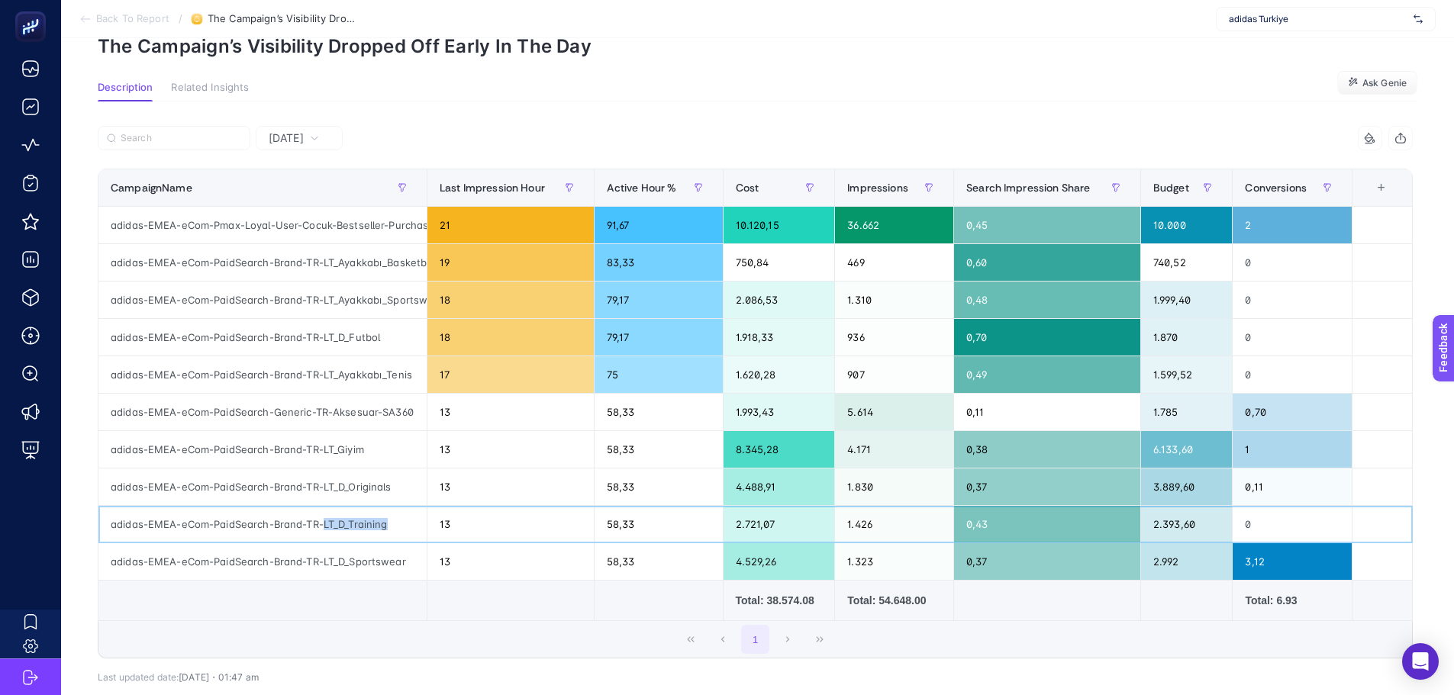
click at [356, 527] on div "adidas-EMEA-eCom-PaidSearch-Brand-TR-LT_D_Training" at bounding box center [262, 524] width 328 height 37
click at [353, 551] on div "adidas-EMEA-eCom-PaidSearch-Brand-TR-LT_D_Sportswear" at bounding box center [262, 561] width 328 height 37
drag, startPoint x: 746, startPoint y: 563, endPoint x: 780, endPoint y: 563, distance: 34.4
click at [780, 563] on div "4.529,26" at bounding box center [779, 561] width 111 height 37
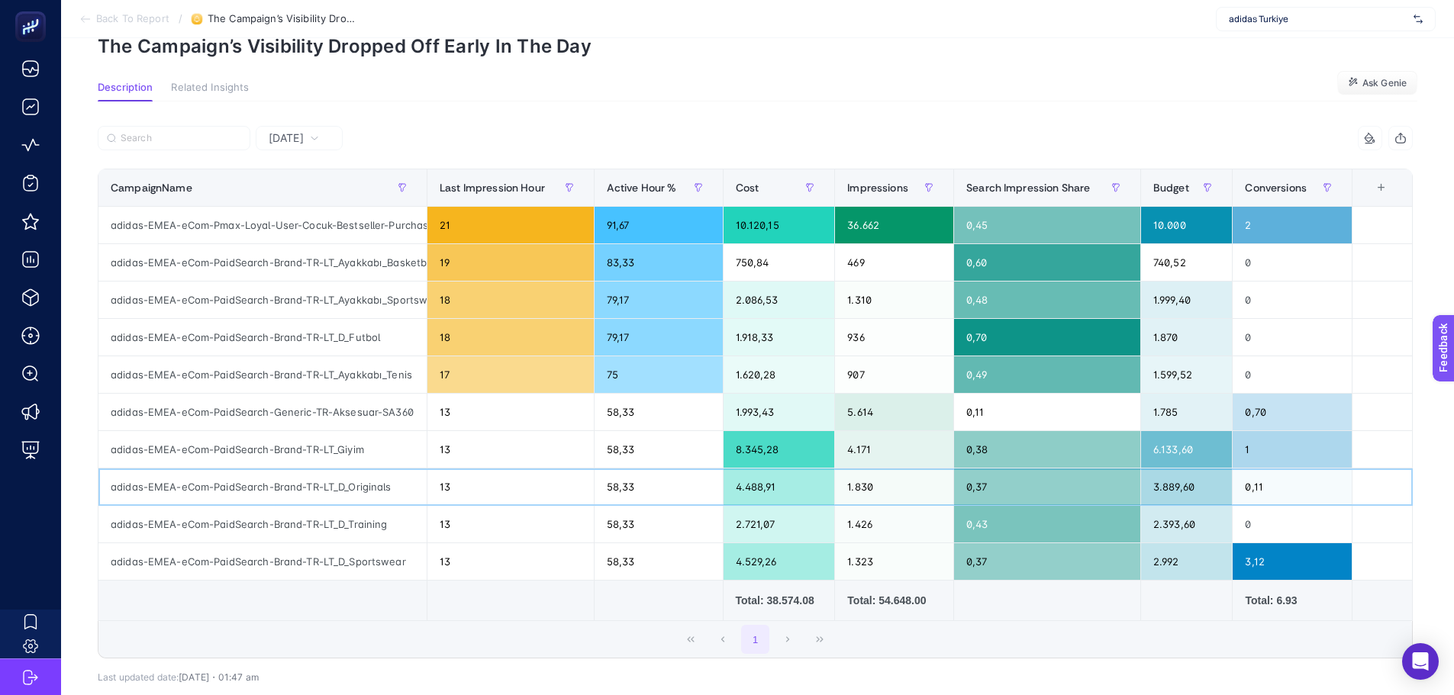
click at [360, 491] on div "adidas-EMEA-eCom-PaidSearch-Brand-TR-LT_D_Originals" at bounding box center [262, 487] width 328 height 37
click at [309, 485] on div "adidas-EMEA-eCom-PaidSearch-Brand-TR-LT_D_Originals" at bounding box center [262, 487] width 328 height 37
drag, startPoint x: 274, startPoint y: 488, endPoint x: 394, endPoint y: 486, distance: 119.9
click at [394, 486] on div "adidas-EMEA-eCom-PaidSearch-Brand-TR-LT_D_Originals" at bounding box center [262, 487] width 328 height 37
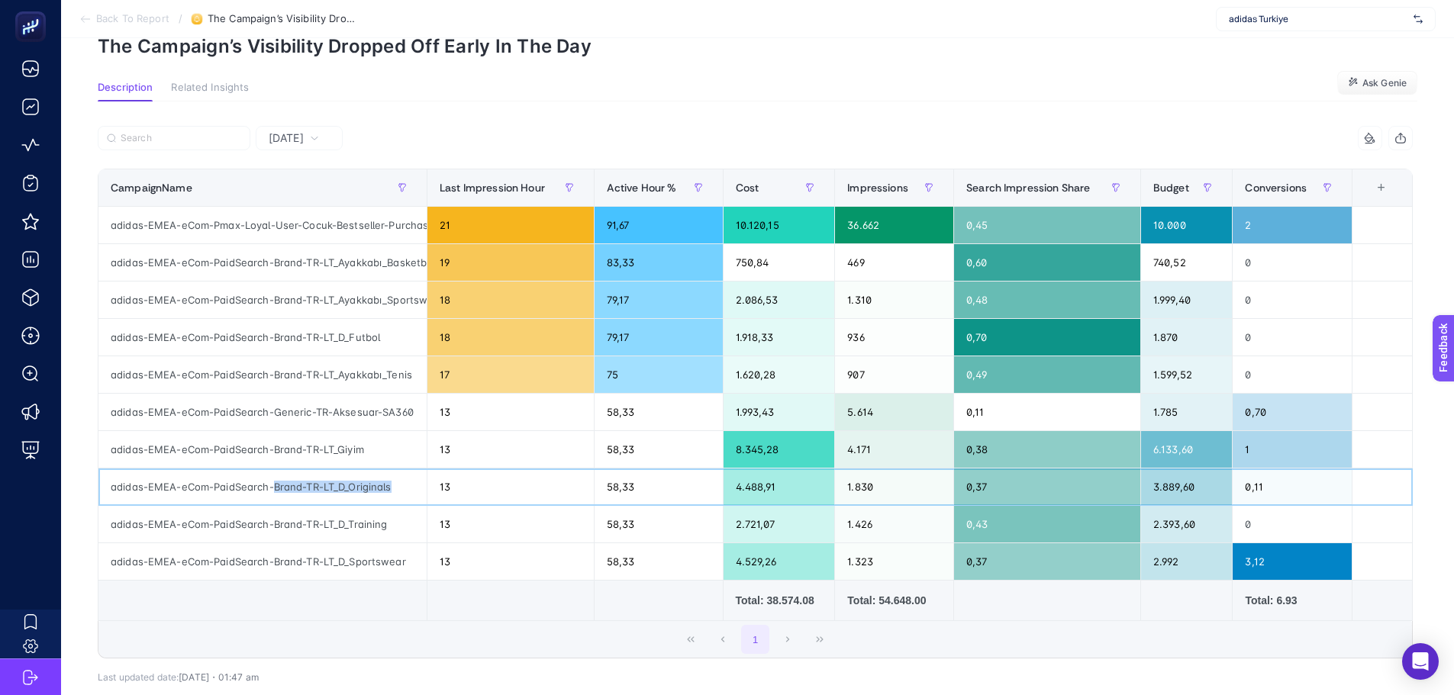
copy div "Brand-TR-LT_D_Originals"
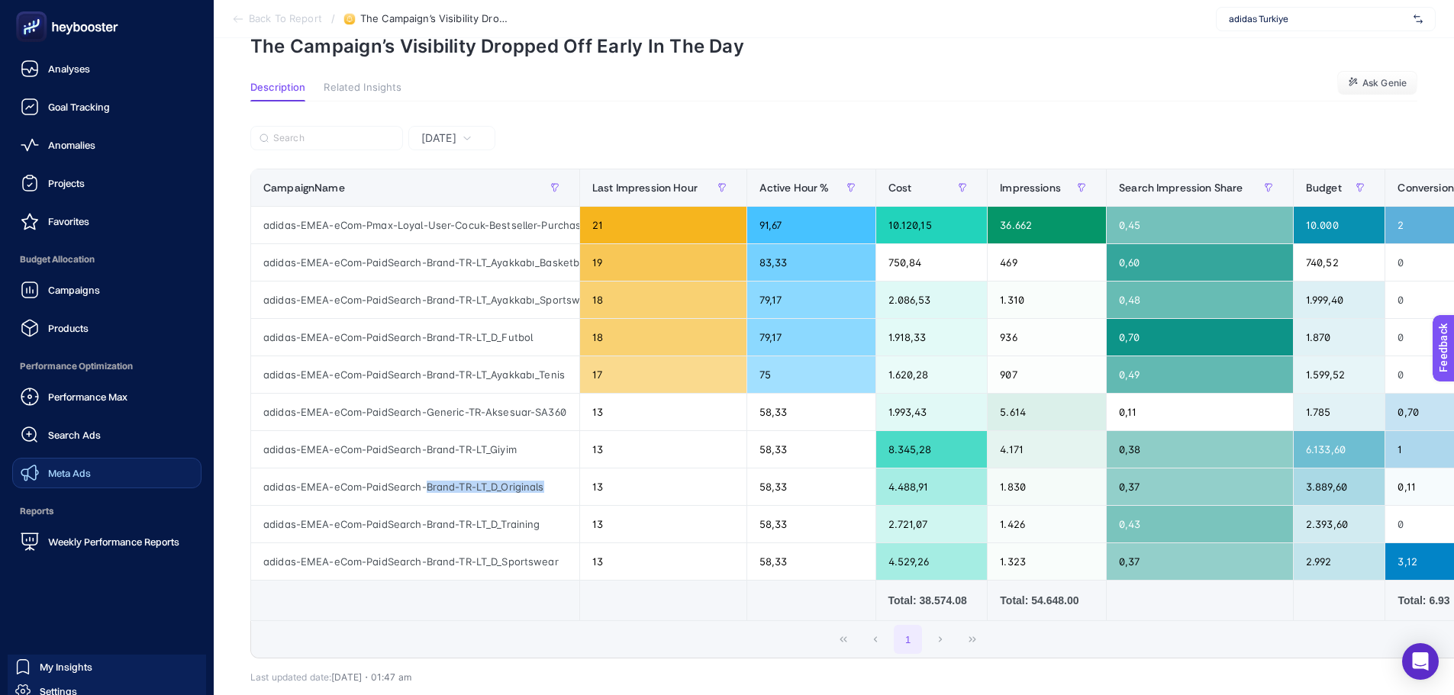
click at [54, 477] on span "Meta Ads" at bounding box center [69, 473] width 43 height 12
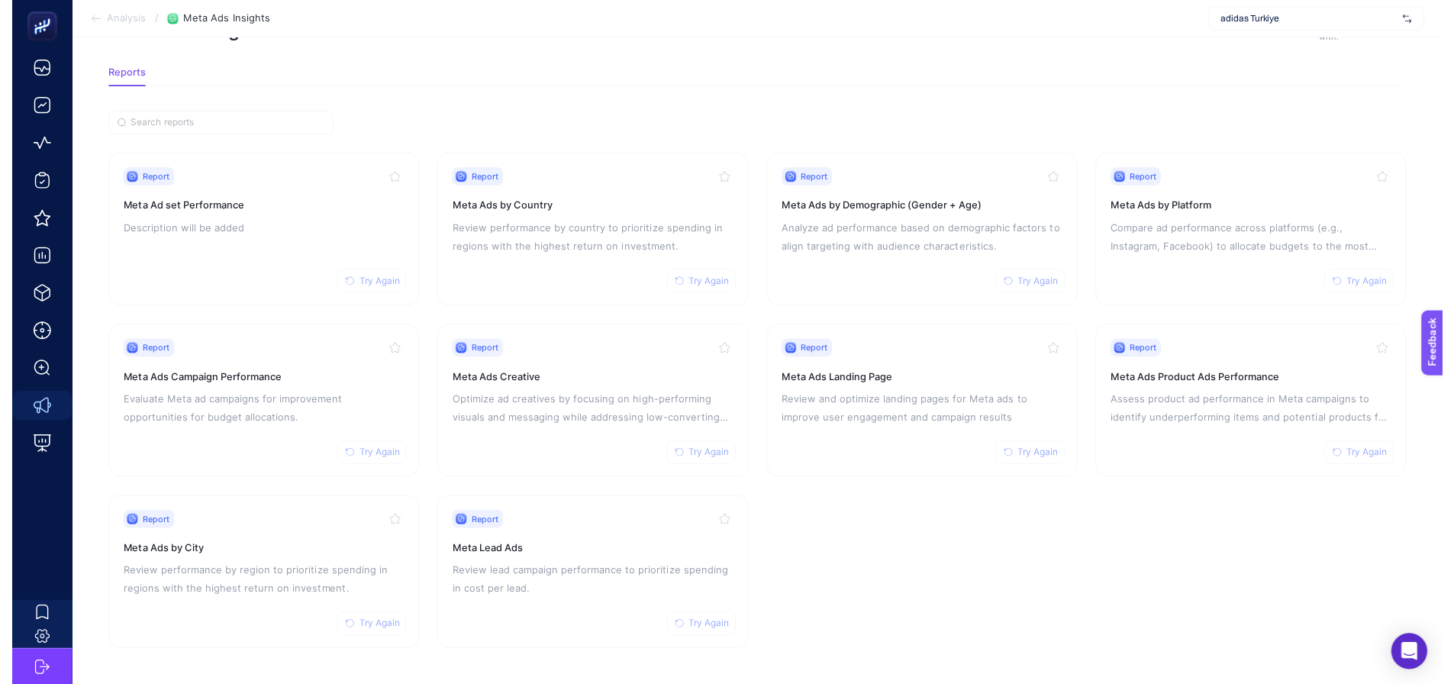
scroll to position [65, 0]
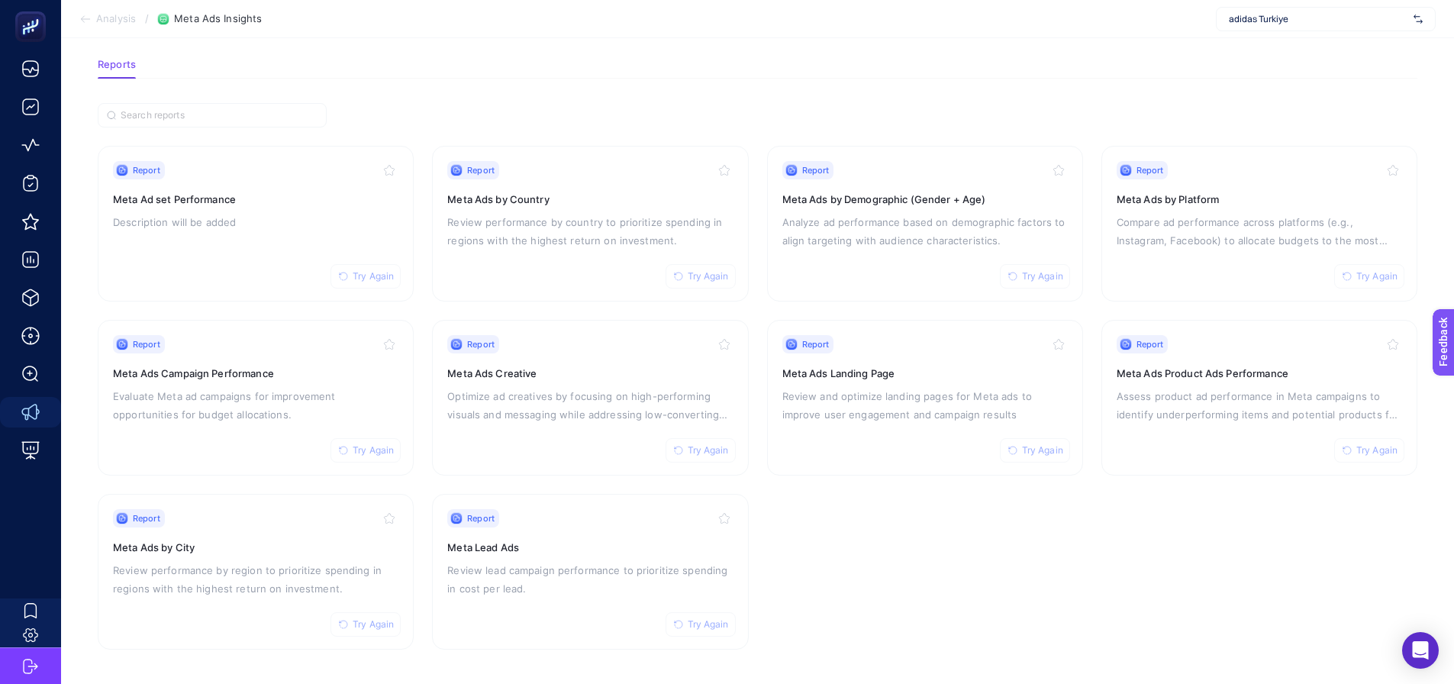
click at [380, 95] on article "Meta Ads Insights To get quality results from this analysis, we recommend that …" at bounding box center [757, 329] width 1393 height 713
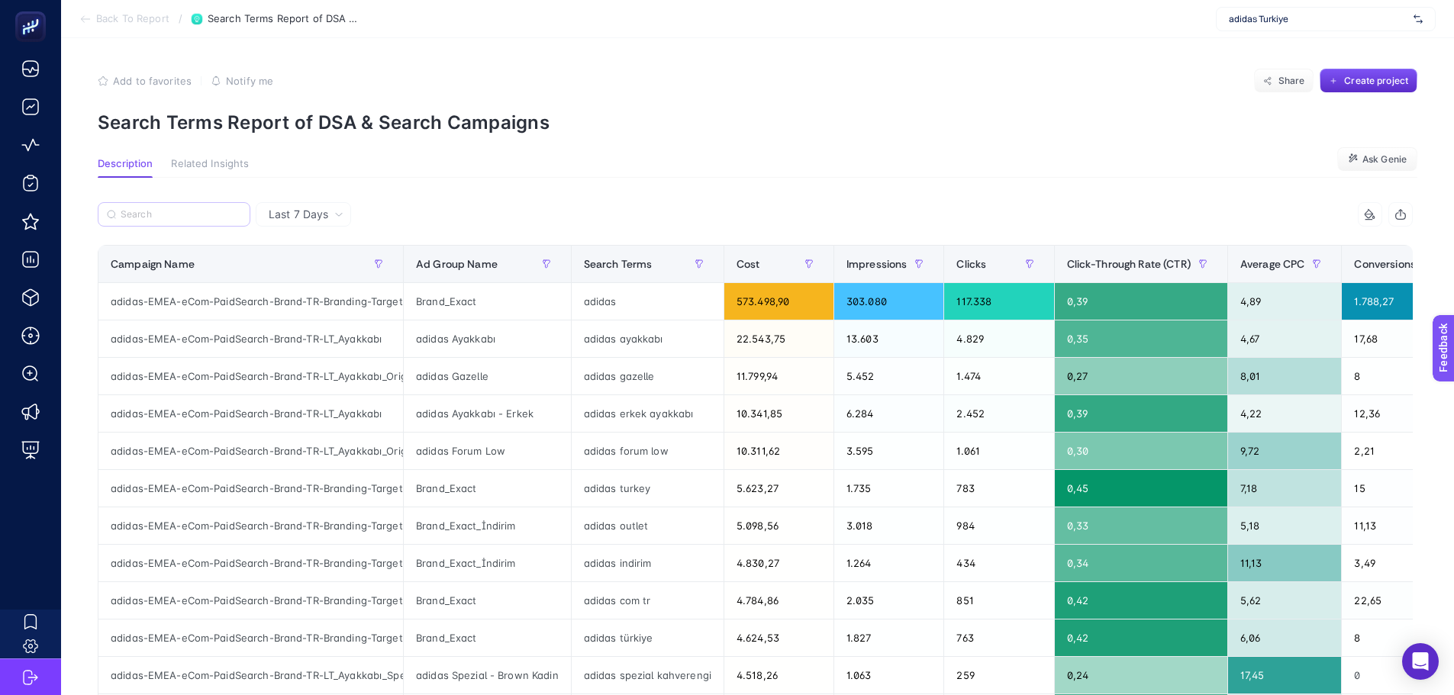
click at [193, 227] on label at bounding box center [174, 214] width 153 height 24
click at [193, 221] on input "Search" at bounding box center [181, 214] width 121 height 11
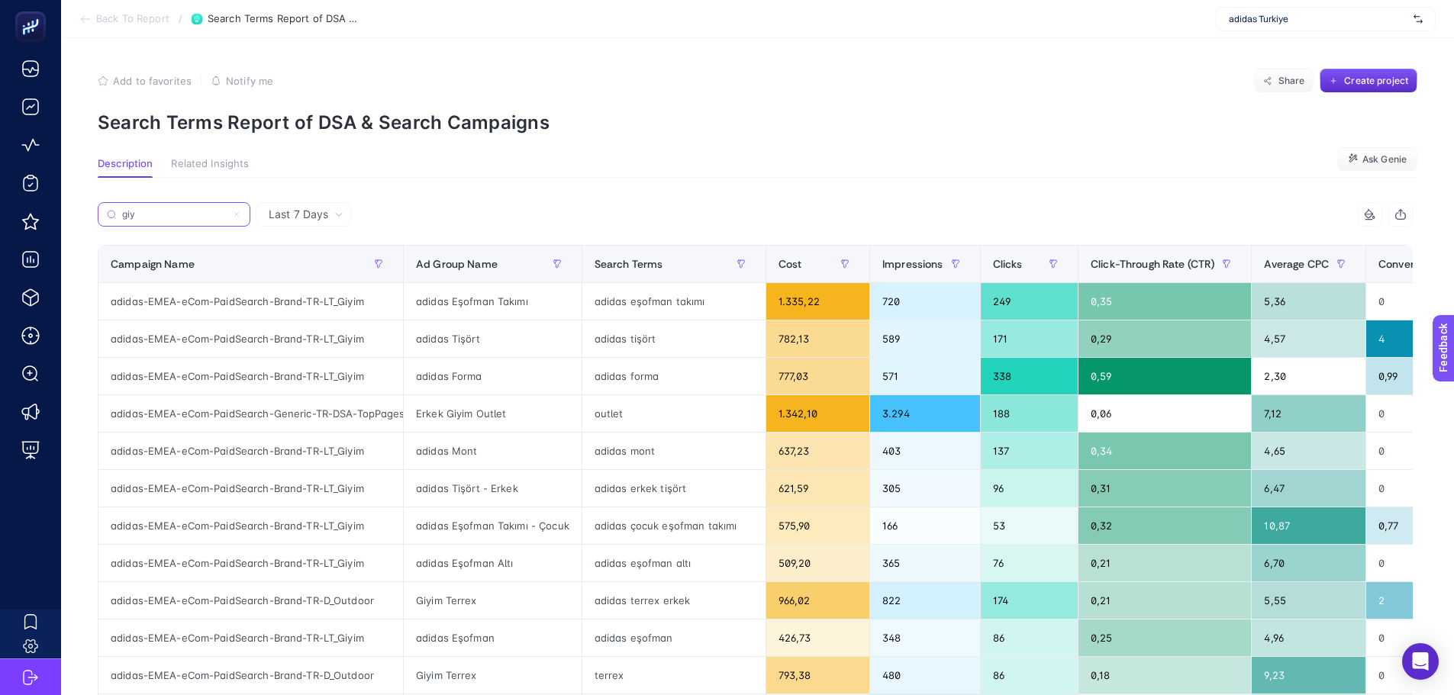
click at [198, 214] on input "giy" at bounding box center [174, 214] width 104 height 11
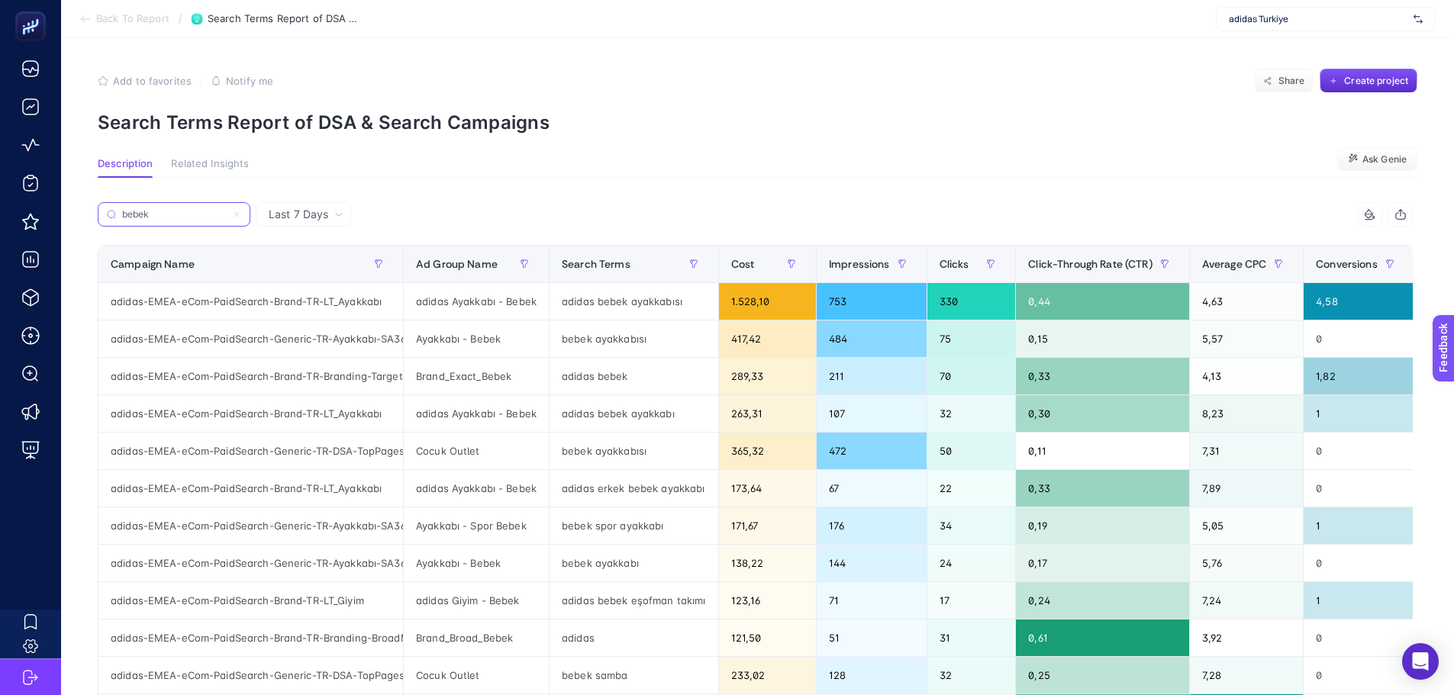
type input "bebek"
drag, startPoint x: 576, startPoint y: 265, endPoint x: 592, endPoint y: 273, distance: 18.1
click at [576, 265] on span "Search Terms" at bounding box center [596, 264] width 69 height 12
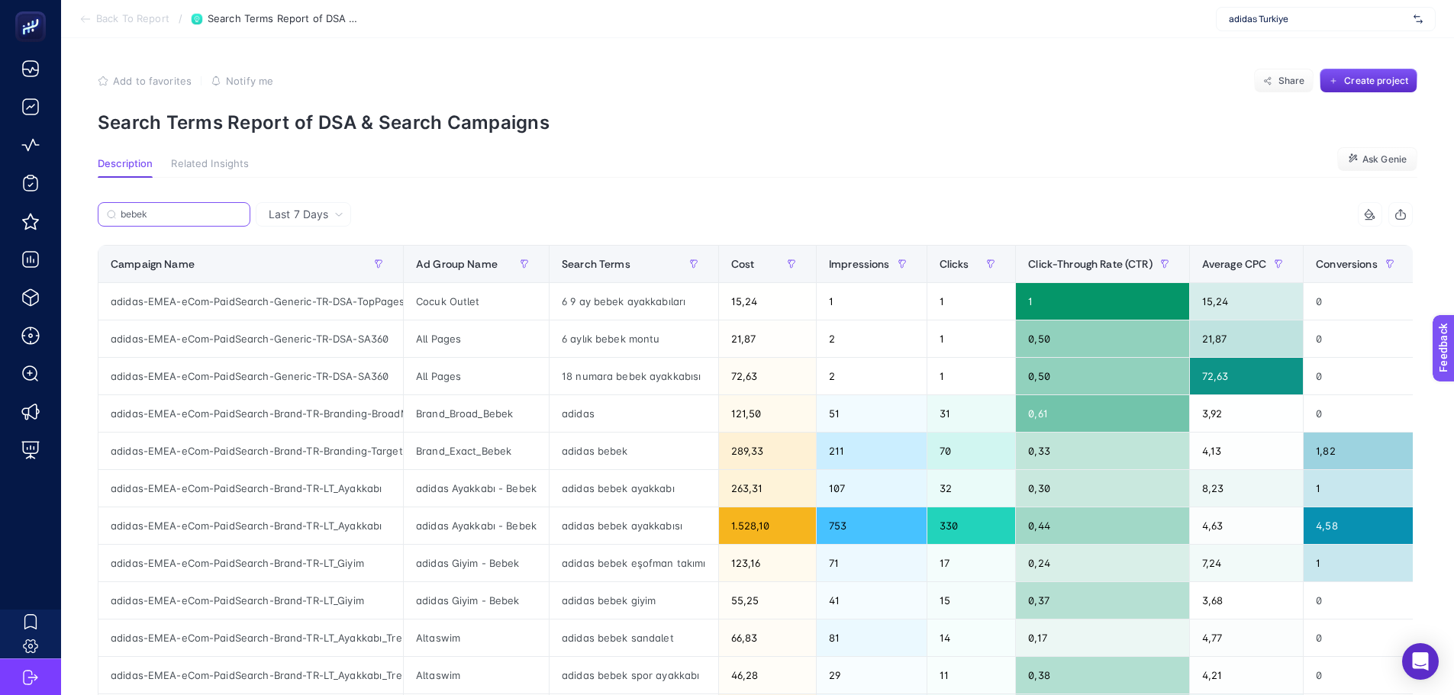
click at [198, 218] on input "bebek" at bounding box center [181, 214] width 121 height 11
click at [198, 218] on input "bebek" at bounding box center [174, 214] width 104 height 11
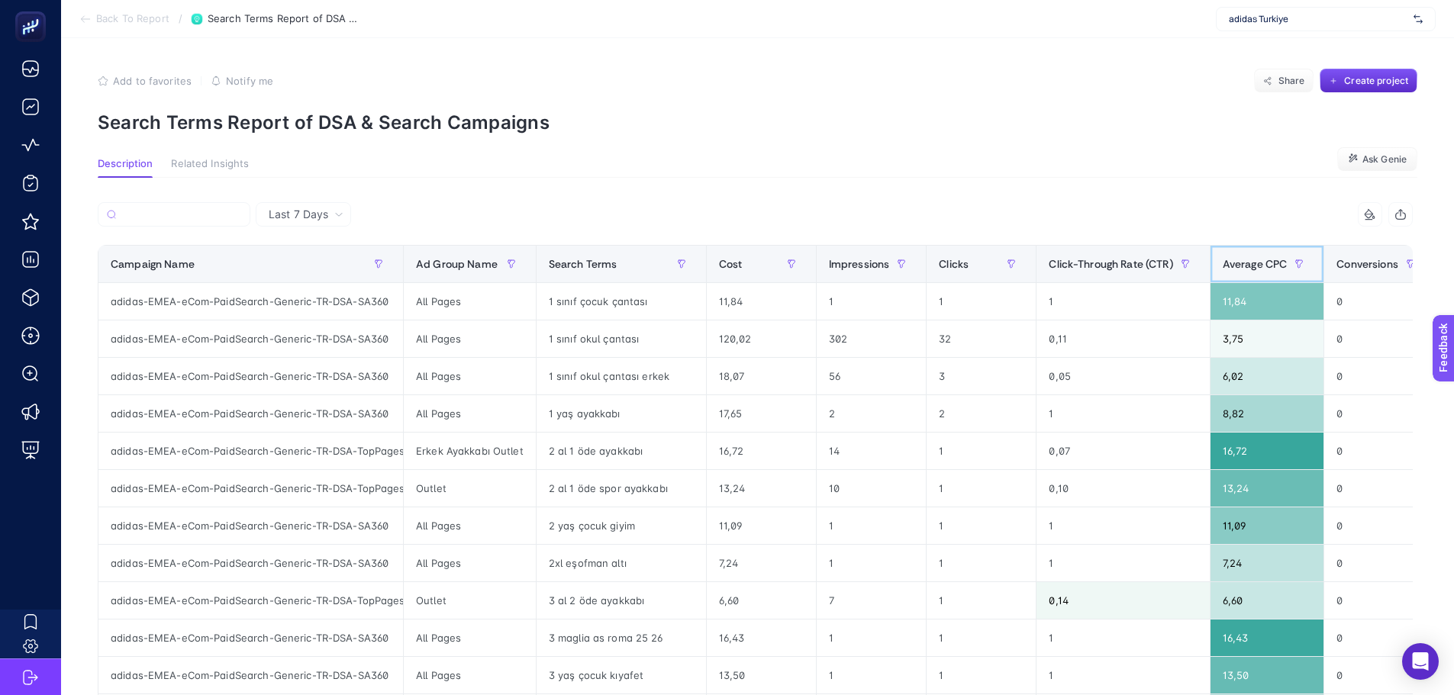
click at [1223, 255] on div "Average CPC" at bounding box center [1267, 264] width 89 height 24
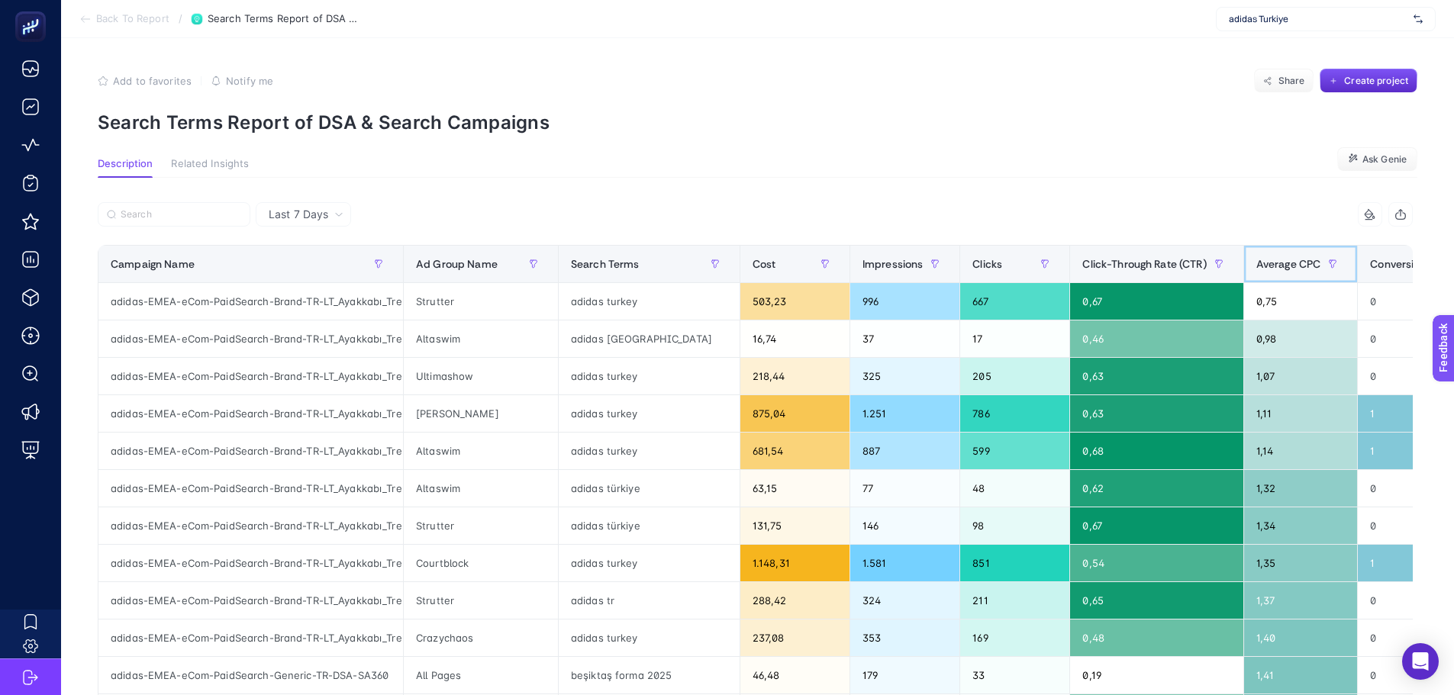
click at [1256, 258] on span "Average CPC" at bounding box center [1288, 264] width 65 height 12
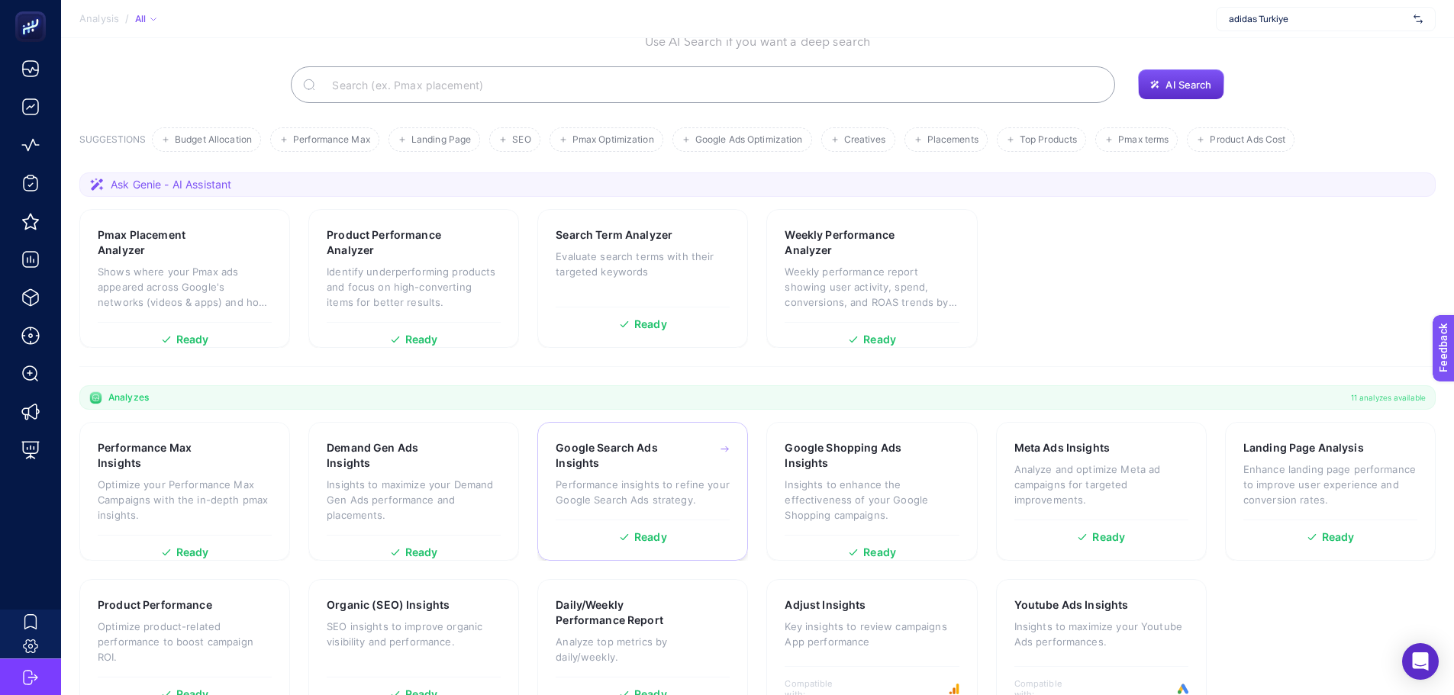
click at [630, 440] on div "Google Search Ads Insights Performance insights to refine your Google Search Ad…" at bounding box center [643, 479] width 174 height 79
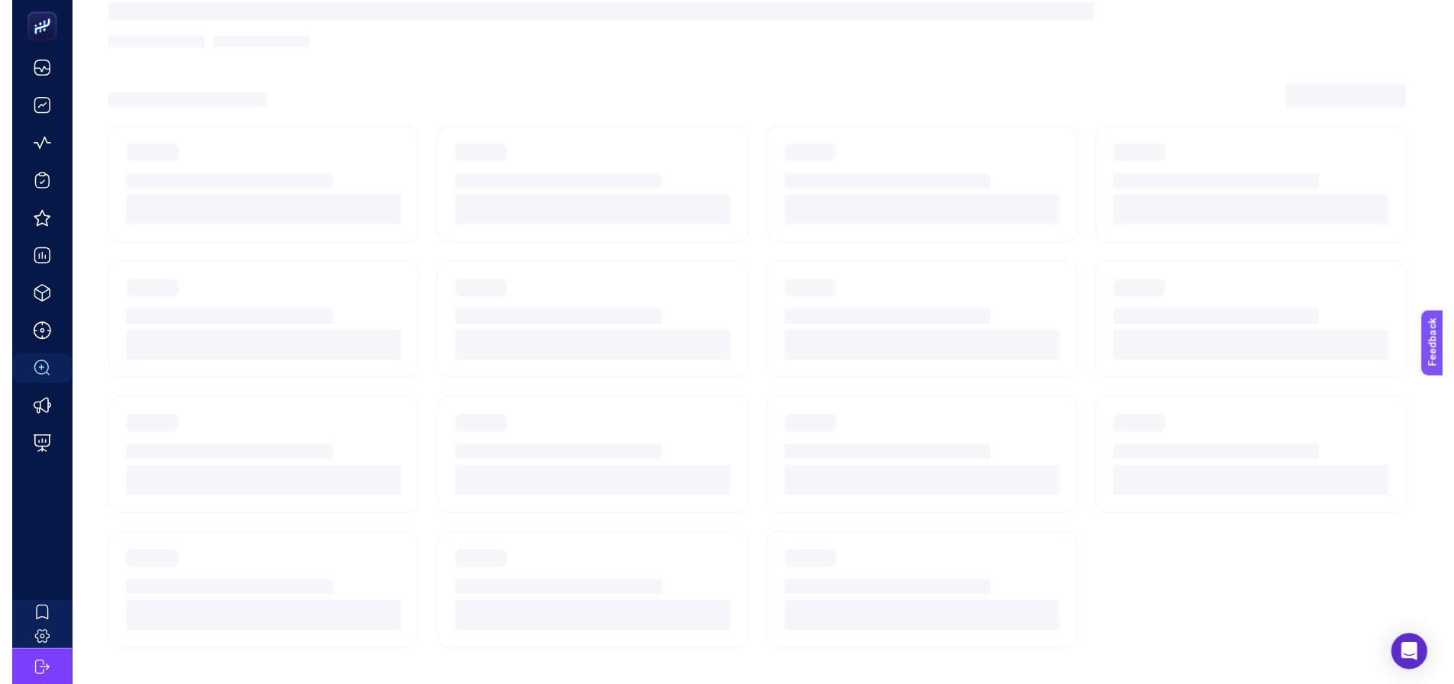
scroll to position [11, 0]
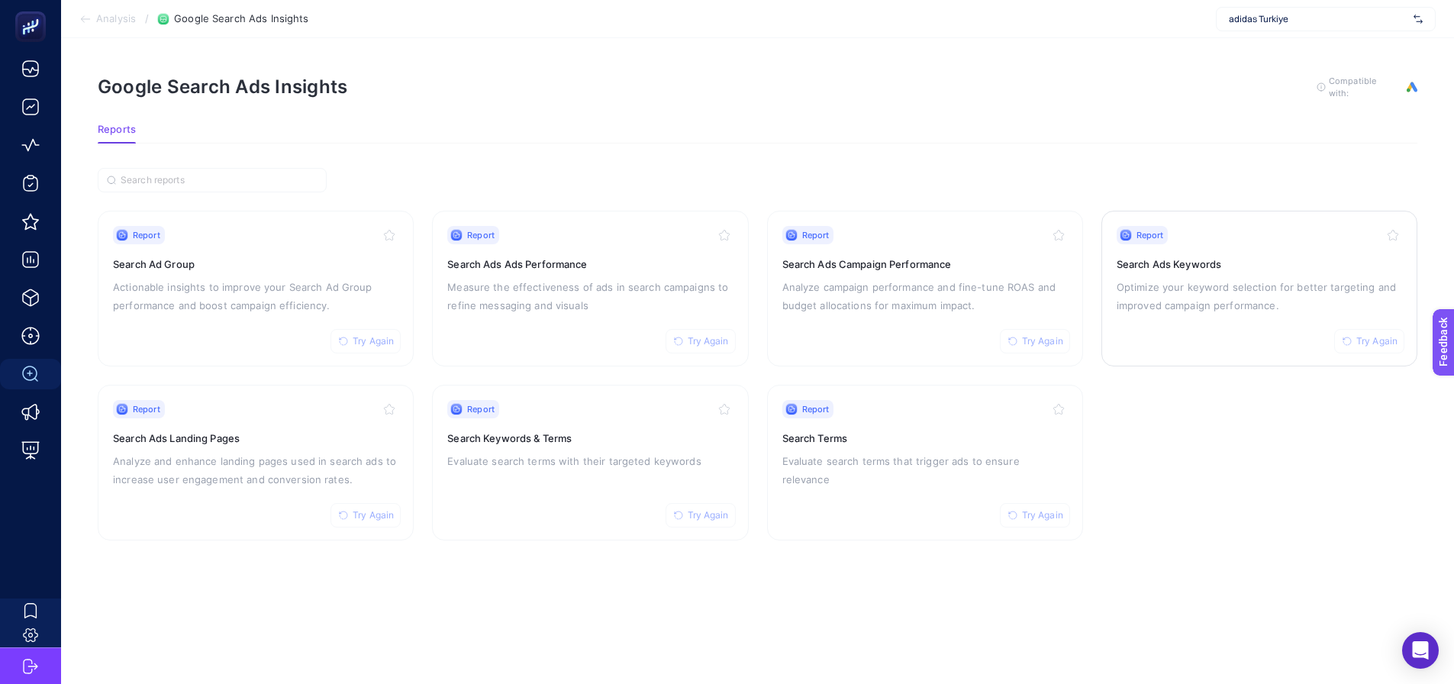
click at [1134, 313] on div "Report Try Again Search Ads Keywords Optimize your keyword selection for better…" at bounding box center [1259, 288] width 285 height 125
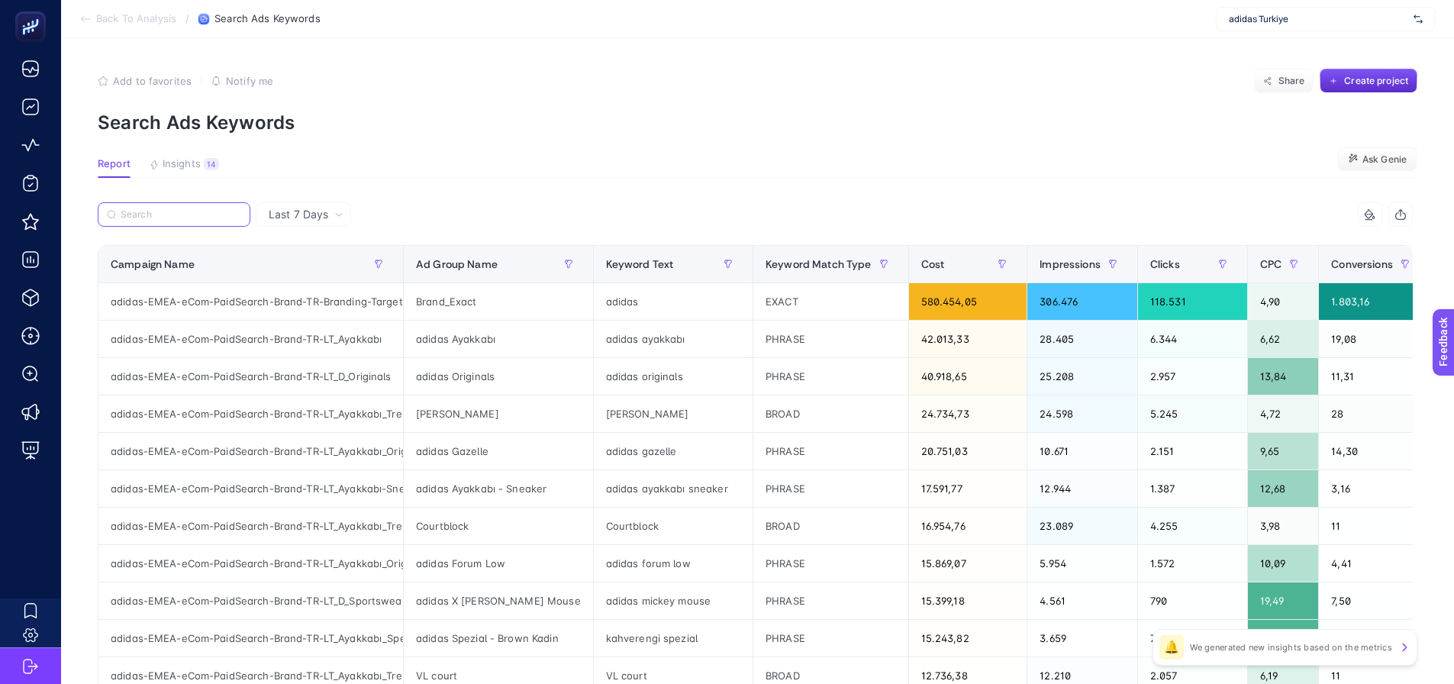
click at [227, 218] on input "Search" at bounding box center [181, 214] width 121 height 11
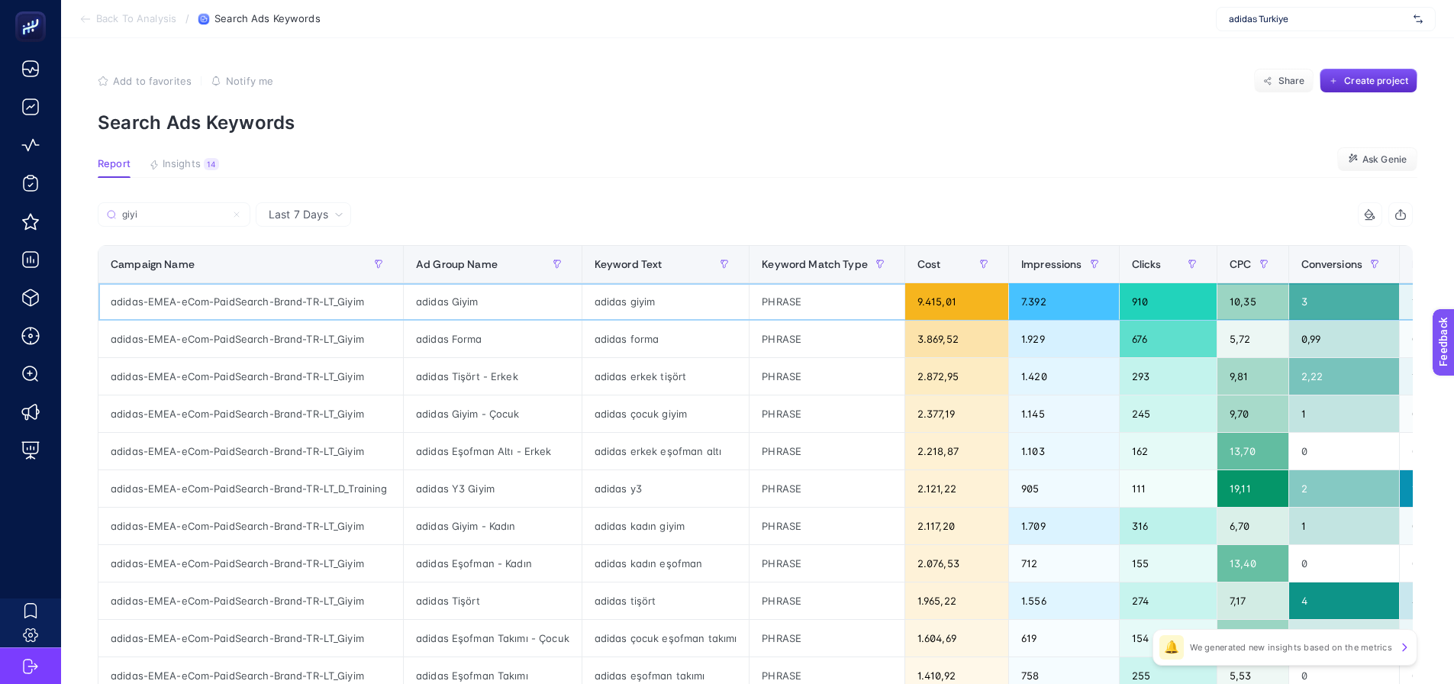
click at [297, 305] on div "adidas-EMEA-eCom-PaidSearch-Brand-TR-LT_Giyim" at bounding box center [250, 301] width 305 height 37
click at [300, 305] on div "adidas-EMEA-eCom-PaidSearch-Brand-TR-LT_Giyim" at bounding box center [250, 301] width 305 height 37
drag, startPoint x: 295, startPoint y: 304, endPoint x: 356, endPoint y: 301, distance: 61.1
click at [356, 301] on div "adidas-EMEA-eCom-PaidSearch-Brand-TR-LT_Giyim" at bounding box center [250, 301] width 305 height 37
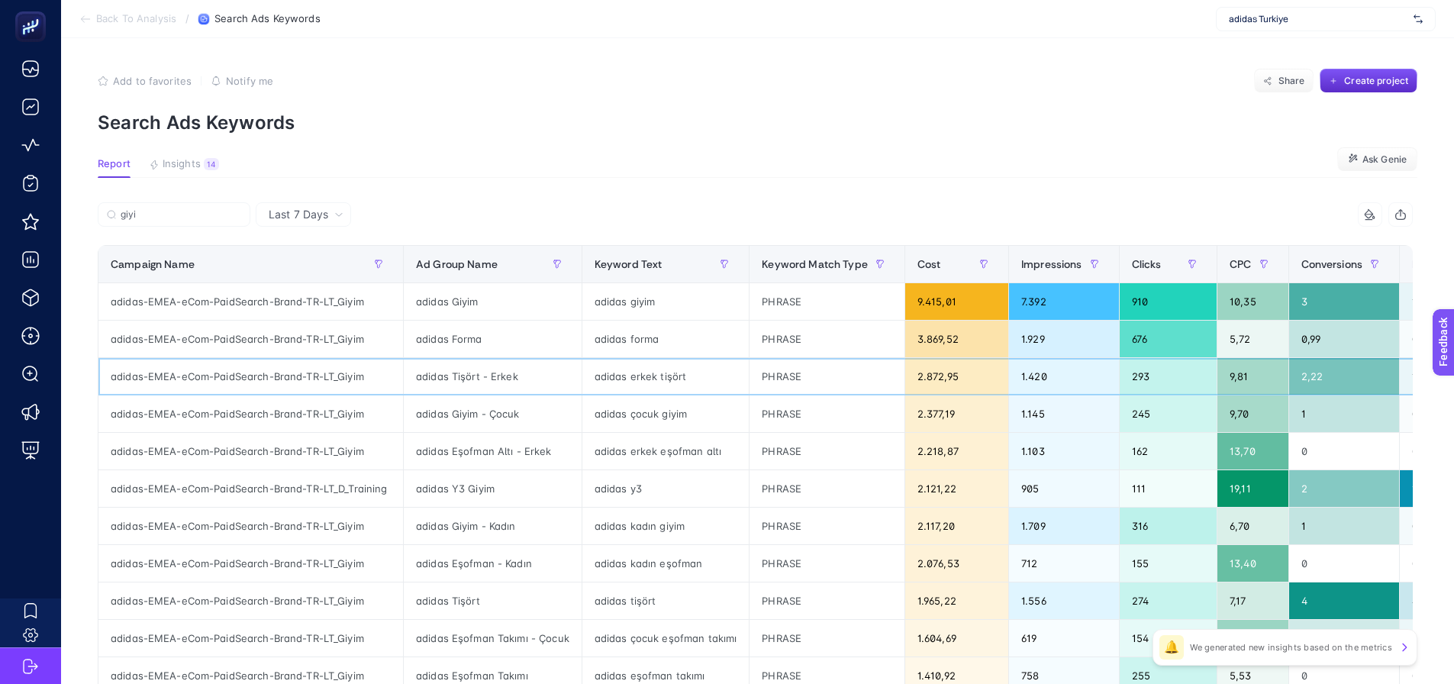
click at [276, 363] on div "adidas-EMEA-eCom-PaidSearch-Brand-TR-LT_Giyim" at bounding box center [250, 376] width 305 height 37
drag, startPoint x: 214, startPoint y: 298, endPoint x: 331, endPoint y: 295, distance: 117.6
click at [331, 295] on div "adidas-EMEA-eCom-PaidSearch-Brand-TR-LT_Giyim" at bounding box center [250, 301] width 305 height 37
copy div "PaidSearch-Brand-TR-LT"
click at [196, 216] on input "giyi" at bounding box center [181, 214] width 121 height 11
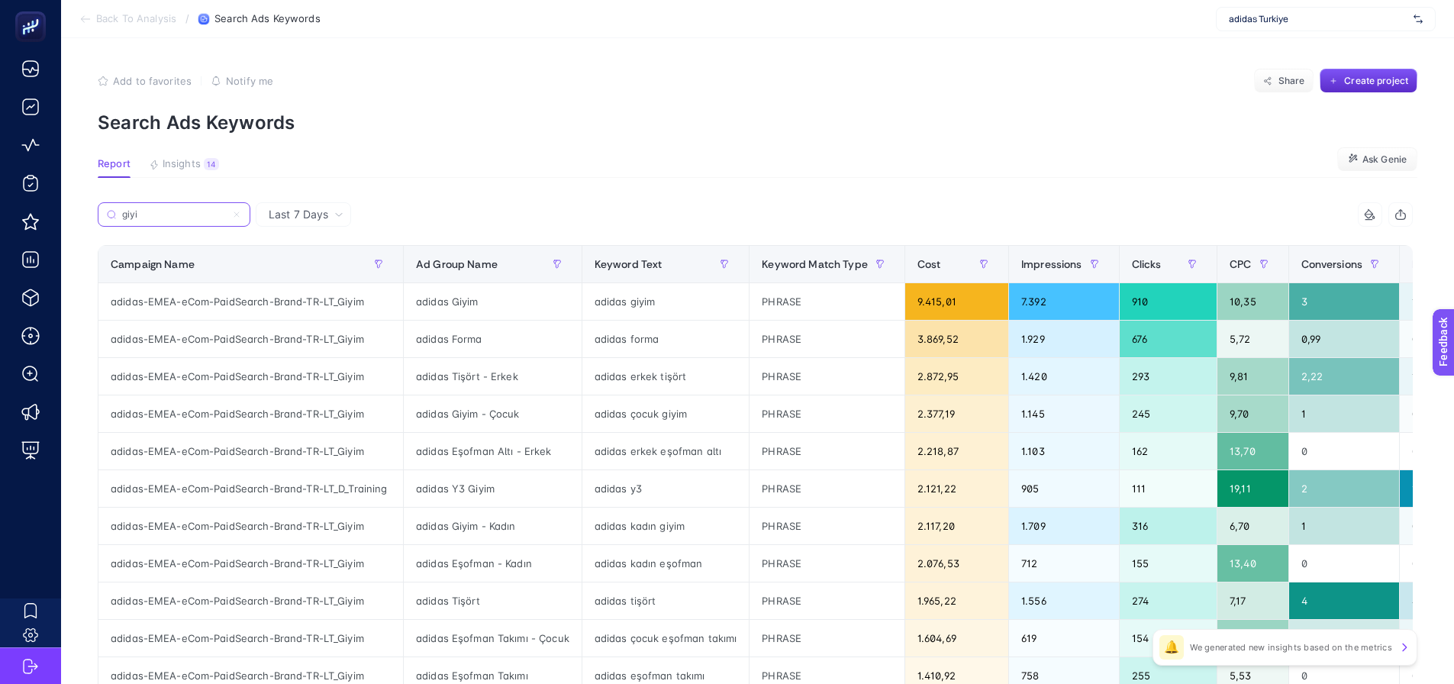
click at [196, 215] on input "giyi" at bounding box center [174, 214] width 104 height 11
paste input "PaidSearch-Brand-TR-LT"
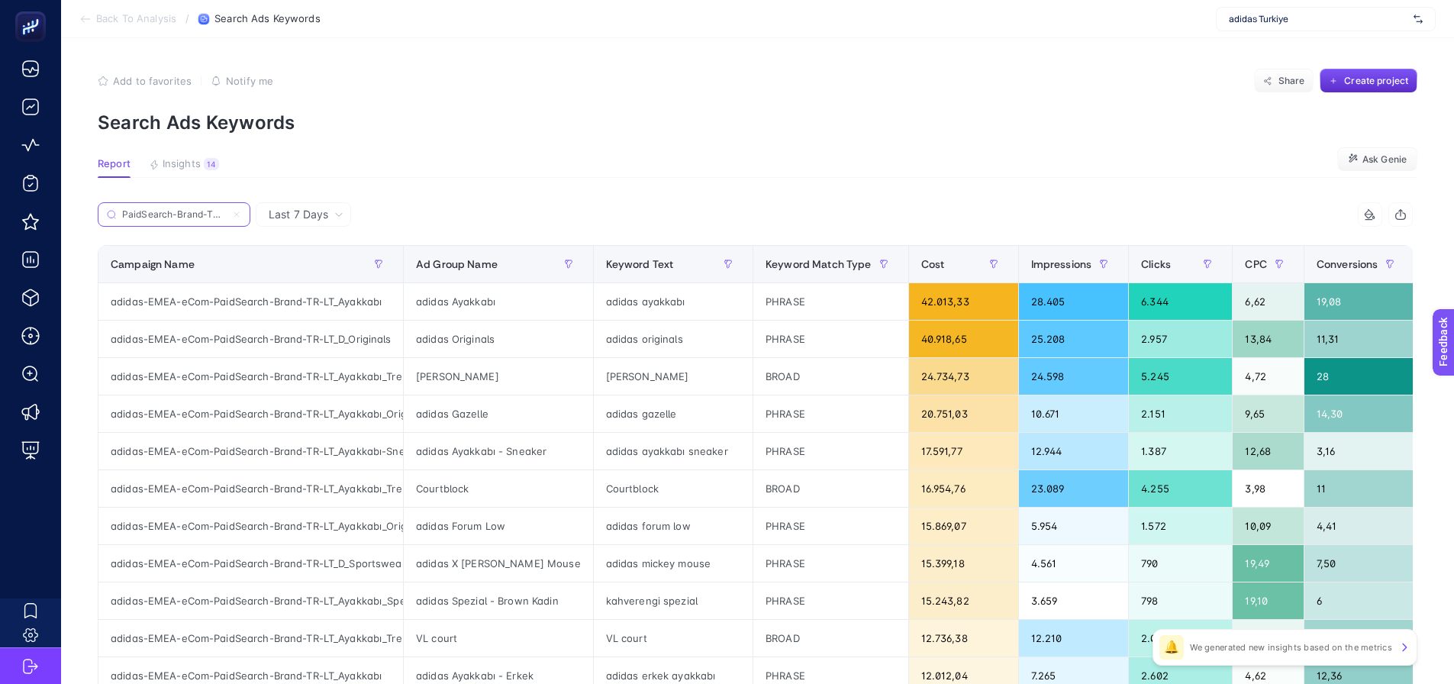
scroll to position [0, 6]
type input "PaidSearch-Brand-TR-LT"
click at [218, 264] on div "Campaign Name" at bounding box center [251, 264] width 280 height 24
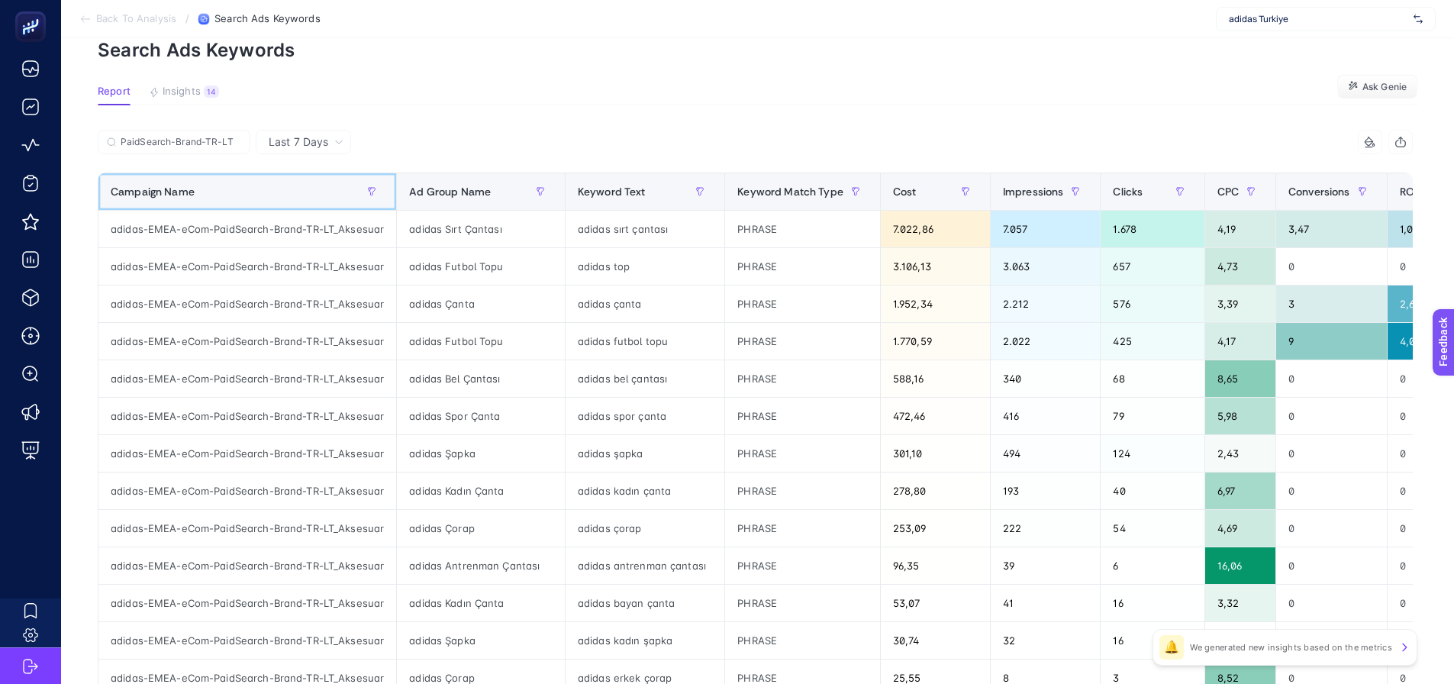
scroll to position [0, 0]
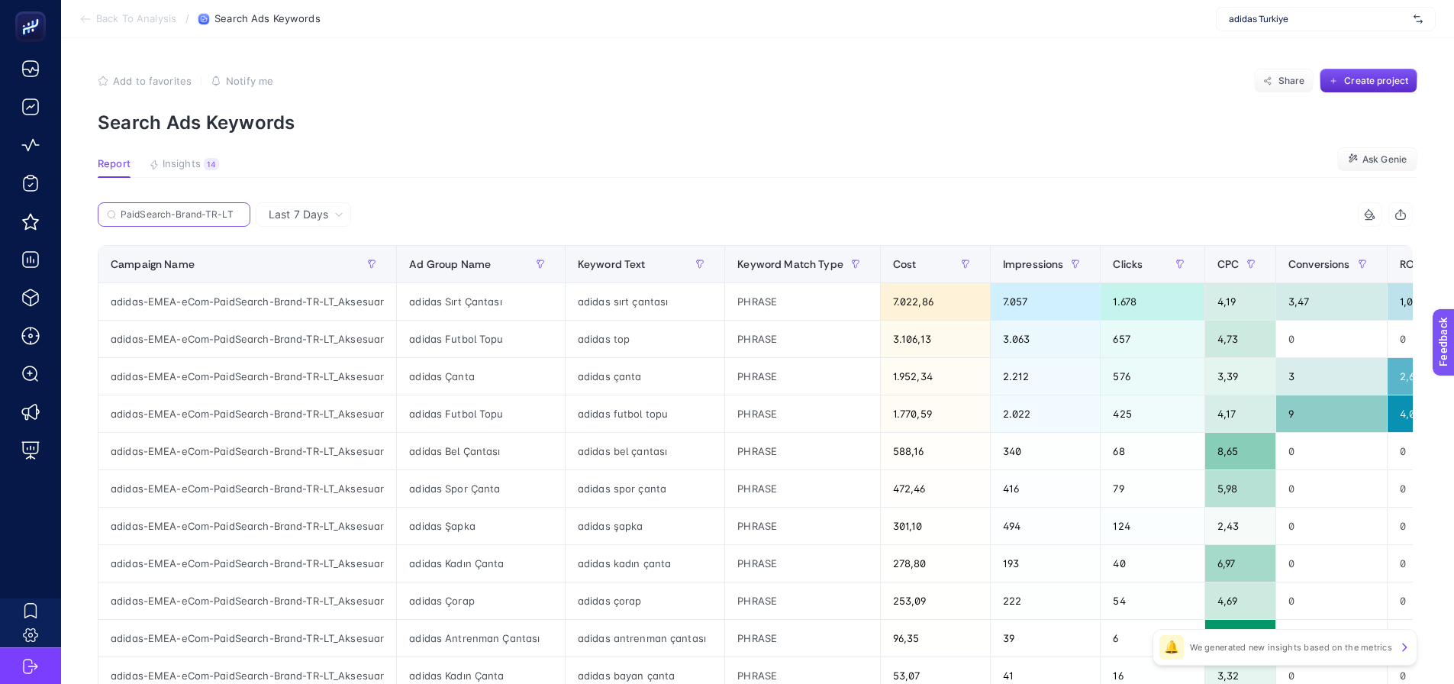
click at [237, 214] on input "PaidSearch-Brand-TR-LT" at bounding box center [181, 214] width 121 height 11
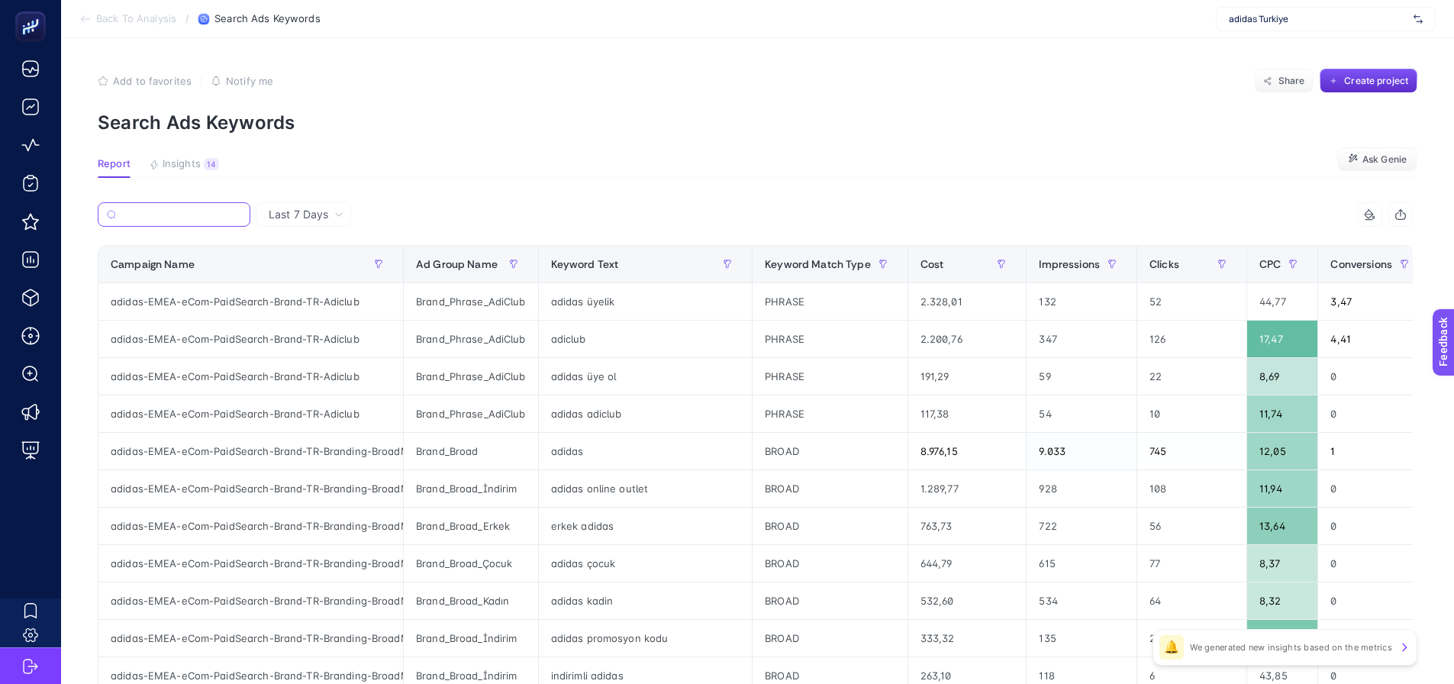
click at [214, 215] on input "Search" at bounding box center [181, 214] width 119 height 11
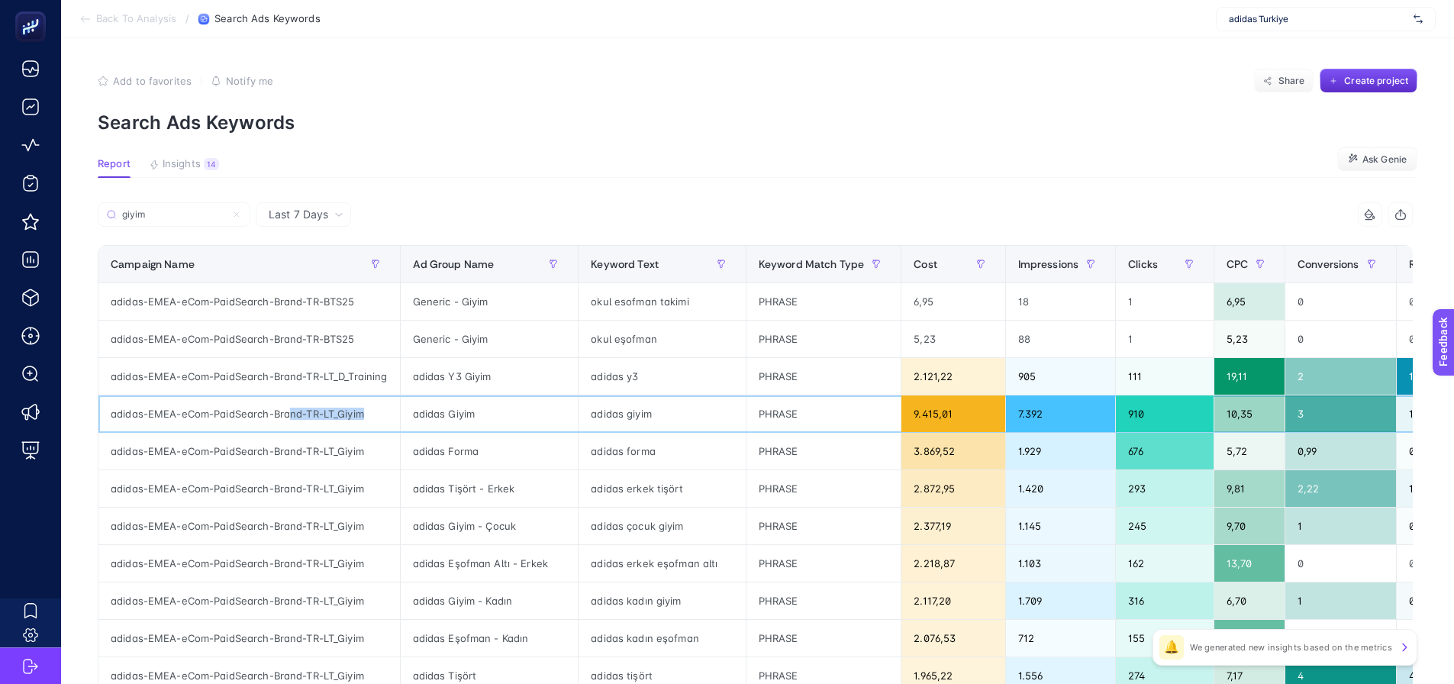
drag, startPoint x: 299, startPoint y: 410, endPoint x: 380, endPoint y: 412, distance: 80.9
click at [380, 412] on div "adidas-EMEA-eCom-PaidSearch-Brand-TR-LT_Giyim" at bounding box center [249, 413] width 302 height 37
copy div "nd-TR-LT_Giyim"
click at [147, 212] on input "giyim" at bounding box center [181, 214] width 121 height 11
click at [147, 212] on input "giyim" at bounding box center [174, 214] width 104 height 11
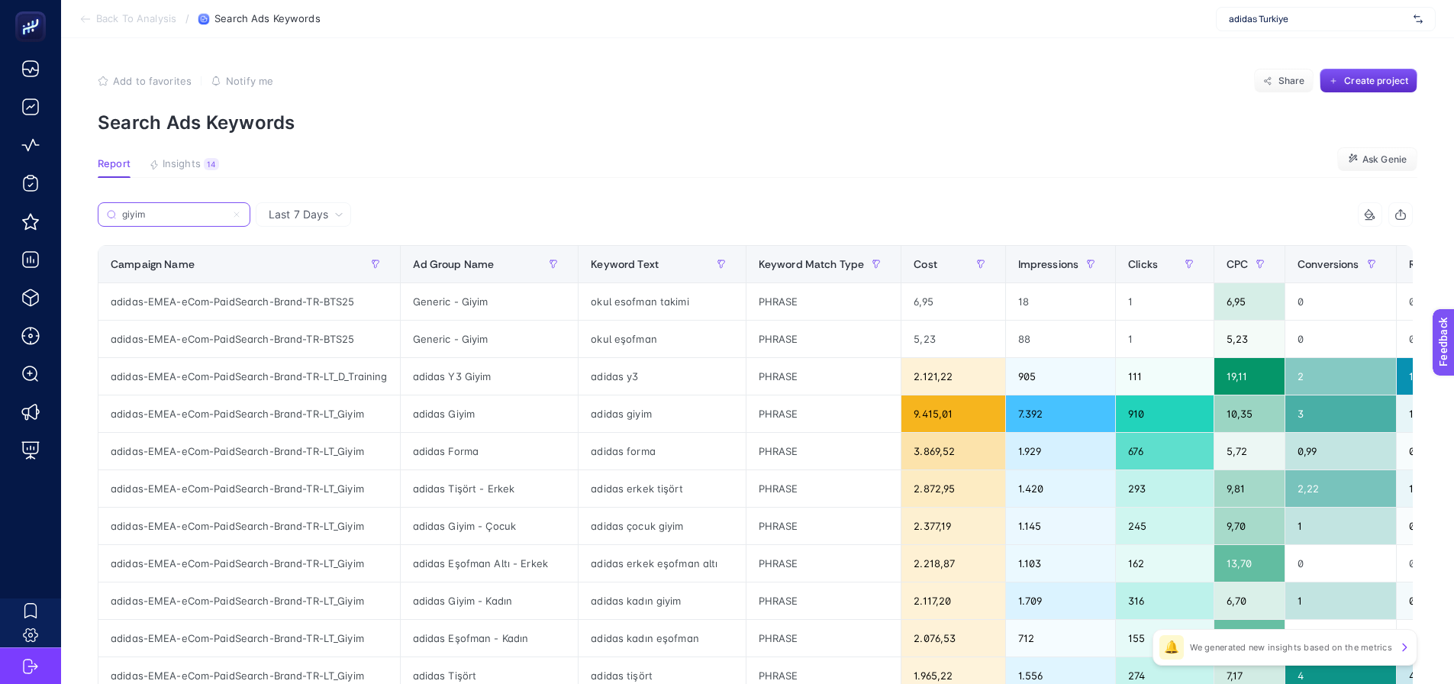
click at [147, 212] on input "giyim" at bounding box center [174, 214] width 104 height 11
paste input "nd-TR-LT_G"
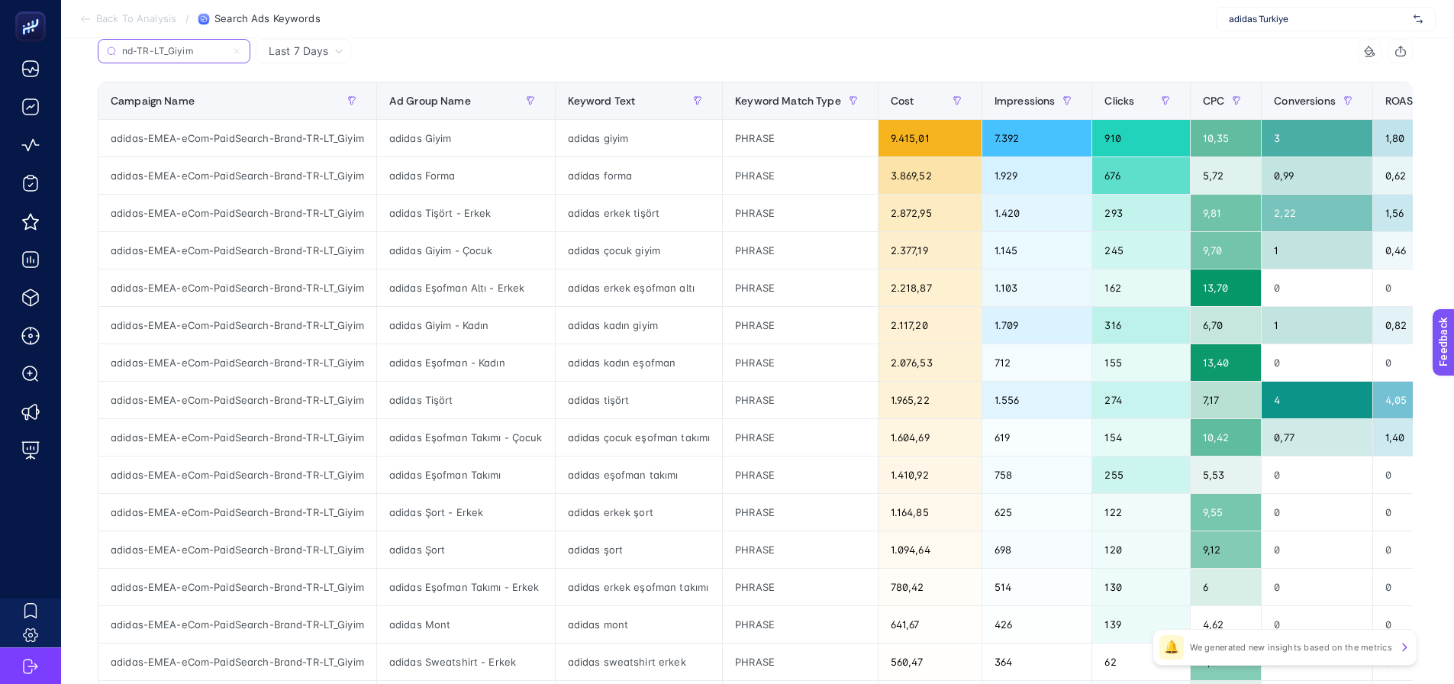
scroll to position [76, 0]
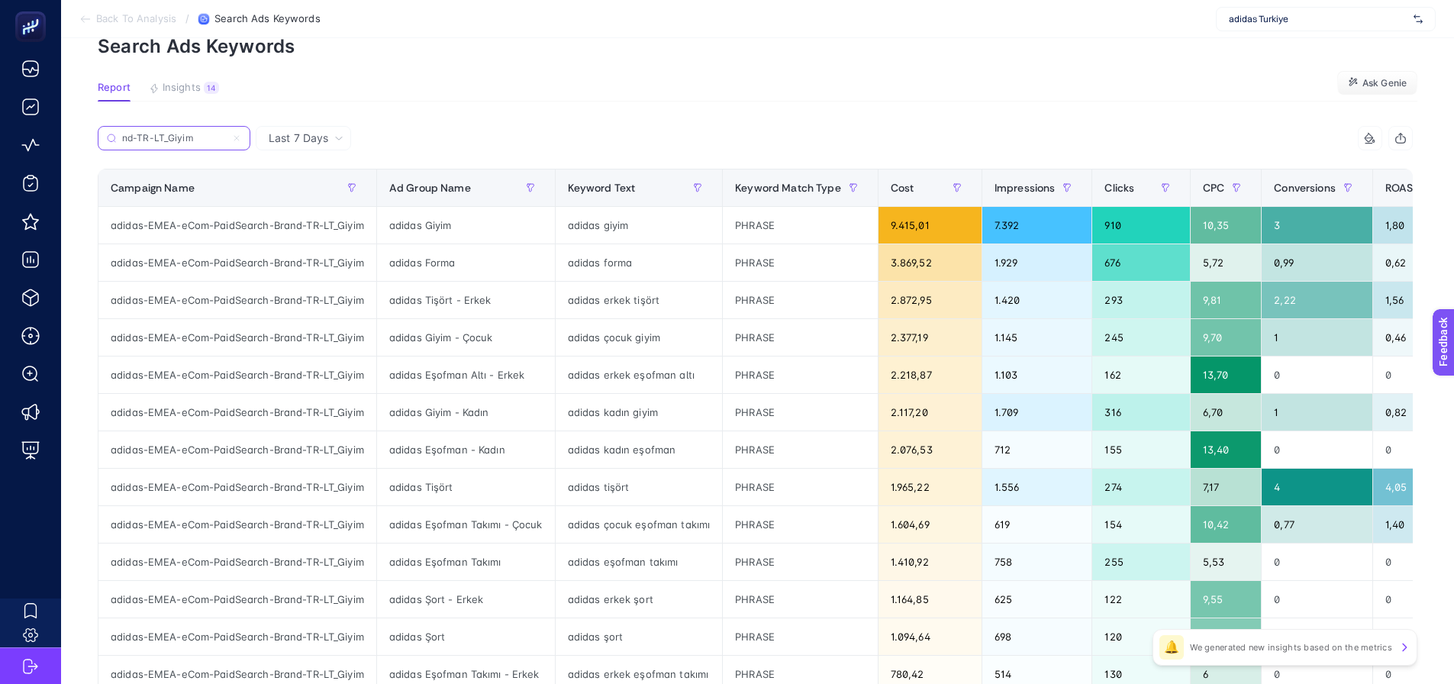
click at [195, 133] on input "nd-TR-LT_Giyim" at bounding box center [174, 138] width 104 height 11
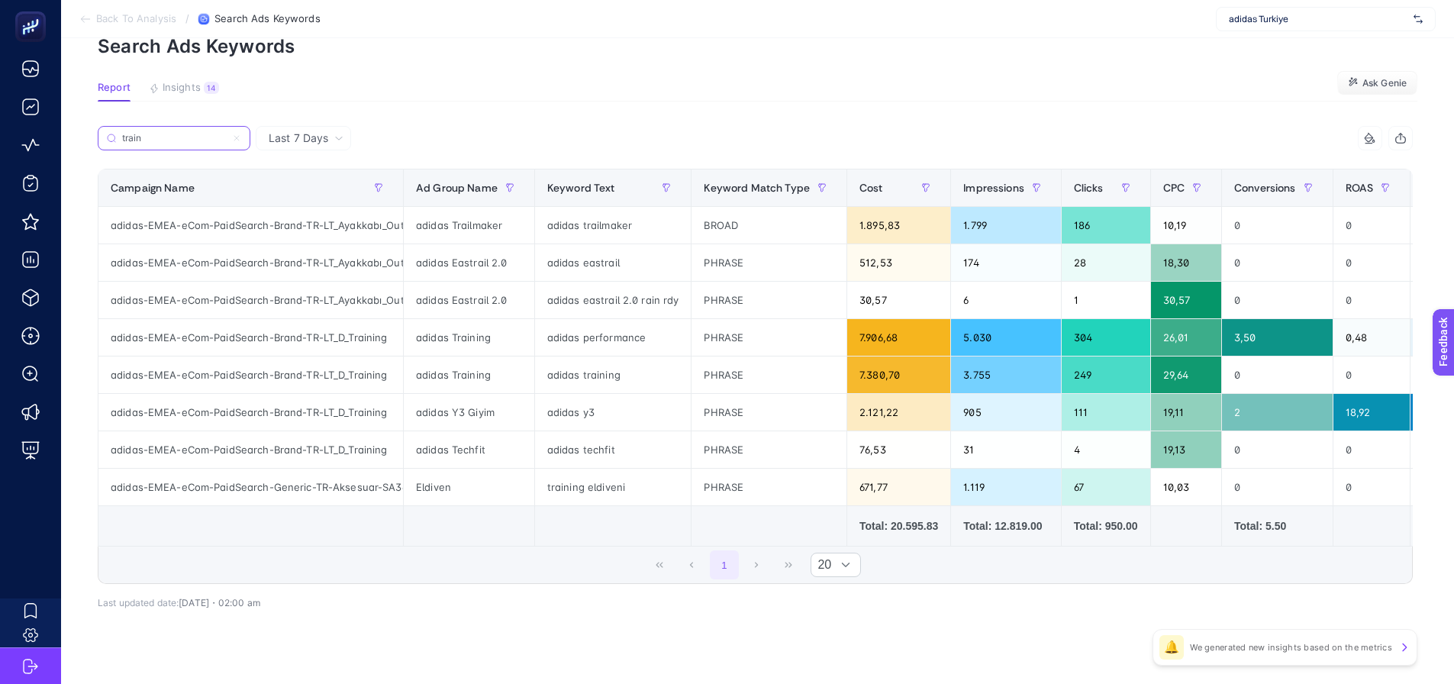
type input "traini"
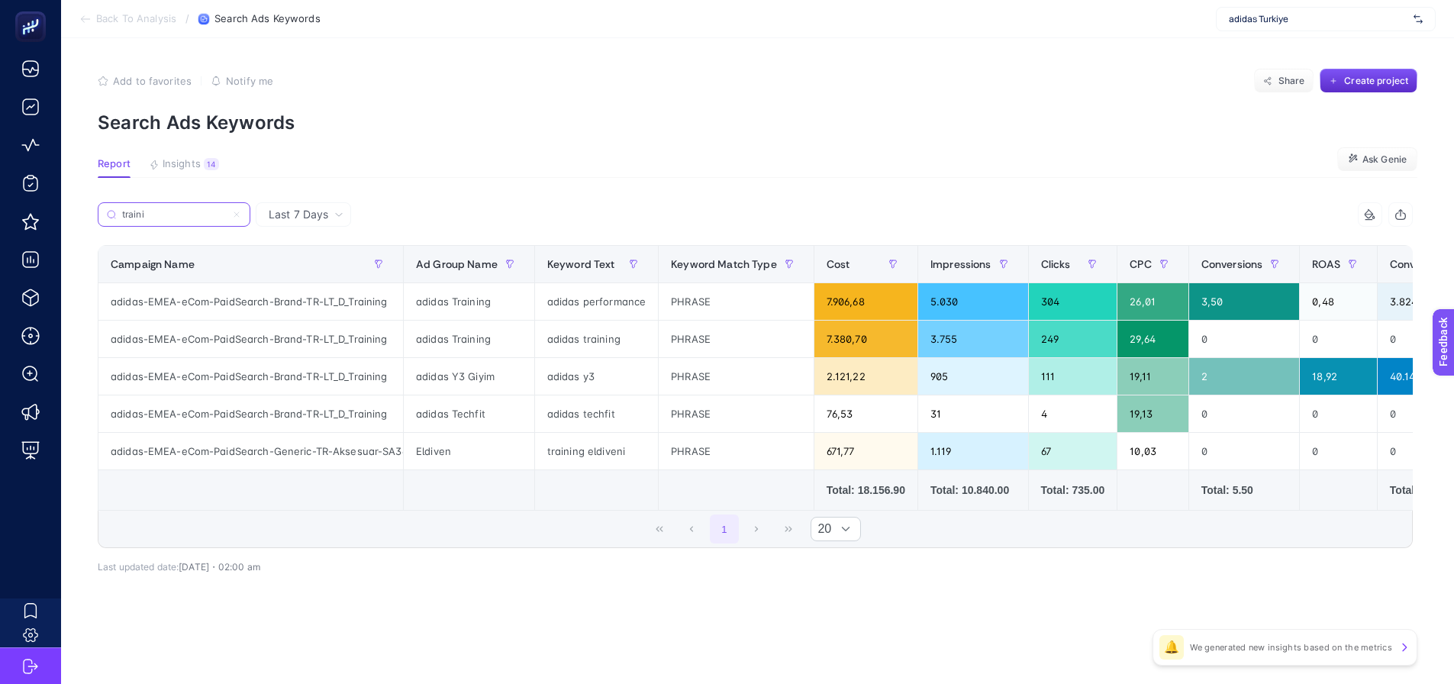
scroll to position [0, 0]
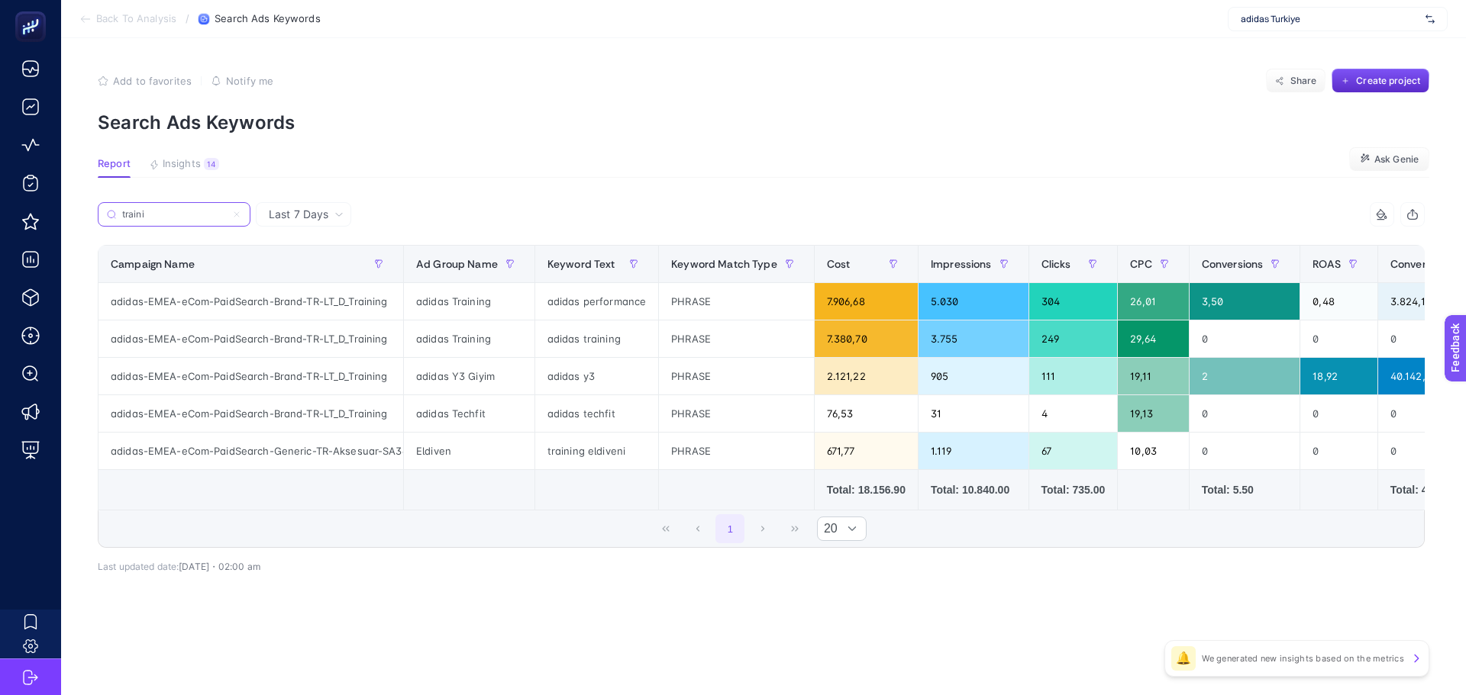
click at [154, 217] on input "traini" at bounding box center [174, 214] width 104 height 11
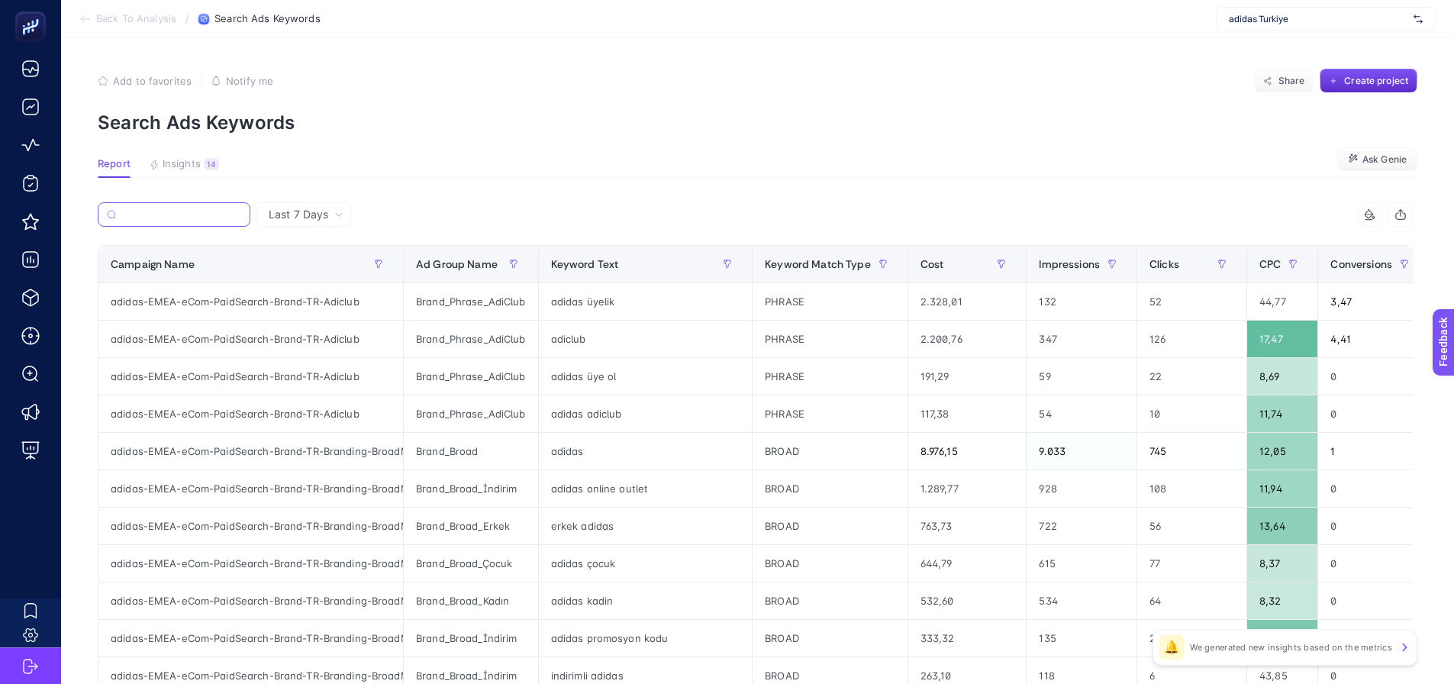
click at [193, 213] on input "Search" at bounding box center [181, 214] width 119 height 11
paste input "Brand-TR-LT_D_Originals"
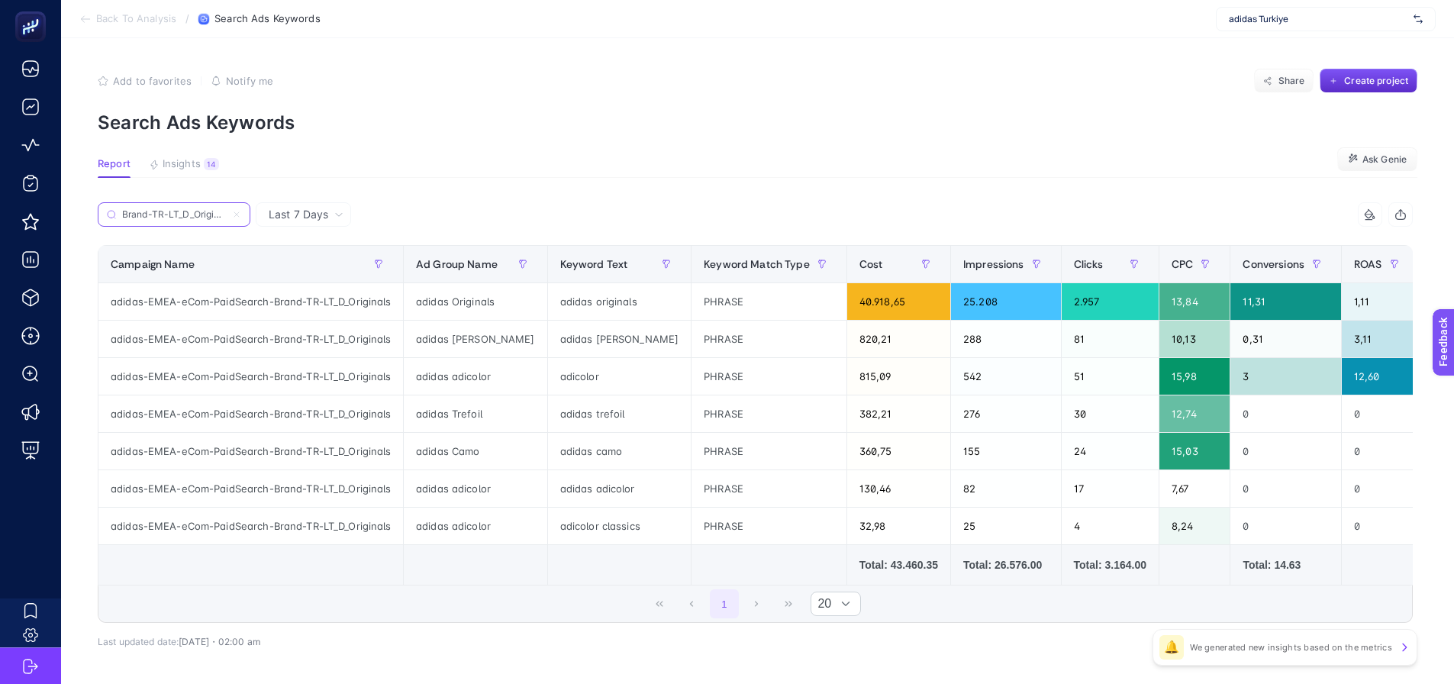
scroll to position [0, 5]
type input "Brand-TR-LT_D_Originals"
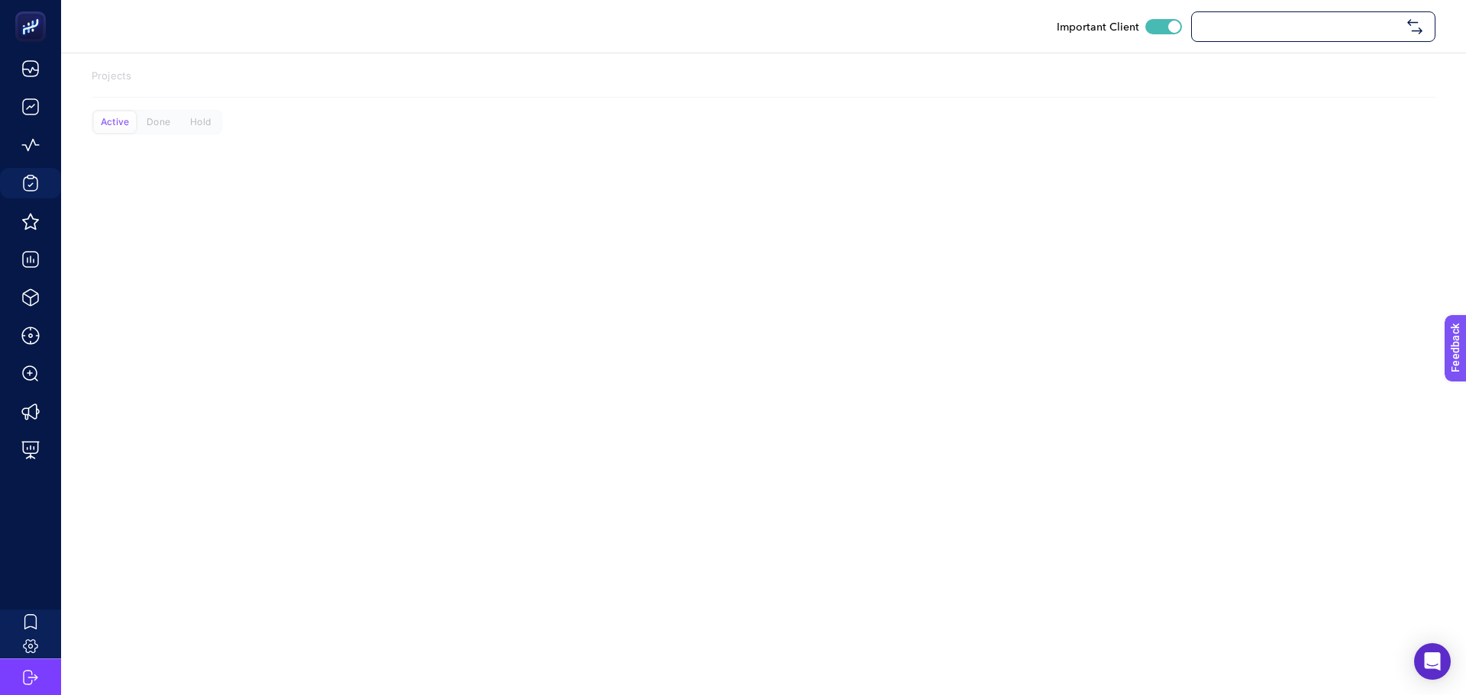
checkbox input "true"
click at [179, 125] on div "Done" at bounding box center [200, 121] width 42 height 21
click at [191, 120] on div "Hold" at bounding box center [200, 121] width 42 height 21
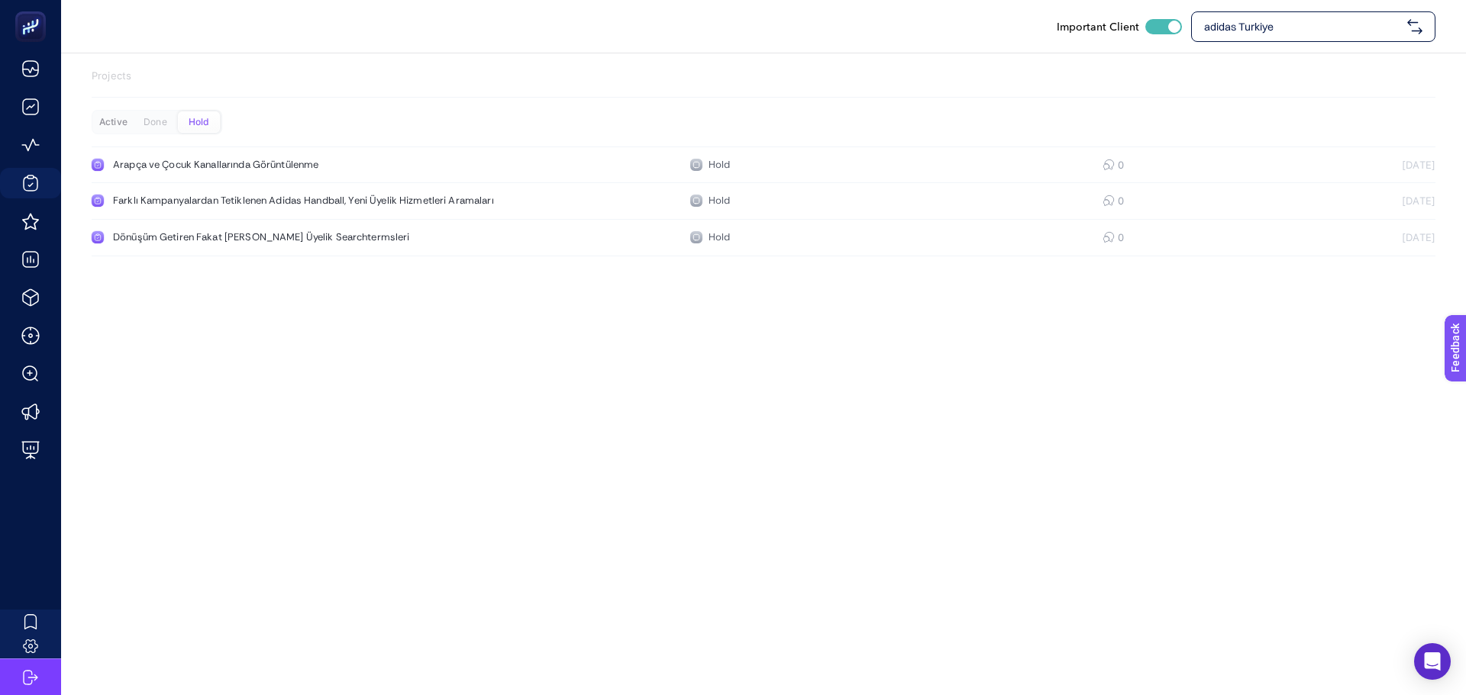
click at [134, 125] on div "Active" at bounding box center [155, 121] width 42 height 21
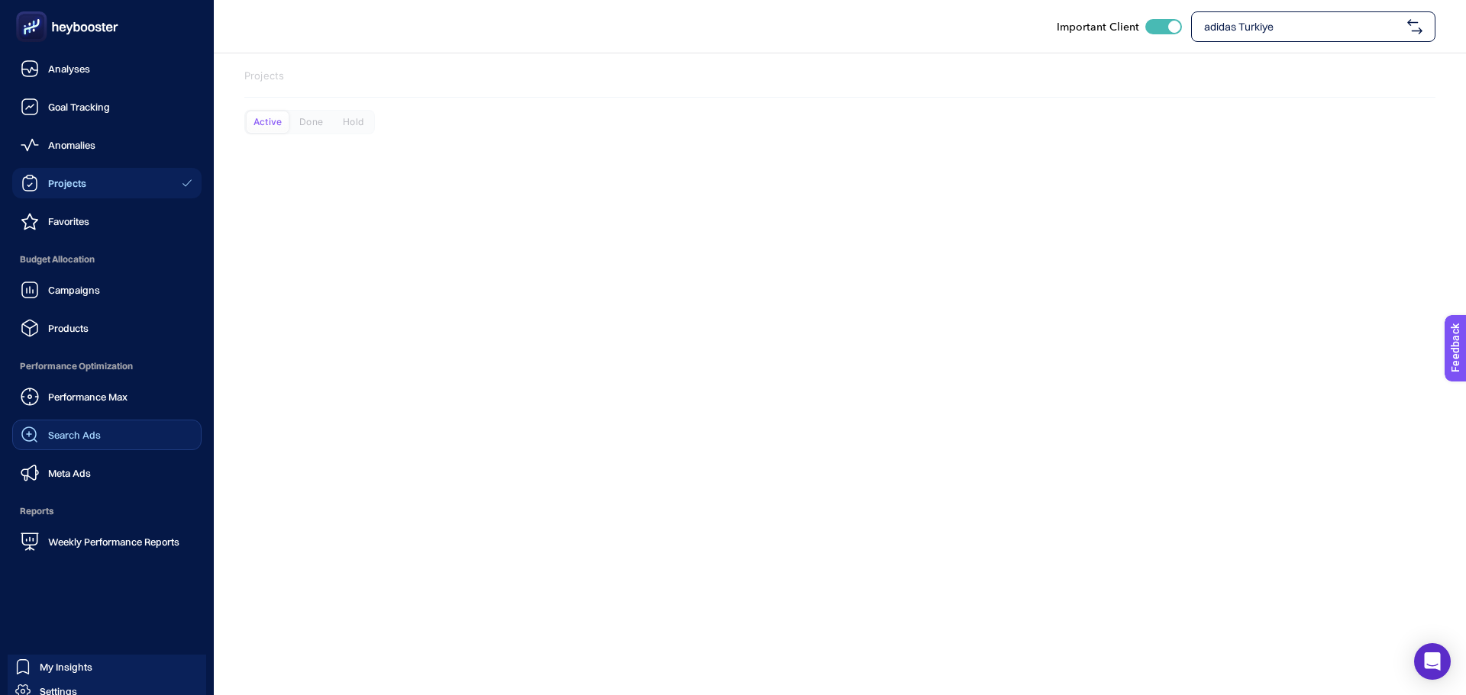
click at [55, 427] on div "Search Ads" at bounding box center [61, 435] width 80 height 18
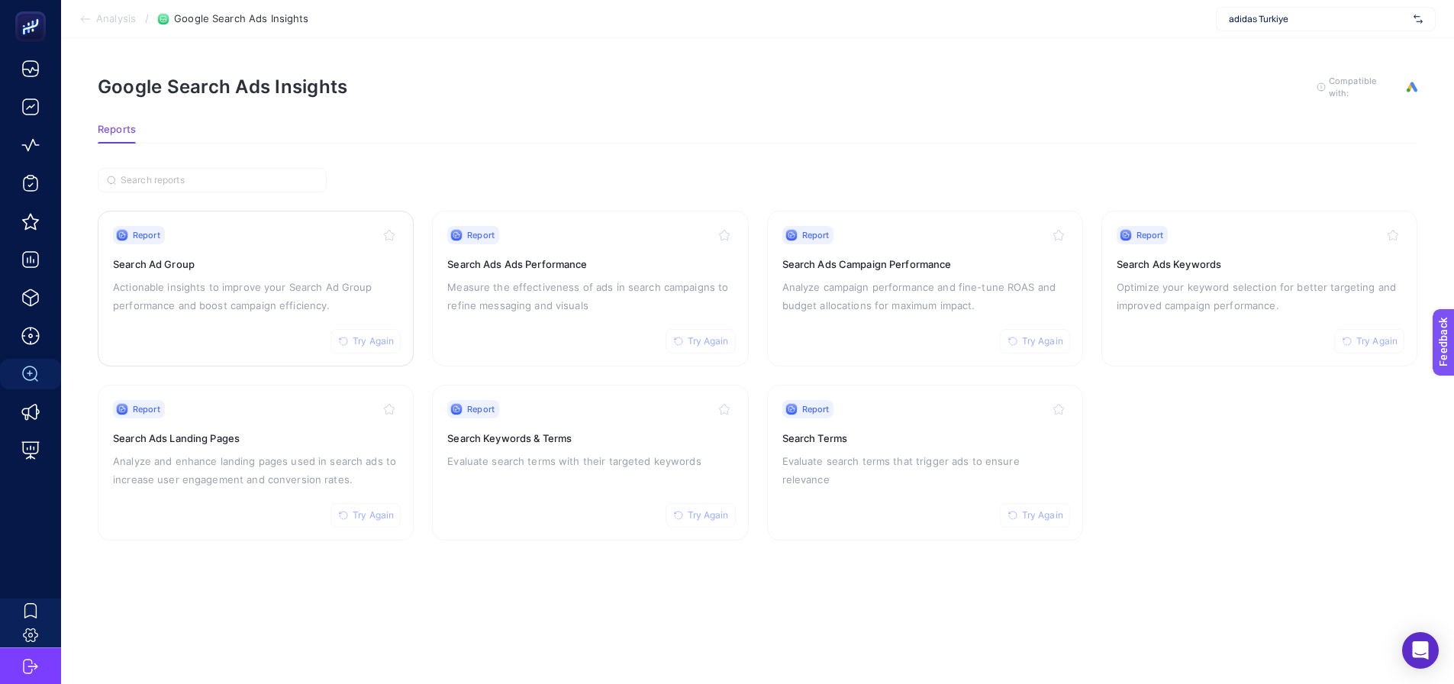
click at [315, 284] on p "Actionable insights to improve your Search Ad Group performance and boost campa…" at bounding box center [255, 296] width 285 height 37
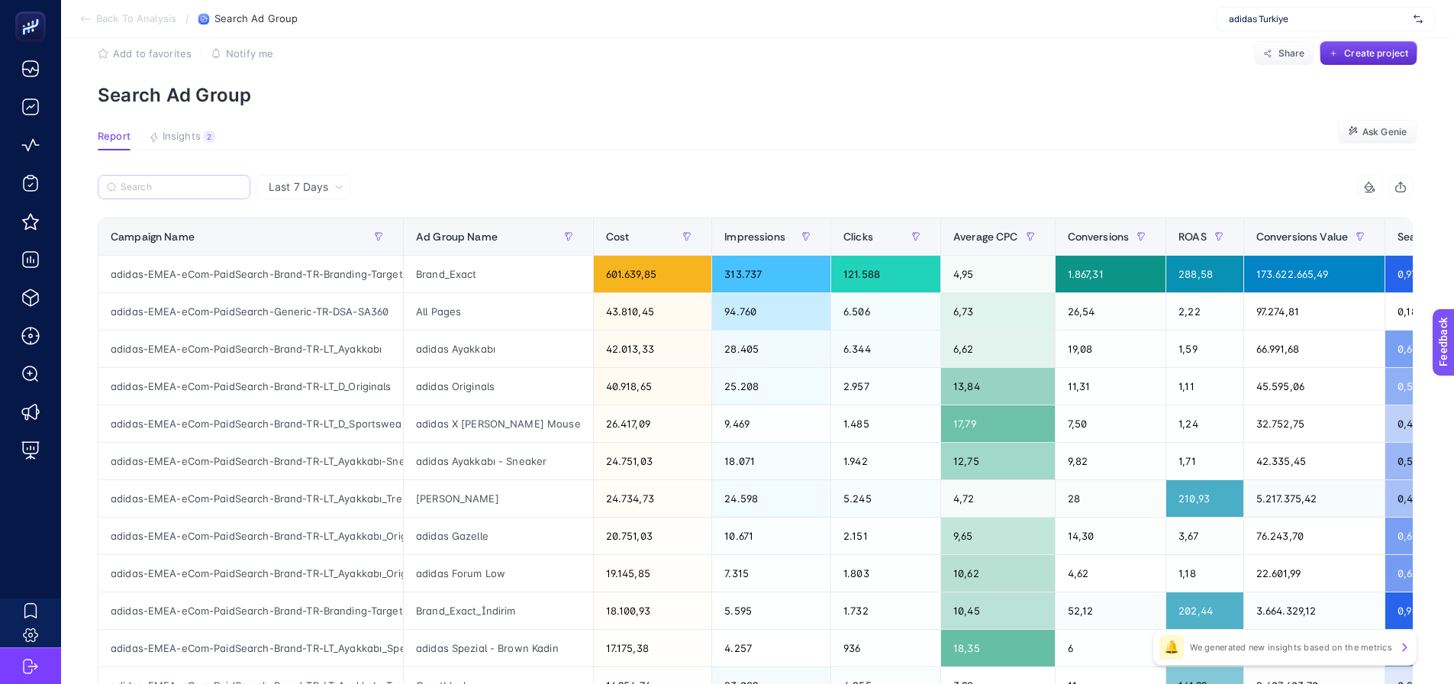
scroll to position [76, 0]
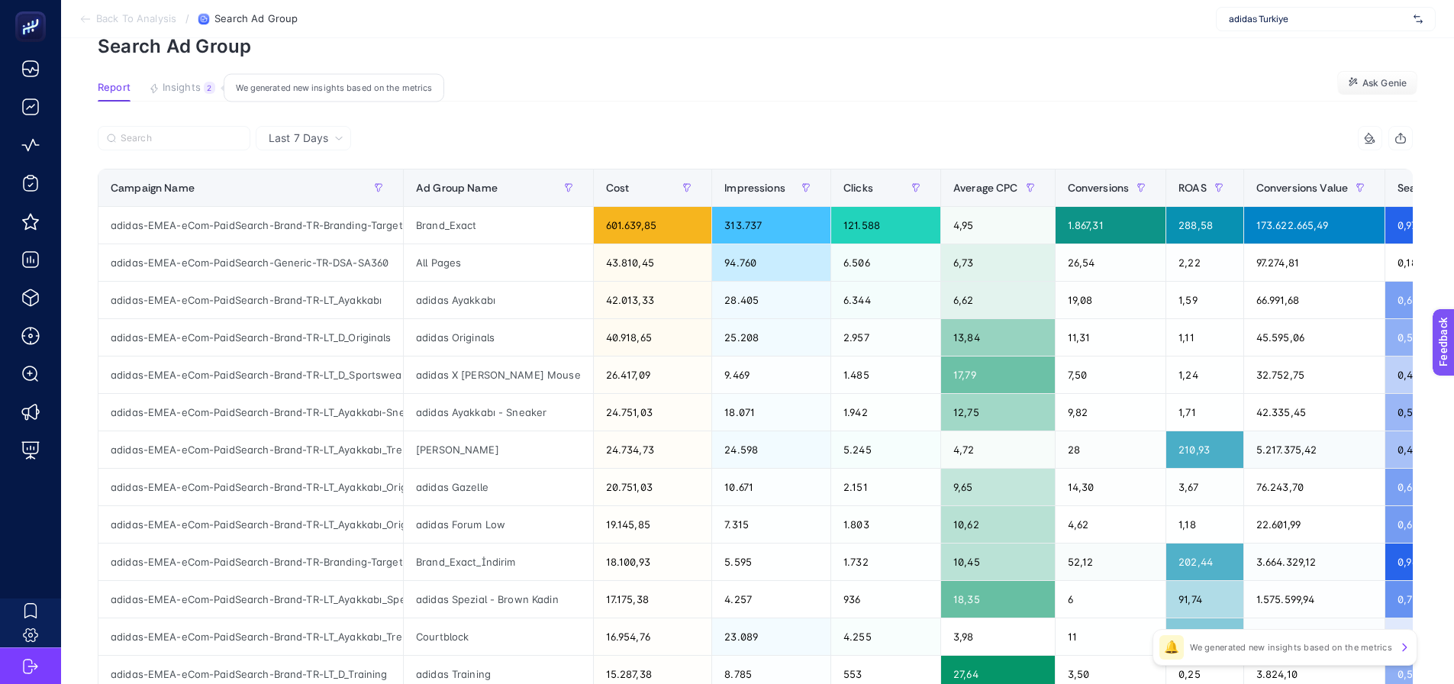
click at [185, 85] on span "Insights" at bounding box center [182, 88] width 38 height 12
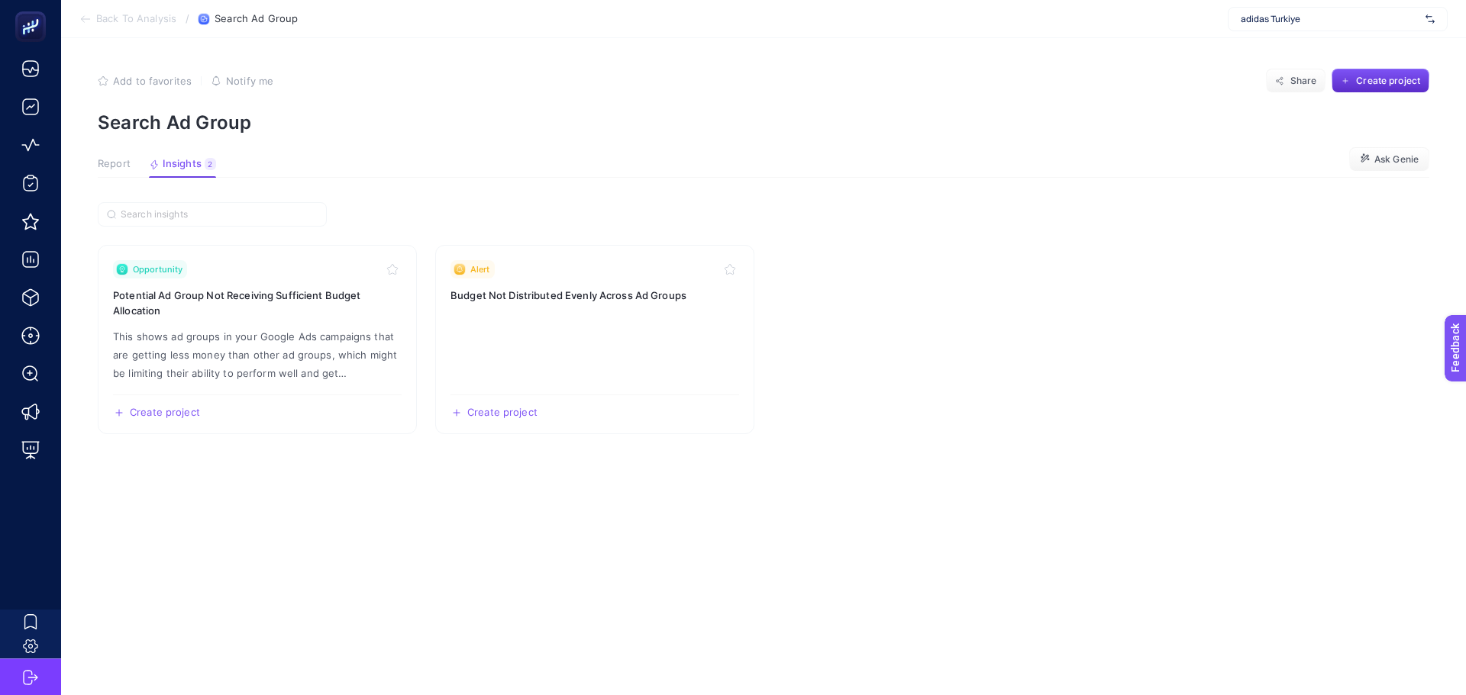
click at [122, 165] on span "Report" at bounding box center [114, 164] width 33 height 12
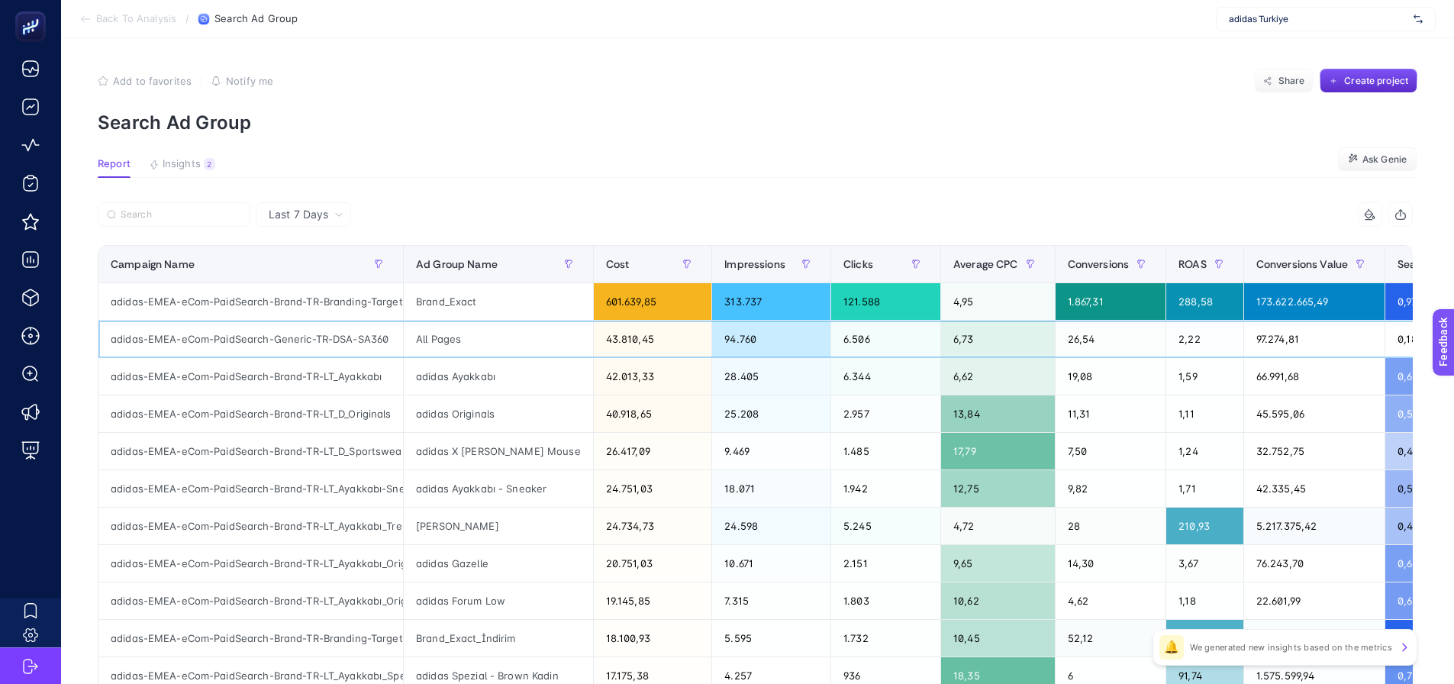
click at [334, 341] on div "adidas-EMEA-eCom-PaidSearch-Generic-TR-DSA-SA360" at bounding box center [250, 339] width 305 height 37
click at [431, 337] on div "All Pages" at bounding box center [498, 339] width 189 height 37
click at [281, 353] on div "adidas-EMEA-eCom-PaidSearch-Generic-TR-DSA-SA360" at bounding box center [250, 339] width 305 height 37
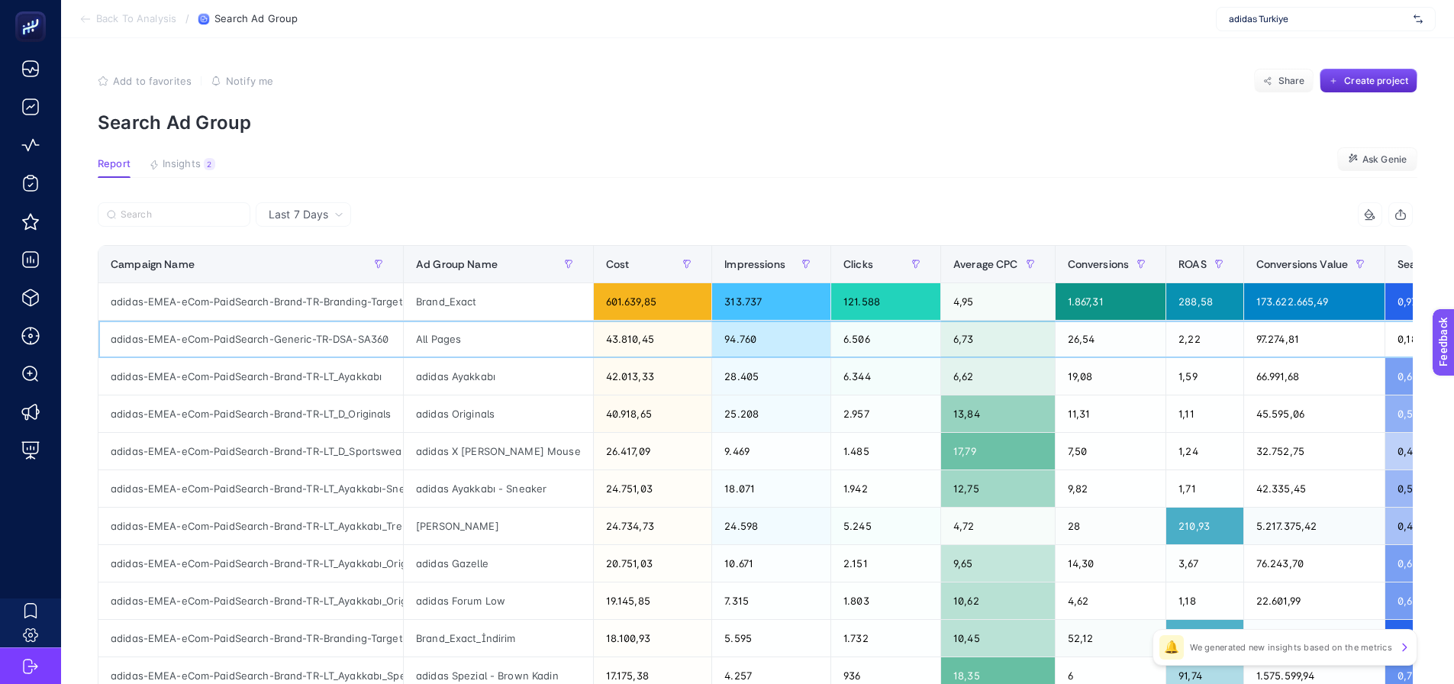
click at [279, 344] on div "adidas-EMEA-eCom-PaidSearch-Generic-TR-DSA-SA360" at bounding box center [250, 339] width 305 height 37
click at [216, 214] on input "Search" at bounding box center [181, 214] width 121 height 11
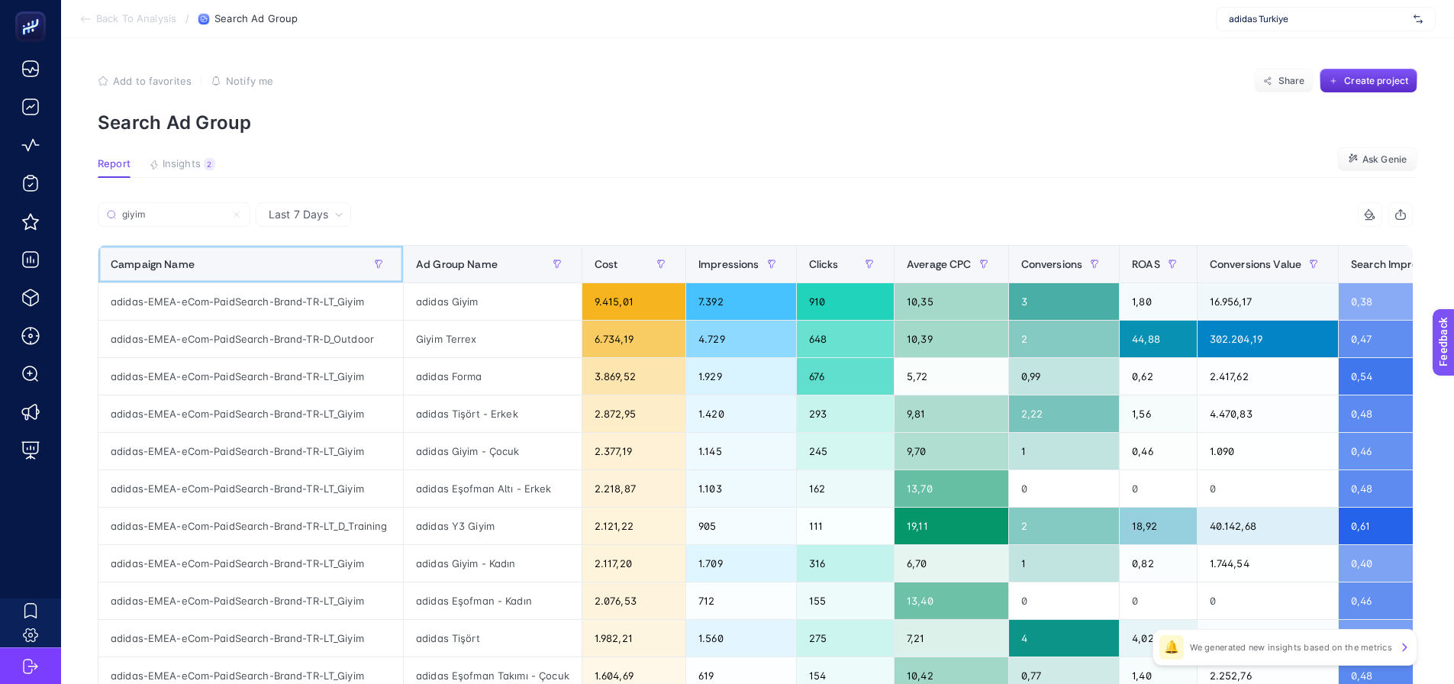
click at [334, 265] on div "Campaign Name" at bounding box center [251, 264] width 280 height 24
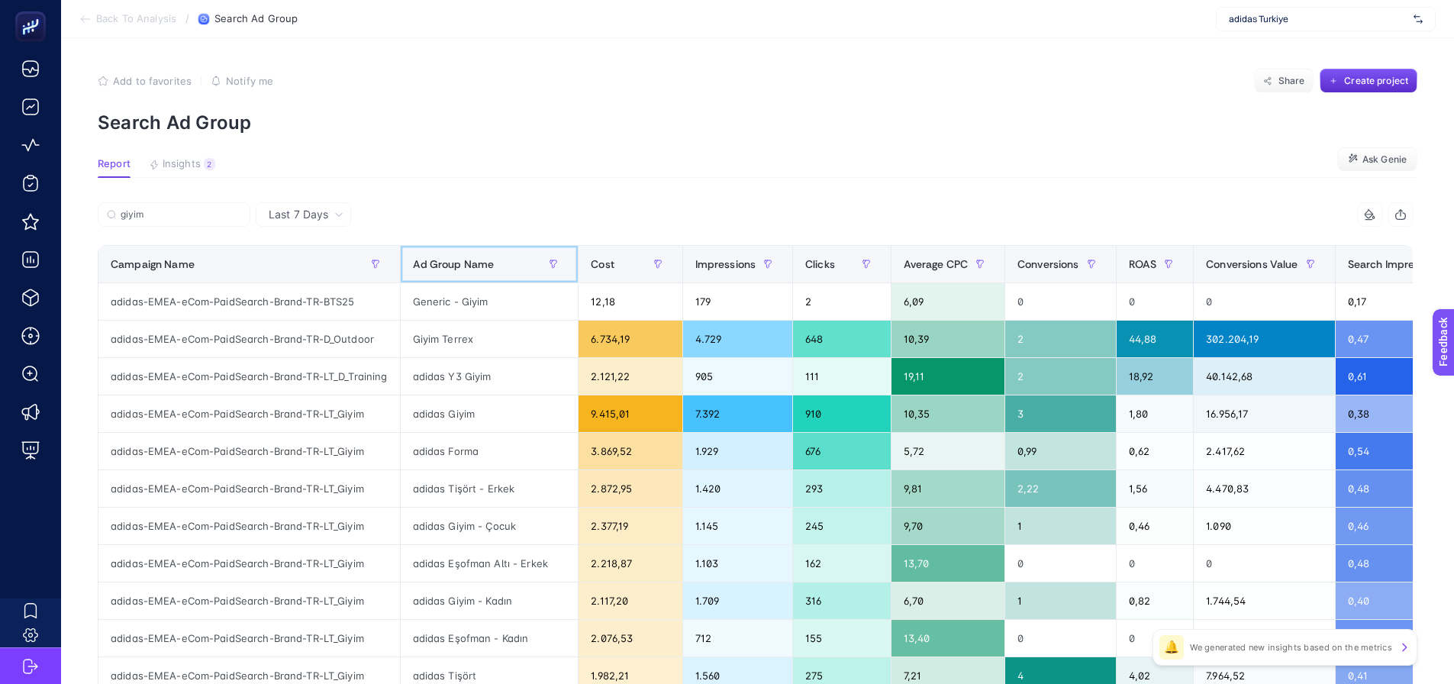
click at [459, 269] on span "Ad Group Name" at bounding box center [454, 264] width 82 height 12
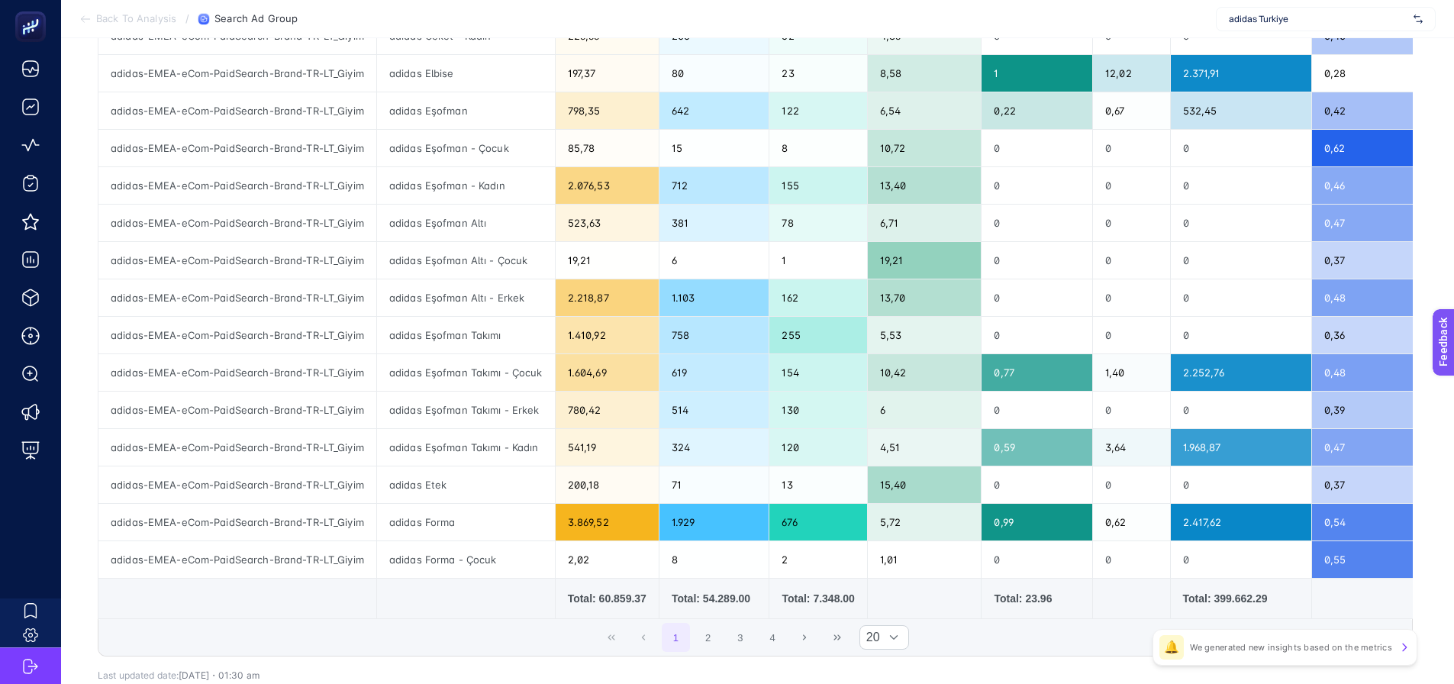
scroll to position [458, 0]
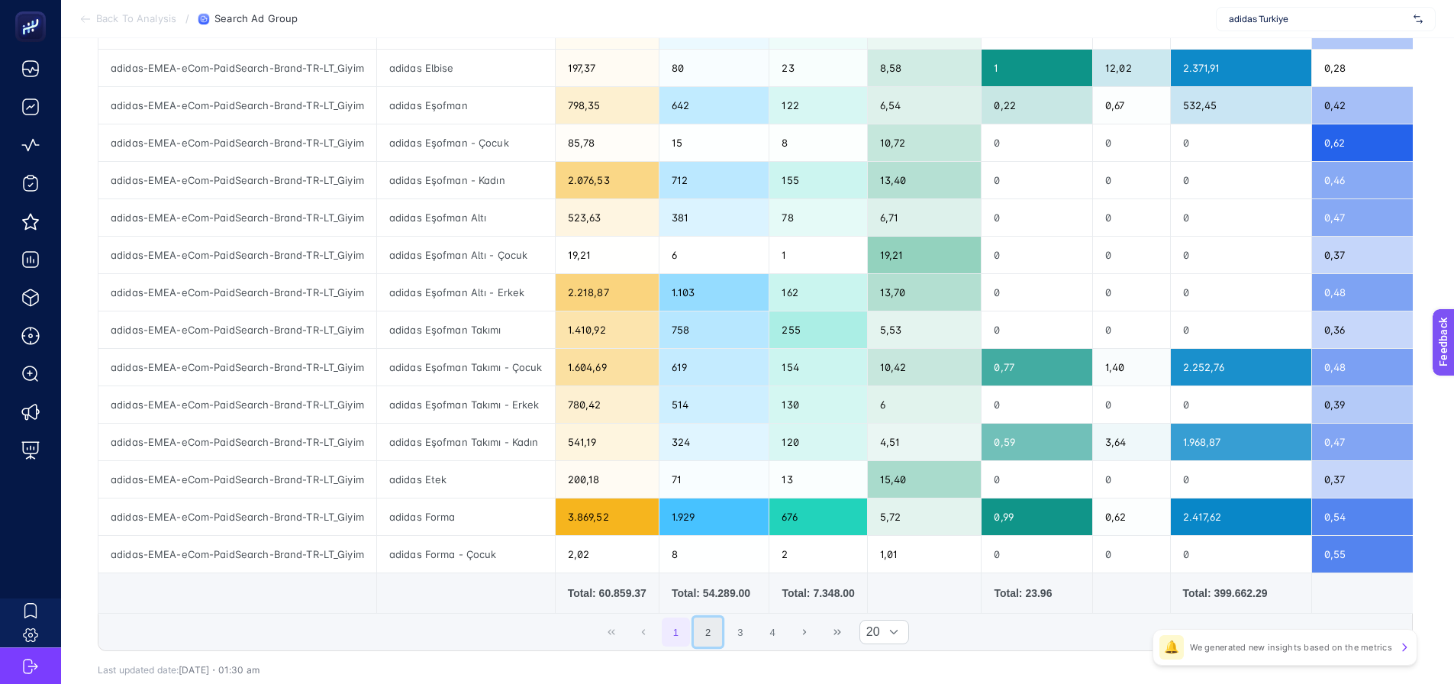
click at [715, 642] on button "2" at bounding box center [708, 632] width 29 height 29
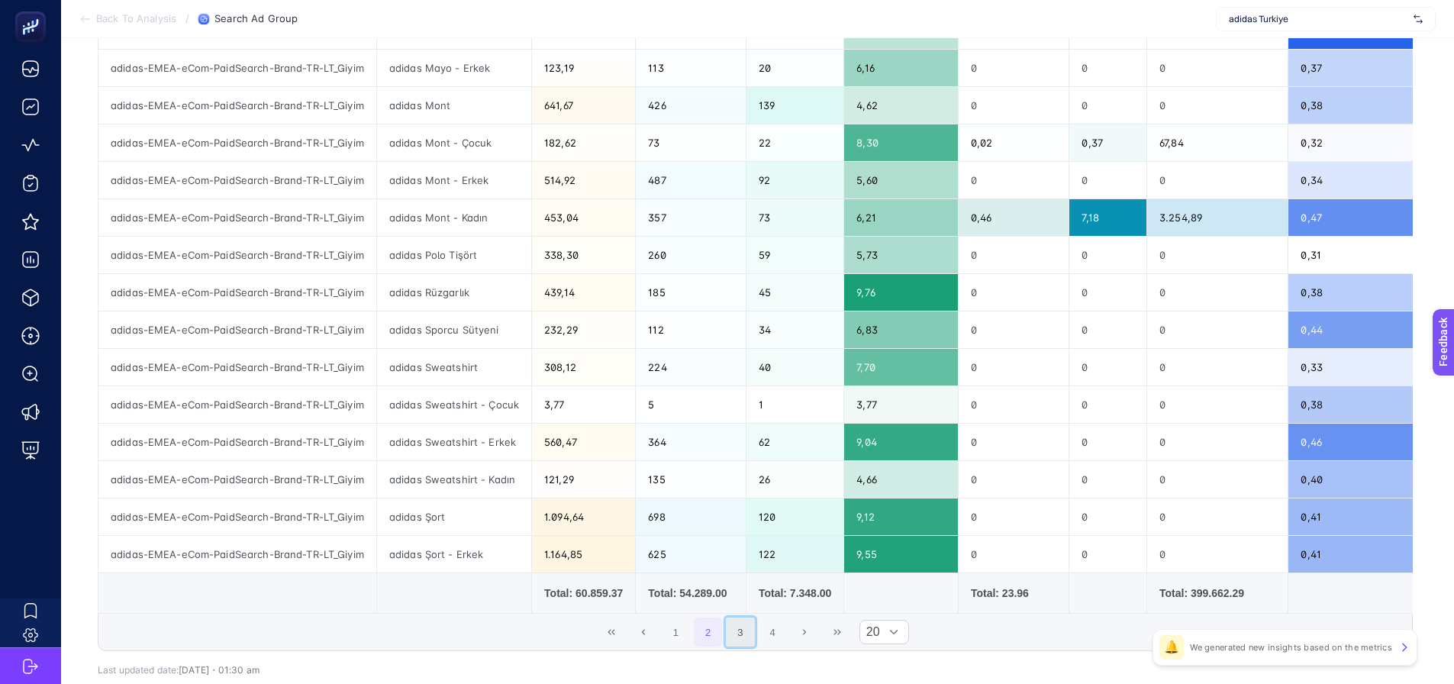
click at [743, 636] on button "3" at bounding box center [740, 632] width 29 height 29
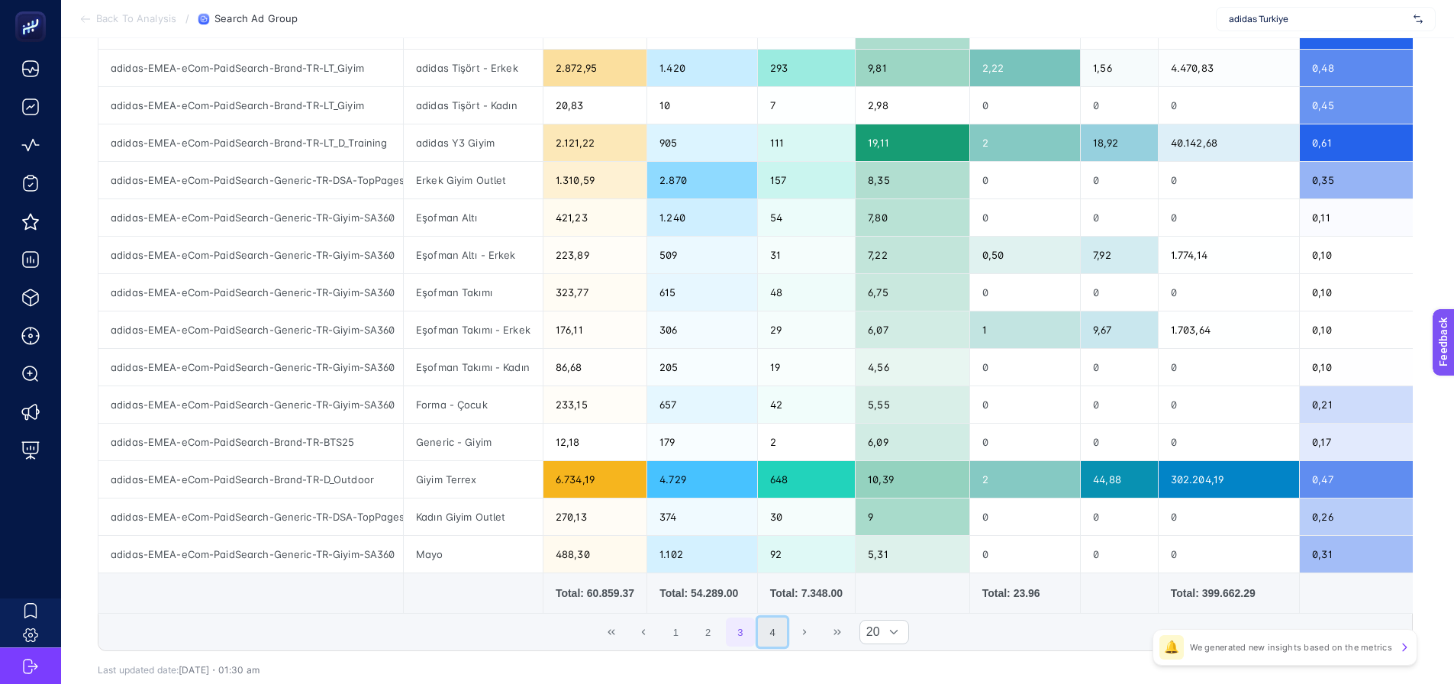
click at [767, 634] on button "4" at bounding box center [772, 632] width 29 height 29
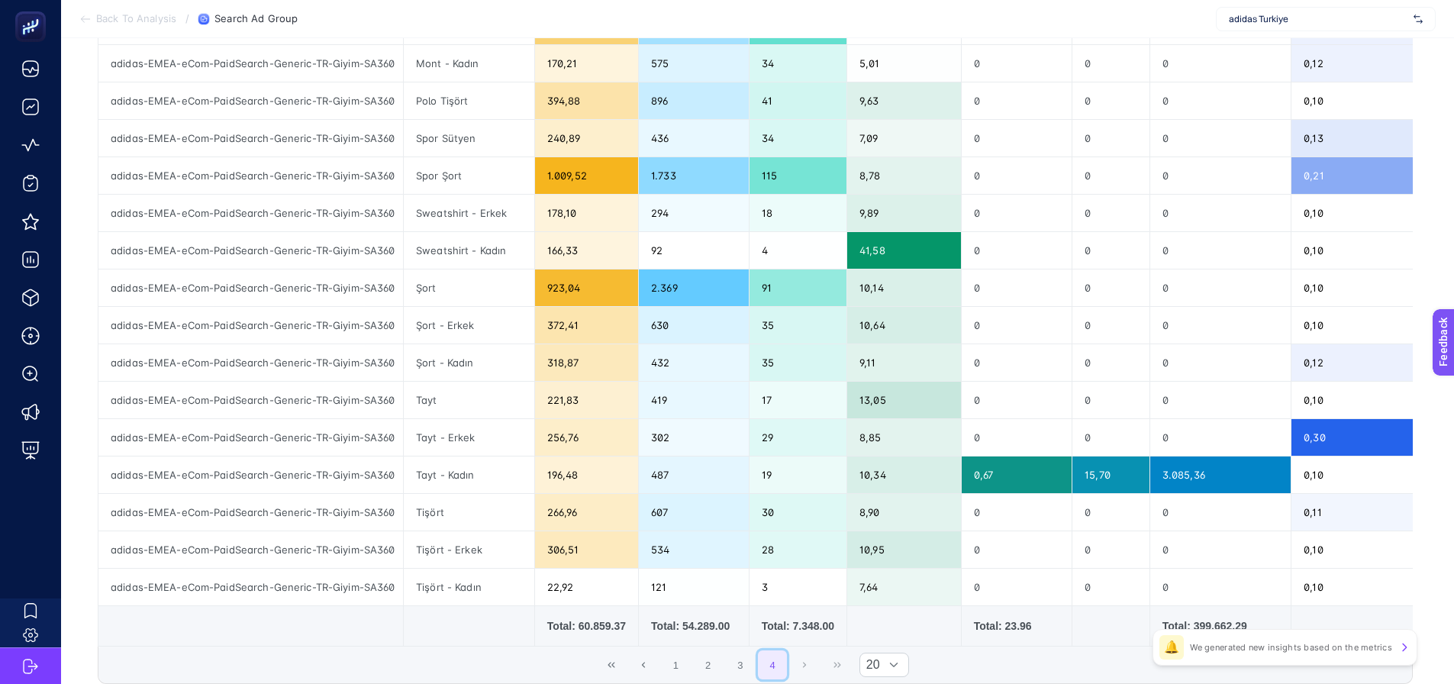
scroll to position [365, 0]
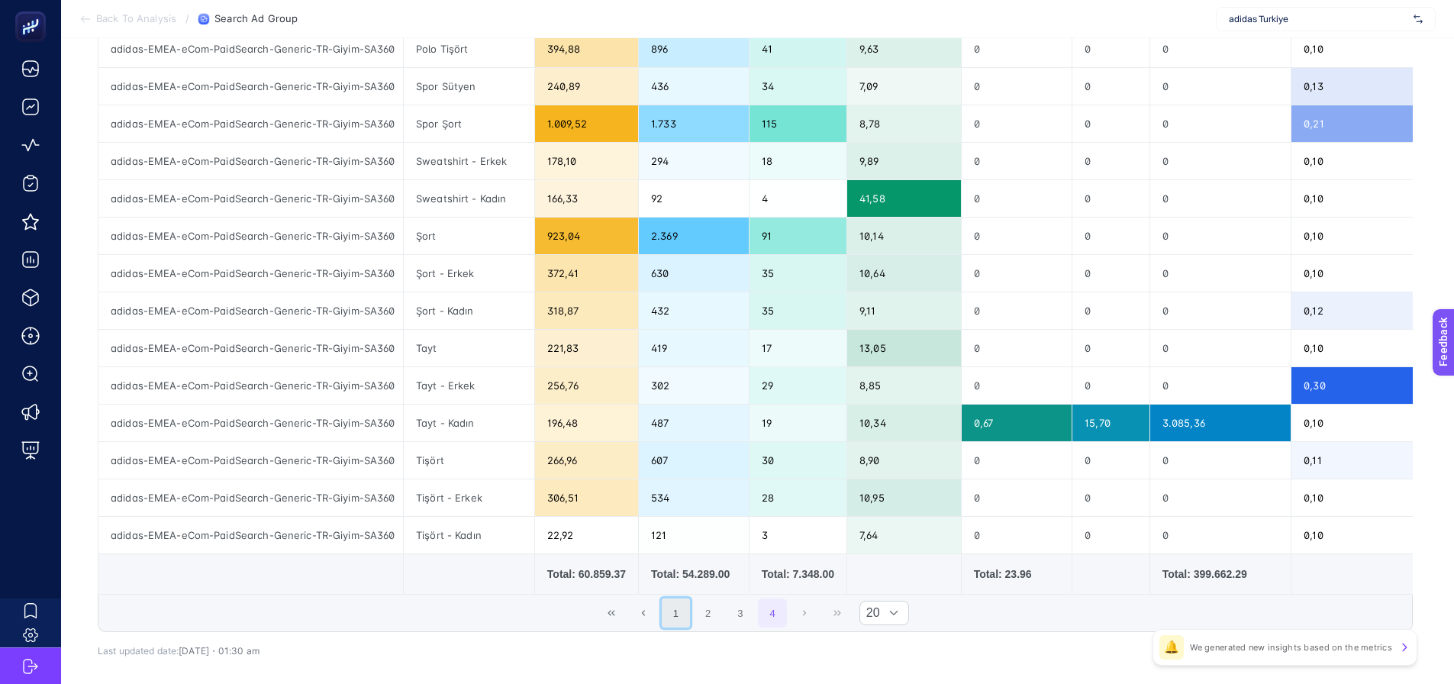
click at [682, 624] on button "1" at bounding box center [676, 612] width 29 height 29
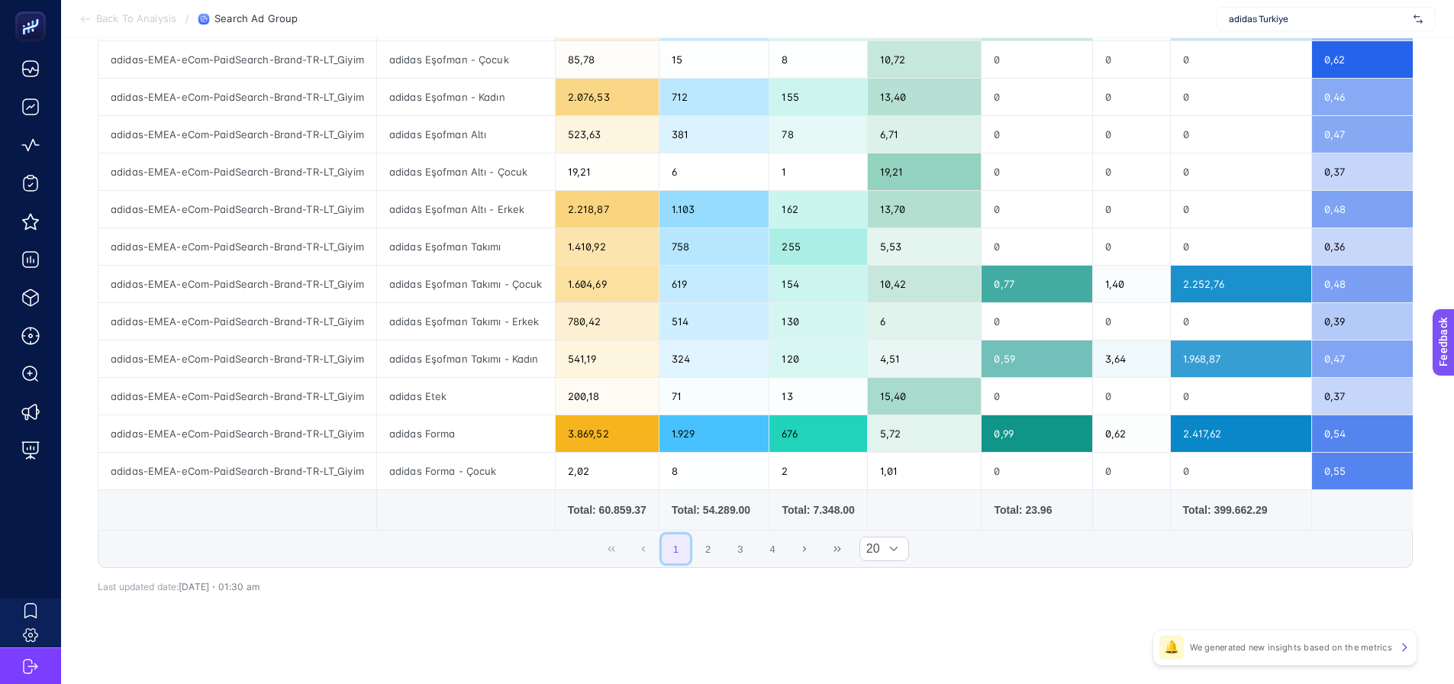
scroll to position [553, 0]
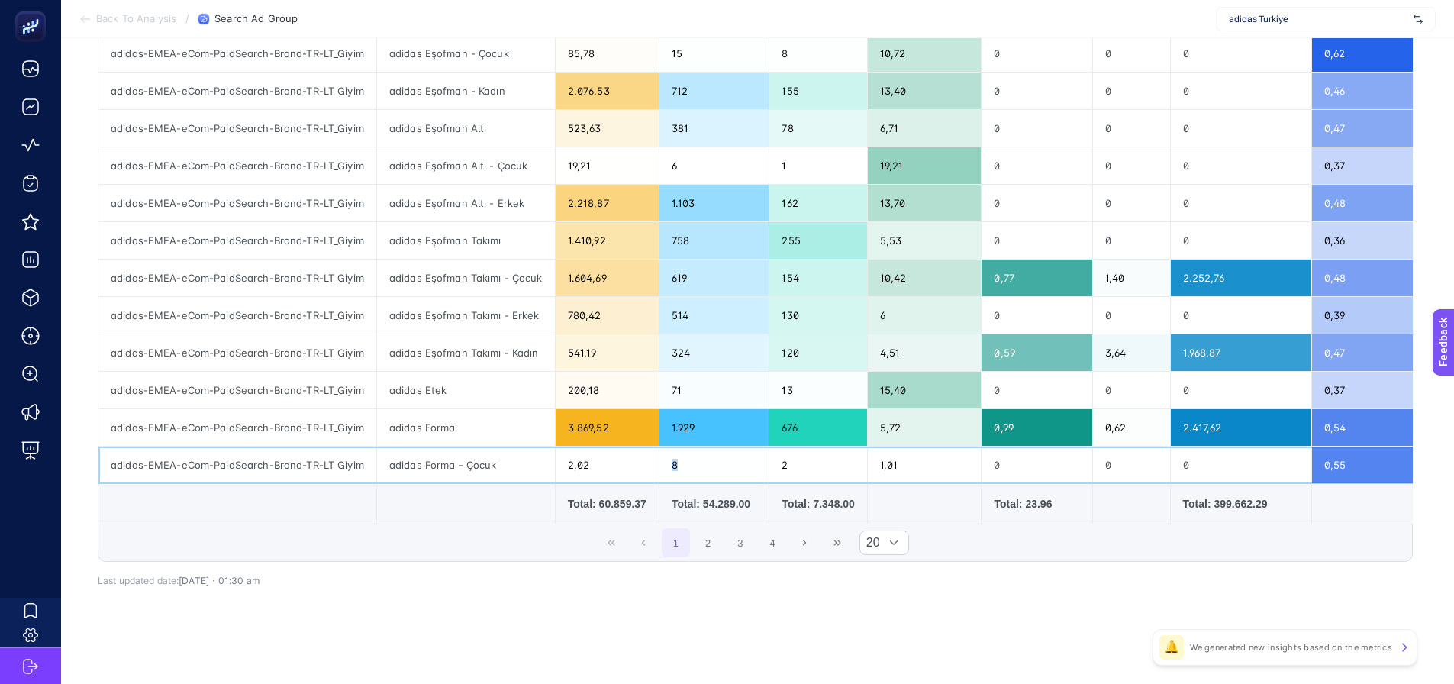
drag, startPoint x: 668, startPoint y: 456, endPoint x: 678, endPoint y: 460, distance: 10.4
click at [675, 457] on div "8" at bounding box center [715, 465] width 110 height 37
drag, startPoint x: 774, startPoint y: 466, endPoint x: 782, endPoint y: 464, distance: 8.5
click at [782, 464] on div "2" at bounding box center [817, 465] width 97 height 37
click at [870, 461] on div "1,01" at bounding box center [925, 465] width 114 height 37
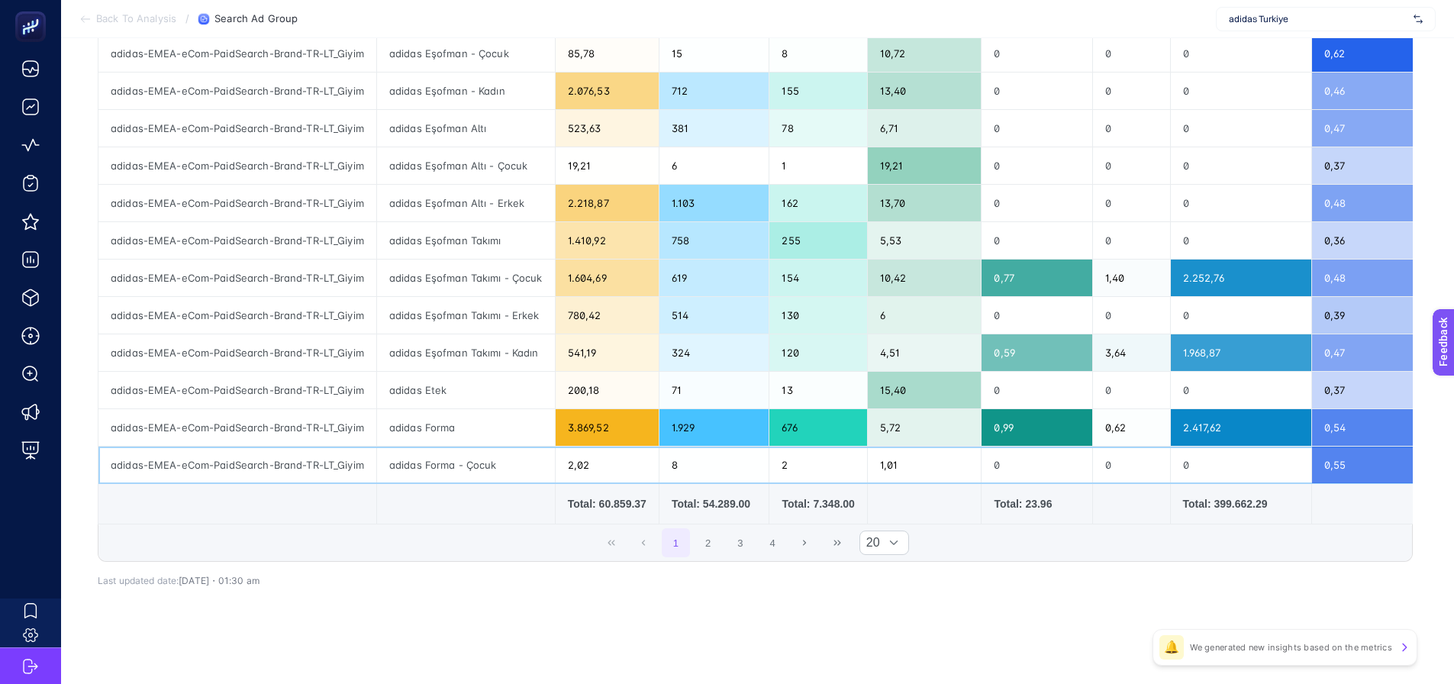
click at [885, 456] on div "1,01" at bounding box center [925, 465] width 114 height 37
click at [886, 456] on div "1,01" at bounding box center [925, 465] width 114 height 37
click at [888, 456] on div "1,01" at bounding box center [925, 465] width 114 height 37
click at [1065, 517] on td "Total: 23.96" at bounding box center [1037, 504] width 111 height 40
click at [943, 599] on div "giyim 10 items selected Campaign Name Ad Group Name Cost Impressions Clicks Ave…" at bounding box center [755, 141] width 1315 height 925
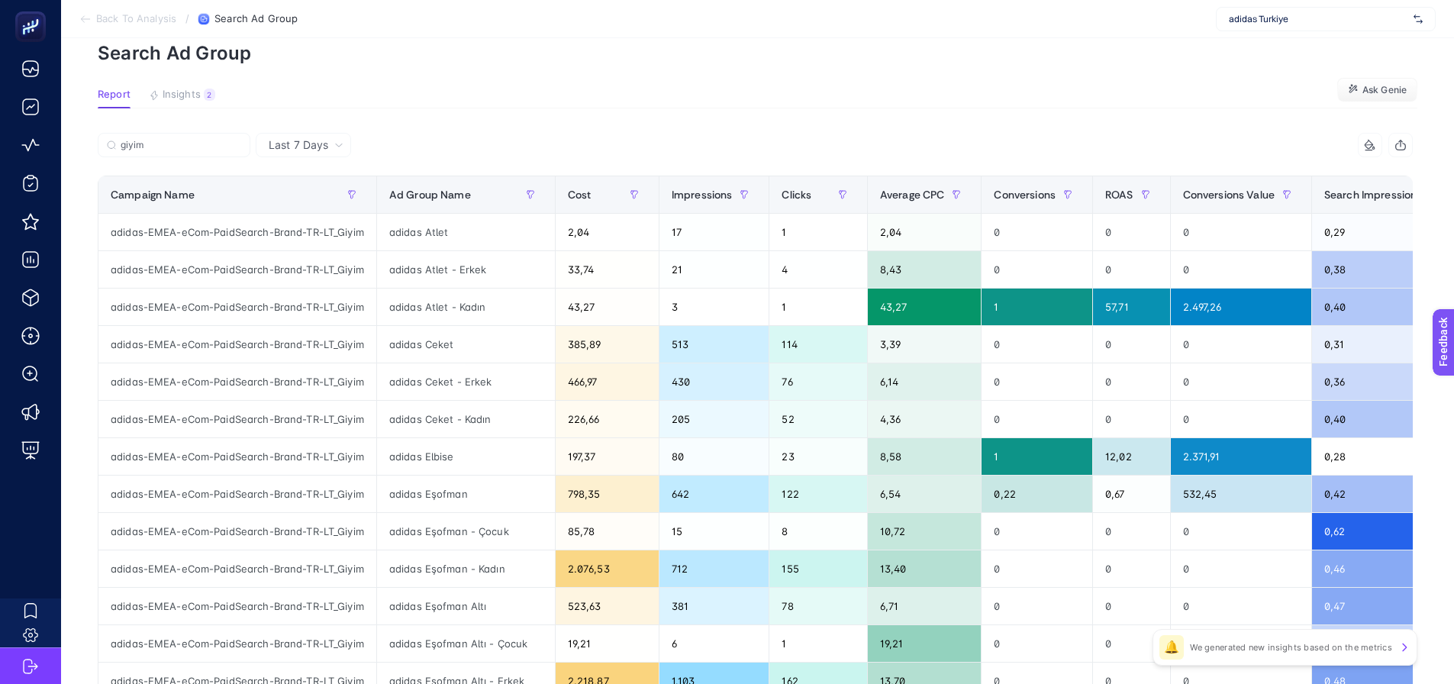
scroll to position [0, 0]
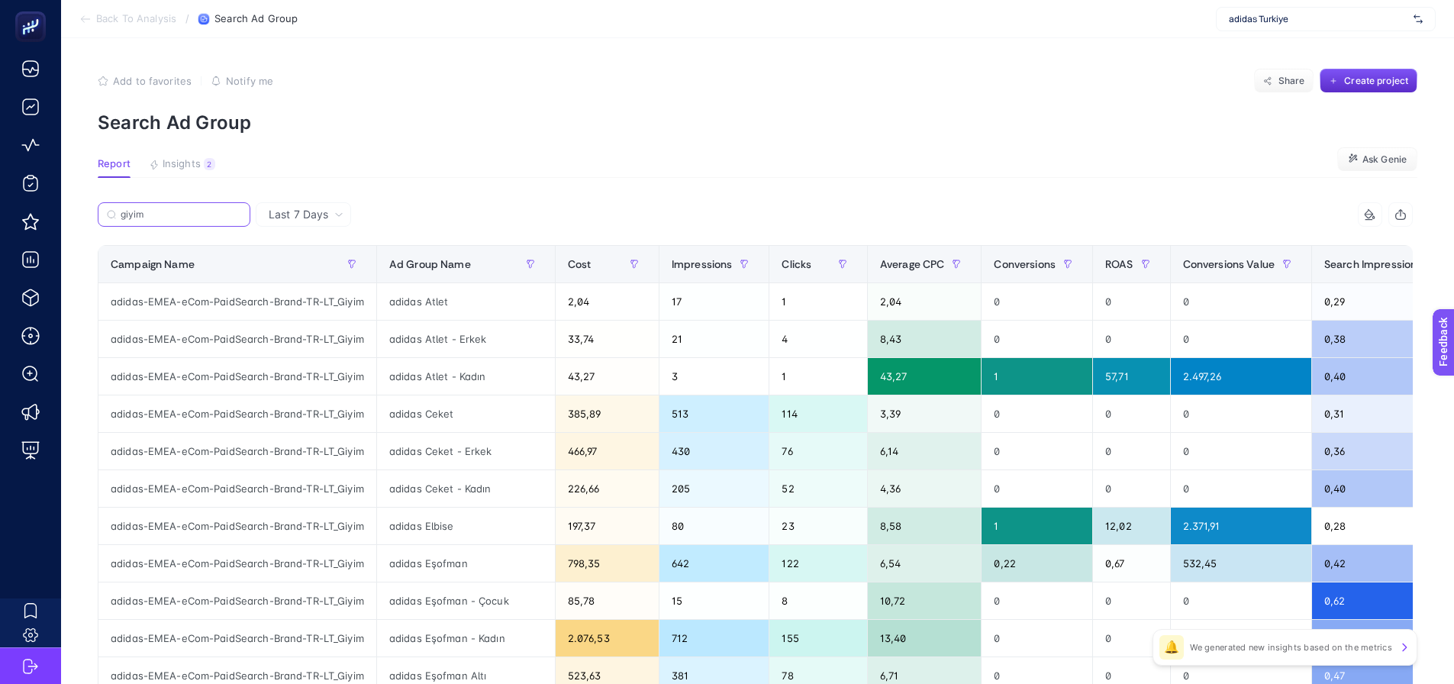
click at [163, 214] on input "giyim" at bounding box center [181, 214] width 121 height 11
click at [163, 214] on input "giyim" at bounding box center [174, 214] width 104 height 11
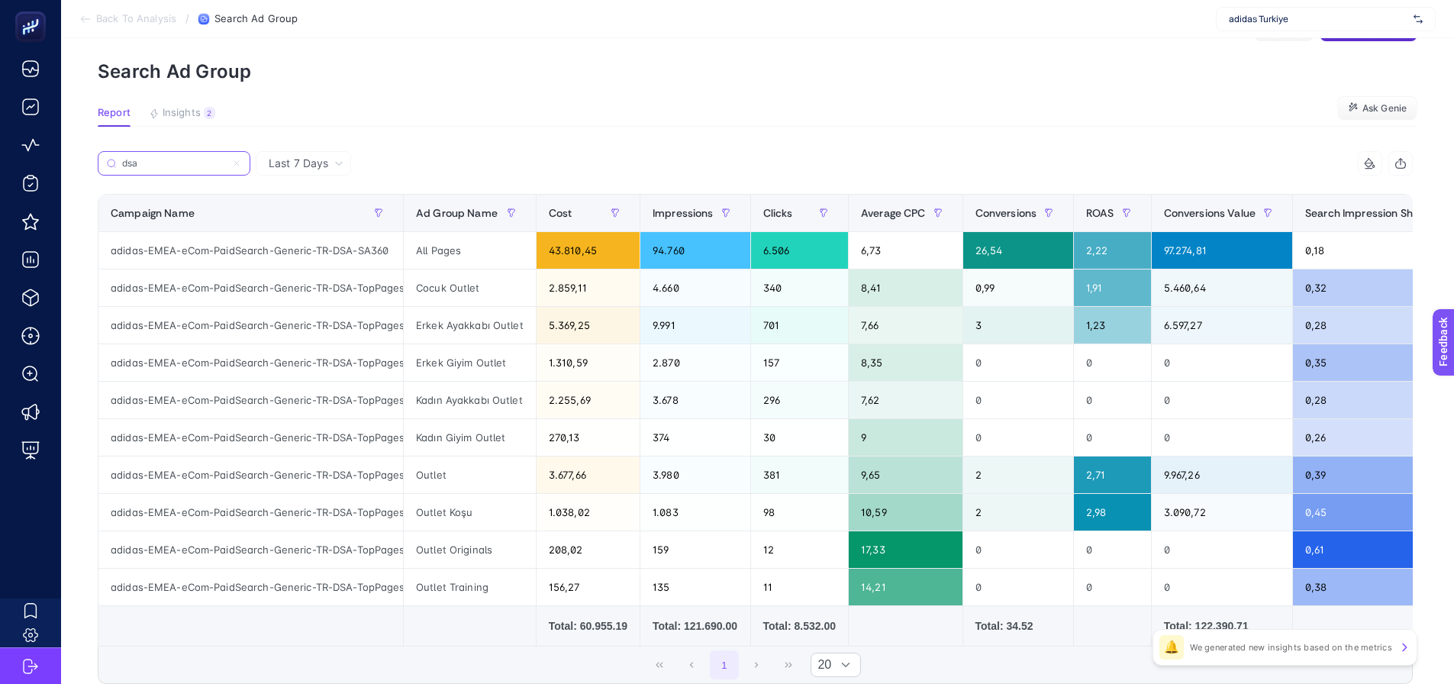
scroll to position [76, 0]
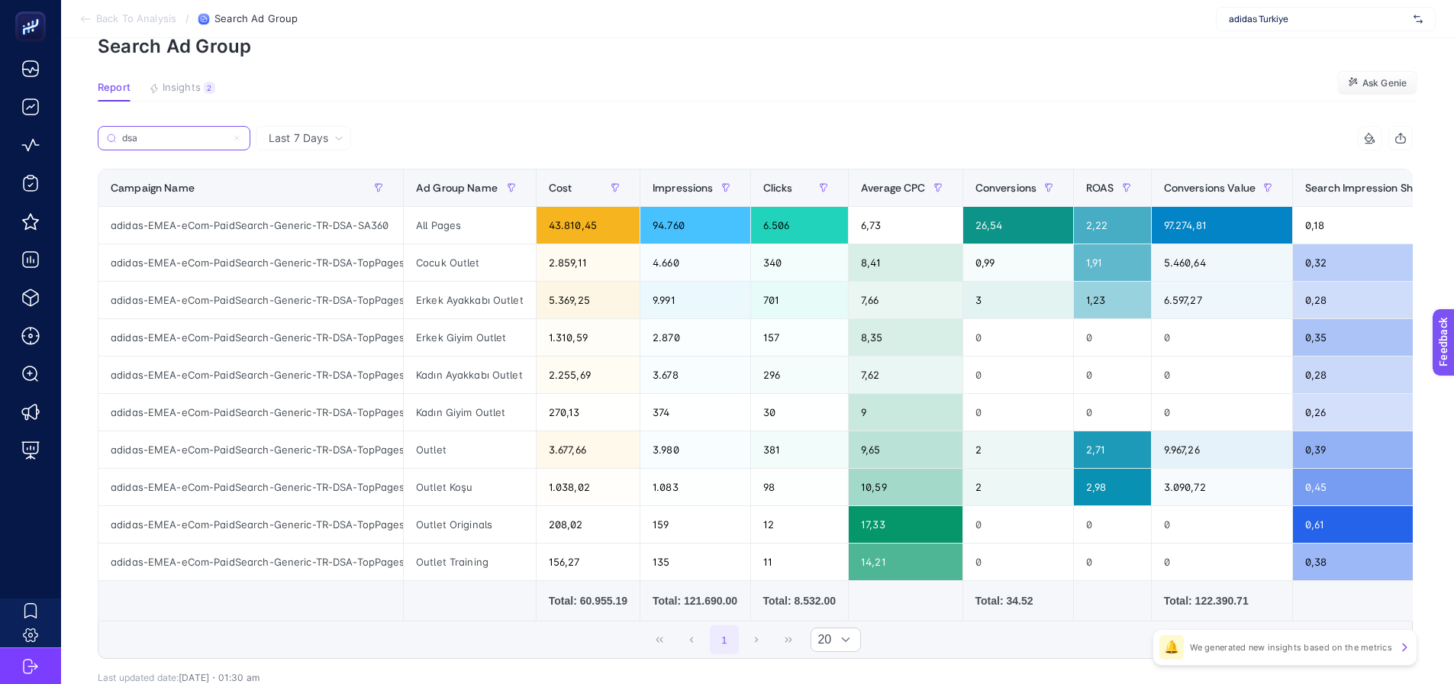
type input "dsa"
click at [234, 137] on icon at bounding box center [236, 138] width 9 height 9
click at [226, 137] on input "dsa" at bounding box center [174, 138] width 104 height 11
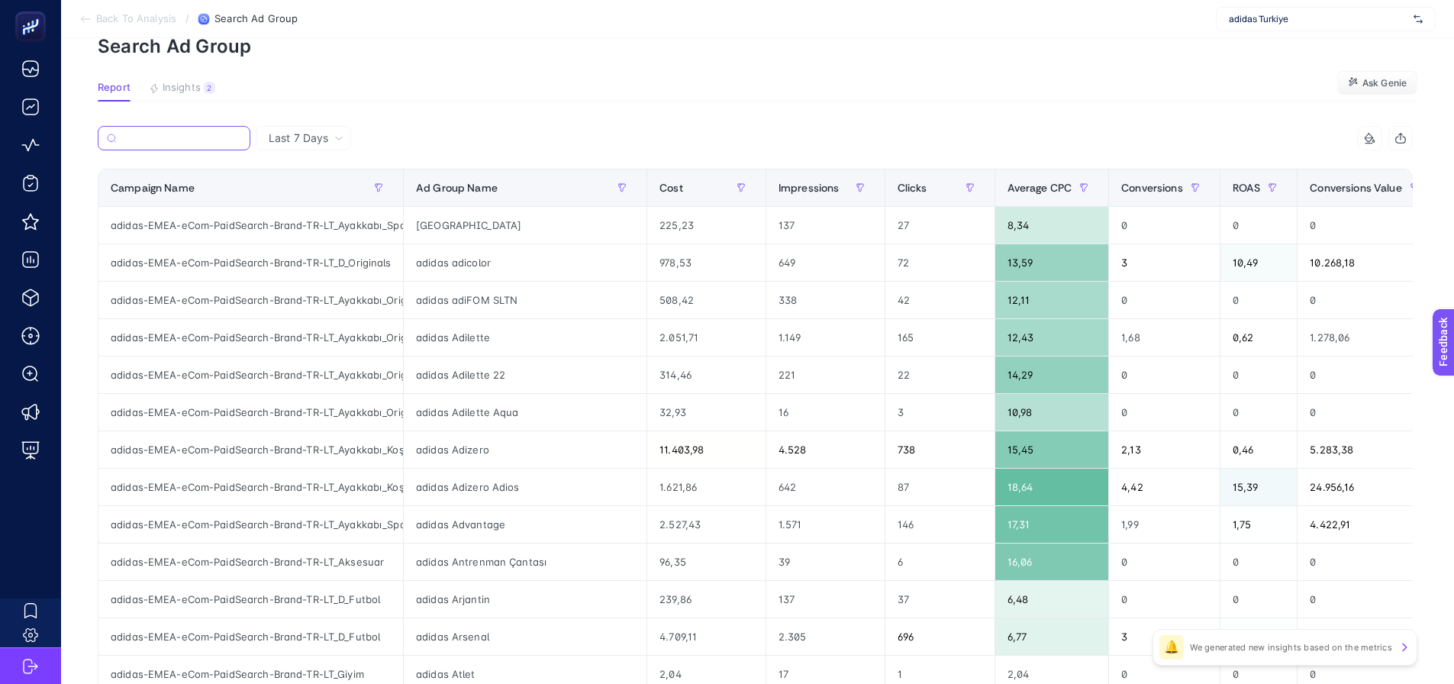
click at [148, 139] on input "Search" at bounding box center [181, 138] width 119 height 11
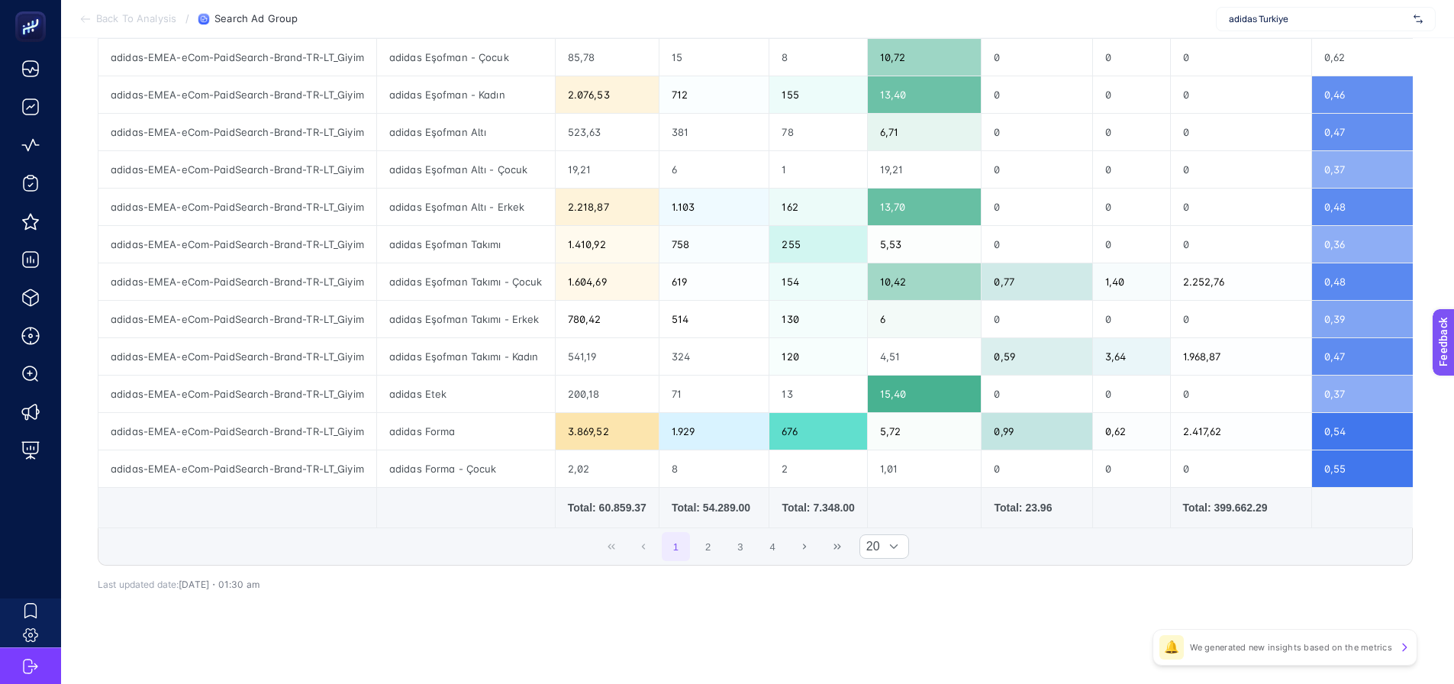
scroll to position [553, 0]
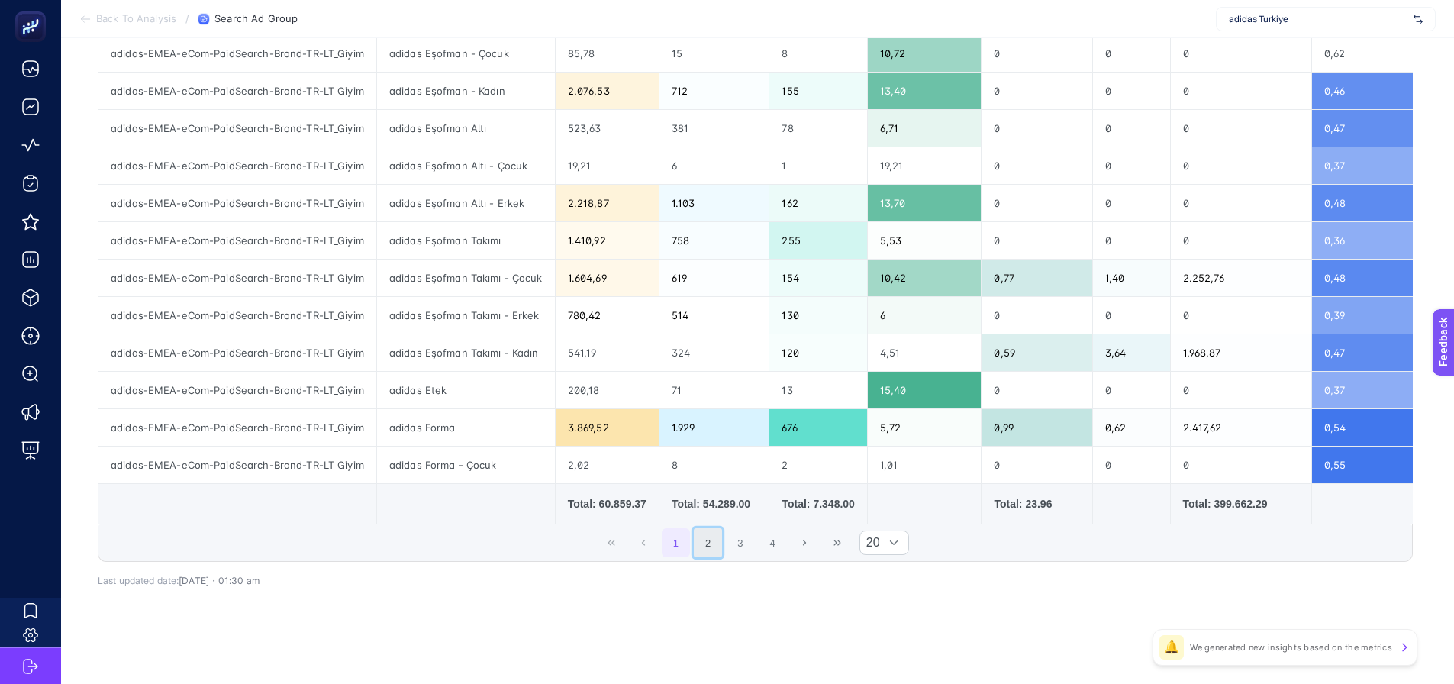
drag, startPoint x: 706, startPoint y: 542, endPoint x: 770, endPoint y: 537, distance: 64.3
click at [708, 542] on button "2" at bounding box center [708, 542] width 29 height 29
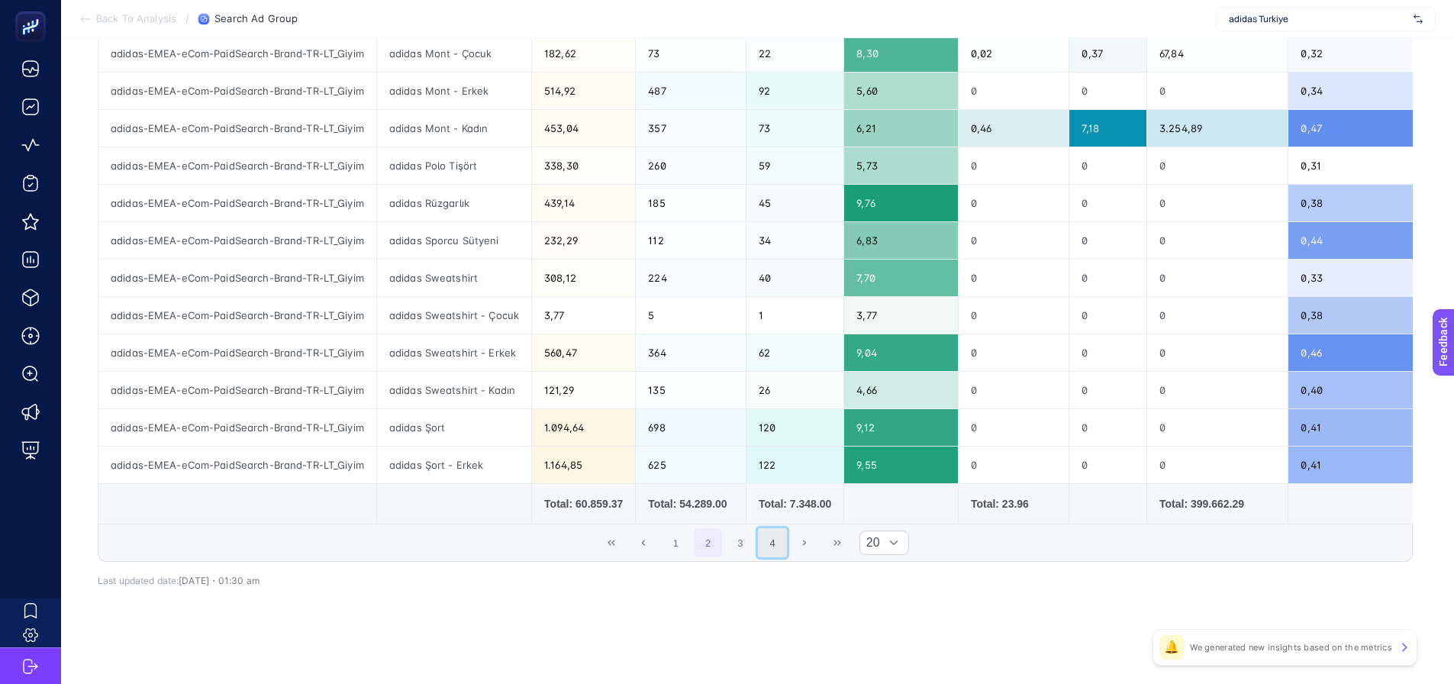
click at [771, 537] on button "4" at bounding box center [772, 542] width 29 height 29
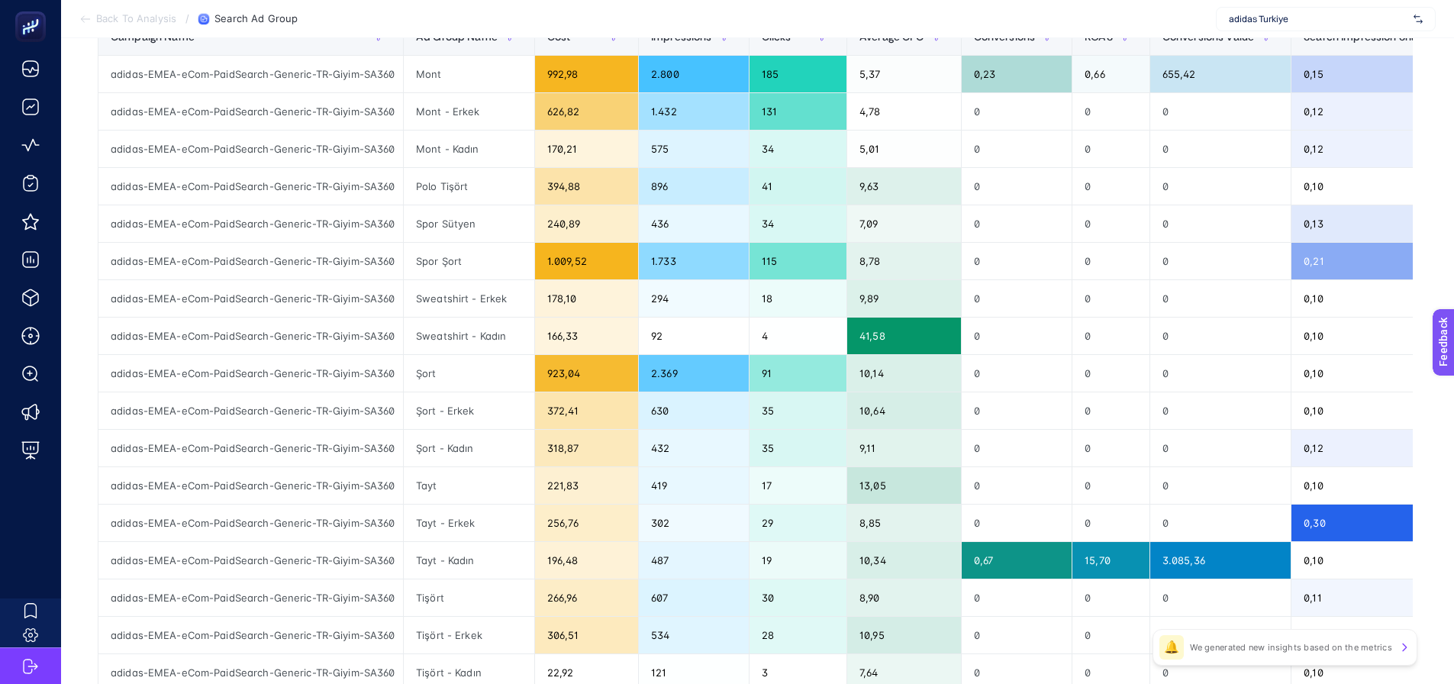
scroll to position [365, 0]
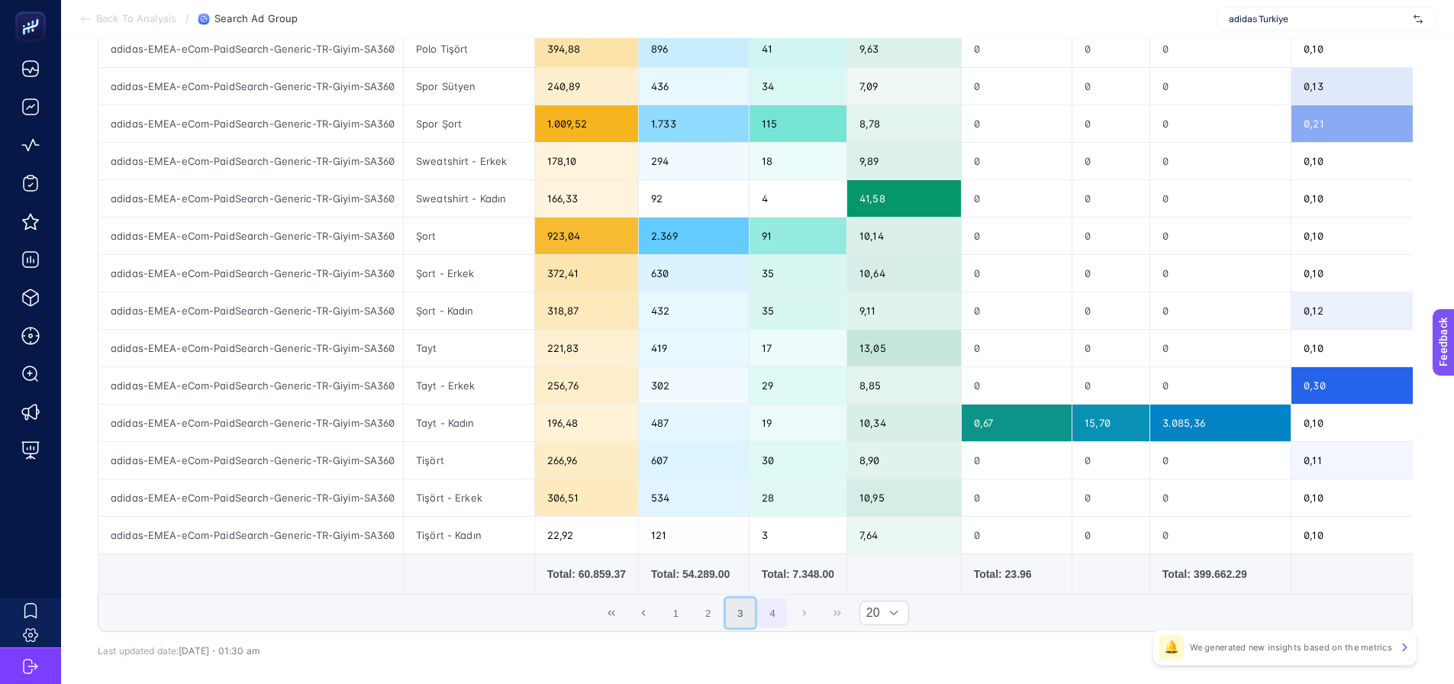
click at [742, 618] on button "3" at bounding box center [740, 612] width 29 height 29
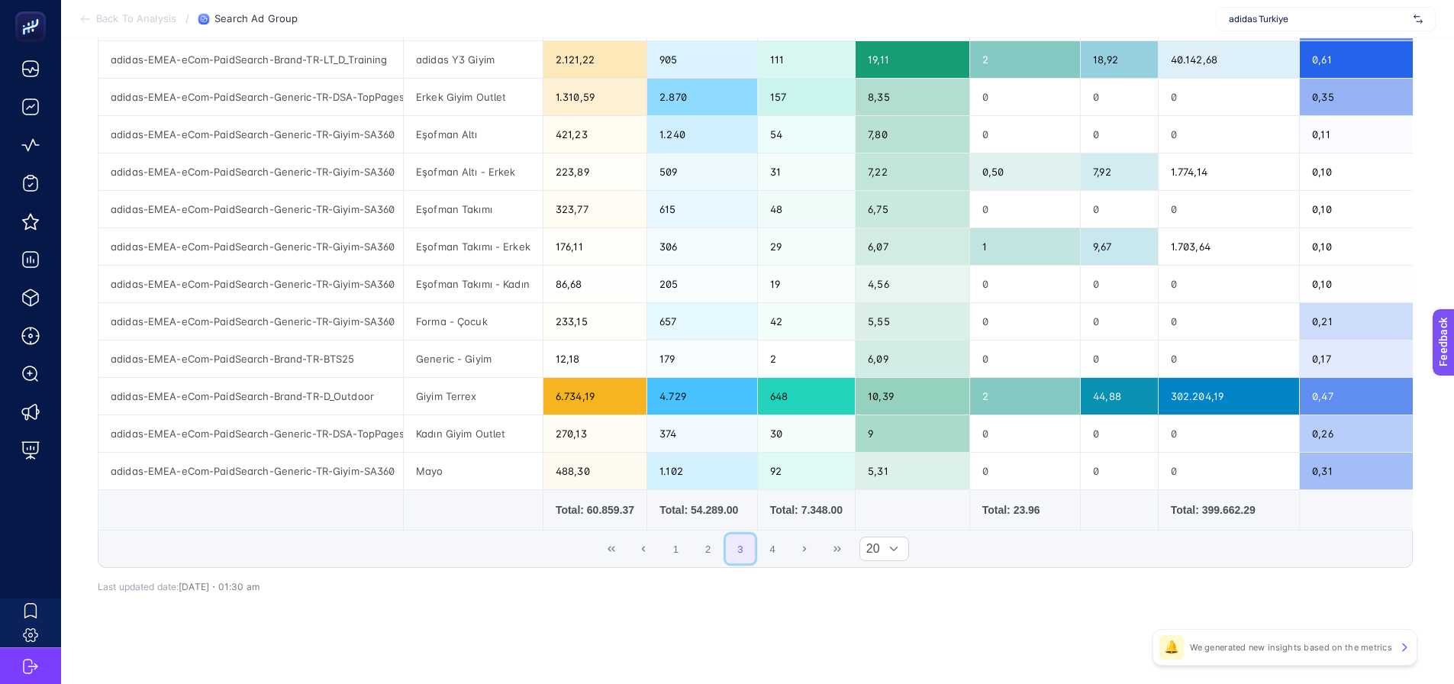
scroll to position [553, 0]
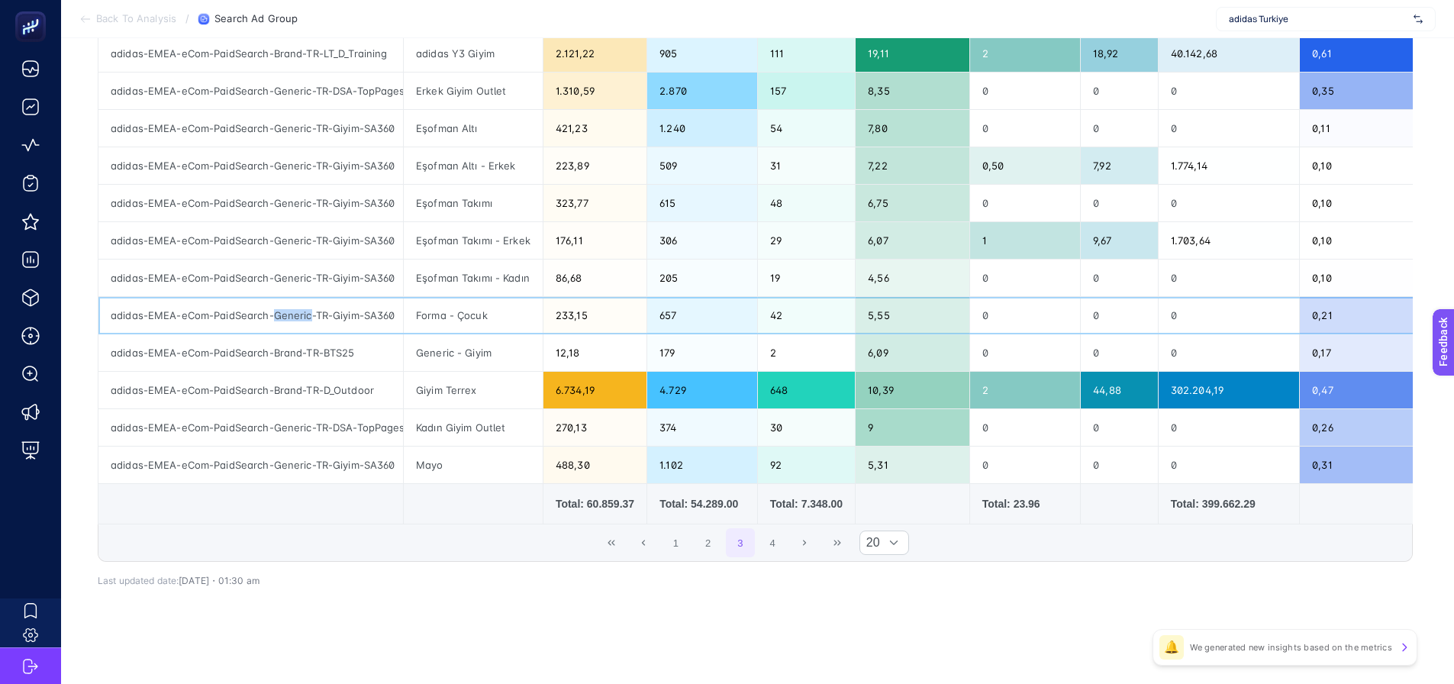
drag, startPoint x: 275, startPoint y: 311, endPoint x: 308, endPoint y: 309, distance: 32.9
click at [308, 309] on div "adidas-EMEA-eCom-PaidSearch-Generic-TR-Giyim-SA360" at bounding box center [250, 315] width 305 height 37
copy div "Generic"
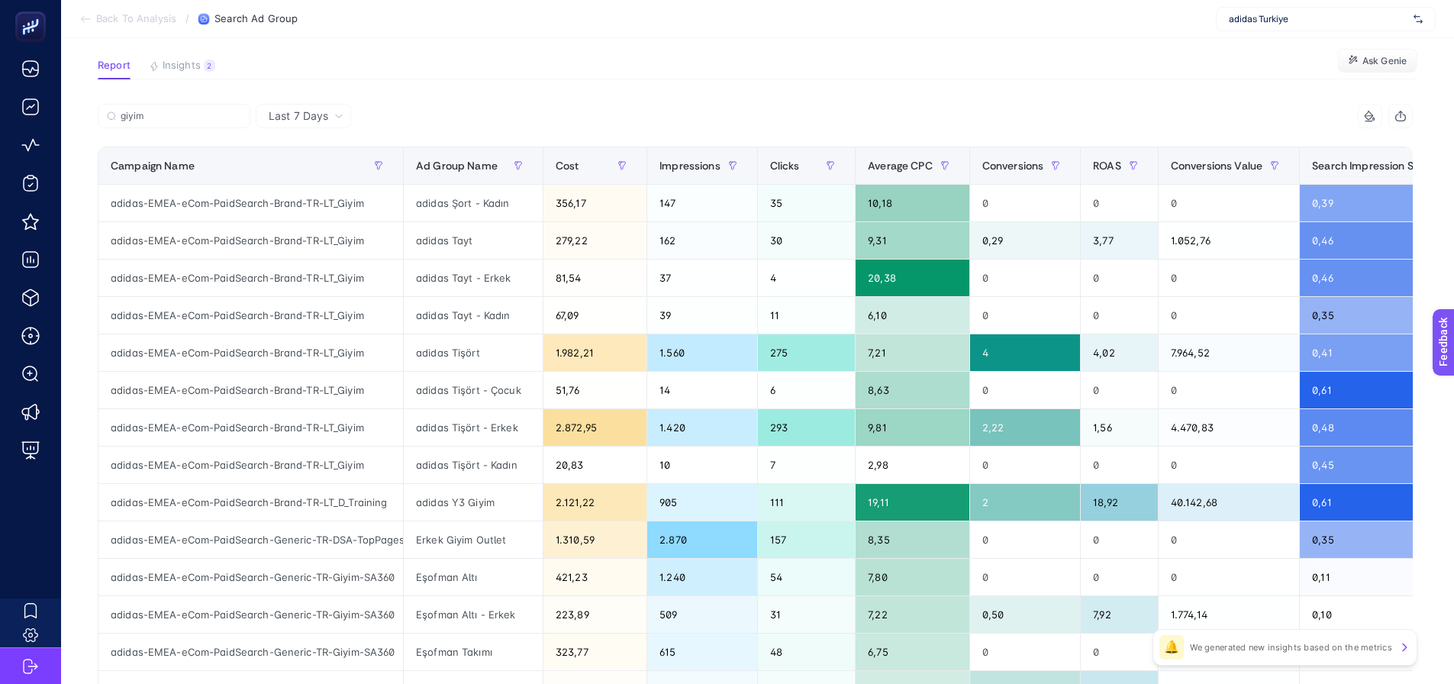
scroll to position [0, 0]
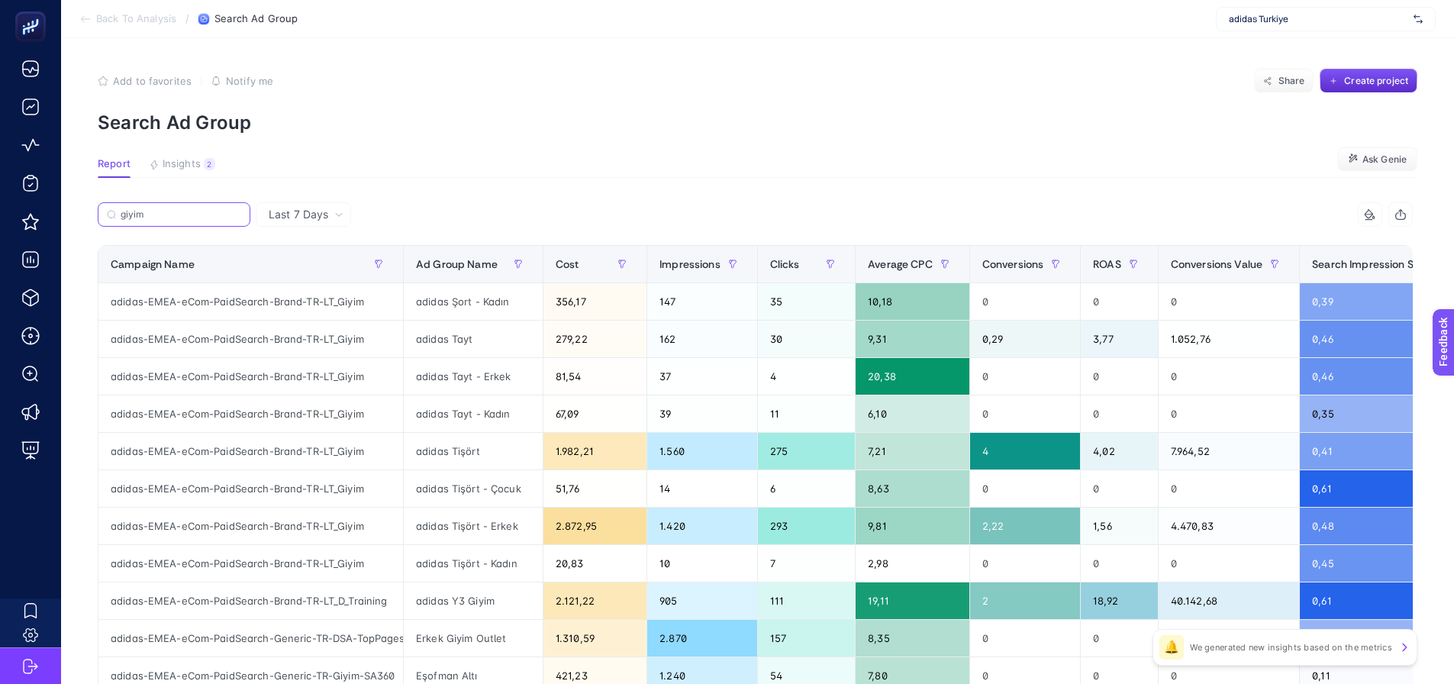
click at [188, 218] on input "giyim" at bounding box center [181, 214] width 121 height 11
click at [188, 218] on input "giyim" at bounding box center [174, 214] width 104 height 11
paste input "Generic"
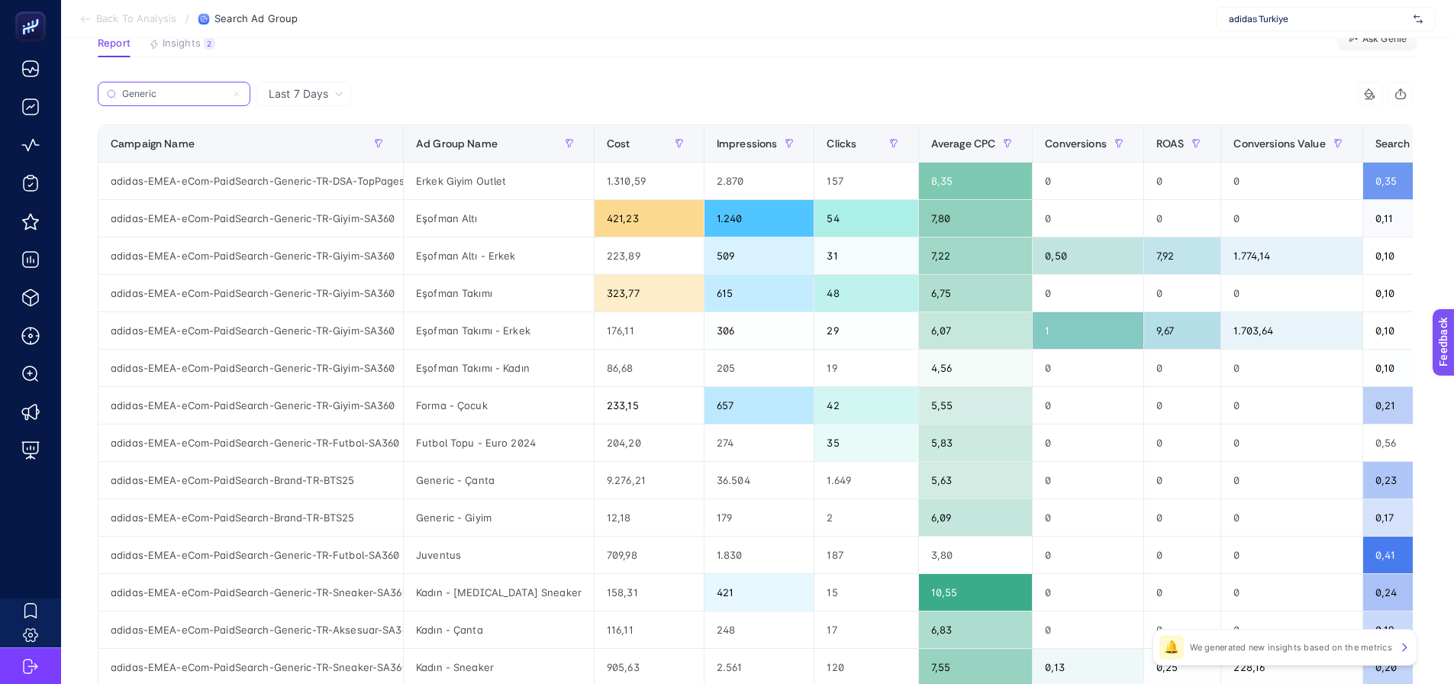
scroll to position [153, 0]
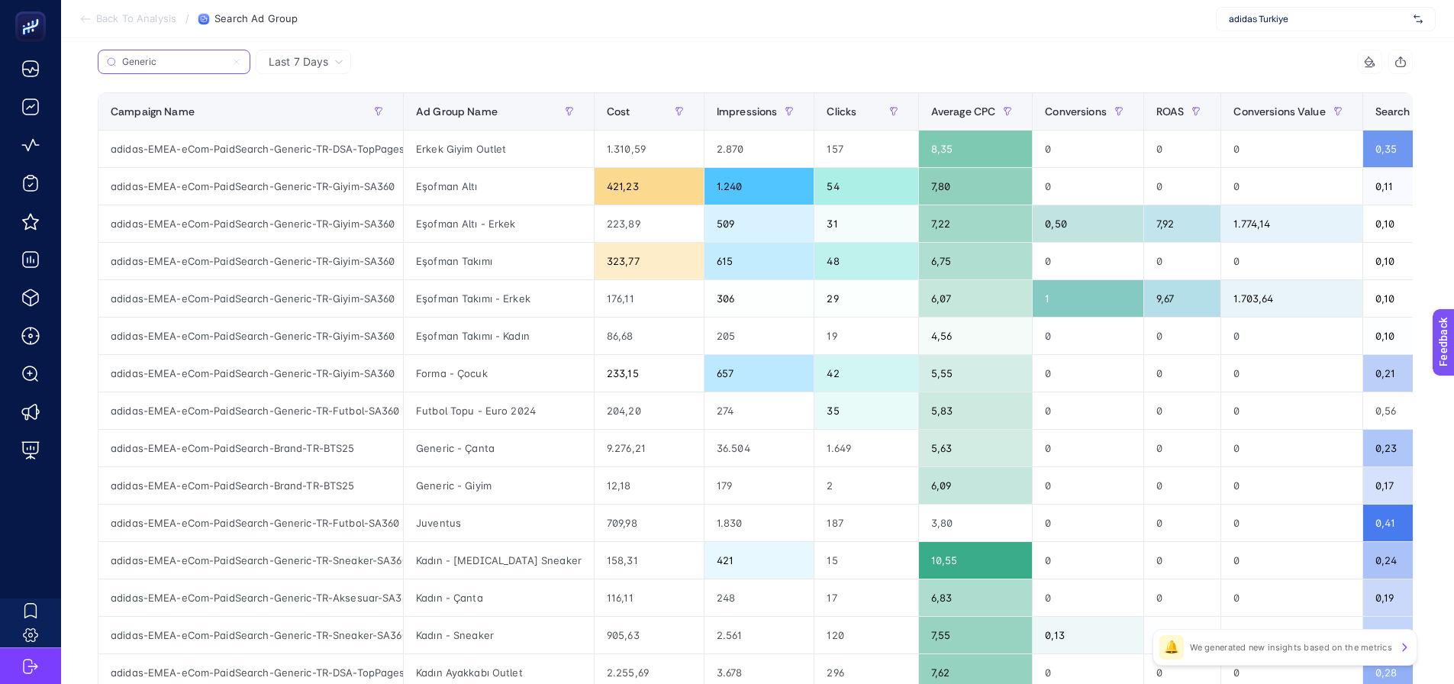
type input "Generic"
click at [307, 109] on div "Campaign Name" at bounding box center [251, 111] width 280 height 24
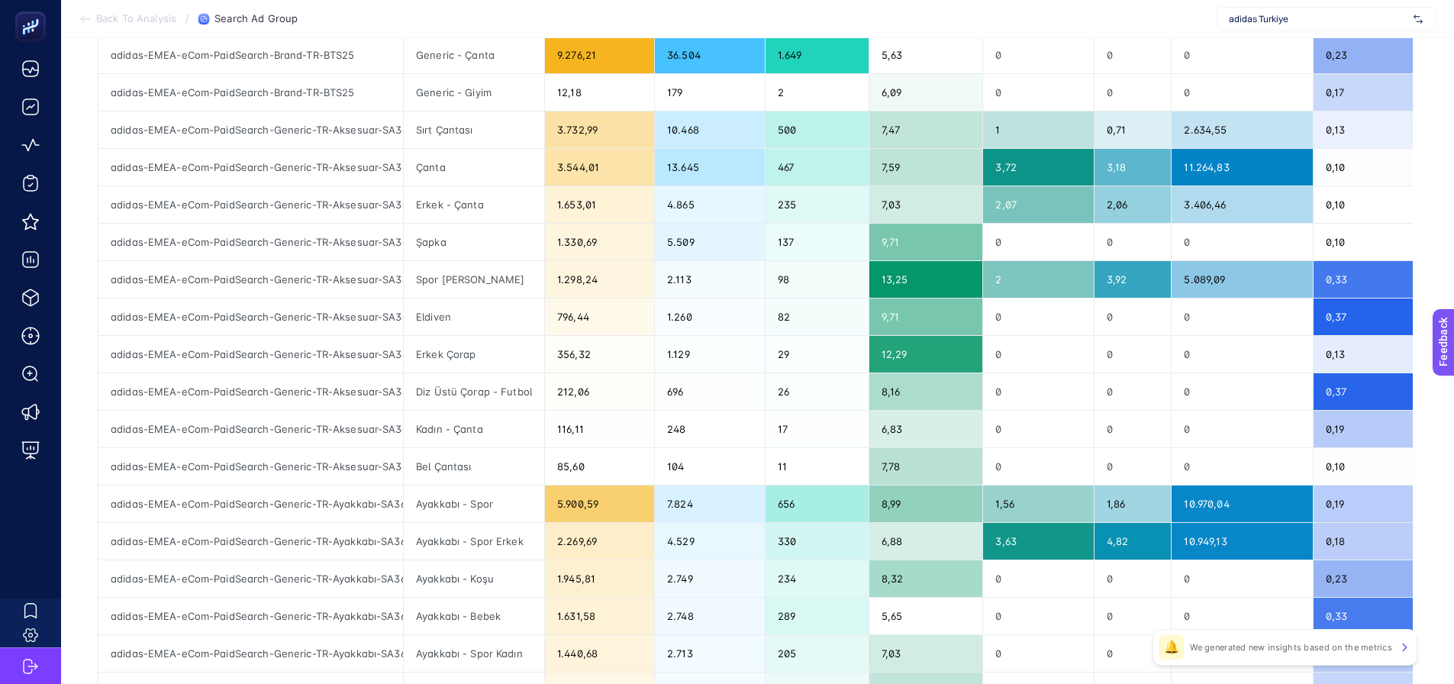
scroll to position [534, 0]
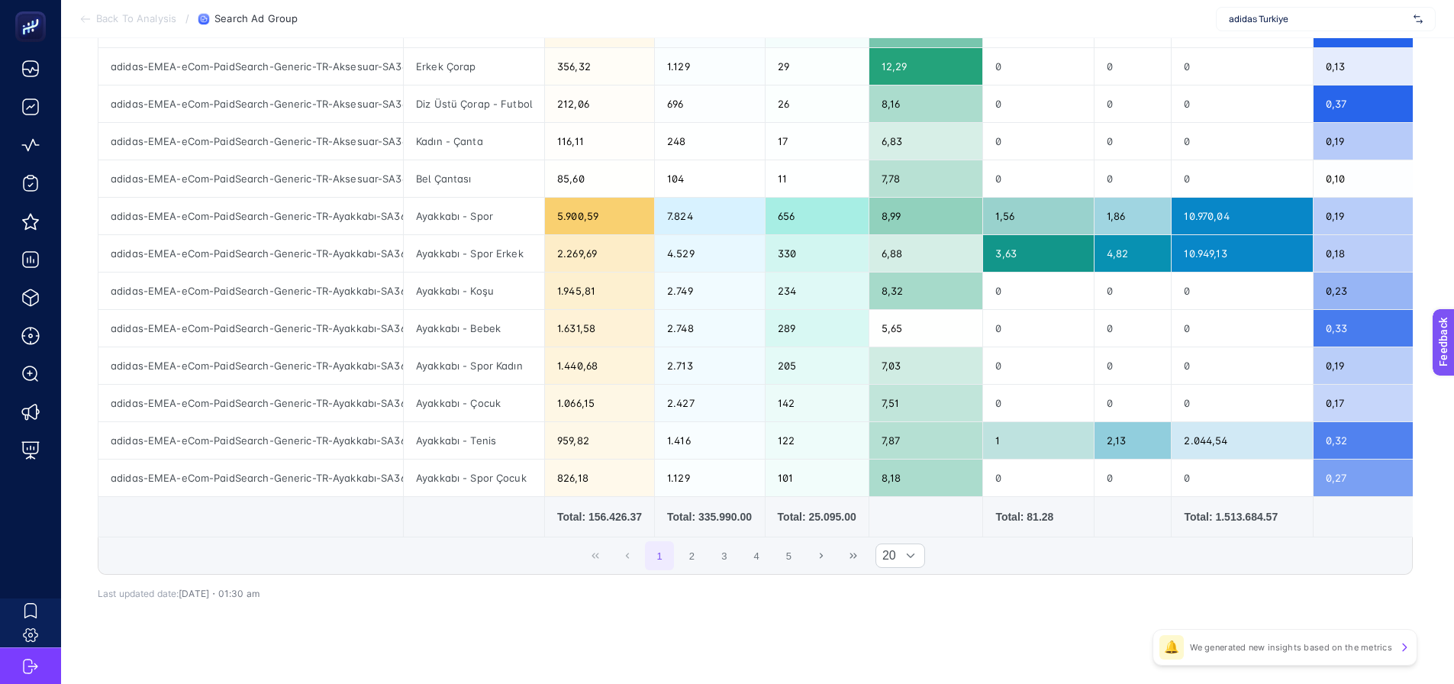
click at [713, 563] on span "1 2 3 4 5" at bounding box center [723, 556] width 161 height 32
click at [720, 562] on button "3" at bounding box center [724, 555] width 29 height 29
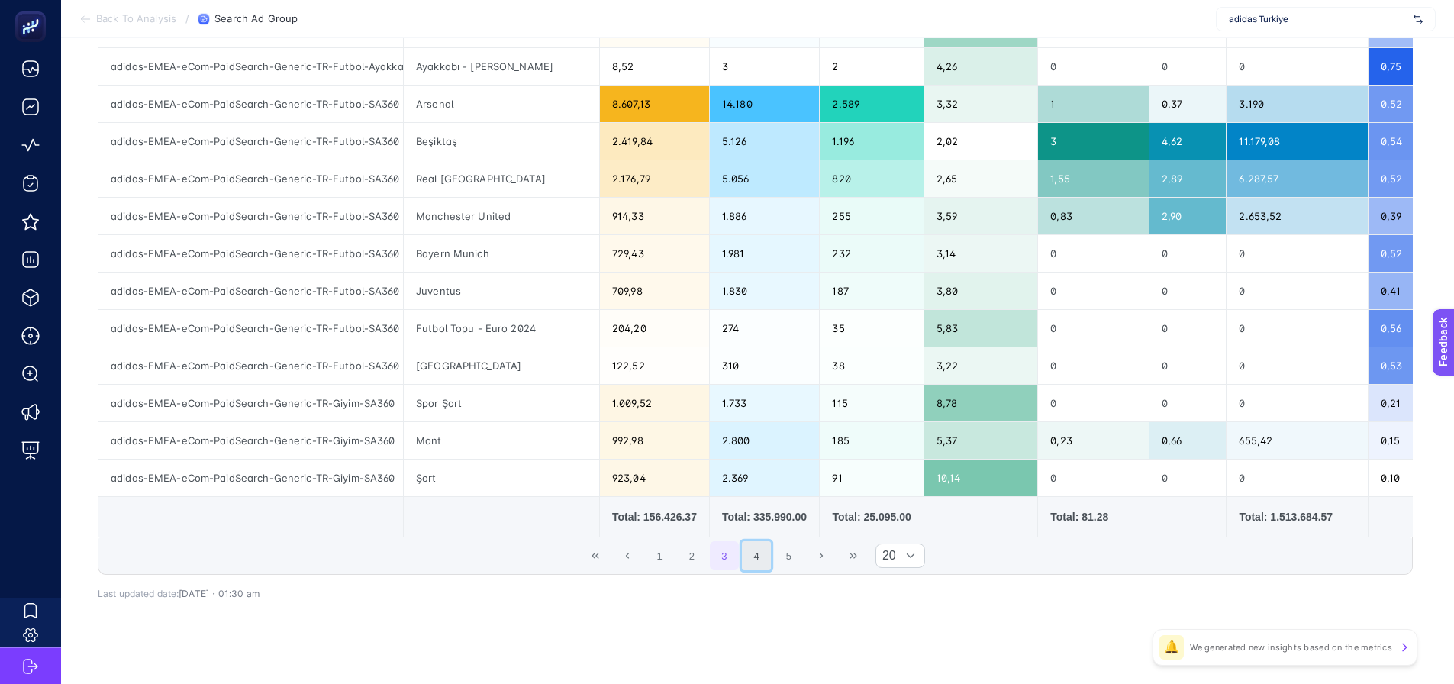
click at [767, 560] on button "4" at bounding box center [756, 555] width 29 height 29
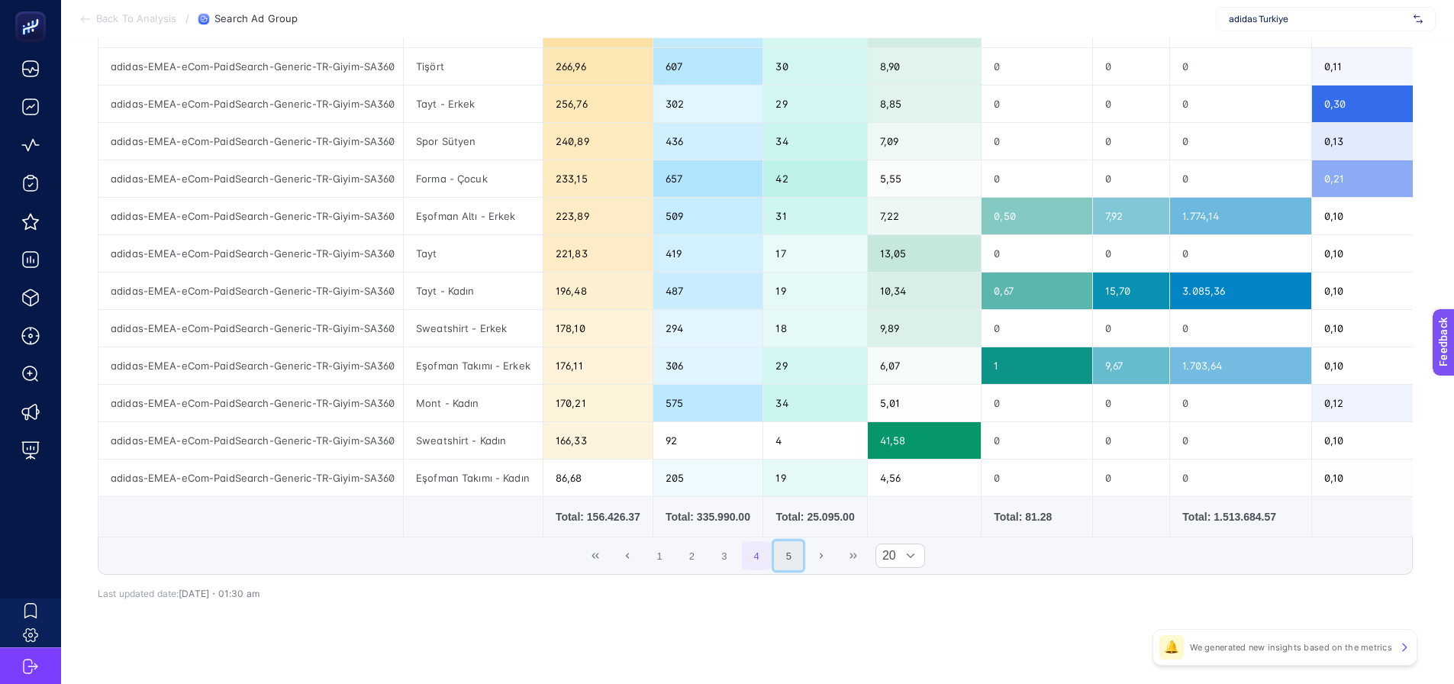
click at [791, 561] on button "5" at bounding box center [788, 555] width 29 height 29
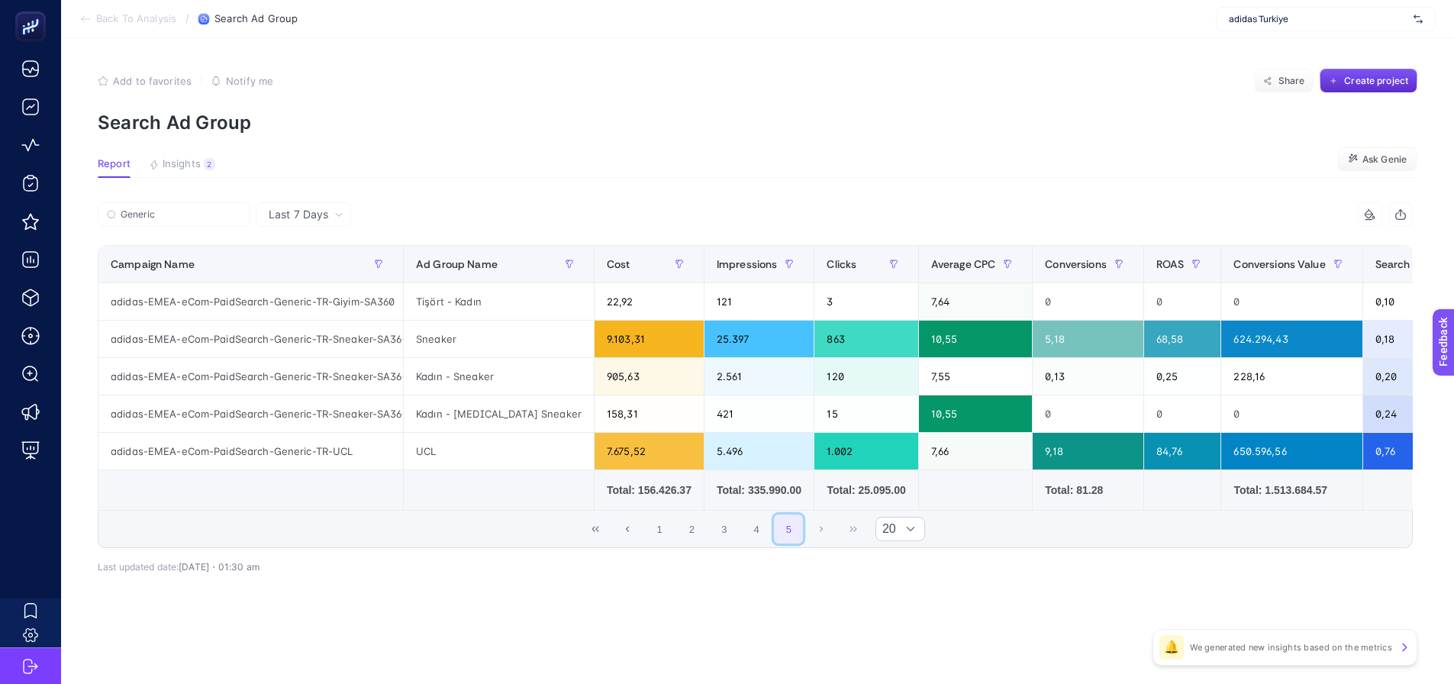
scroll to position [0, 0]
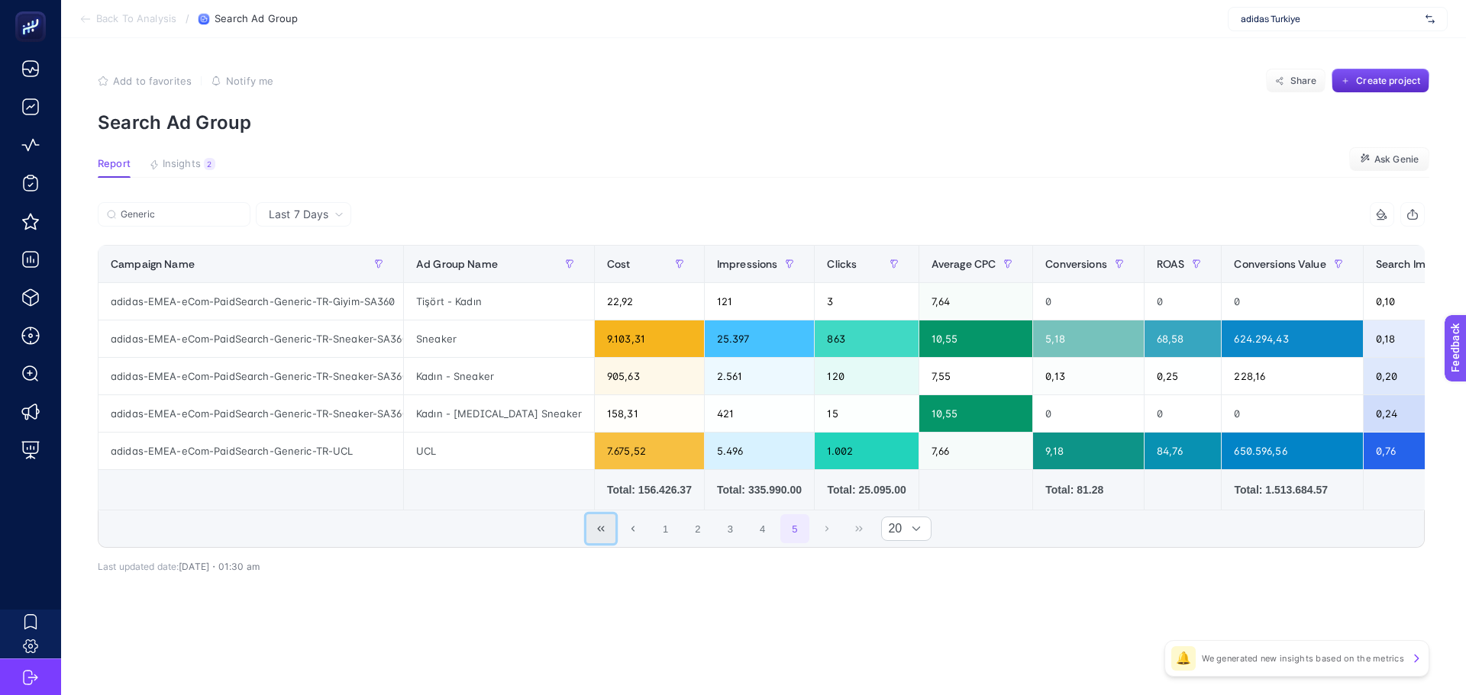
click at [605, 534] on icon "First Page" at bounding box center [600, 528] width 9 height 9
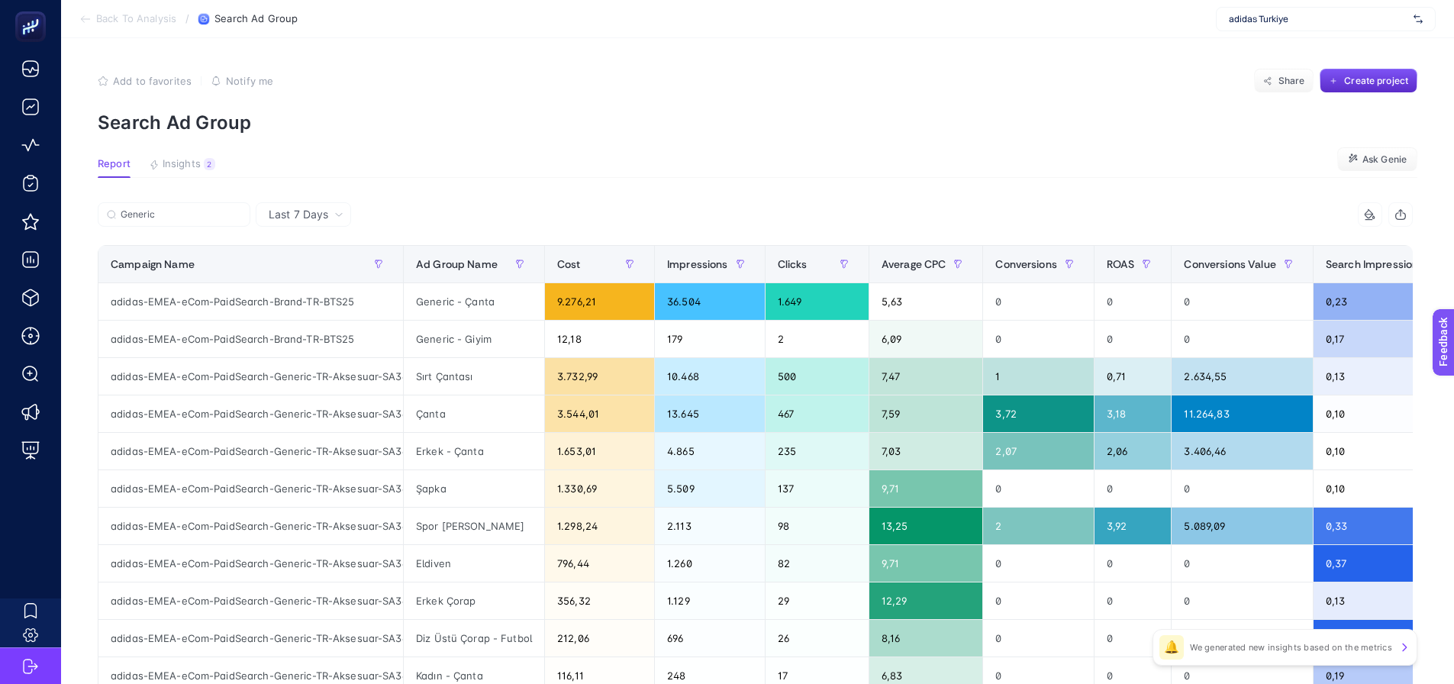
click at [710, 159] on section "Report Insights 2 We generated new insights based on the metrics Ask Genie" at bounding box center [758, 168] width 1320 height 20
click at [169, 210] on input "Generic" at bounding box center [181, 214] width 121 height 11
click at [169, 210] on input "Generic" at bounding box center [174, 214] width 104 height 11
click at [239, 214] on icon at bounding box center [236, 214] width 9 height 9
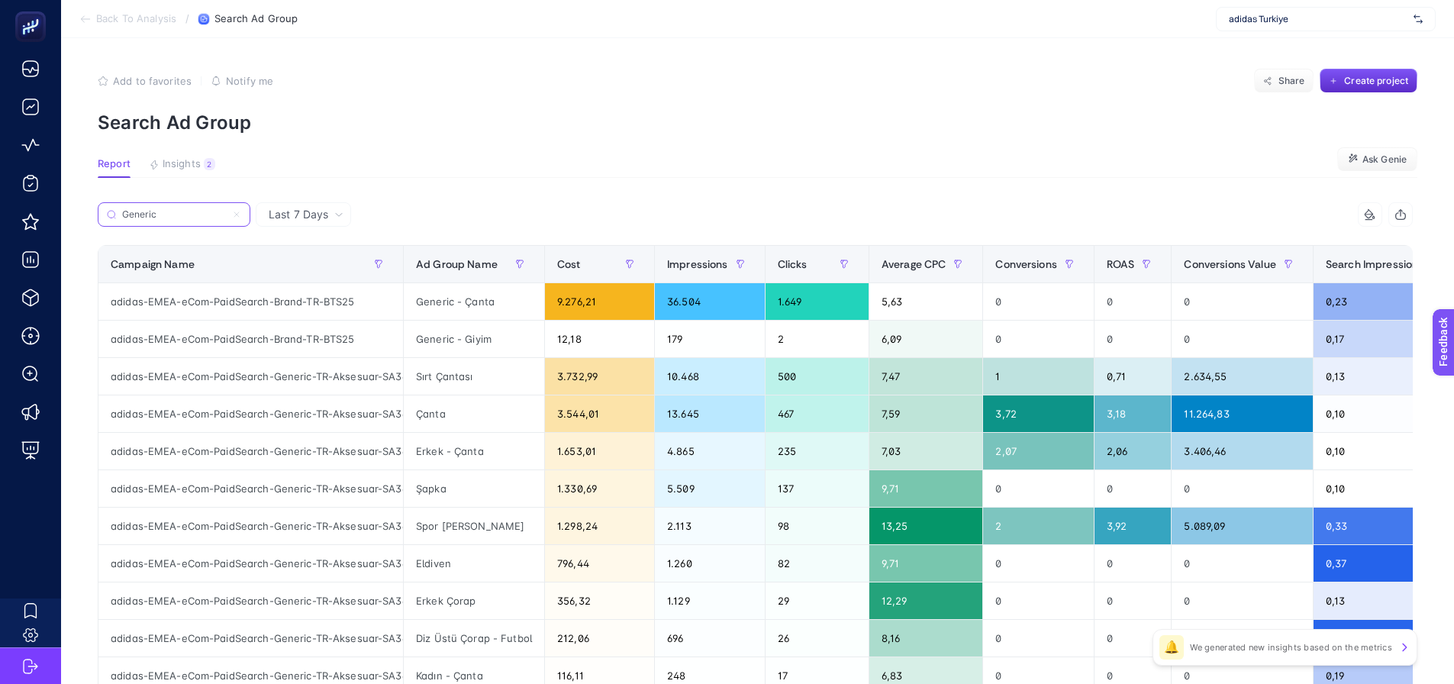
click at [226, 214] on input "Generic" at bounding box center [174, 214] width 104 height 11
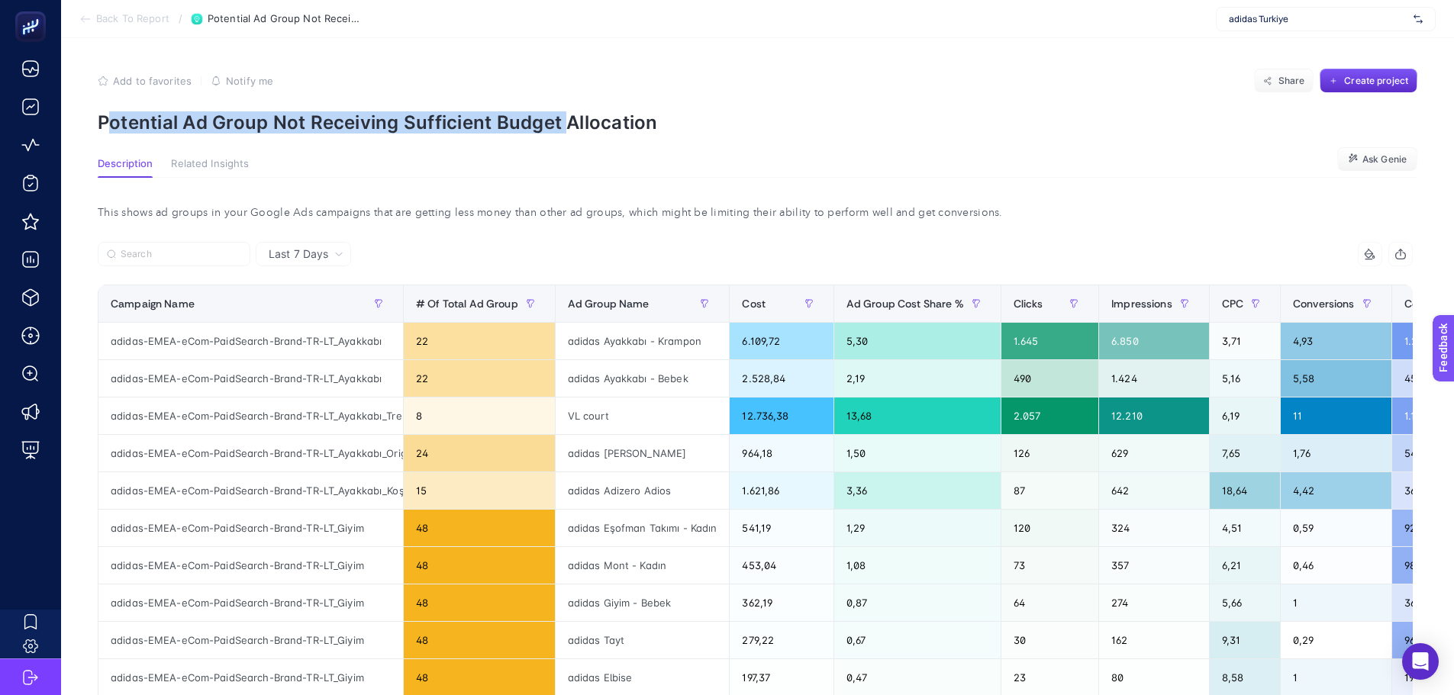
drag, startPoint x: 108, startPoint y: 132, endPoint x: 571, endPoint y: 124, distance: 463.4
click at [571, 124] on p "Potential Ad Group Not Receiving Sufficient Budget Allocation" at bounding box center [758, 122] width 1320 height 22
click at [325, 120] on p "Potential Ad Group Not Receiving Sufficient Budget Allocation" at bounding box center [758, 122] width 1320 height 22
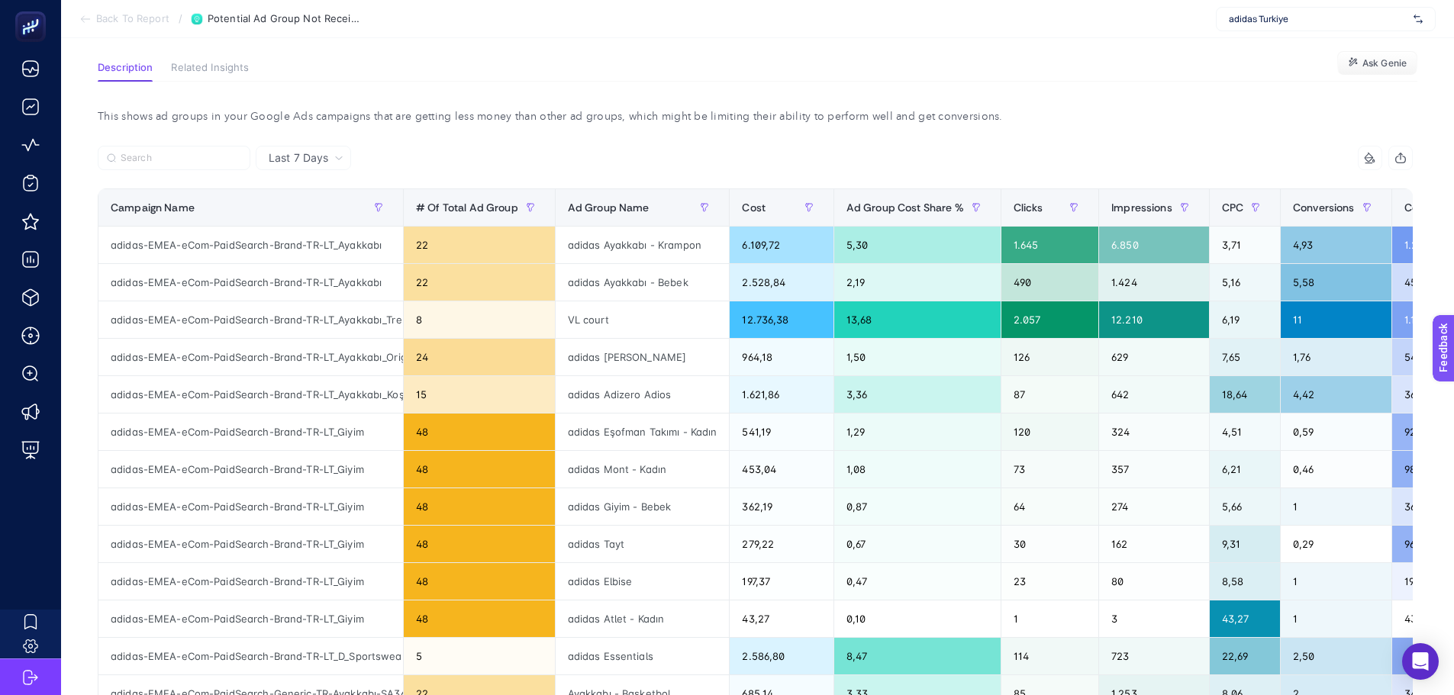
scroll to position [153, 0]
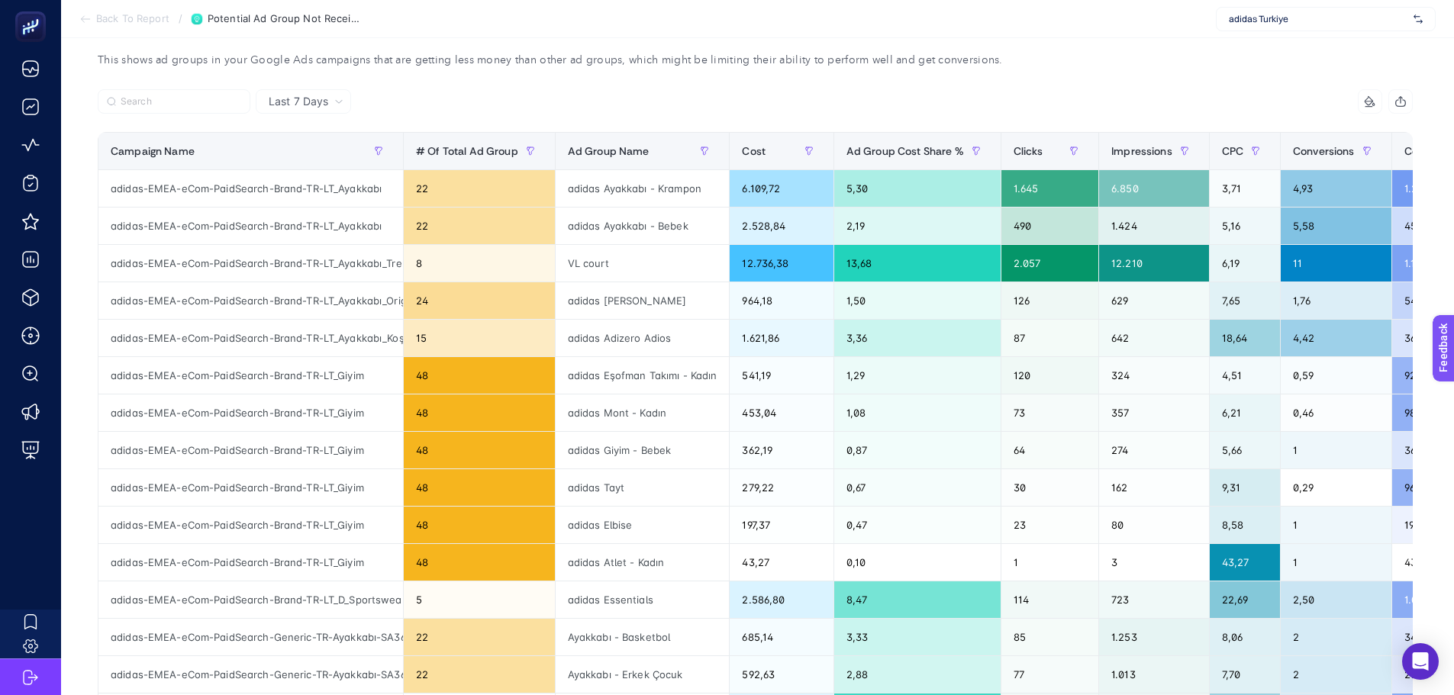
click at [314, 103] on span "Last 7 Days" at bounding box center [299, 101] width 60 height 15
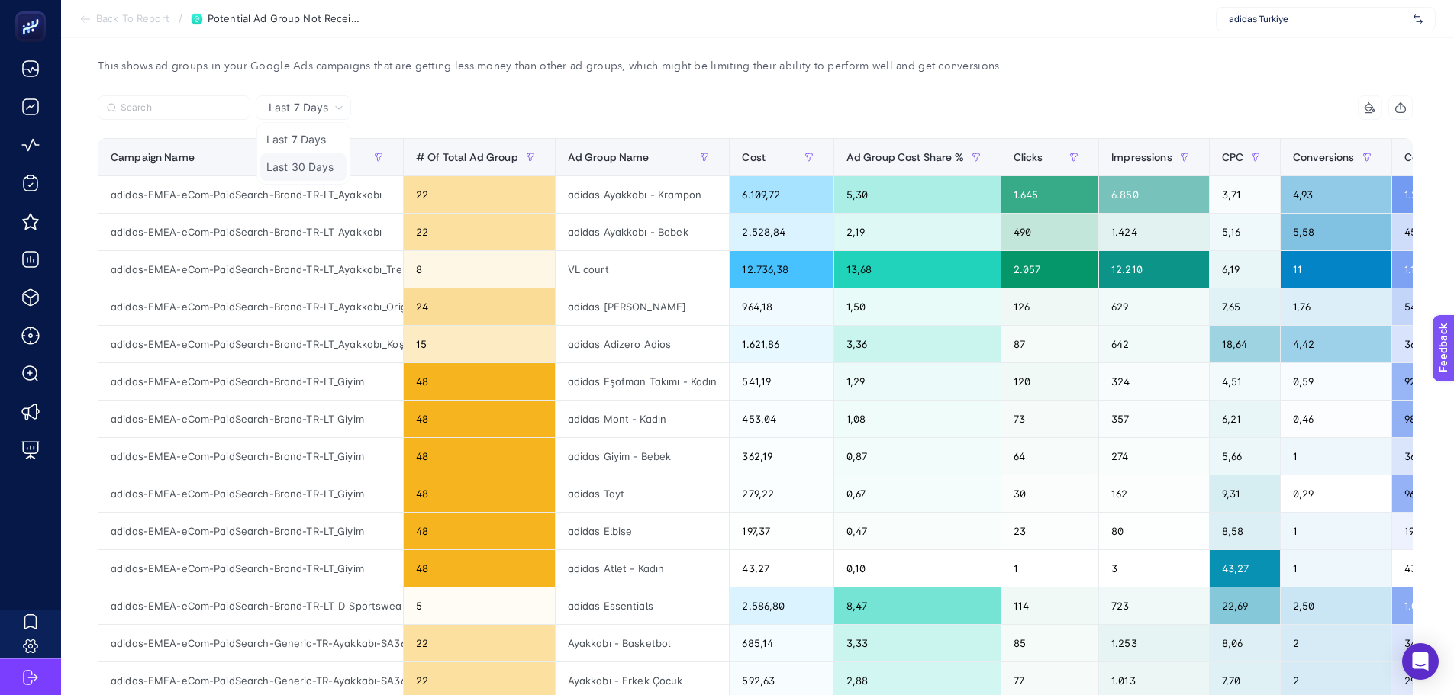
click at [311, 153] on li "Last 30 Days" at bounding box center [303, 166] width 86 height 27
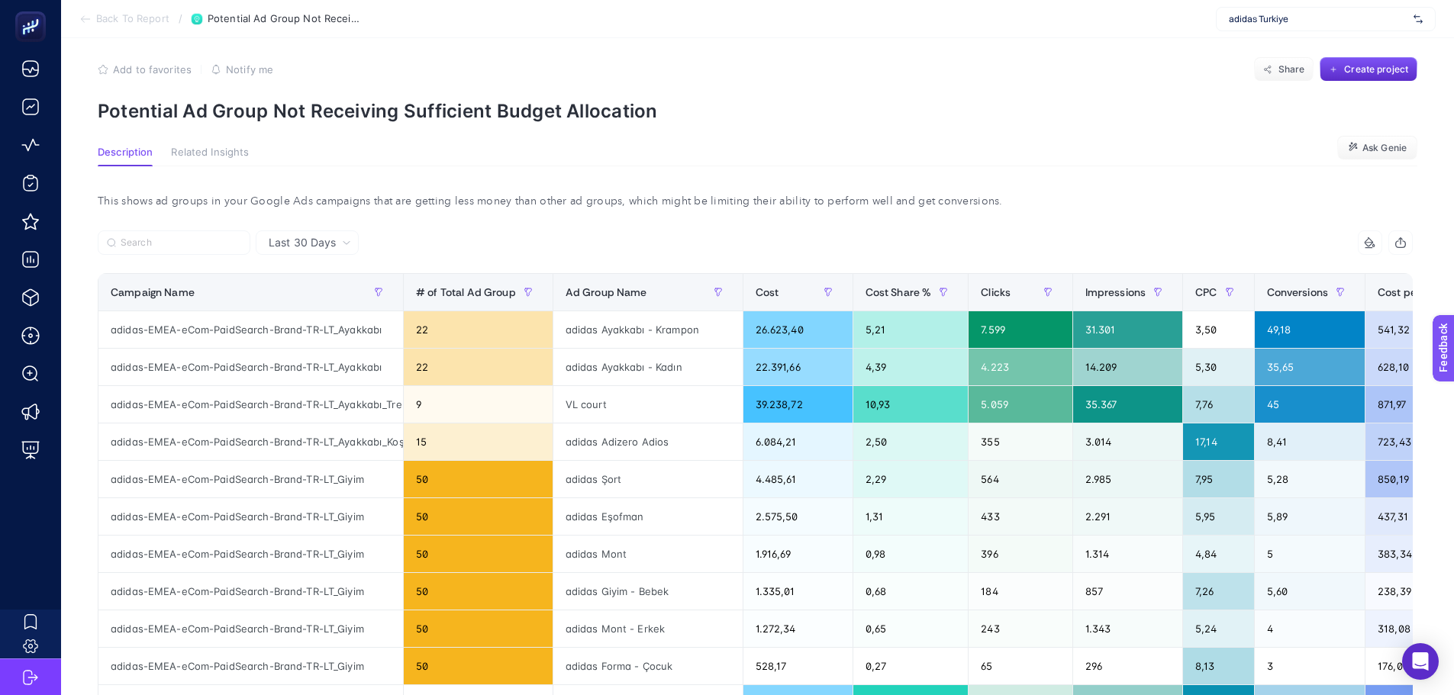
scroll to position [0, 0]
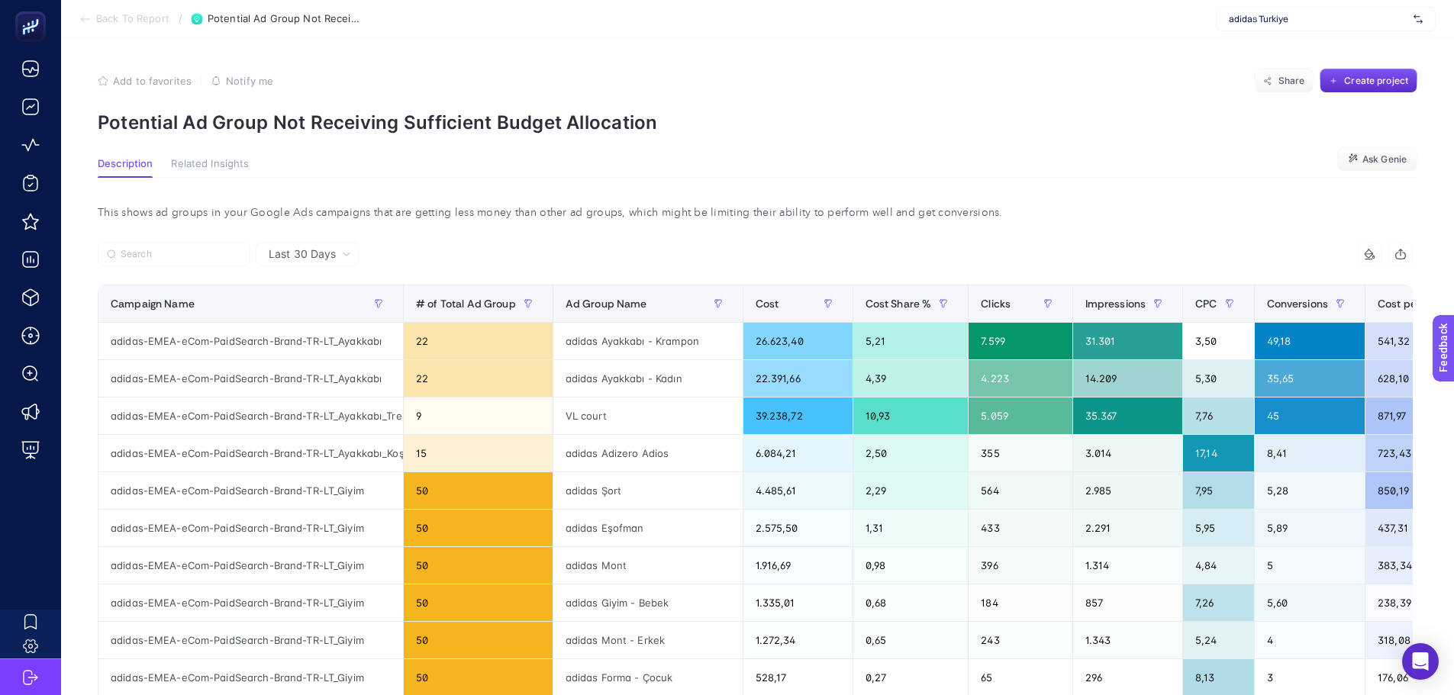
click at [104, 81] on icon "button" at bounding box center [103, 81] width 11 height 11
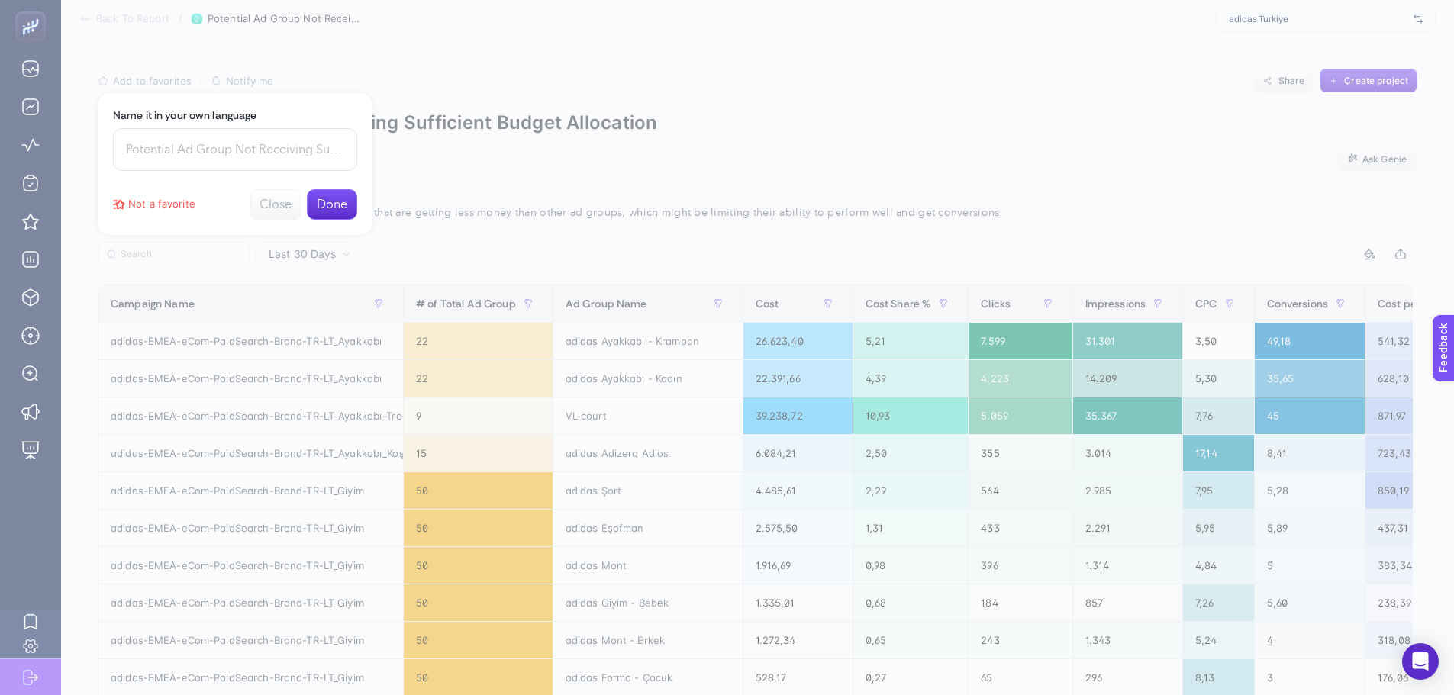
click at [222, 153] on input at bounding box center [235, 149] width 244 height 43
type input "Potential Ad gr."
click at [318, 207] on button "Done" at bounding box center [332, 204] width 50 height 31
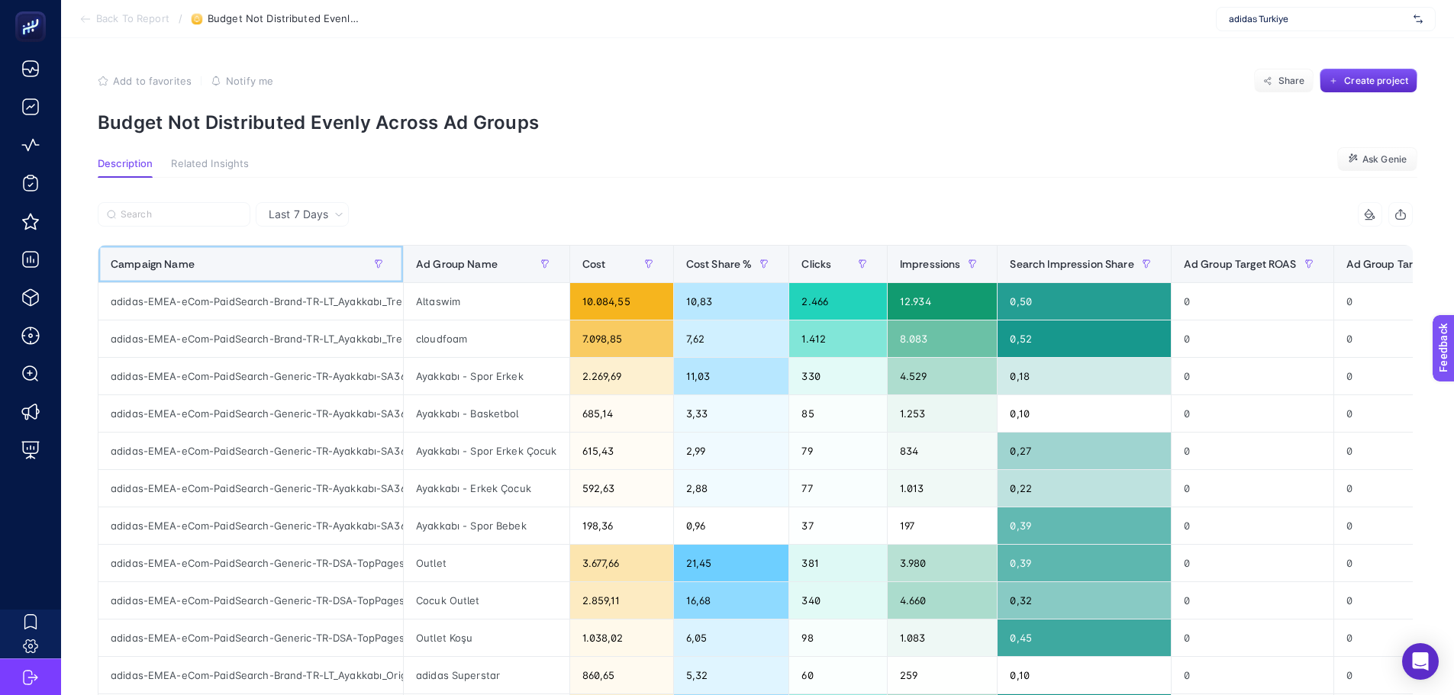
click at [296, 274] on div "Campaign Name" at bounding box center [251, 264] width 280 height 24
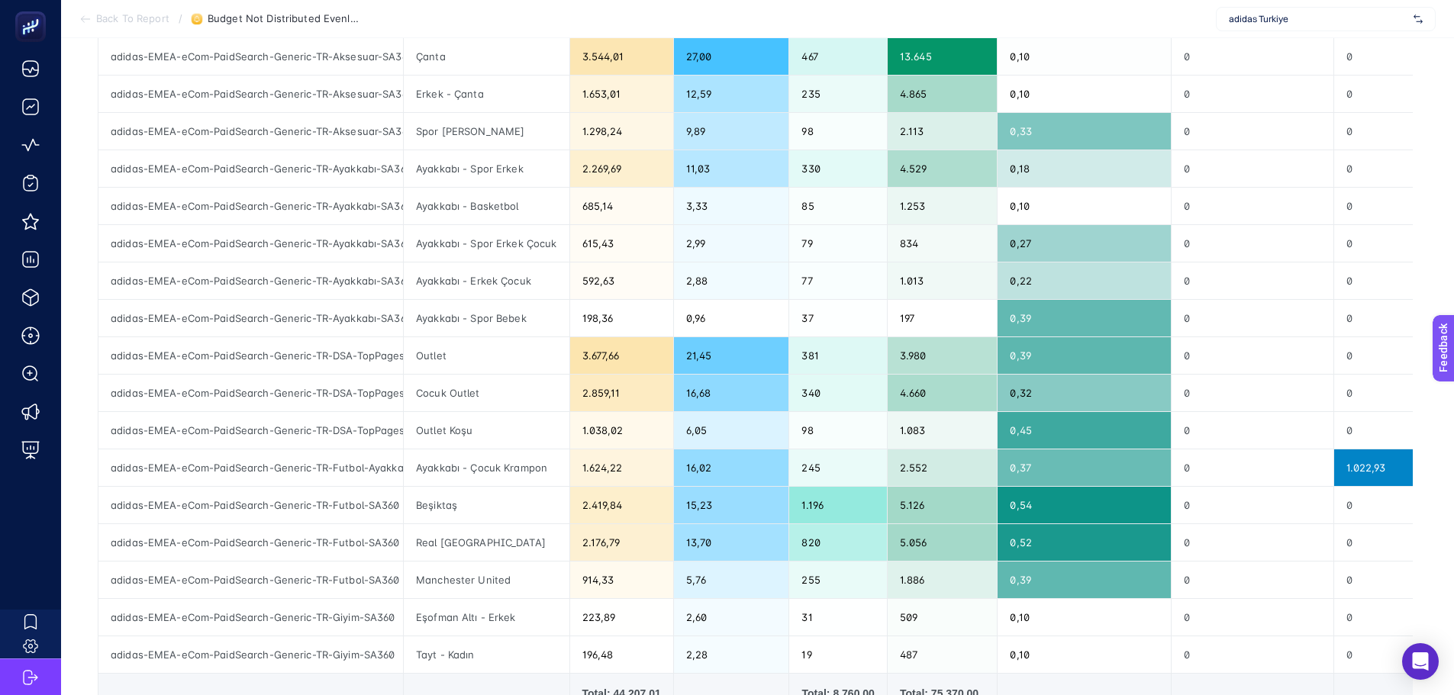
scroll to position [382, 0]
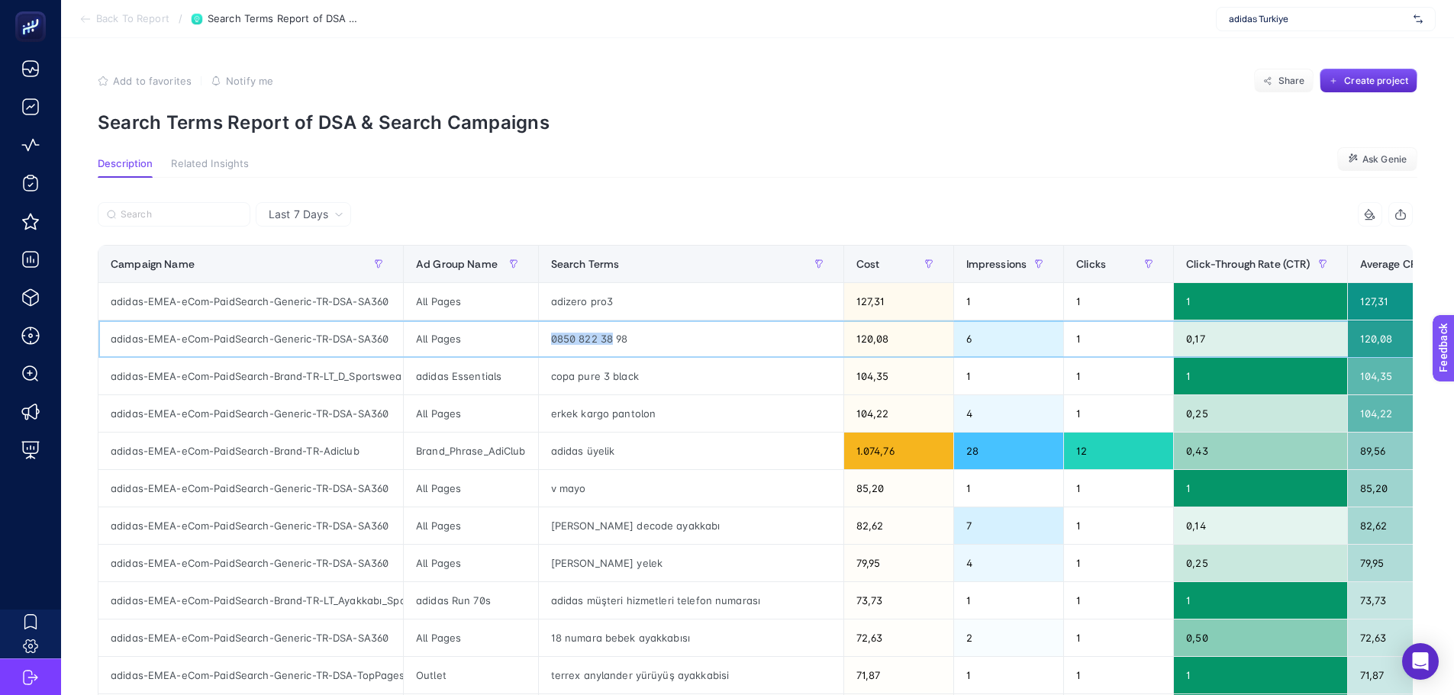
drag, startPoint x: 552, startPoint y: 337, endPoint x: 645, endPoint y: 338, distance: 93.1
click at [639, 338] on div "0850 822 38 98" at bounding box center [691, 339] width 305 height 37
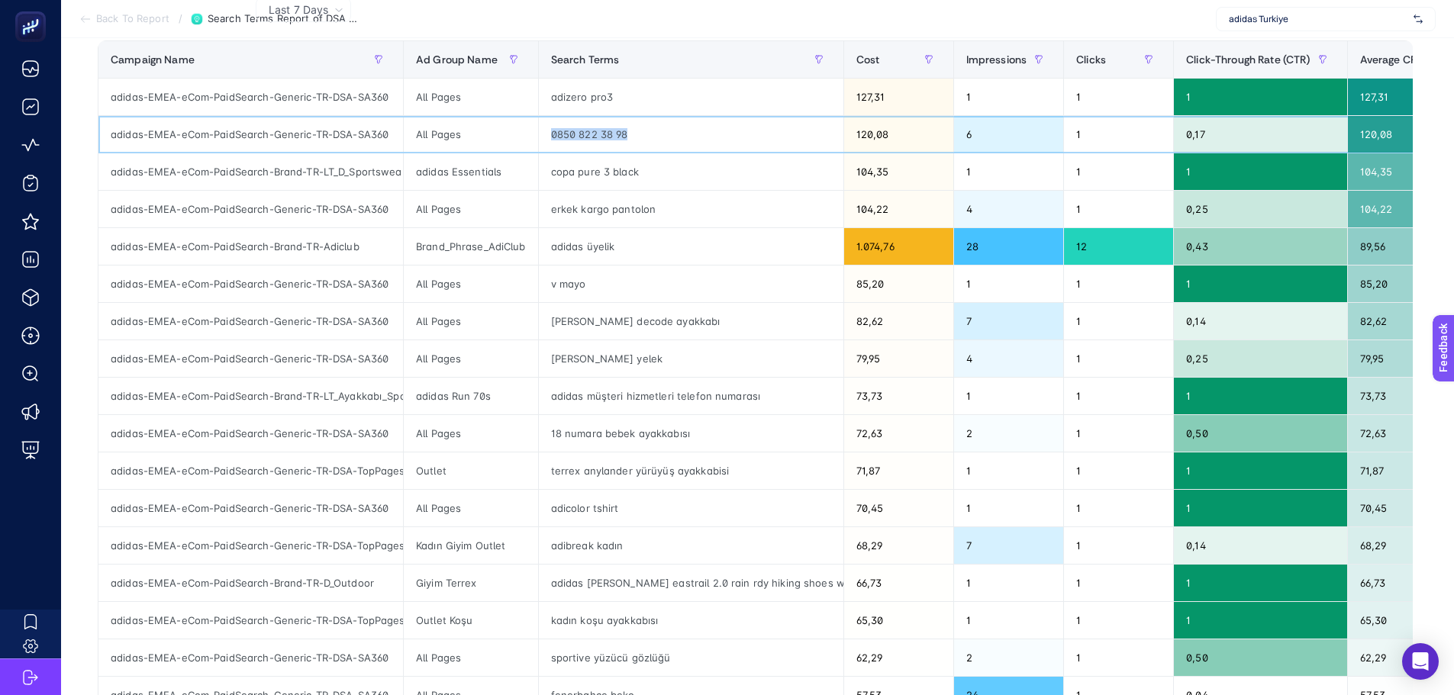
scroll to position [229, 0]
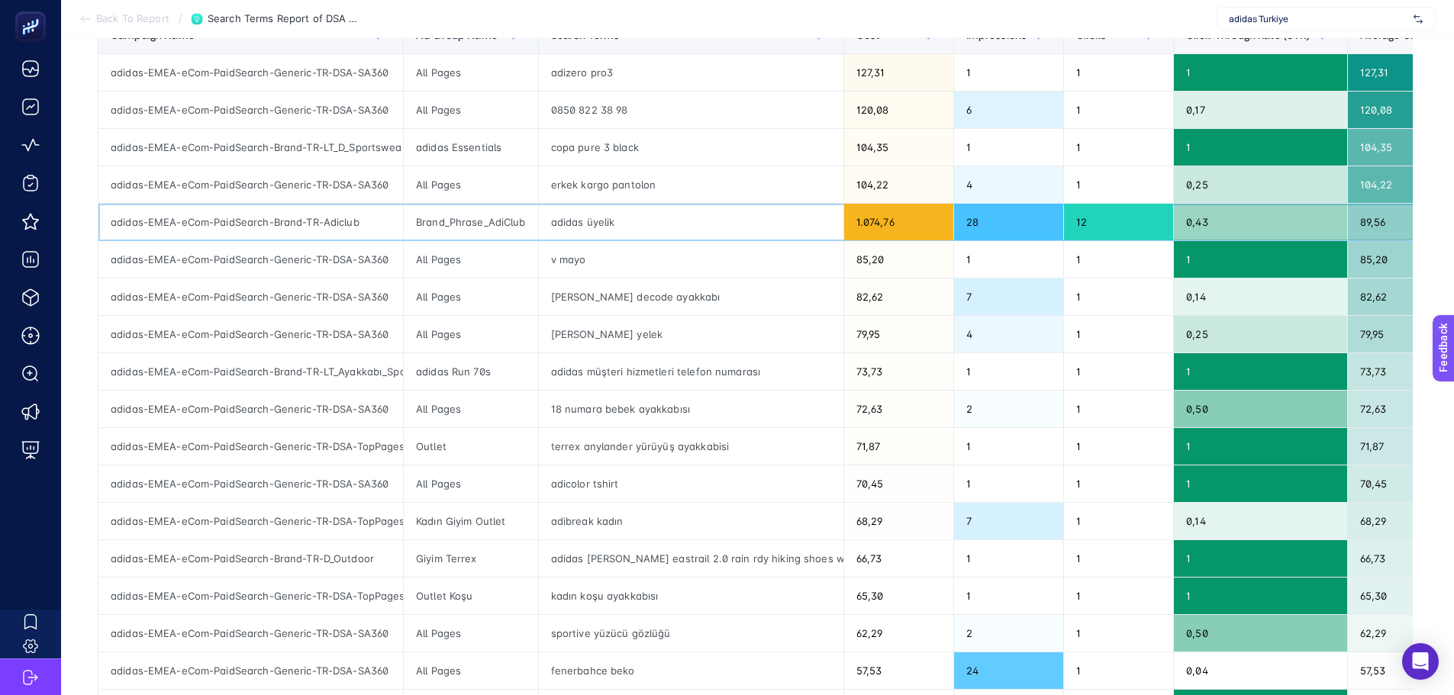
click at [362, 219] on div "adidas-EMEA-eCom-PaidSearch-Brand-TR-Adiclub" at bounding box center [250, 222] width 305 height 37
click at [454, 221] on div "Brand_Phrase_AdiClub" at bounding box center [471, 222] width 134 height 37
drag, startPoint x: 587, startPoint y: 225, endPoint x: 614, endPoint y: 224, distance: 27.5
click at [588, 225] on div "adidas üyelik" at bounding box center [691, 222] width 305 height 37
click at [1079, 227] on div "12" at bounding box center [1118, 222] width 109 height 37
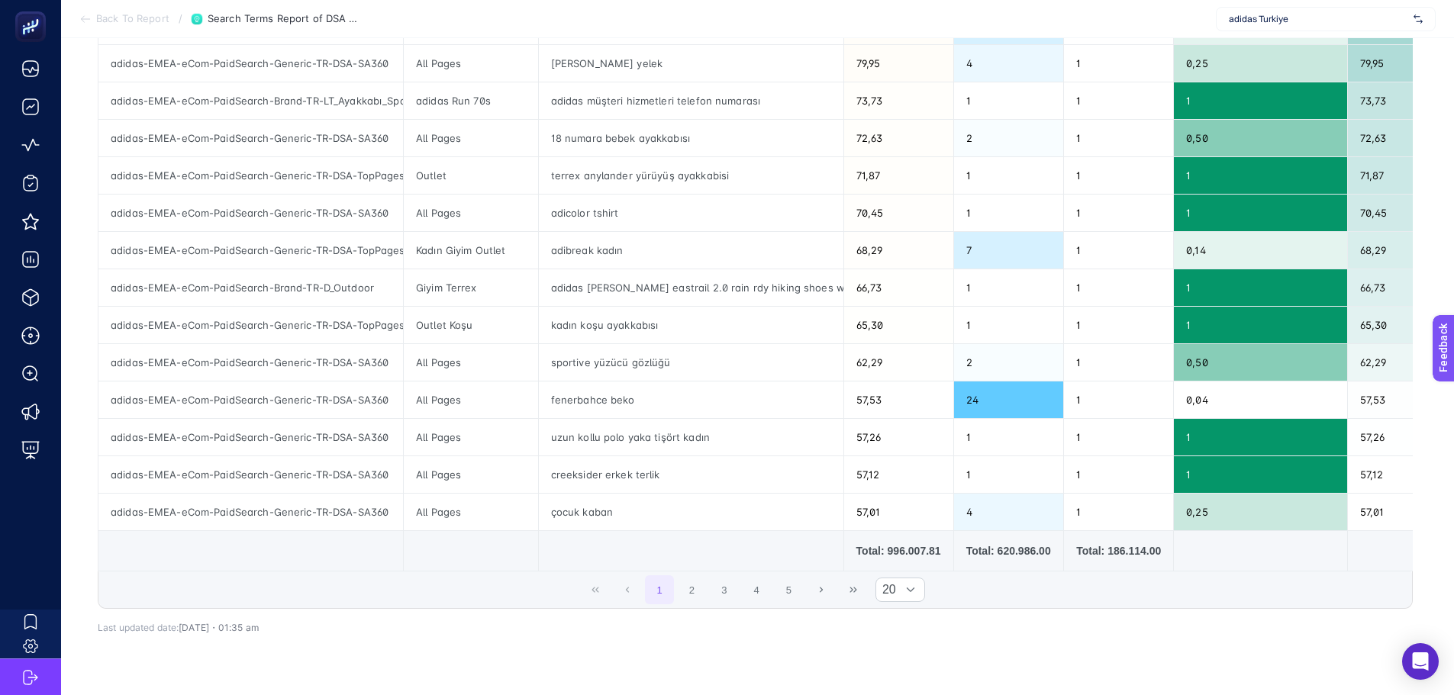
scroll to position [534, 0]
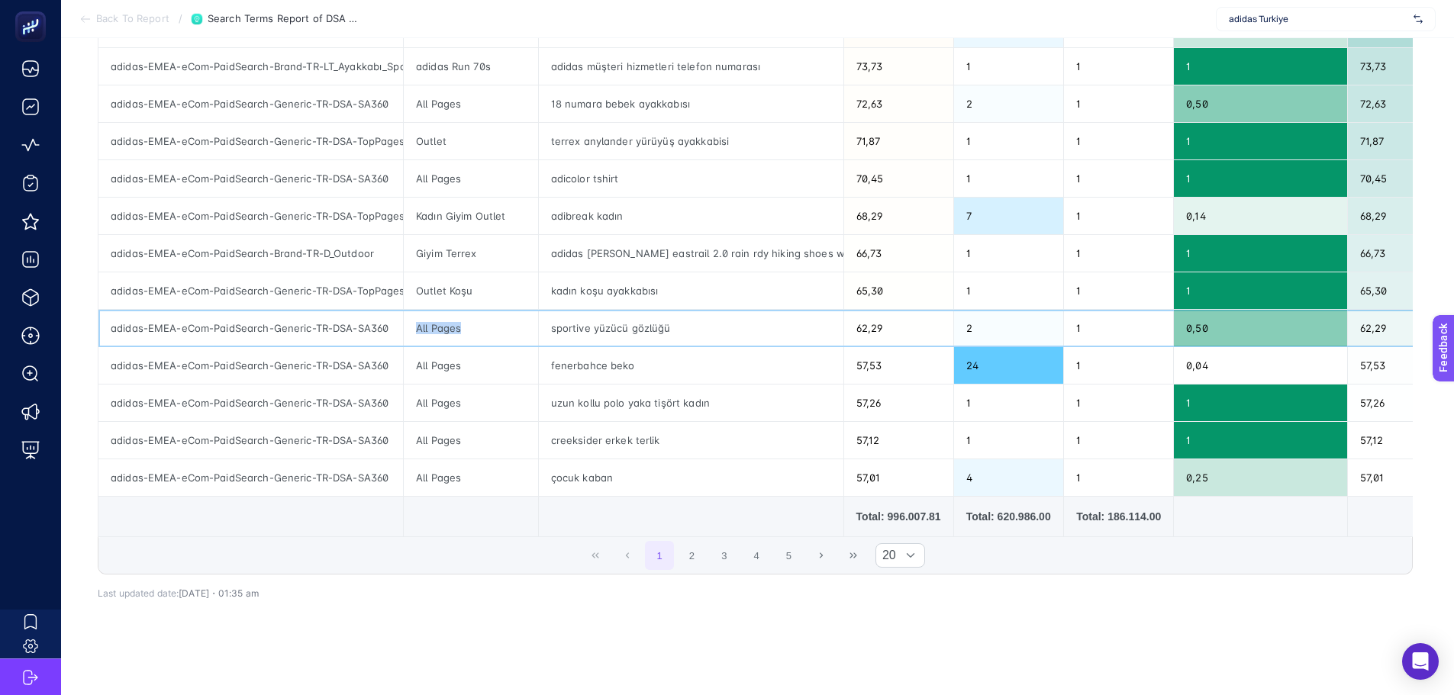
drag, startPoint x: 418, startPoint y: 328, endPoint x: 467, endPoint y: 326, distance: 49.7
click at [467, 326] on div "All Pages" at bounding box center [471, 328] width 134 height 37
copy div "All Pages"
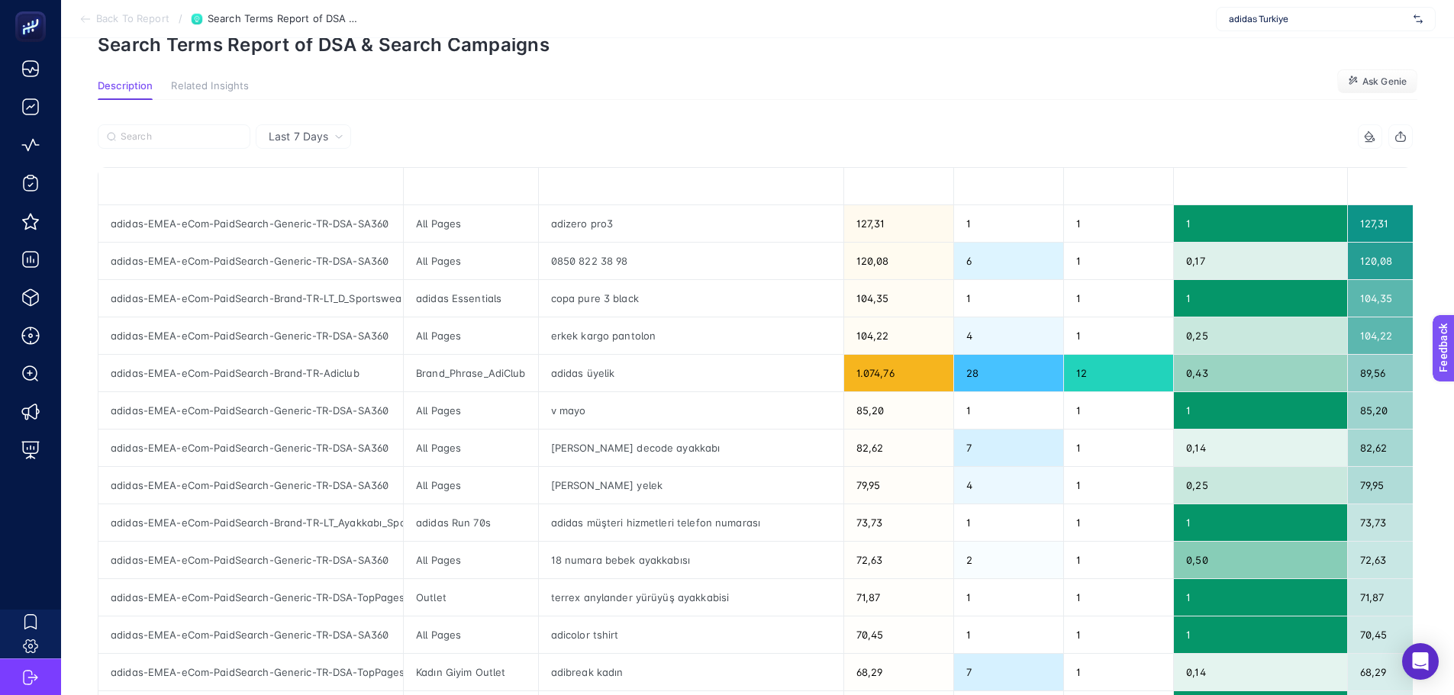
scroll to position [76, 0]
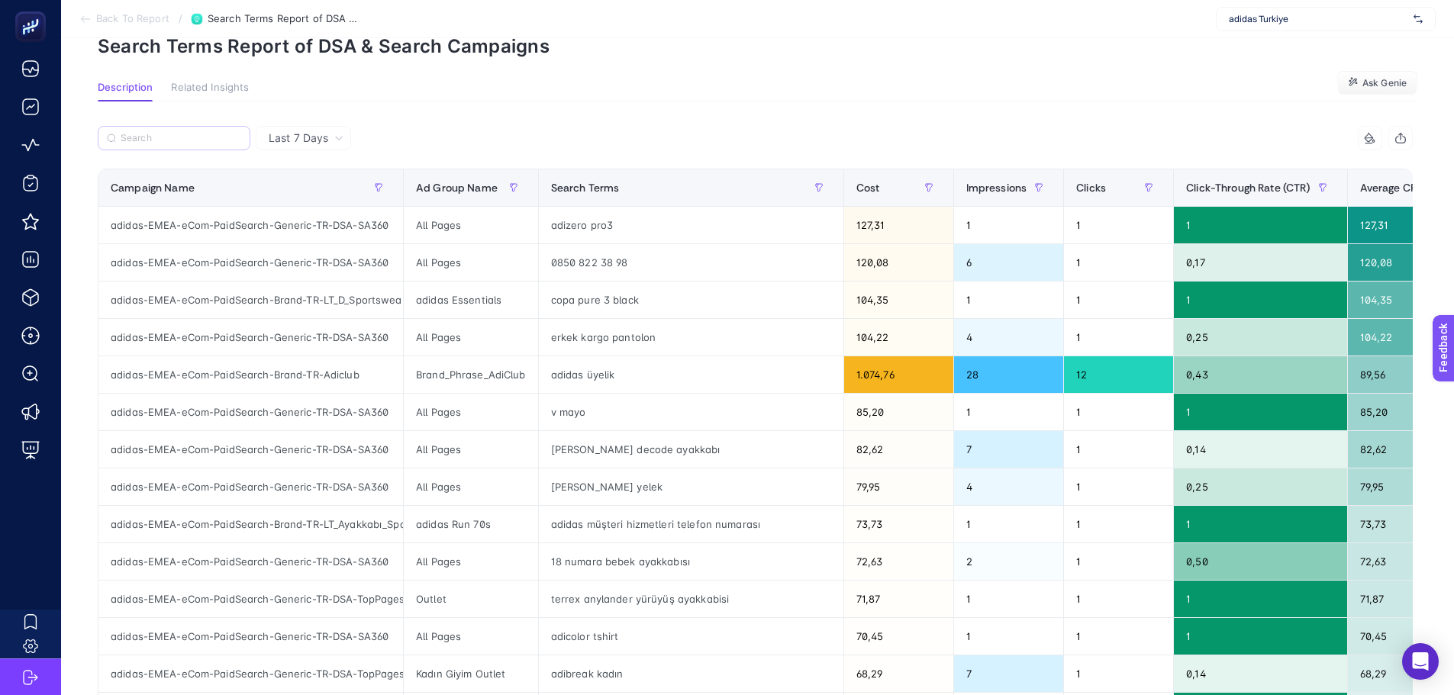
click at [198, 129] on label at bounding box center [174, 138] width 153 height 24
click at [198, 133] on input "Search" at bounding box center [181, 138] width 121 height 11
paste input "All Pages"
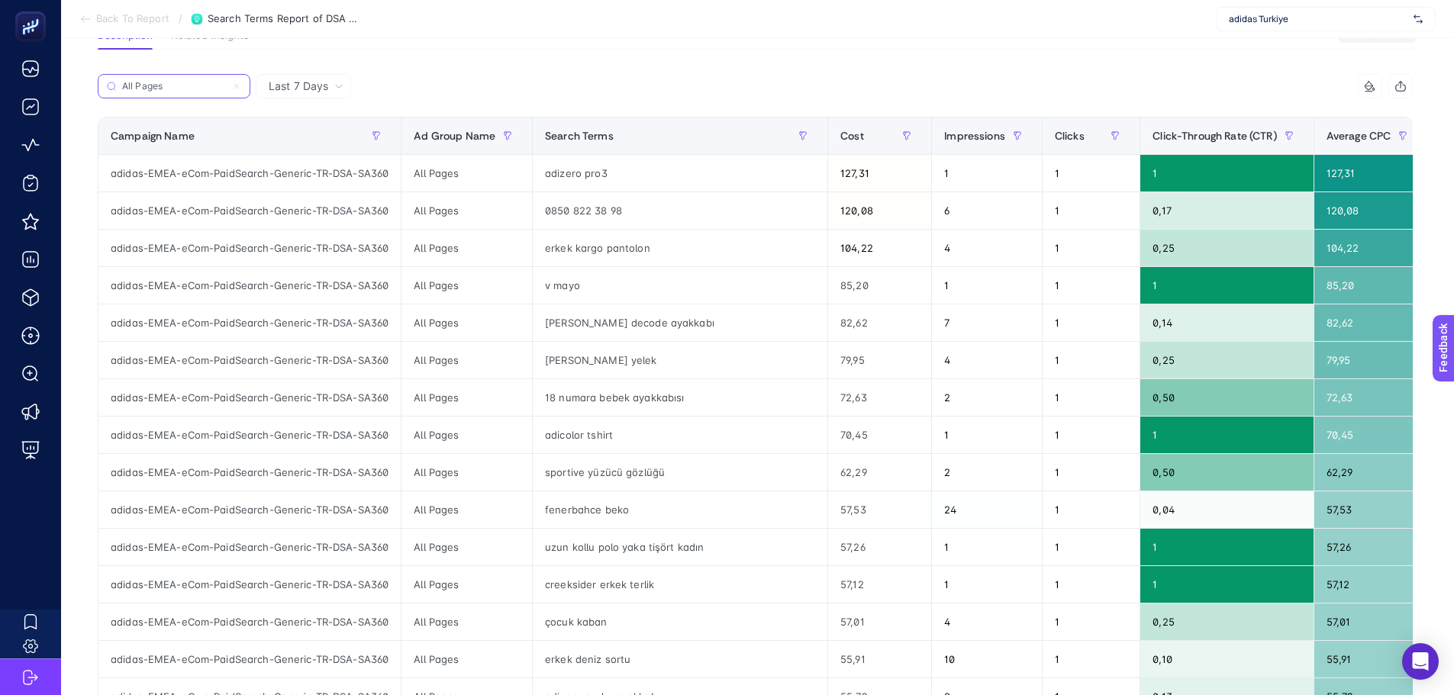
scroll to position [153, 0]
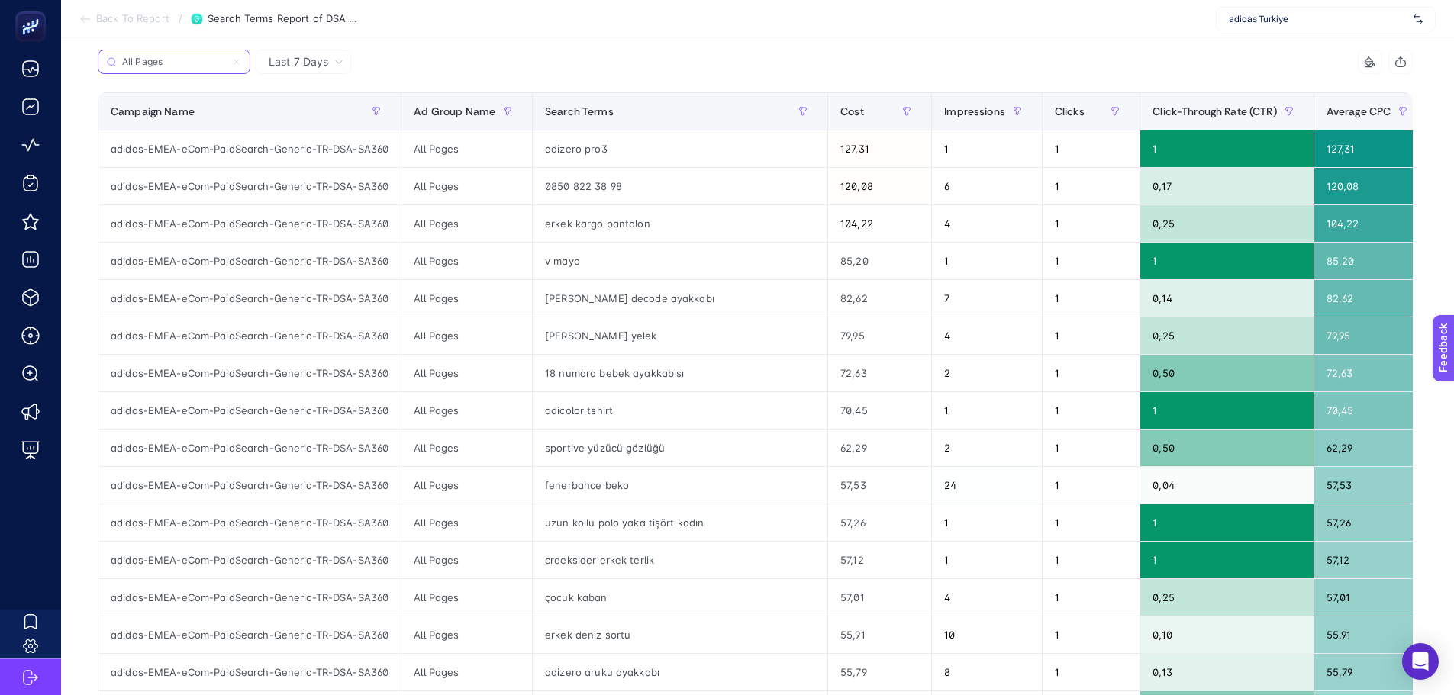
type input "All Pages"
click at [1042, 121] on th "Clicks" at bounding box center [1091, 111] width 98 height 37
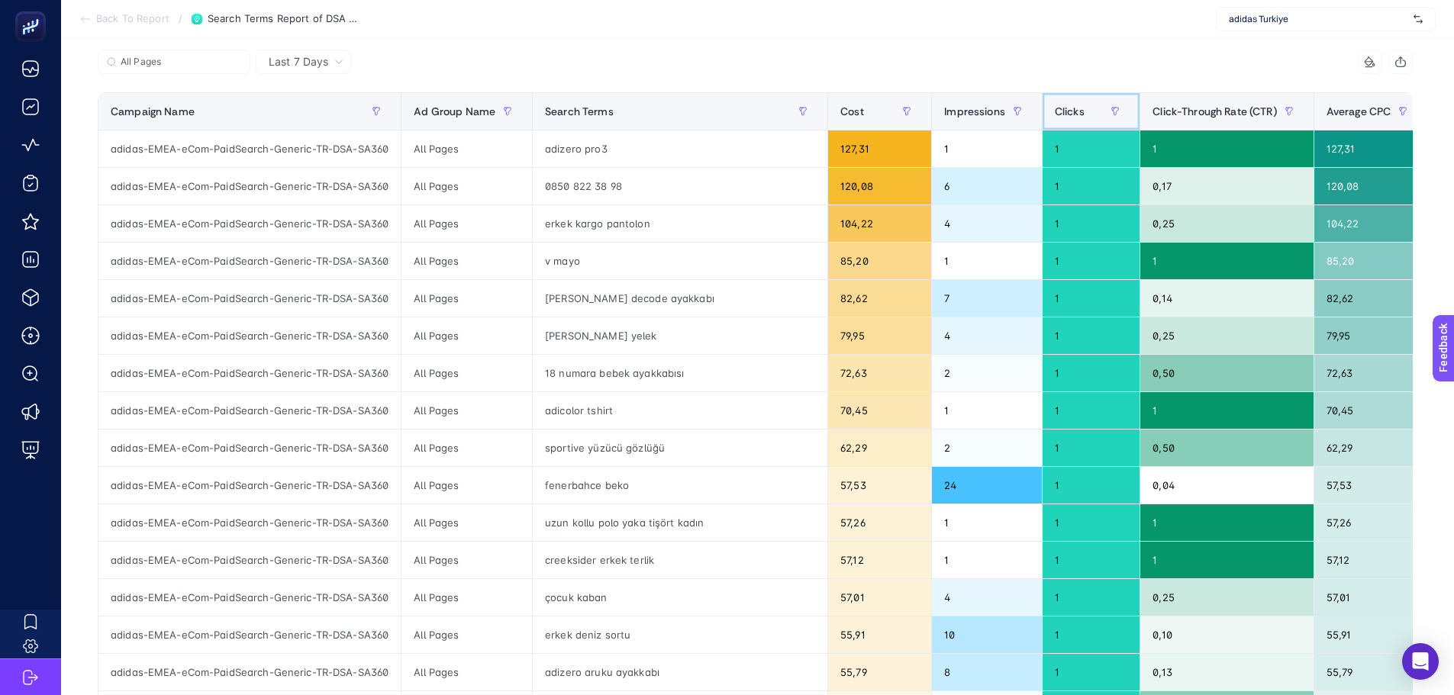
click at [1055, 111] on span "Clicks" at bounding box center [1070, 111] width 30 height 12
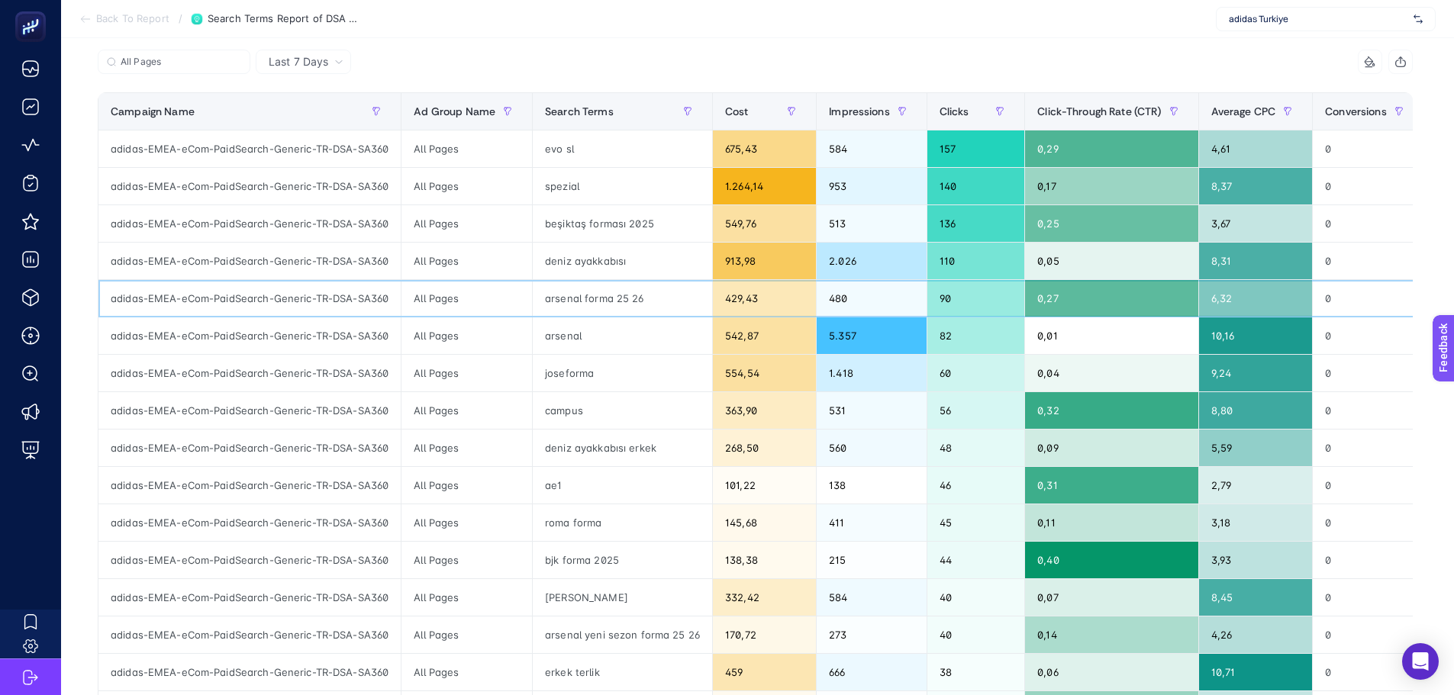
click at [556, 301] on div "arsenal forma 25 26" at bounding box center [622, 298] width 179 height 37
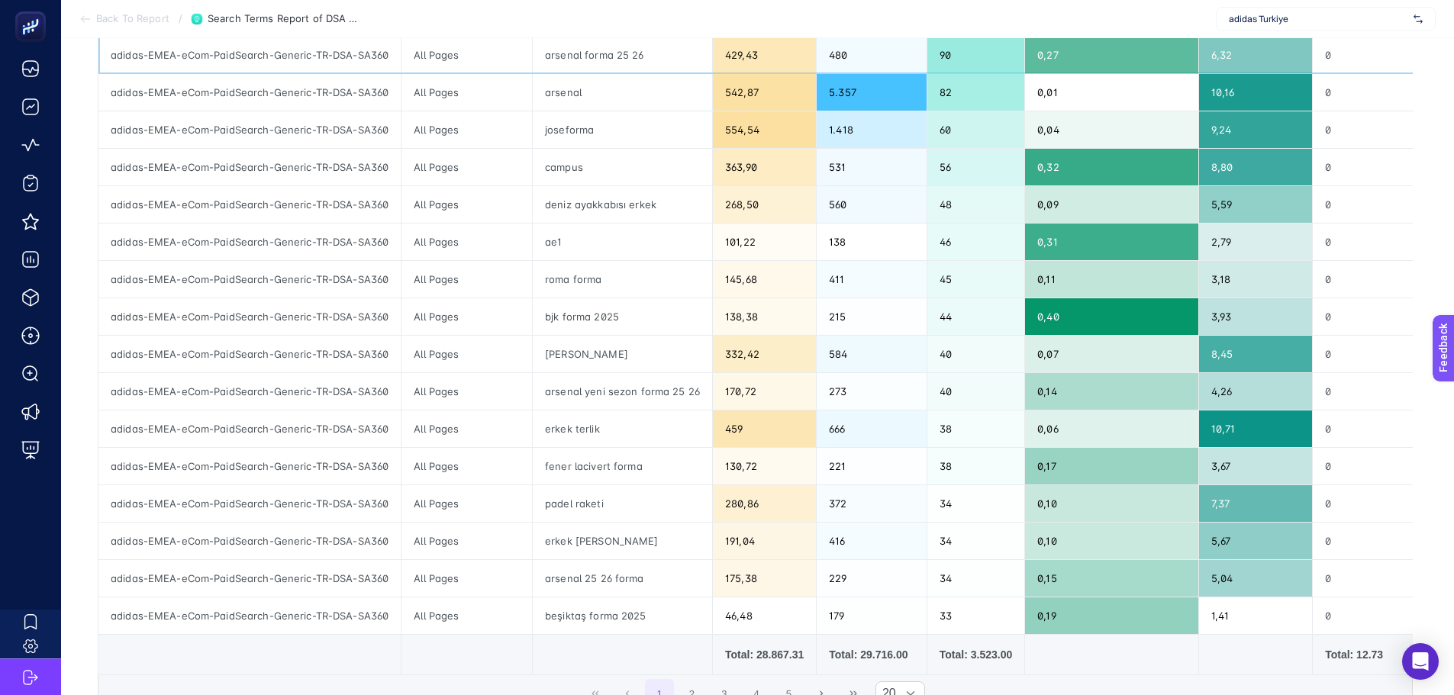
scroll to position [229, 0]
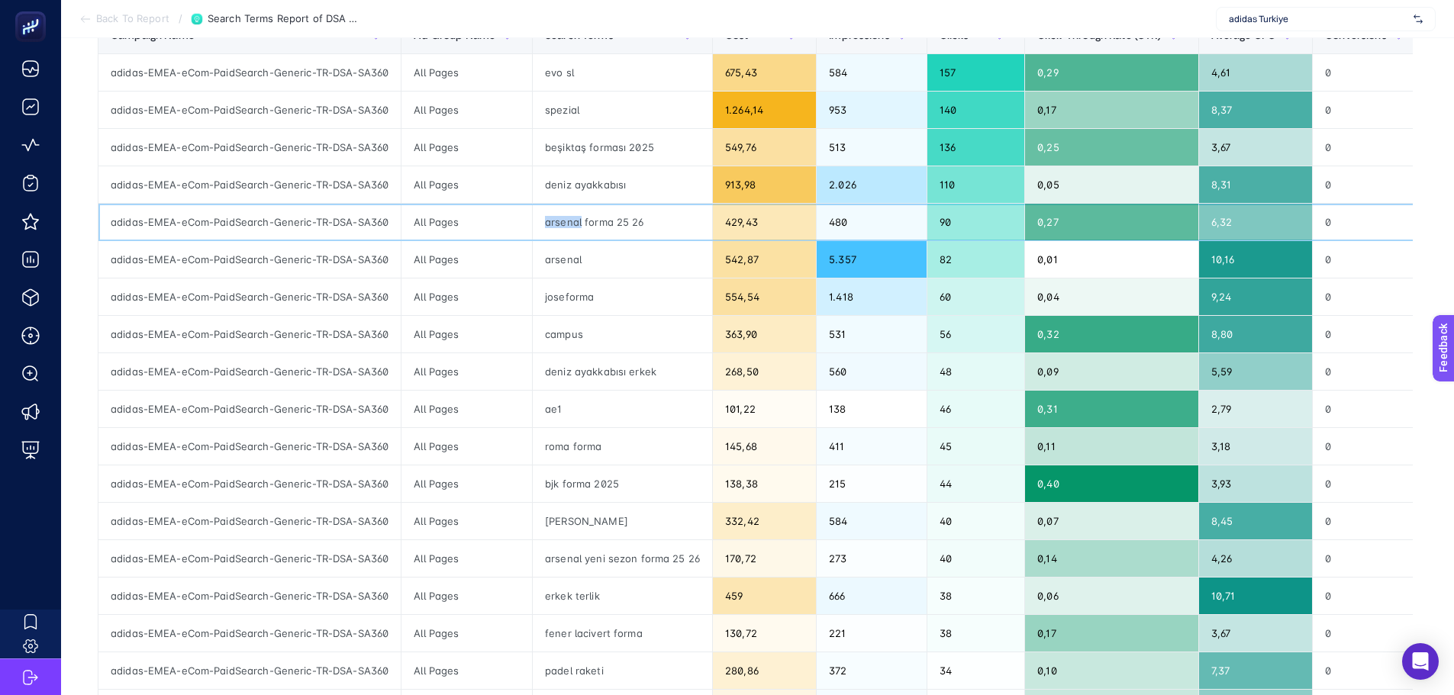
drag, startPoint x: 579, startPoint y: 222, endPoint x: 543, endPoint y: 224, distance: 36.7
click at [543, 224] on div "arsenal forma 25 26" at bounding box center [622, 222] width 179 height 37
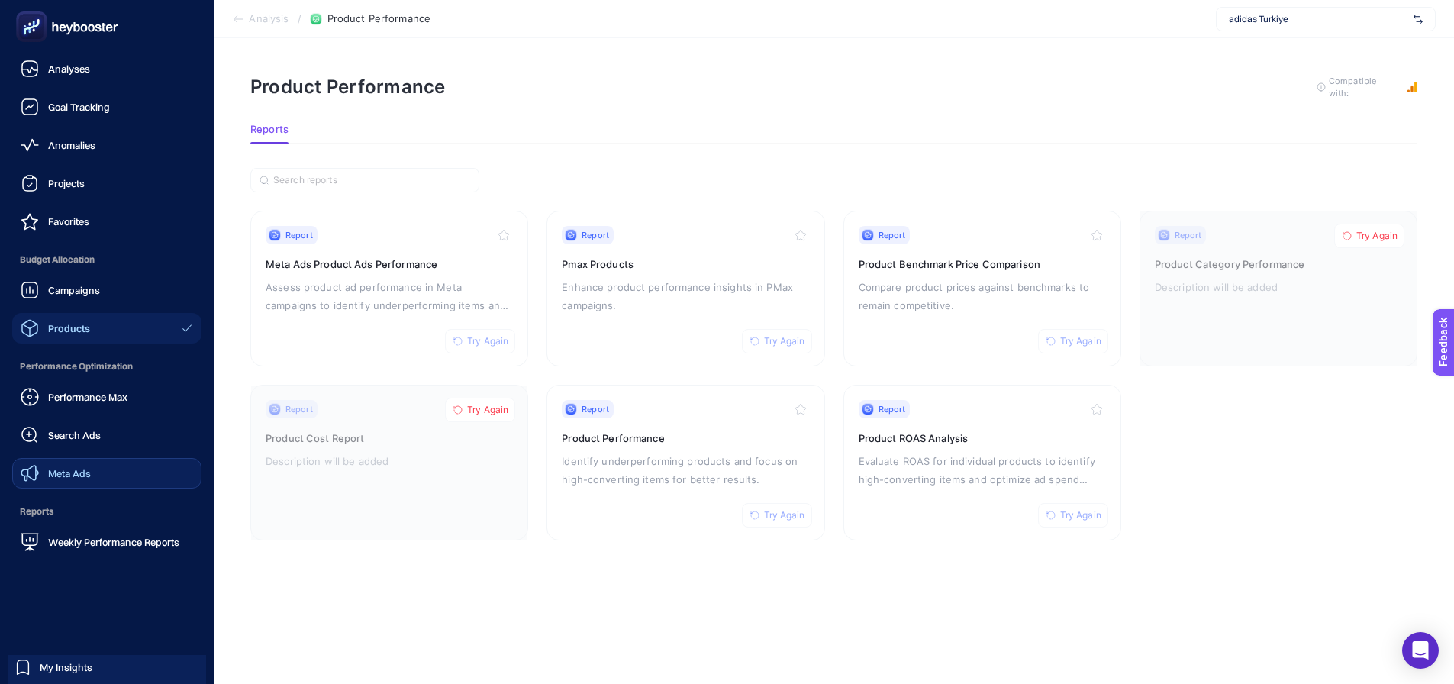
click at [60, 480] on div "Meta Ads" at bounding box center [56, 473] width 70 height 18
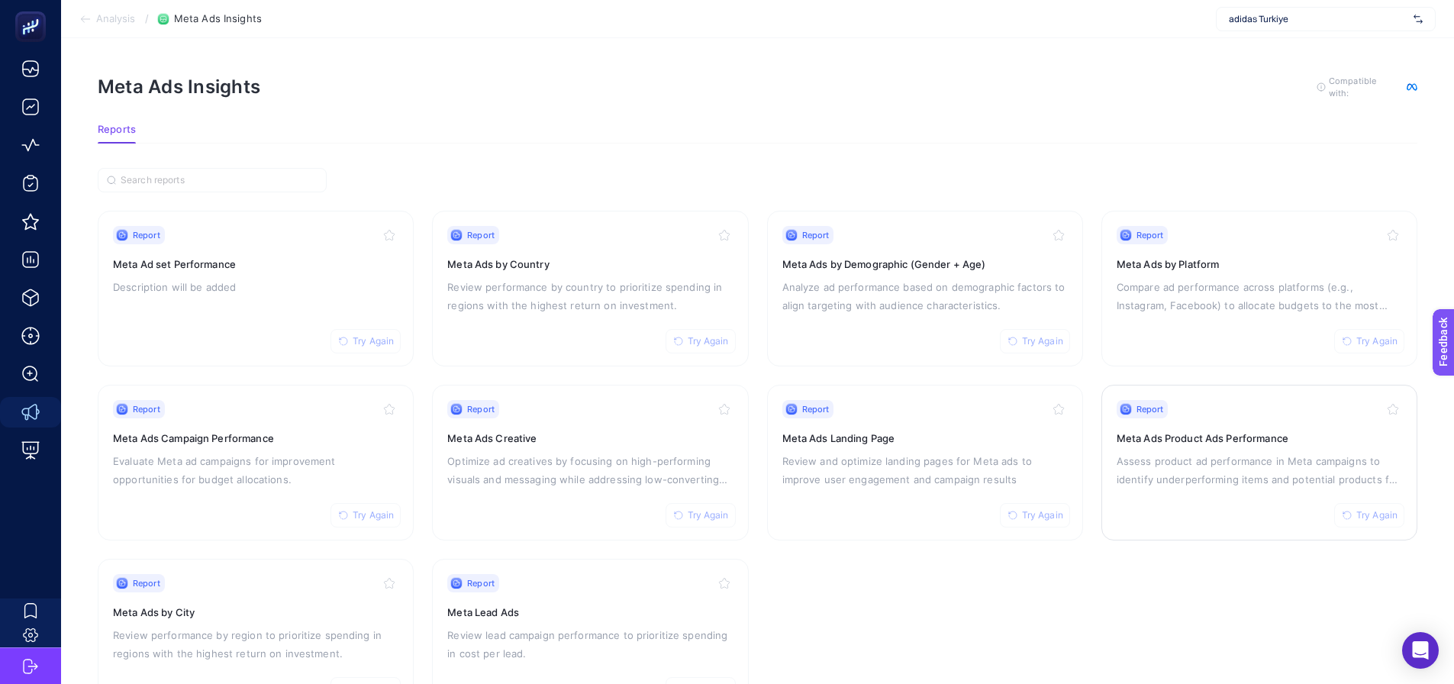
click at [1156, 475] on p "Assess product ad performance in Meta campaigns to identify underperforming ite…" at bounding box center [1259, 470] width 285 height 37
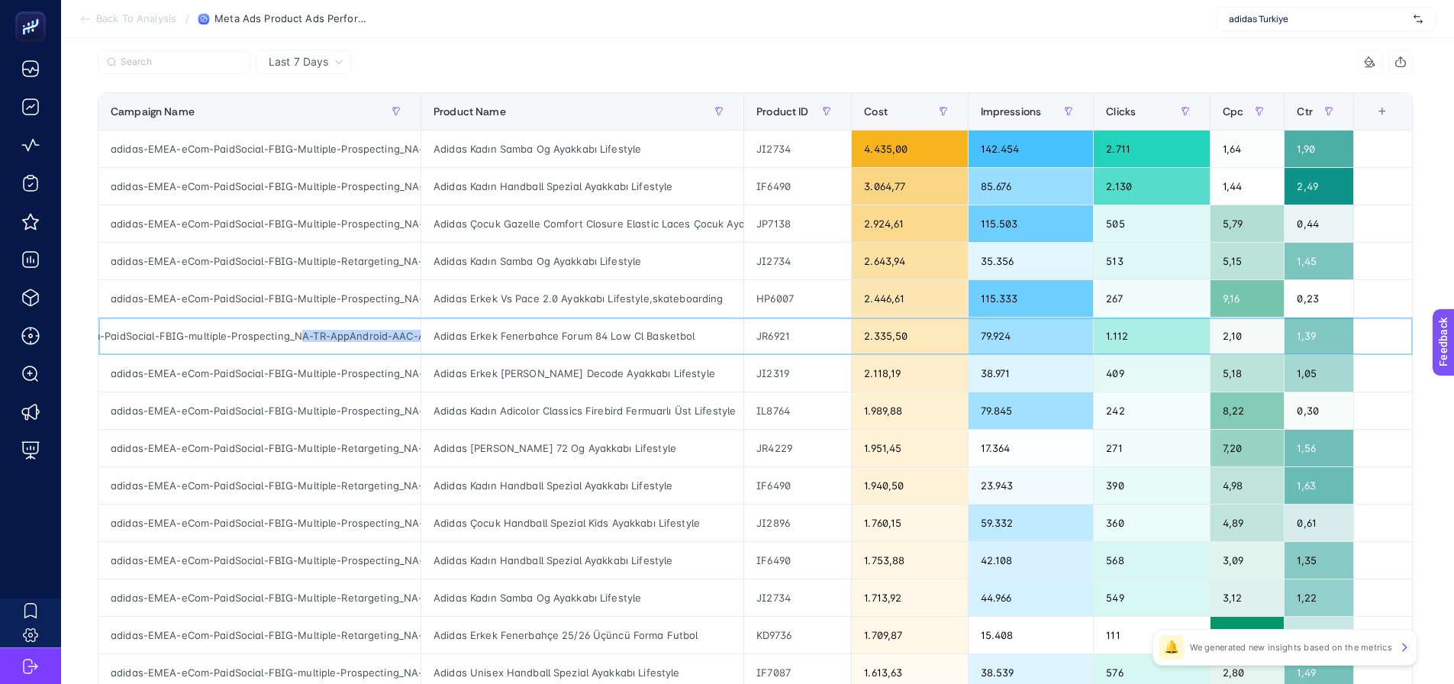
scroll to position [0, 124]
drag, startPoint x: 408, startPoint y: 337, endPoint x: 437, endPoint y: 340, distance: 29.2
click at [397, 343] on div "adidas-EMEA-eCom-PaidSocial-FBIG-multiple-Prospecting_NA-TR-AppAndroid-AAC-AO" at bounding box center [259, 336] width 322 height 37
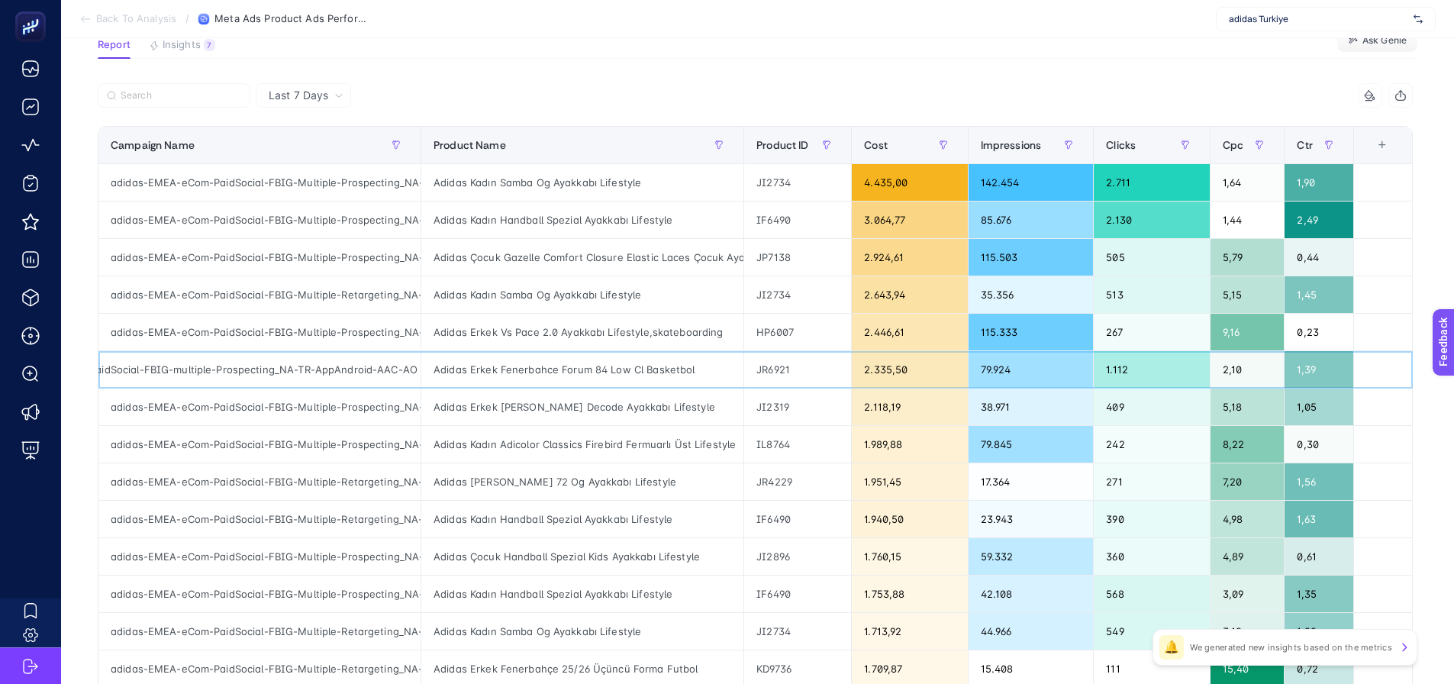
scroll to position [0, 0]
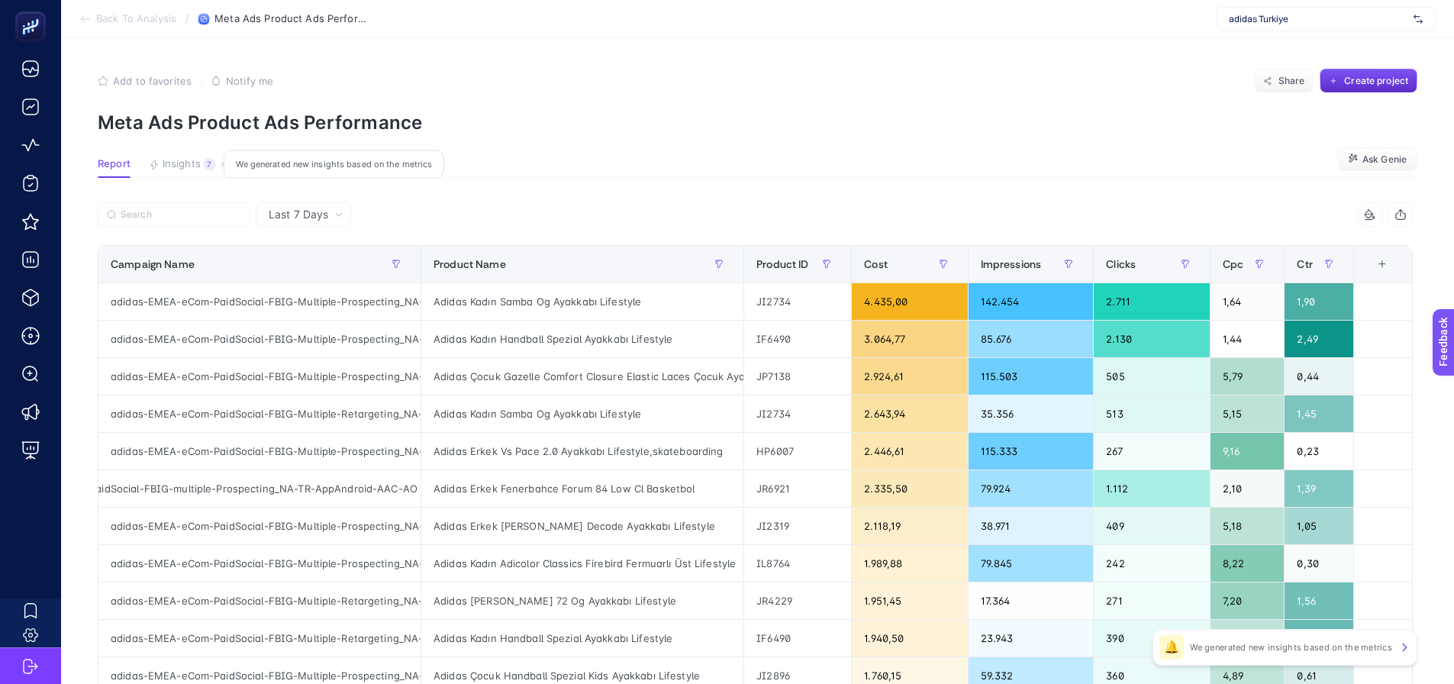
click at [198, 158] on span "Insights" at bounding box center [182, 164] width 38 height 12
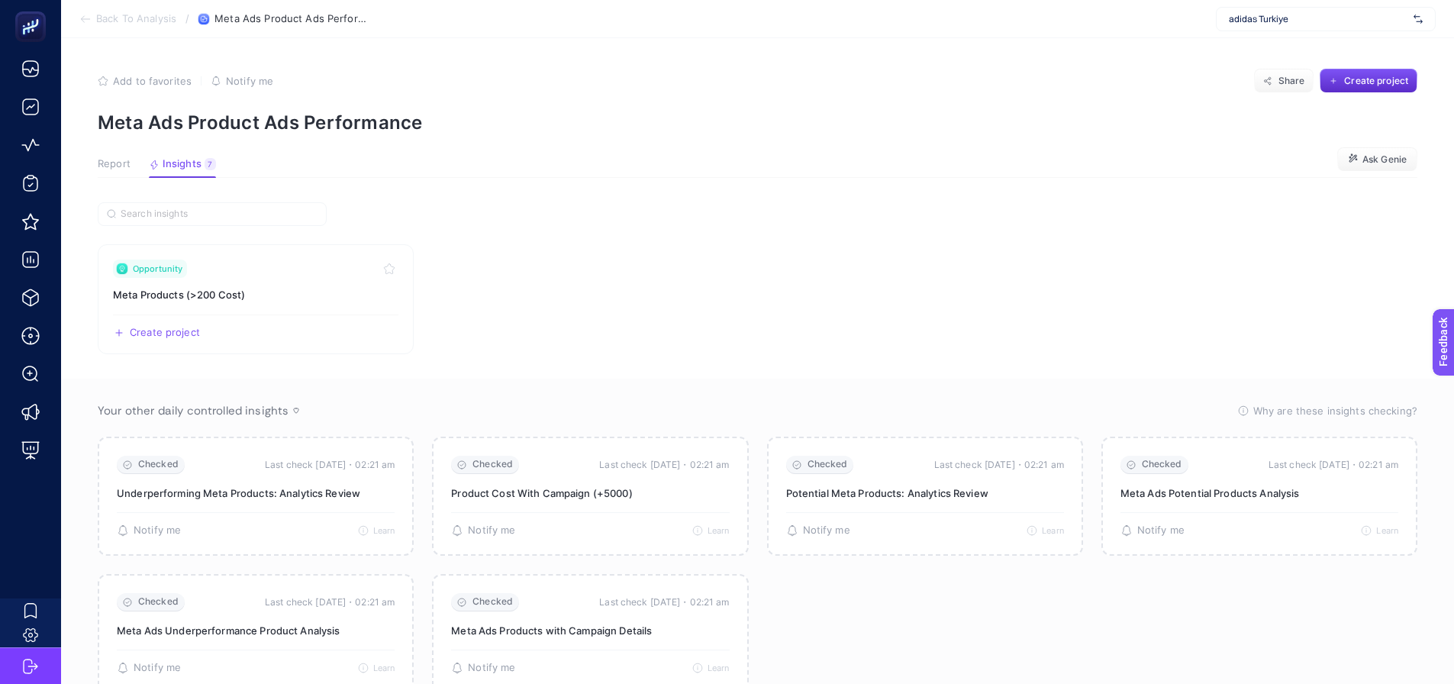
click at [129, 163] on span "Report" at bounding box center [114, 164] width 33 height 12
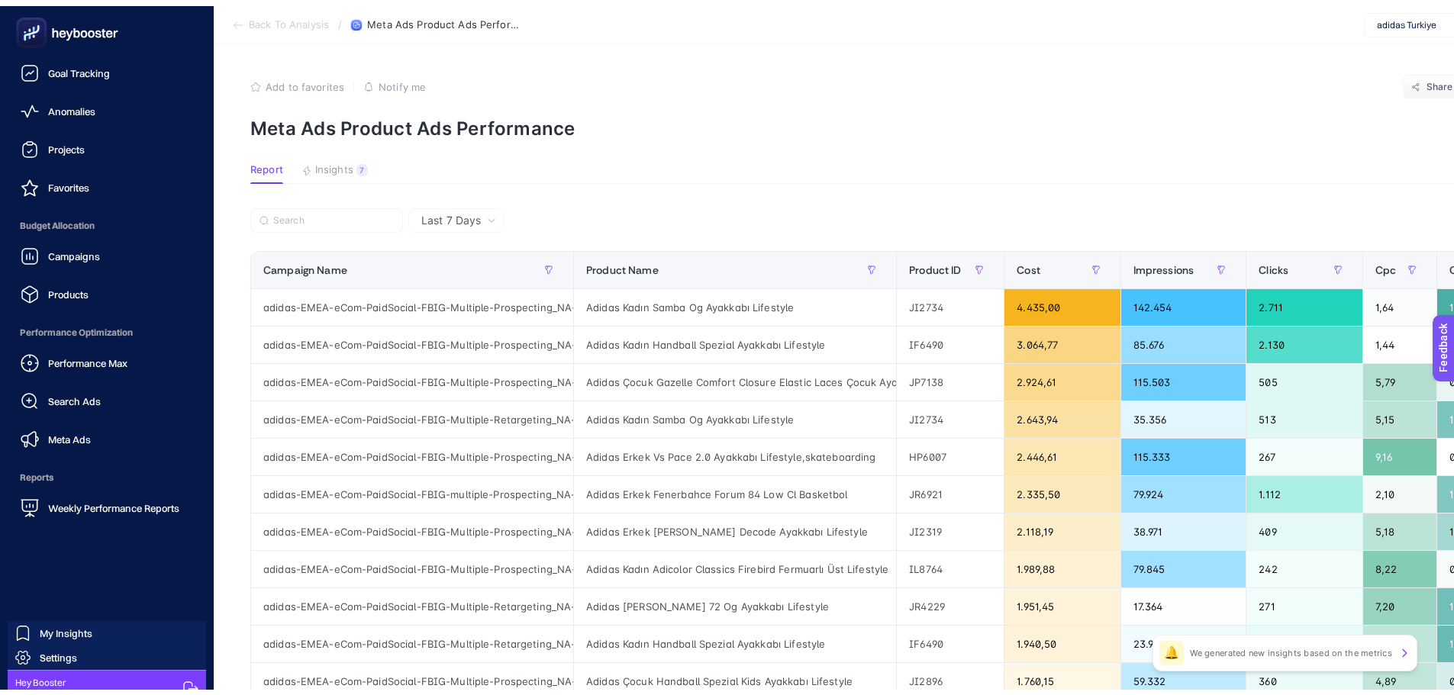
scroll to position [56, 0]
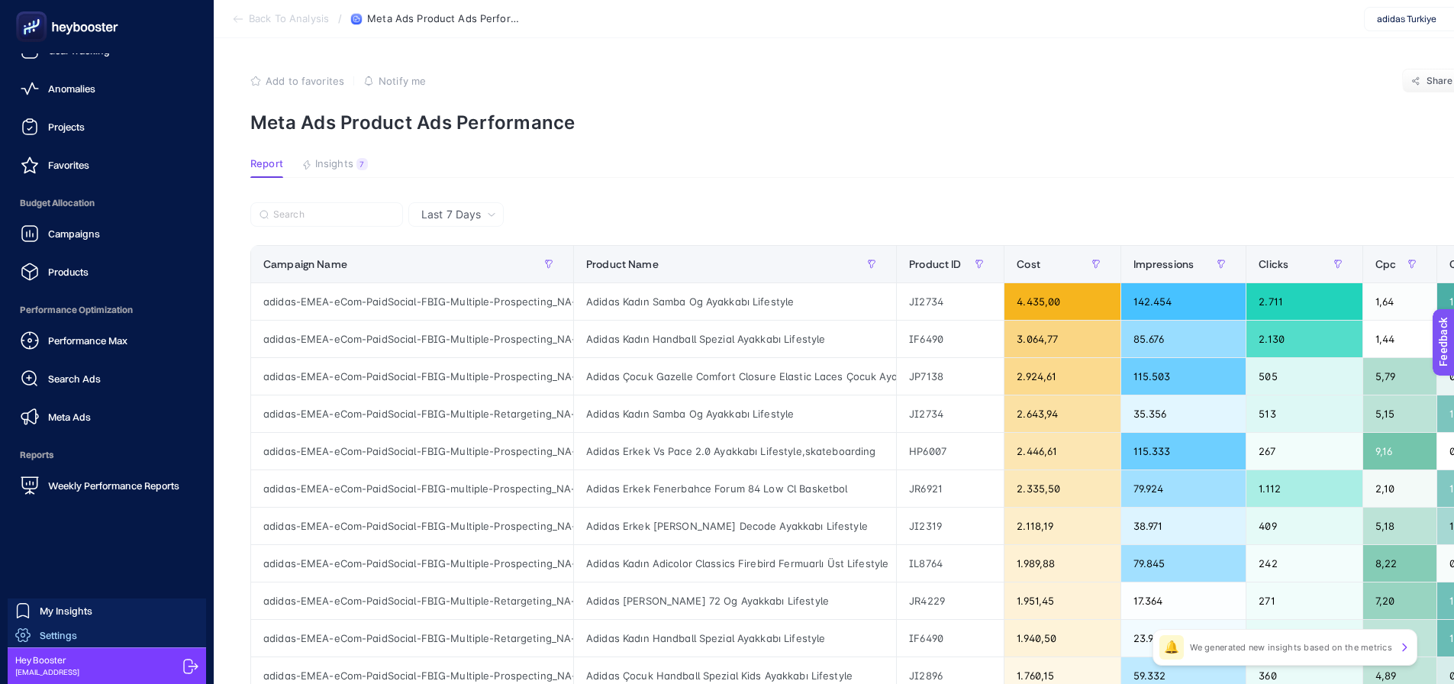
click at [93, 630] on link "Settings" at bounding box center [107, 635] width 198 height 24
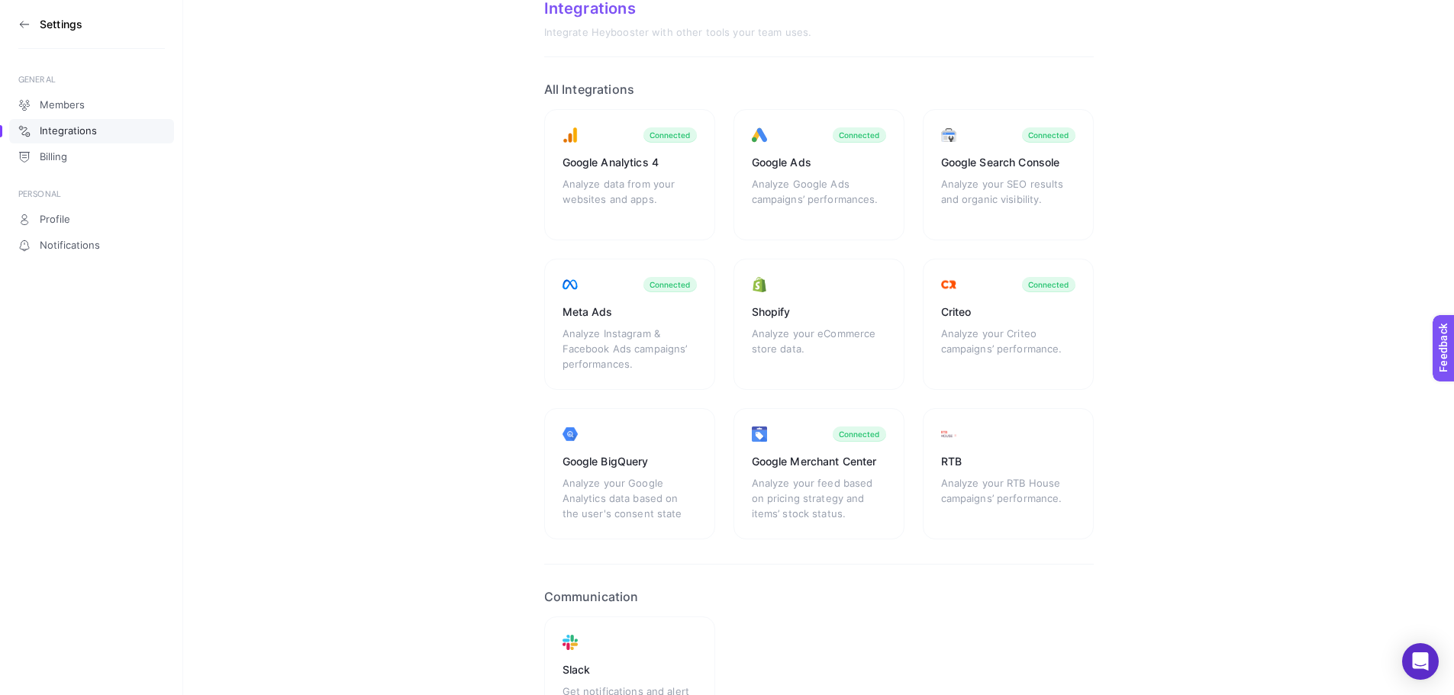
scroll to position [76, 0]
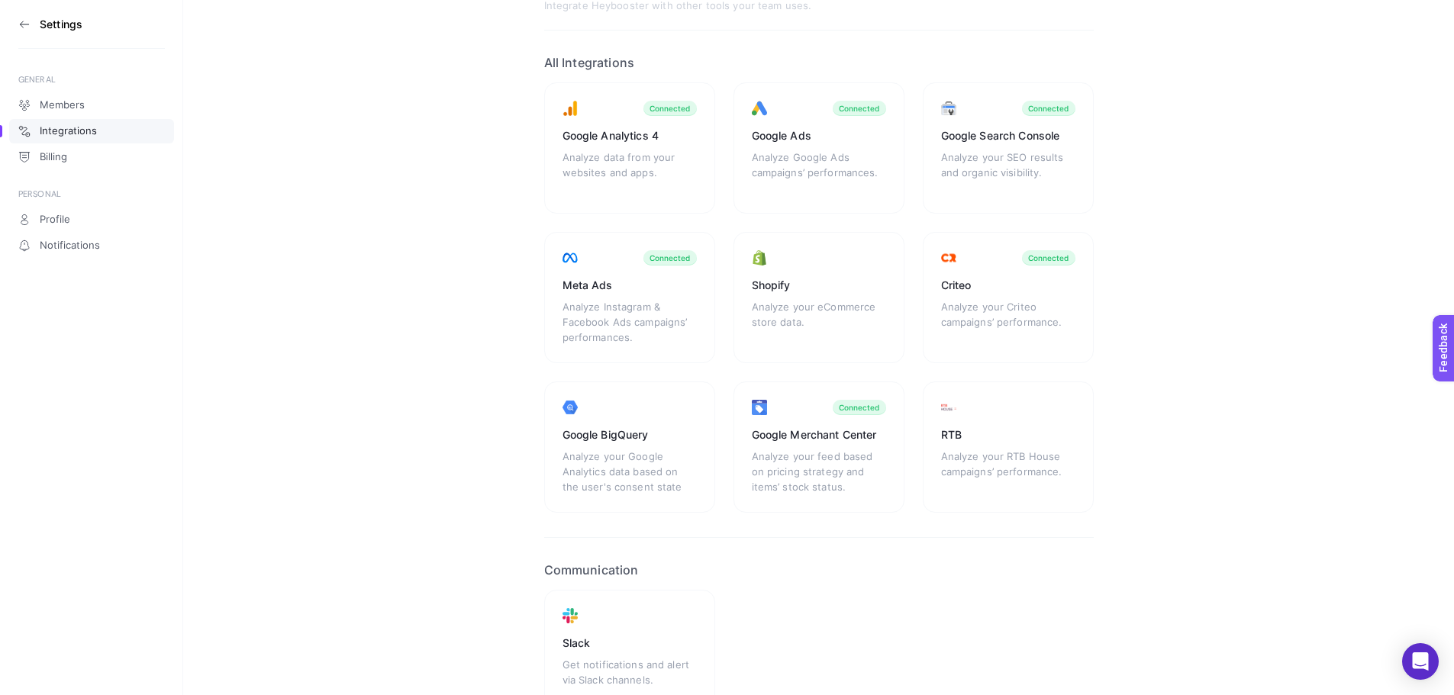
click at [1265, 425] on section "Integrations Integrate Heybooster with other tools your team uses. All Integrat…" at bounding box center [818, 359] width 1271 height 871
click at [1187, 214] on section "Integrations Integrate Heybooster with other tools your team uses. All Integrat…" at bounding box center [818, 359] width 1271 height 871
click at [911, 222] on div "Google Analytics 4 Analyze data from your websites and apps. Connected Google A…" at bounding box center [819, 297] width 550 height 431
click at [911, 360] on div "Google Analytics 4 Analyze data from your websites and apps. Connected Google A…" at bounding box center [819, 297] width 550 height 431
click at [1112, 557] on section "Integrations Integrate Heybooster with other tools your team uses. All Integrat…" at bounding box center [818, 359] width 1271 height 871
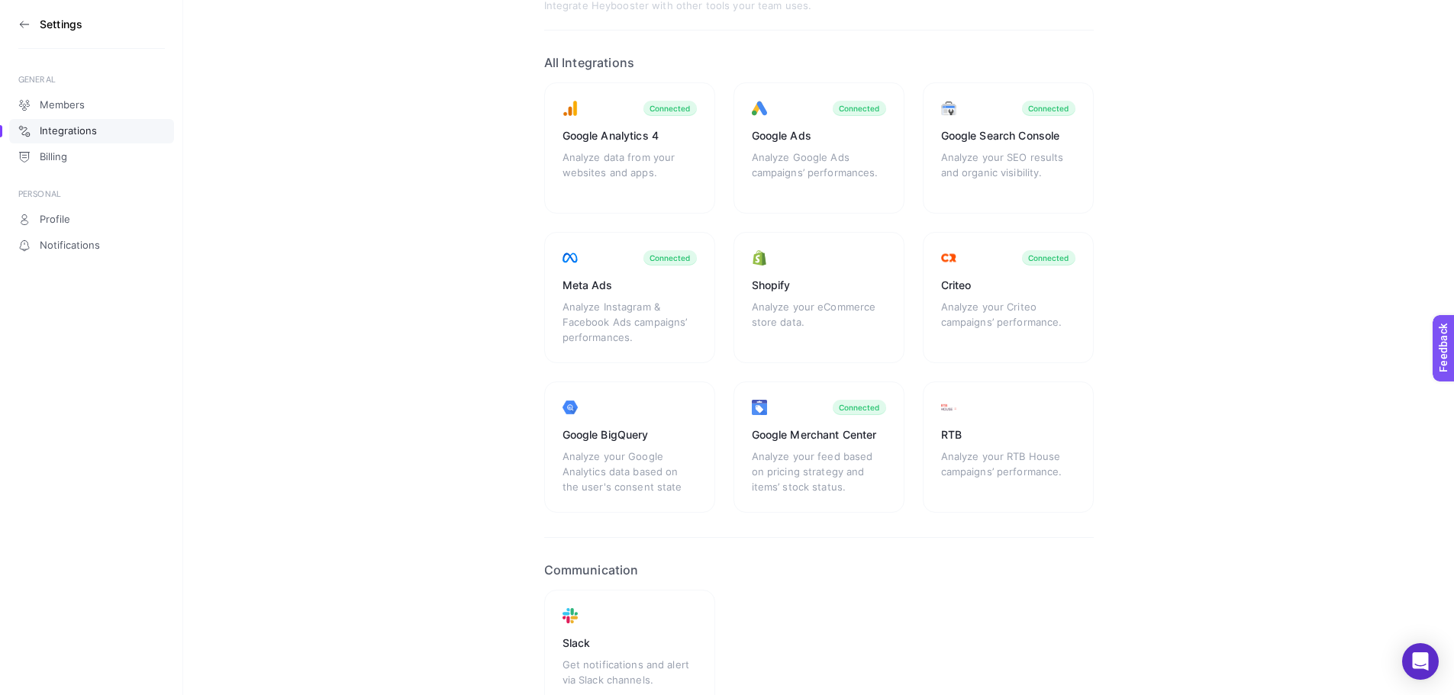
click at [1086, 519] on article "Integrations Integrate Heybooster with other tools your team uses. All Integrat…" at bounding box center [819, 347] width 550 height 749
click at [916, 366] on div "Google Analytics 4 Analyze data from your websites and apps. Connected Google A…" at bounding box center [819, 297] width 550 height 431
click at [911, 367] on div "Google Analytics 4 Analyze data from your websites and apps. Connected Google A…" at bounding box center [819, 297] width 550 height 431
click at [917, 367] on div "Google Analytics 4 Analyze data from your websites and apps. Connected Google A…" at bounding box center [819, 297] width 550 height 431
click at [915, 217] on div "Google Analytics 4 Analyze data from your websites and apps. Connected Google A…" at bounding box center [819, 297] width 550 height 431
